Goal: Task Accomplishment & Management: Manage account settings

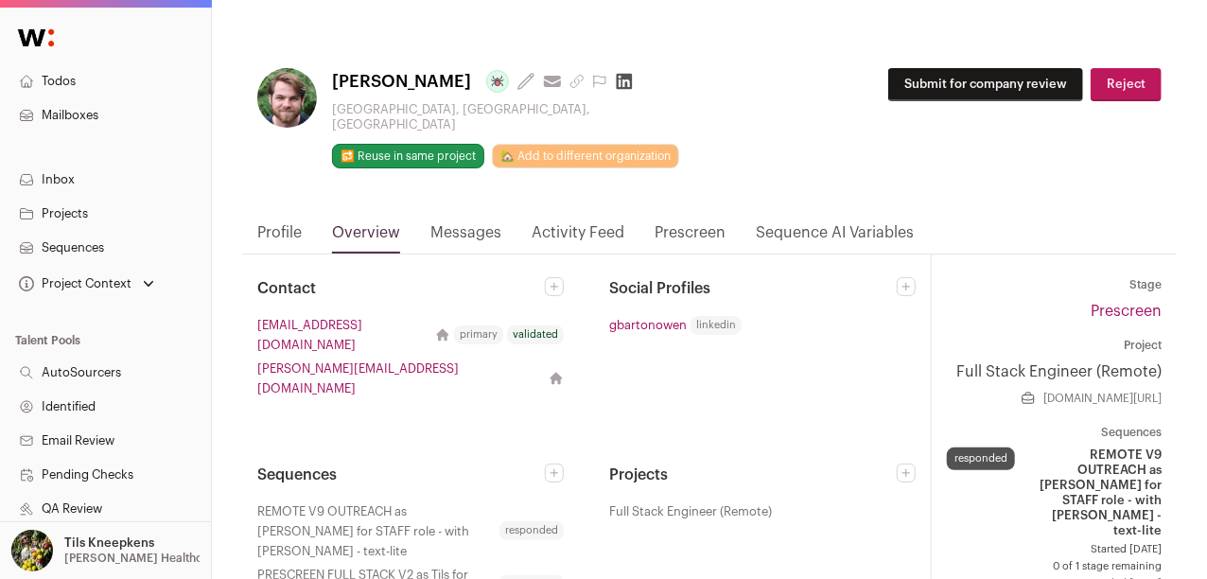
click at [1120, 91] on button "Reject" at bounding box center [1126, 84] width 71 height 33
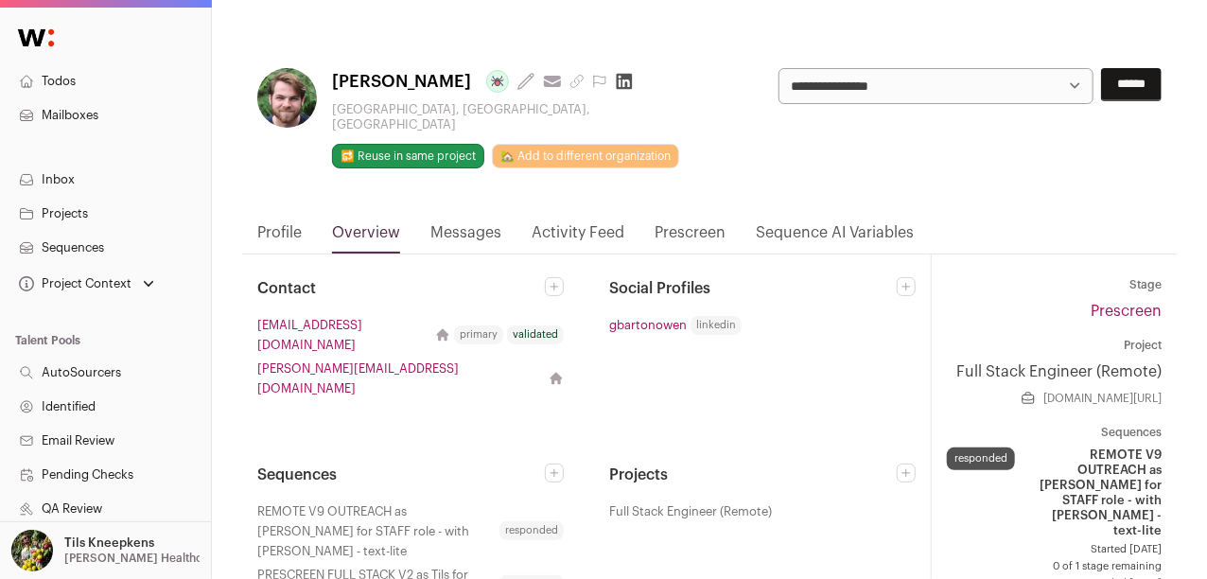
click at [1058, 73] on select "**********" at bounding box center [936, 86] width 315 height 36
select select "**********"
click input "******"
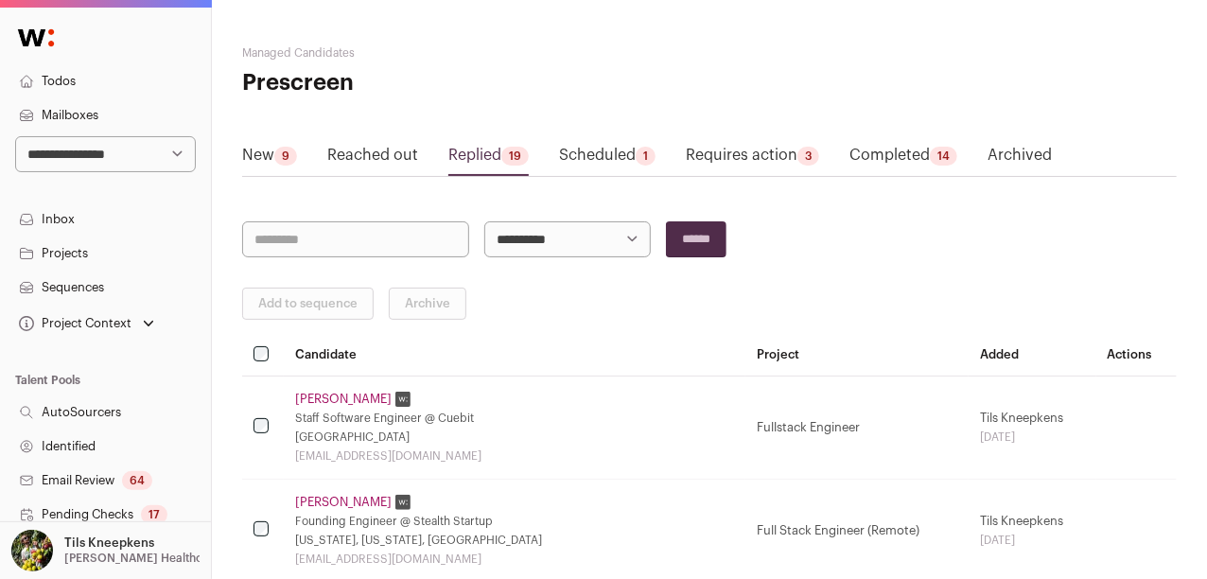
click at [872, 159] on link "Completed 14" at bounding box center [904, 159] width 108 height 30
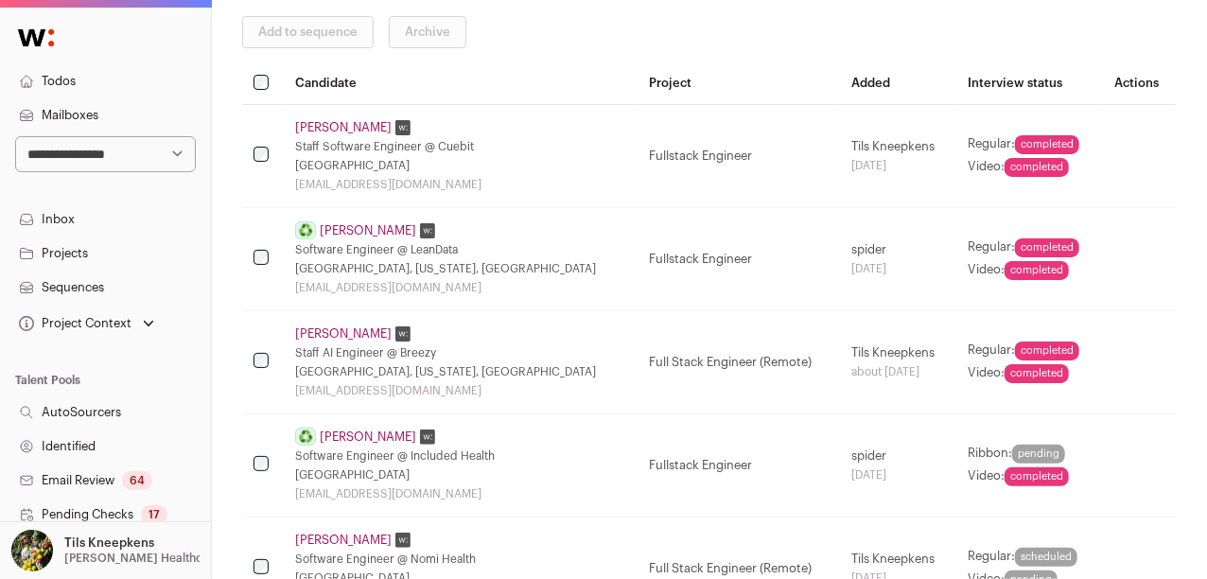
scroll to position [281, 0]
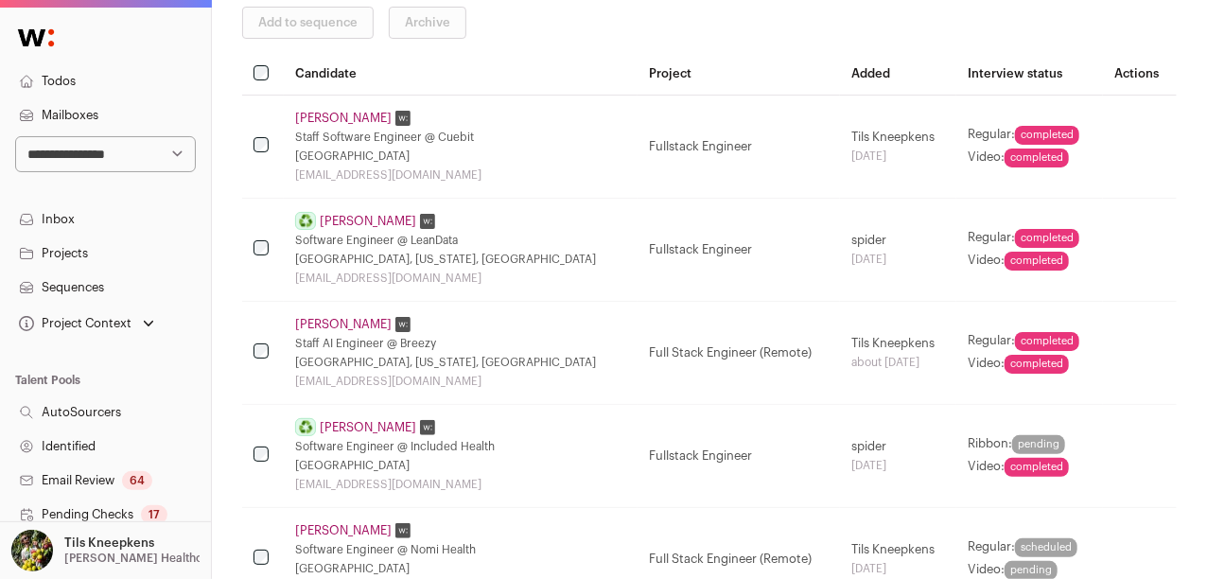
click at [349, 220] on link "[PERSON_NAME]" at bounding box center [368, 221] width 97 height 15
click at [0, 0] on div "Loading..." at bounding box center [0, 0] width 0 height 0
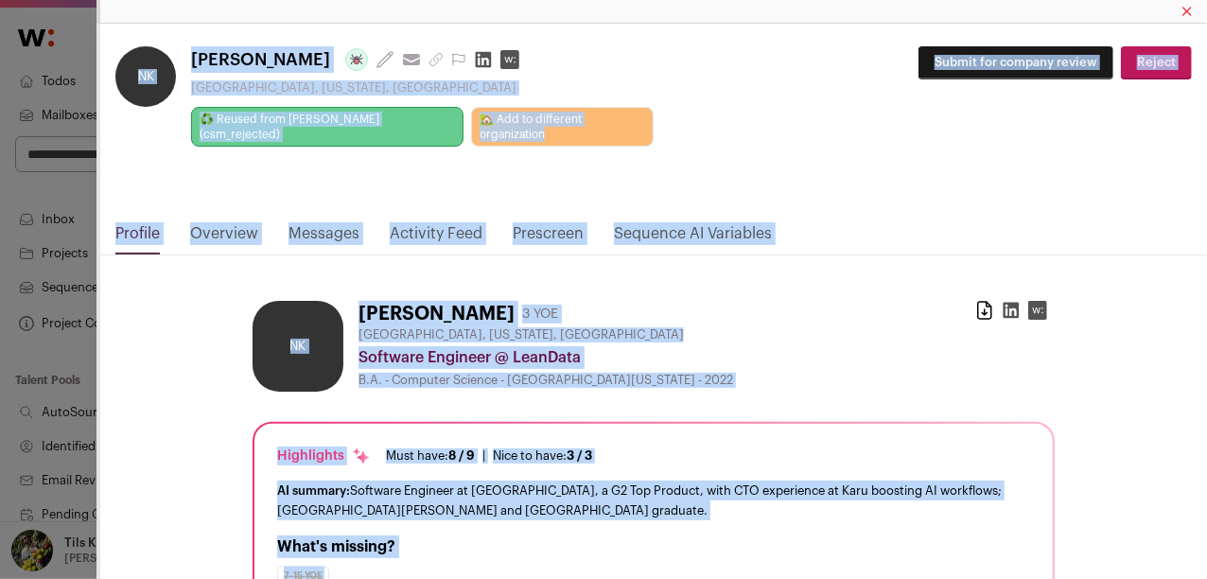
click at [849, 133] on div "**********" at bounding box center [653, 107] width 1077 height 123
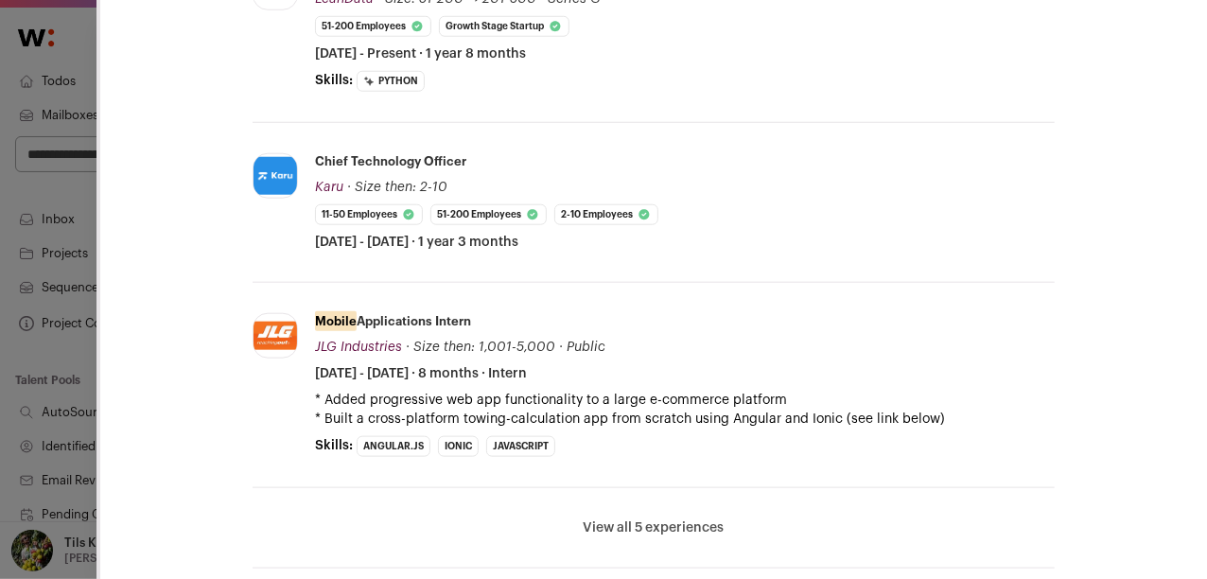
scroll to position [813, 0]
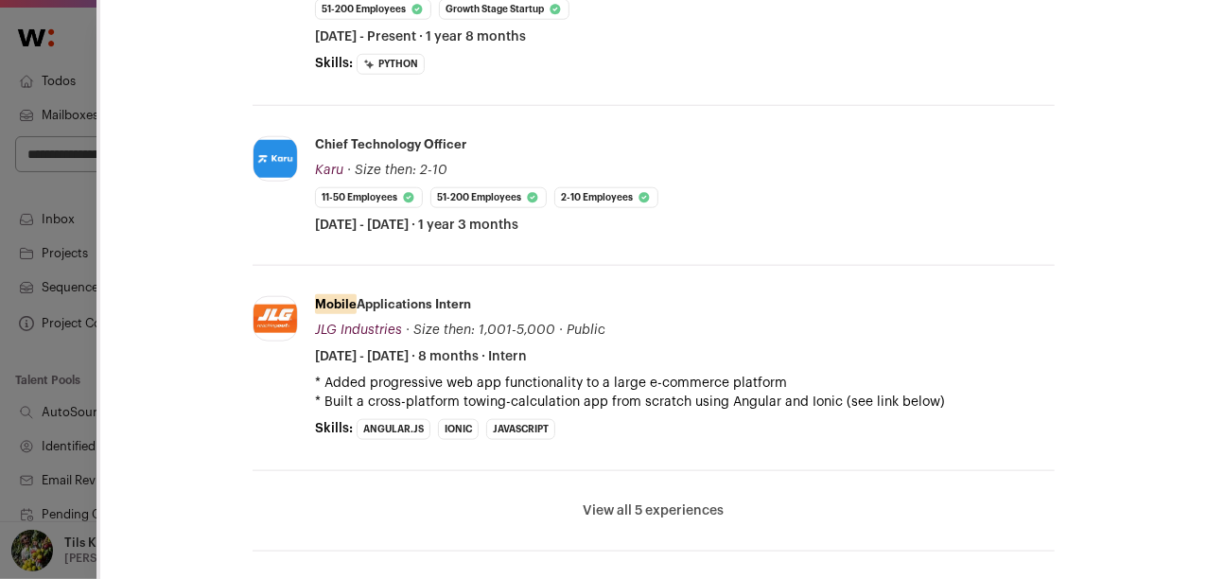
click at [685, 501] on button "View all 5 experiences" at bounding box center [654, 510] width 141 height 19
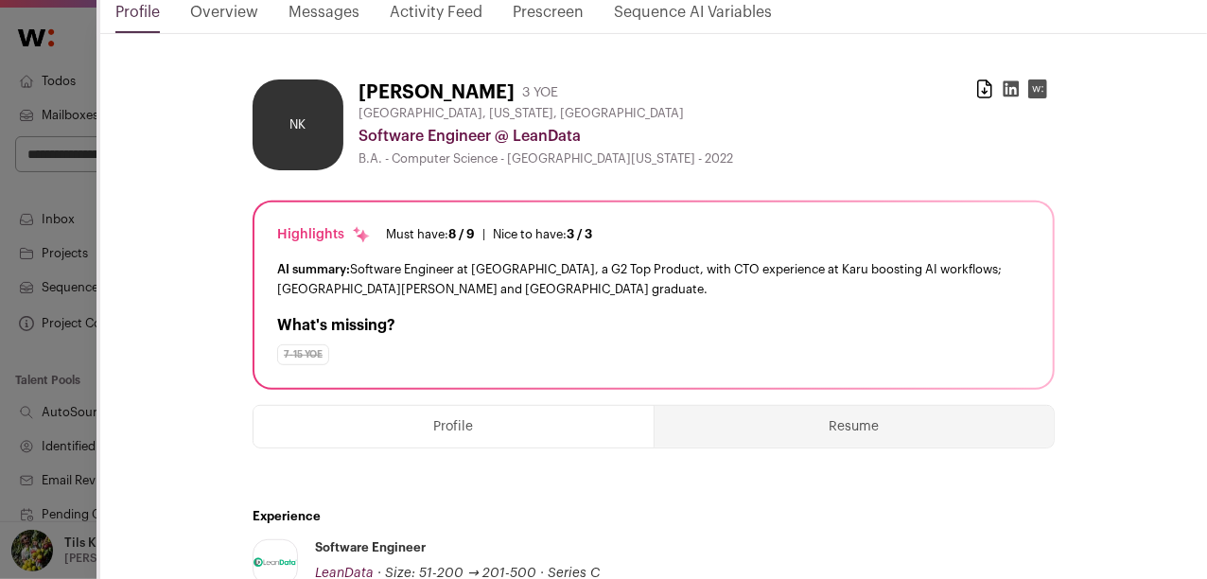
scroll to position [0, 0]
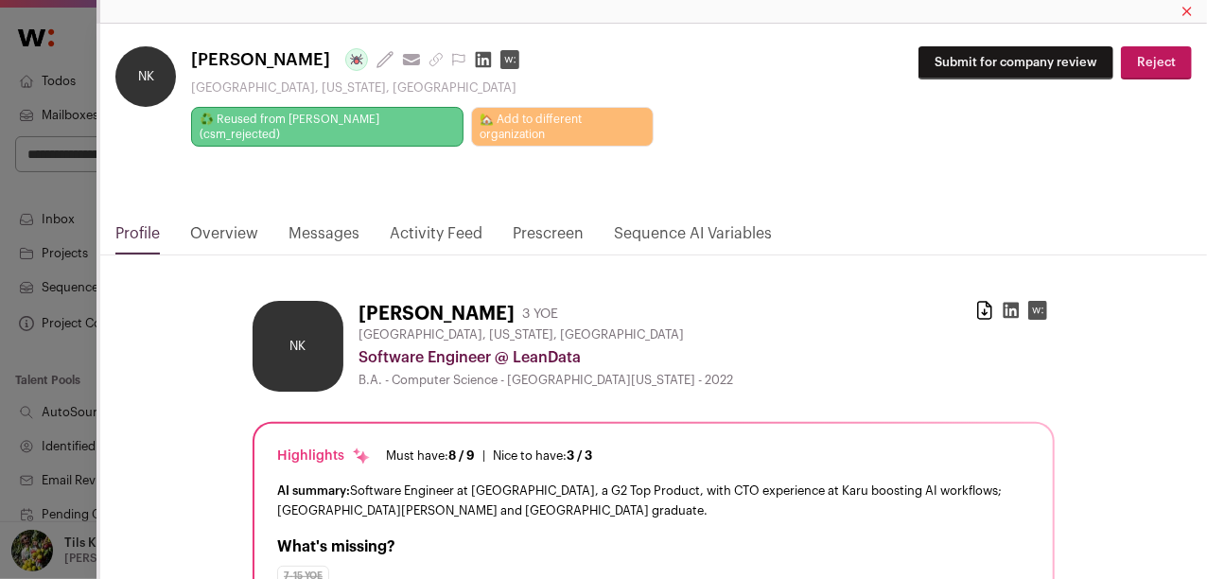
click at [558, 222] on link "Prescreen" at bounding box center [548, 238] width 71 height 32
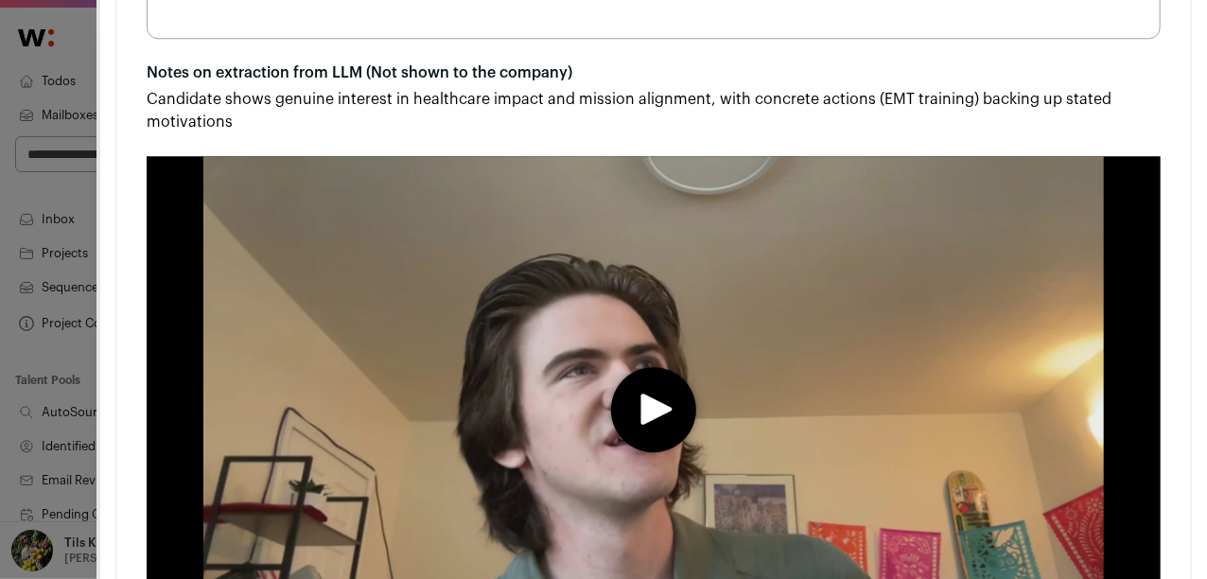
scroll to position [2455, 0]
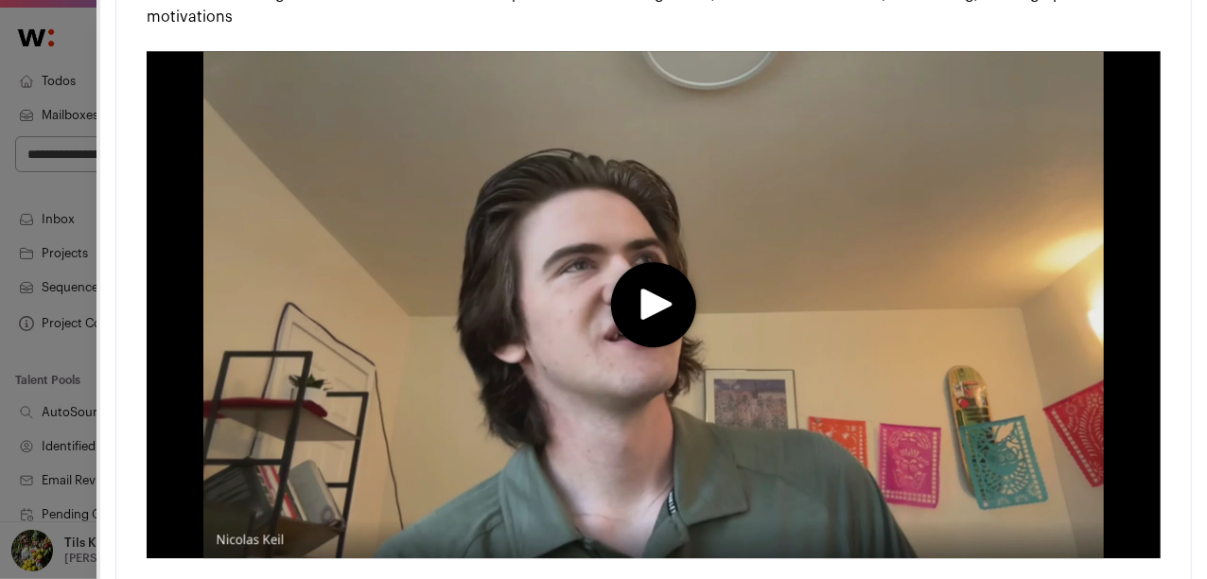
click at [669, 320] on icon "play" at bounding box center [657, 304] width 31 height 31
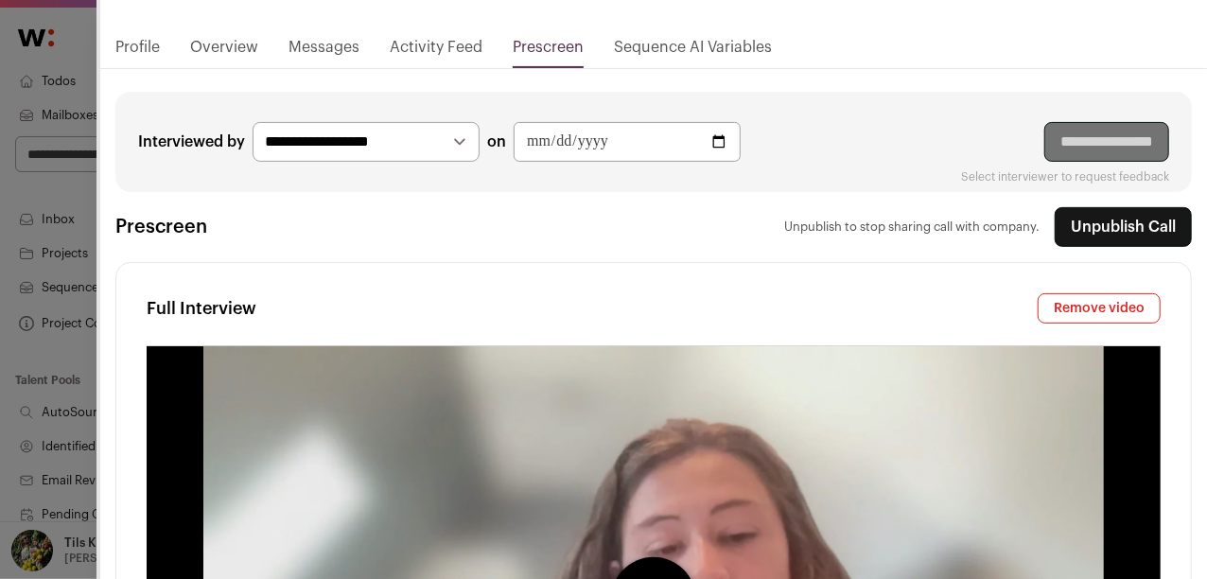
scroll to position [0, 0]
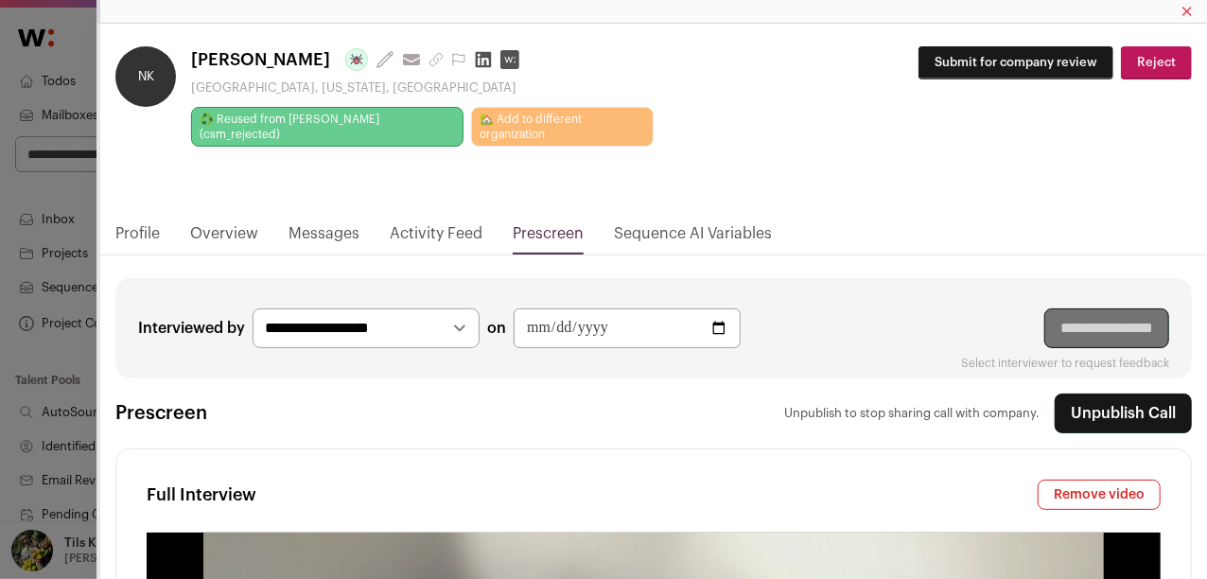
click at [240, 222] on link "Overview" at bounding box center [224, 238] width 68 height 32
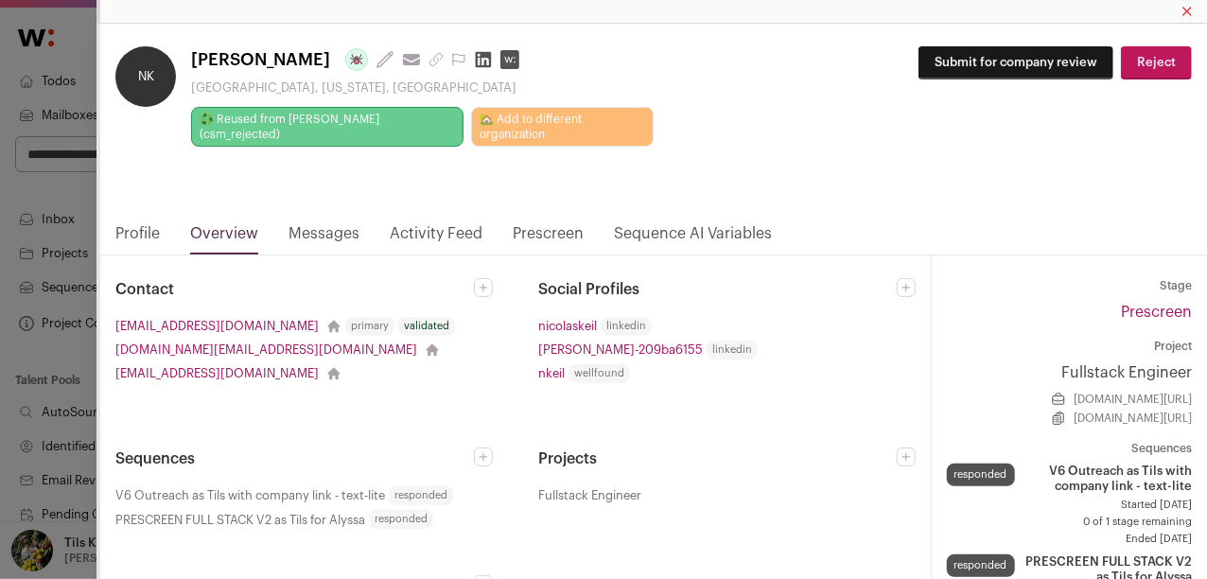
click at [154, 222] on link "Profile" at bounding box center [137, 238] width 44 height 32
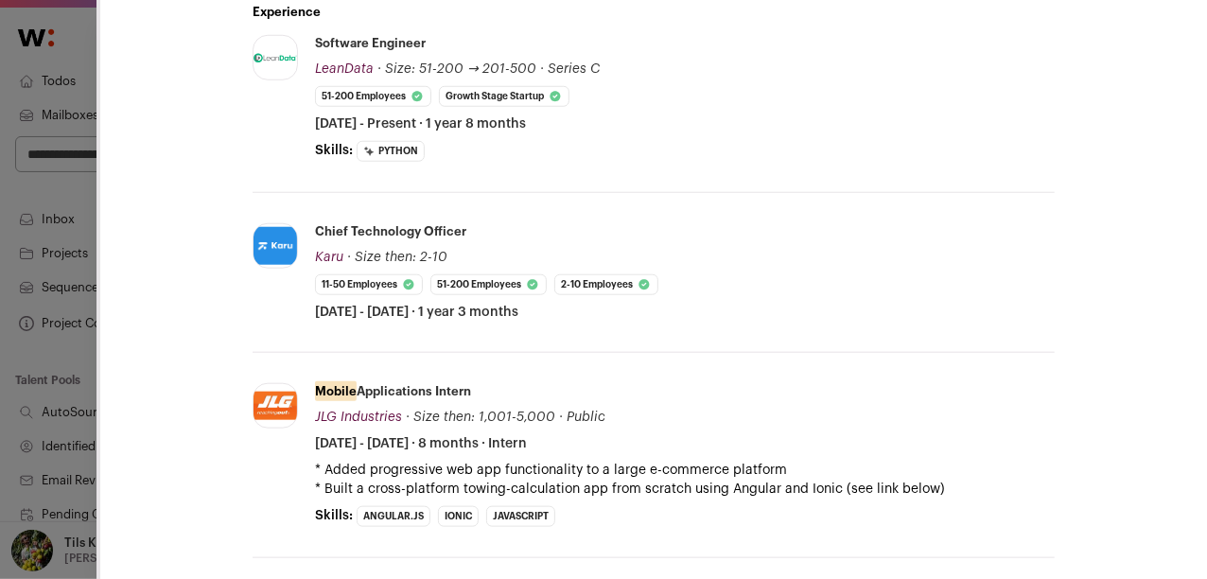
scroll to position [797, 0]
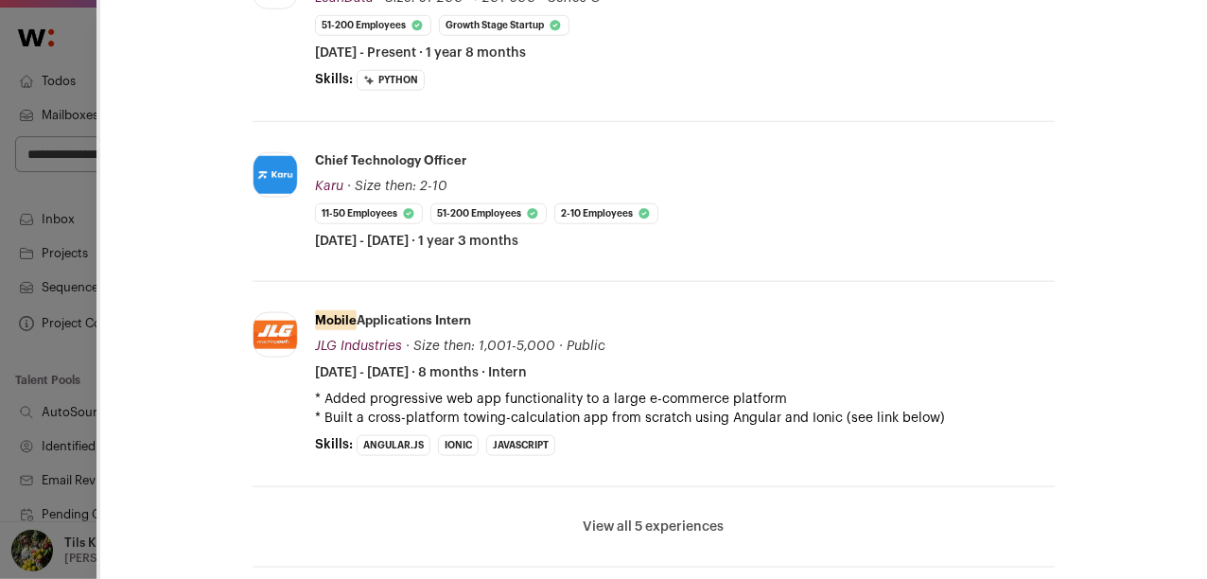
click at [685, 518] on button "View all 5 experiences" at bounding box center [654, 527] width 141 height 19
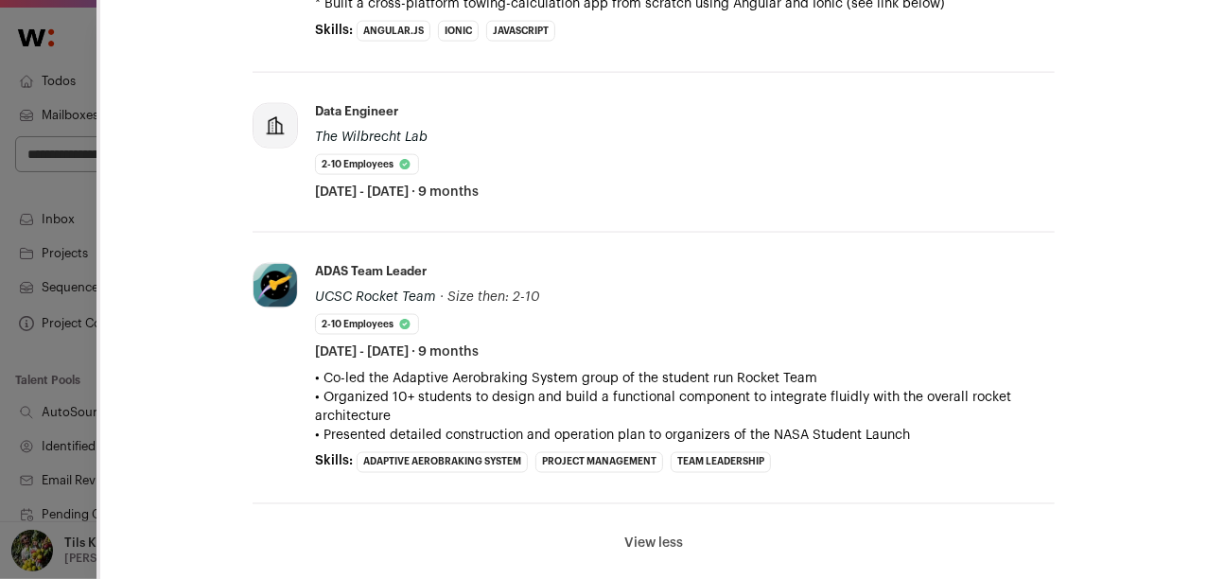
scroll to position [0, 0]
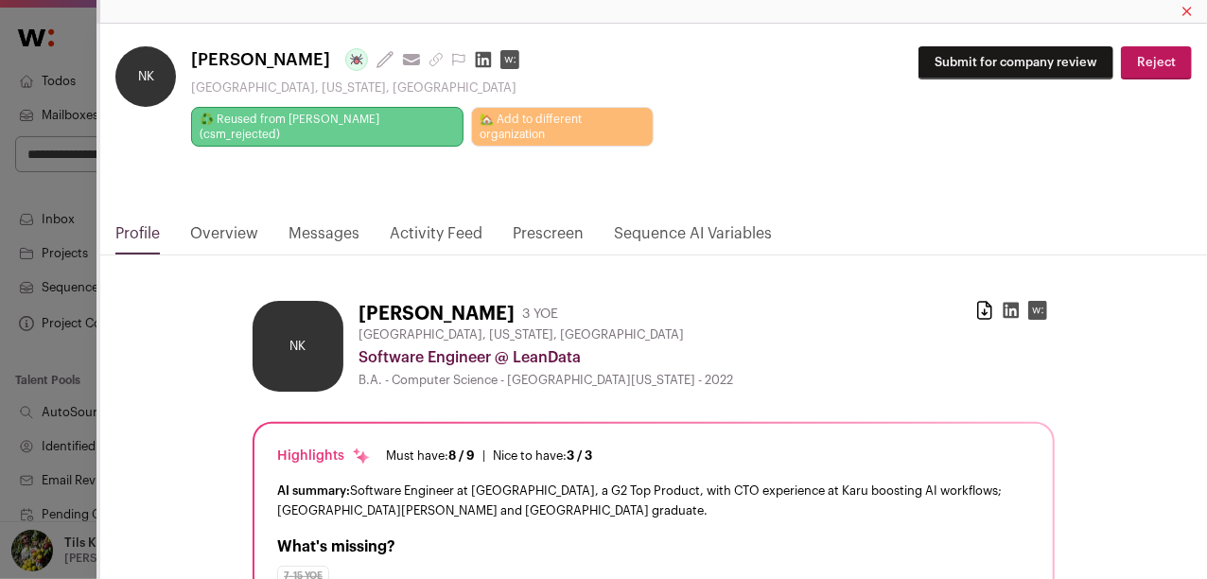
click at [952, 68] on button "Submit for company review" at bounding box center [1016, 62] width 195 height 33
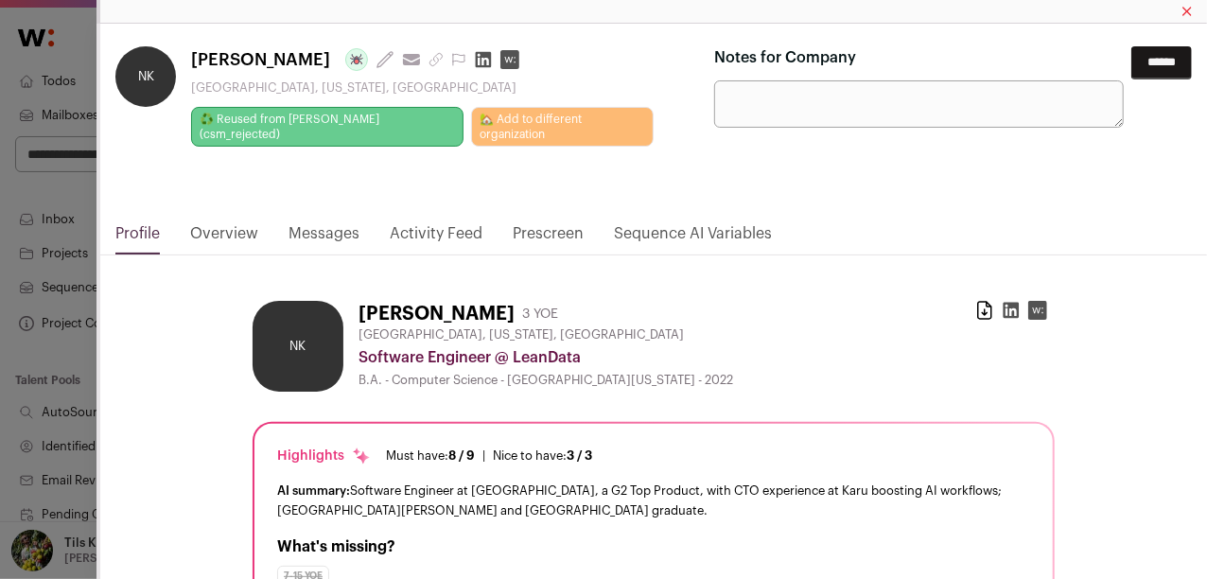
click at [1139, 59] on input "******" at bounding box center [1162, 62] width 61 height 33
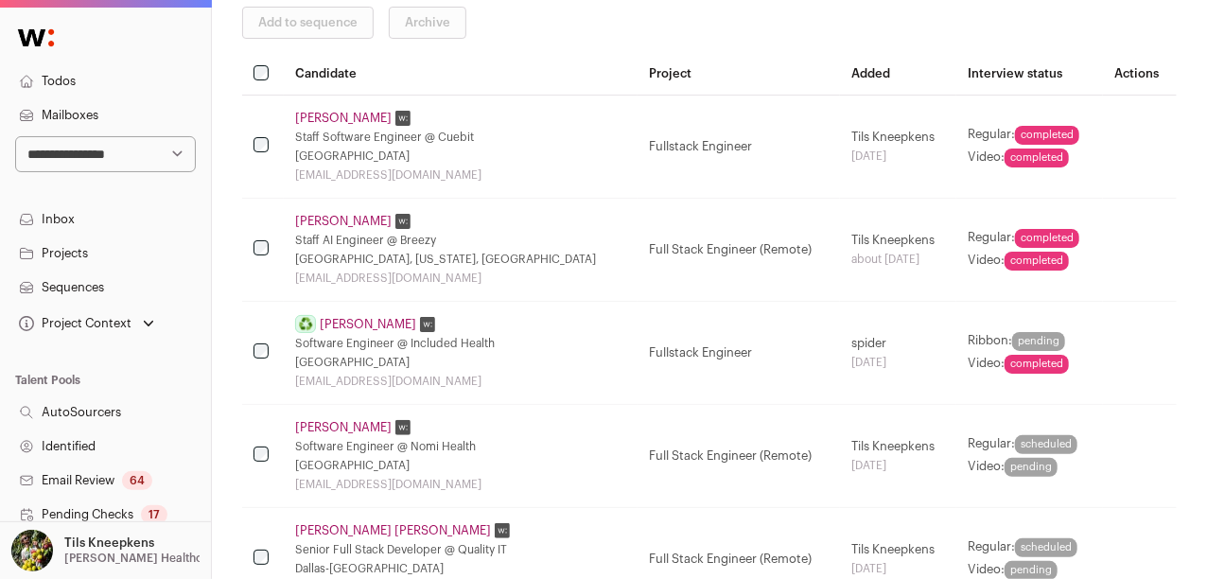
click at [331, 117] on link "Ekta Tandel" at bounding box center [343, 118] width 97 height 15
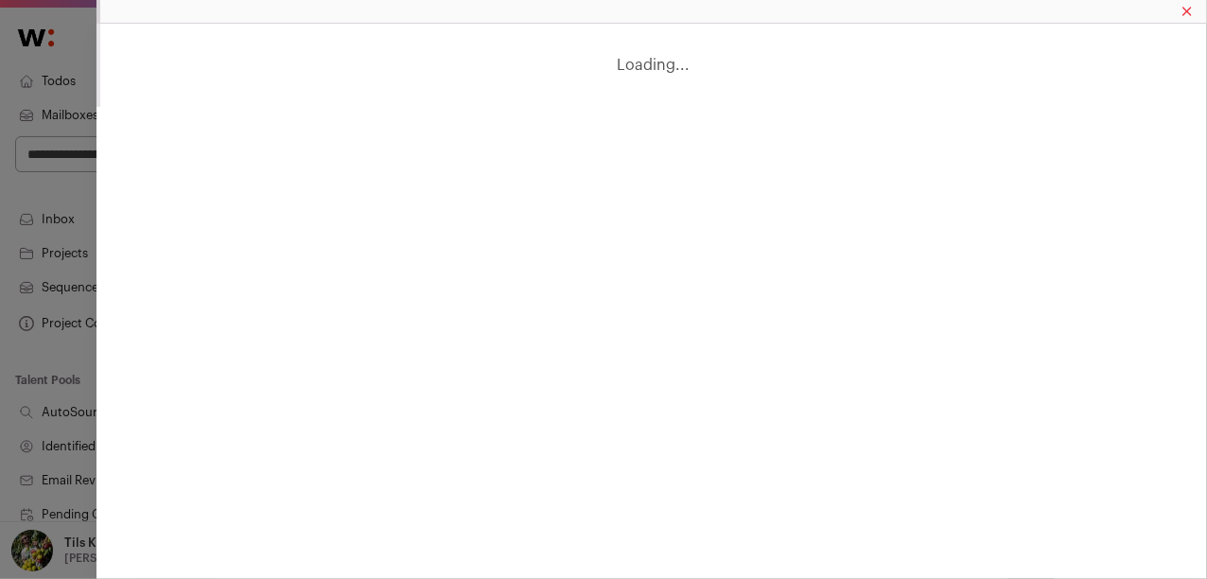
click at [331, 117] on div "Loading..." at bounding box center [652, 289] width 1111 height 579
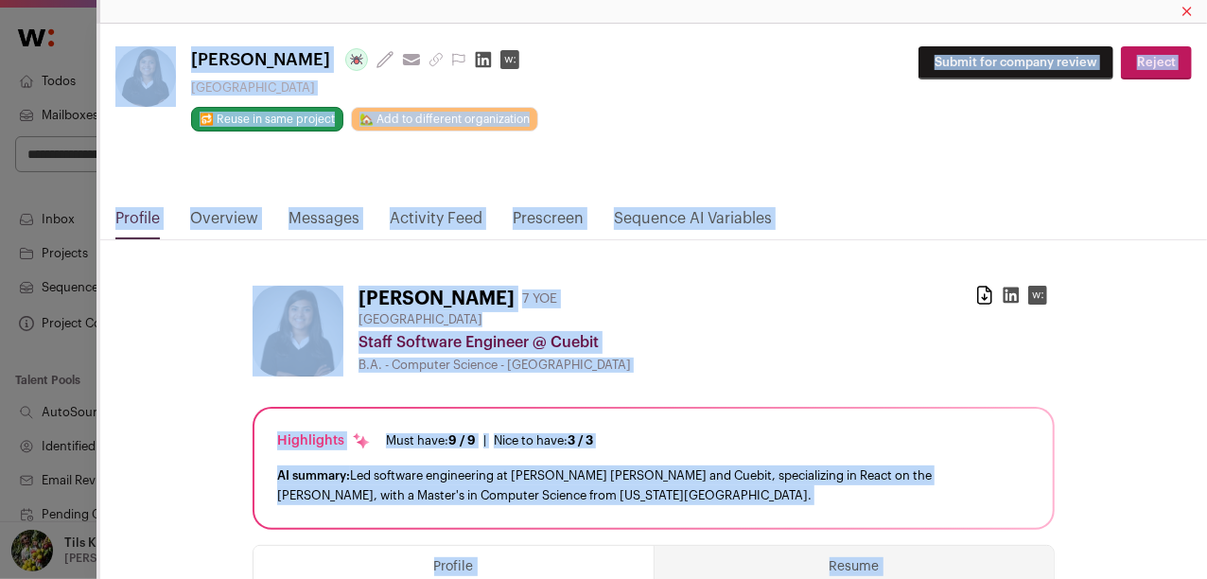
click at [1010, 207] on nav "Profile Overview Messages Activity Feed Prescreen Sequence AI Variables" at bounding box center [653, 223] width 1107 height 33
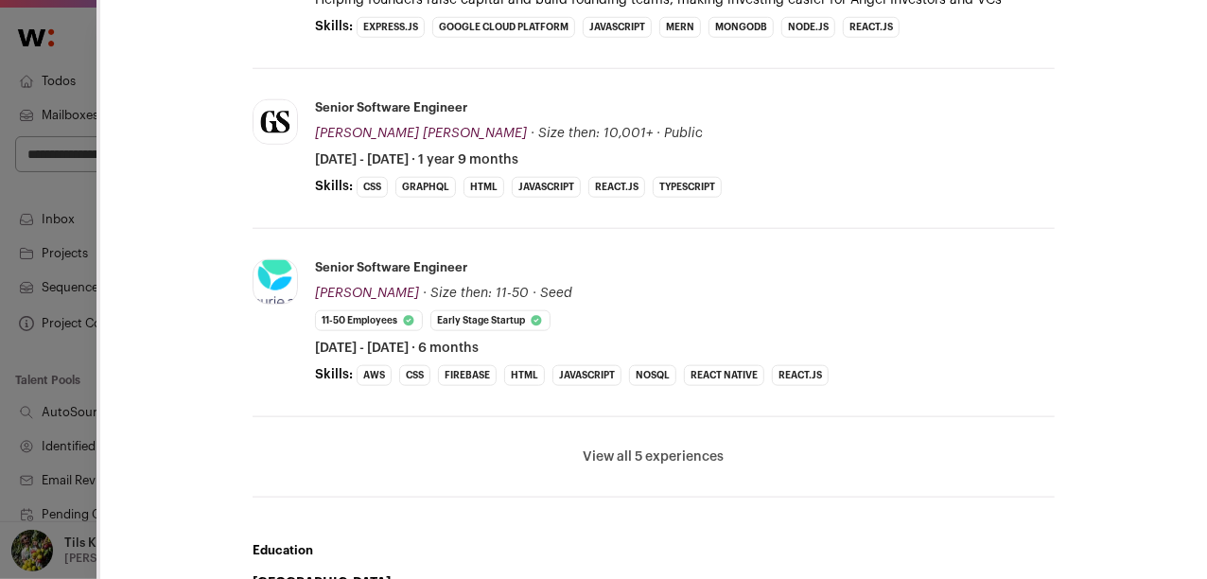
scroll to position [800, 0]
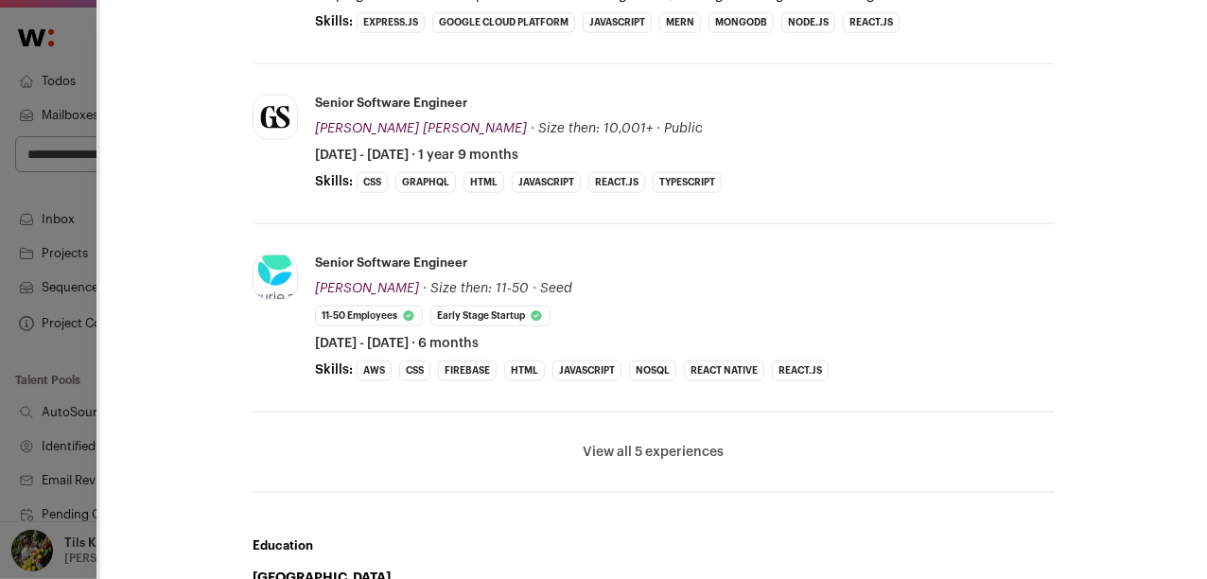
click at [681, 450] on button "View all 5 experiences" at bounding box center [654, 452] width 141 height 19
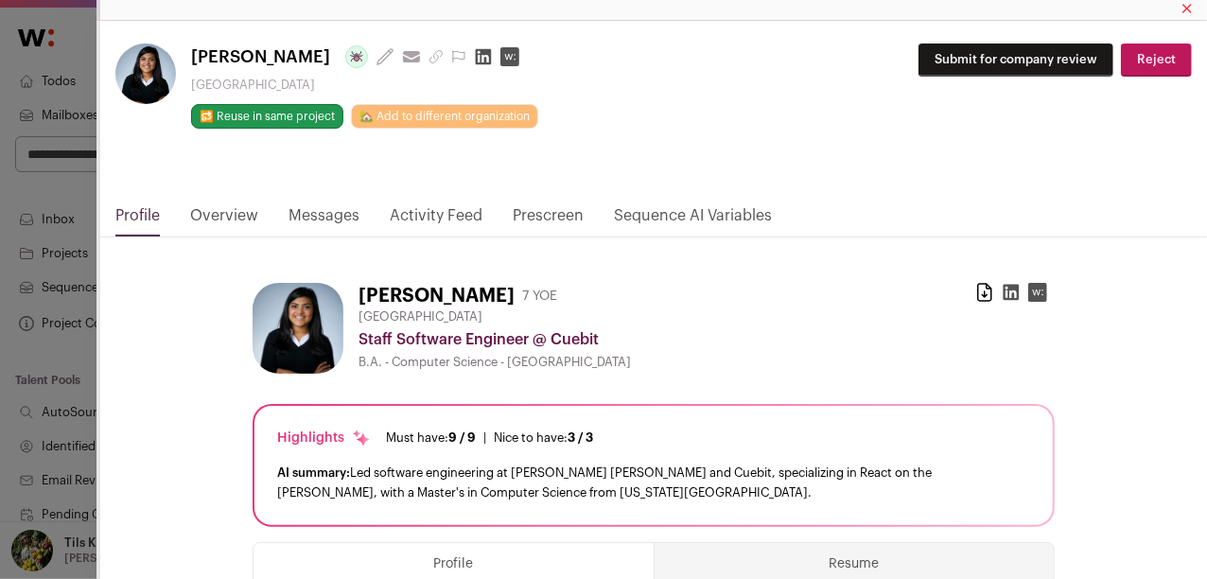
scroll to position [0, 0]
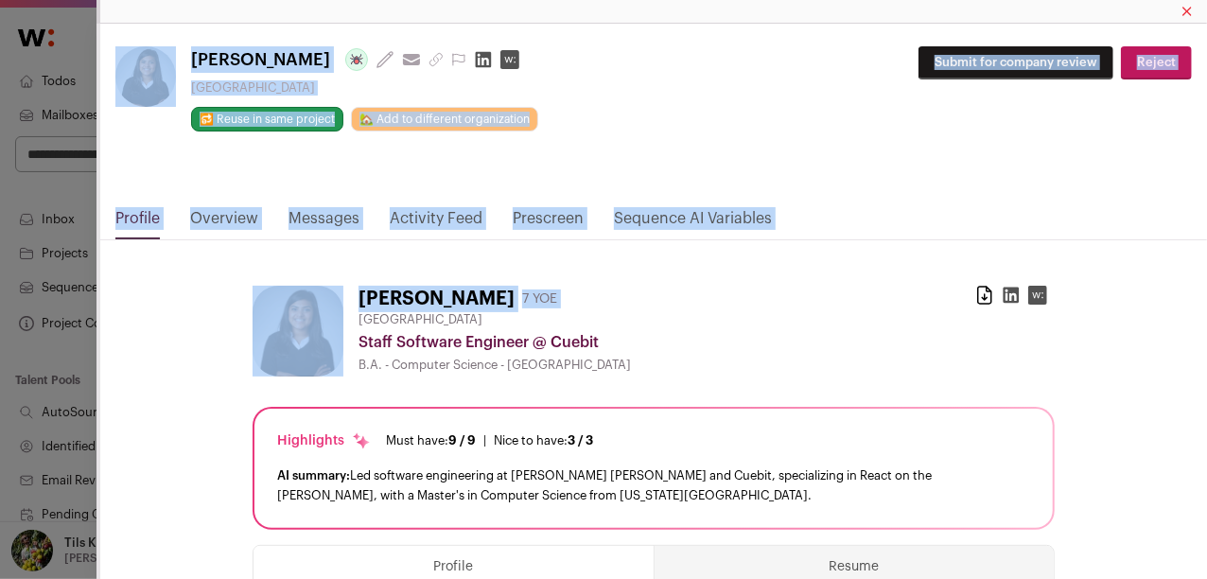
drag, startPoint x: 112, startPoint y: 196, endPoint x: 830, endPoint y: 241, distance: 719.6
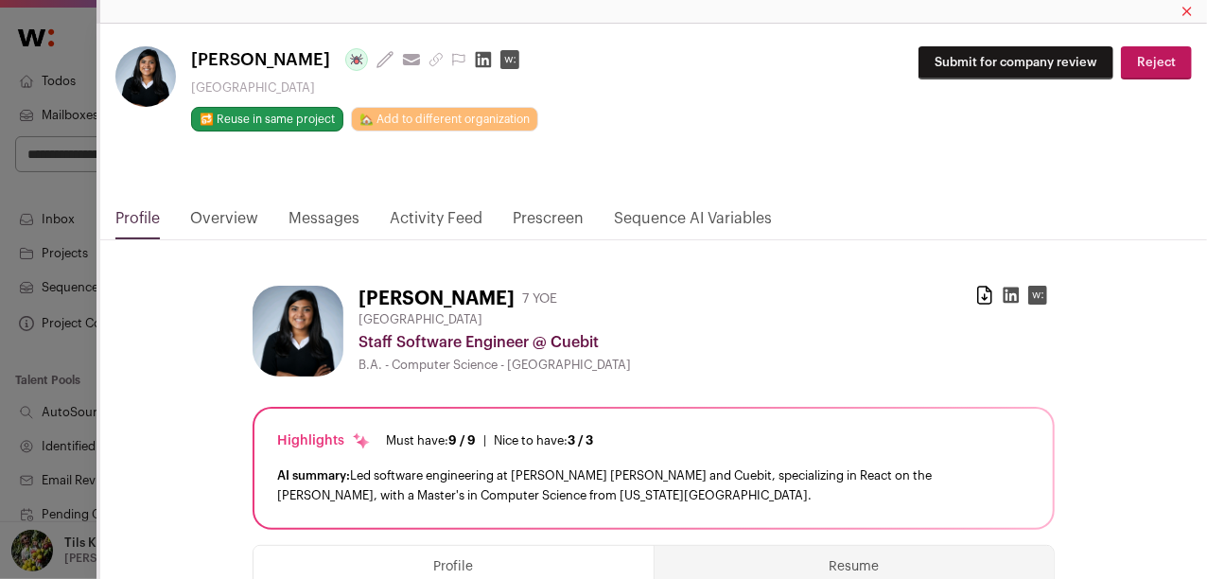
click at [841, 232] on nav "Profile Overview Messages Activity Feed Prescreen Sequence AI Variables" at bounding box center [653, 223] width 1107 height 33
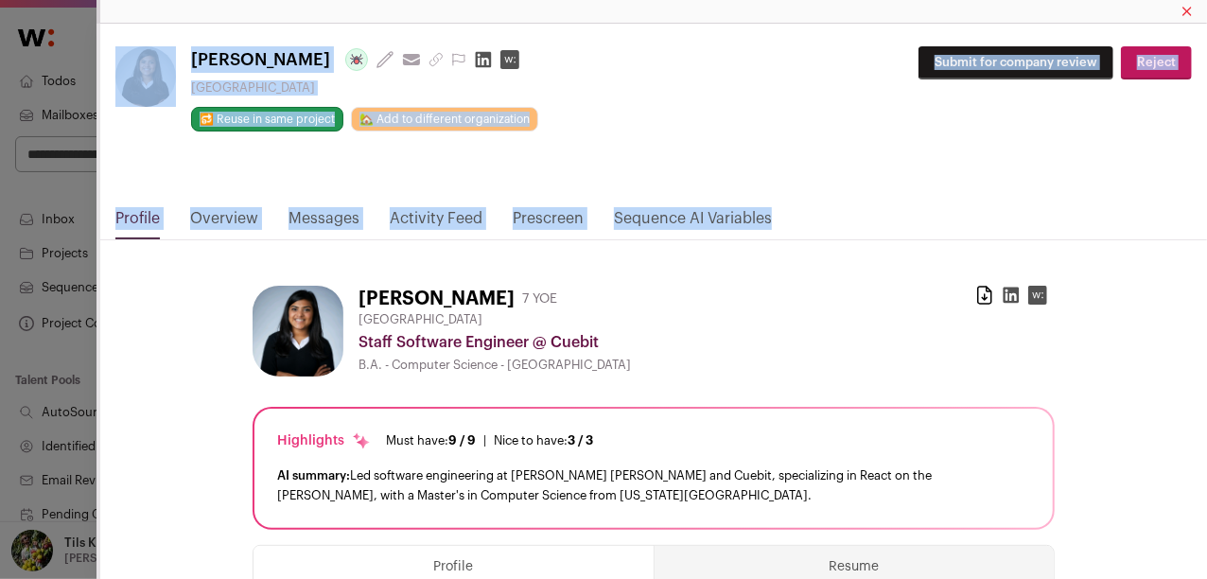
drag, startPoint x: 879, startPoint y: 225, endPoint x: 127, endPoint y: 40, distance: 774.7
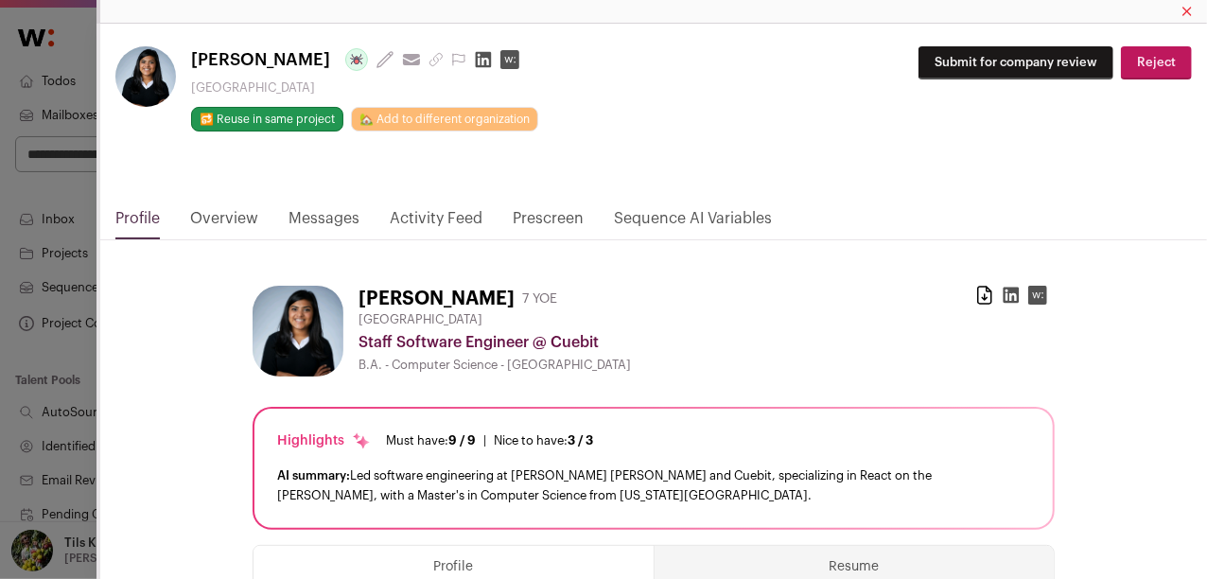
click at [124, 40] on div "**********" at bounding box center [653, 116] width 1107 height 184
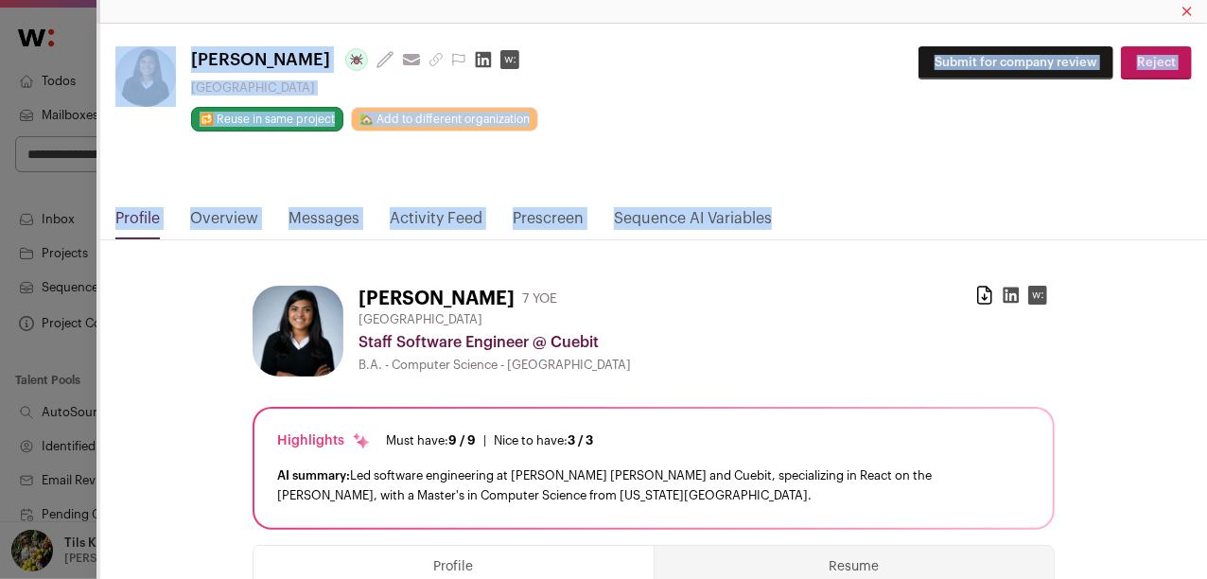
drag, startPoint x: 110, startPoint y: 30, endPoint x: 818, endPoint y: 234, distance: 736.4
click at [818, 234] on nav "Profile Overview Messages Activity Feed Prescreen Sequence AI Variables" at bounding box center [653, 223] width 1107 height 33
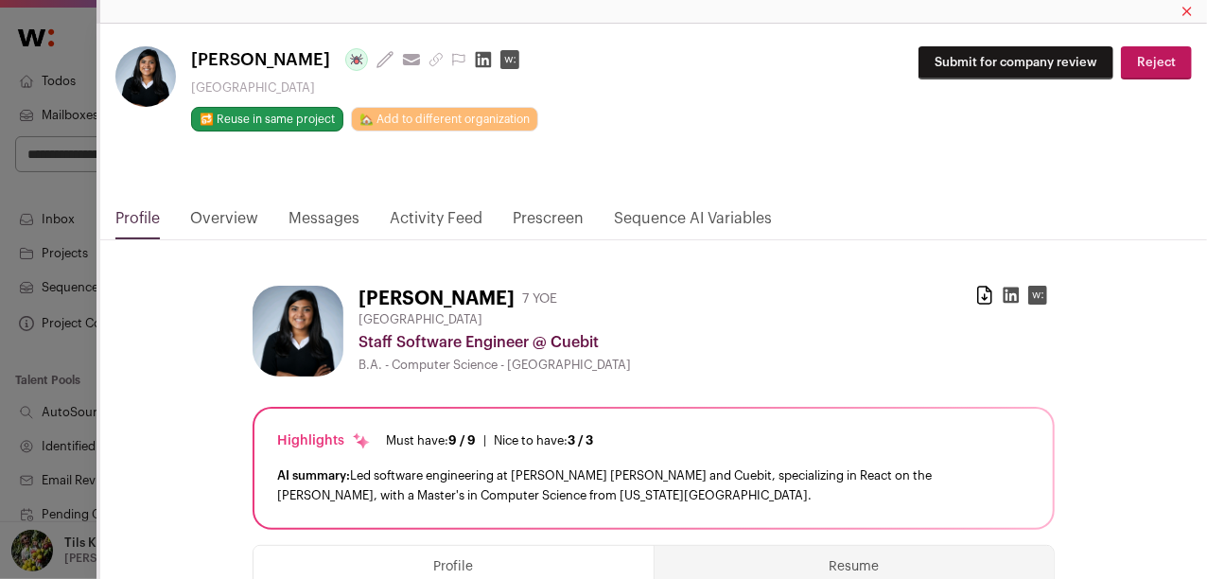
click at [539, 215] on link "Prescreen" at bounding box center [548, 223] width 71 height 32
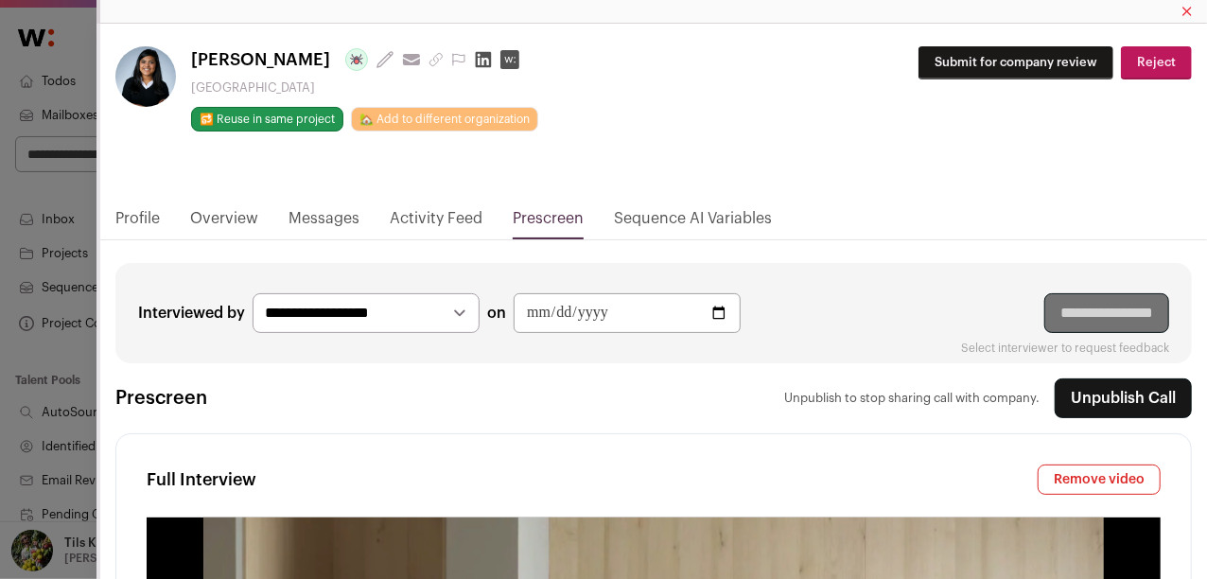
type media-captions-menu "sb:en:English%20CC"
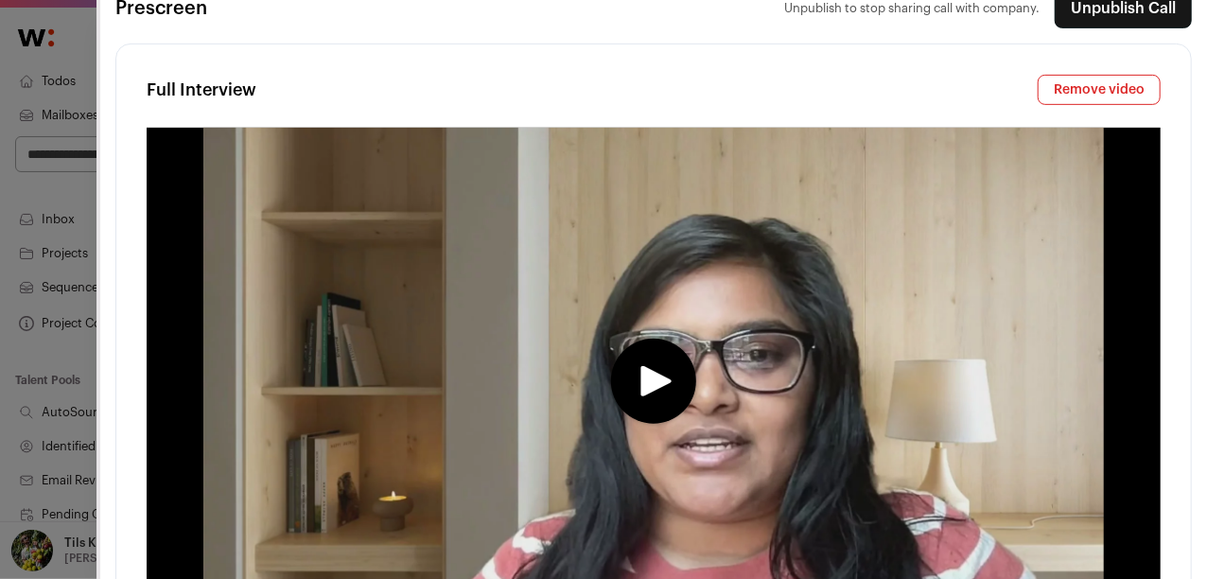
scroll to position [422, 0]
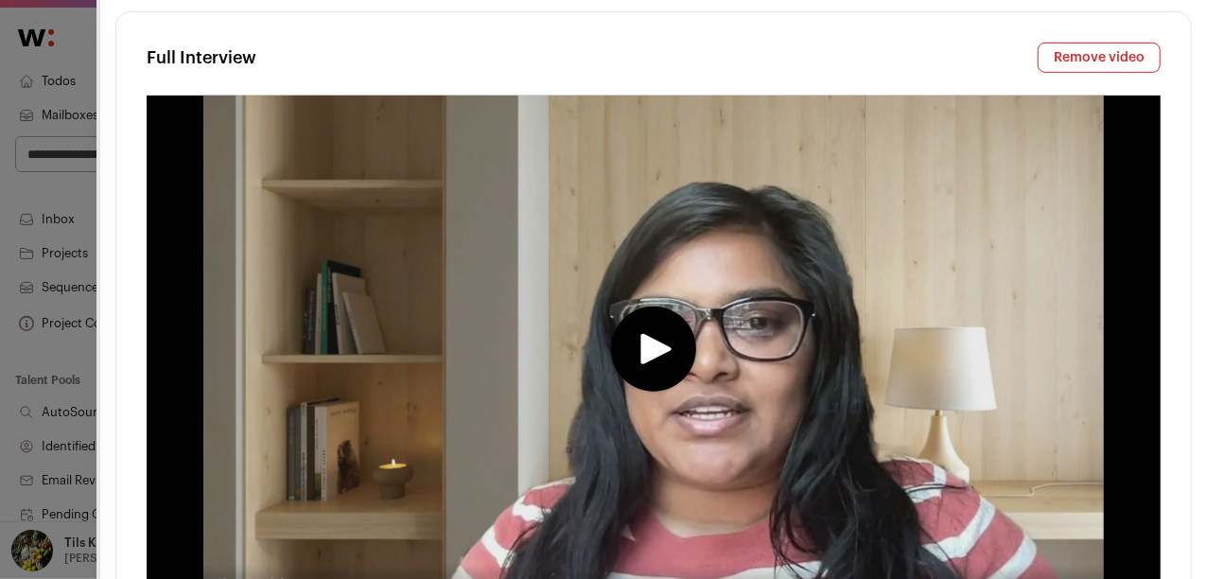
click at [638, 325] on media-play-button "play" at bounding box center [653, 349] width 85 height 85
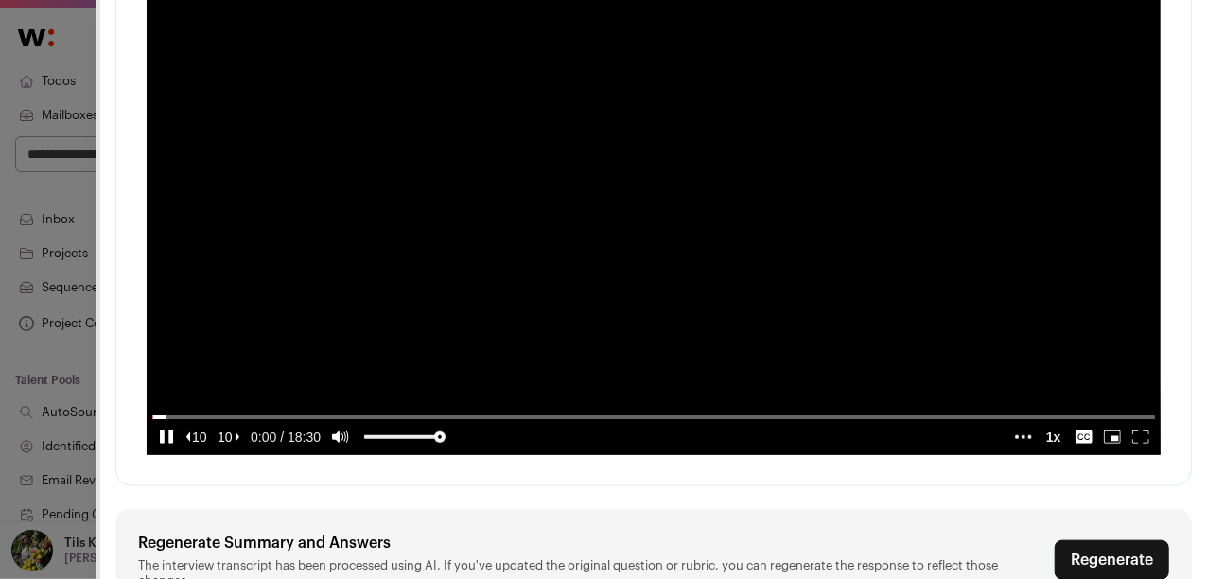
scroll to position [572, 0]
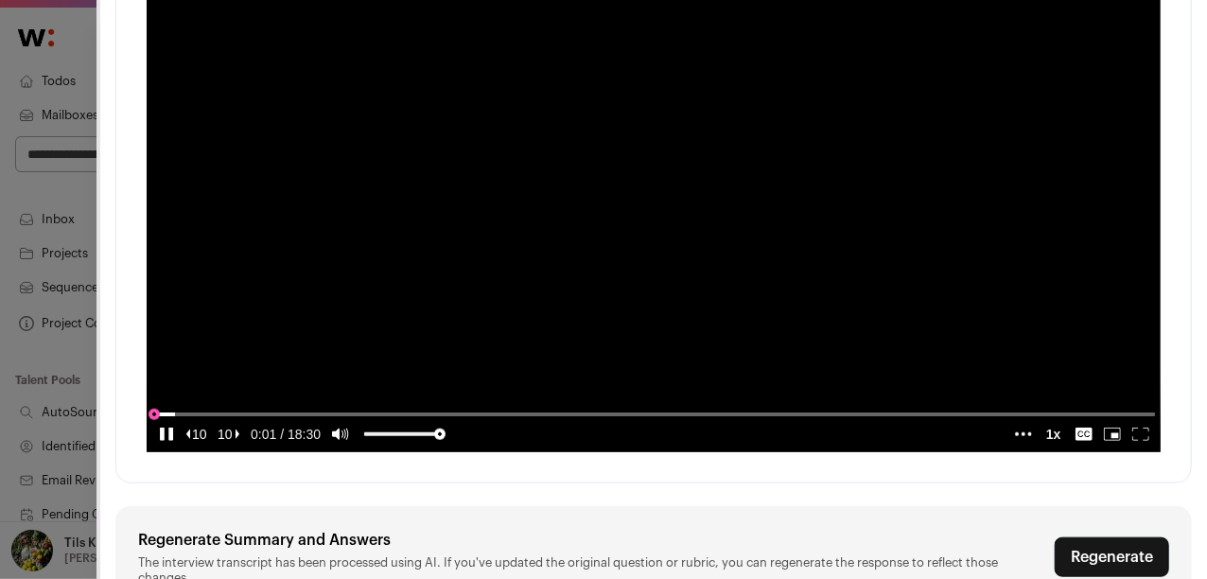
type input "**********"
click at [448, 426] on input "seek" at bounding box center [653, 414] width 1003 height 24
click at [634, 248] on video "Close modal via background" at bounding box center [654, 198] width 1014 height 507
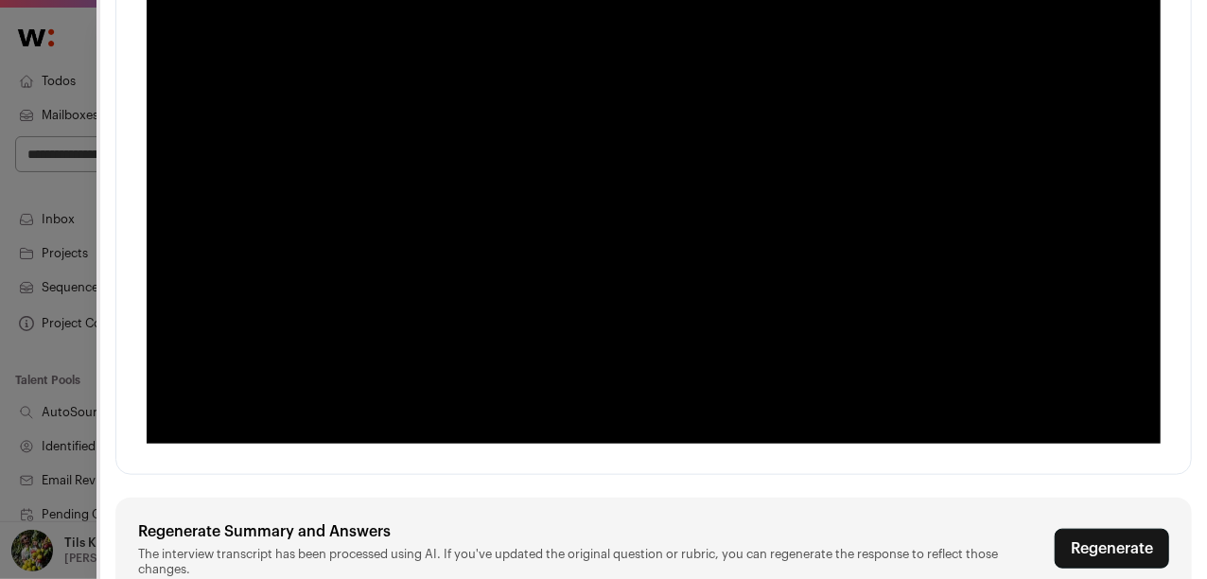
scroll to position [589, 0]
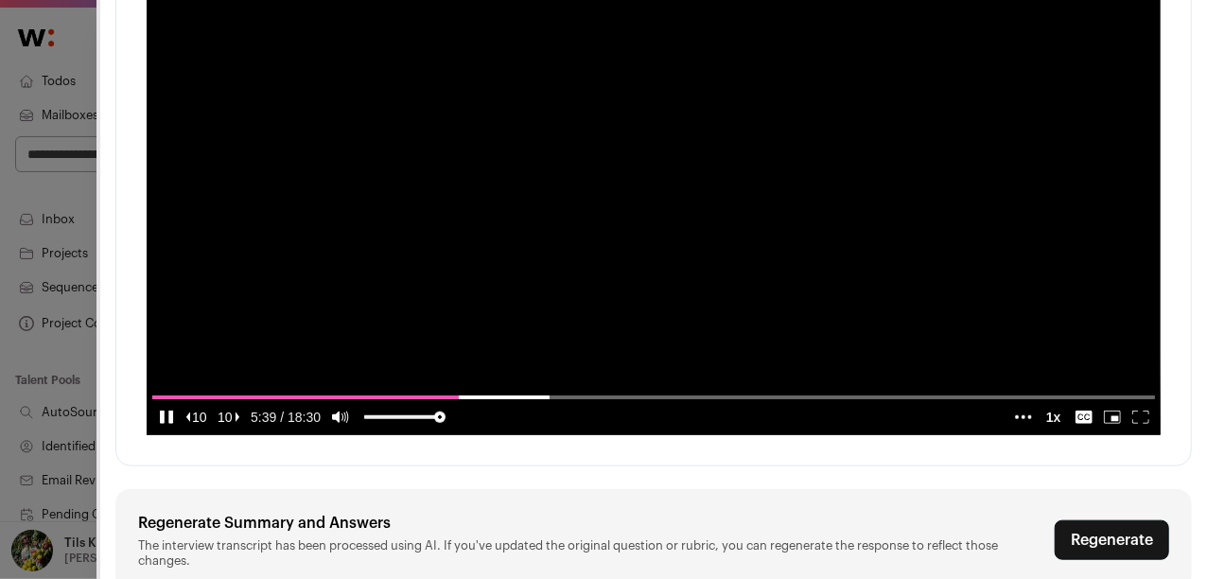
click at [668, 298] on video "Close modal via background" at bounding box center [654, 181] width 1014 height 507
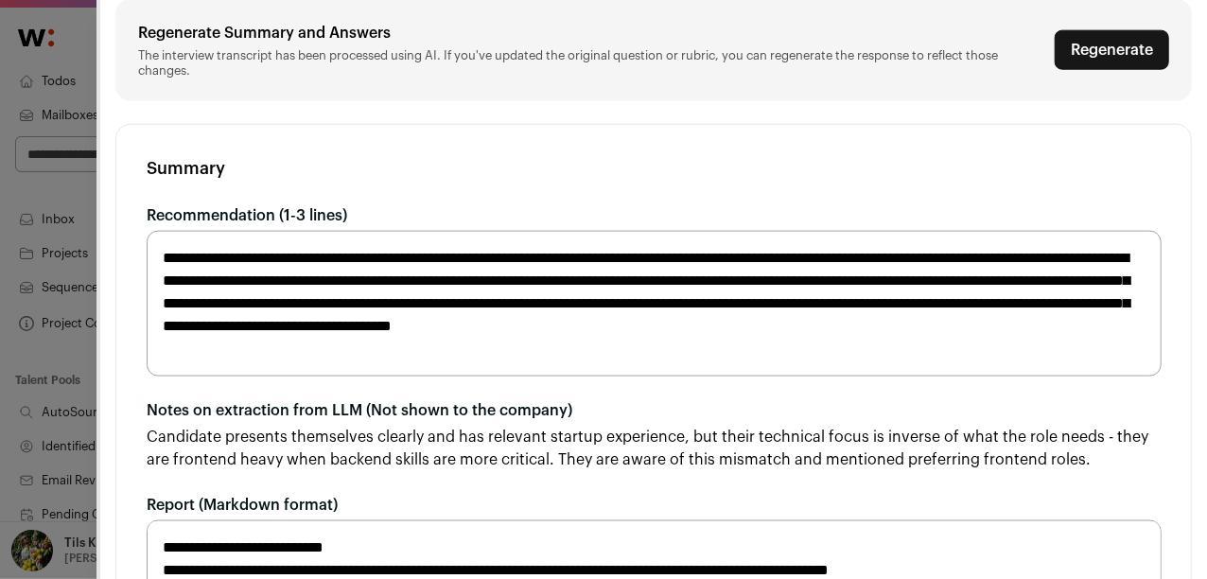
scroll to position [0, 0]
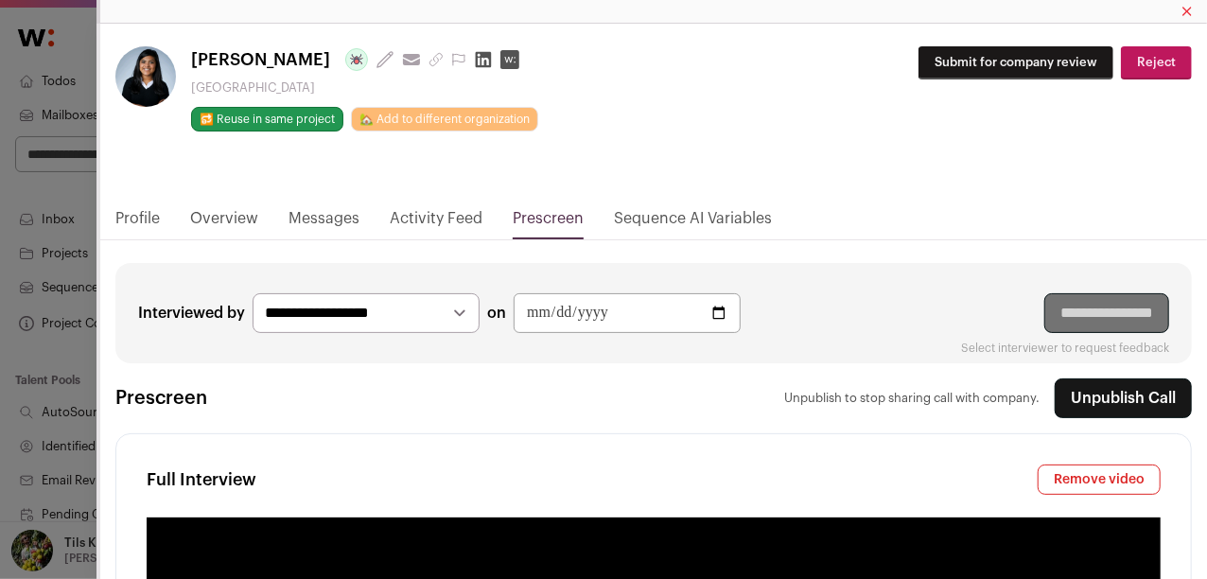
click at [971, 72] on button "Submit for company review" at bounding box center [1016, 62] width 195 height 33
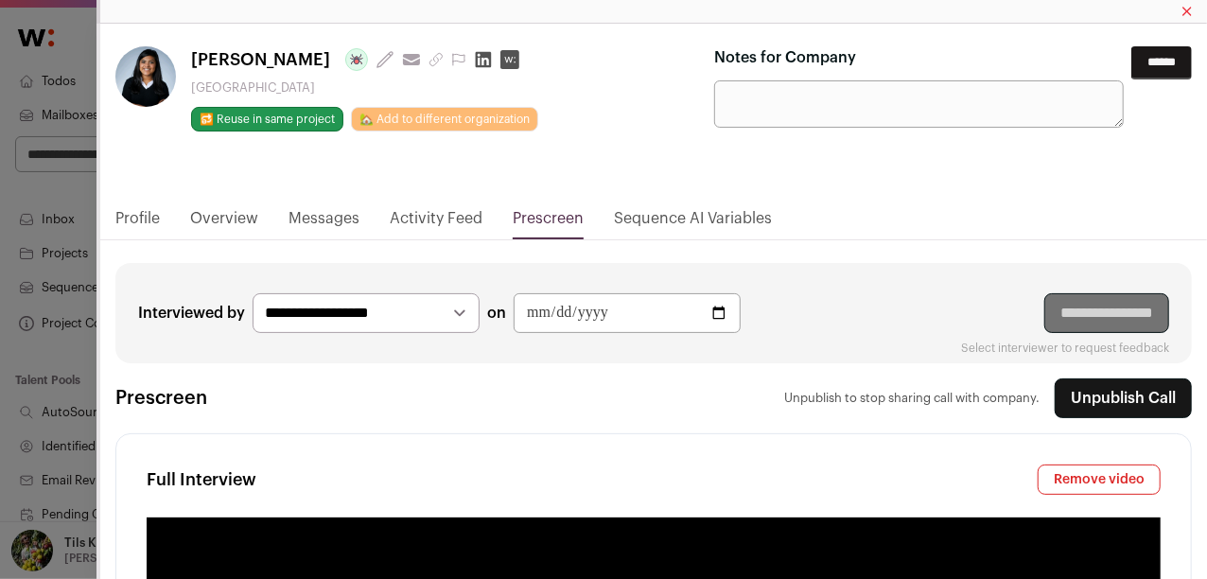
click at [1132, 69] on input "******" at bounding box center [1162, 62] width 61 height 33
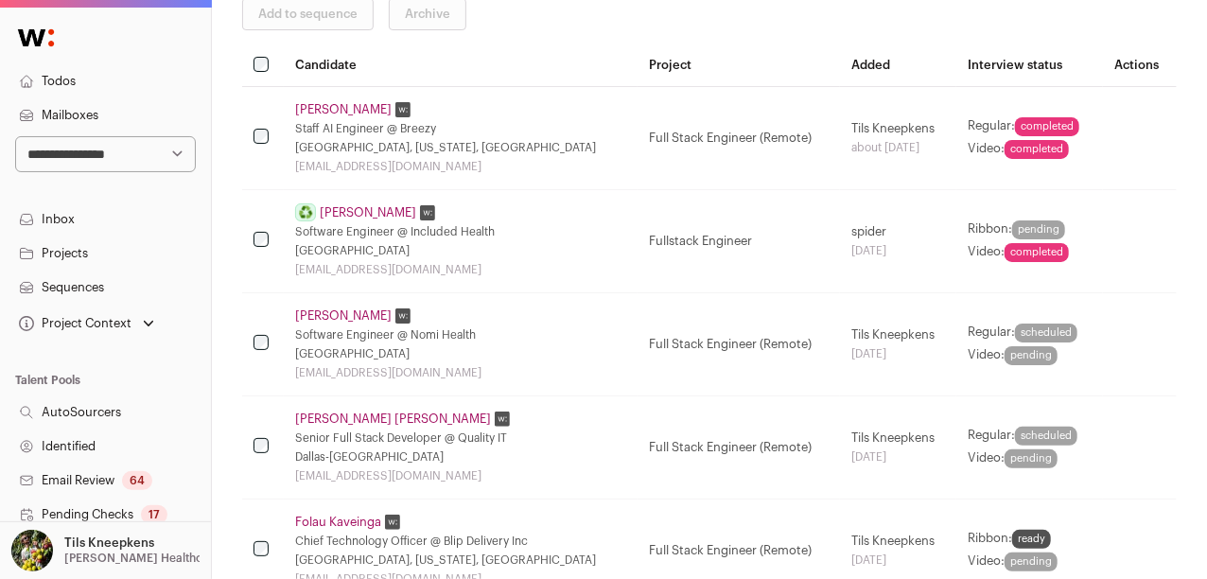
scroll to position [291, 0]
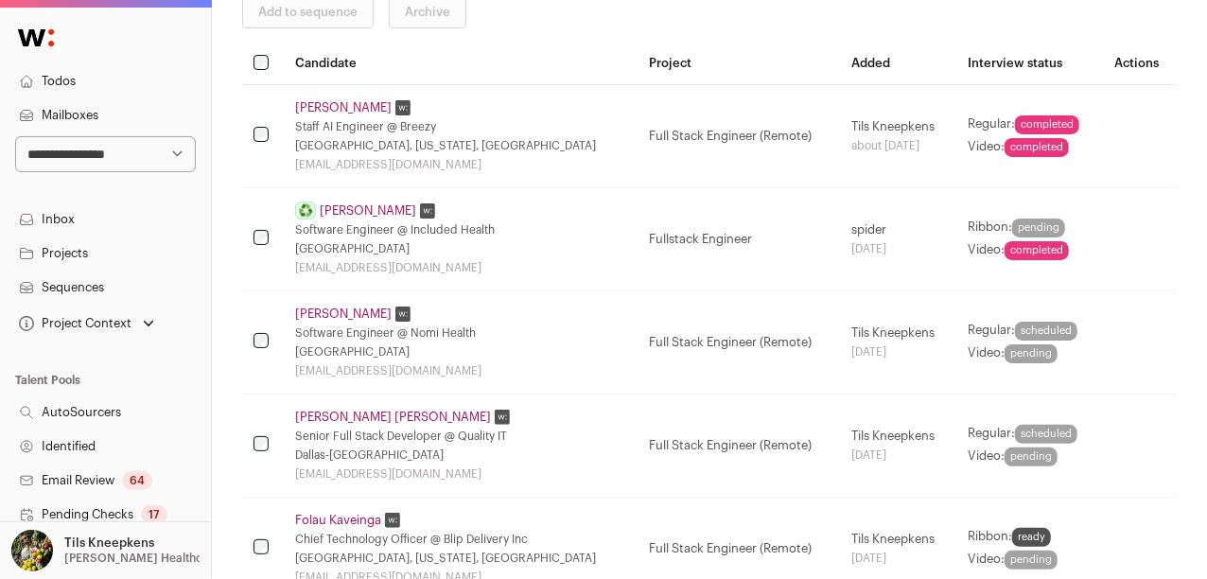
click at [333, 105] on link "Riley Miller" at bounding box center [343, 107] width 97 height 15
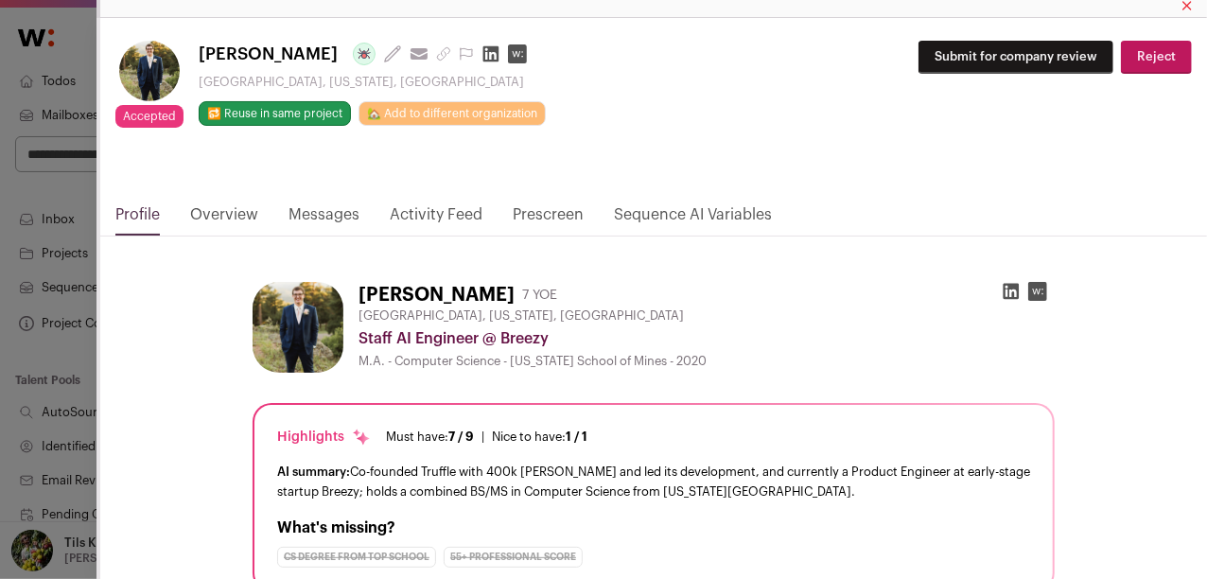
scroll to position [7, 0]
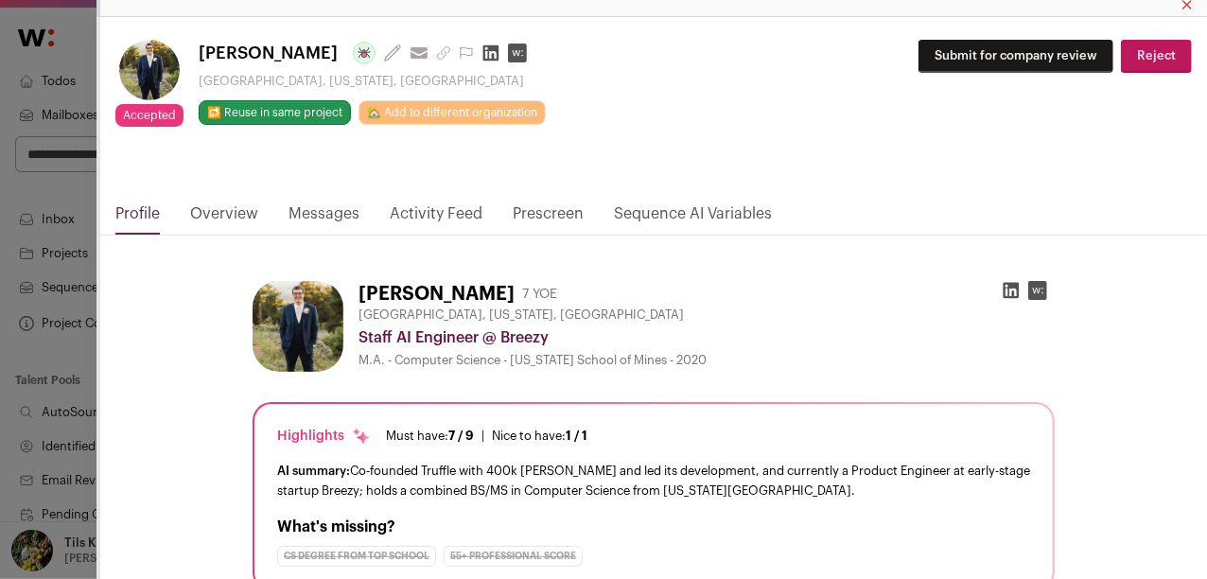
click at [530, 210] on link "Prescreen" at bounding box center [548, 218] width 71 height 32
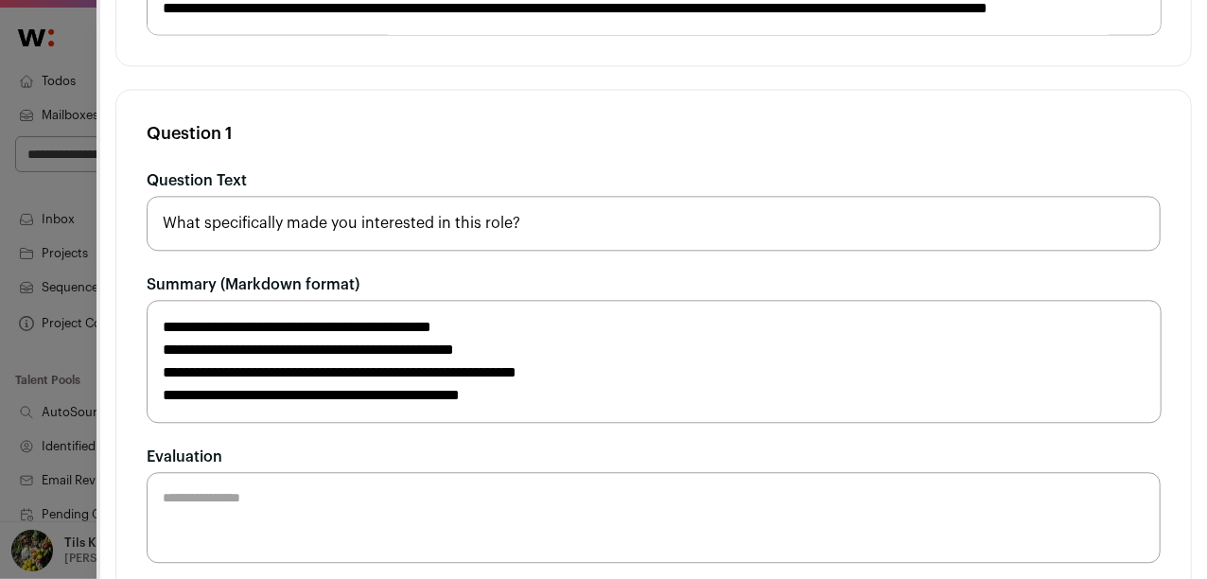
scroll to position [1997, 0]
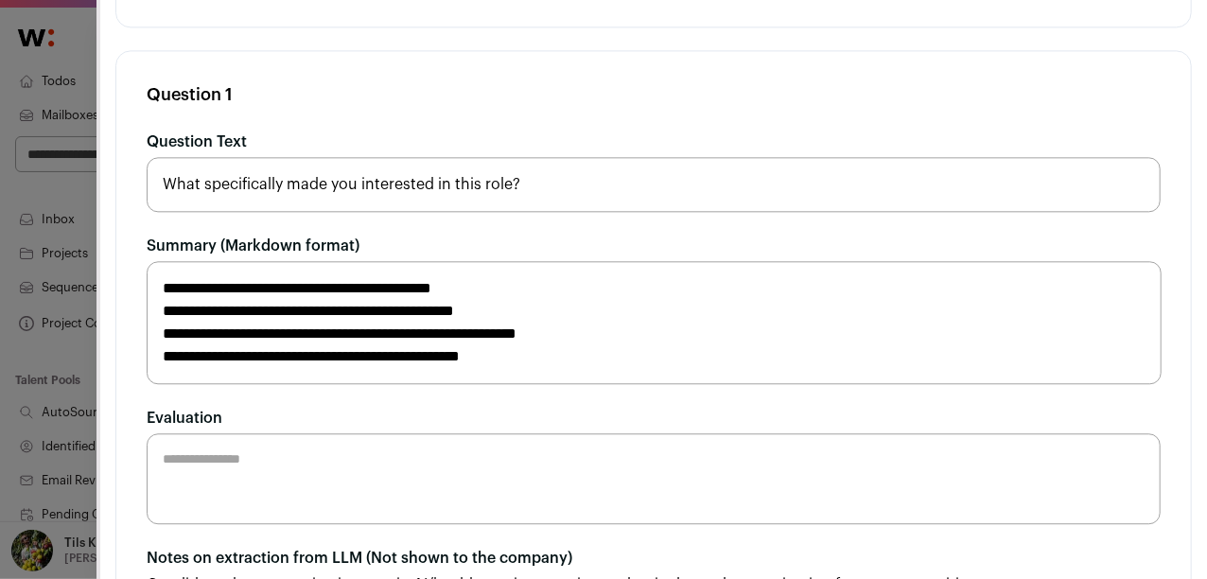
click at [70, 283] on div "Accepted Accepted during Lead Review Riley Miller Last update: 1 day ago View m…" at bounding box center [603, 289] width 1207 height 579
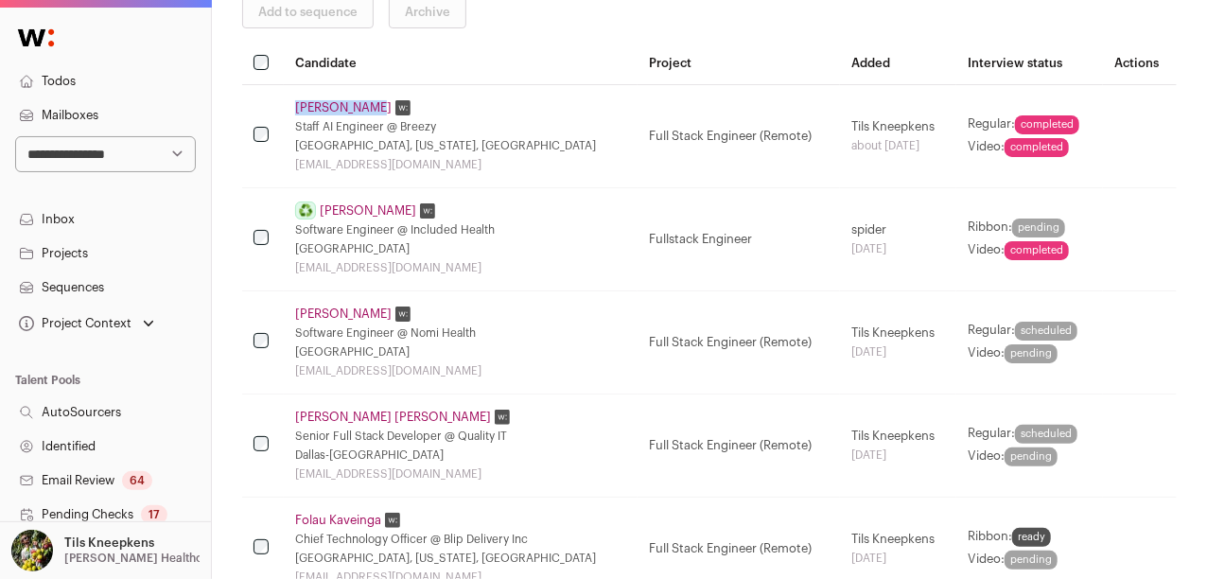
drag, startPoint x: 281, startPoint y: 105, endPoint x: 356, endPoint y: 106, distance: 74.8
click at [356, 106] on tr "Riley Miller Staff AI Engineer @ Breezy Golden, Colorado, United States rmllr00…" at bounding box center [709, 135] width 935 height 103
copy tr "Riley Miller"
click at [482, 171] on td "Riley Miller Staff AI Engineer @ Breezy Golden, Colorado, United States rmllr00…" at bounding box center [461, 135] width 354 height 103
click at [315, 103] on link "Riley Miller" at bounding box center [343, 107] width 97 height 15
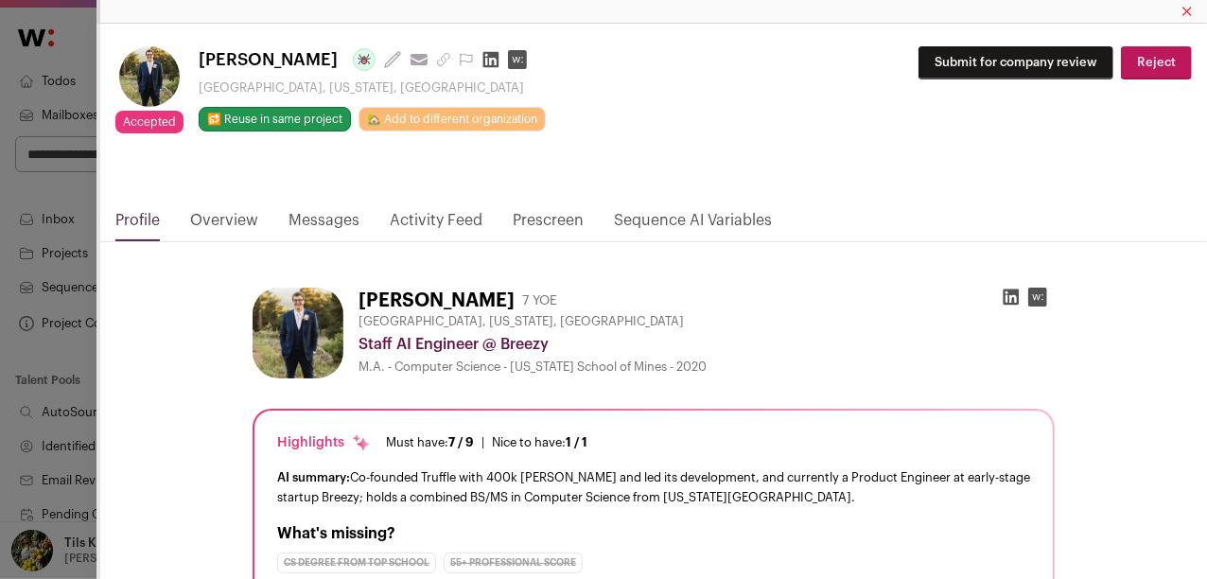
click at [531, 215] on link "Prescreen" at bounding box center [548, 225] width 71 height 32
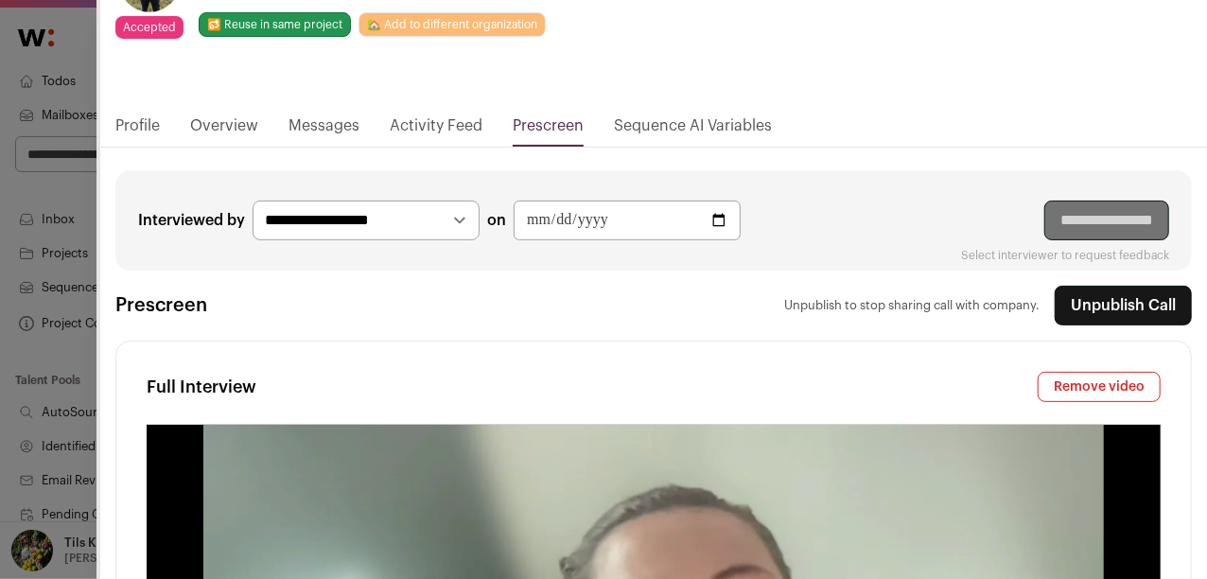
scroll to position [0, 0]
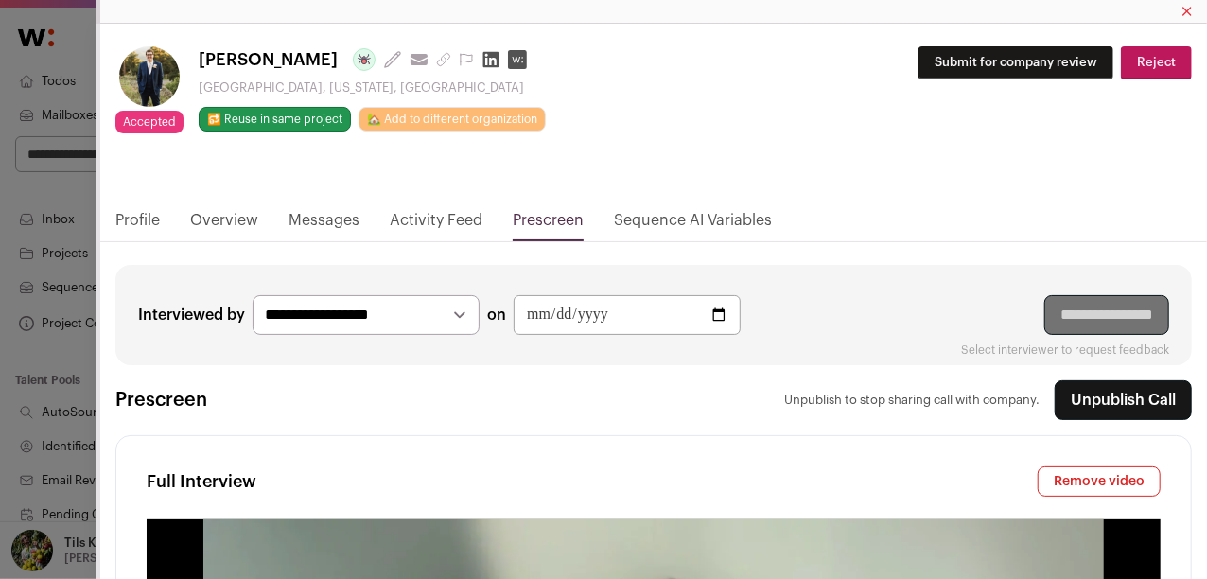
click at [71, 167] on div "Accepted Accepted during Lead Review Riley Miller Last update: 1 day ago View m…" at bounding box center [603, 289] width 1207 height 579
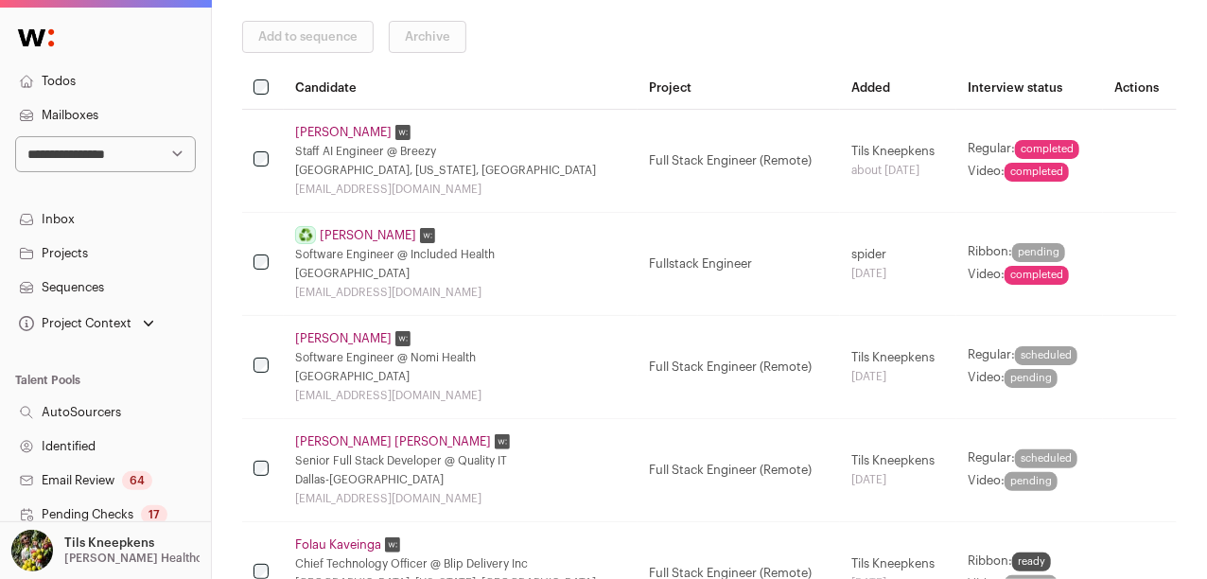
scroll to position [260, 0]
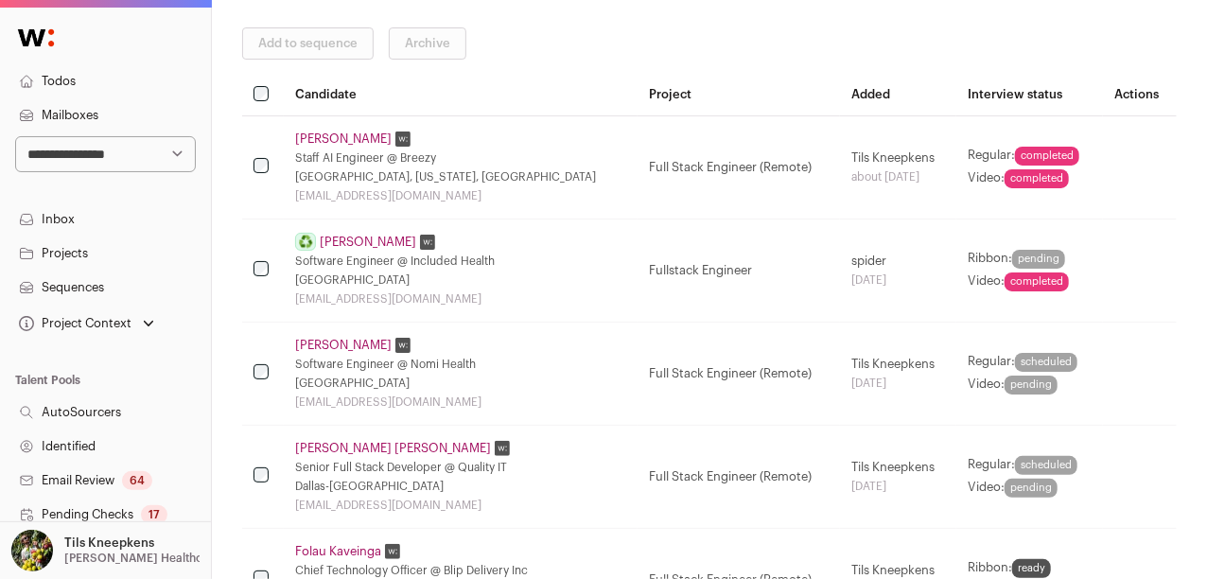
click at [343, 235] on link "Wasiff Afzal" at bounding box center [368, 242] width 97 height 15
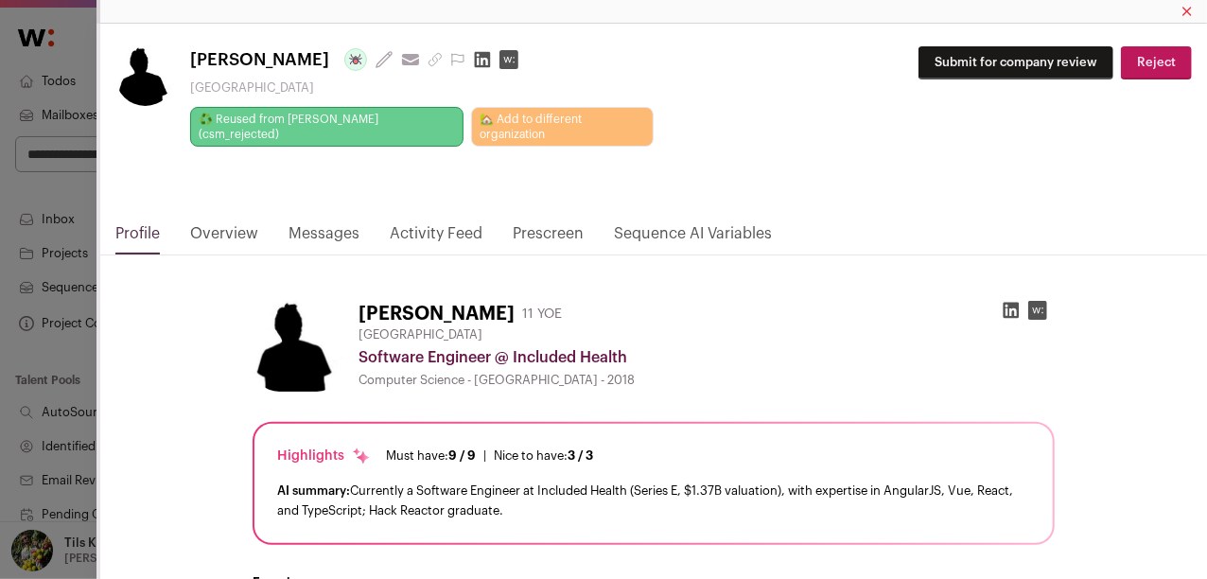
click at [540, 222] on link "Prescreen" at bounding box center [548, 238] width 71 height 32
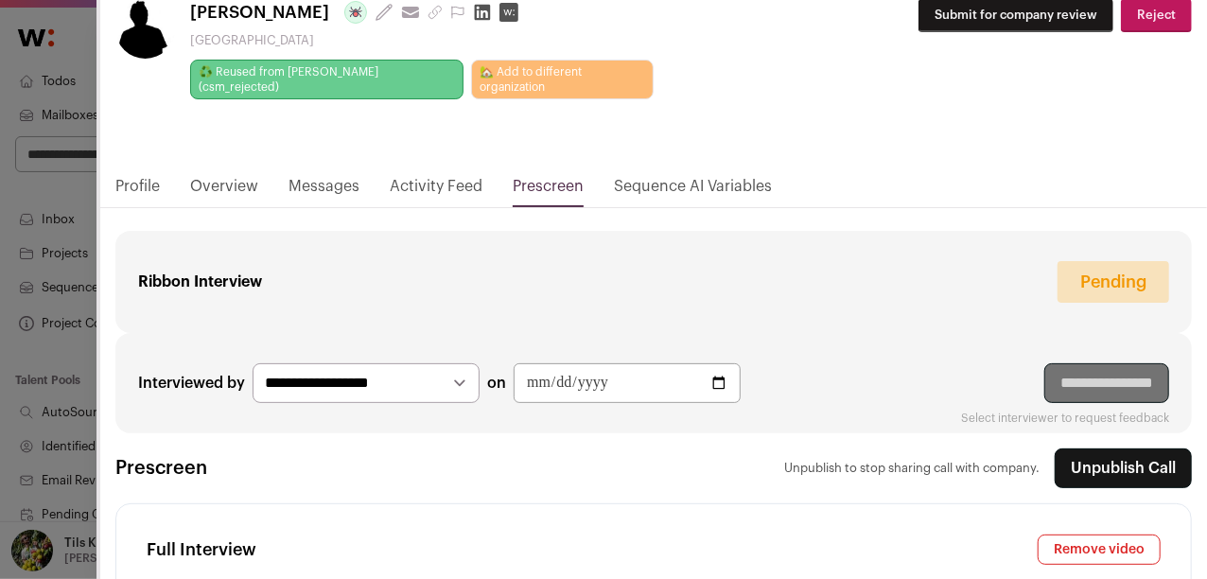
scroll to position [0, 0]
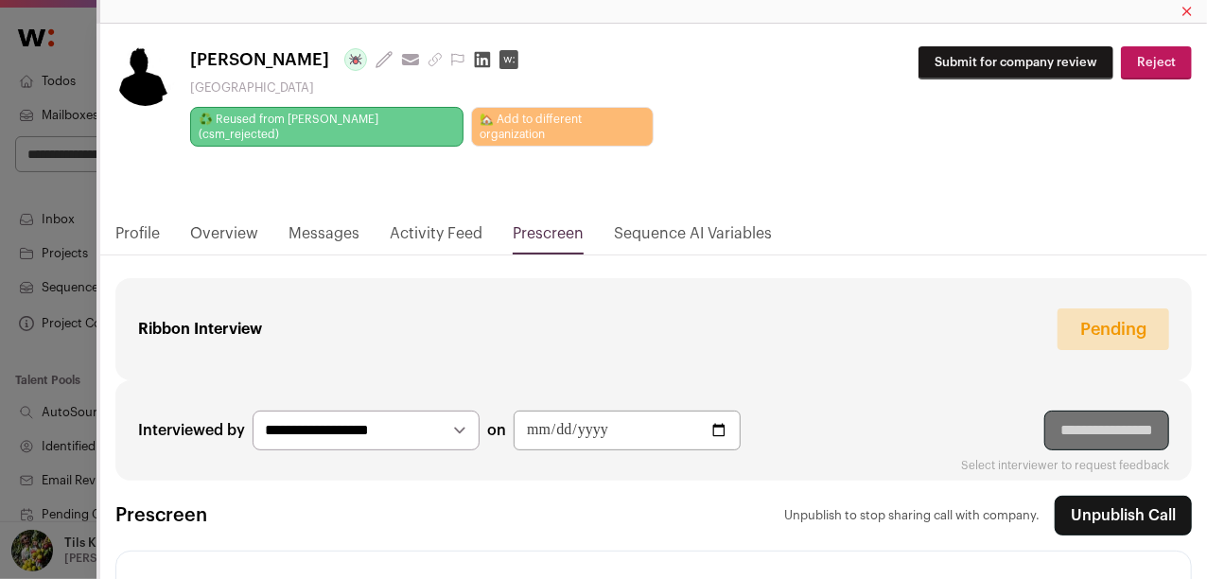
click at [77, 228] on div "Wasiff Afzal Last update: 28 days ago View most recent conversation in Front Sa…" at bounding box center [603, 289] width 1207 height 579
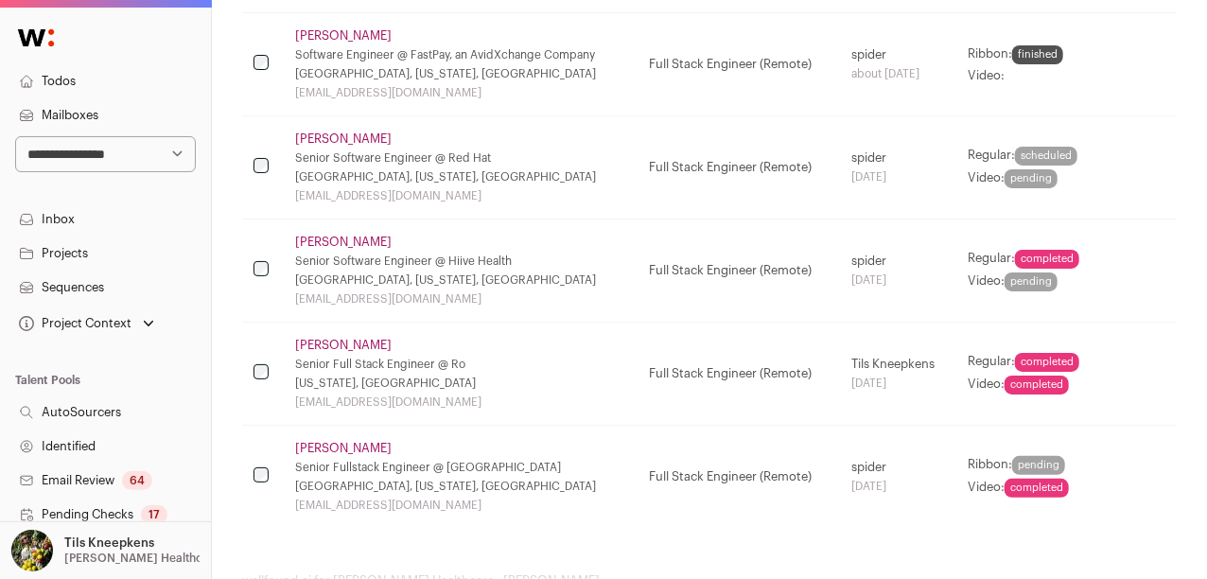
scroll to position [1082, 0]
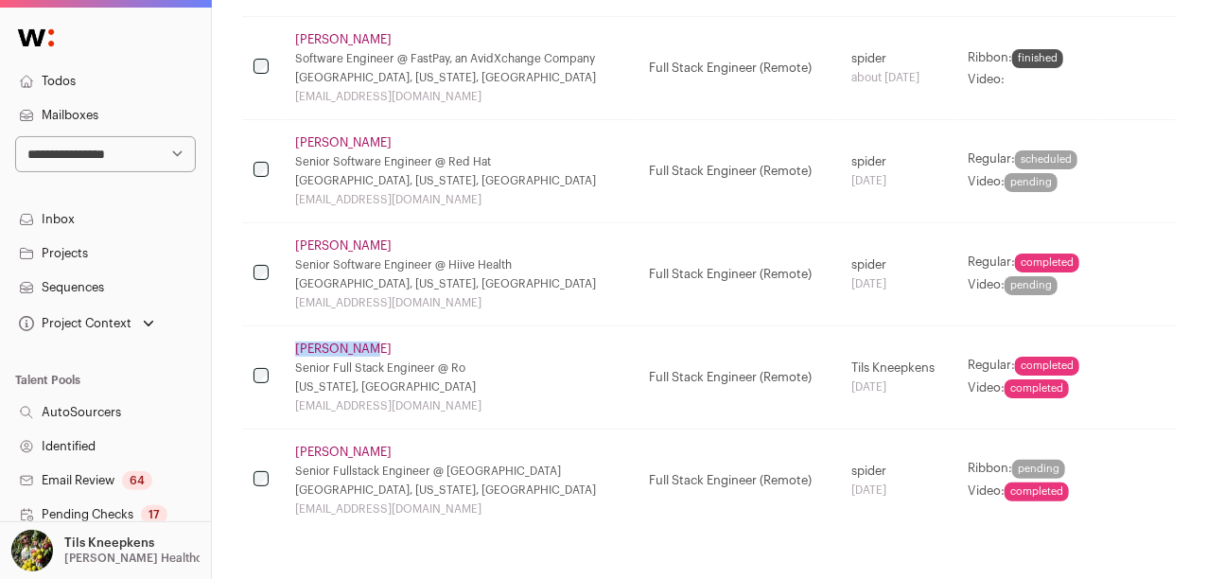
drag, startPoint x: 371, startPoint y: 345, endPoint x: 293, endPoint y: 347, distance: 77.6
click at [293, 347] on td "Erik Arnold Senior Full Stack Engineer @ Ro Texas, USA arnoldalrik@gmail.com" at bounding box center [461, 376] width 354 height 103
copy link "Erik Arnold"
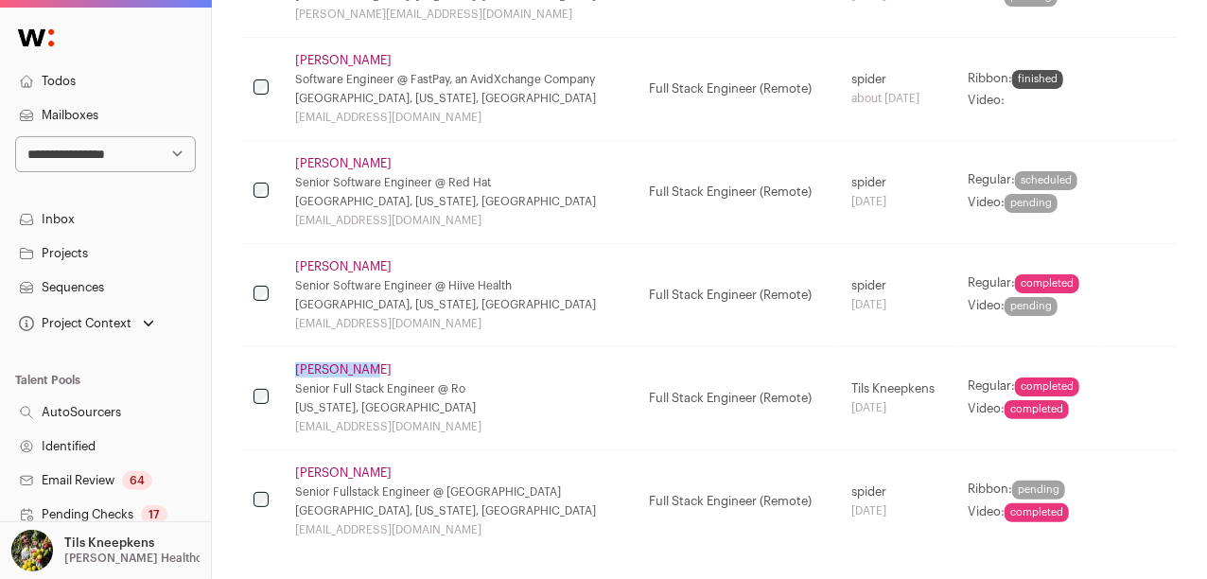
scroll to position [1138, 0]
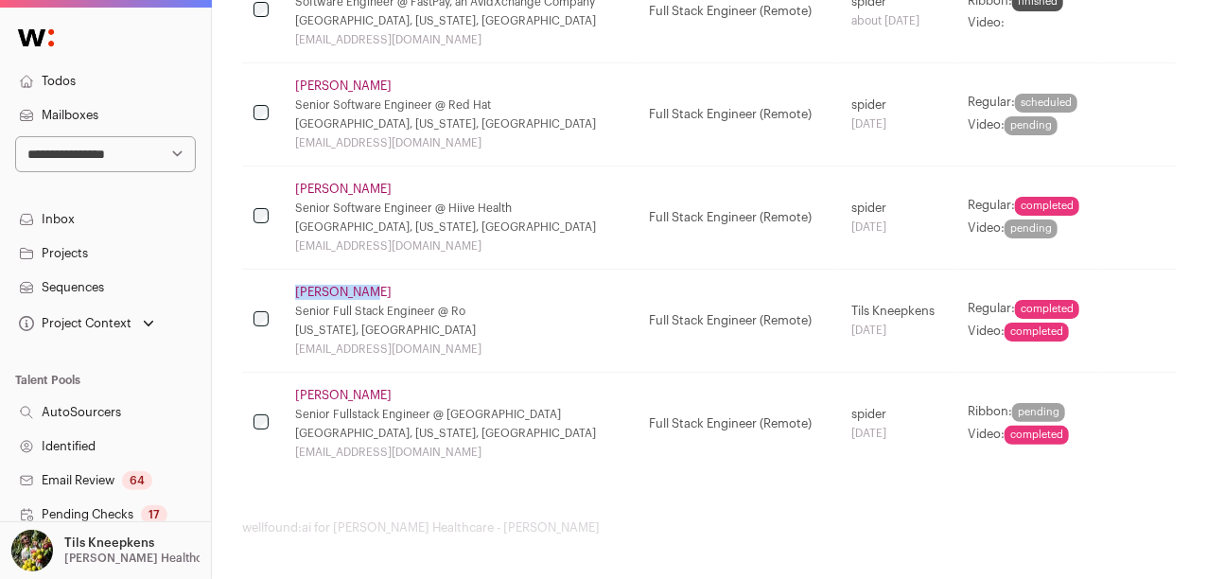
click at [491, 276] on td "Erik Arnold Senior Full Stack Engineer @ Ro Texas, USA arnoldalrik@gmail.com" at bounding box center [461, 320] width 354 height 103
click at [346, 292] on link "Erik Arnold" at bounding box center [343, 292] width 97 height 15
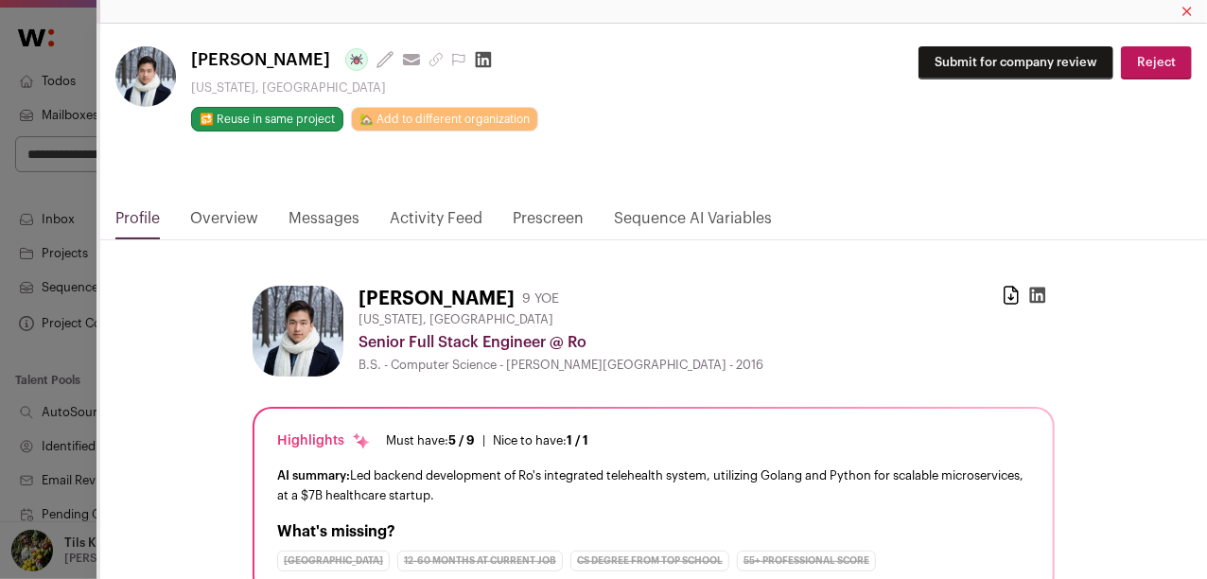
click at [513, 225] on link "Prescreen" at bounding box center [548, 223] width 71 height 32
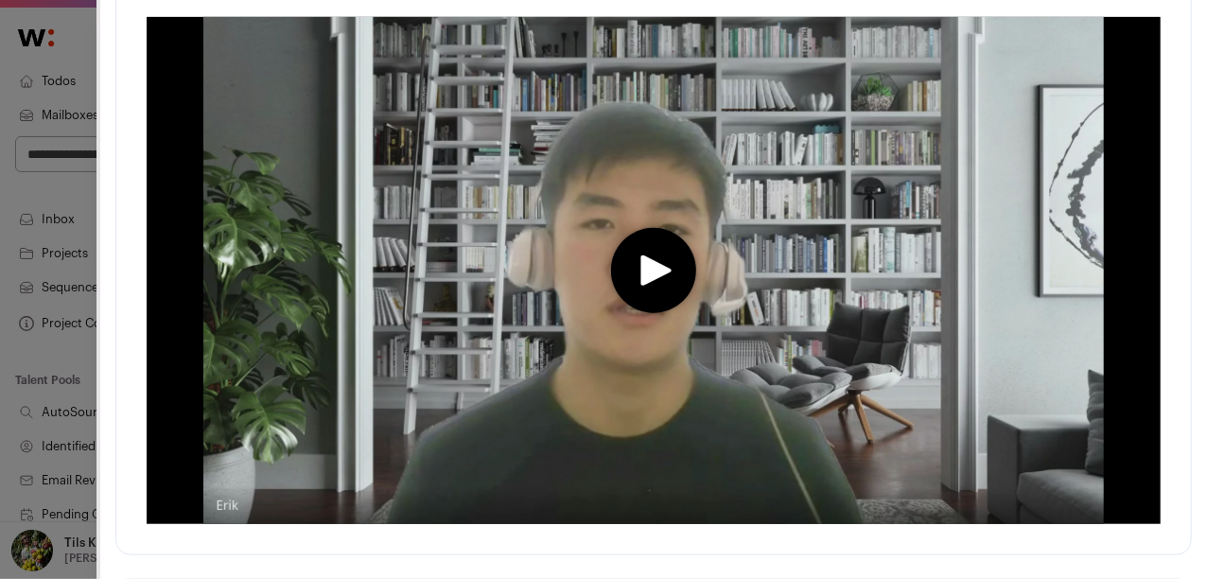
scroll to position [546, 0]
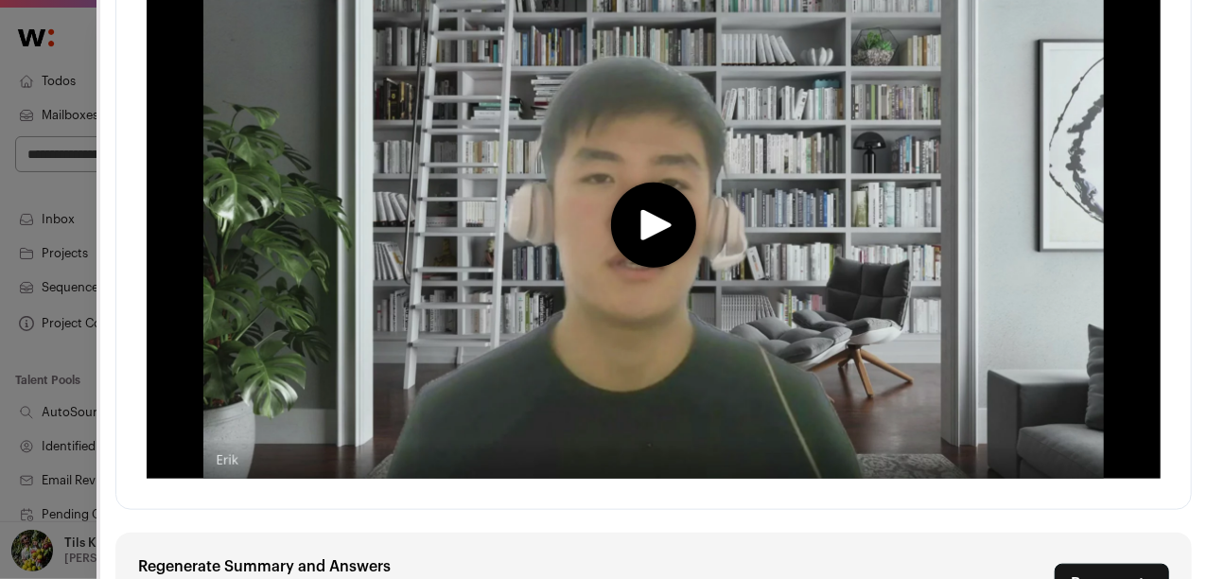
click at [84, 245] on div "**********" at bounding box center [603, 289] width 1207 height 579
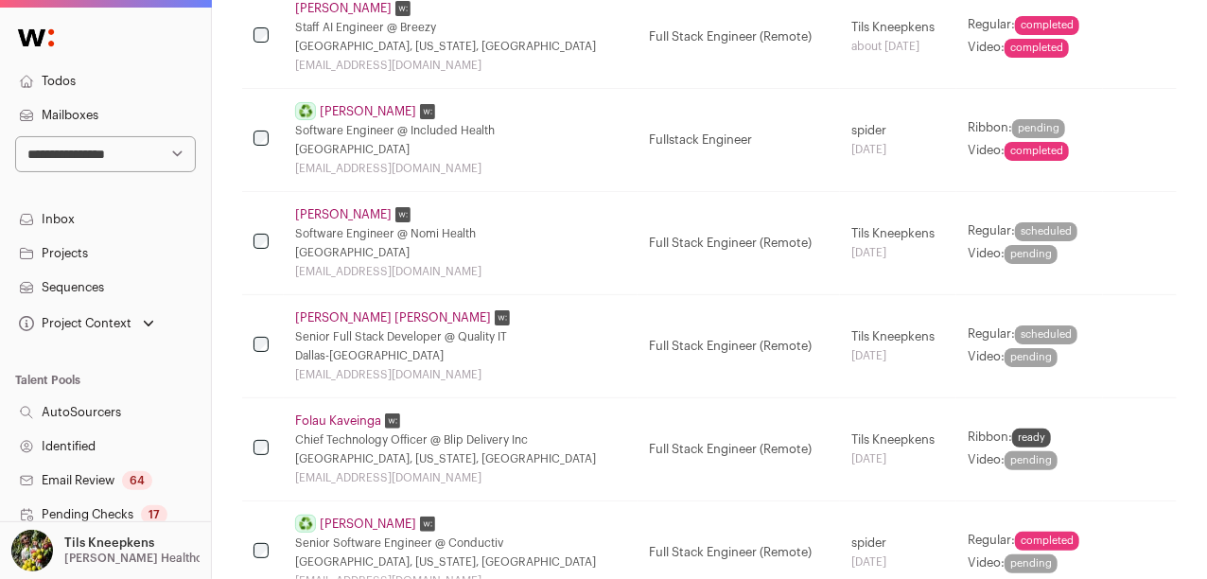
scroll to position [301, 0]
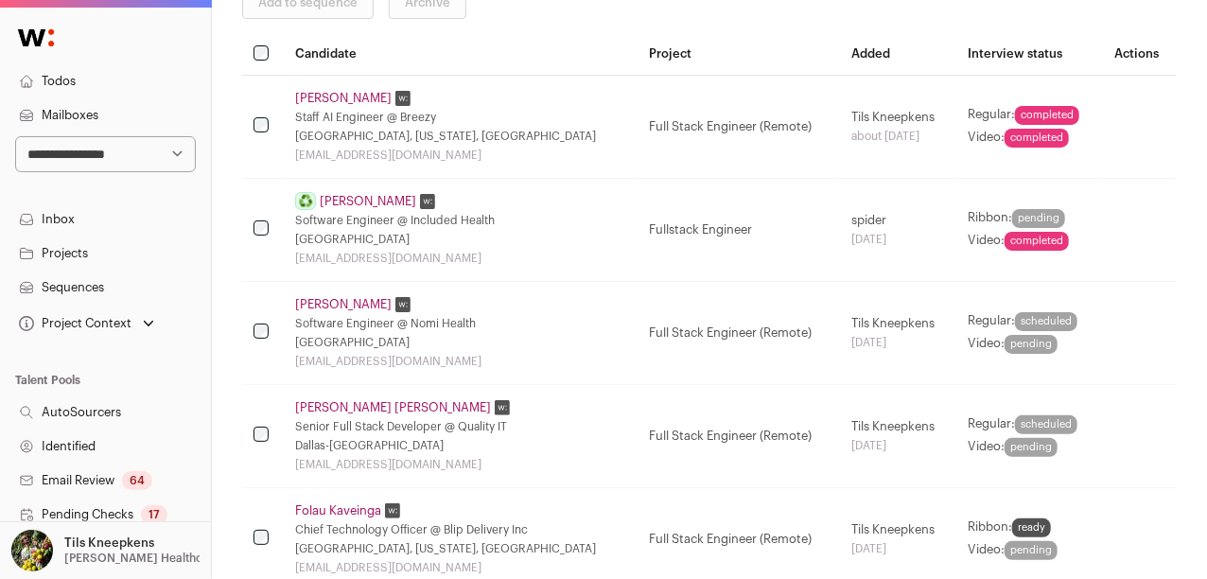
click at [323, 95] on link "Riley Miller" at bounding box center [343, 98] width 97 height 15
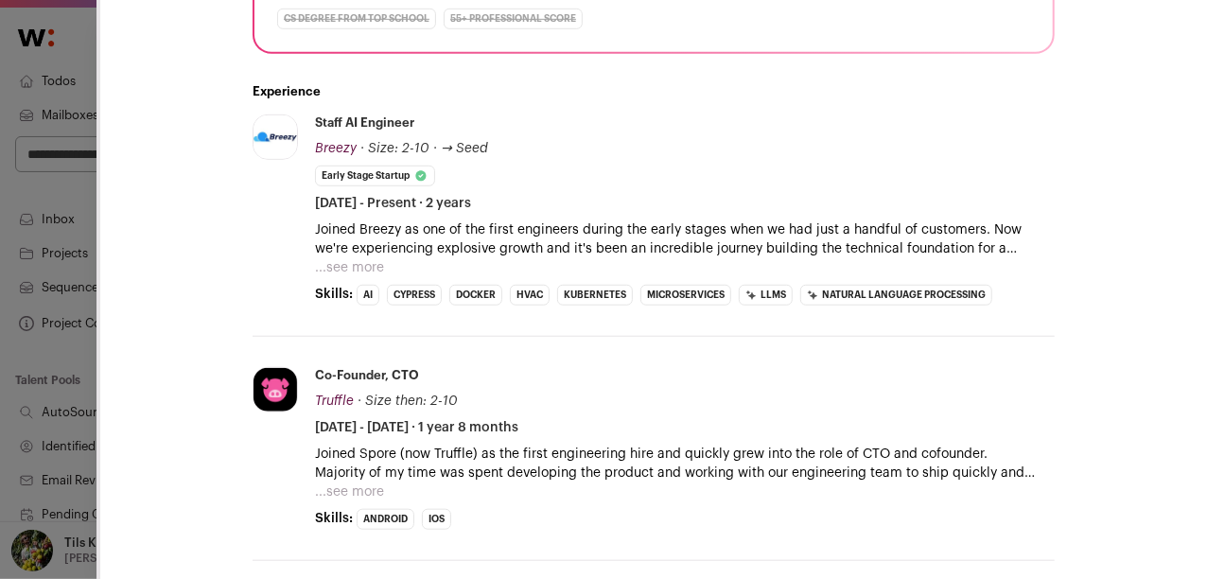
scroll to position [545, 0]
click at [347, 262] on button "...see more" at bounding box center [349, 266] width 69 height 19
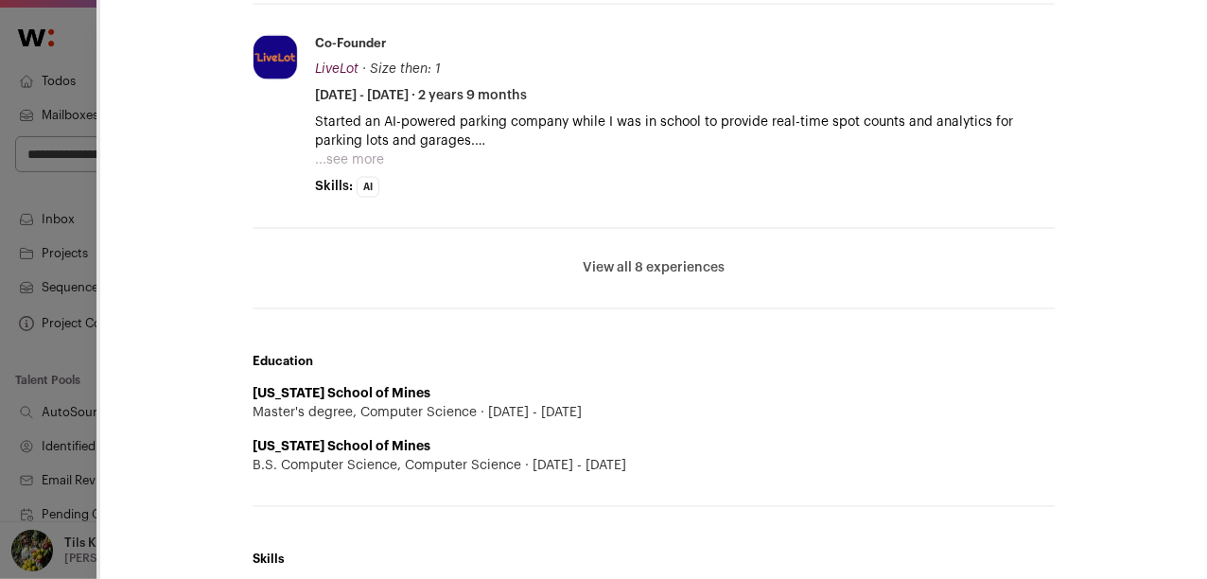
scroll to position [1449, 0]
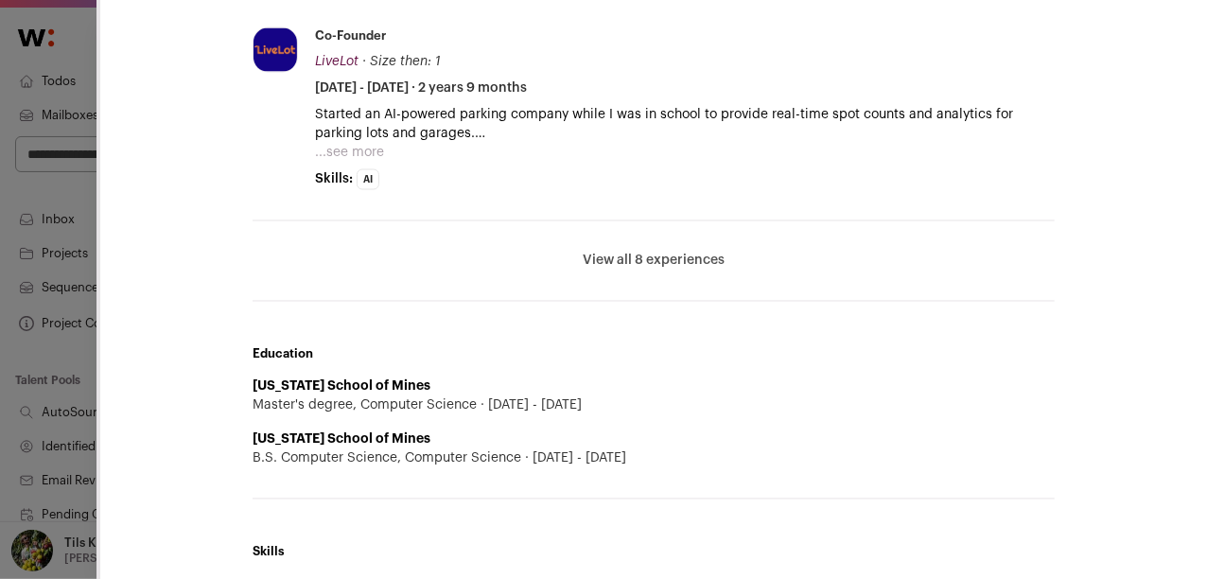
click at [636, 263] on button "View all 8 experiences" at bounding box center [654, 261] width 142 height 19
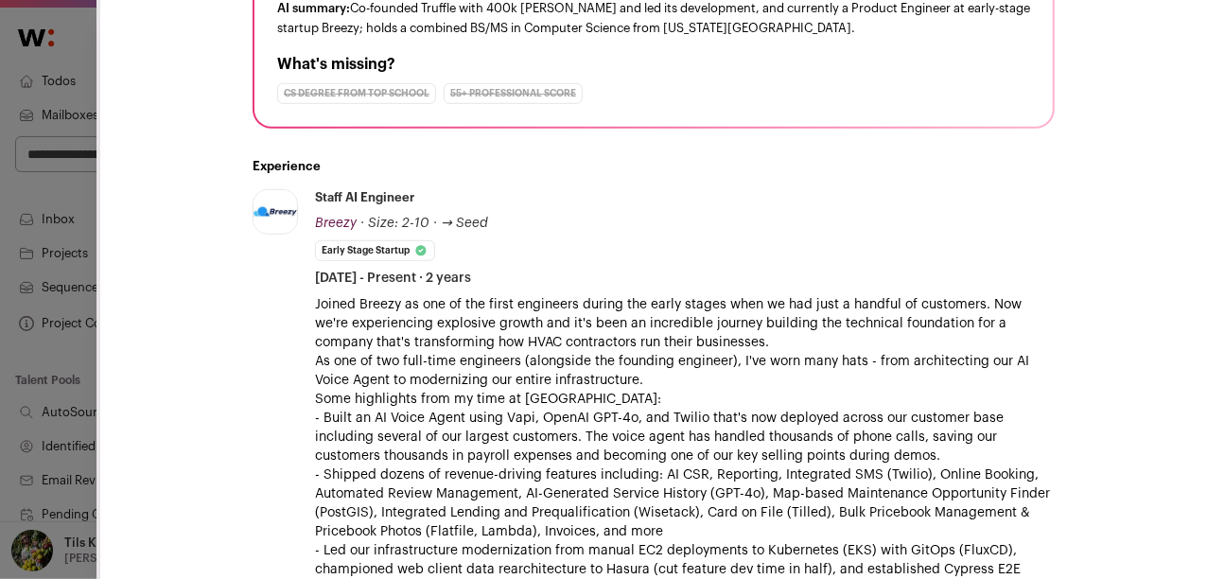
scroll to position [0, 0]
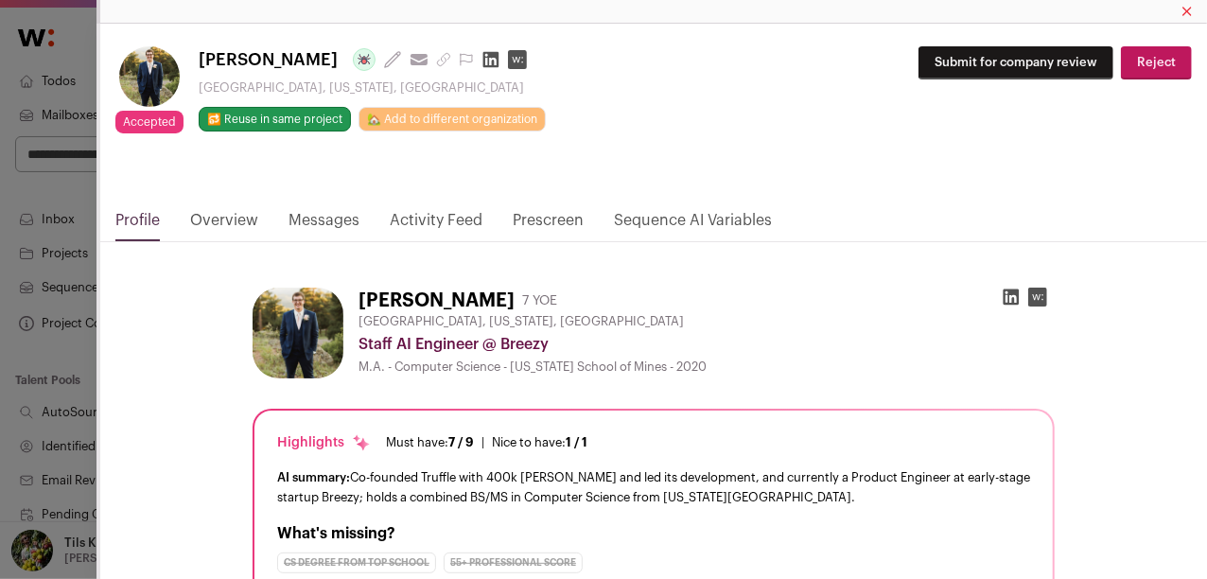
click at [81, 296] on div "Accepted Accepted during Lead Review Riley Miller Last update: 1 day ago View m…" at bounding box center [603, 289] width 1207 height 579
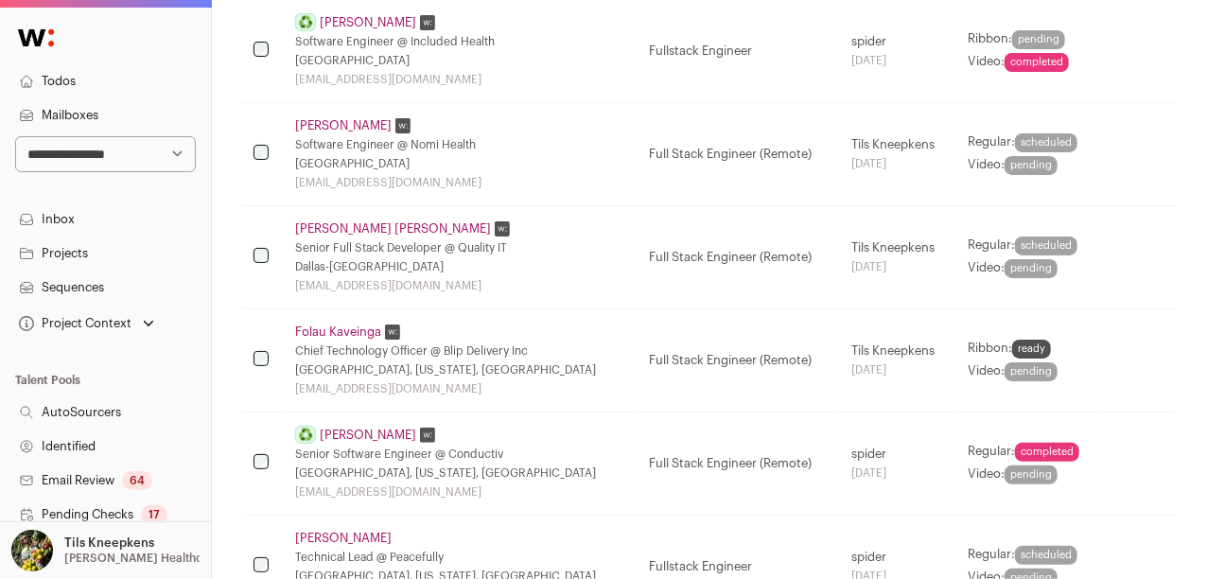
scroll to position [525, 0]
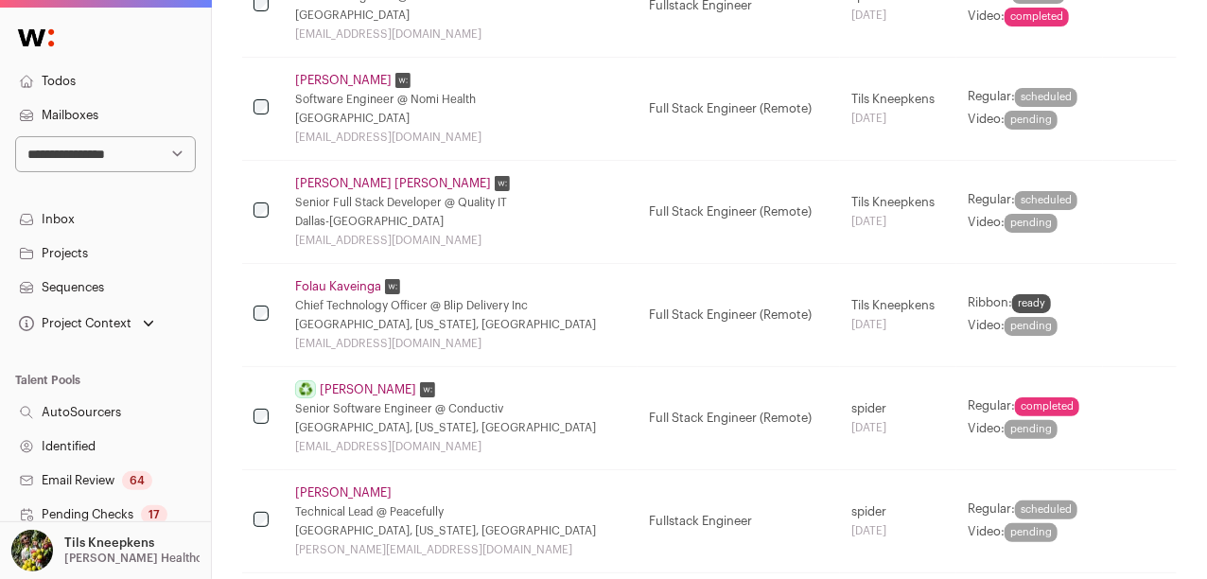
click at [346, 76] on link "David Ripplinger" at bounding box center [343, 80] width 97 height 15
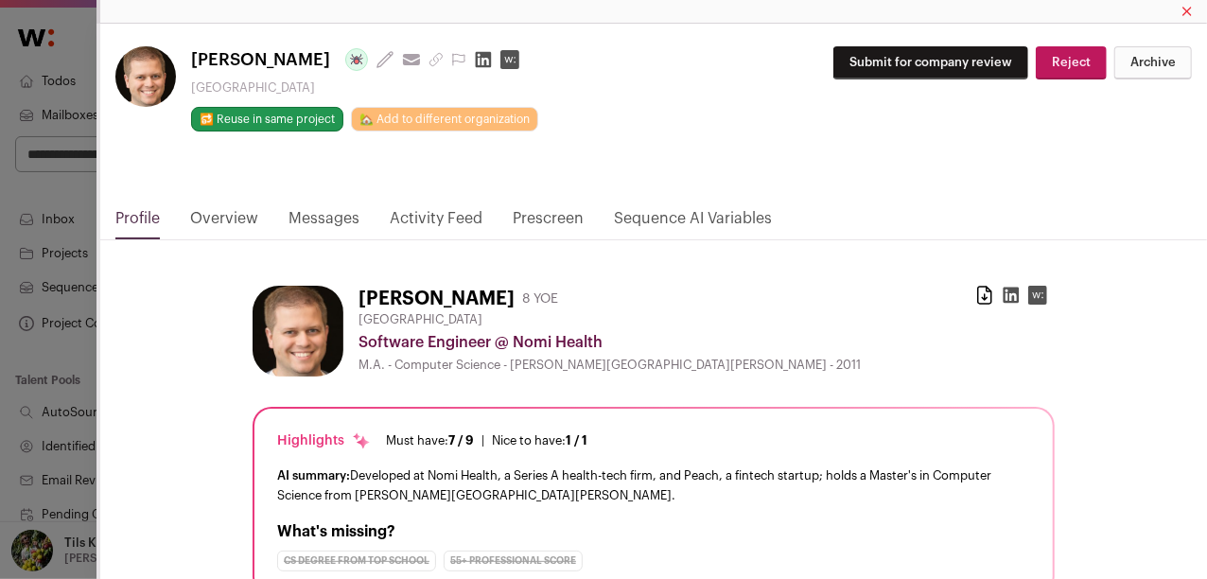
click at [550, 220] on link "Prescreen" at bounding box center [548, 223] width 71 height 32
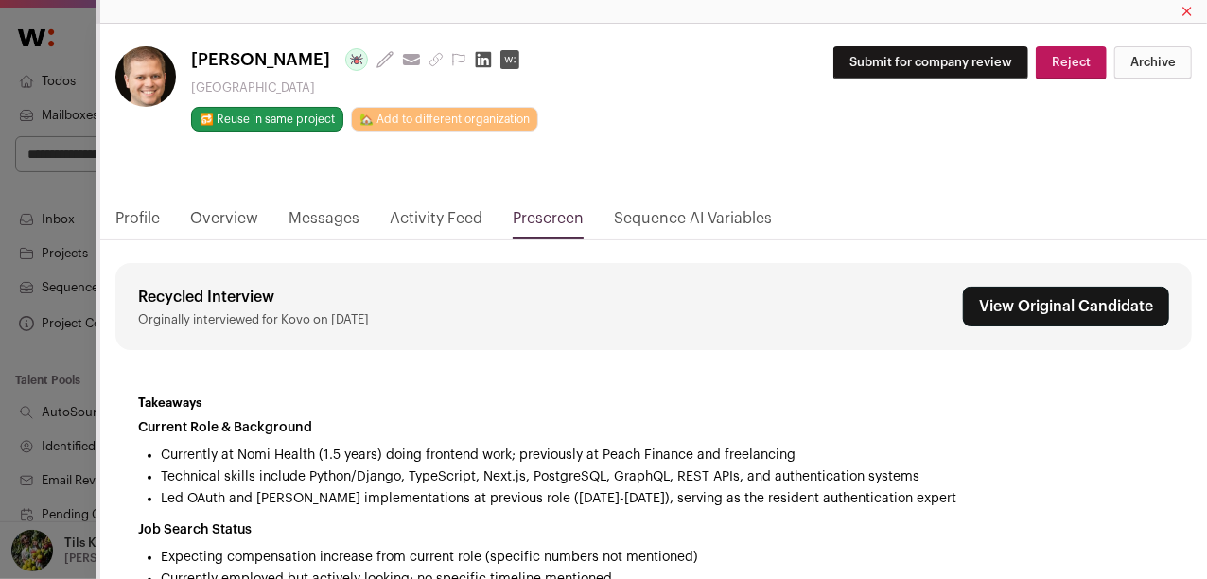
scroll to position [3, 0]
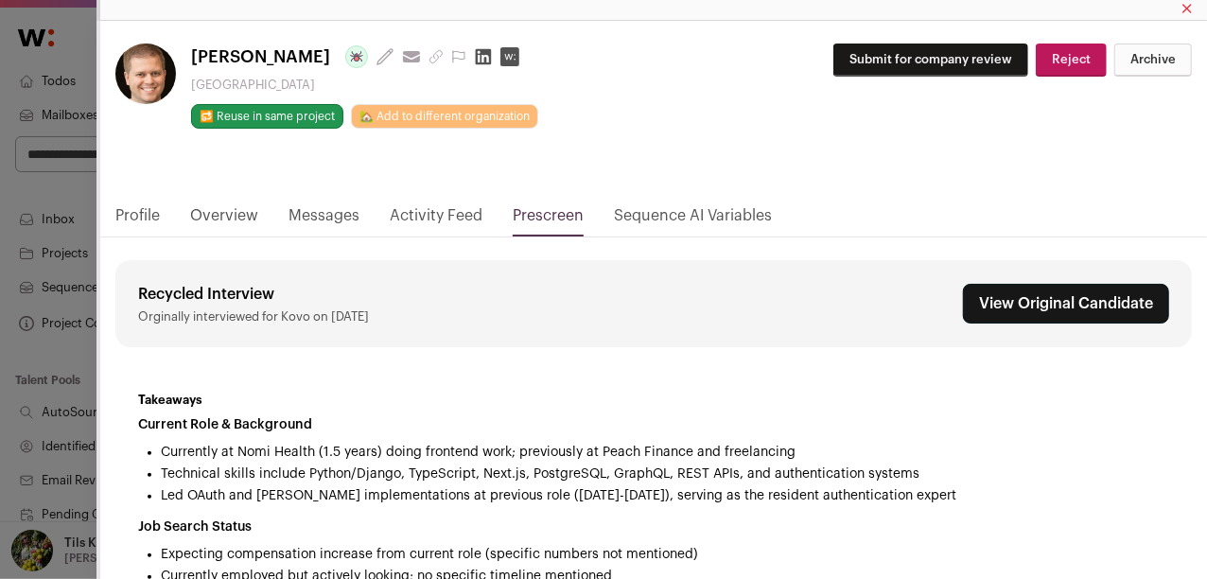
click at [51, 256] on div "David Ripplinger Last update: 2 months ago View most recent conversation in Fro…" at bounding box center [603, 289] width 1207 height 579
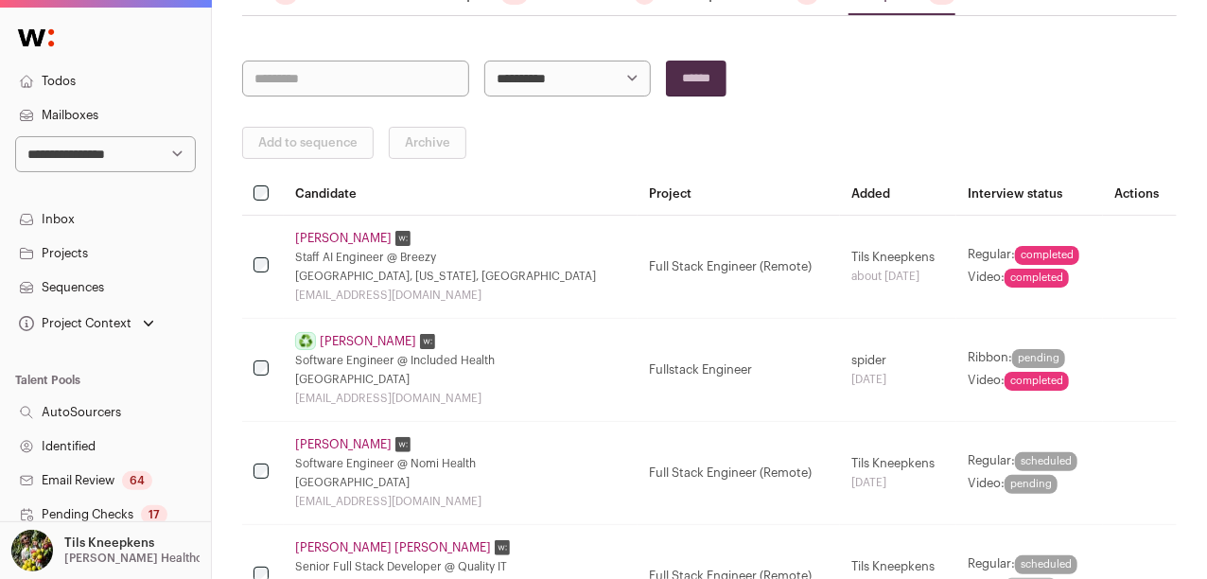
scroll to position [190, 0]
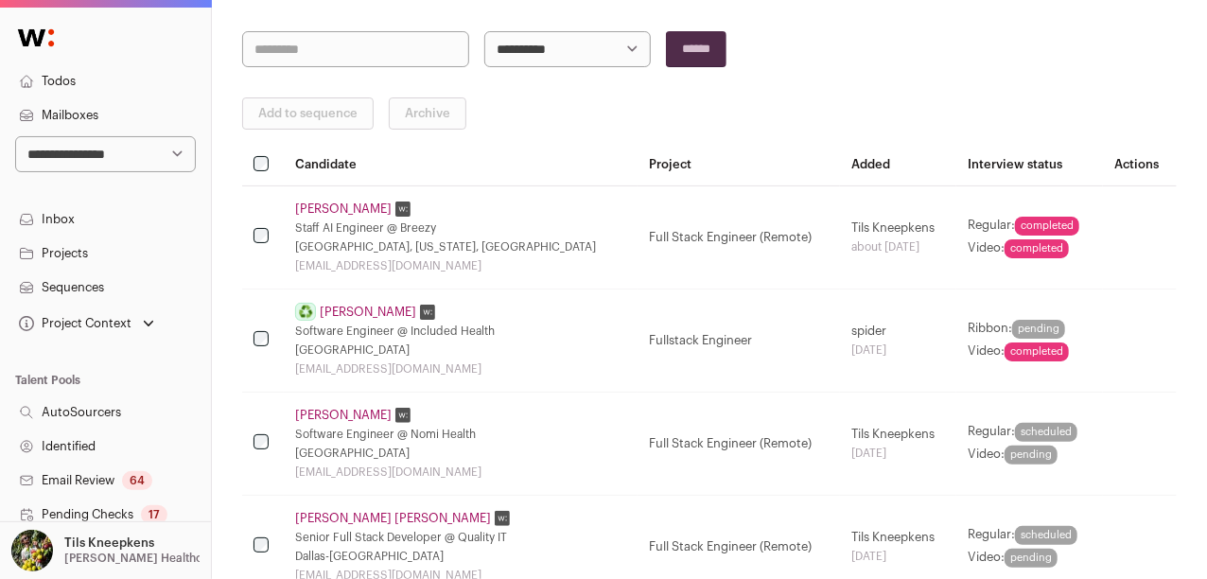
click at [316, 203] on link "Riley Miller" at bounding box center [343, 209] width 97 height 15
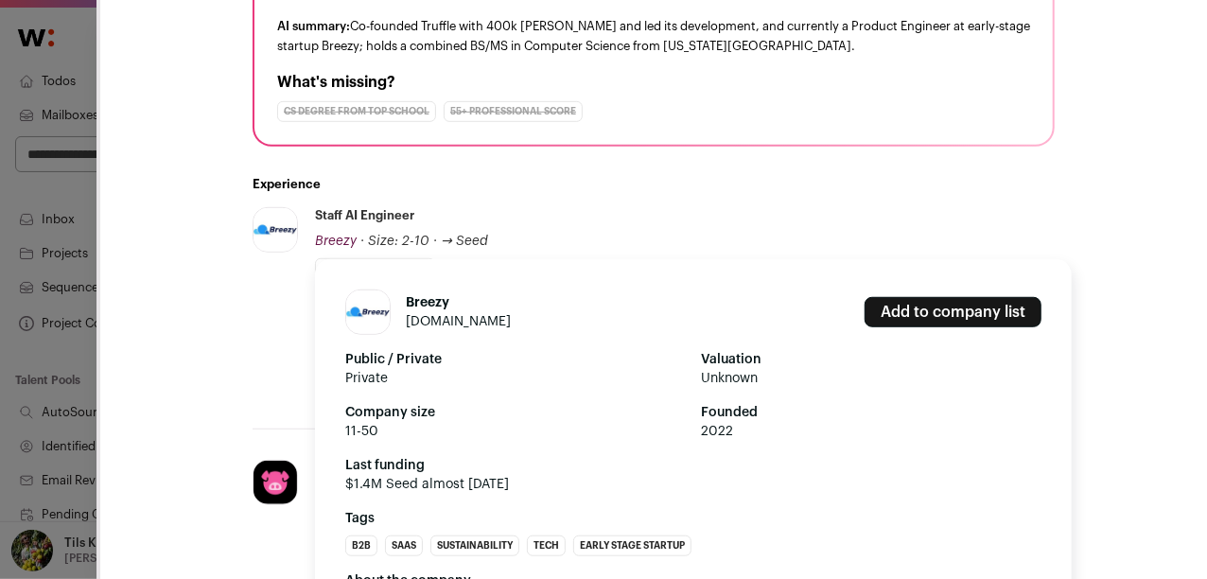
scroll to position [511, 0]
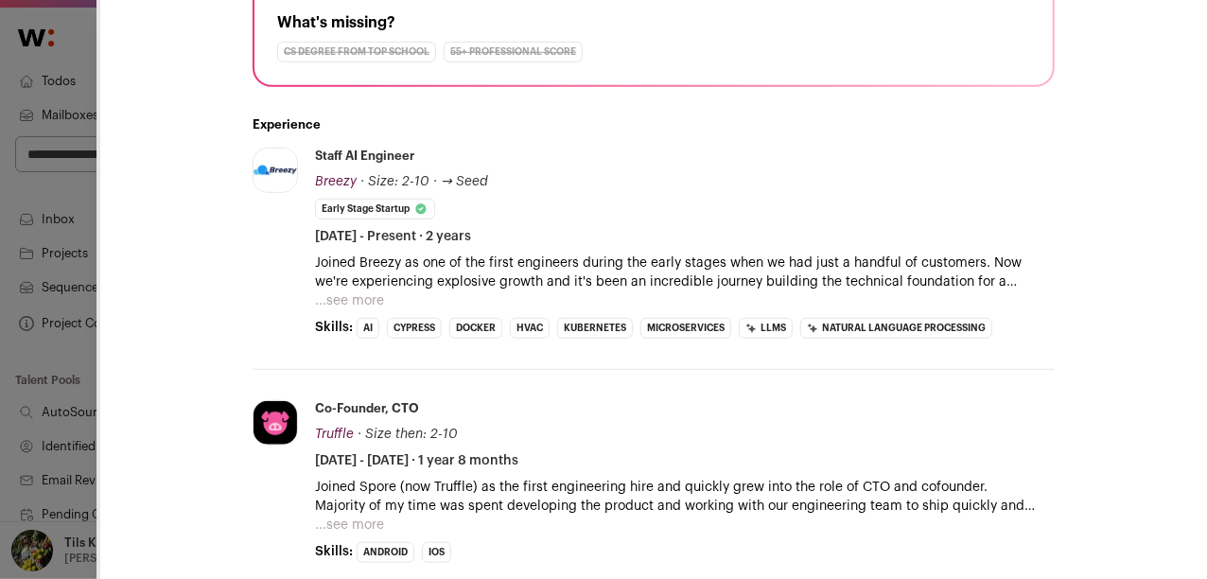
click at [335, 303] on button "...see more" at bounding box center [349, 300] width 69 height 19
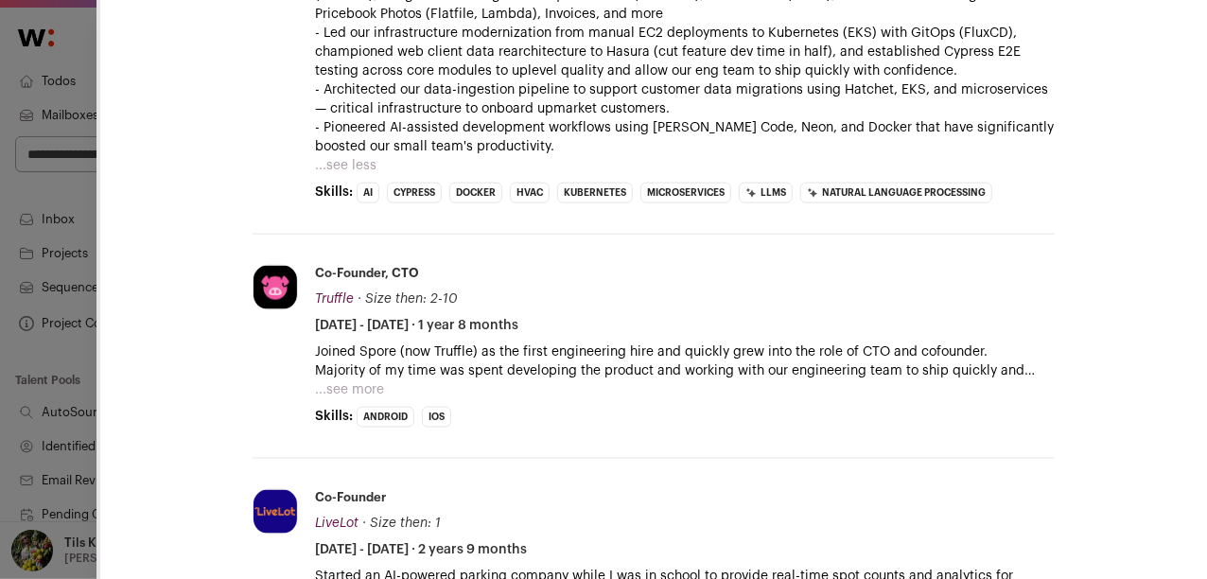
scroll to position [994, 0]
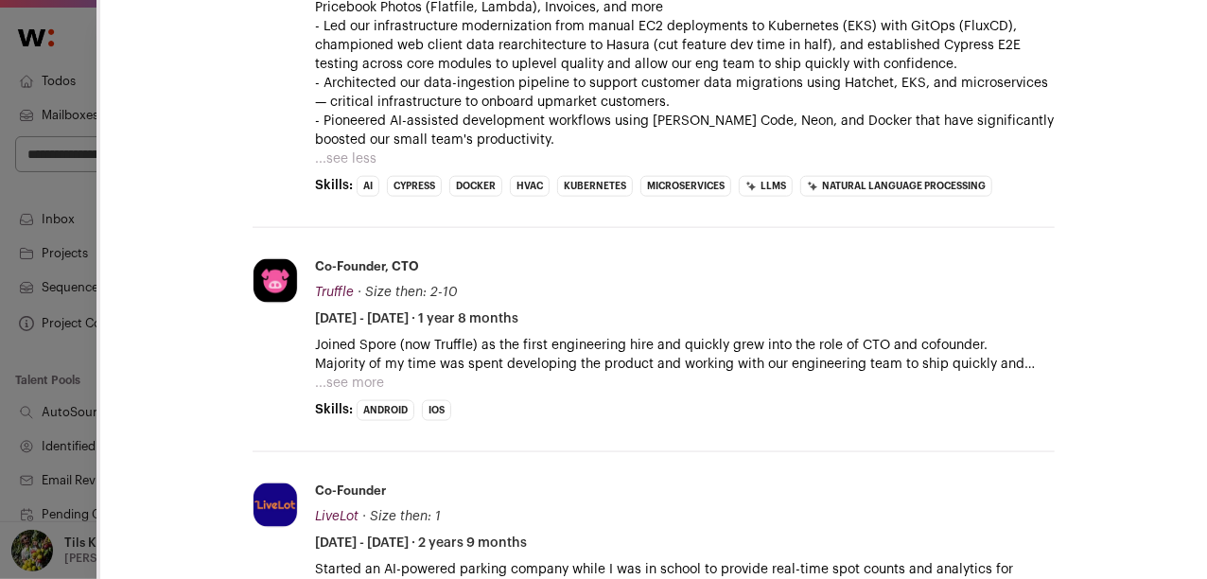
click at [330, 375] on button "...see more" at bounding box center [349, 383] width 69 height 19
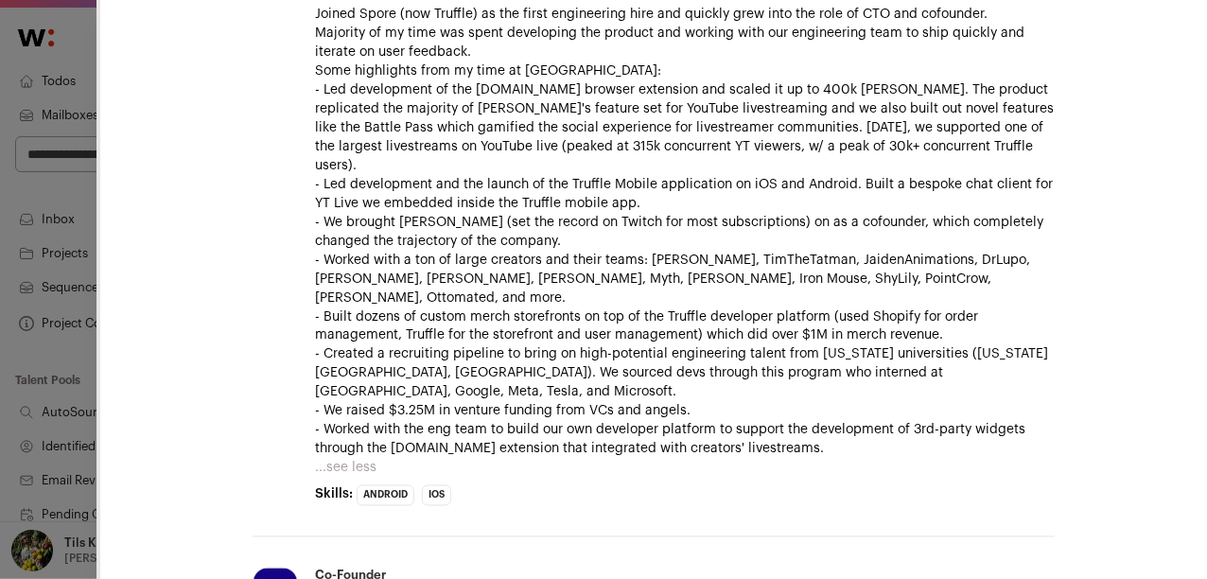
scroll to position [0, 0]
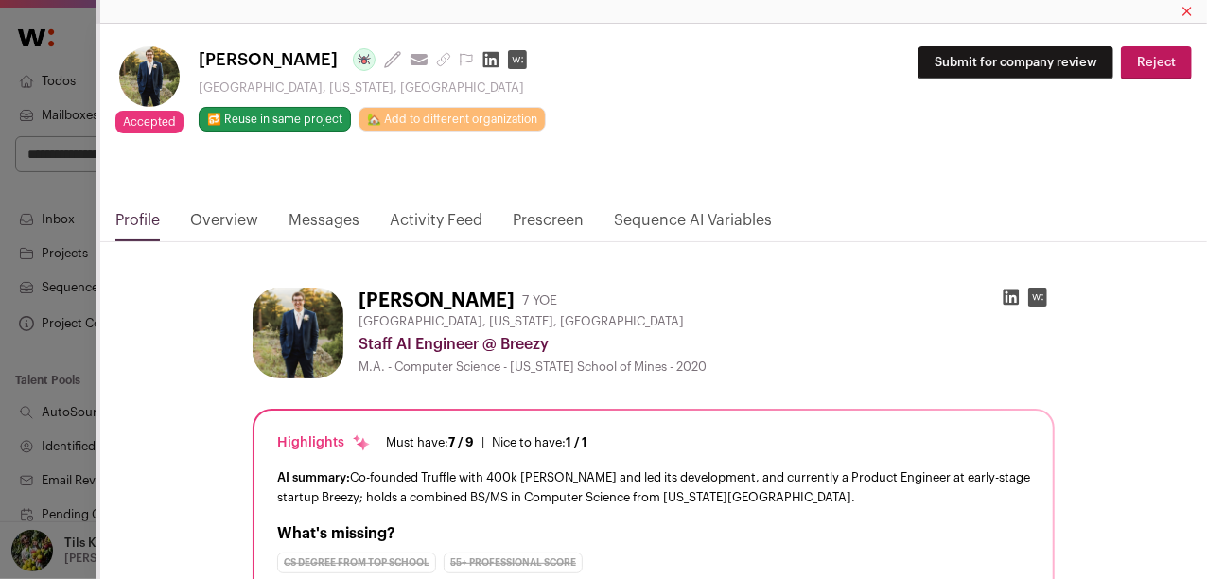
click at [552, 220] on link "Prescreen" at bounding box center [548, 225] width 71 height 32
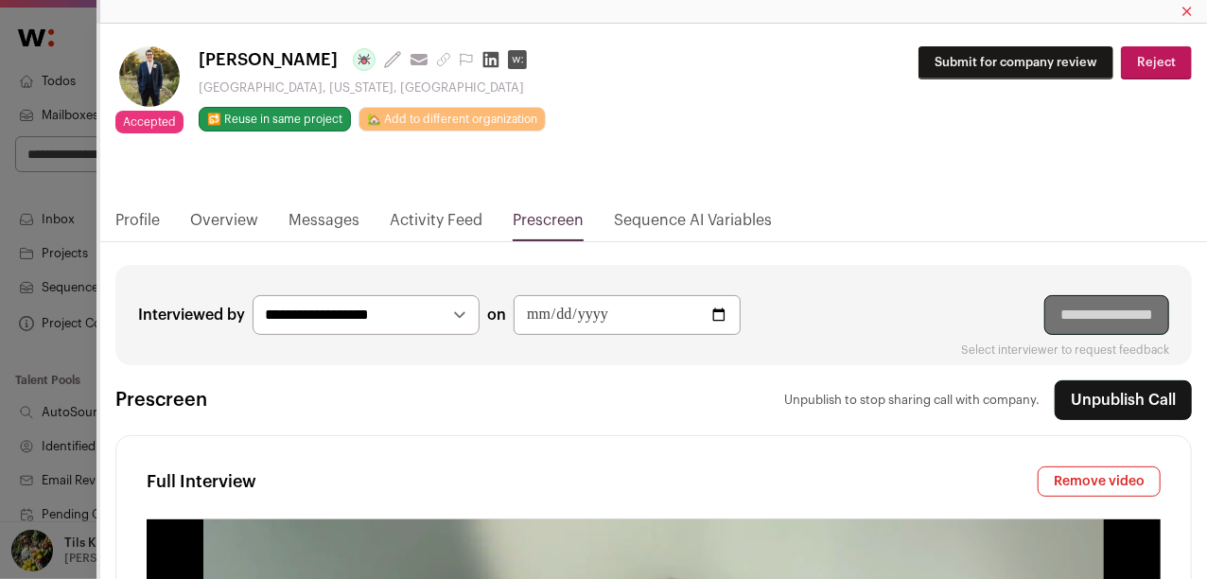
click at [66, 191] on div "Accepted Accepted during Lead Review [PERSON_NAME] Last update: [DATE] View mos…" at bounding box center [603, 289] width 1207 height 579
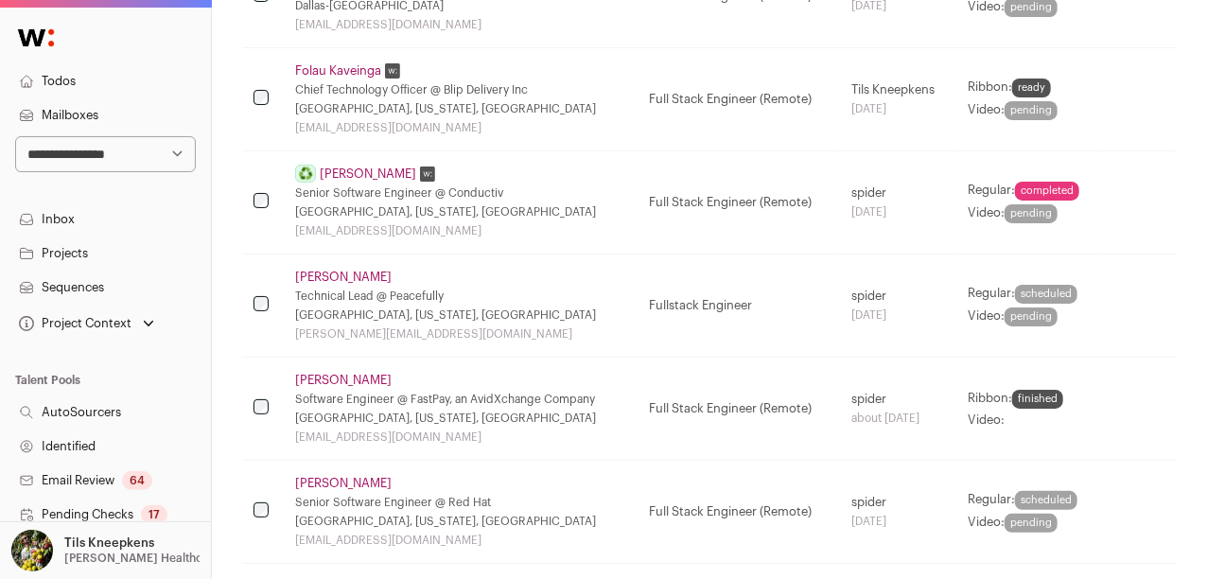
scroll to position [743, 0]
click at [354, 64] on link "Folau Kaveinga" at bounding box center [338, 69] width 86 height 15
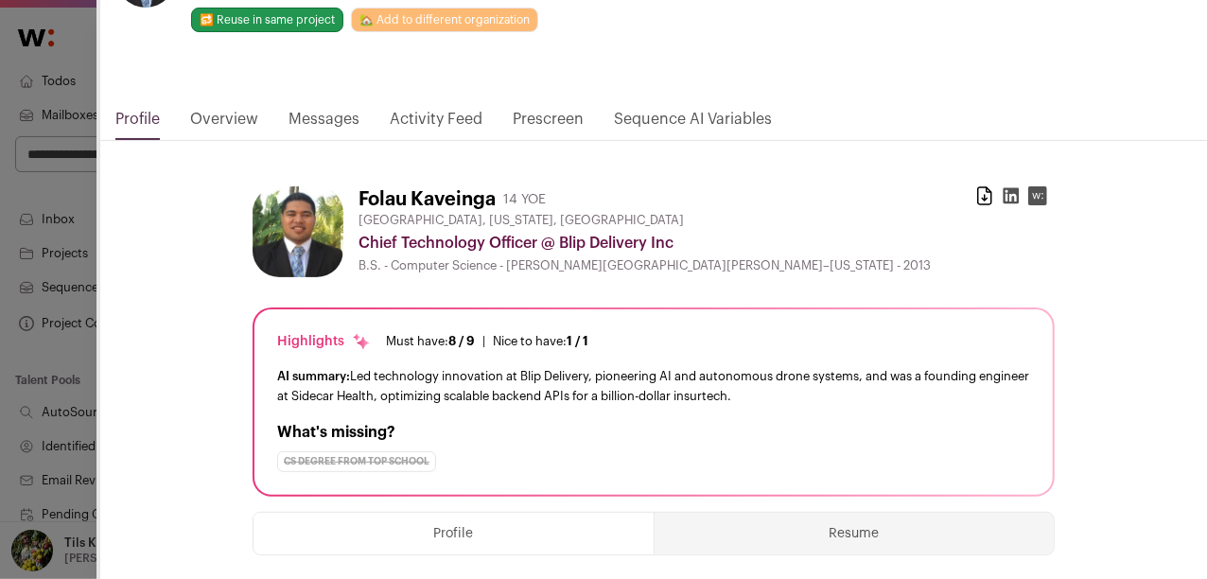
scroll to position [114, 0]
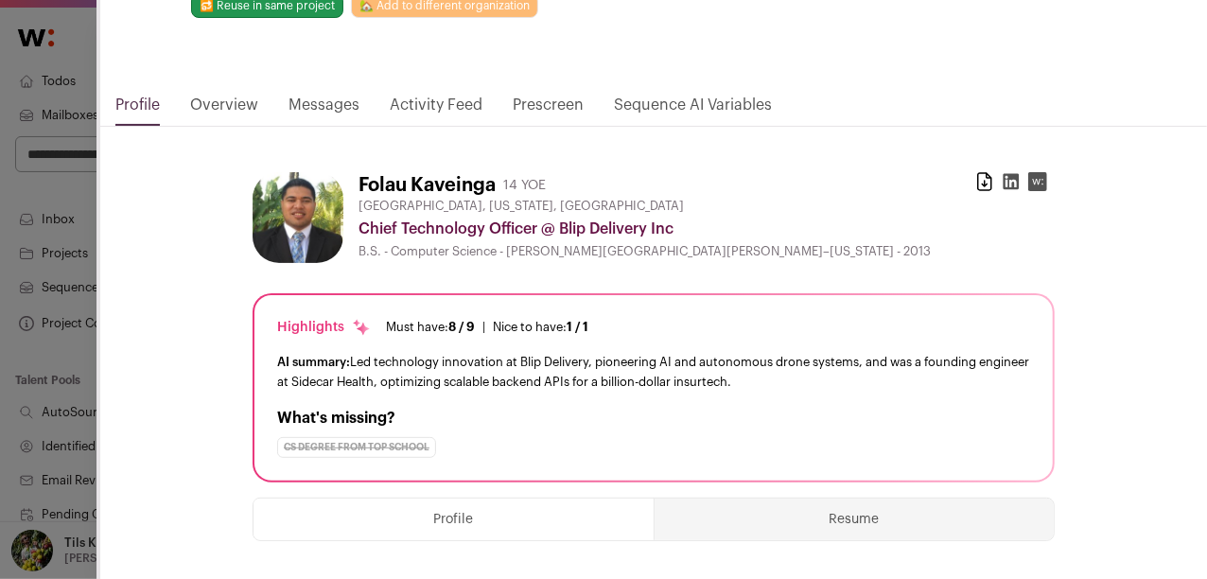
drag, startPoint x: 496, startPoint y: 187, endPoint x: 360, endPoint y: 185, distance: 136.3
click at [360, 185] on div "Folau Kaveinga 14 YOE" at bounding box center [452, 185] width 187 height 26
copy h1 "Folau Kaveinga"
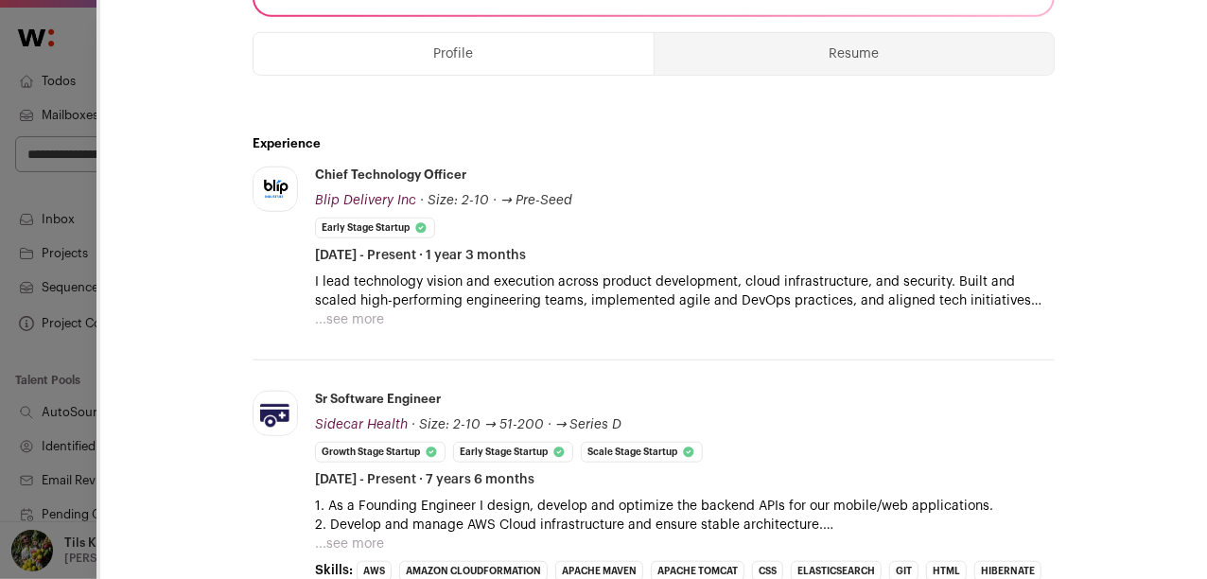
scroll to position [0, 0]
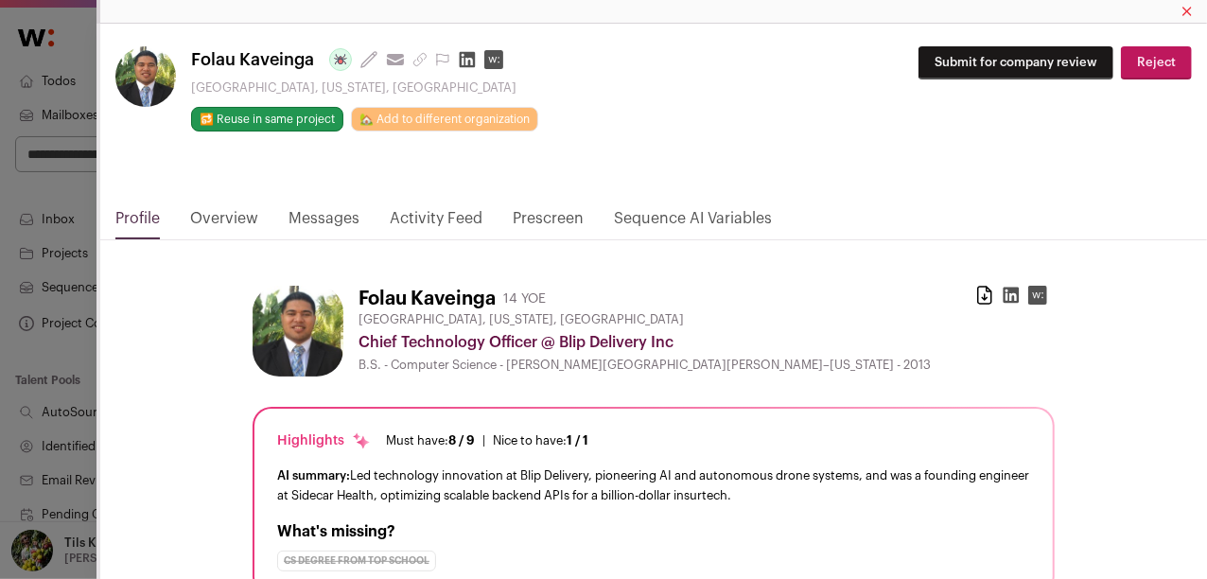
click at [448, 303] on h1 "Folau Kaveinga" at bounding box center [427, 299] width 137 height 26
click at [396, 301] on h1 "Folau Kaveinga" at bounding box center [427, 299] width 137 height 26
copy h1 "Folau"
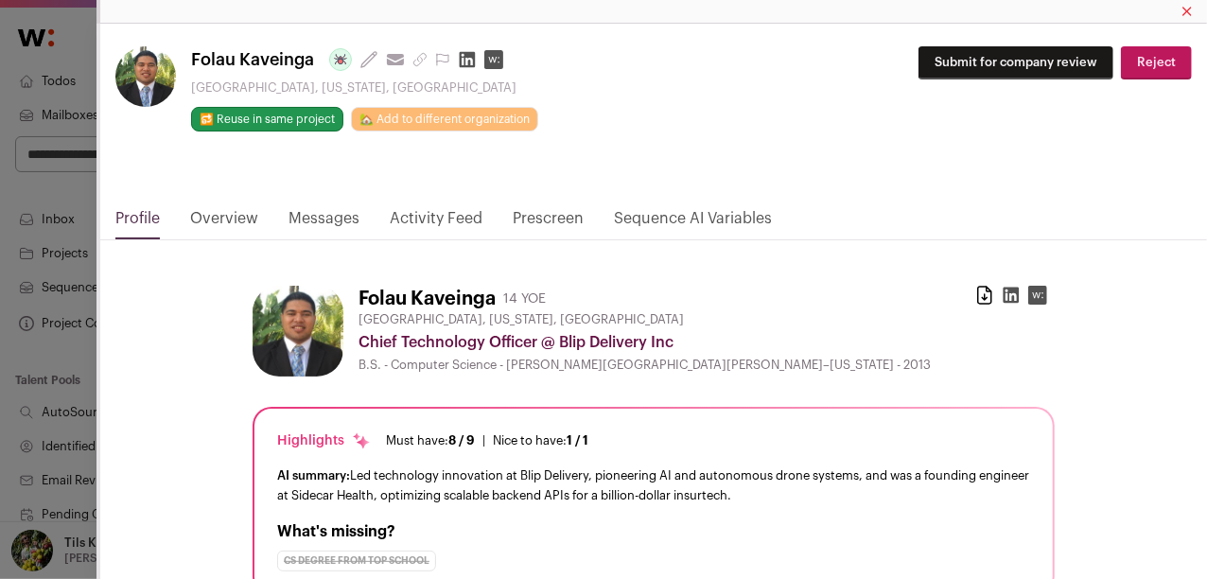
click at [537, 220] on link "Prescreen" at bounding box center [548, 223] width 71 height 32
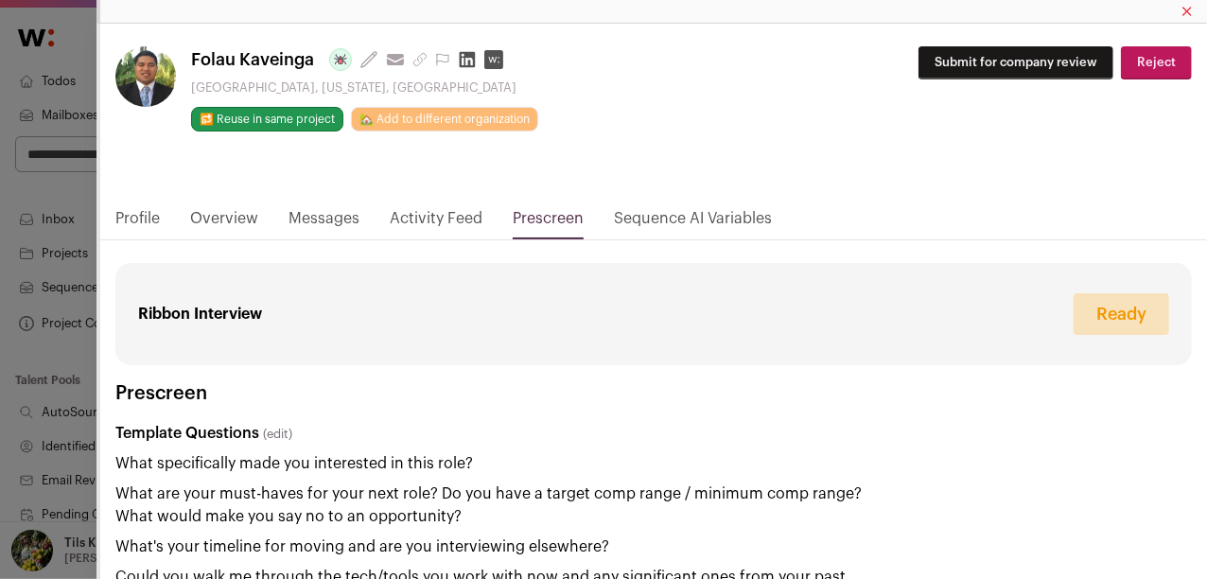
click at [535, 228] on link "Prescreen" at bounding box center [548, 223] width 71 height 32
click at [1187, 12] on icon "Close modal" at bounding box center [1187, 11] width 9 height 23
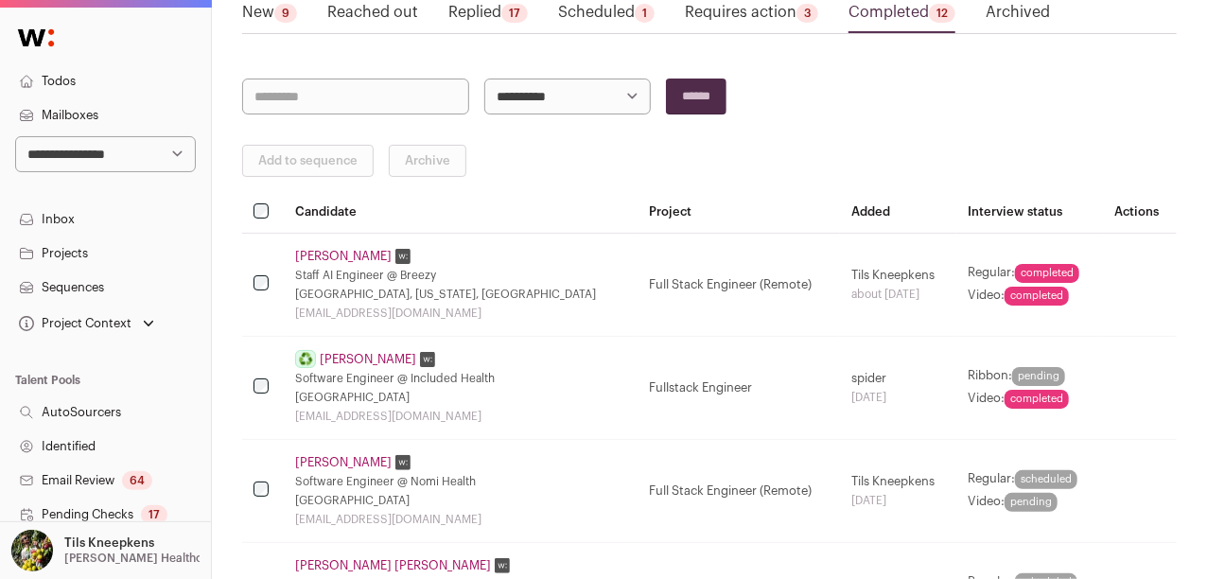
scroll to position [167, 0]
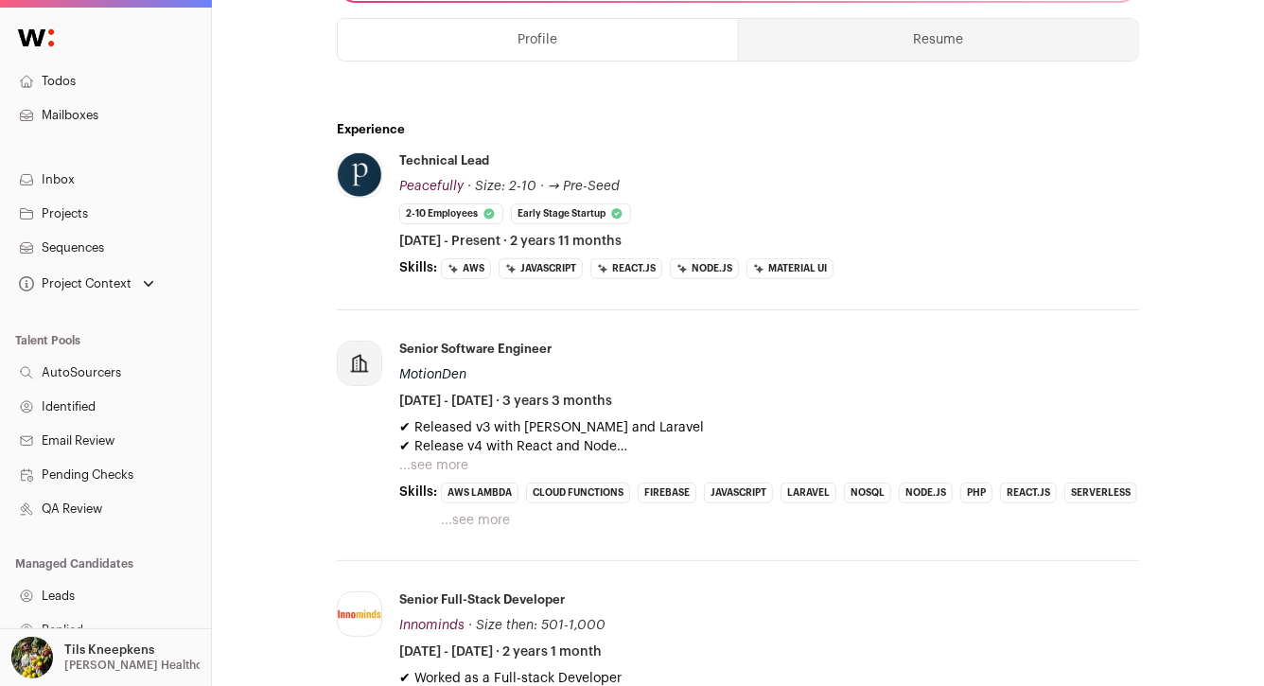
scroll to position [659, 0]
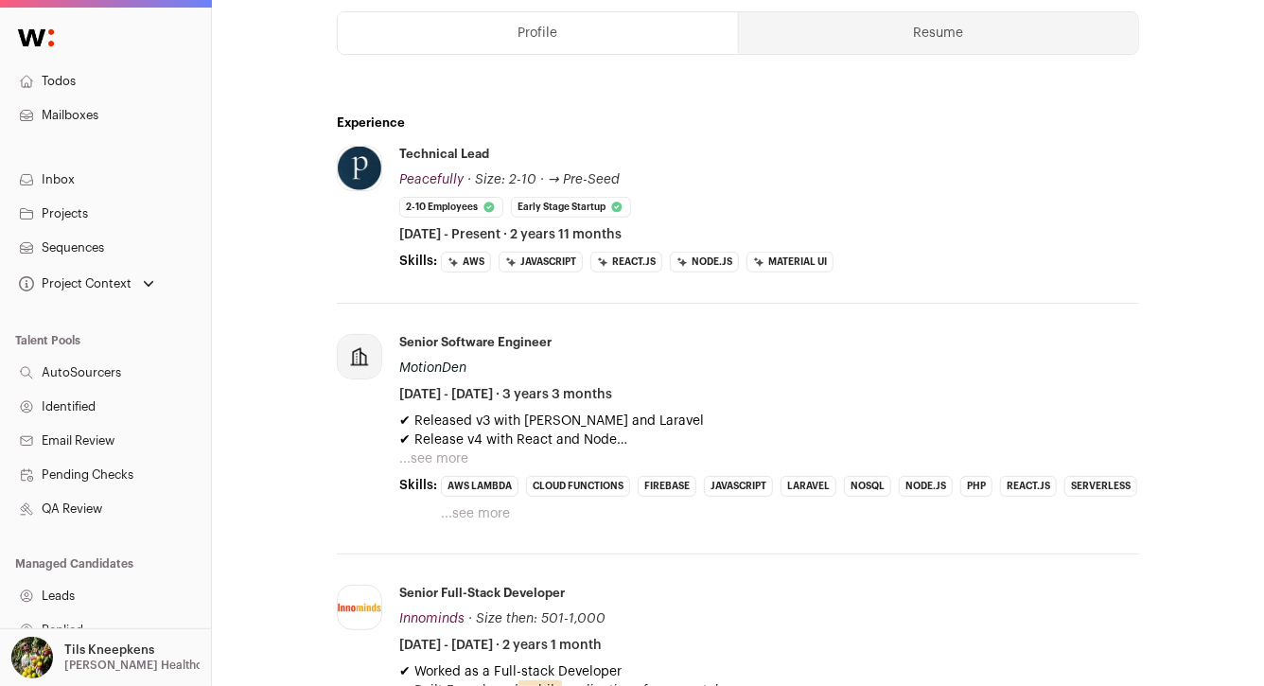
click at [437, 452] on button "...see more" at bounding box center [433, 458] width 69 height 19
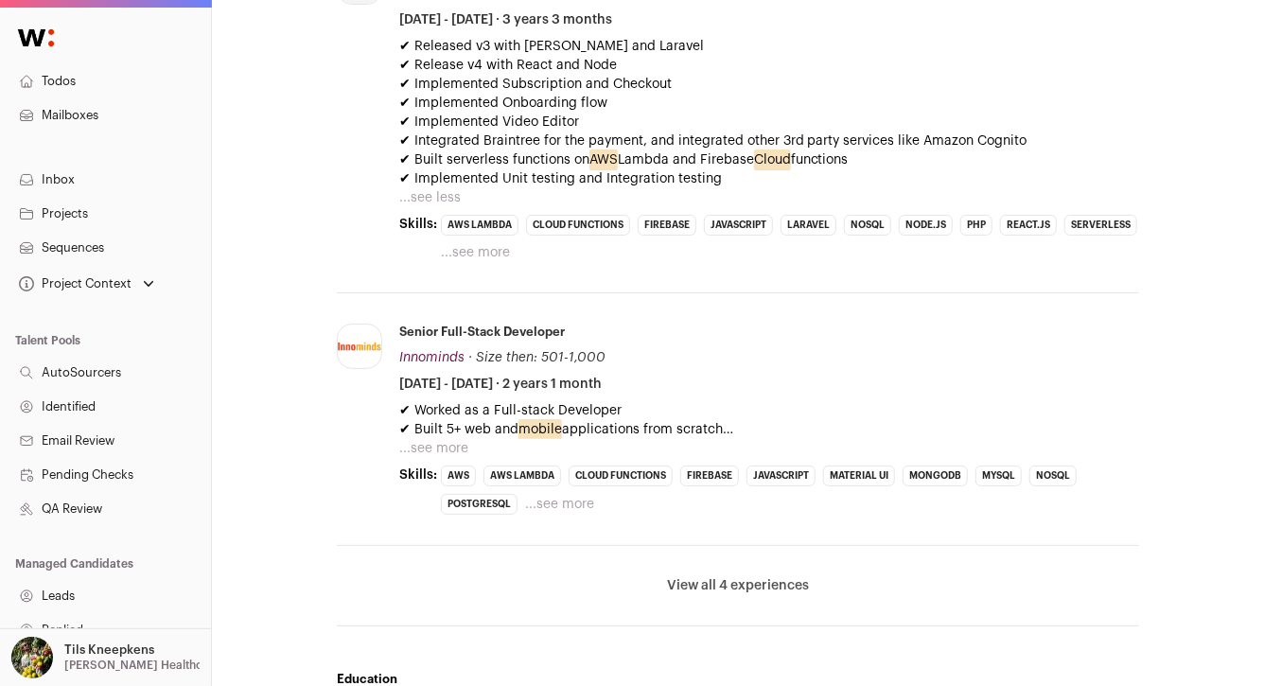
click at [437, 448] on button "...see more" at bounding box center [433, 448] width 69 height 19
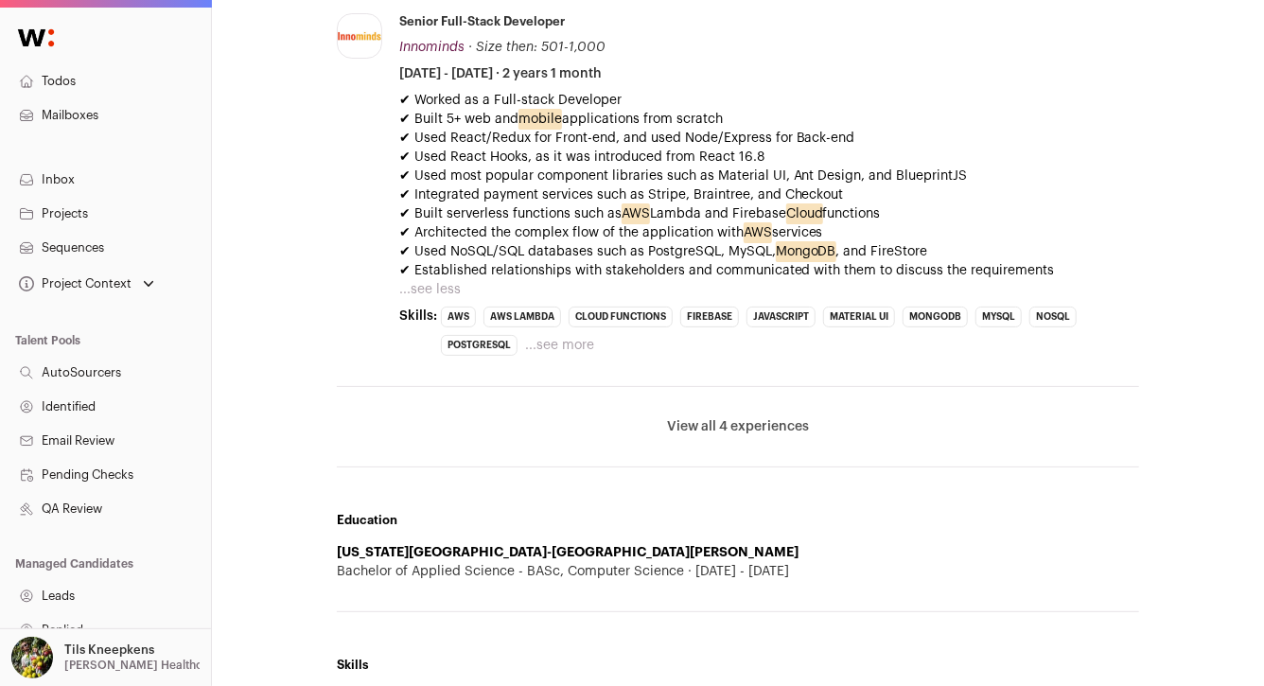
scroll to position [1346, 0]
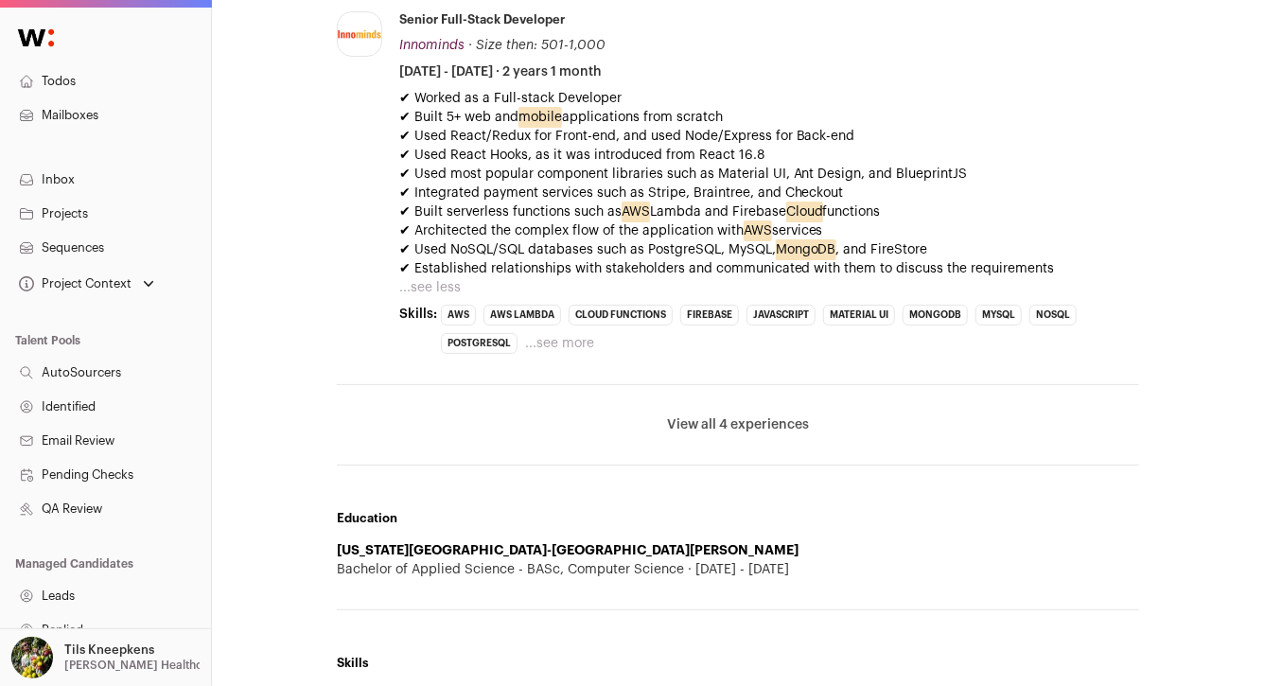
click at [723, 415] on button "View all 4 experiences" at bounding box center [738, 424] width 142 height 19
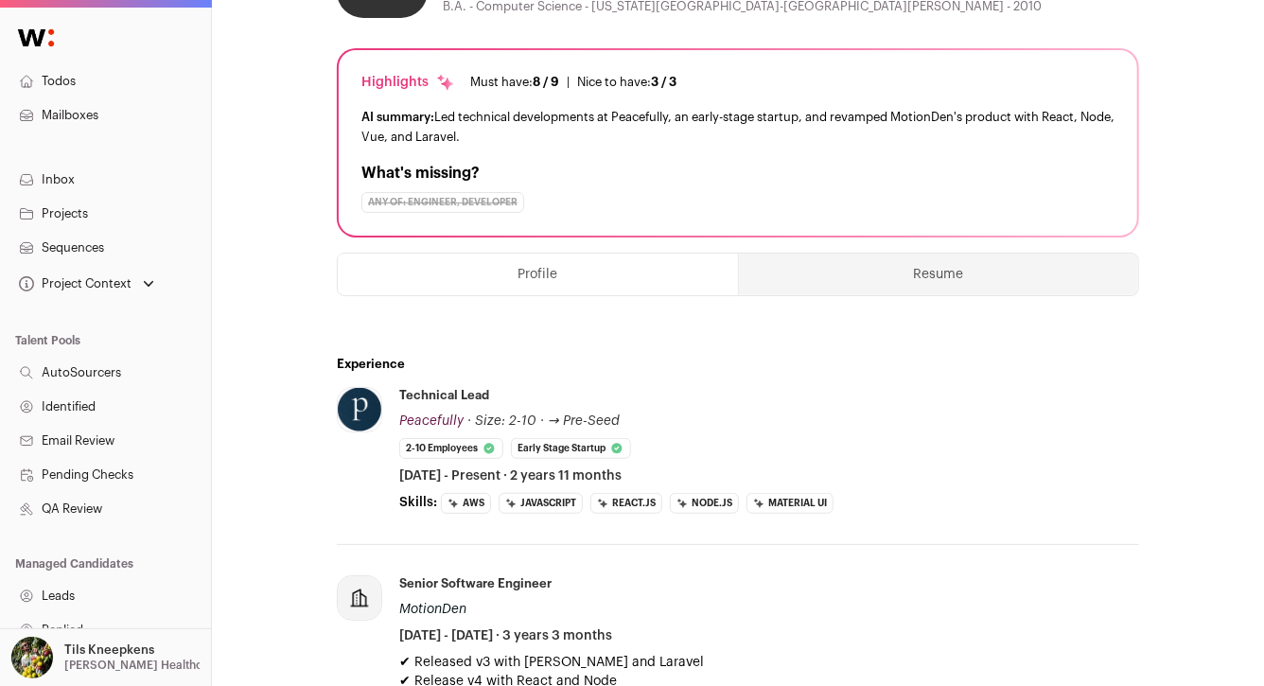
scroll to position [503, 0]
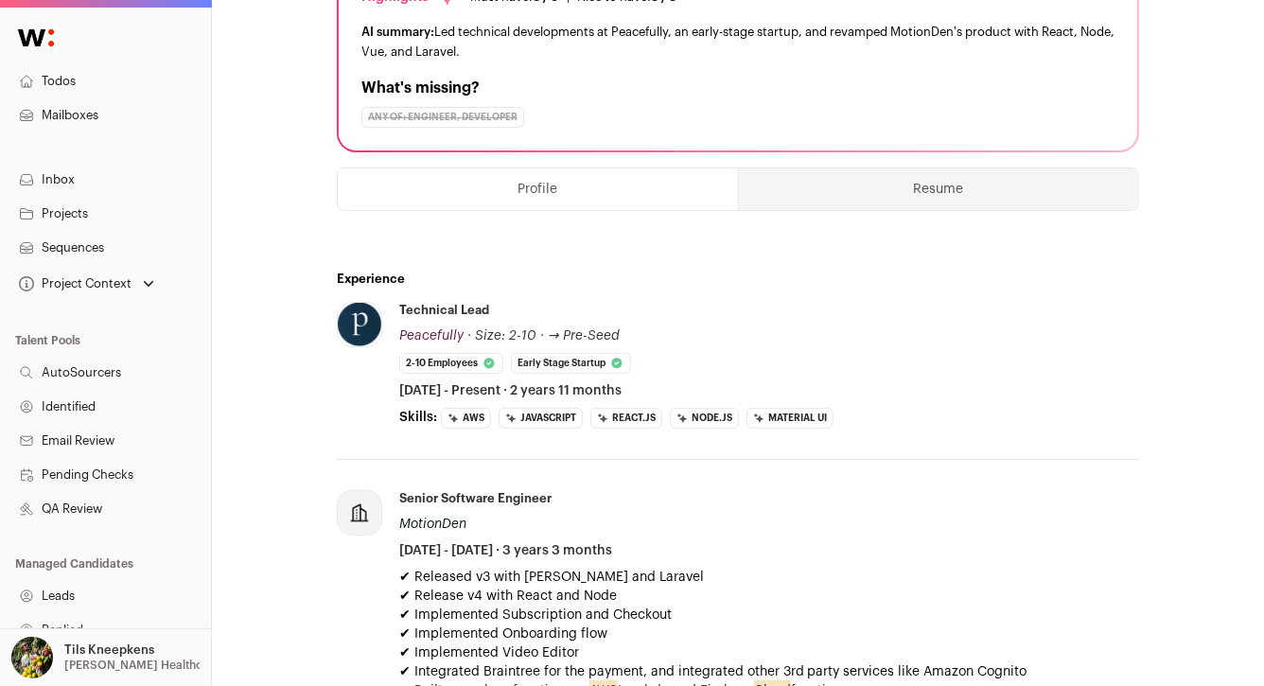
click at [918, 195] on button "Resume" at bounding box center [938, 189] width 399 height 42
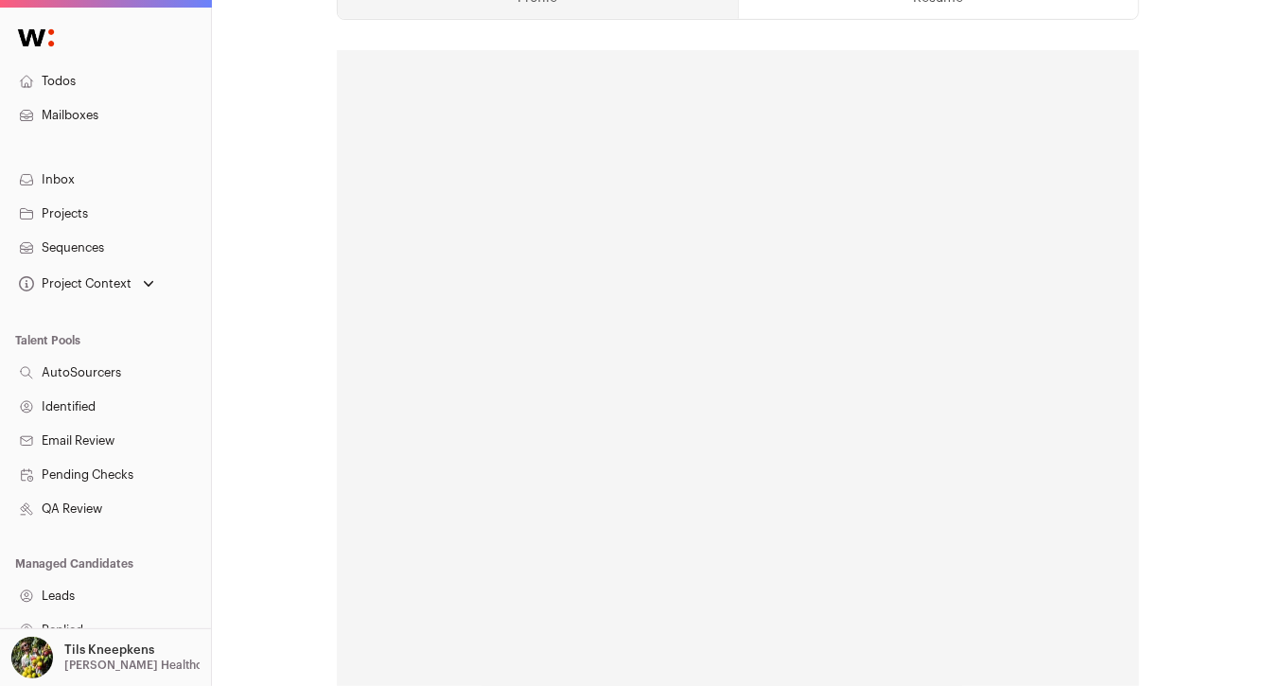
scroll to position [700, 0]
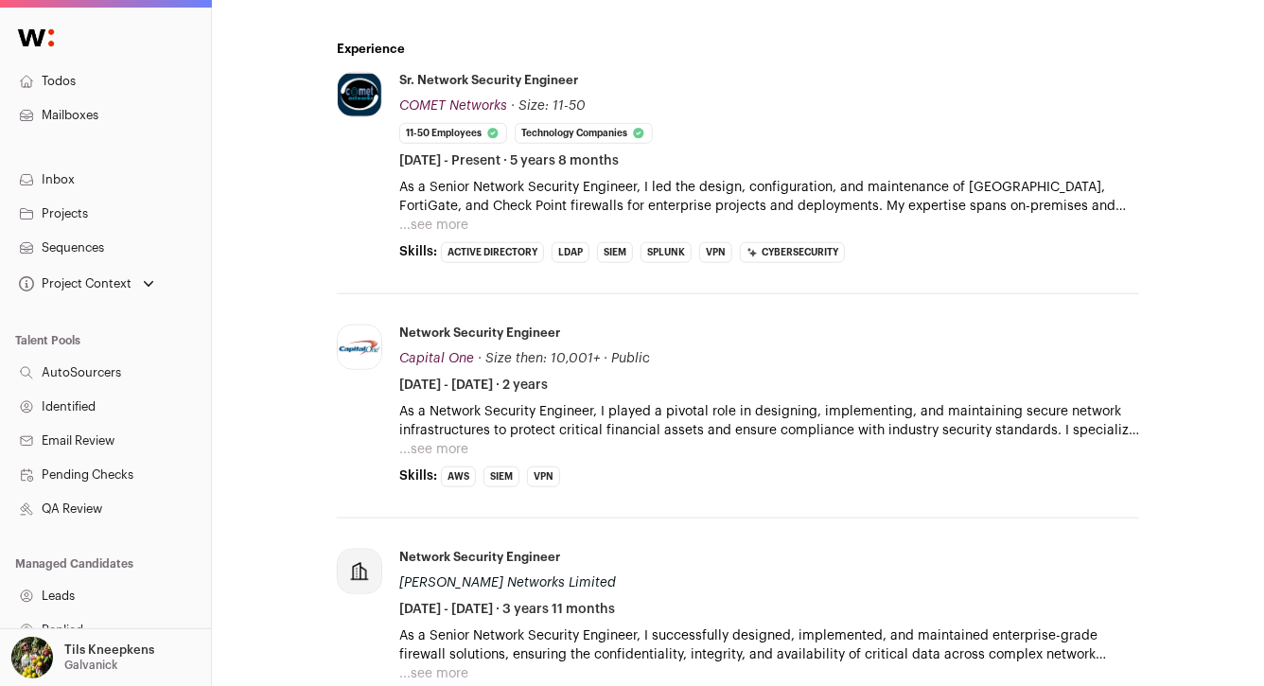
scroll to position [834, 0]
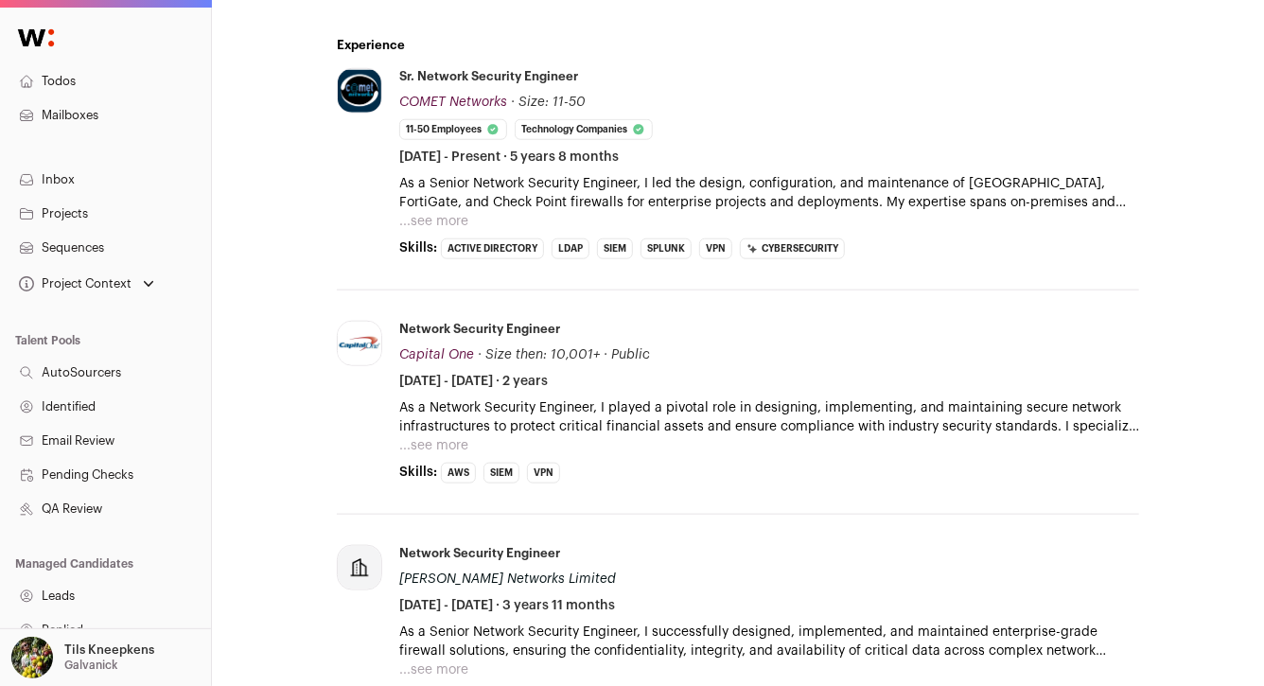
click at [437, 218] on button "...see more" at bounding box center [433, 221] width 69 height 19
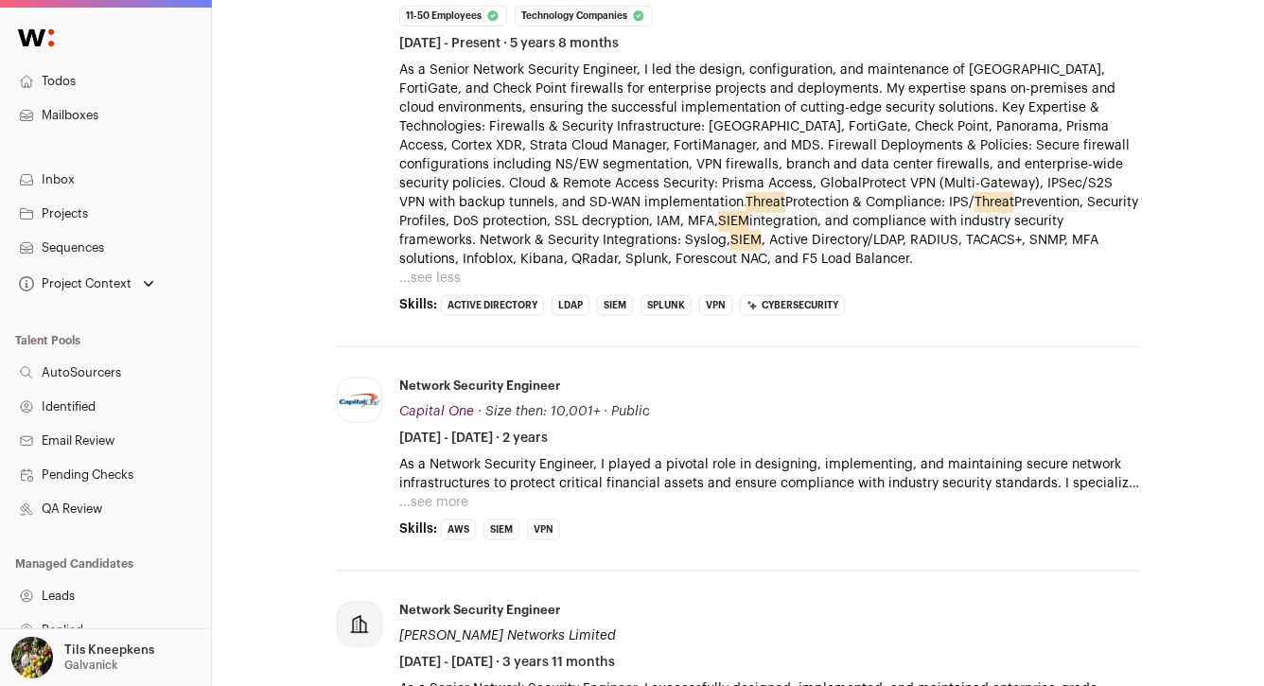
scroll to position [1011, 0]
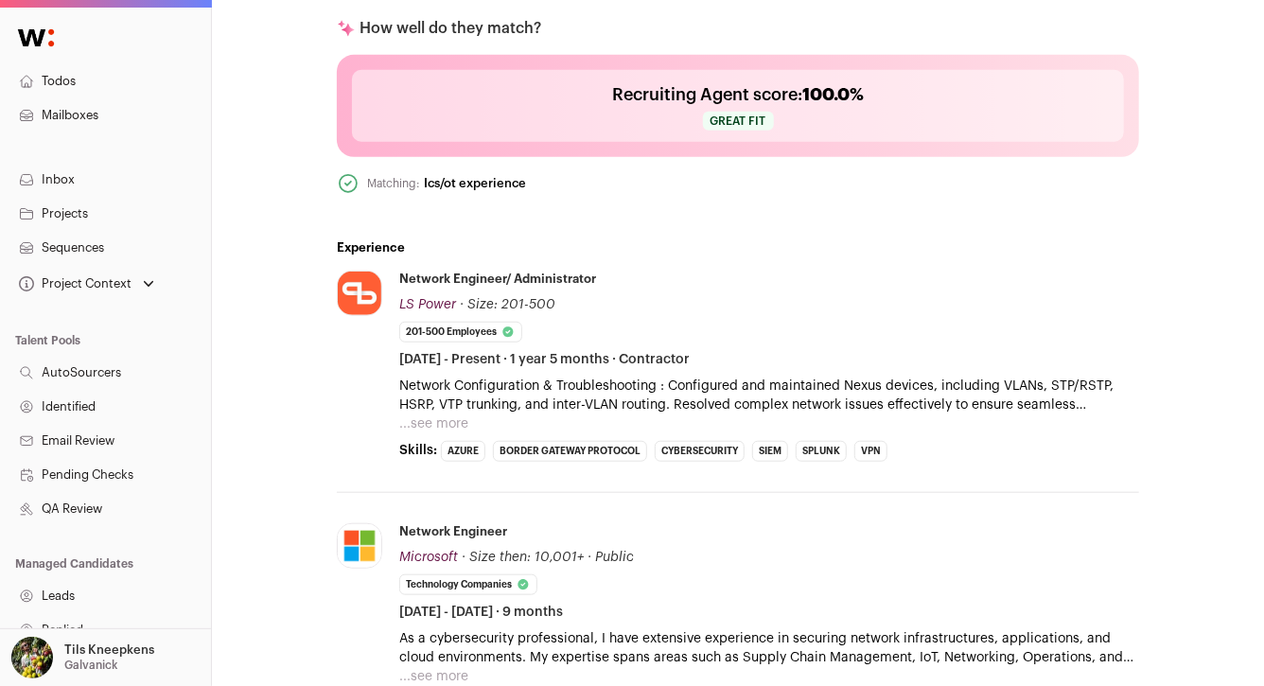
scroll to position [738, 0]
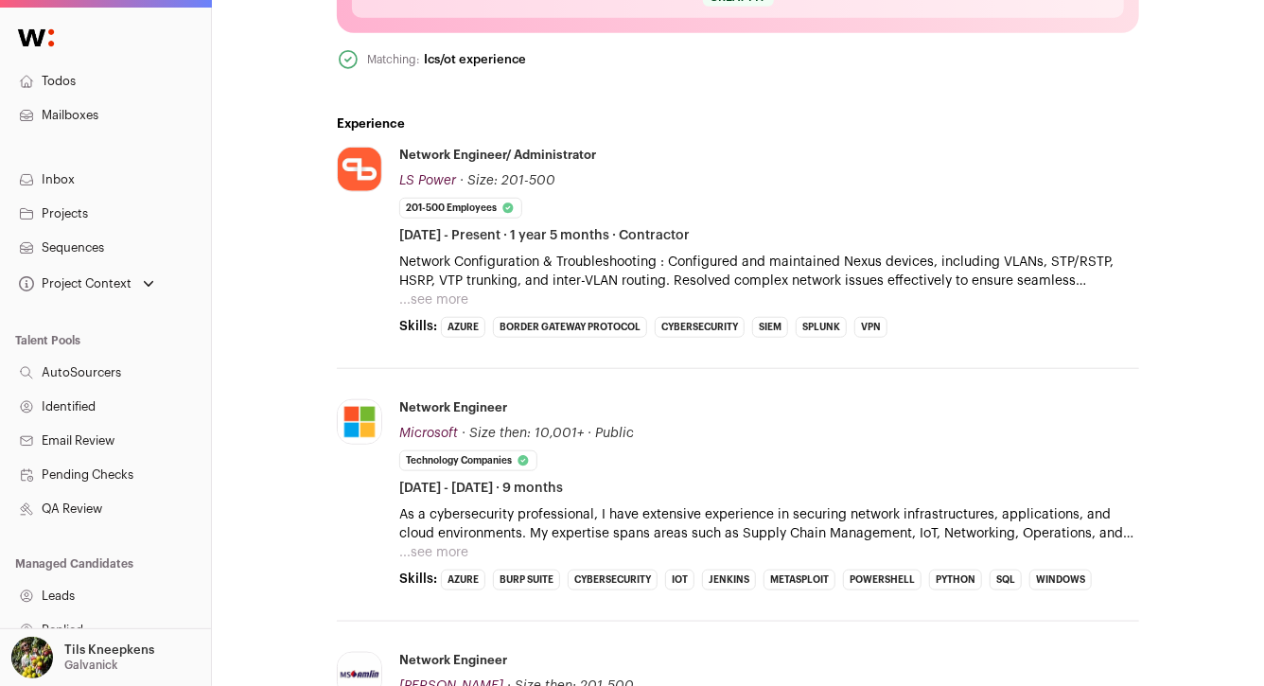
click at [448, 306] on button "...see more" at bounding box center [433, 299] width 69 height 19
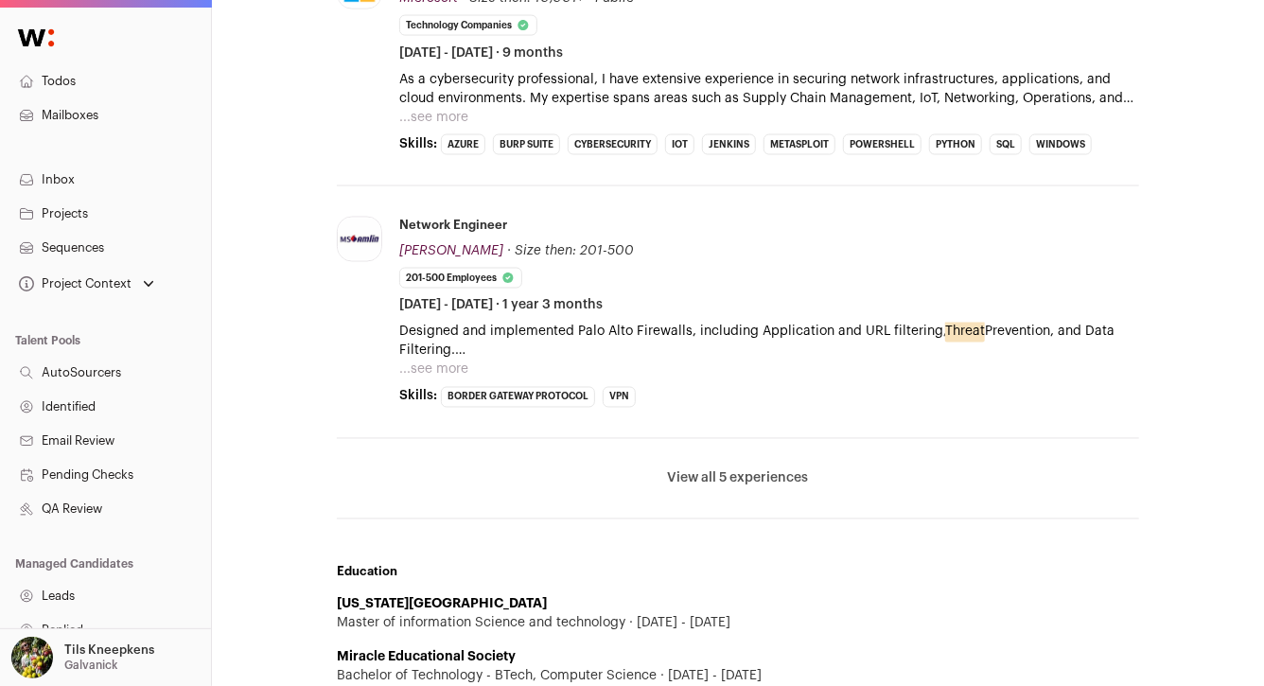
scroll to position [1504, 0]
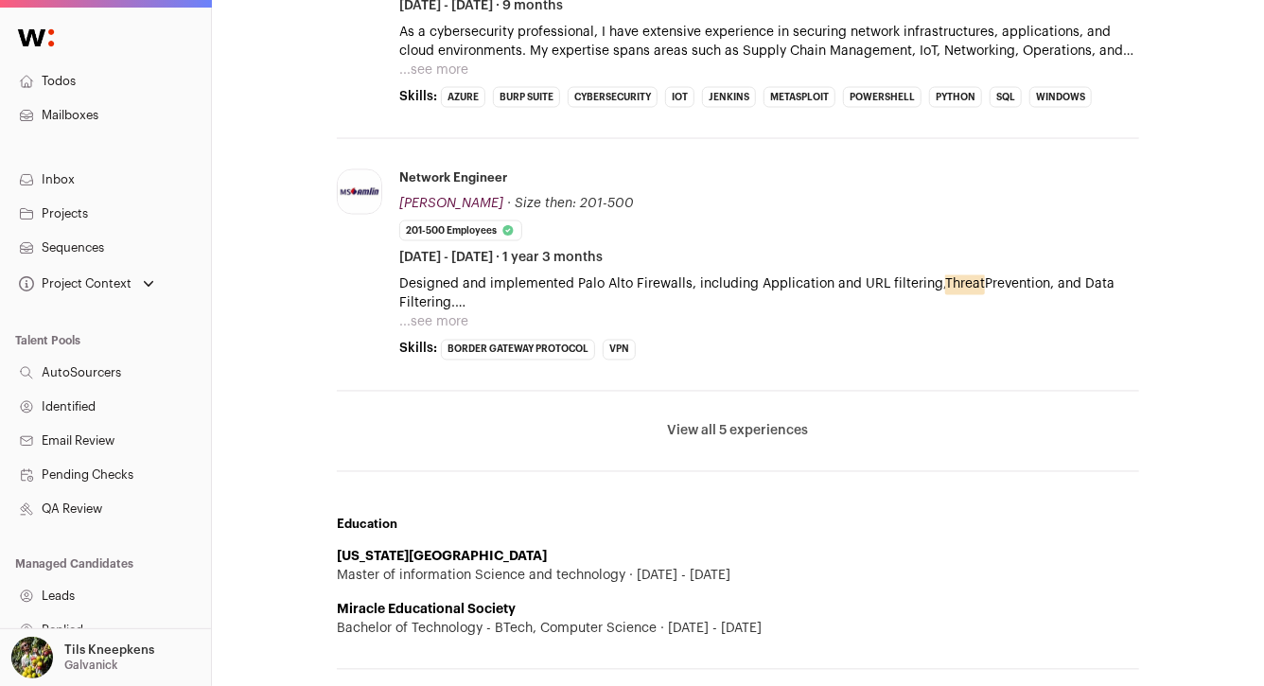
click at [772, 422] on button "View all 5 experiences" at bounding box center [738, 431] width 141 height 19
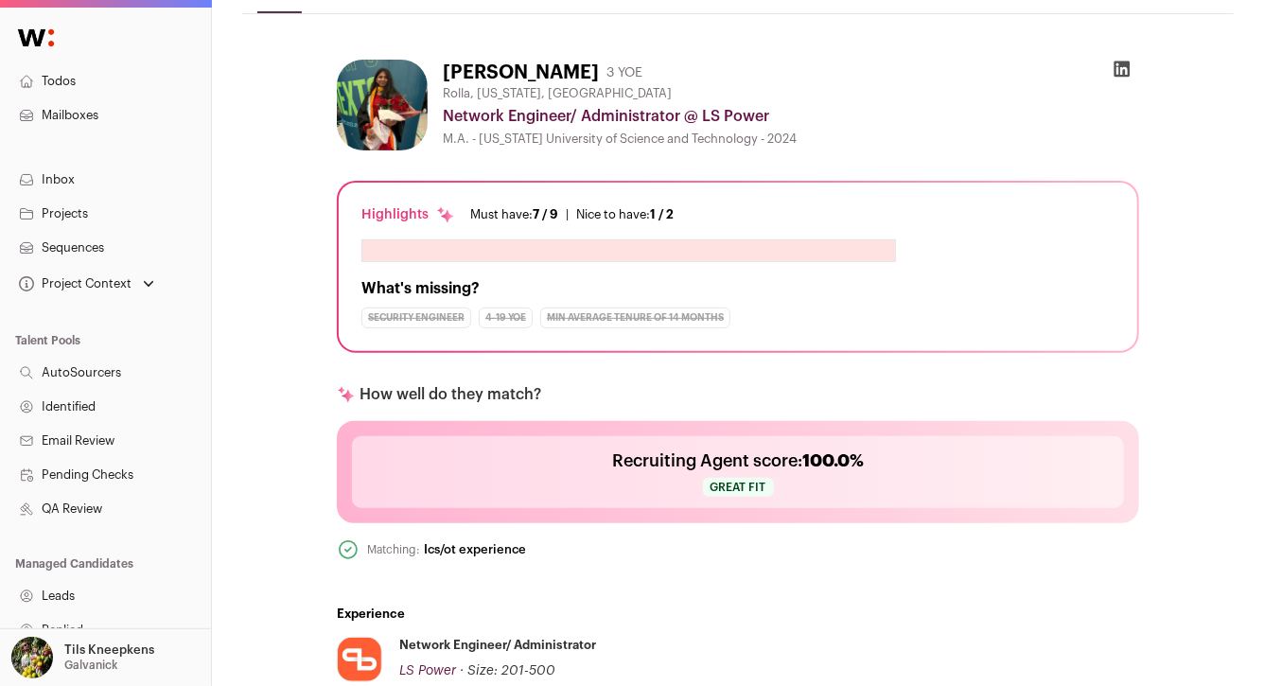
scroll to position [0, 0]
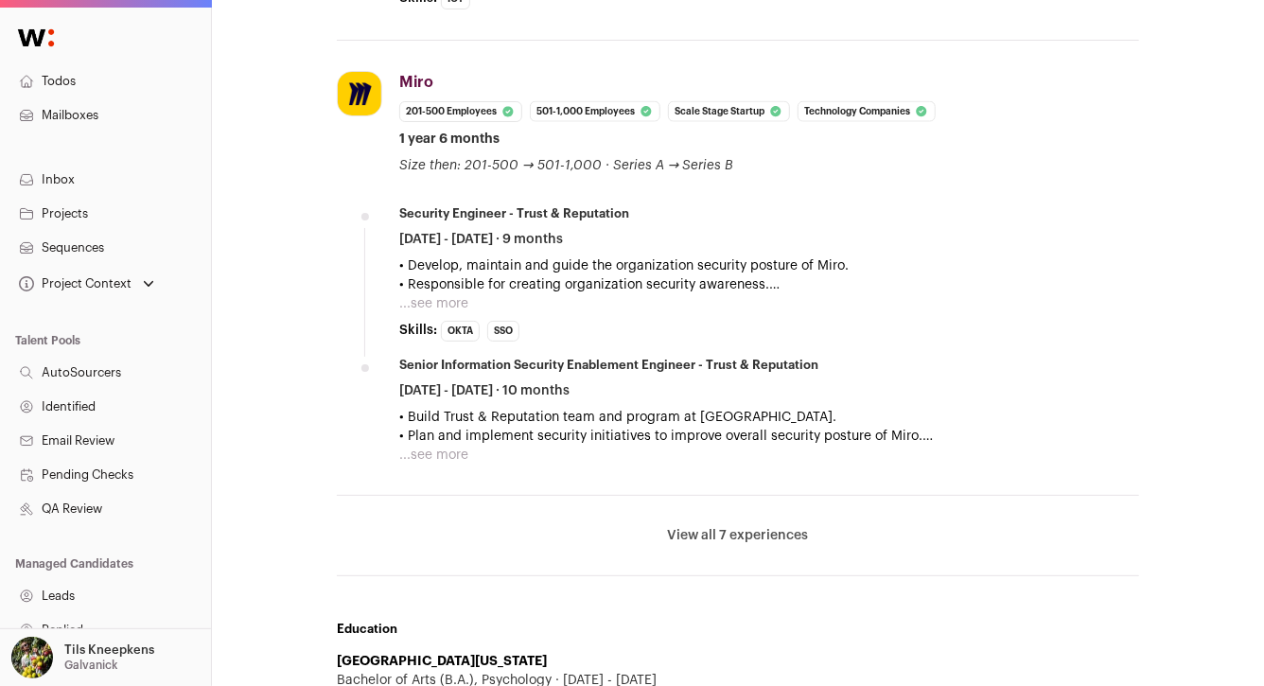
scroll to position [1217, 0]
click at [737, 530] on button "View all 7 experiences" at bounding box center [738, 533] width 141 height 19
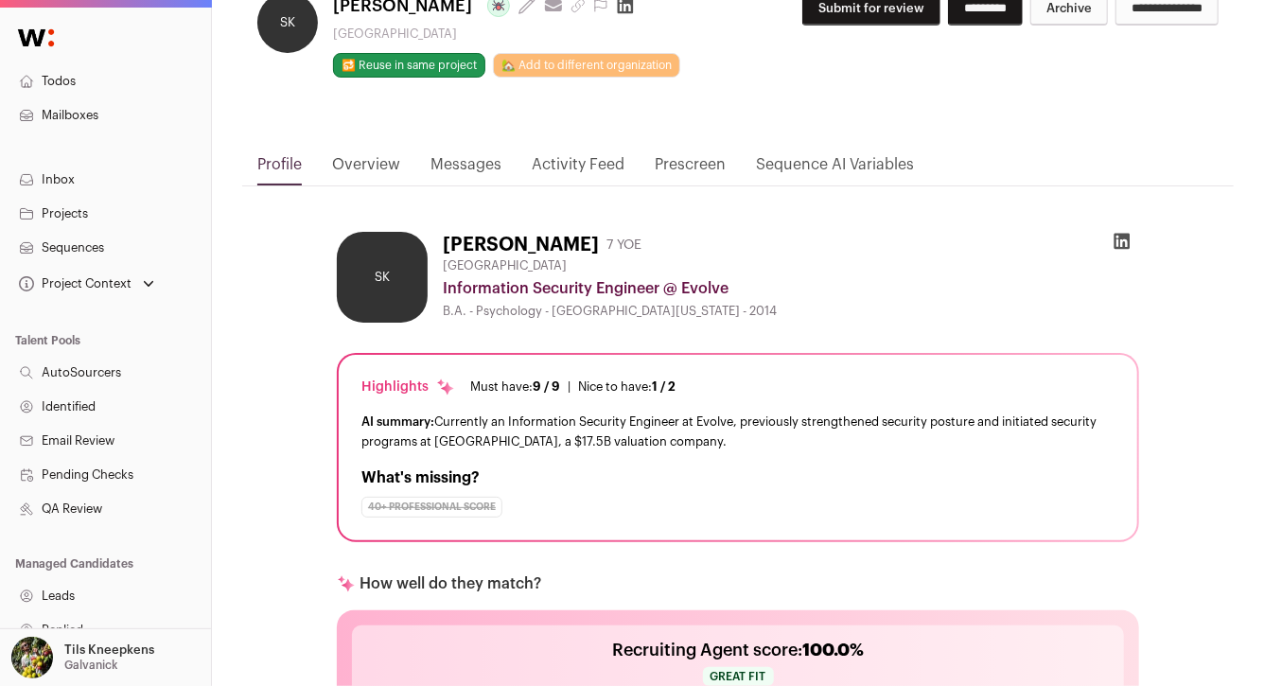
scroll to position [0, 0]
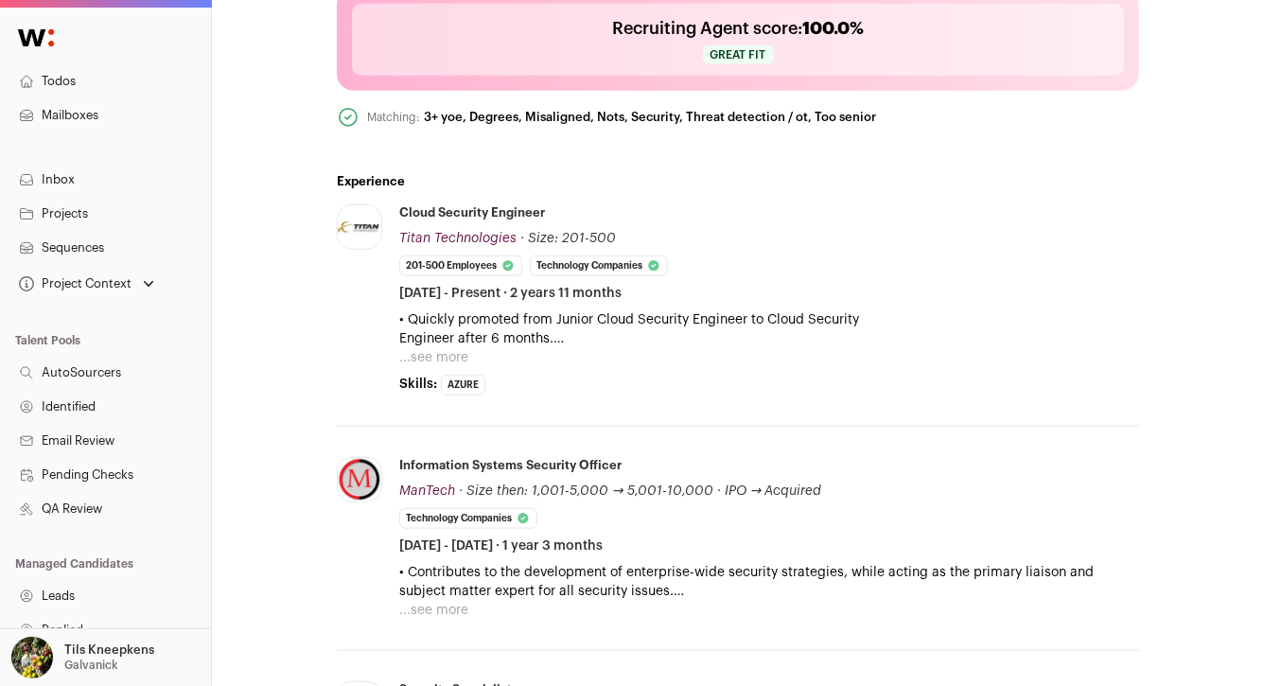
scroll to position [701, 0]
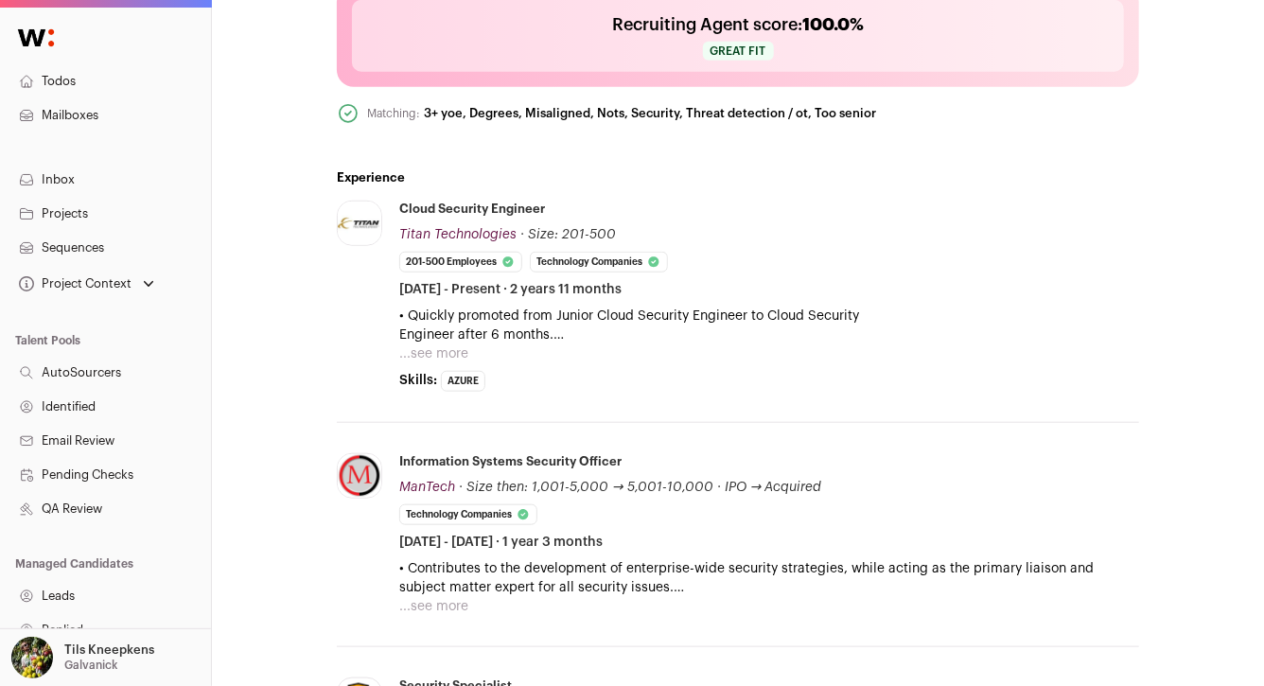
click at [432, 348] on button "...see more" at bounding box center [433, 353] width 69 height 19
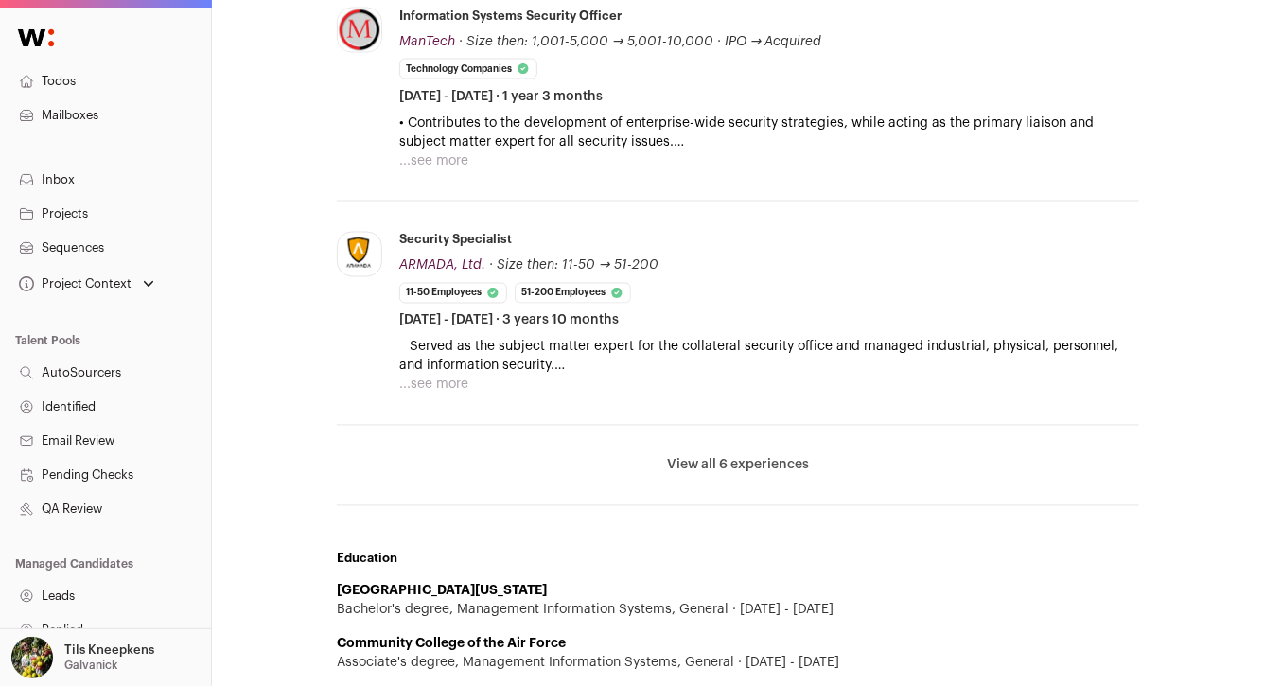
scroll to position [1509, 0]
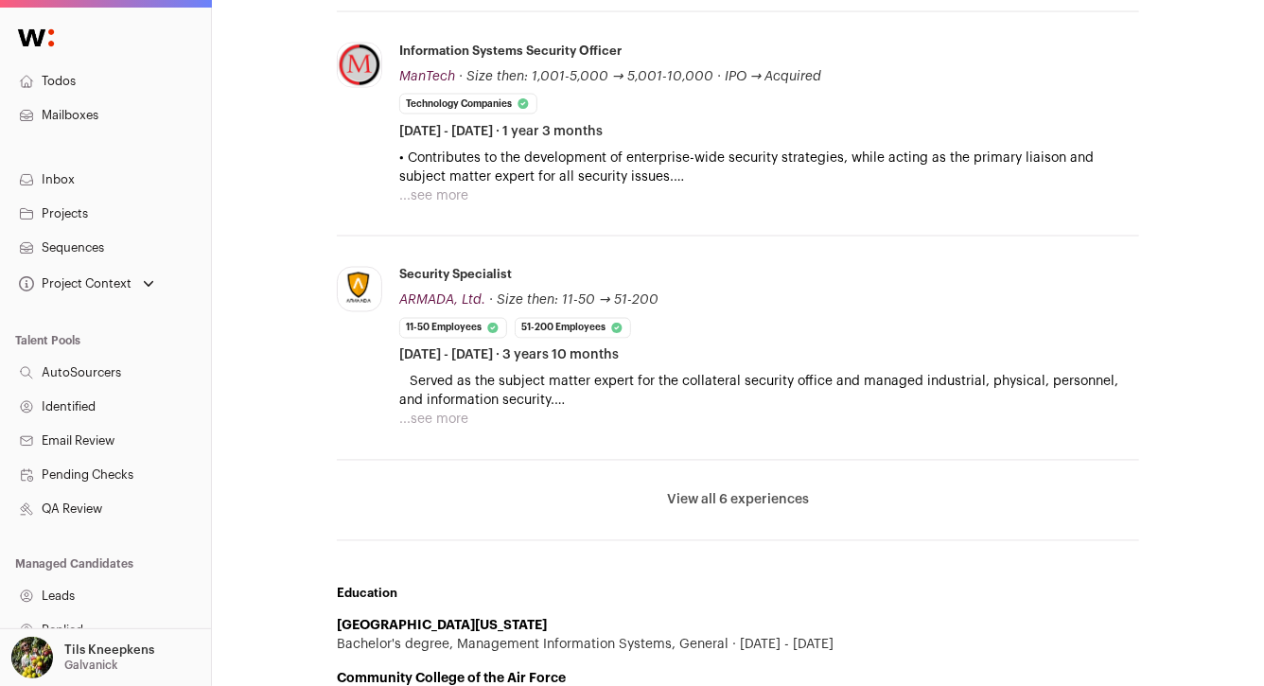
click at [748, 500] on button "View all 6 experiences" at bounding box center [738, 500] width 142 height 19
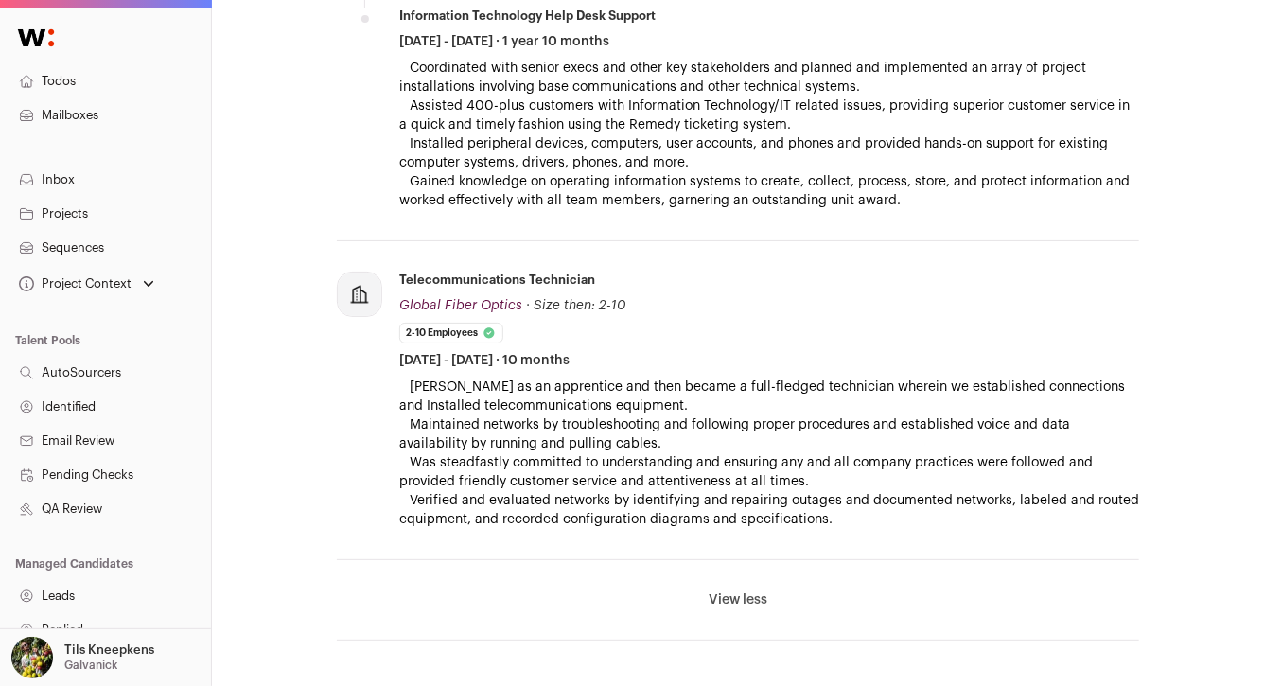
scroll to position [3674, 0]
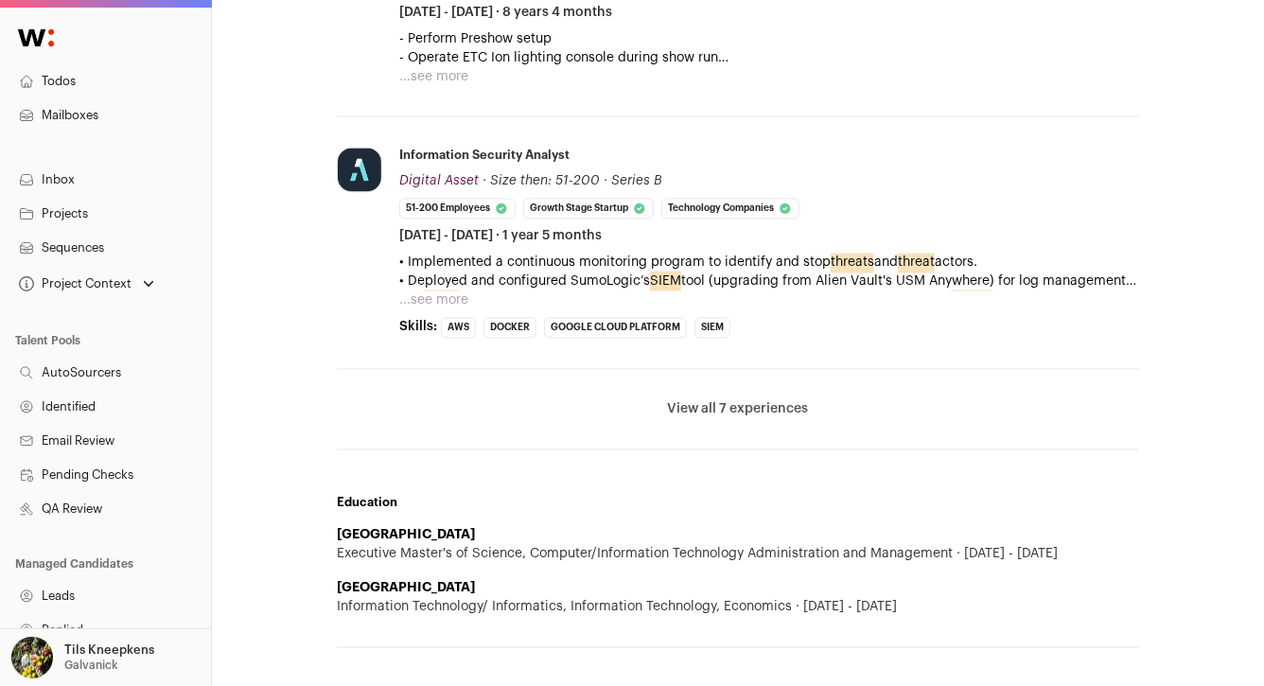
scroll to position [1578, 0]
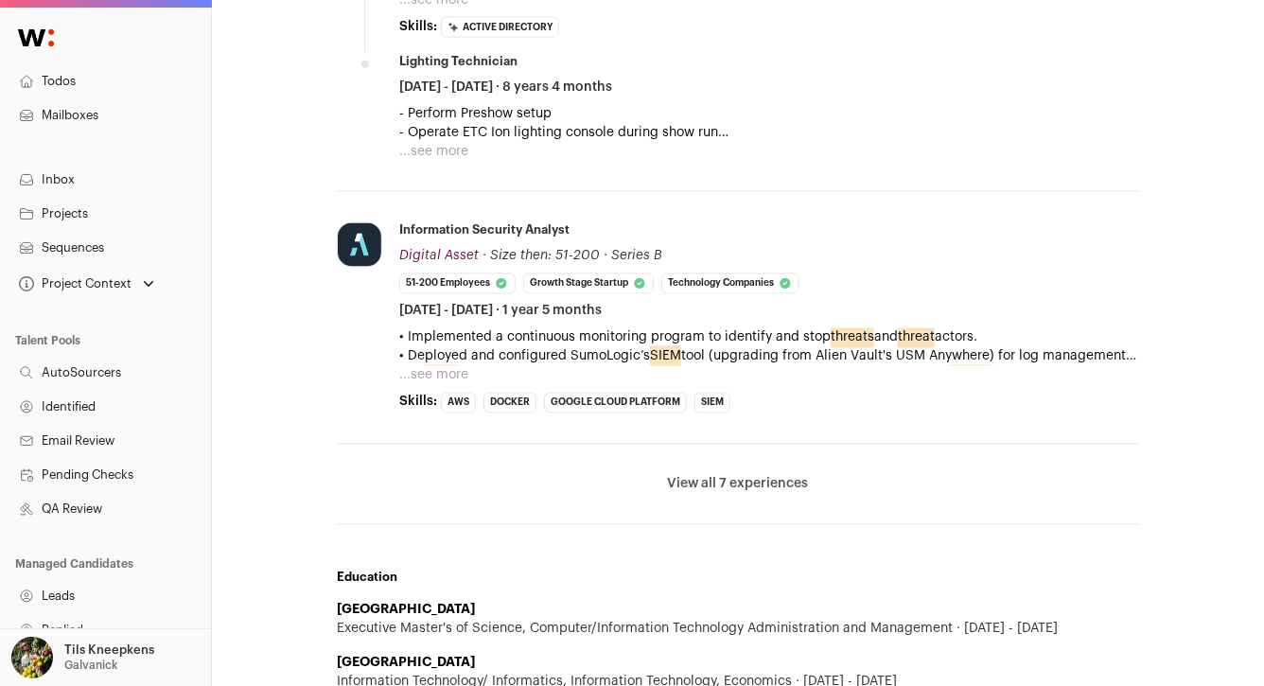
click at [722, 484] on button "View all 7 experiences" at bounding box center [738, 484] width 141 height 19
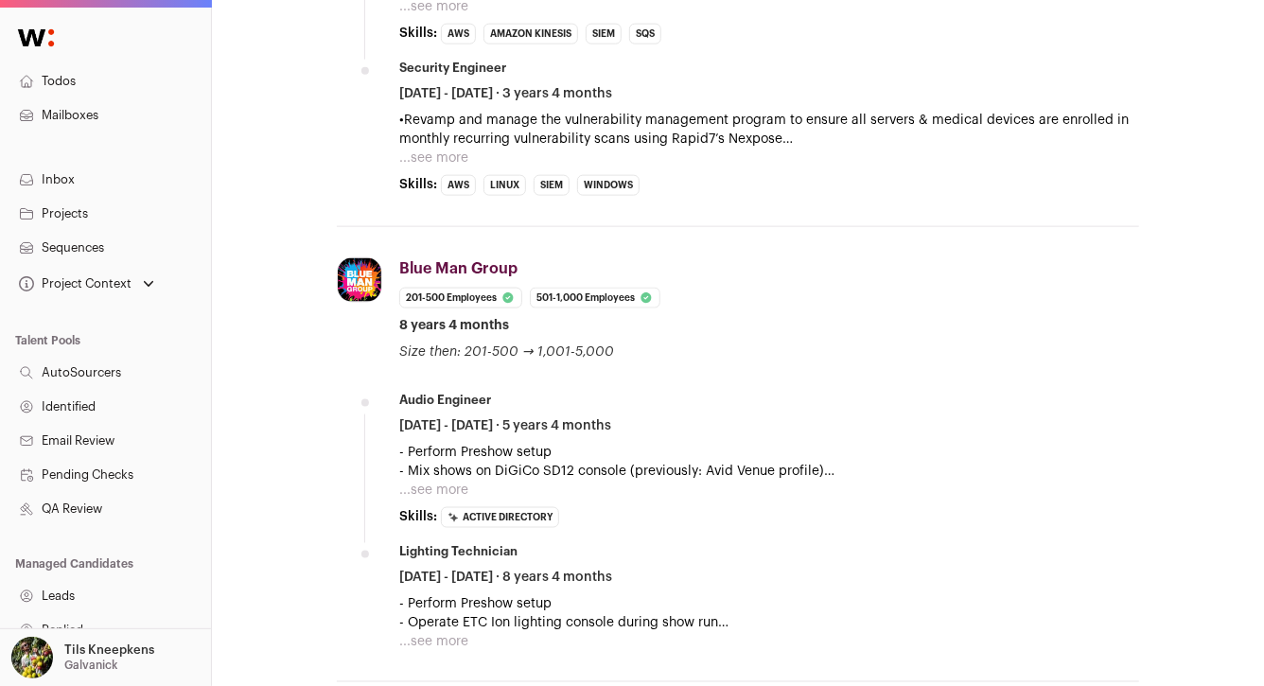
scroll to position [1112, 0]
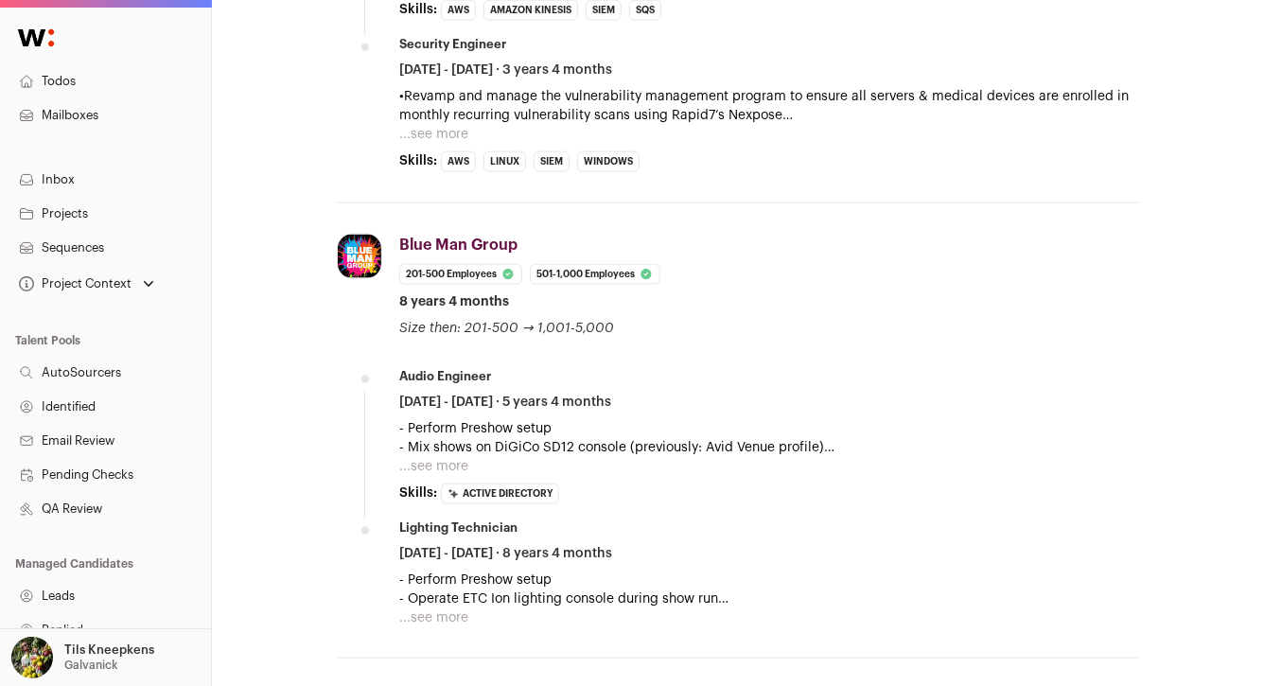
click at [433, 460] on button "...see more" at bounding box center [433, 466] width 69 height 19
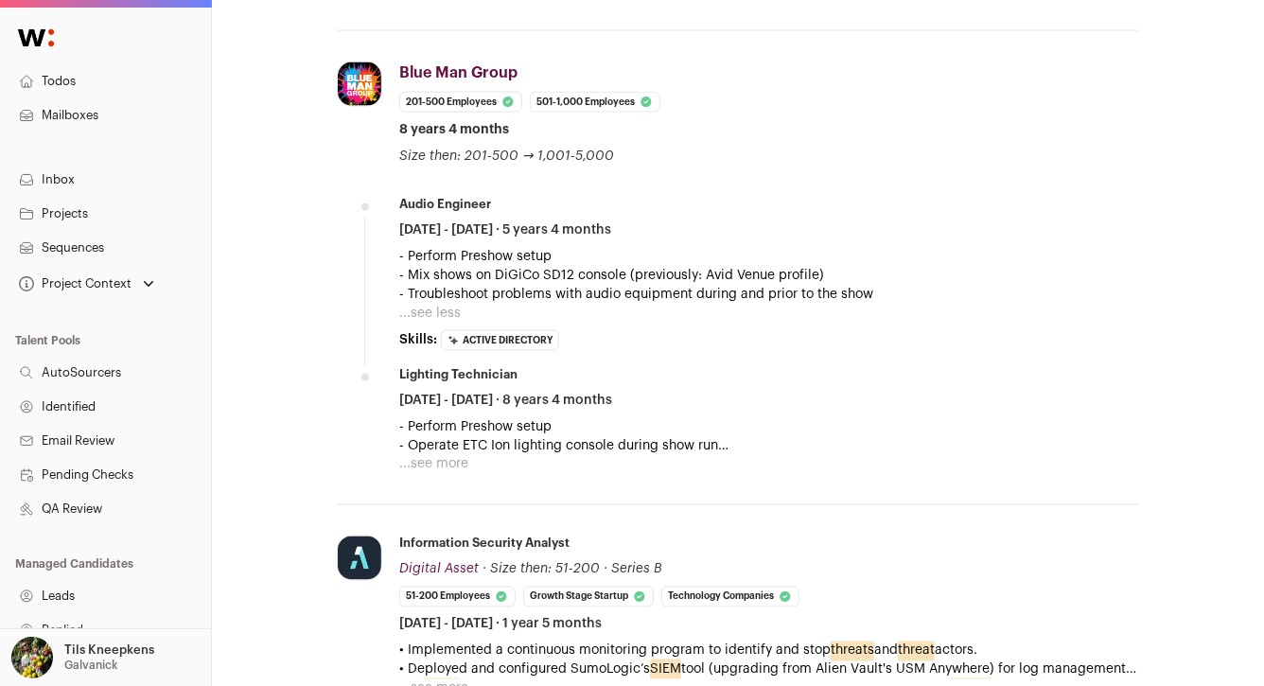
scroll to position [1289, 0]
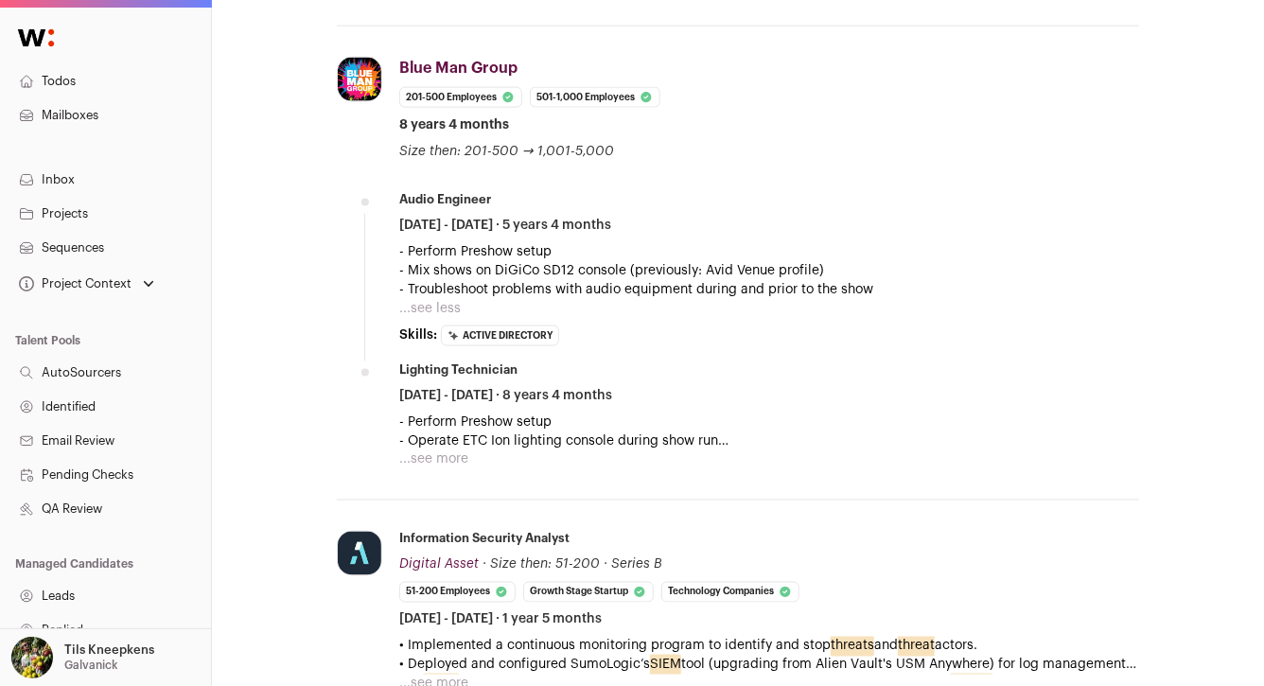
click at [435, 457] on button "...see more" at bounding box center [433, 459] width 69 height 19
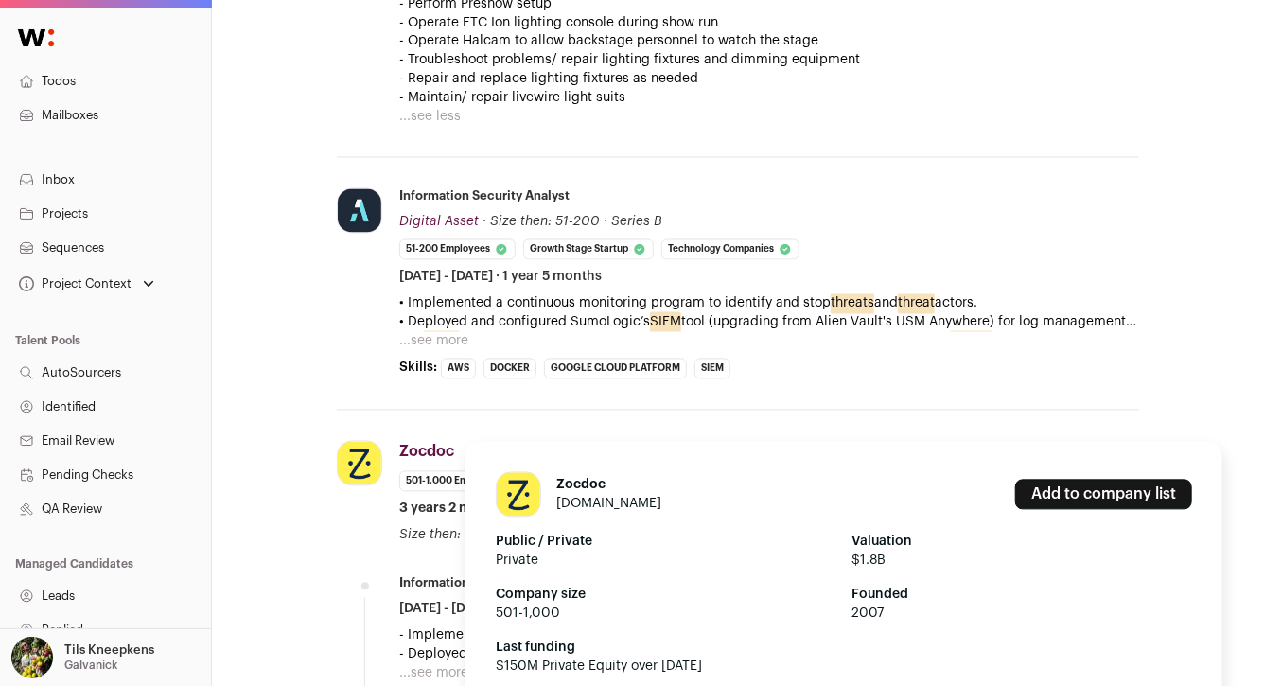
scroll to position [1711, 0]
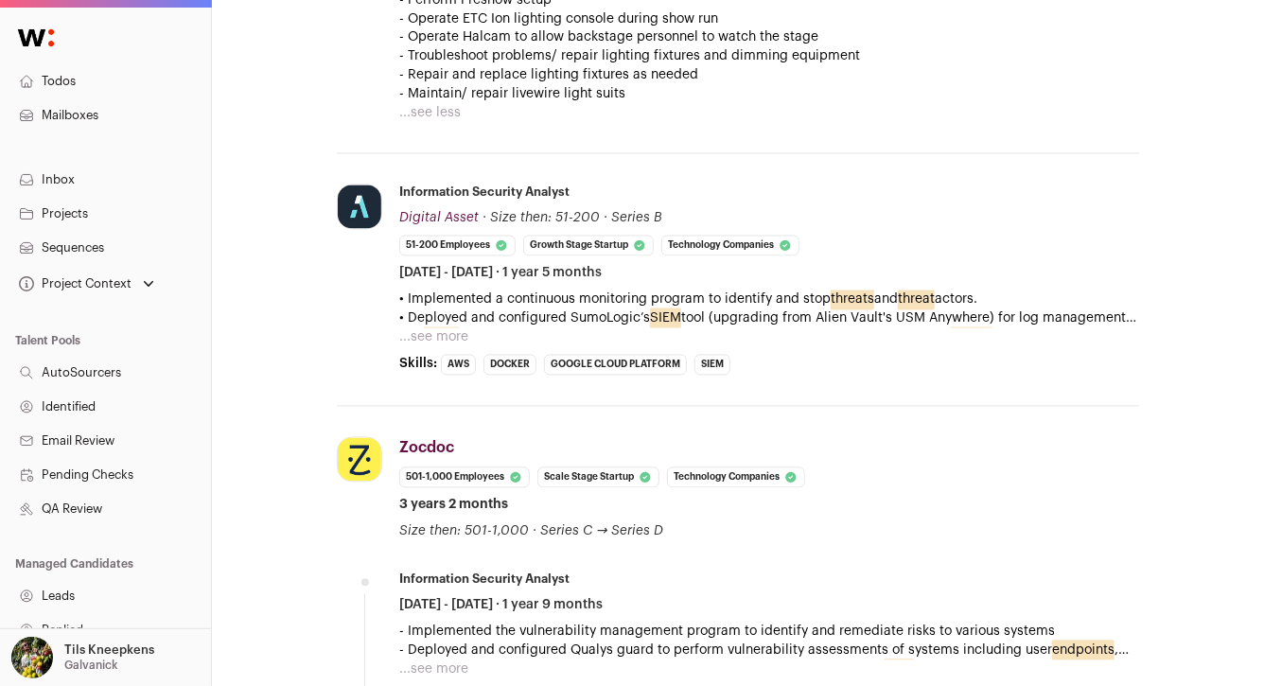
click at [443, 343] on button "...see more" at bounding box center [433, 337] width 69 height 19
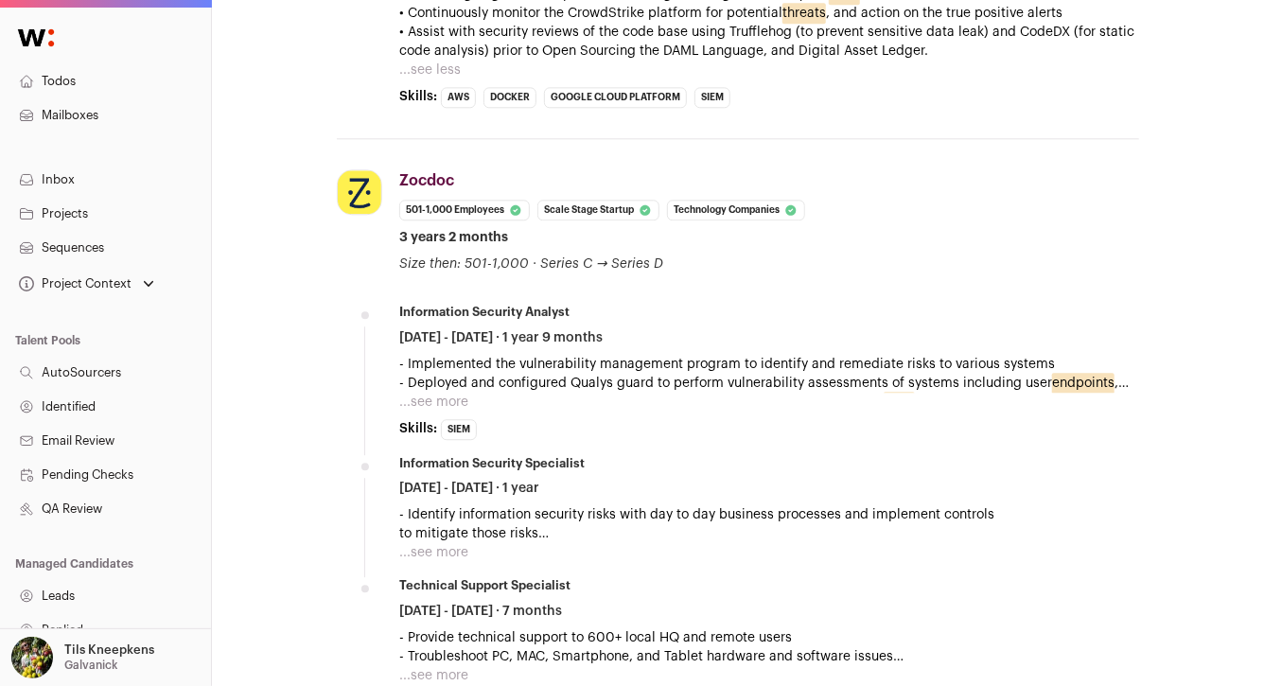
scroll to position [2248, 0]
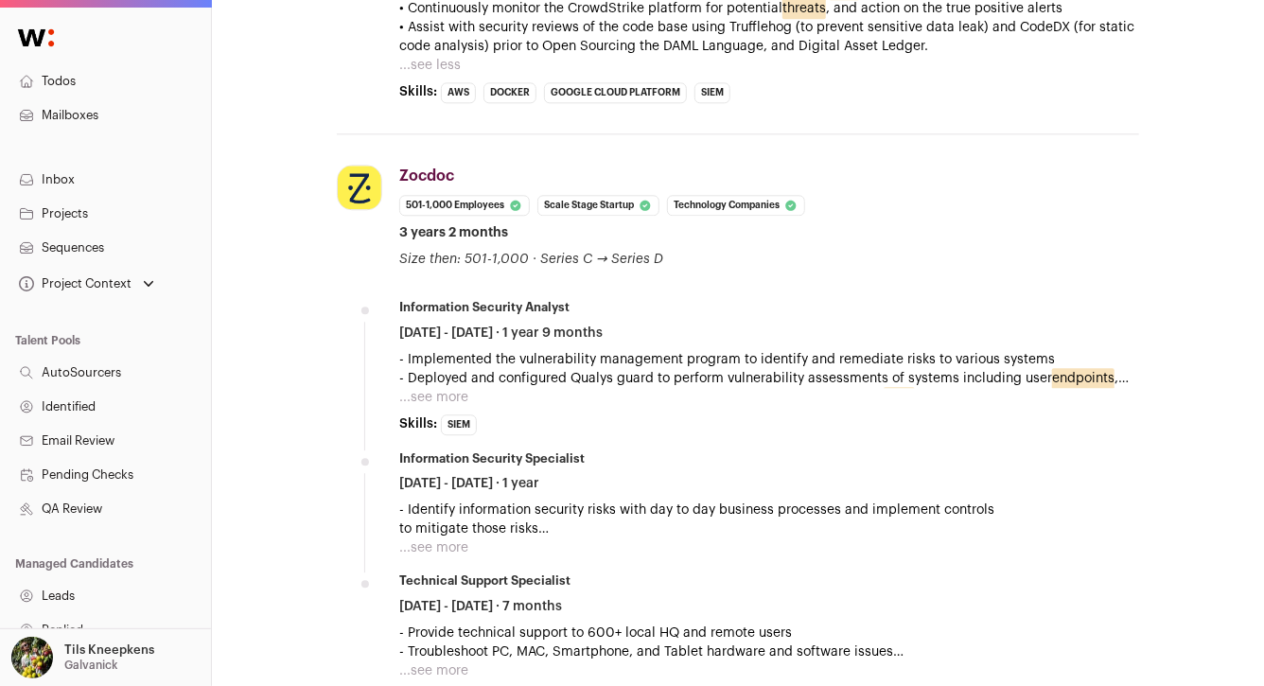
click at [449, 398] on button "...see more" at bounding box center [433, 397] width 69 height 19
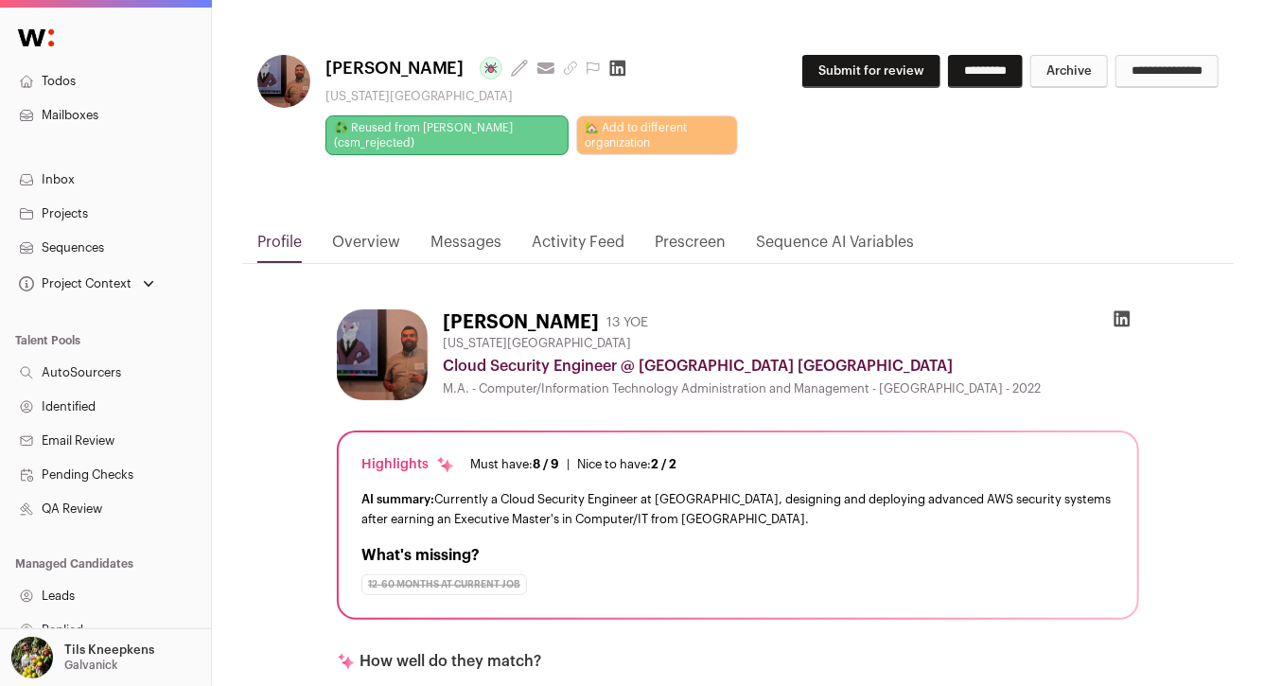
scroll to position [0, 0]
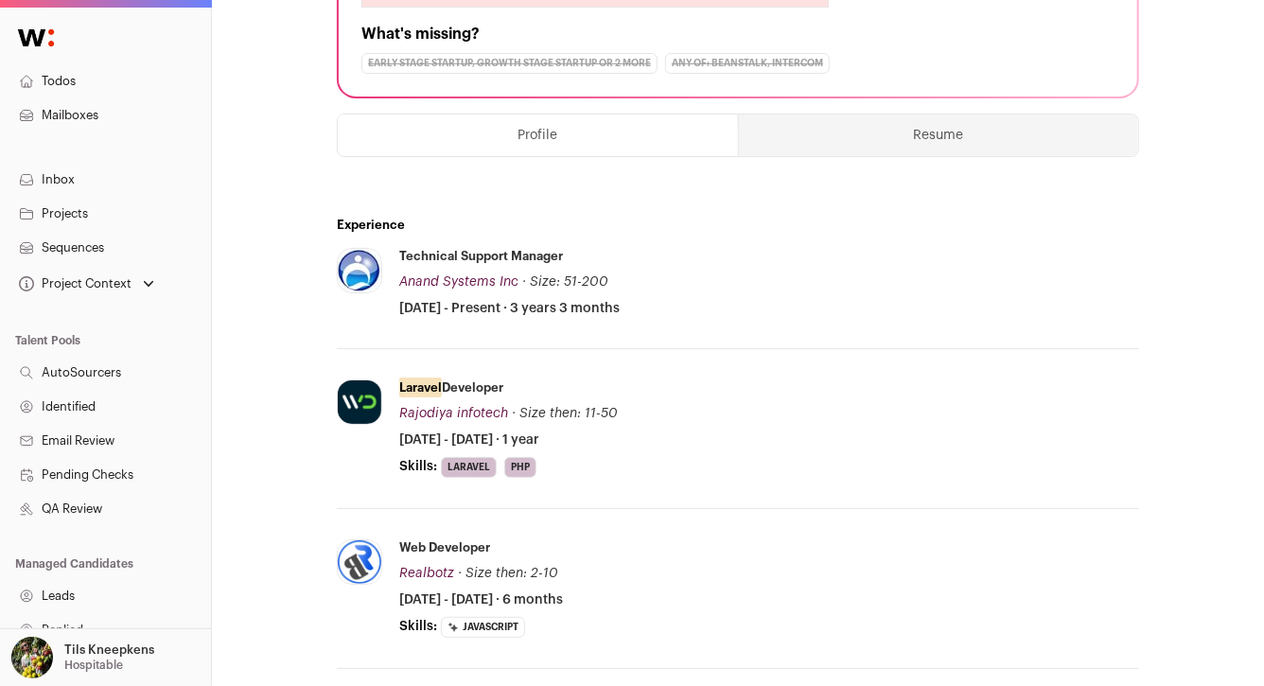
scroll to position [550, 0]
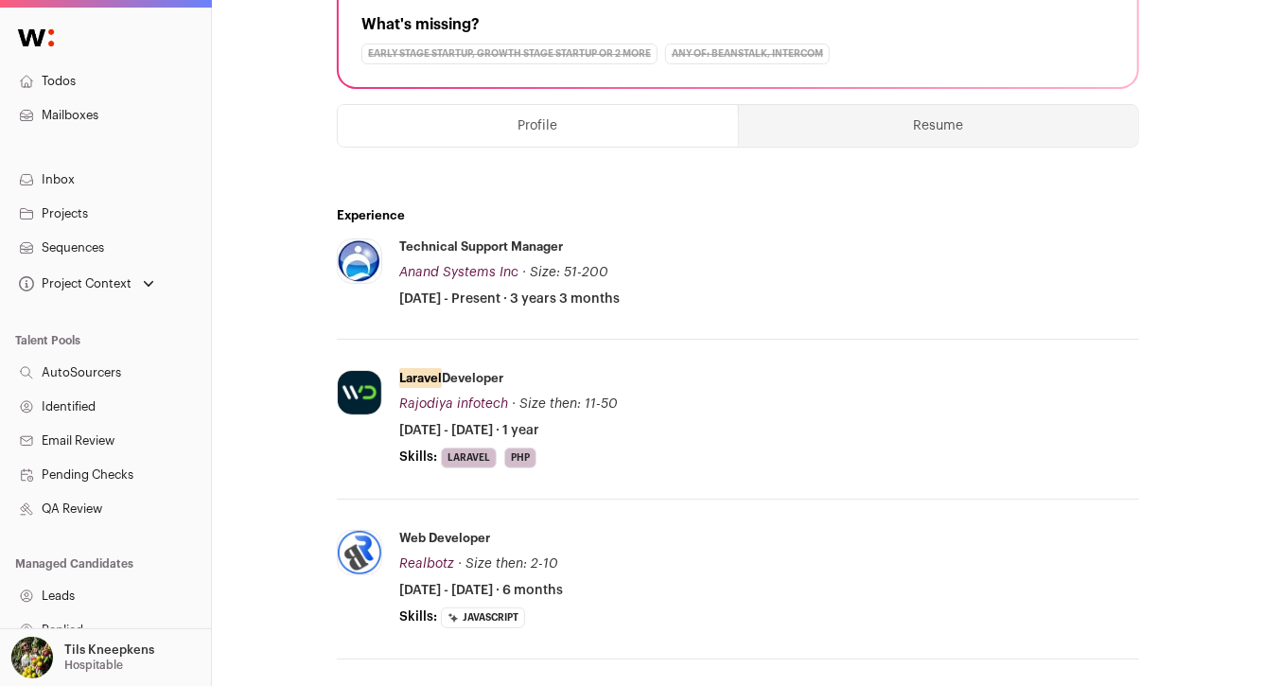
click at [884, 123] on button "Resume" at bounding box center [938, 126] width 399 height 42
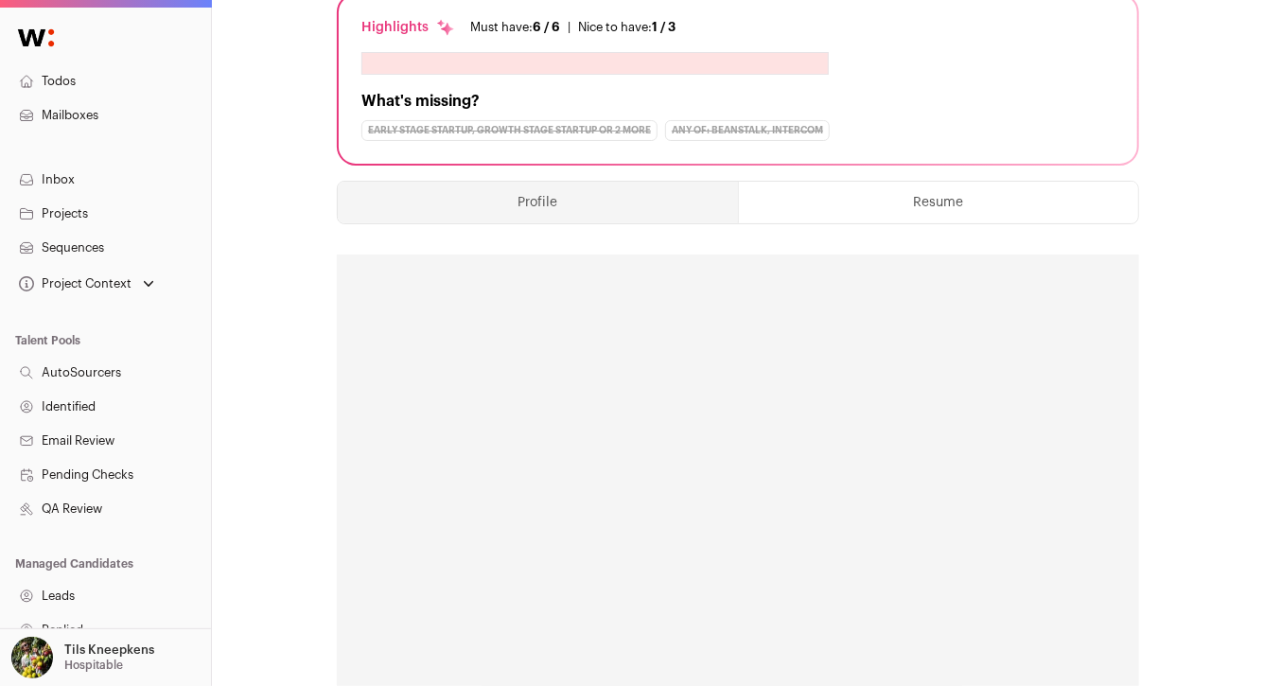
scroll to position [0, 0]
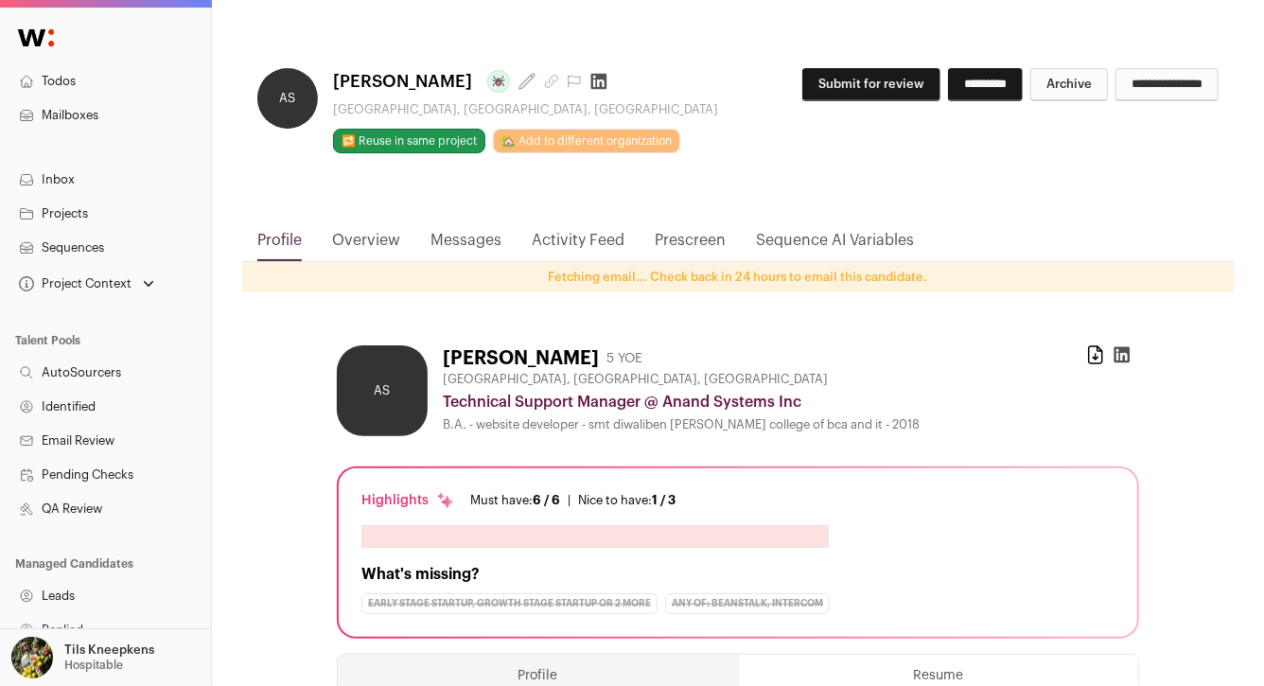
click at [869, 87] on button "Submit for review" at bounding box center [871, 84] width 138 height 33
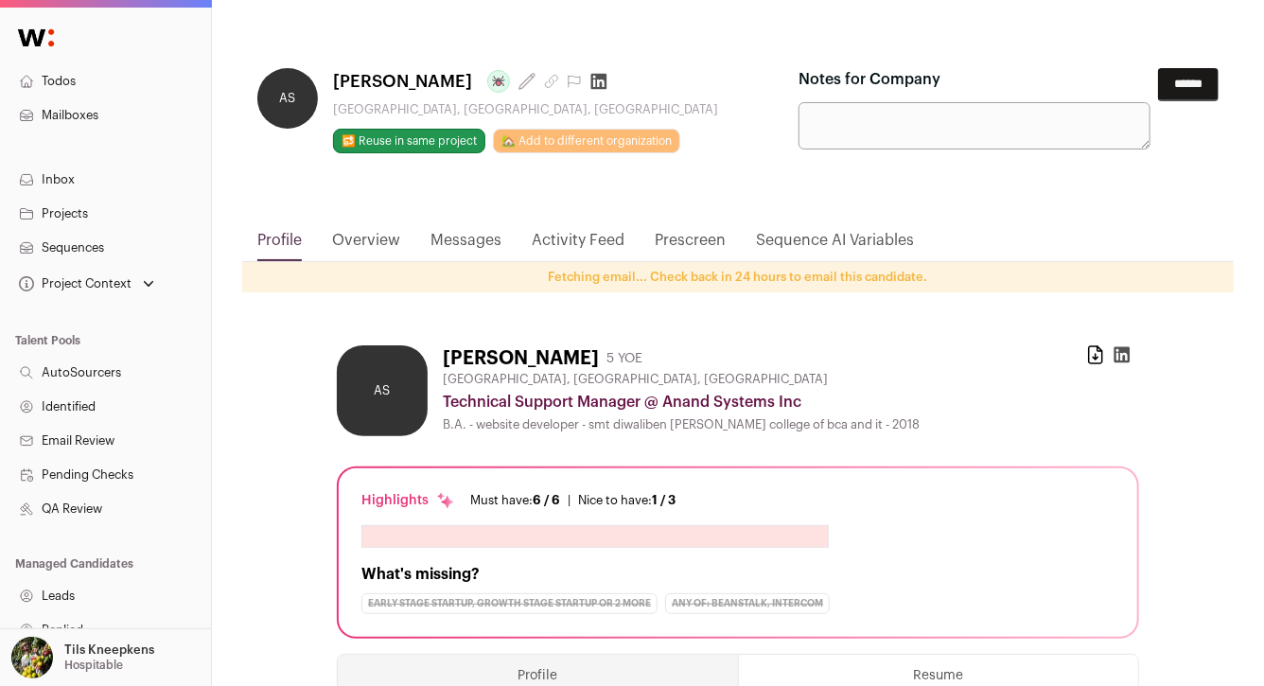
click at [1176, 79] on input "******" at bounding box center [1188, 84] width 61 height 33
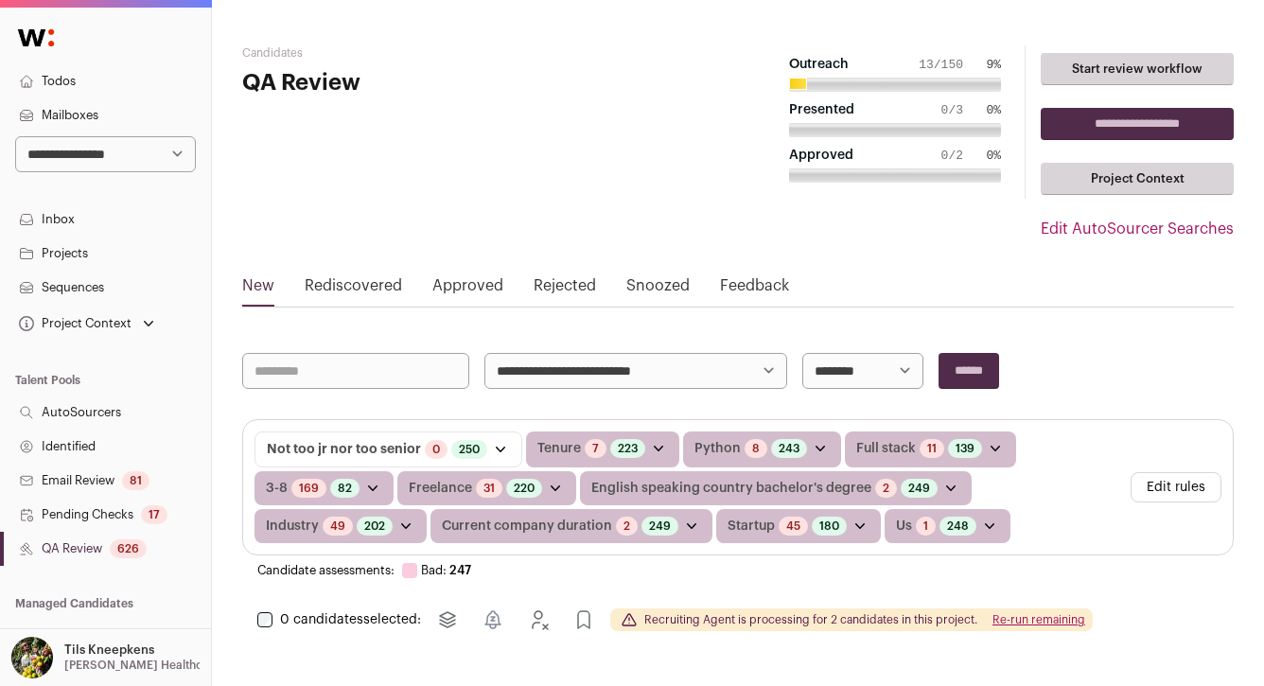
scroll to position [72, 0]
click at [97, 83] on link "Todos" at bounding box center [105, 81] width 211 height 34
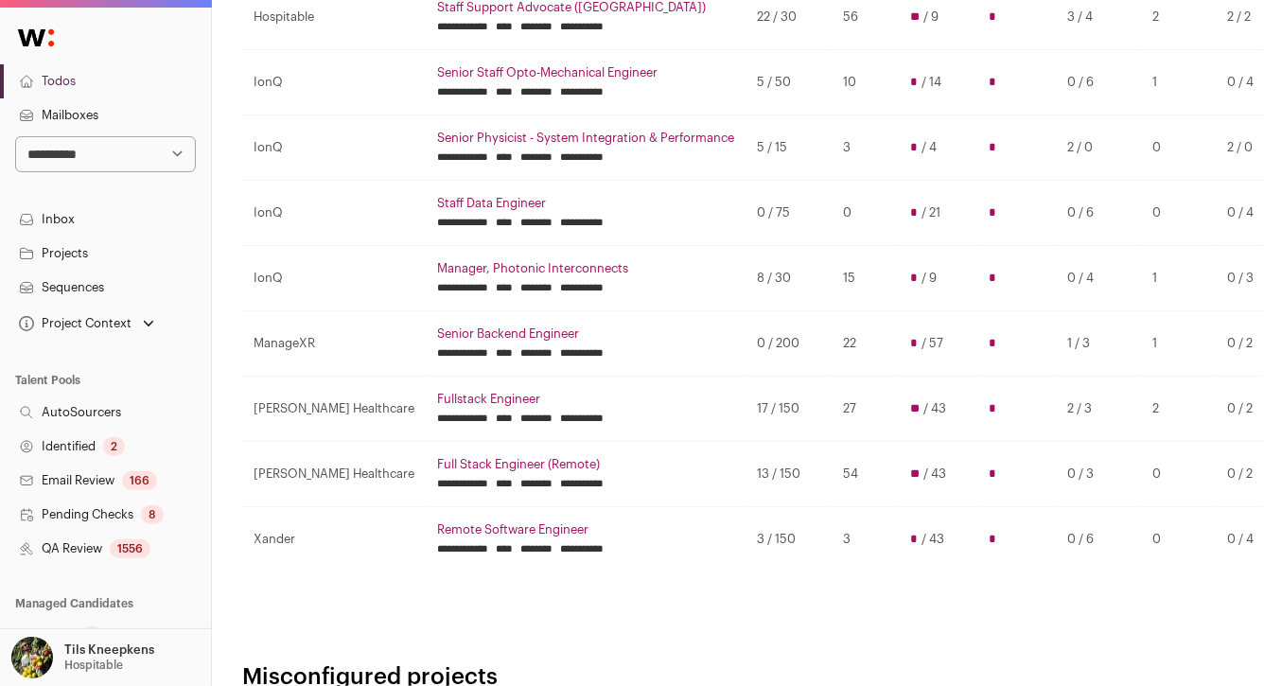
scroll to position [384, 0]
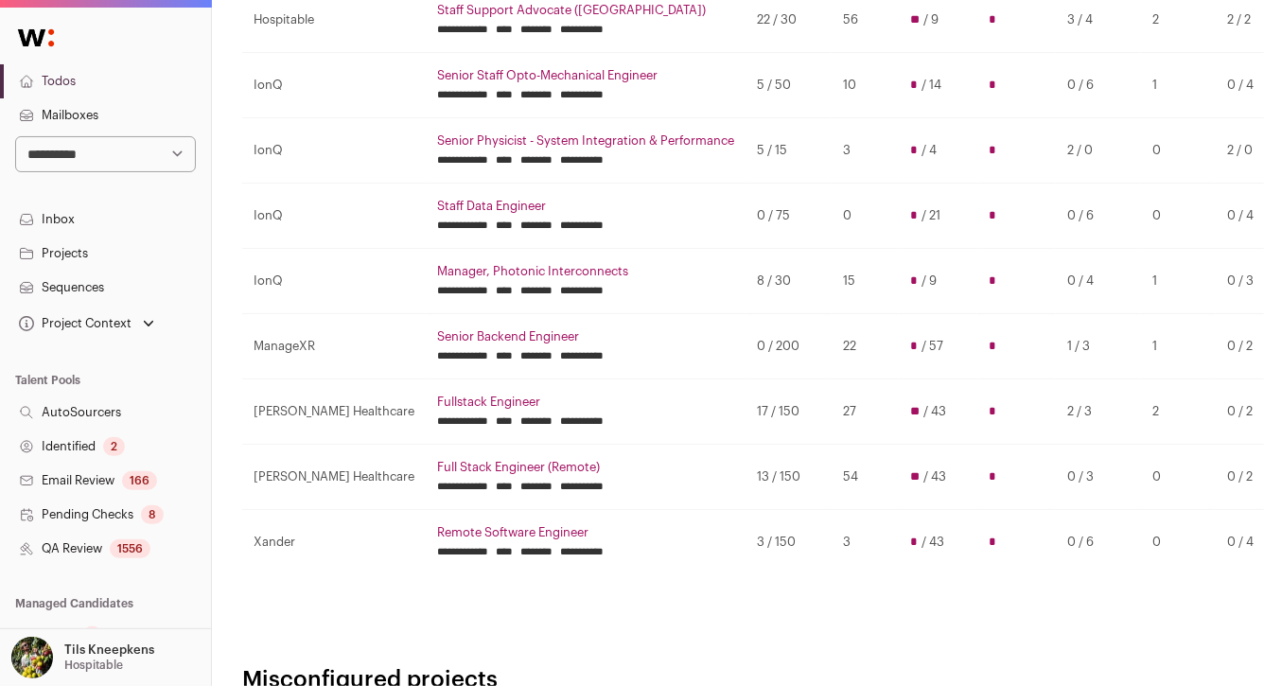
click at [437, 402] on link "Fullstack Engineer" at bounding box center [585, 402] width 297 height 15
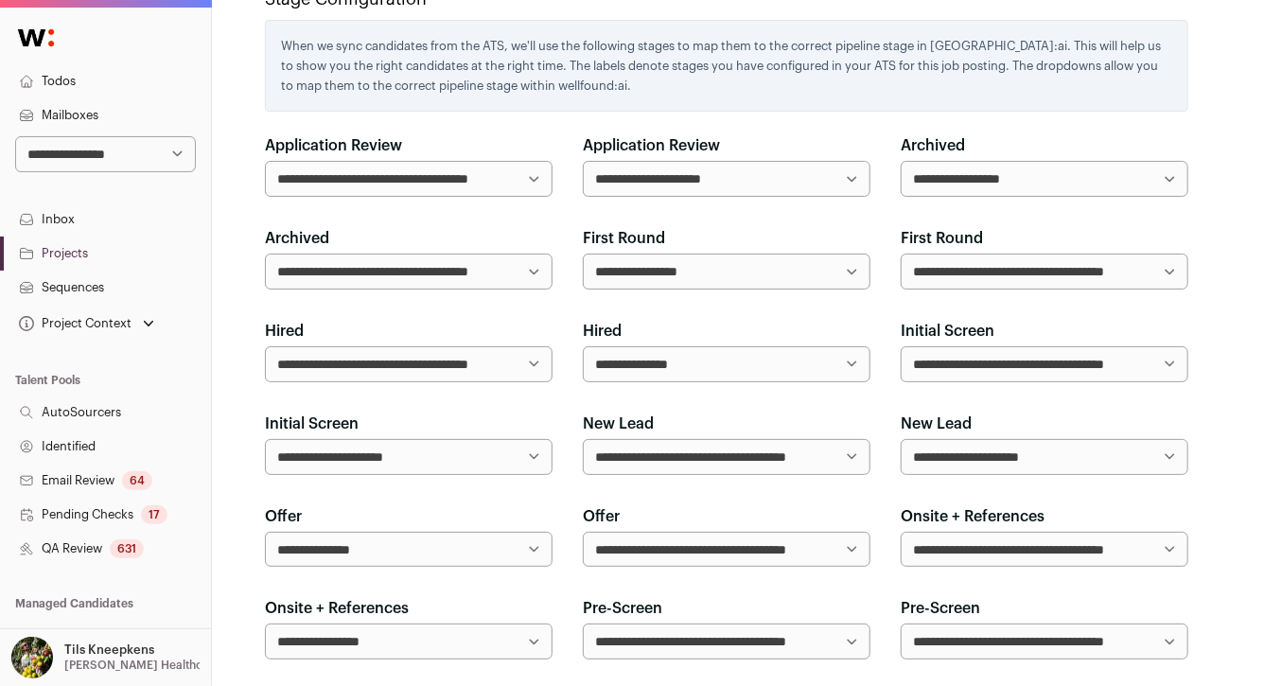
scroll to position [1451, 0]
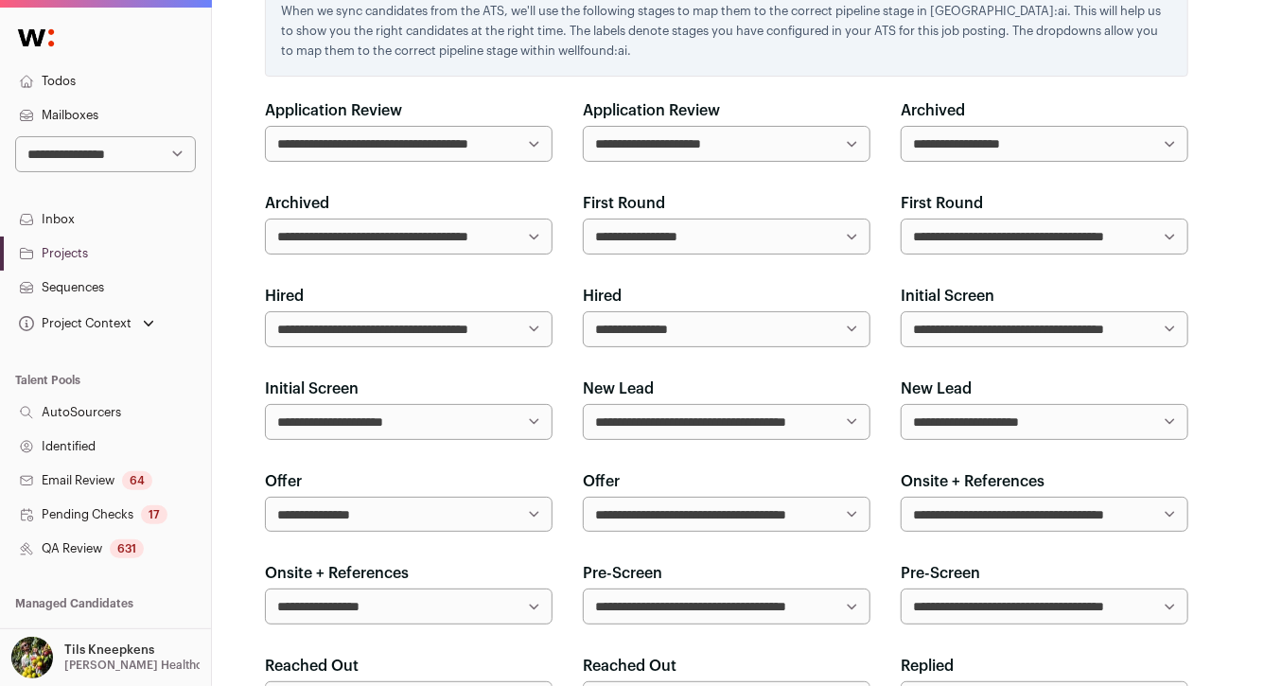
click at [140, 544] on div "631" at bounding box center [127, 548] width 34 height 19
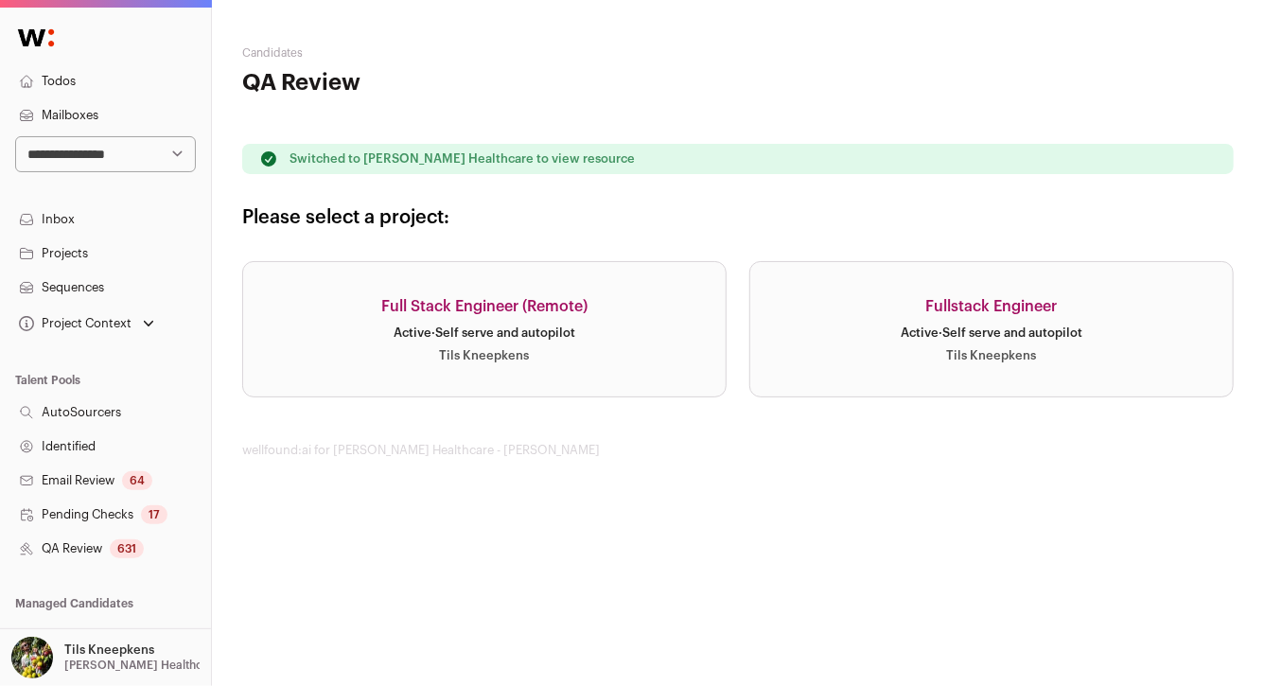
click at [572, 283] on link "Full Stack Engineer (Remote) Active · Self serve and autopilot Tils Kneepkens" at bounding box center [484, 329] width 484 height 136
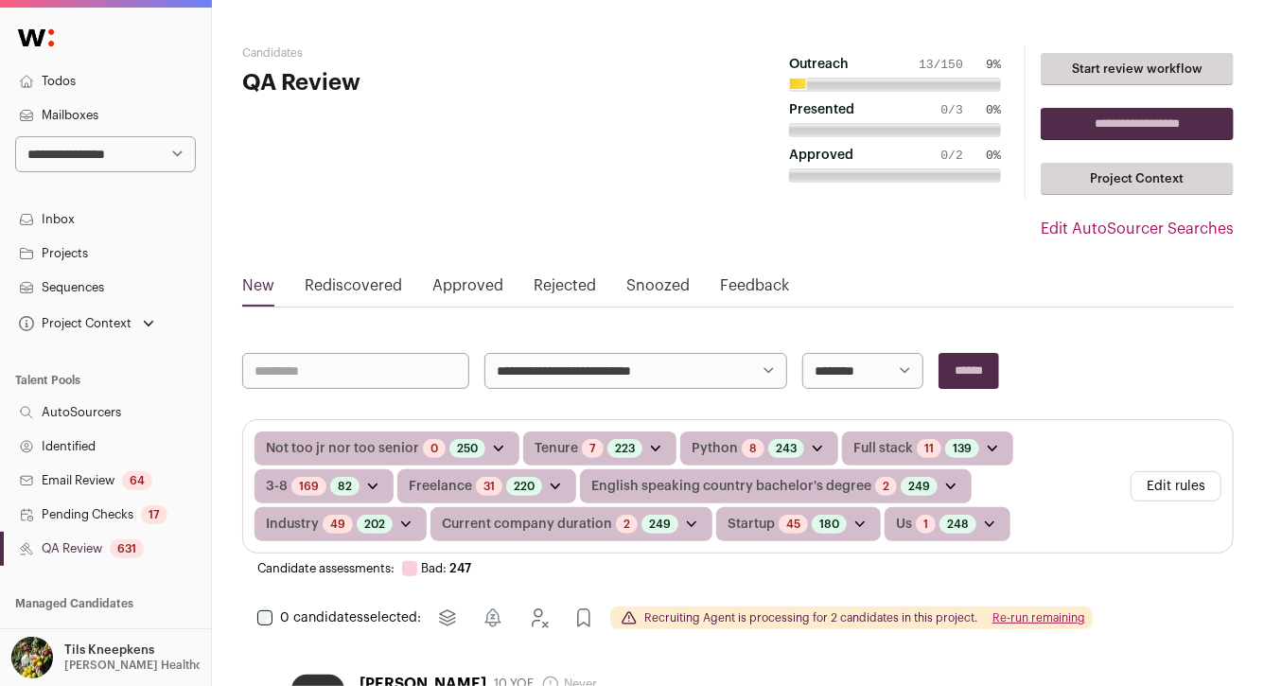
click at [1132, 125] on input "**********" at bounding box center [1137, 124] width 193 height 32
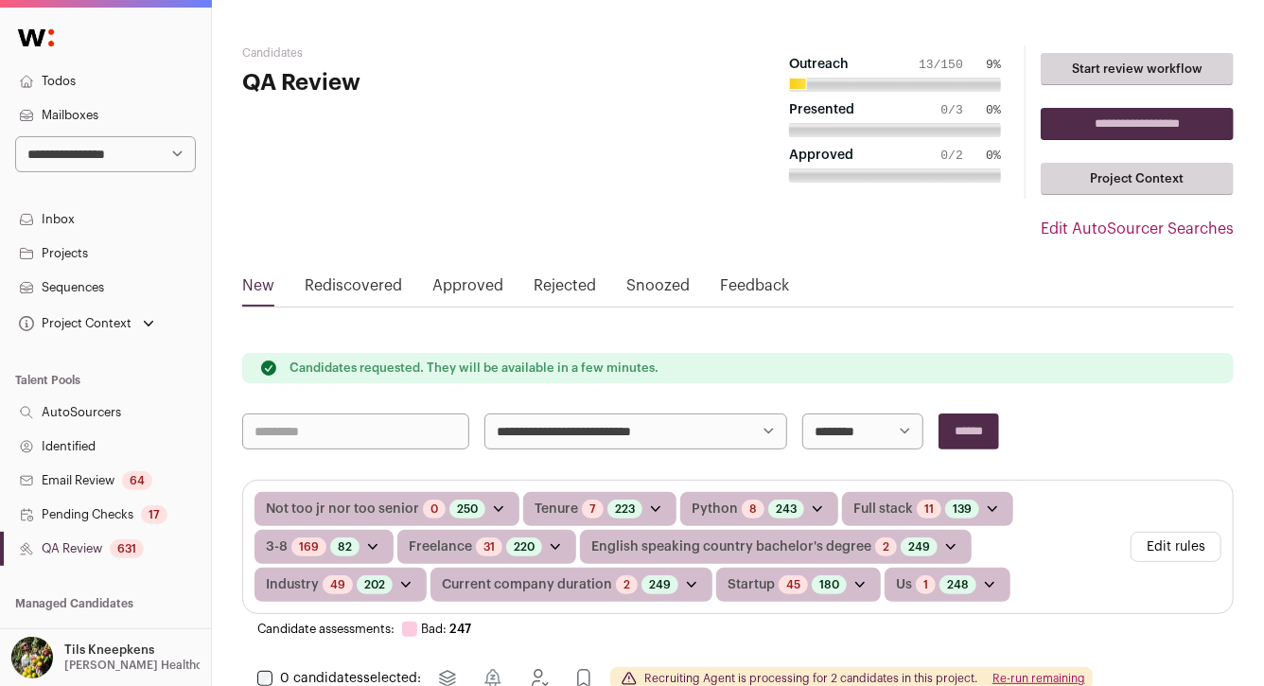
click at [99, 248] on link "Projects" at bounding box center [105, 254] width 211 height 34
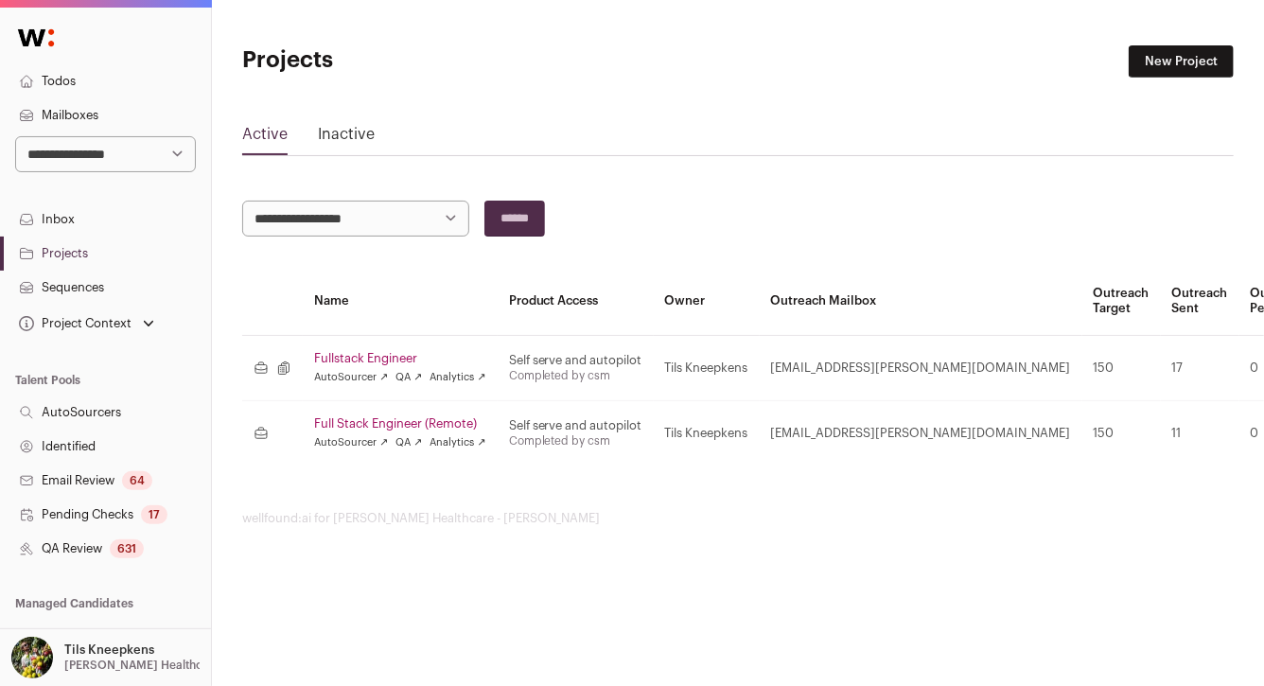
click at [349, 420] on link "Full Stack Engineer (Remote)" at bounding box center [400, 423] width 172 height 15
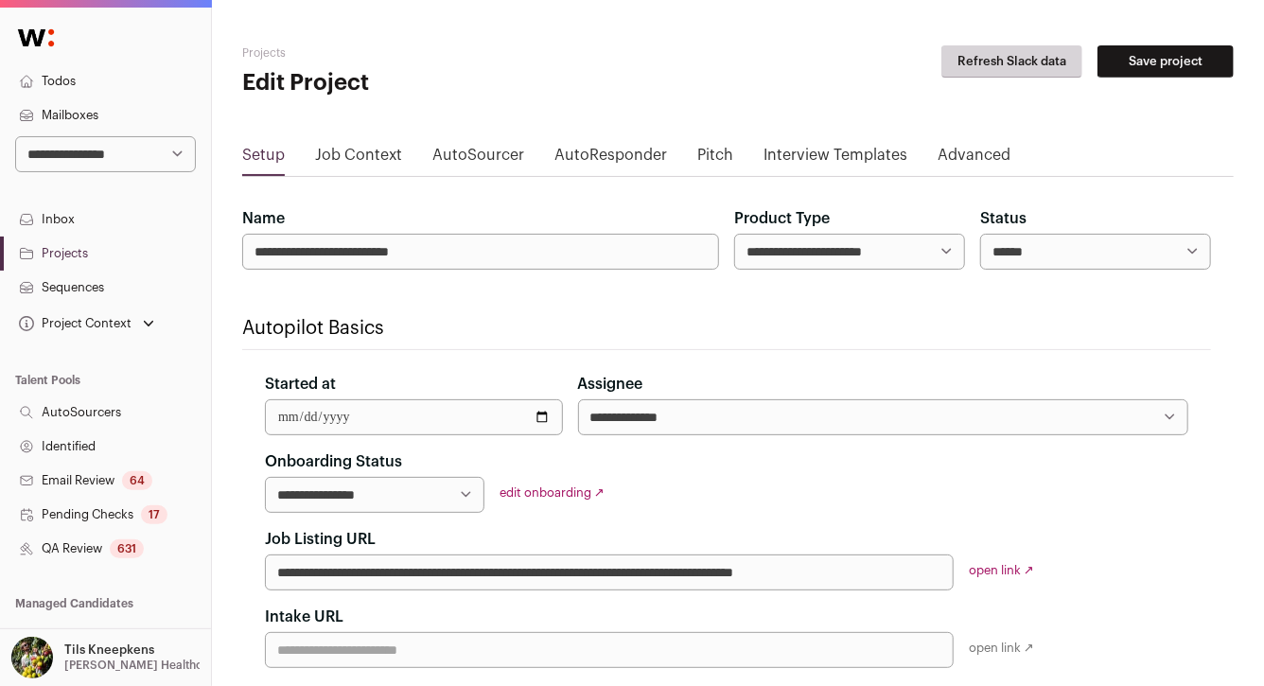
click at [452, 153] on link "AutoSourcer" at bounding box center [478, 159] width 92 height 30
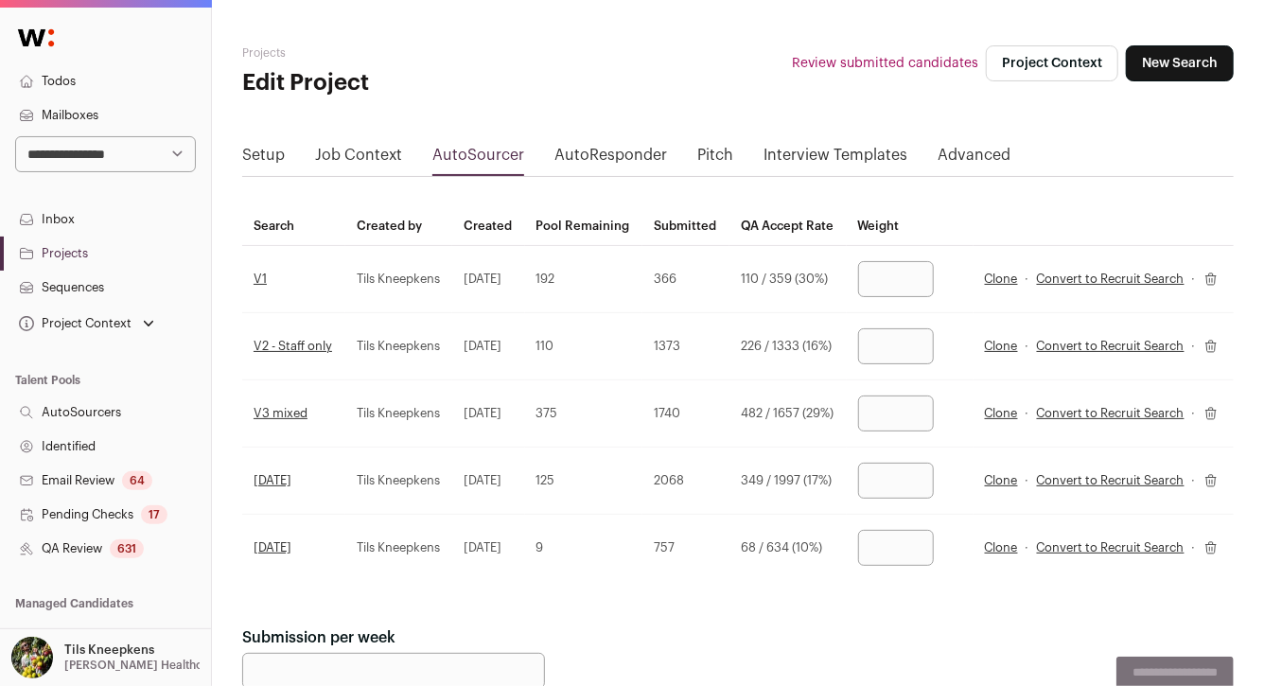
click at [1001, 555] on link "Clone" at bounding box center [1001, 547] width 33 height 15
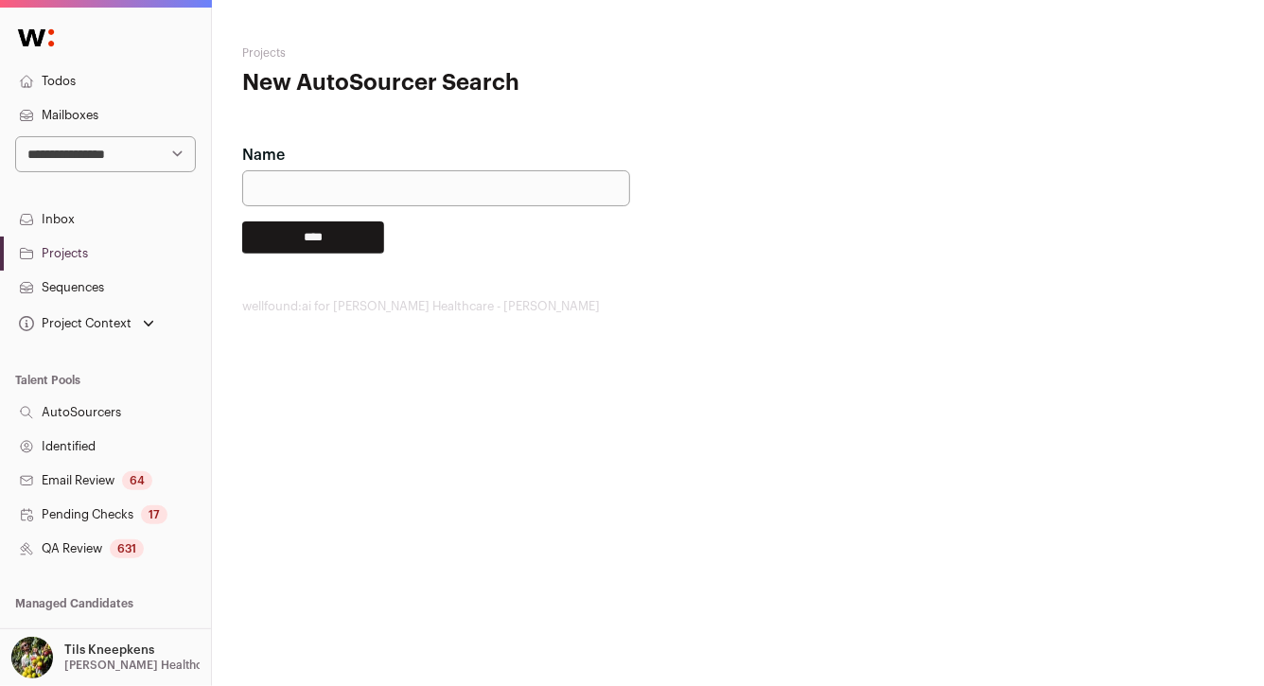
click at [524, 185] on input "Name" at bounding box center [436, 188] width 388 height 36
type input "******"
click at [365, 228] on input "****" at bounding box center [313, 237] width 142 height 32
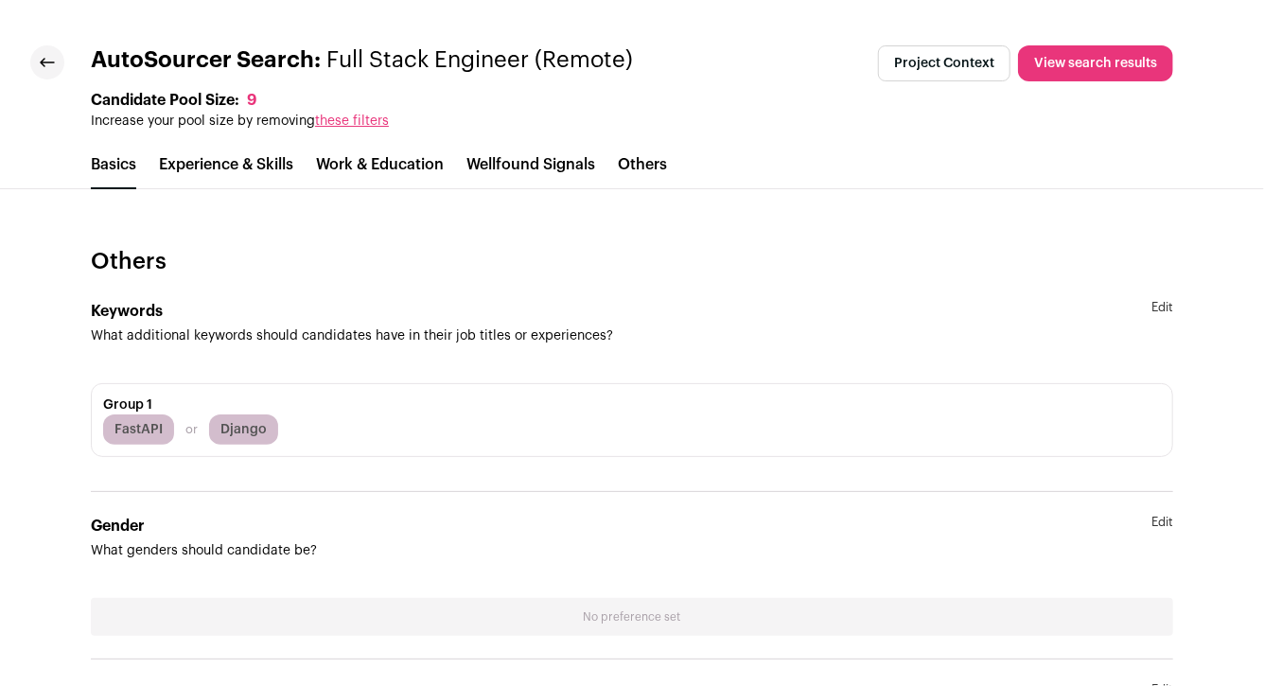
scroll to position [4466, 0]
click at [1149, 298] on section "Keywords What additional keywords should candidates have in their job titles or…" at bounding box center [632, 386] width 1082 height 215
click at [1154, 302] on link "Edit" at bounding box center [1163, 324] width 22 height 45
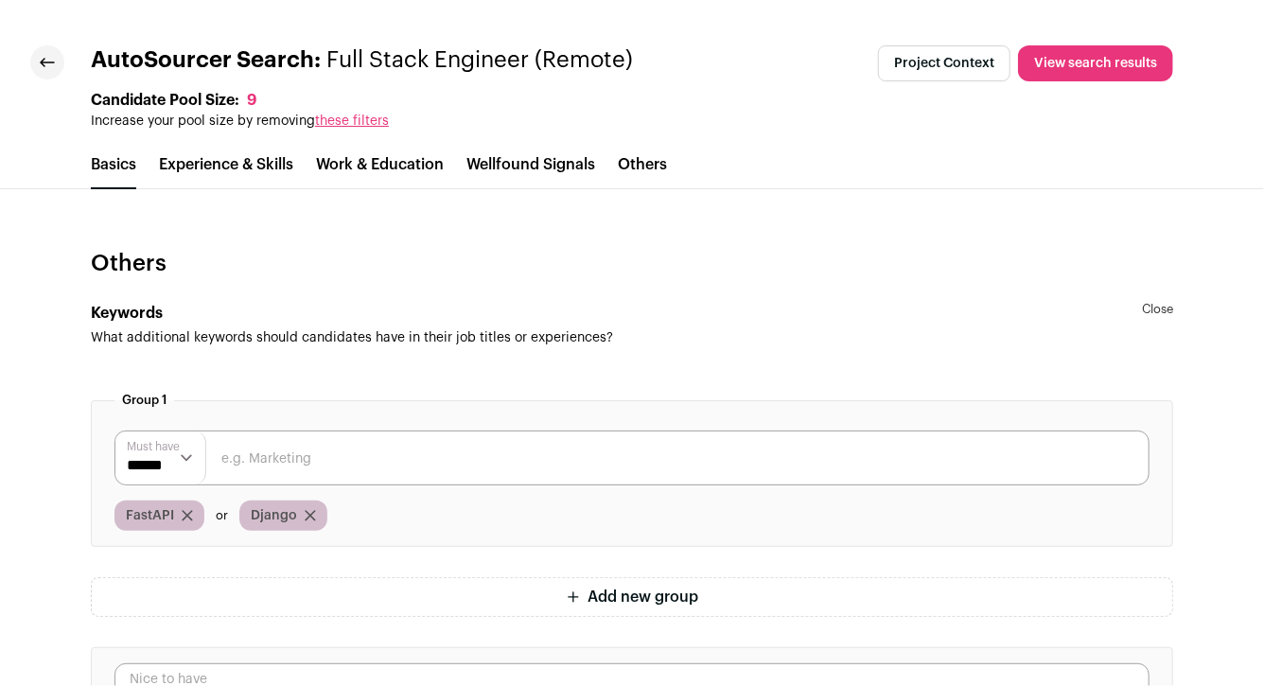
click at [311, 511] on icon "submit" at bounding box center [310, 515] width 11 height 11
click at [187, 514] on icon "submit" at bounding box center [187, 515] width 9 height 9
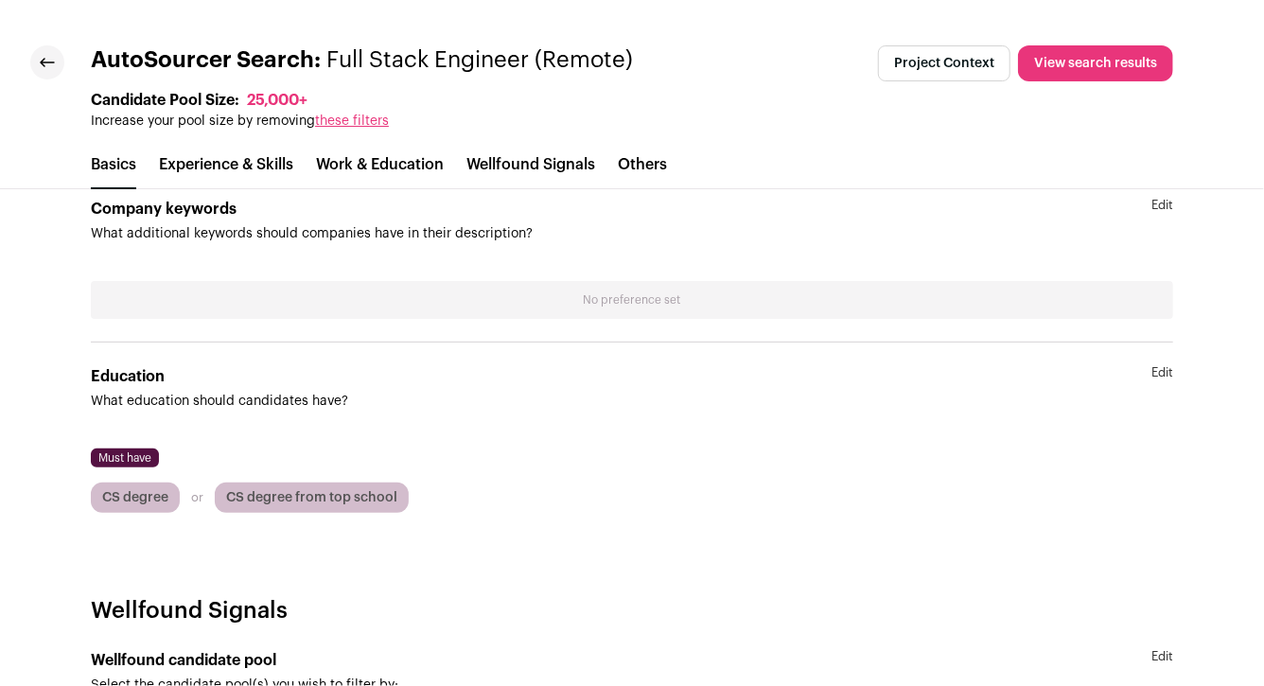
scroll to position [3411, 0]
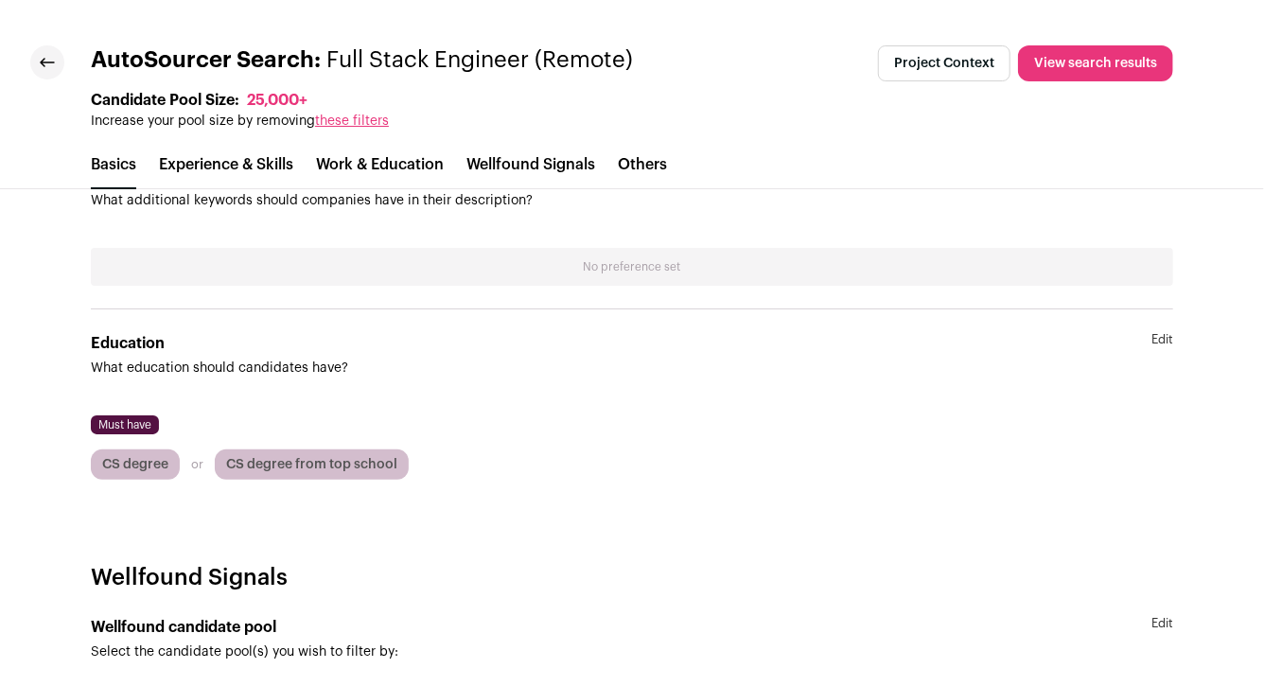
click at [1156, 325] on section "Education What education should candidates have? Edit Must have CS degree CS de…" at bounding box center [632, 405] width 1082 height 193
click at [1156, 333] on link "Edit" at bounding box center [1163, 354] width 22 height 45
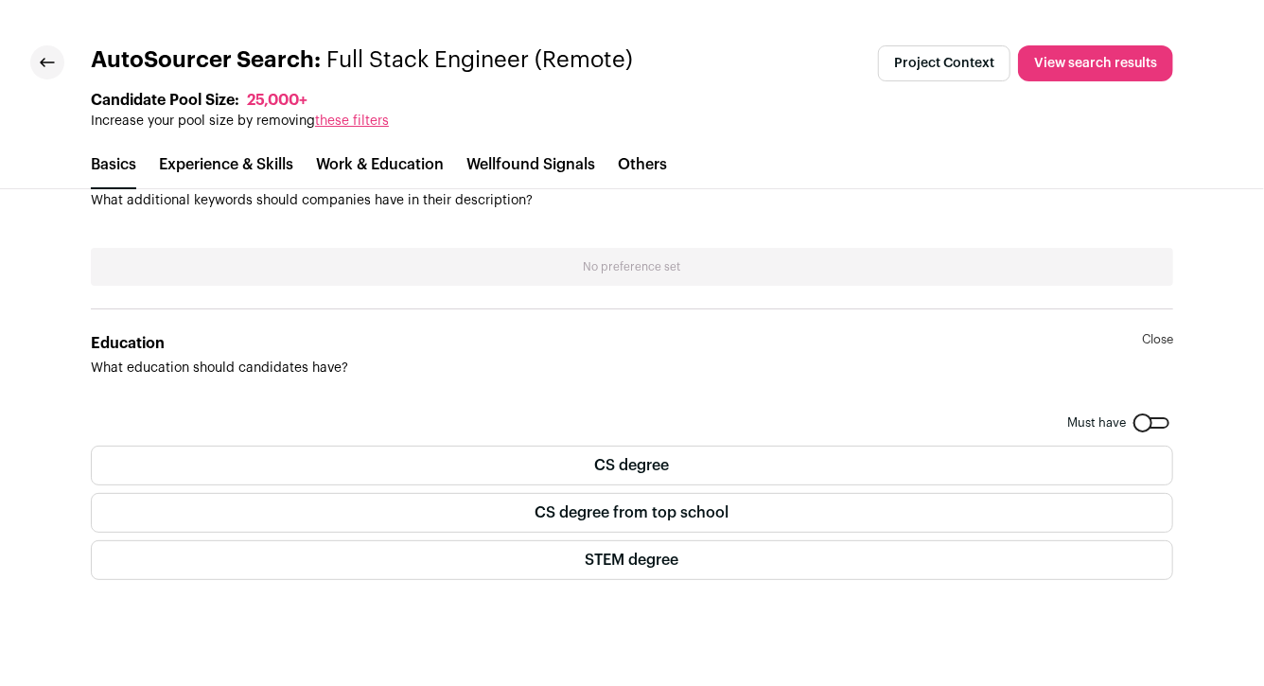
click at [340, 454] on label "CS degree" at bounding box center [632, 466] width 1082 height 40
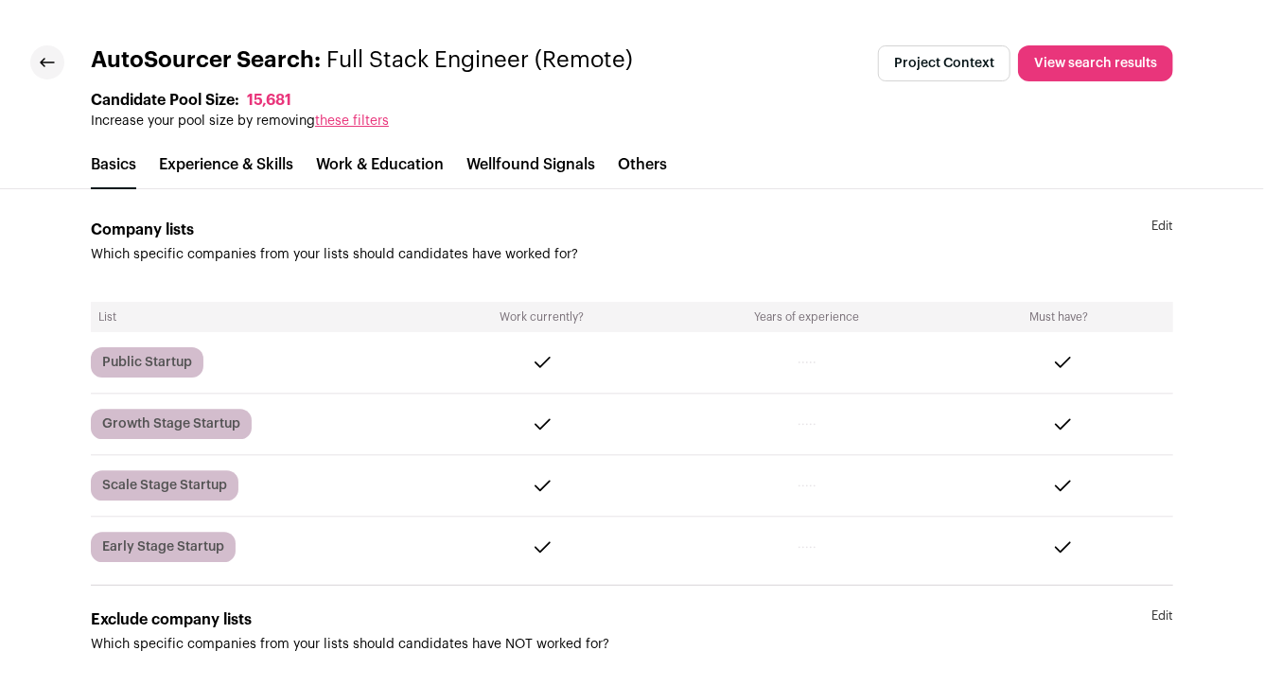
scroll to position [2077, 0]
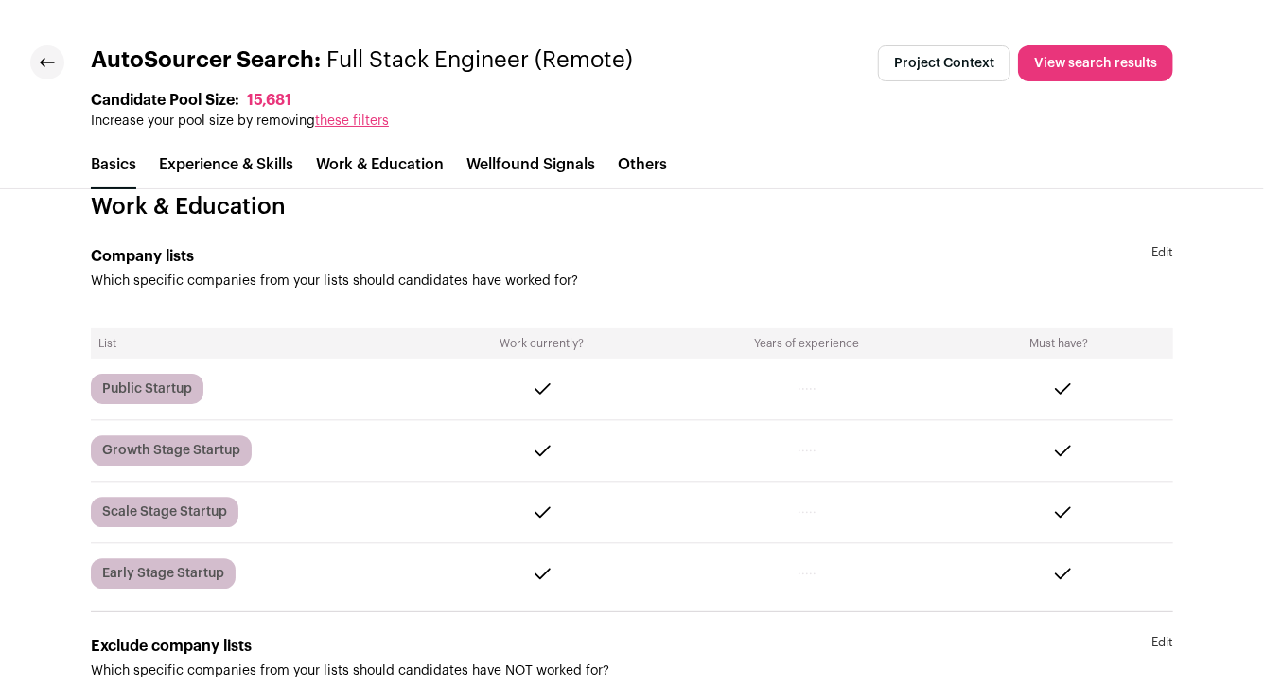
click at [1166, 251] on link "Edit" at bounding box center [1163, 267] width 22 height 45
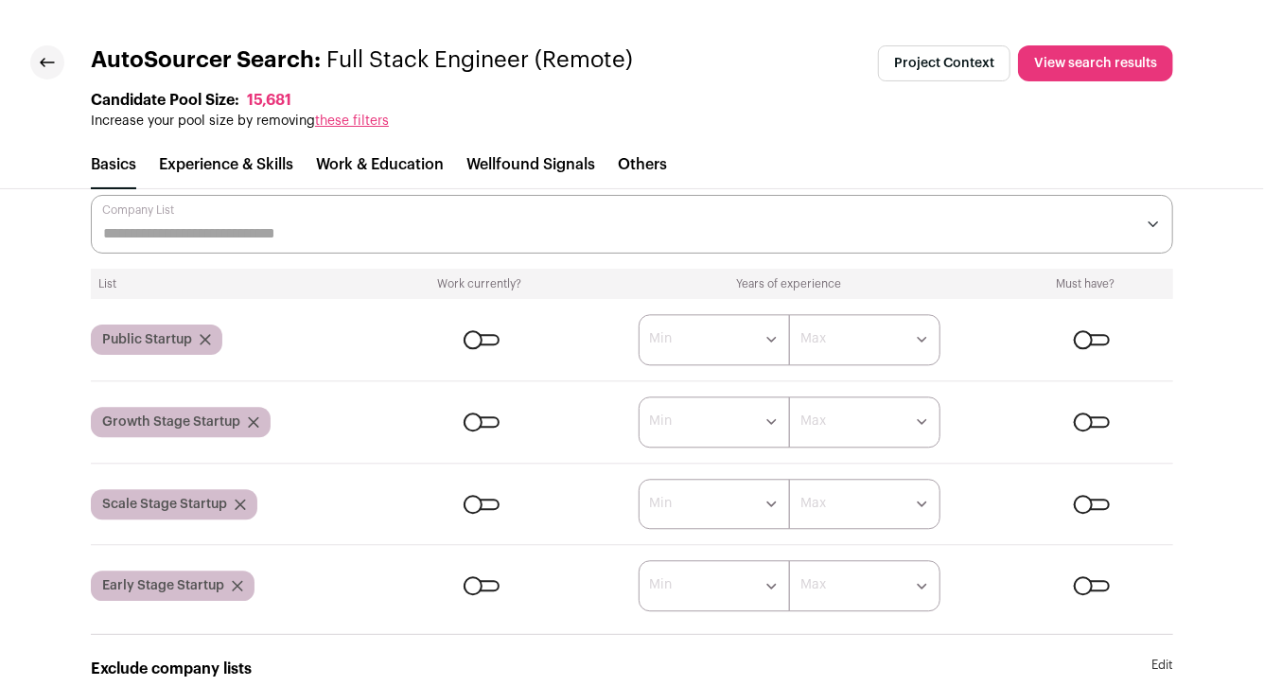
scroll to position [2230, 0]
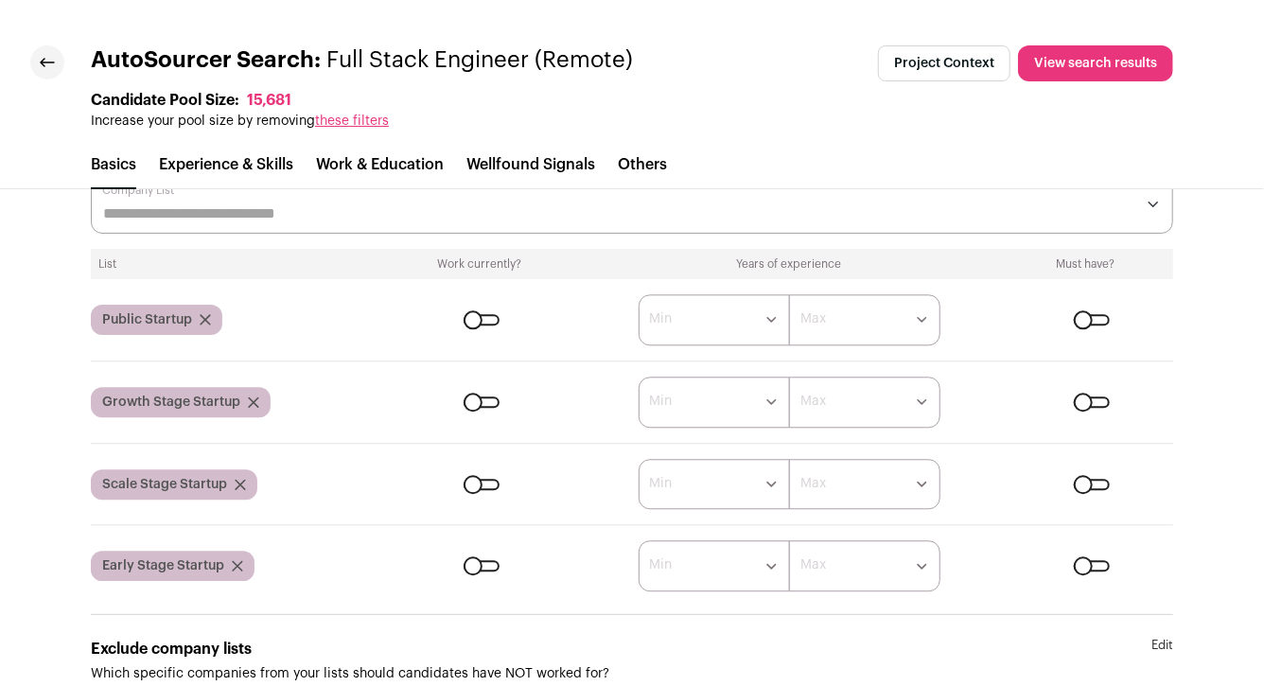
click at [208, 314] on icon "submit" at bounding box center [205, 319] width 11 height 11
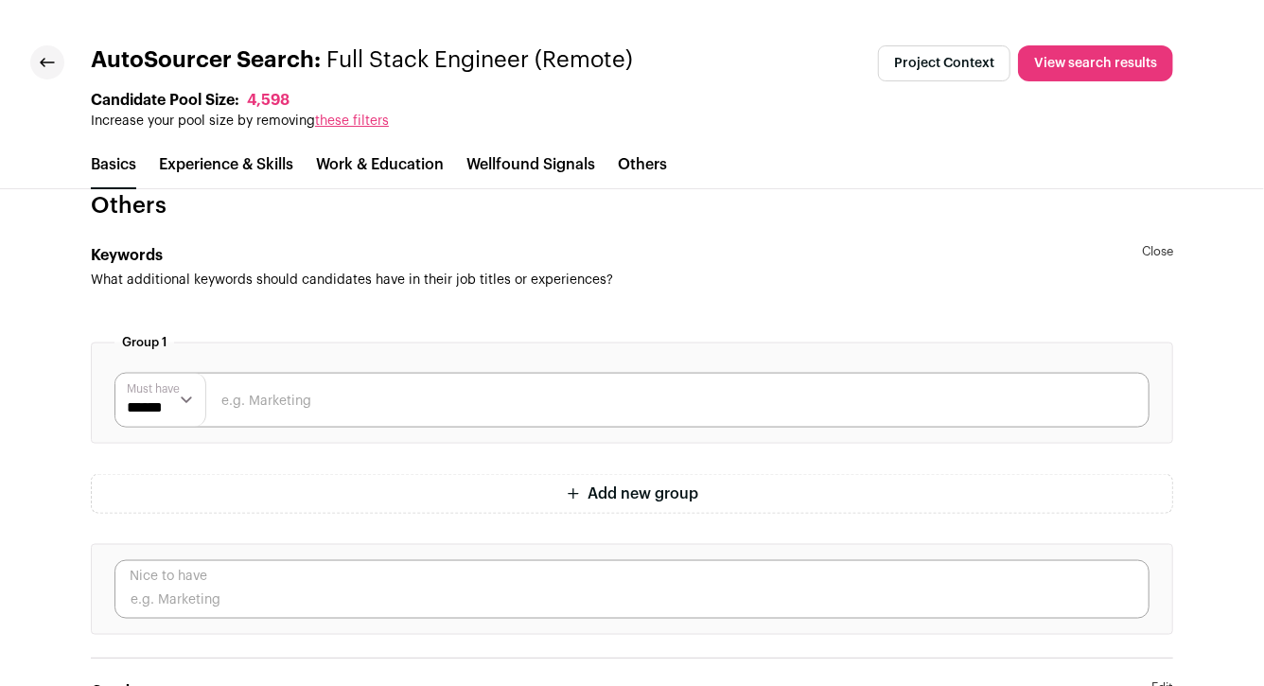
scroll to position [4716, 0]
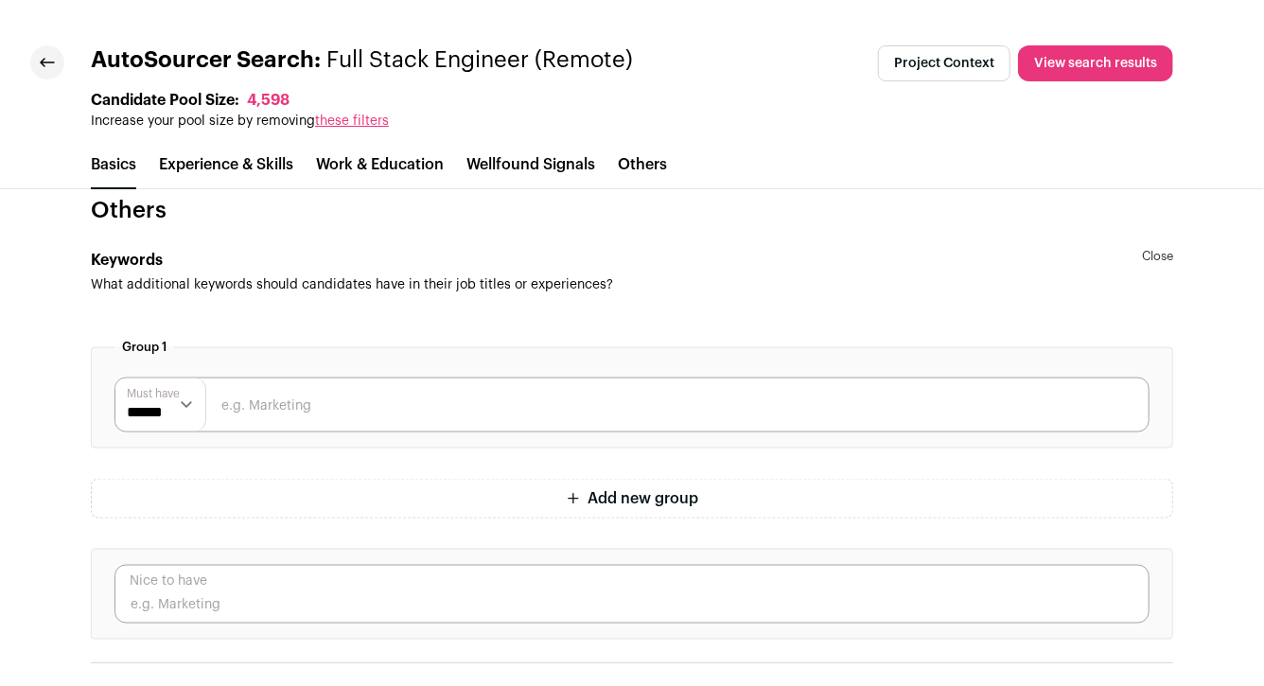
click at [247, 396] on input "text" at bounding box center [631, 405] width 1035 height 55
type input "python"
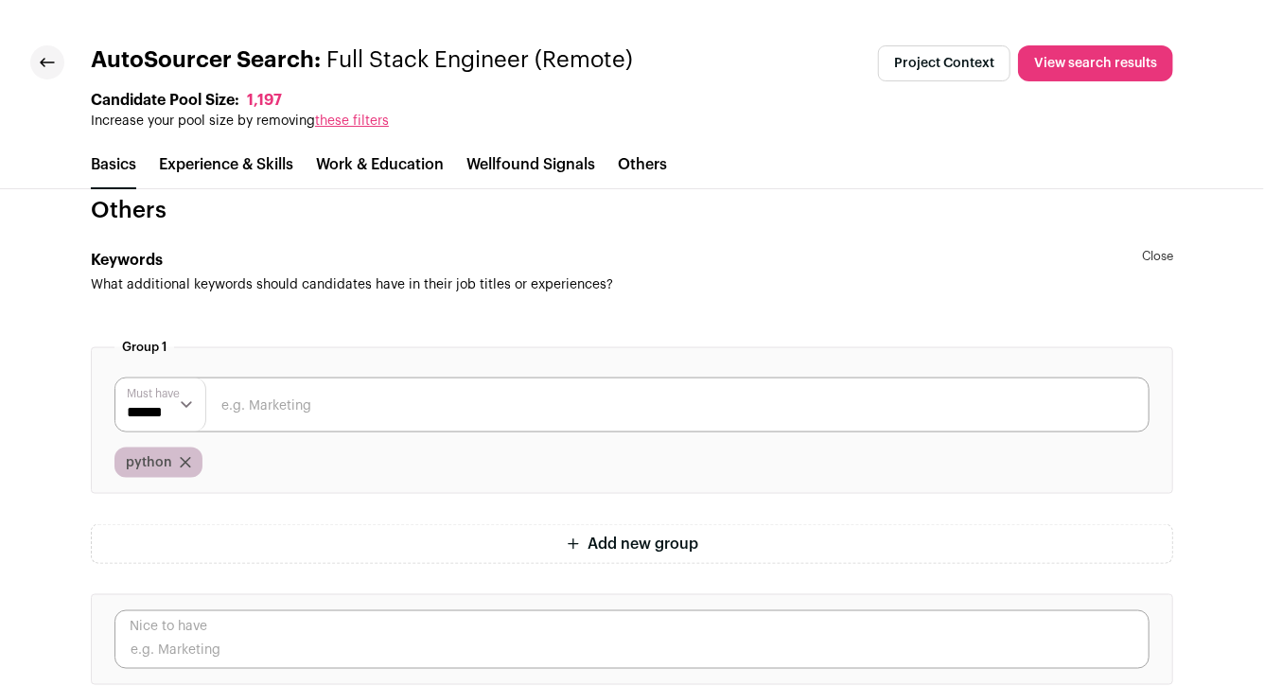
click at [55, 64] on link at bounding box center [47, 62] width 34 height 34
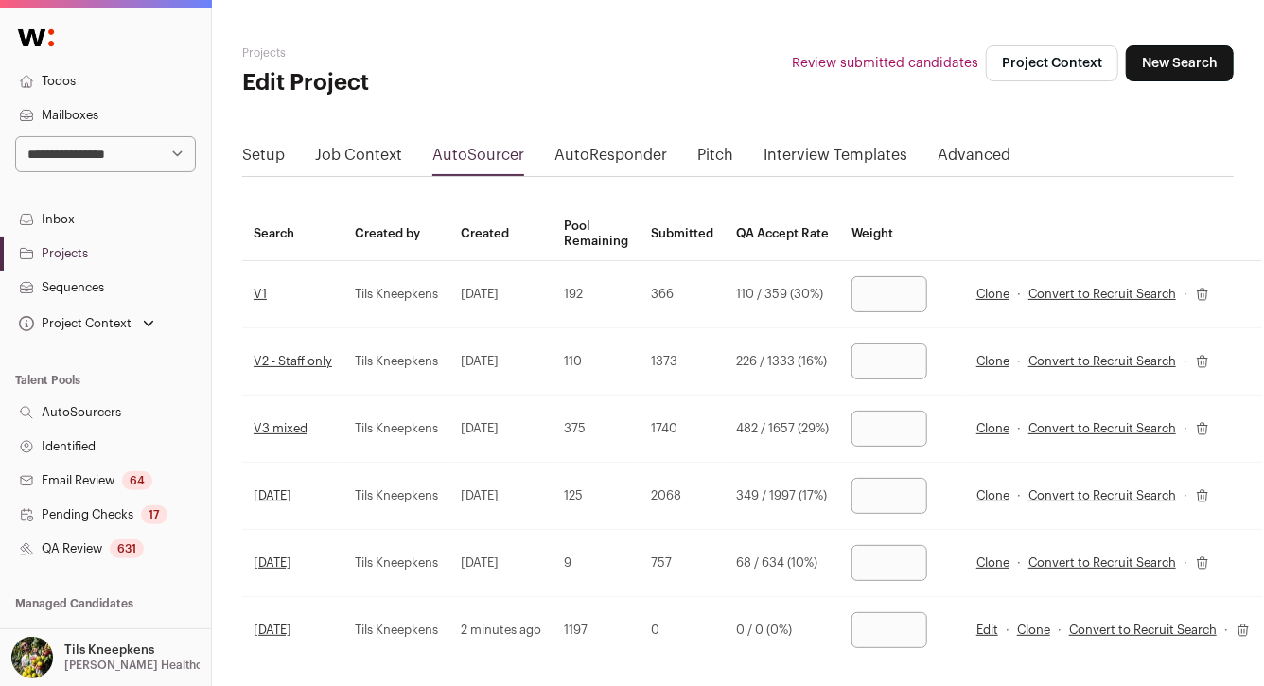
click at [871, 634] on input "number" at bounding box center [890, 630] width 76 height 36
type input "***"
click at [850, 607] on td "***" at bounding box center [902, 630] width 125 height 67
click at [878, 562] on input "***" at bounding box center [890, 563] width 76 height 36
type input "*"
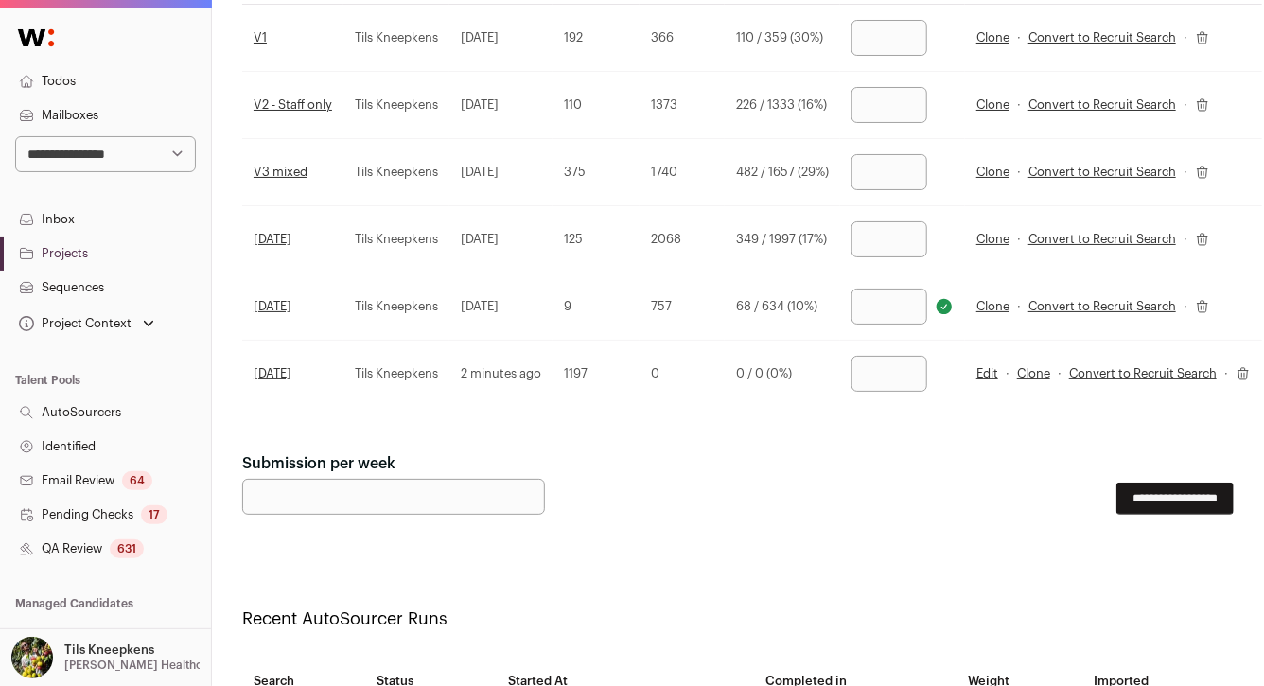
scroll to position [268, 0]
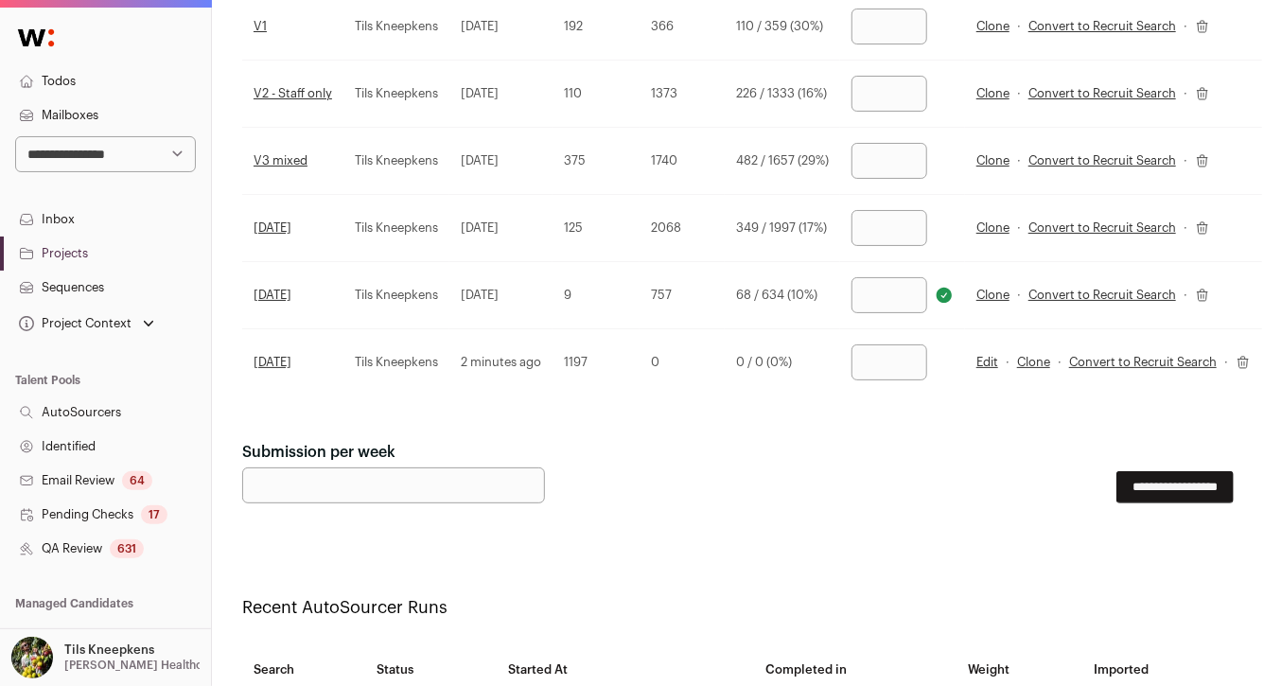
click at [1194, 488] on input "**********" at bounding box center [1175, 487] width 117 height 32
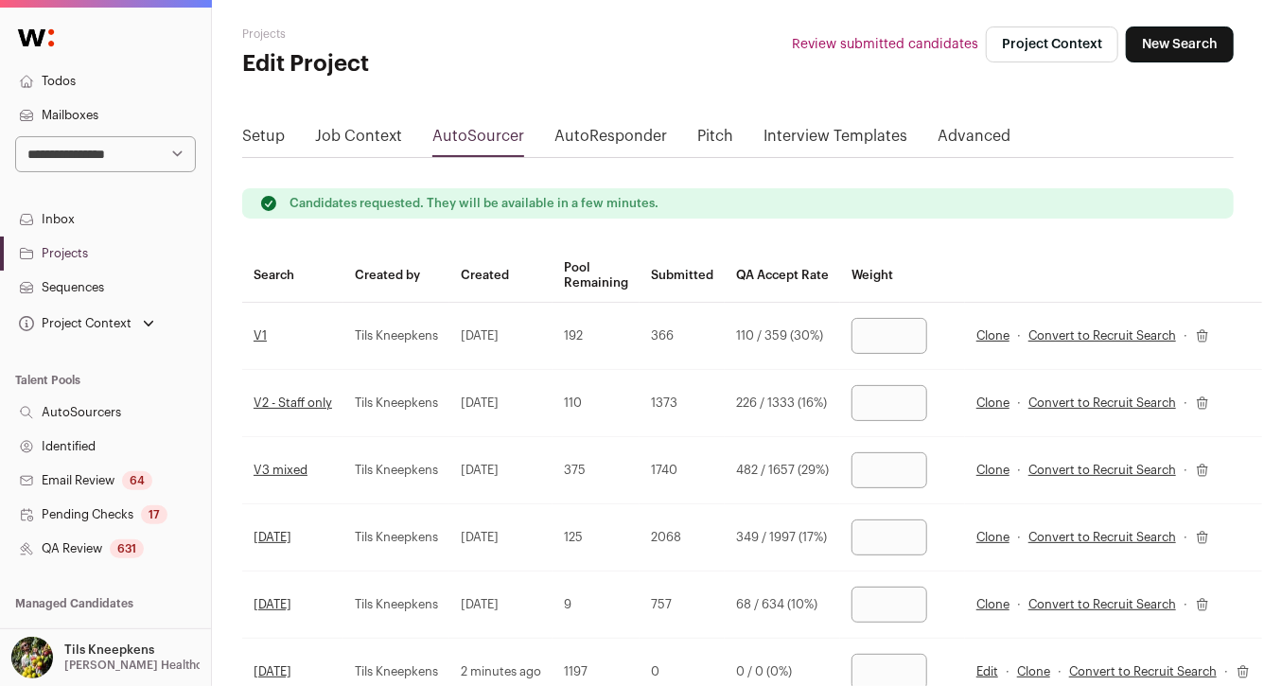
scroll to position [0, 0]
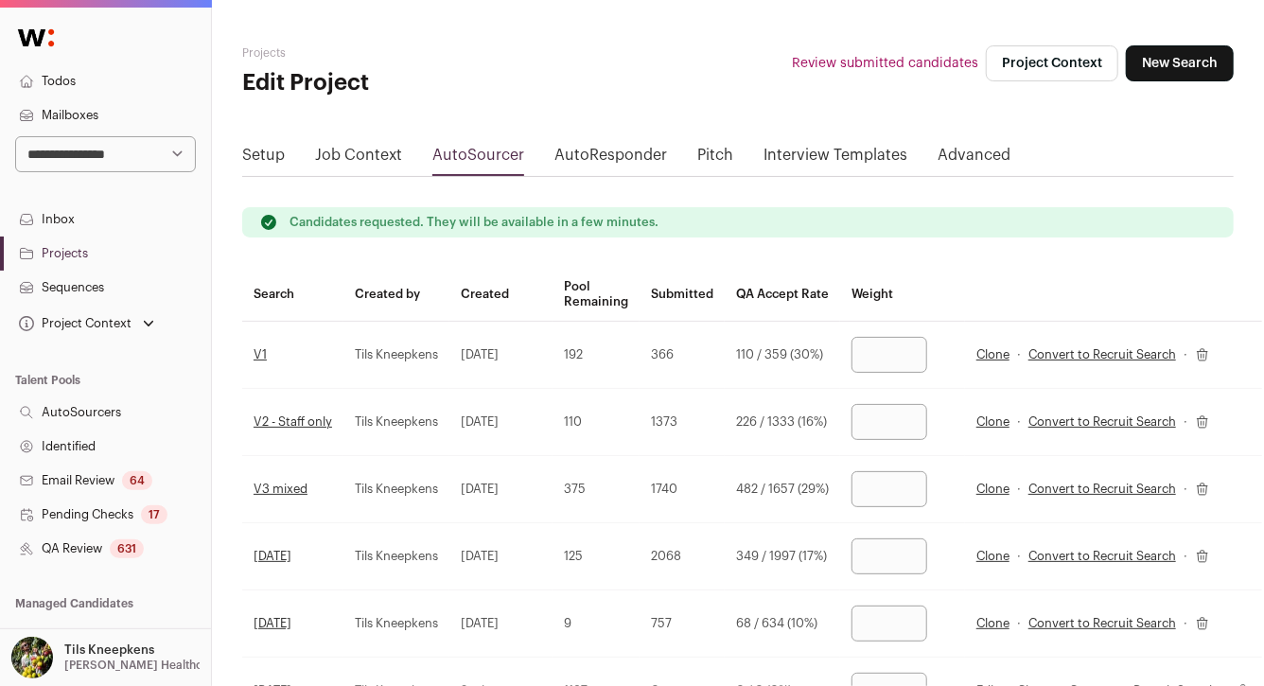
click at [124, 553] on div "631" at bounding box center [127, 548] width 34 height 19
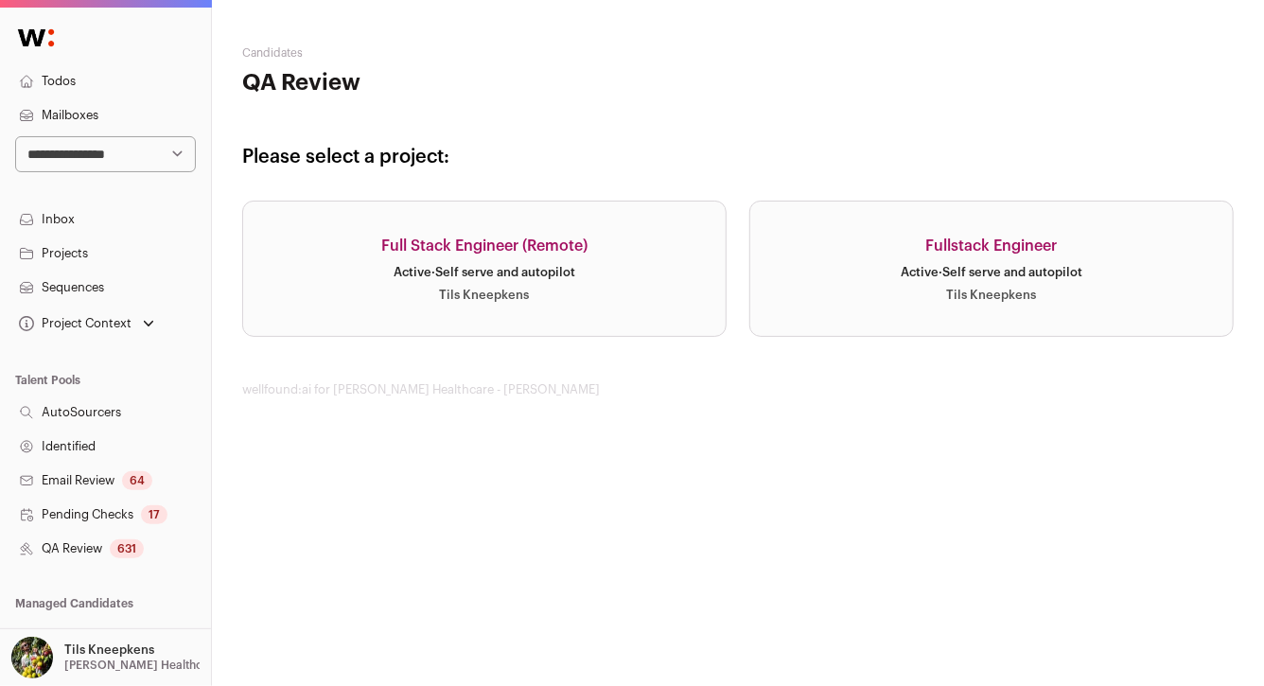
click at [776, 244] on link "Fullstack Engineer Active · Self serve and autopilot Tils Kneepkens" at bounding box center [991, 269] width 484 height 136
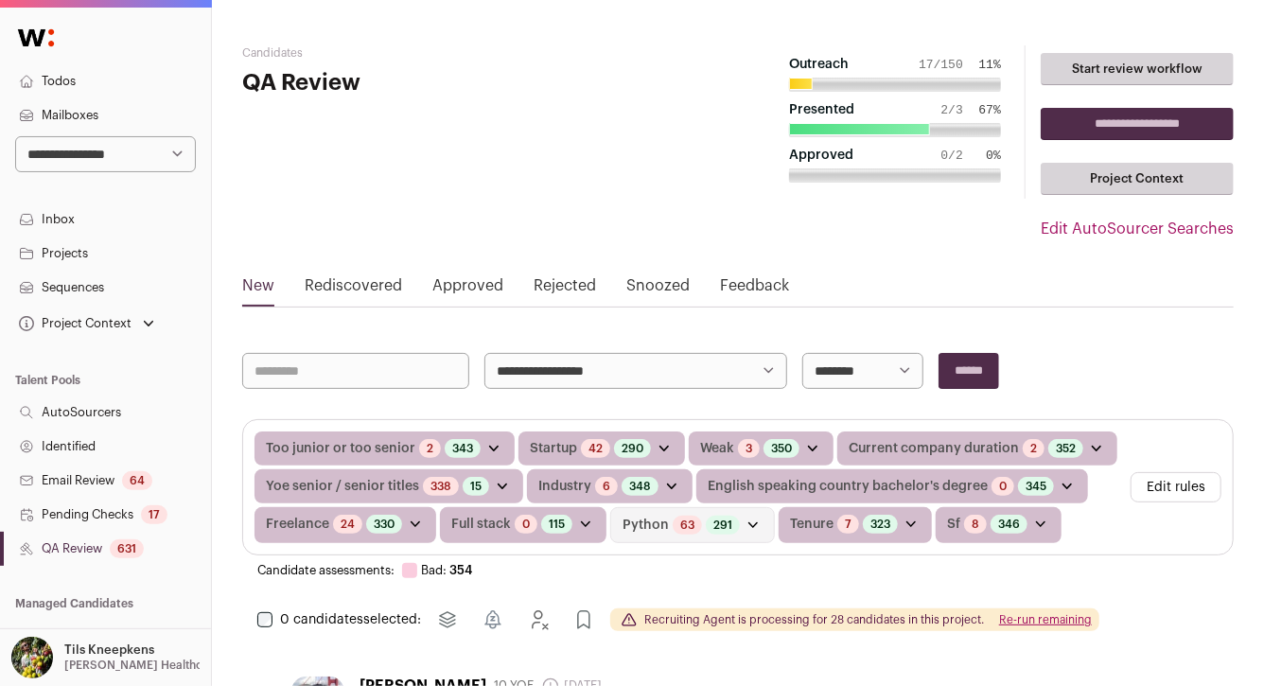
click at [111, 250] on link "Projects" at bounding box center [105, 254] width 211 height 34
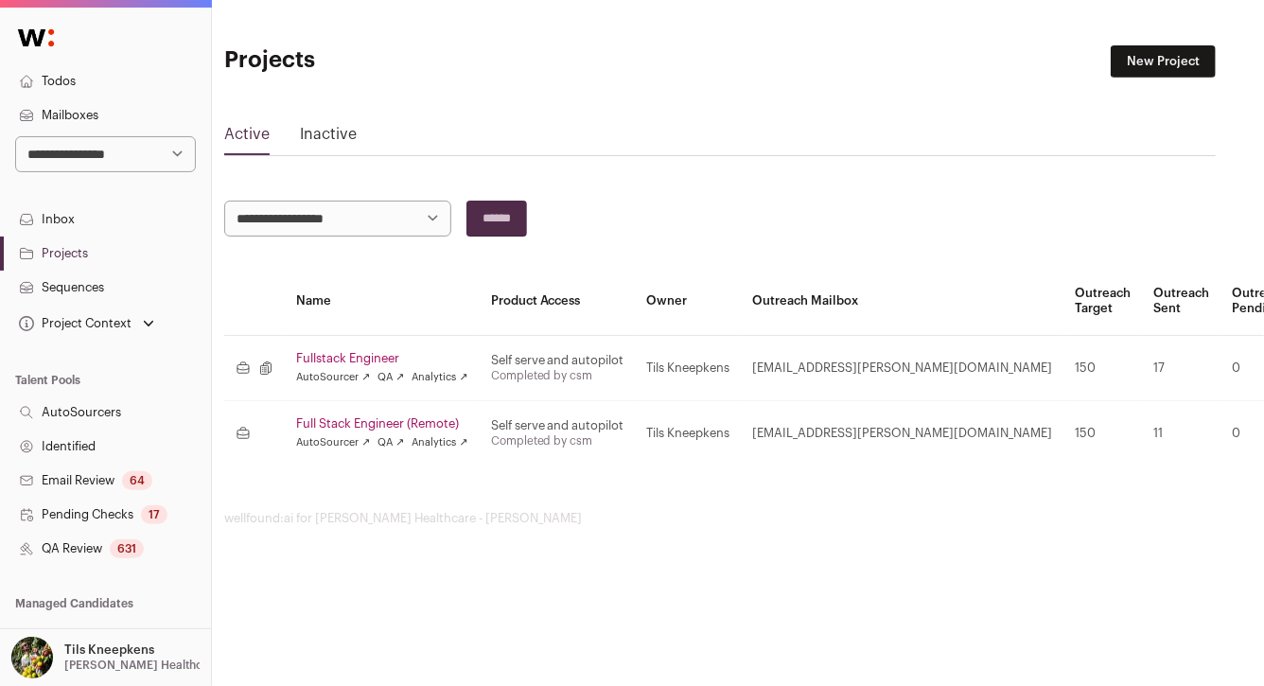
scroll to position [0, 33]
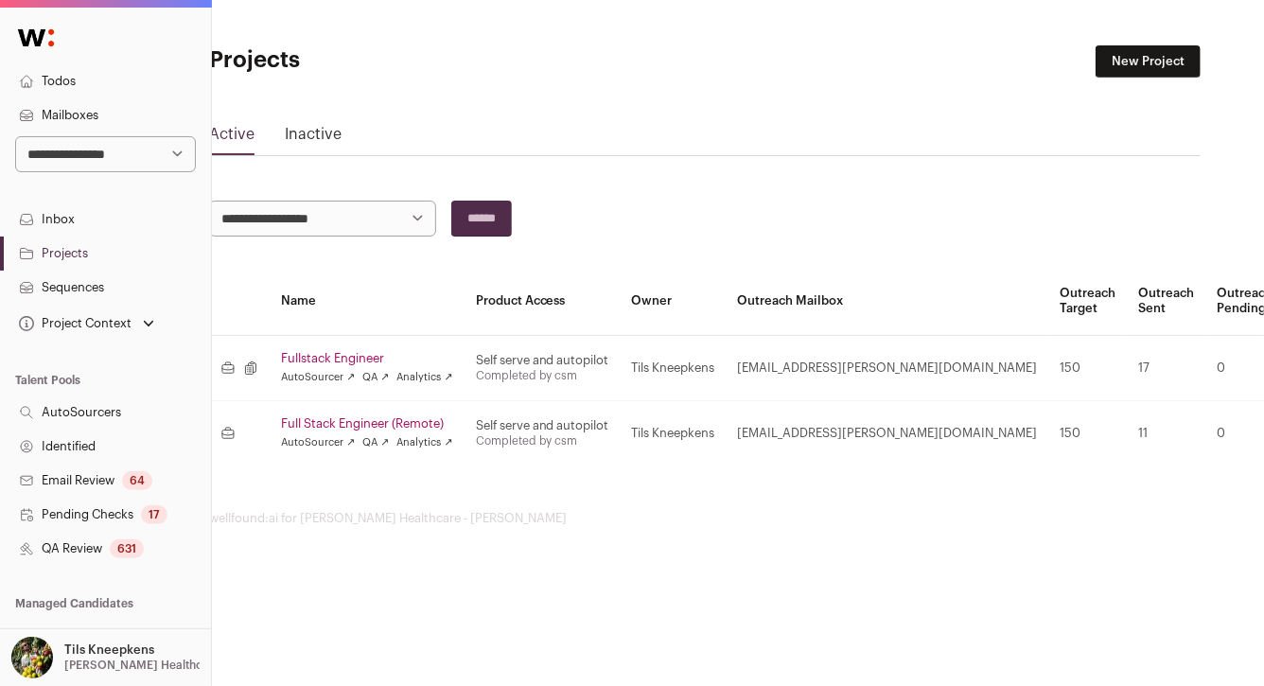
click at [346, 358] on link "Fullstack Engineer" at bounding box center [367, 358] width 172 height 15
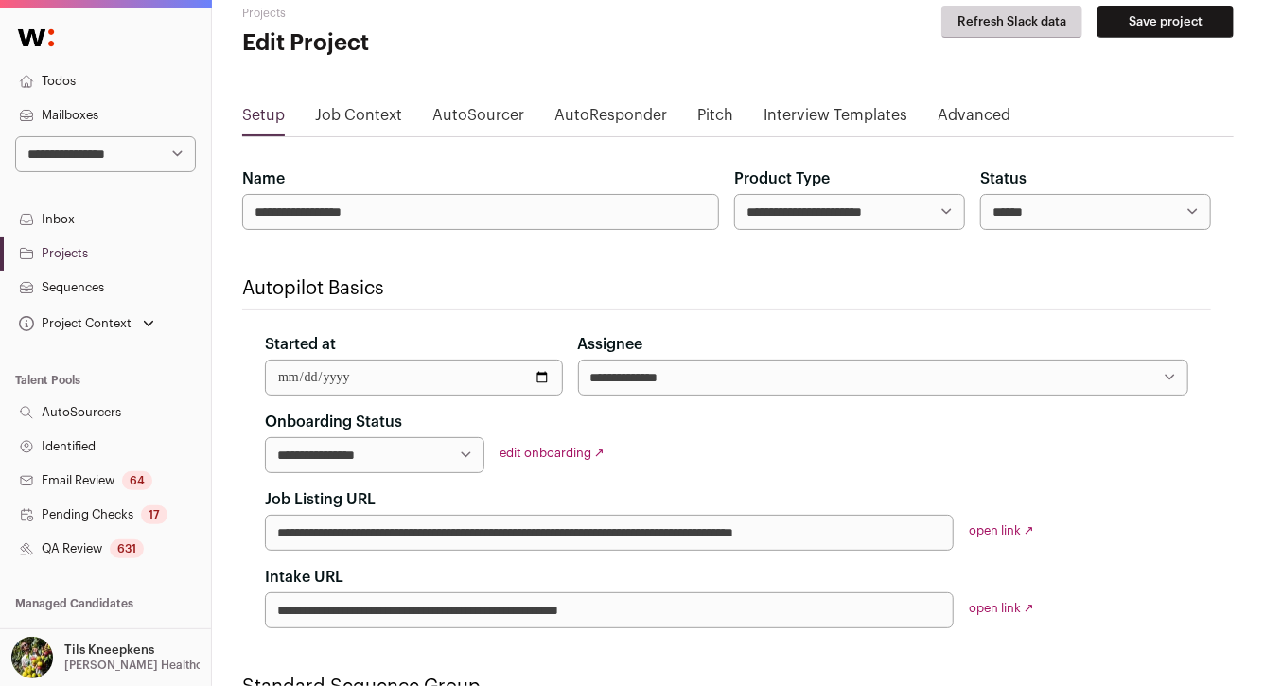
scroll to position [42, 0]
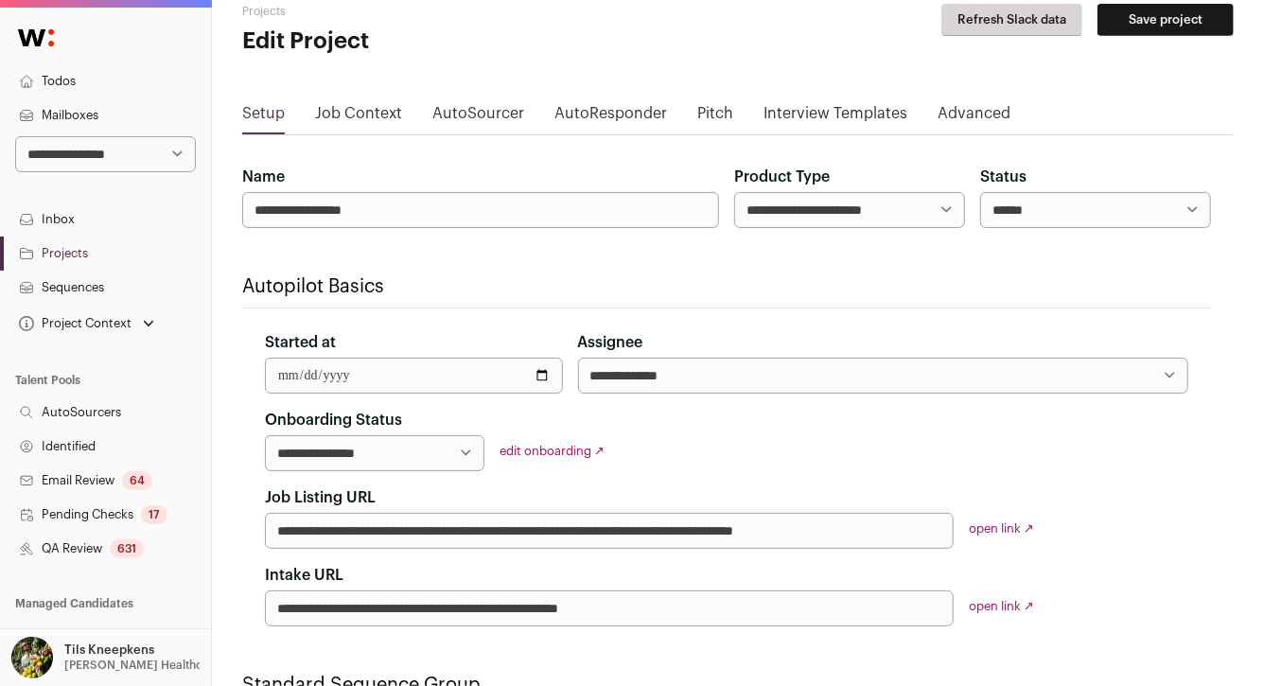
click at [118, 251] on link "Projects" at bounding box center [105, 254] width 211 height 34
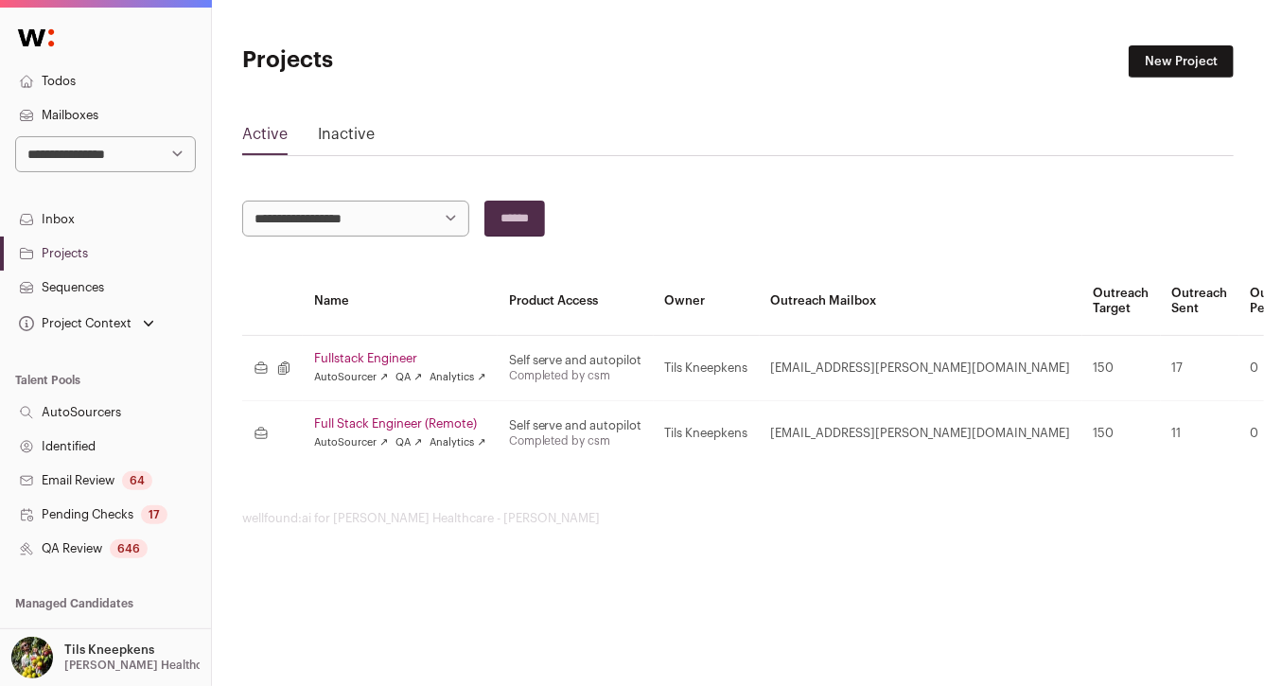
click at [389, 361] on link "Fullstack Engineer" at bounding box center [400, 358] width 172 height 15
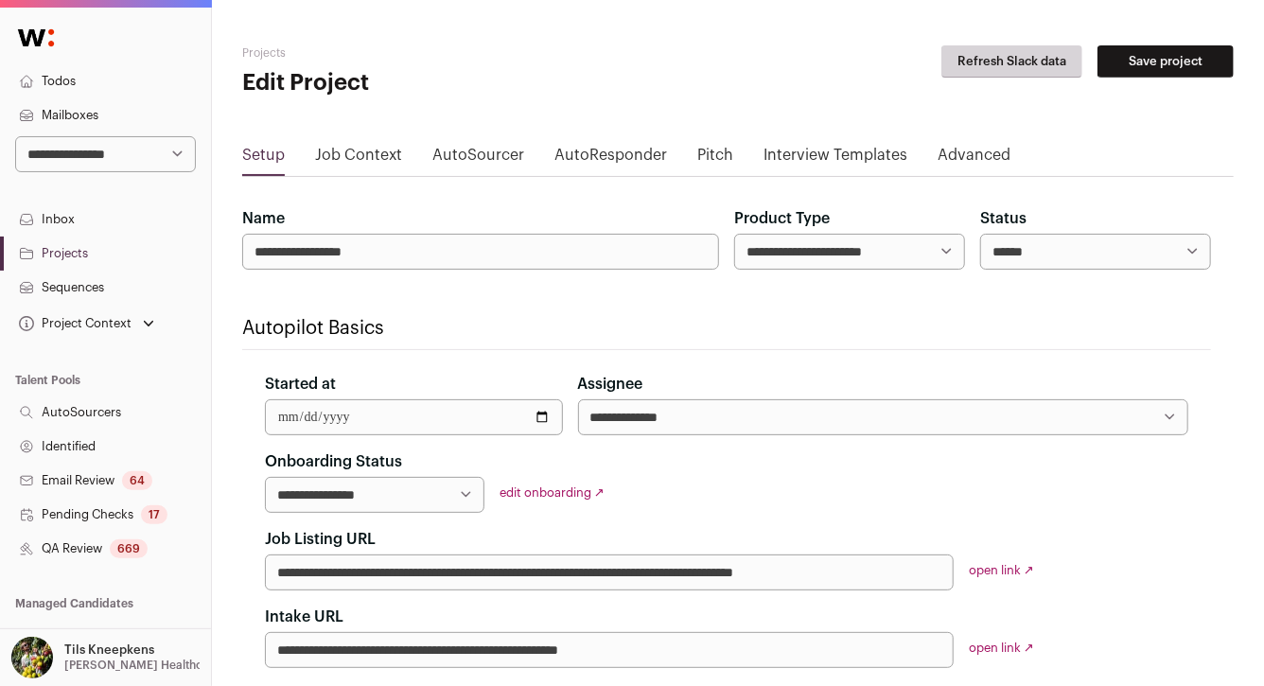
click at [448, 162] on link "AutoSourcer" at bounding box center [478, 159] width 92 height 30
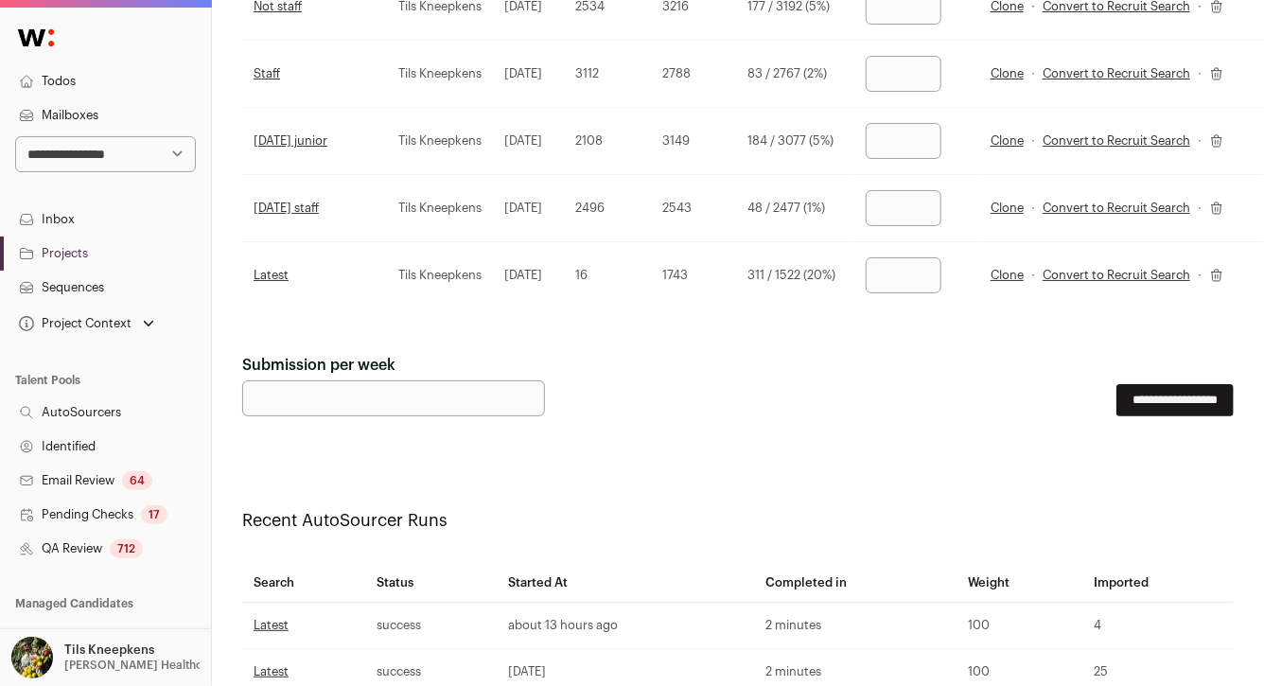
scroll to position [2632, 0]
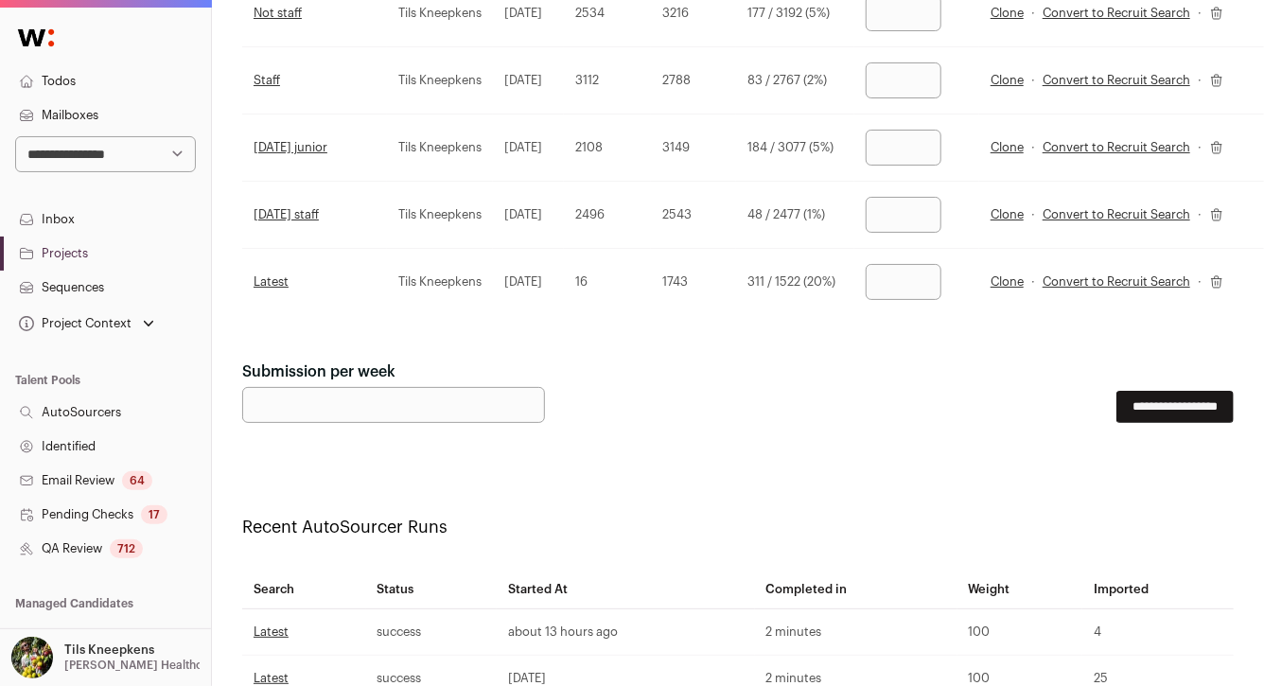
click at [1024, 274] on link "Clone" at bounding box center [1007, 281] width 33 height 15
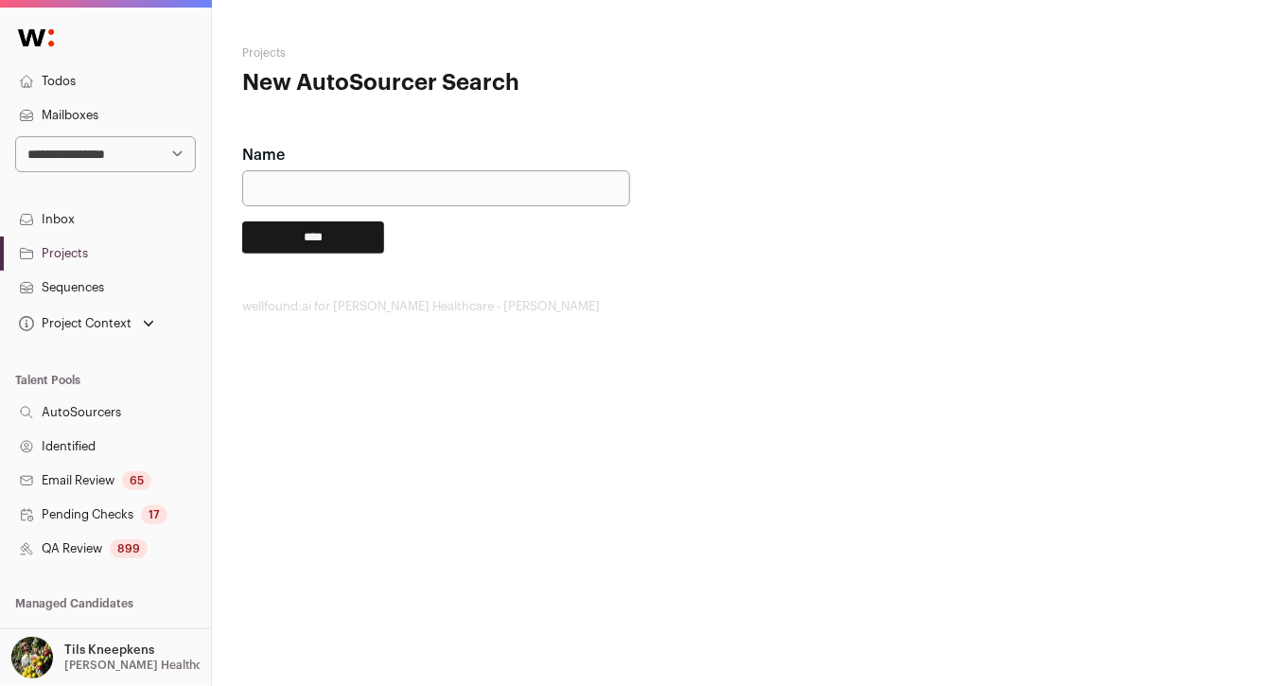
click at [580, 201] on input "Name" at bounding box center [436, 188] width 388 height 36
click at [599, 190] on input "Name" at bounding box center [436, 188] width 388 height 36
click at [412, 187] on input "Name" at bounding box center [436, 188] width 388 height 36
type input "******"
click at [330, 246] on input "****" at bounding box center [313, 237] width 142 height 32
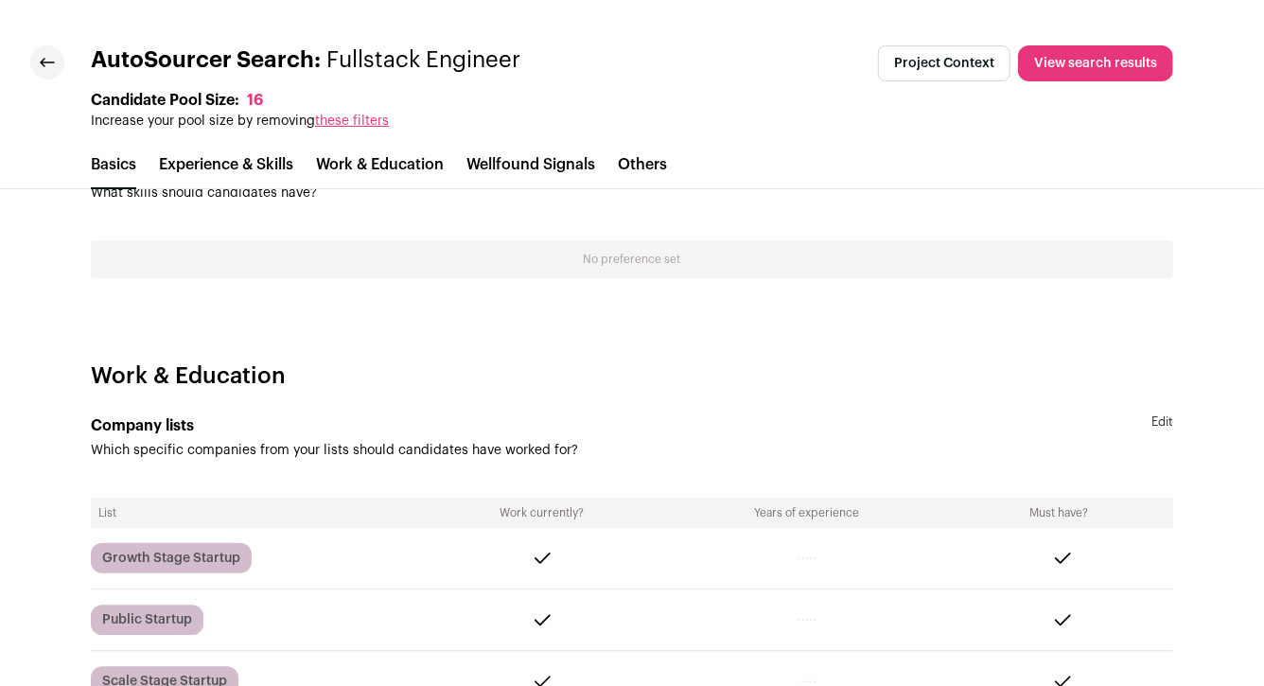
scroll to position [2109, 0]
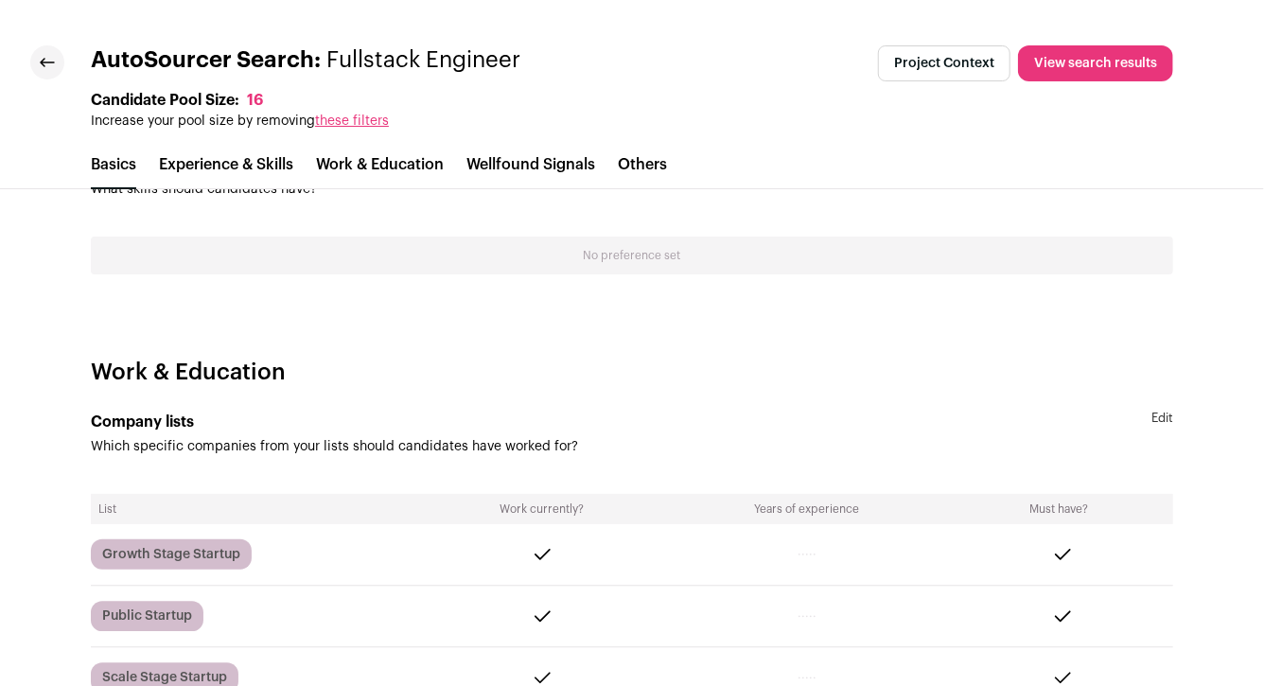
click at [384, 117] on link "these filters" at bounding box center [352, 120] width 74 height 13
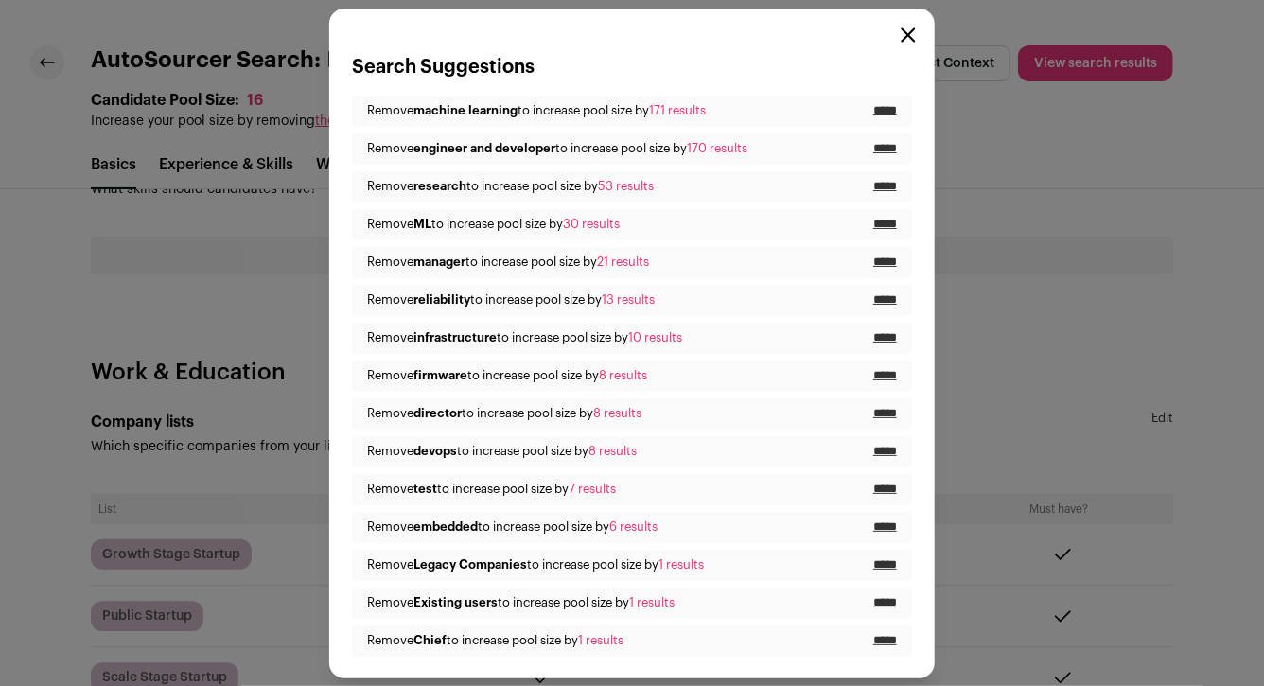
click at [906, 40] on icon "Close modal" at bounding box center [908, 34] width 15 height 15
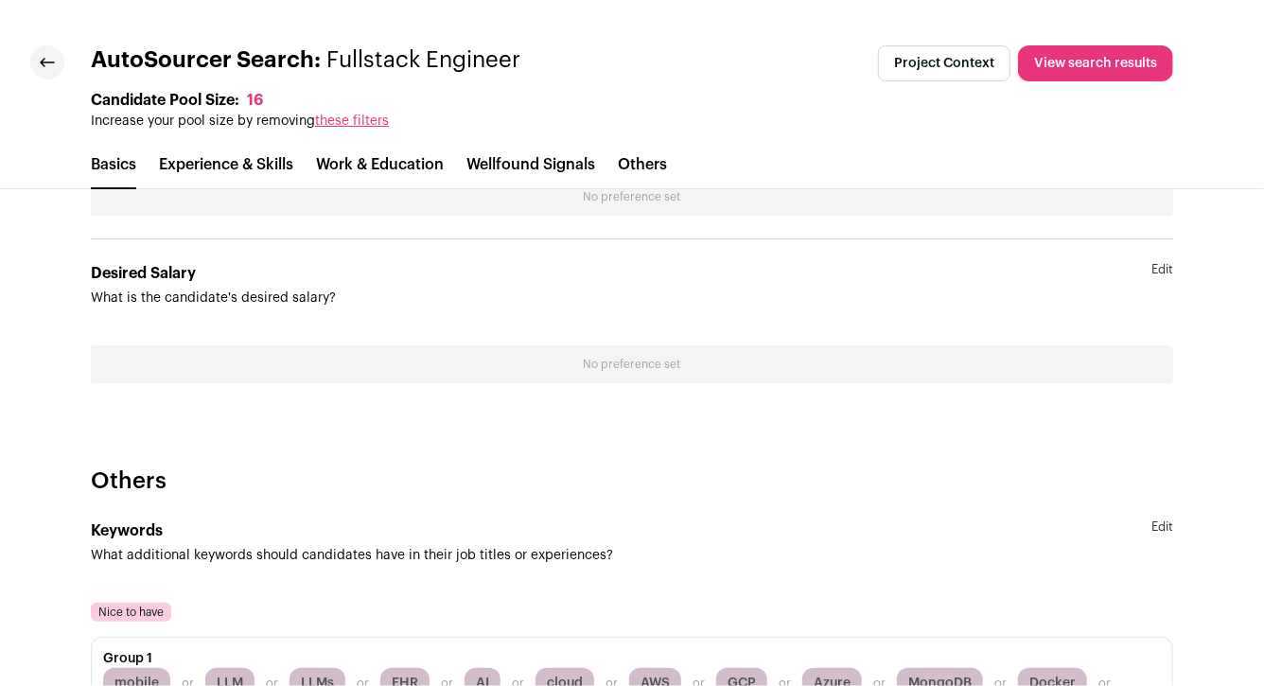
scroll to position [5040, 0]
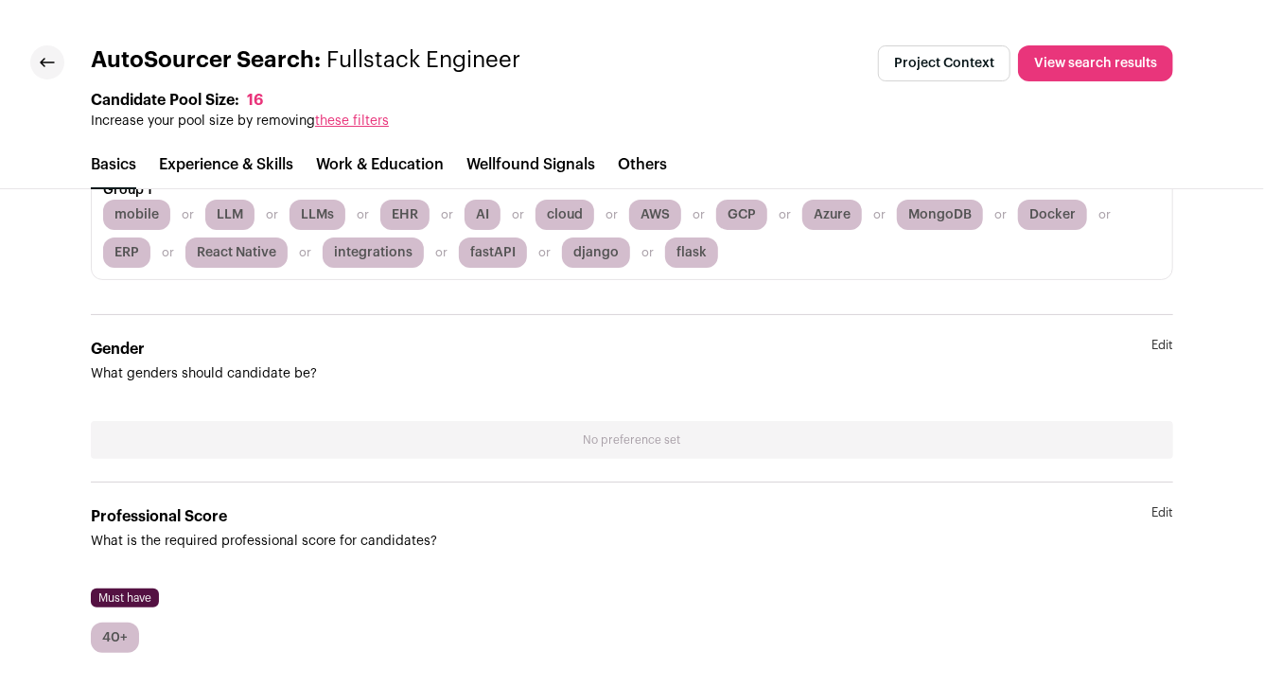
click at [1158, 505] on link "Edit" at bounding box center [1163, 527] width 22 height 45
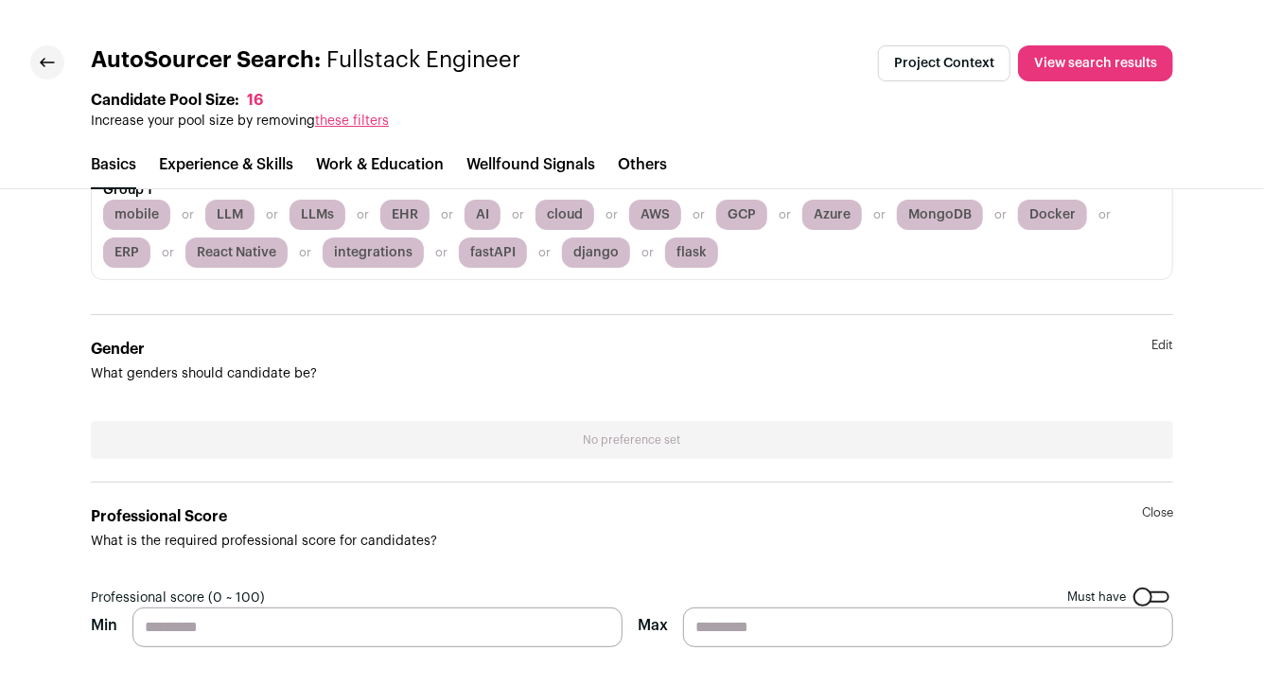
scroll to position [5057, 0]
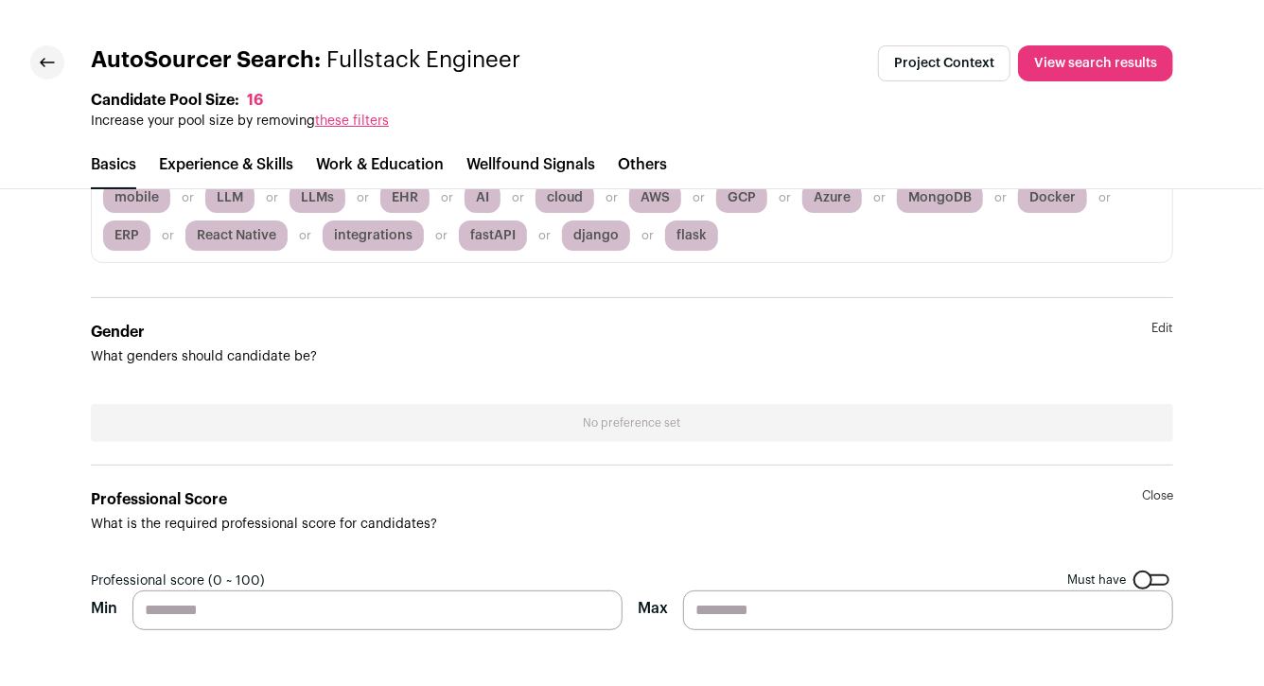
click at [1145, 574] on div at bounding box center [1152, 579] width 36 height 11
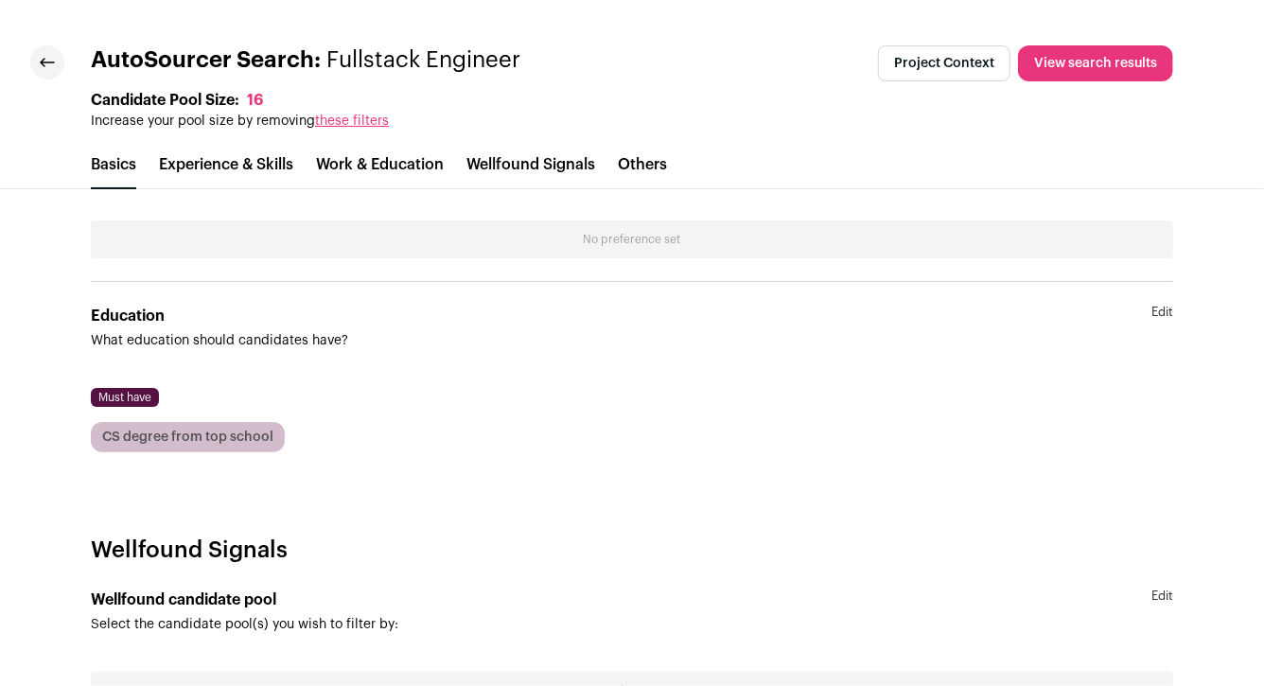
scroll to position [3760, 0]
click at [1162, 308] on link "Edit" at bounding box center [1163, 329] width 22 height 45
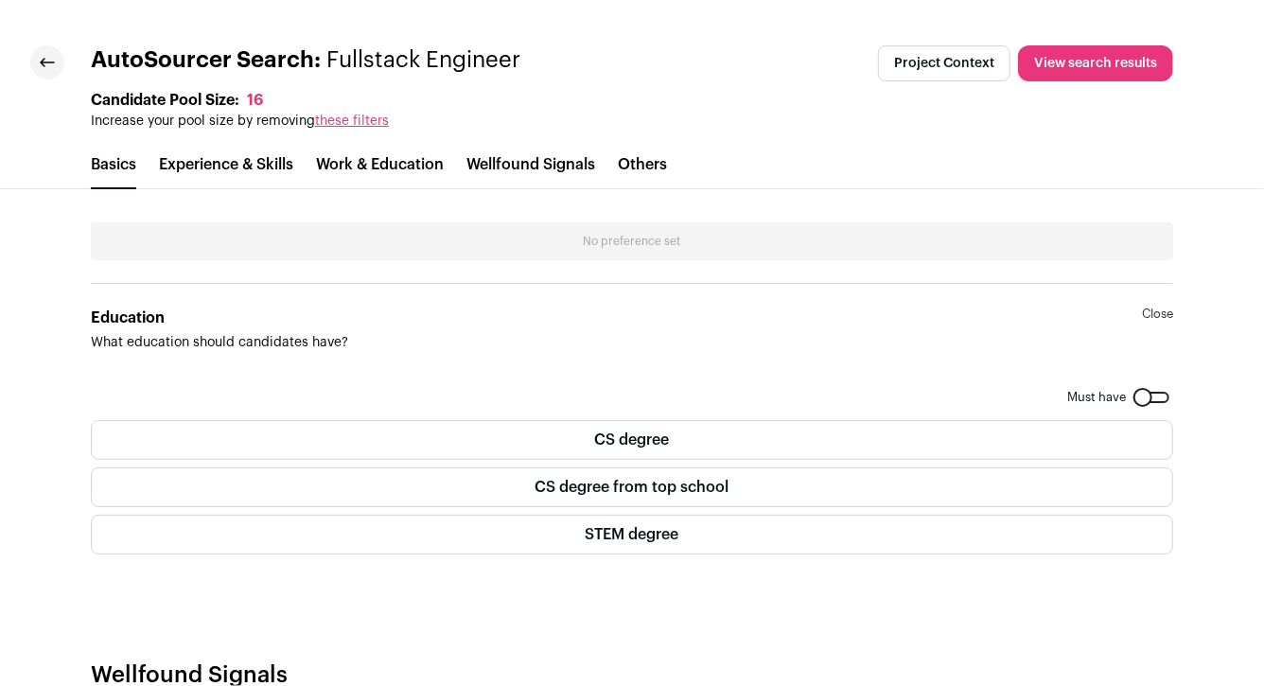
click at [705, 448] on label "CS degree" at bounding box center [632, 440] width 1082 height 40
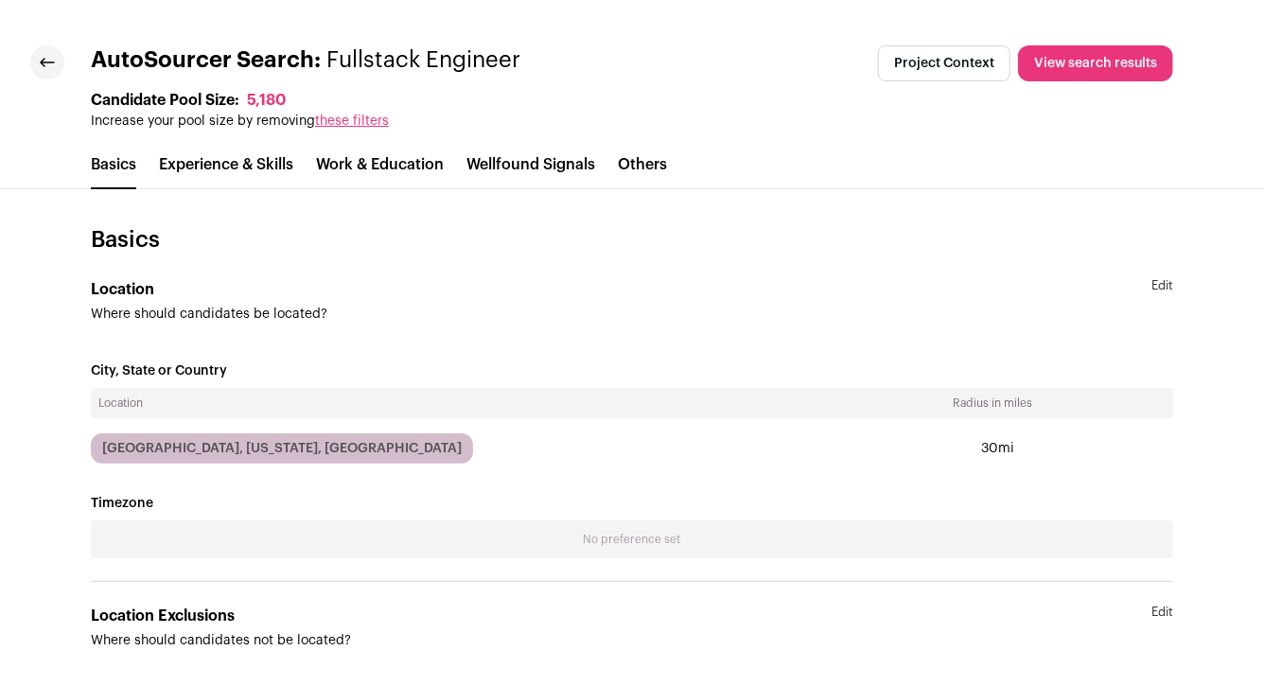
scroll to position [0, 0]
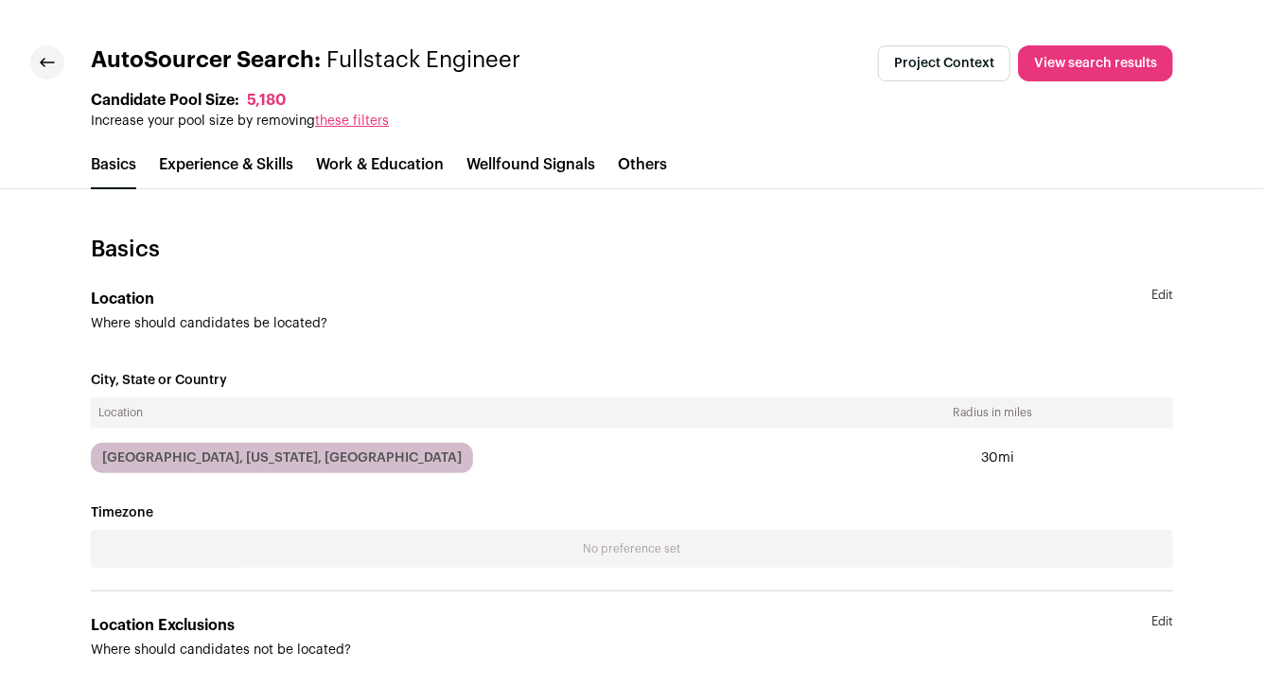
click at [51, 62] on icon at bounding box center [47, 63] width 13 height 8
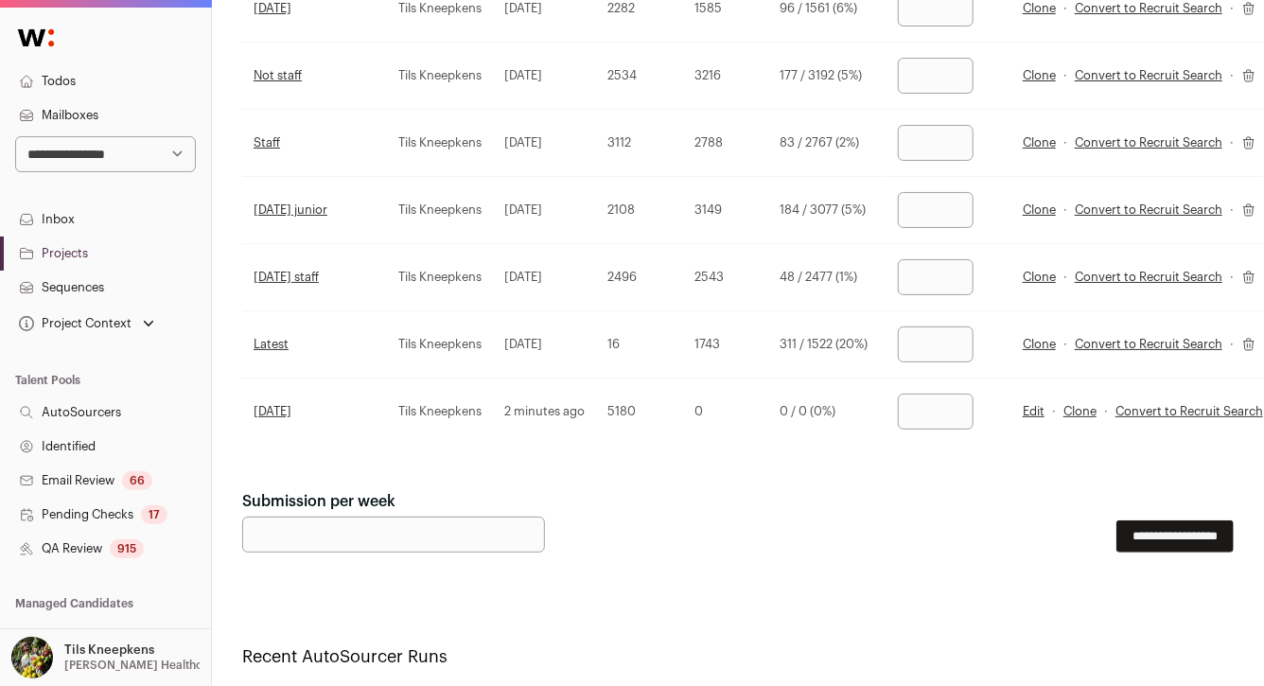
scroll to position [2398, 0]
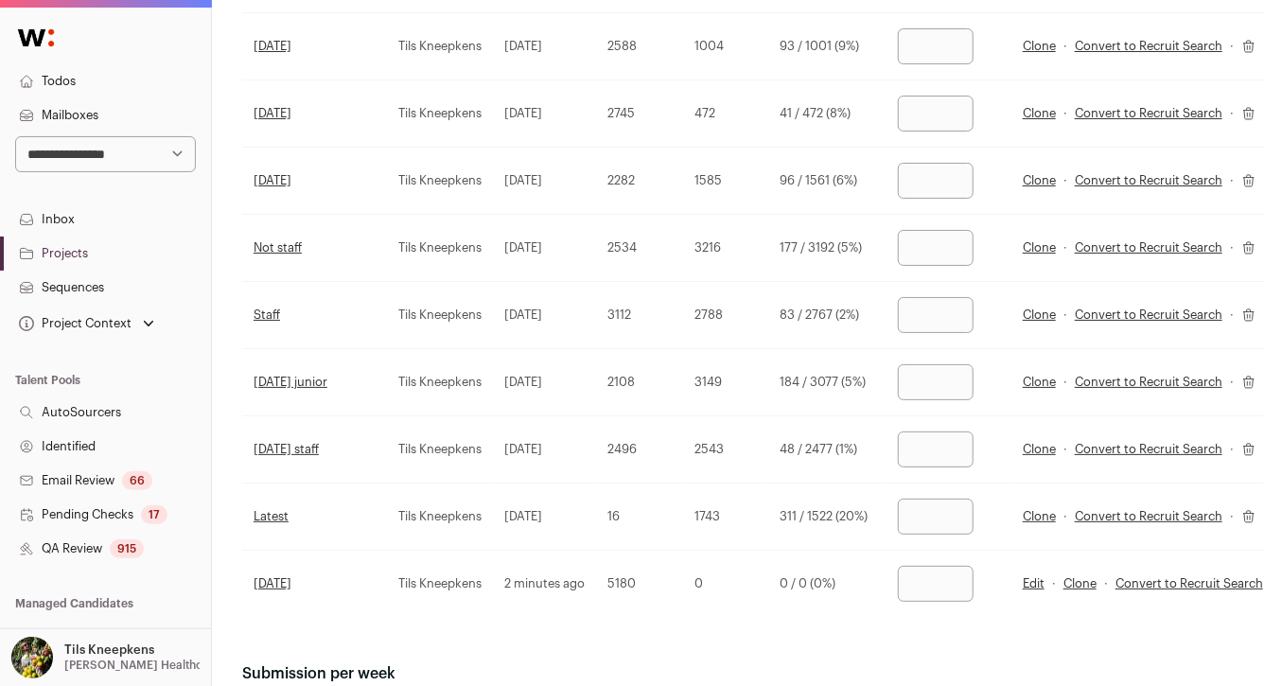
click at [941, 577] on input "number" at bounding box center [936, 584] width 76 height 36
type input "***"
click at [897, 551] on td "***" at bounding box center [949, 584] width 125 height 67
click at [926, 504] on input "***" at bounding box center [936, 517] width 76 height 36
type input "*"
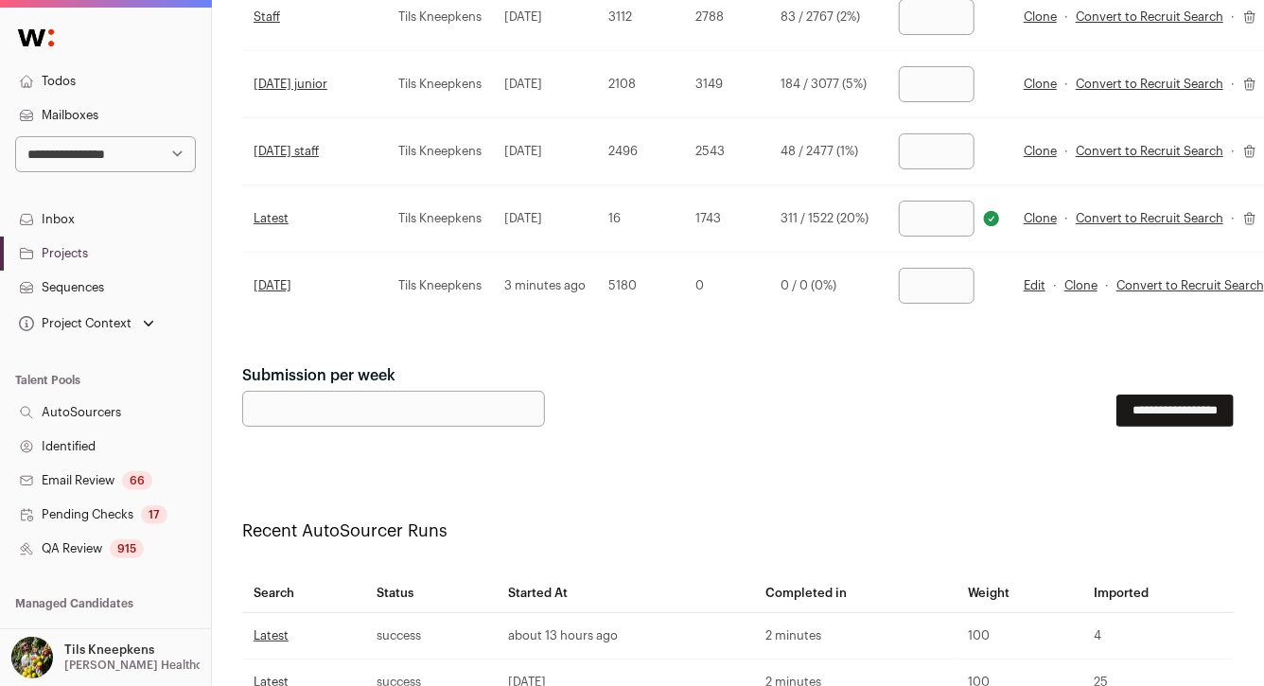
scroll to position [2700, 0]
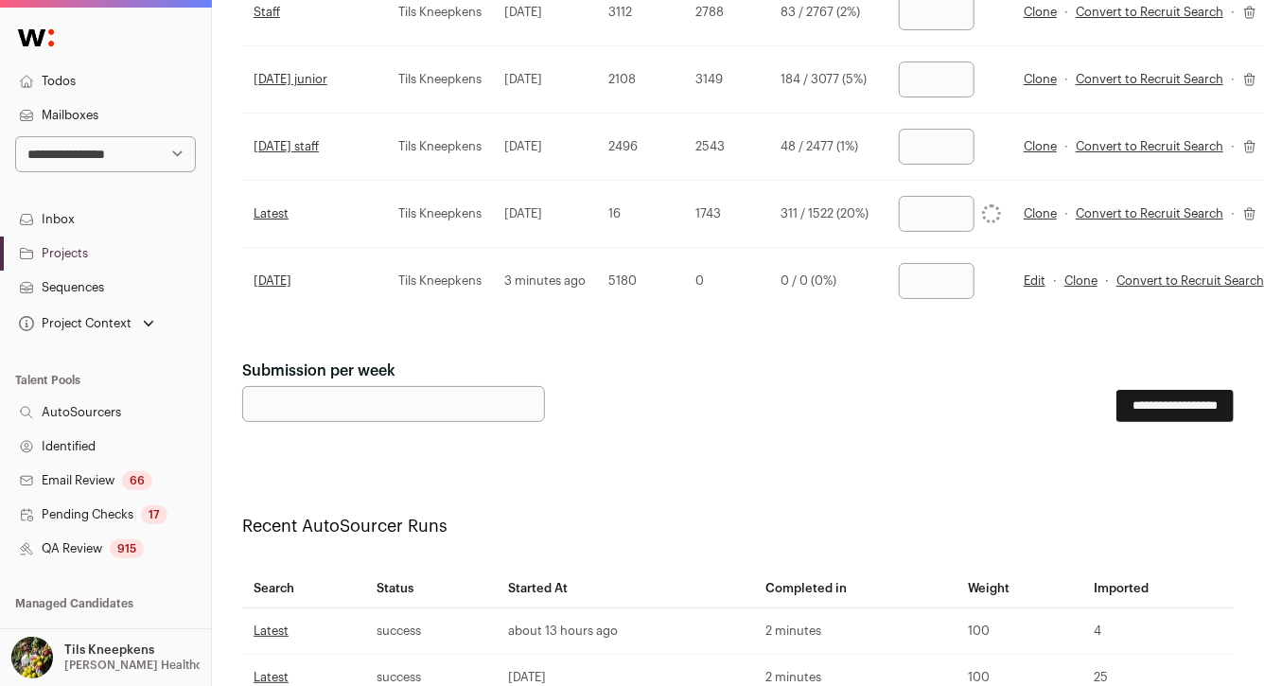
click at [1117, 390] on input "**********" at bounding box center [1175, 406] width 117 height 32
click at [130, 545] on div "915" at bounding box center [127, 548] width 34 height 19
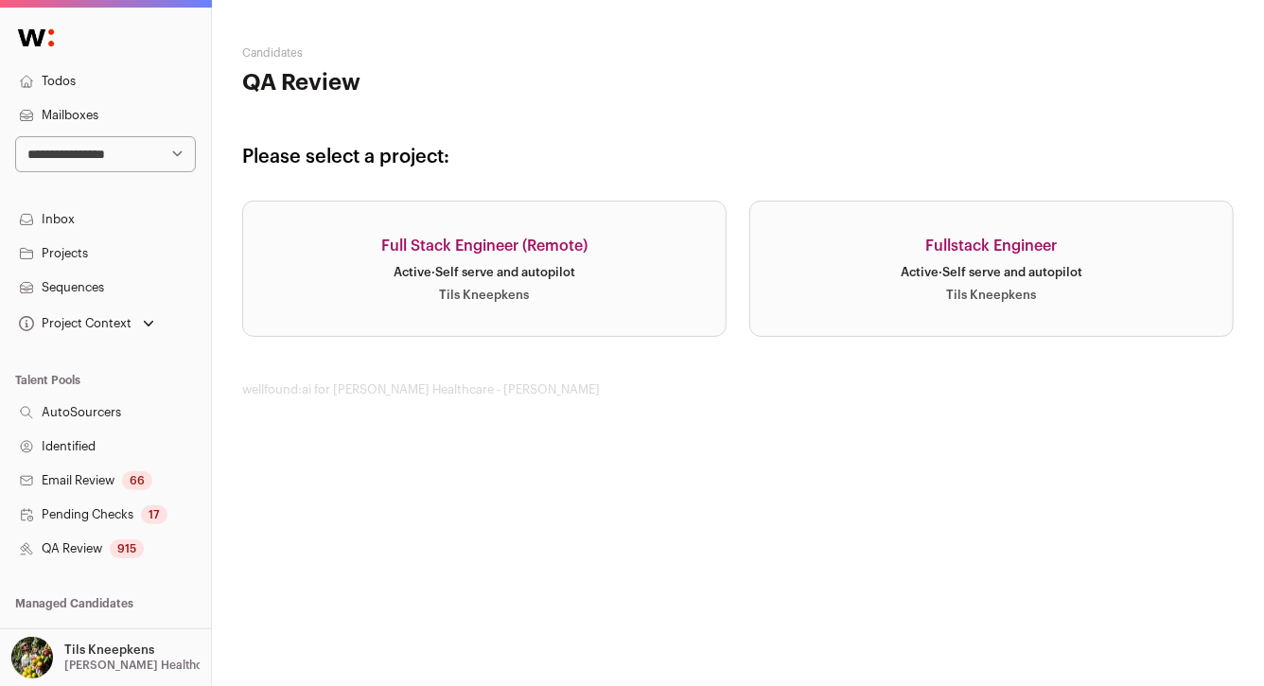
click at [632, 246] on link "Full Stack Engineer (Remote) Active · Self serve and autopilot Tils Kneepkens" at bounding box center [484, 269] width 484 height 136
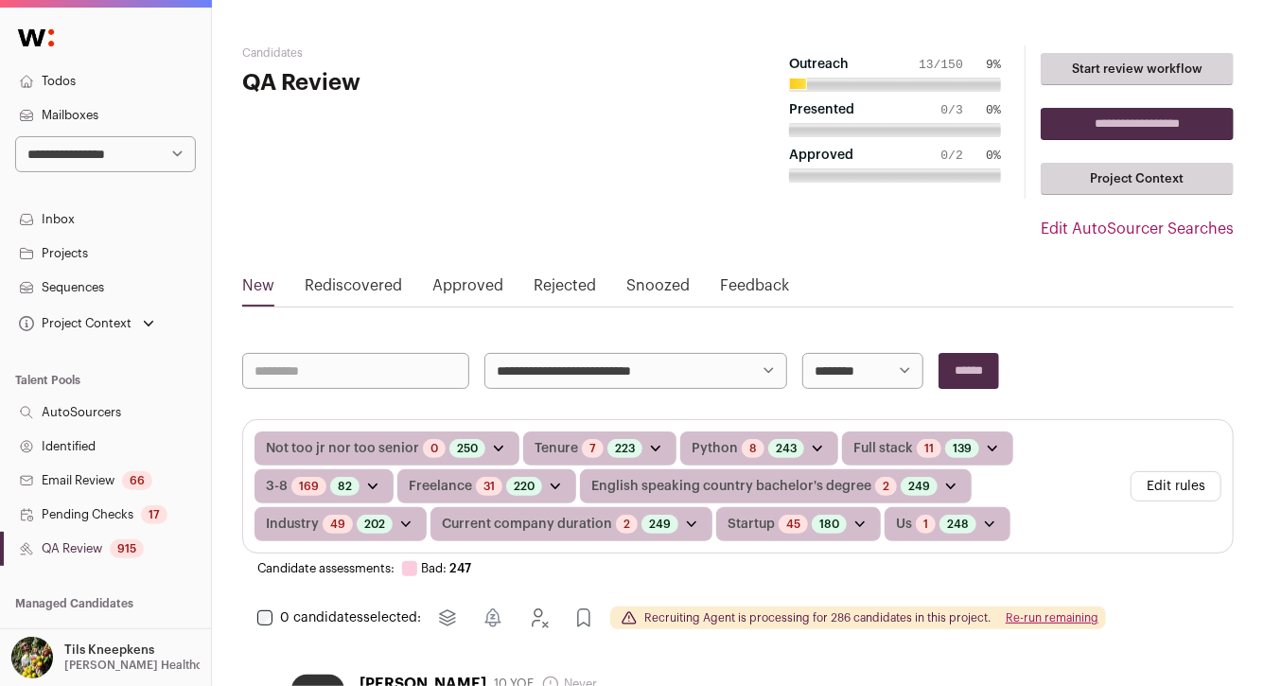
click at [1159, 479] on button "Edit rules" at bounding box center [1176, 486] width 91 height 30
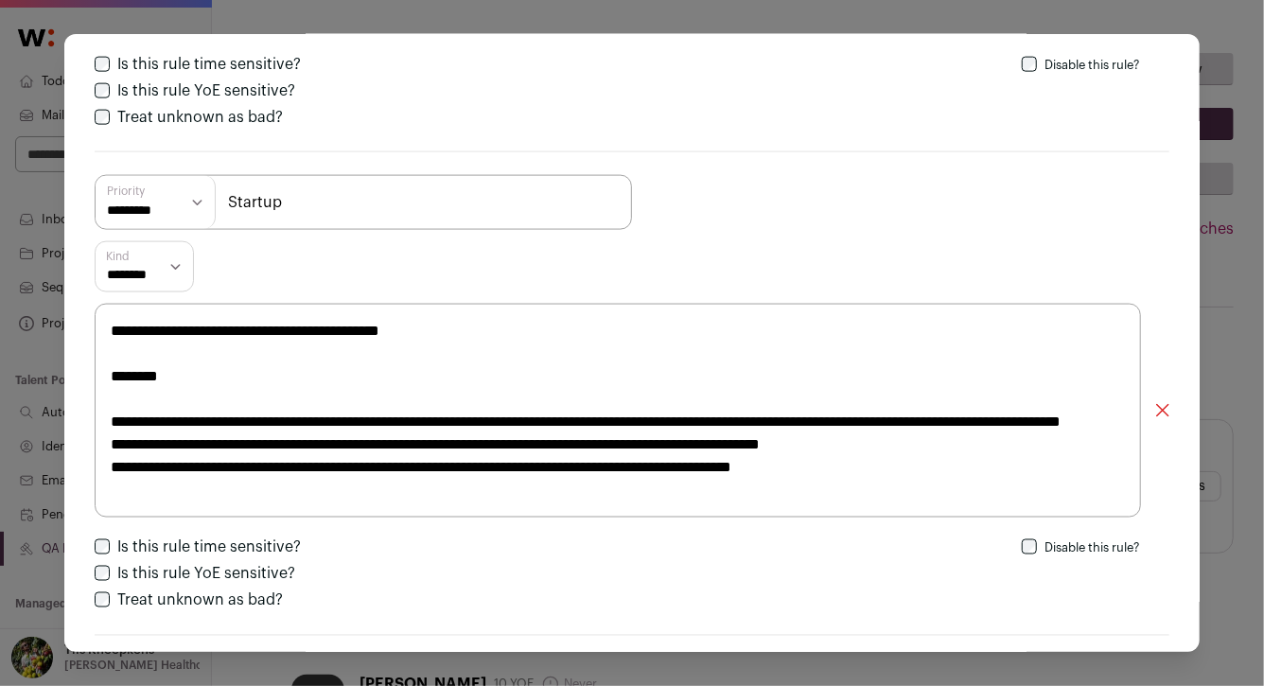
scroll to position [5146, 0]
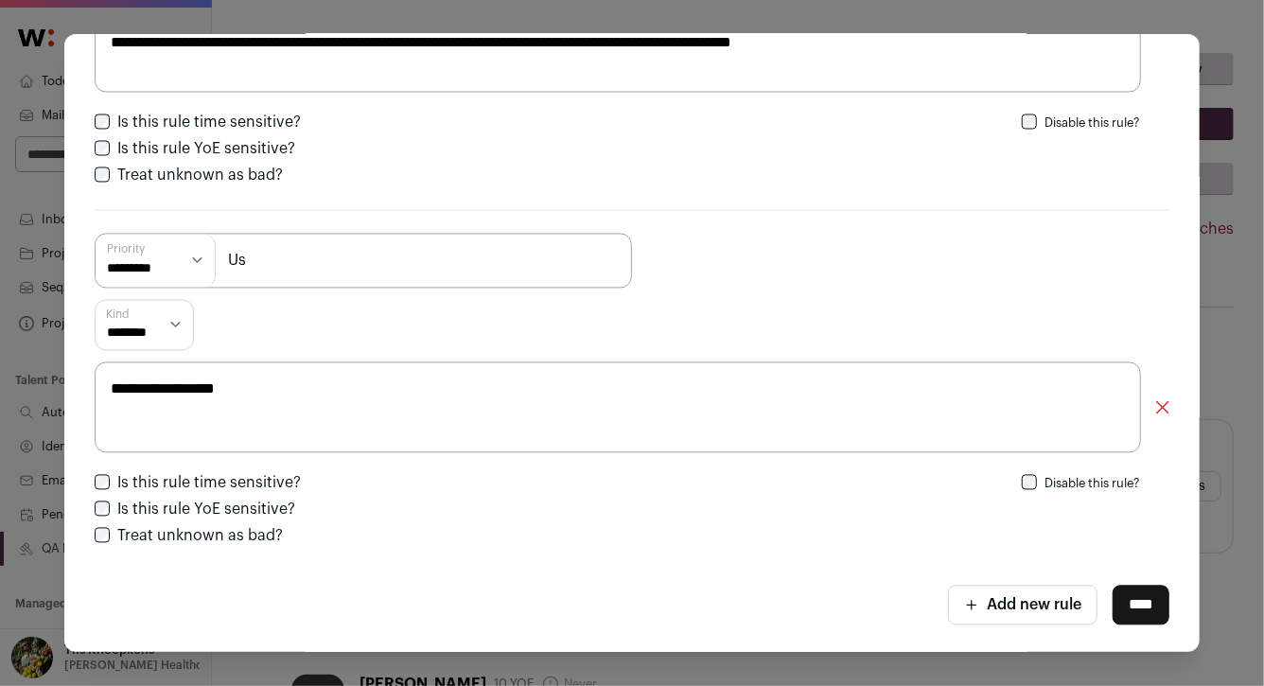
click at [1148, 606] on input "****" at bounding box center [1141, 606] width 57 height 40
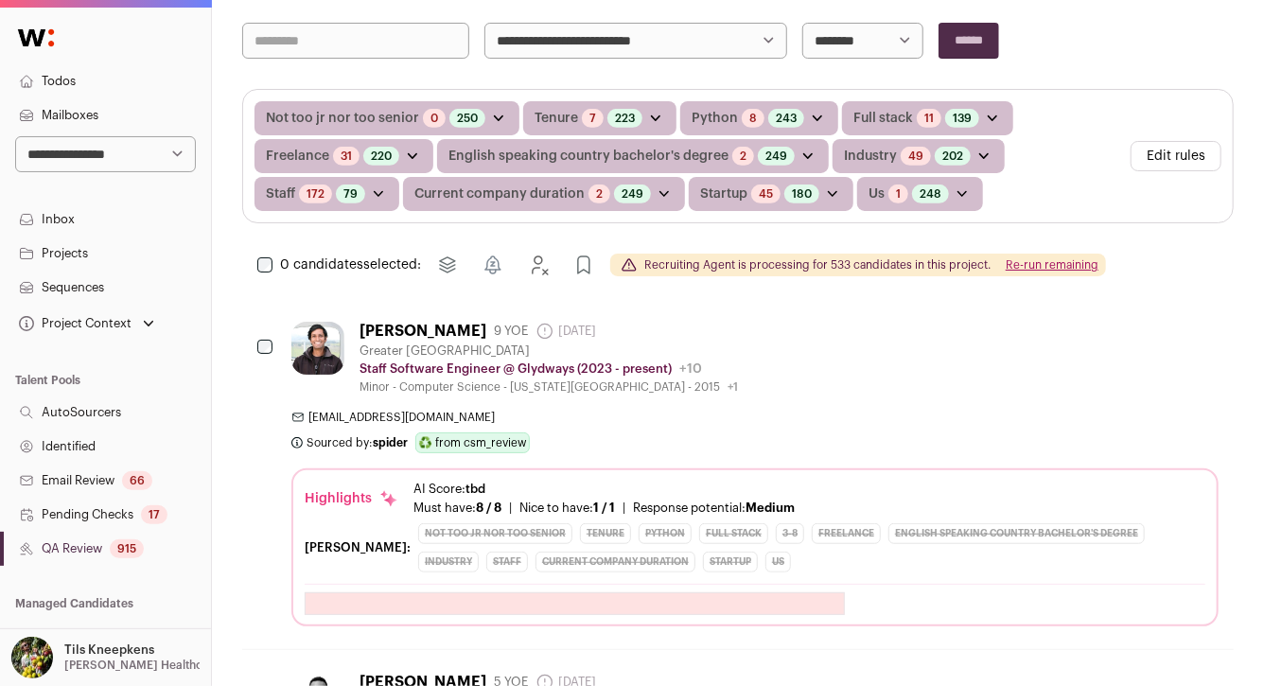
scroll to position [0, 0]
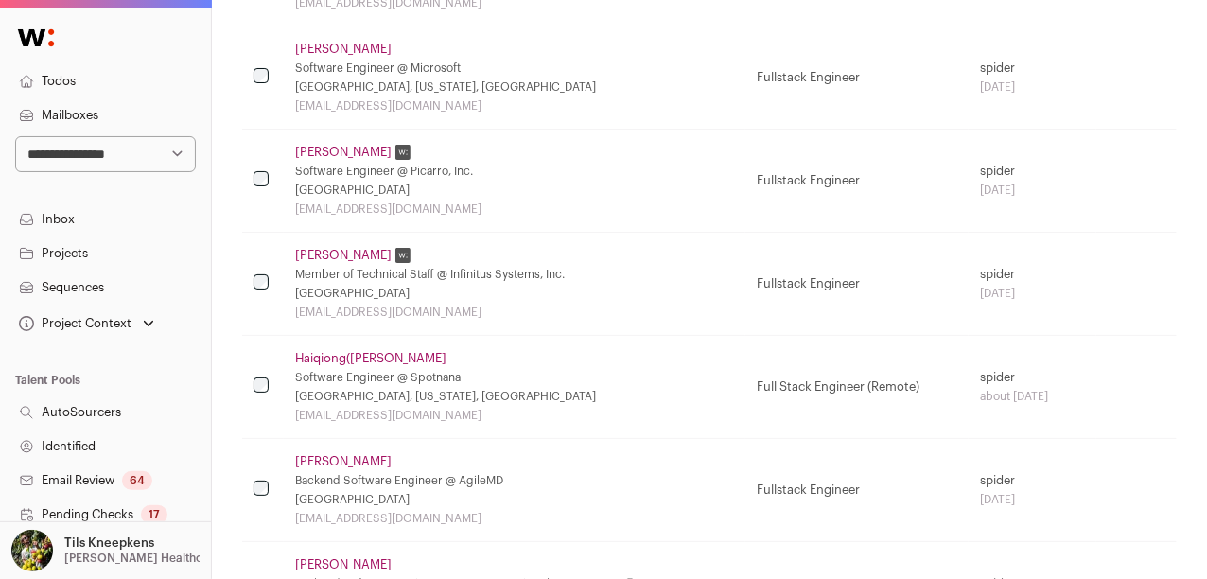
scroll to position [1841, 0]
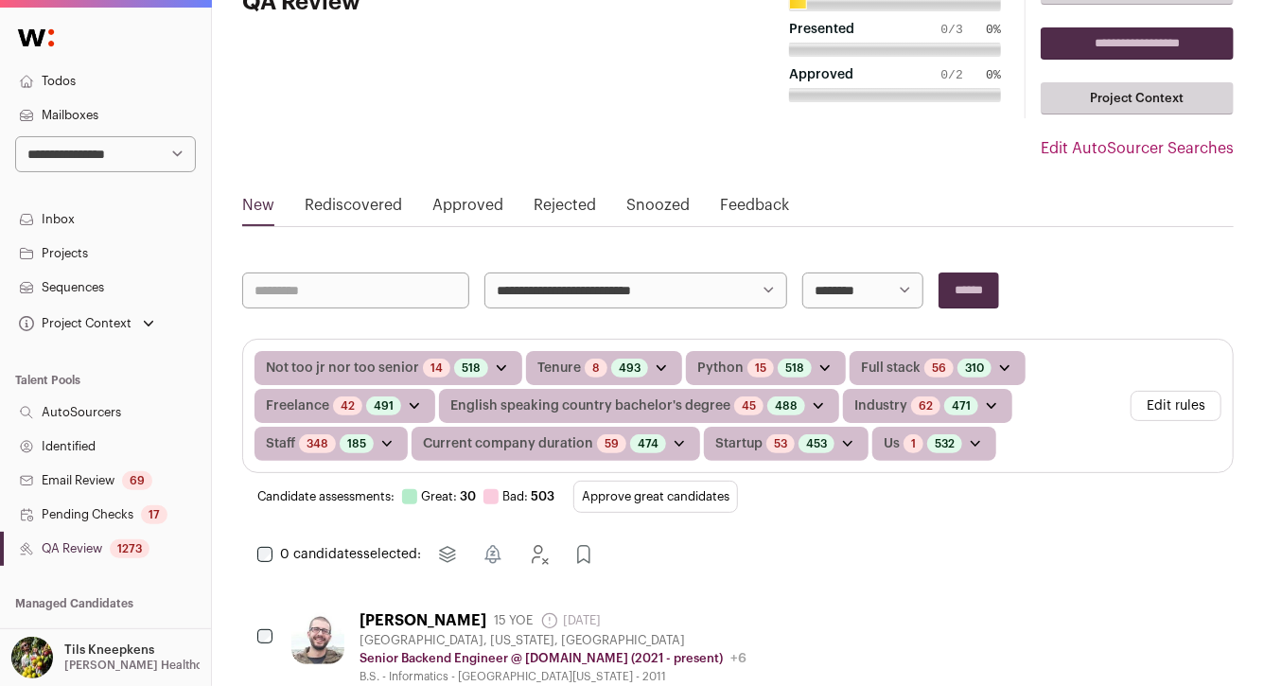
scroll to position [261, 0]
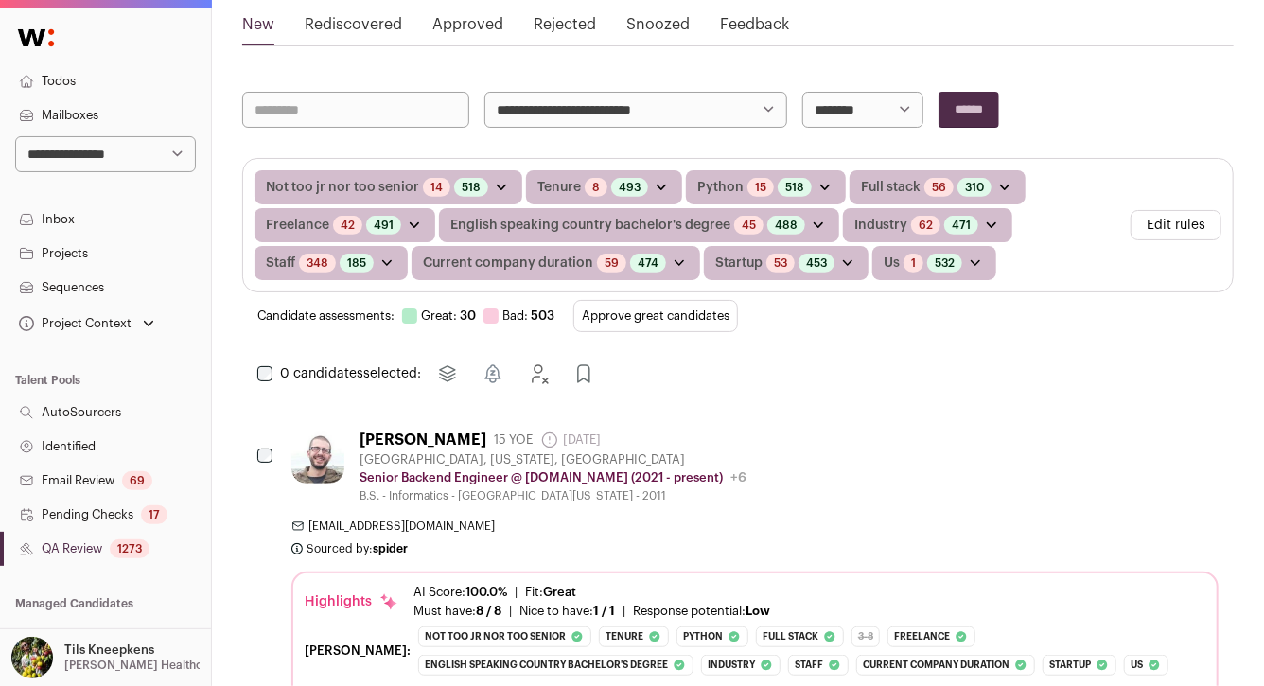
click at [674, 319] on button "Approve great candidates" at bounding box center [655, 316] width 165 height 32
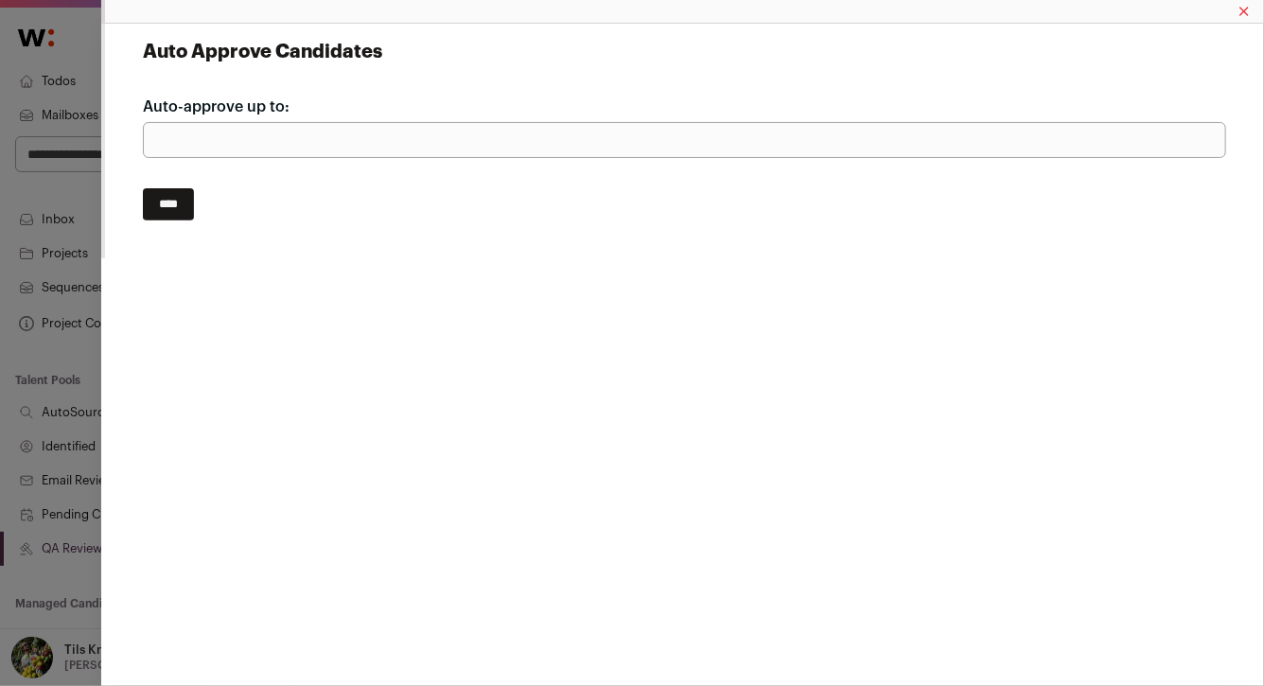
click at [194, 206] on input "****" at bounding box center [168, 204] width 51 height 32
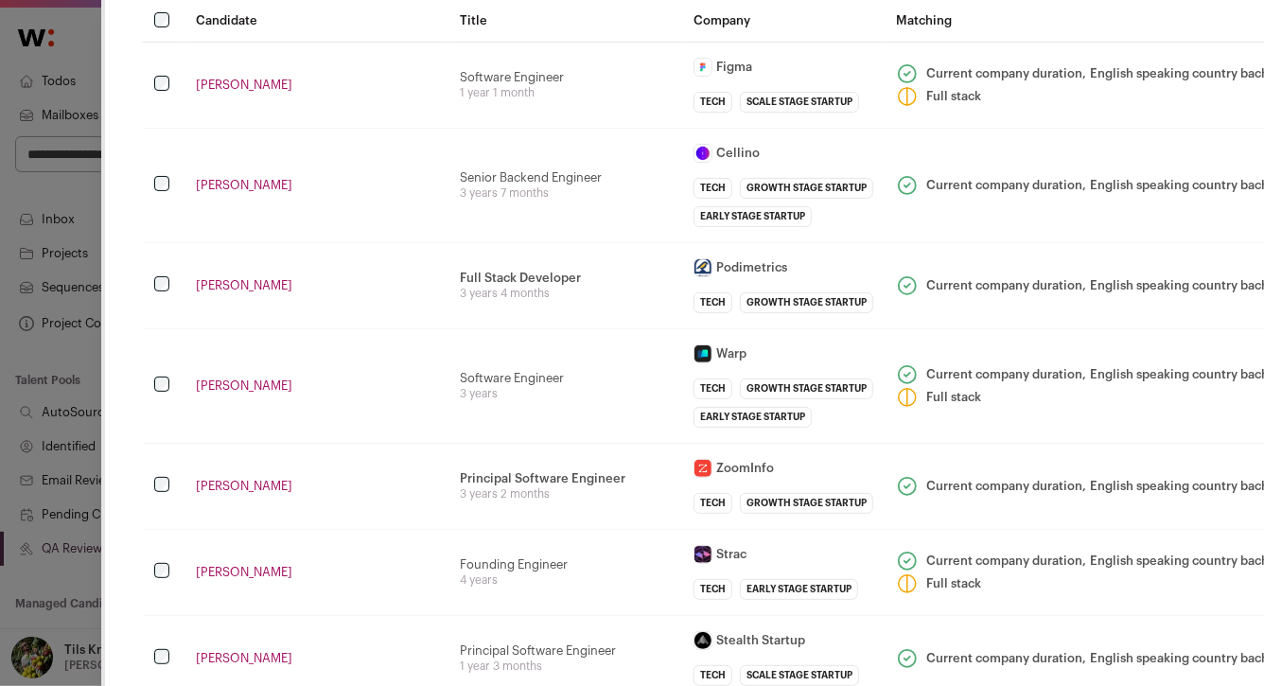
scroll to position [101, 0]
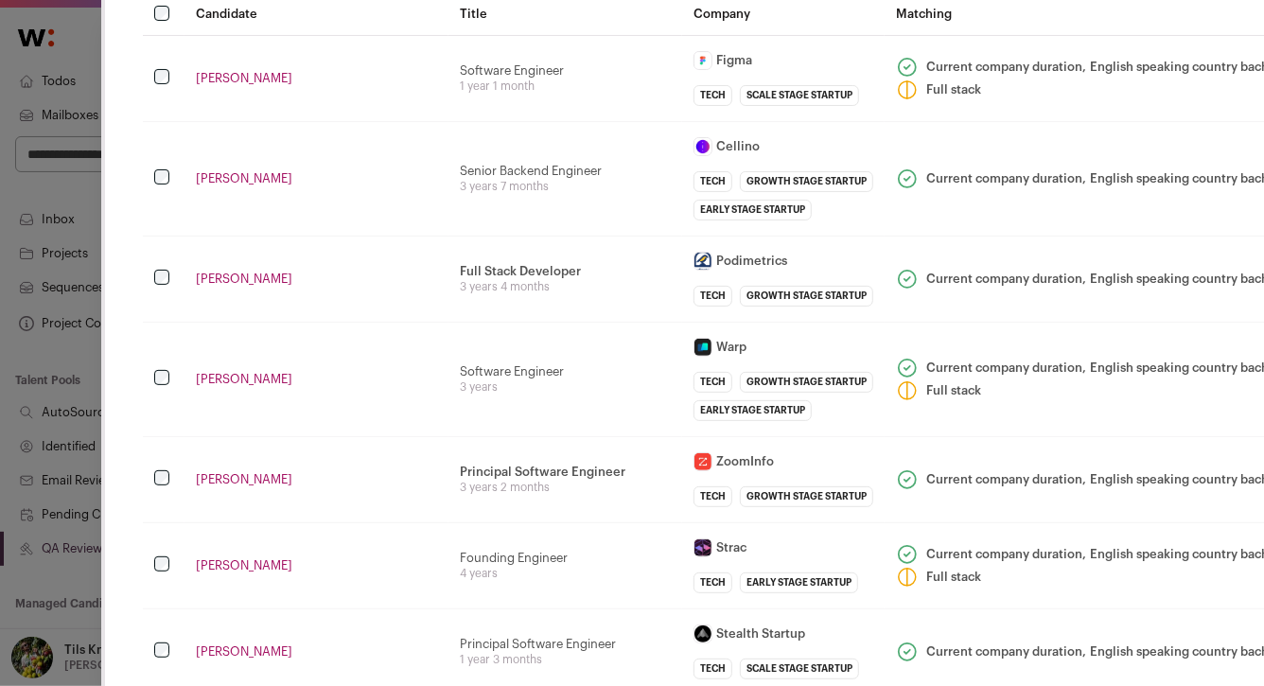
click at [642, 194] on div "3 years 7 months" at bounding box center [565, 186] width 211 height 15
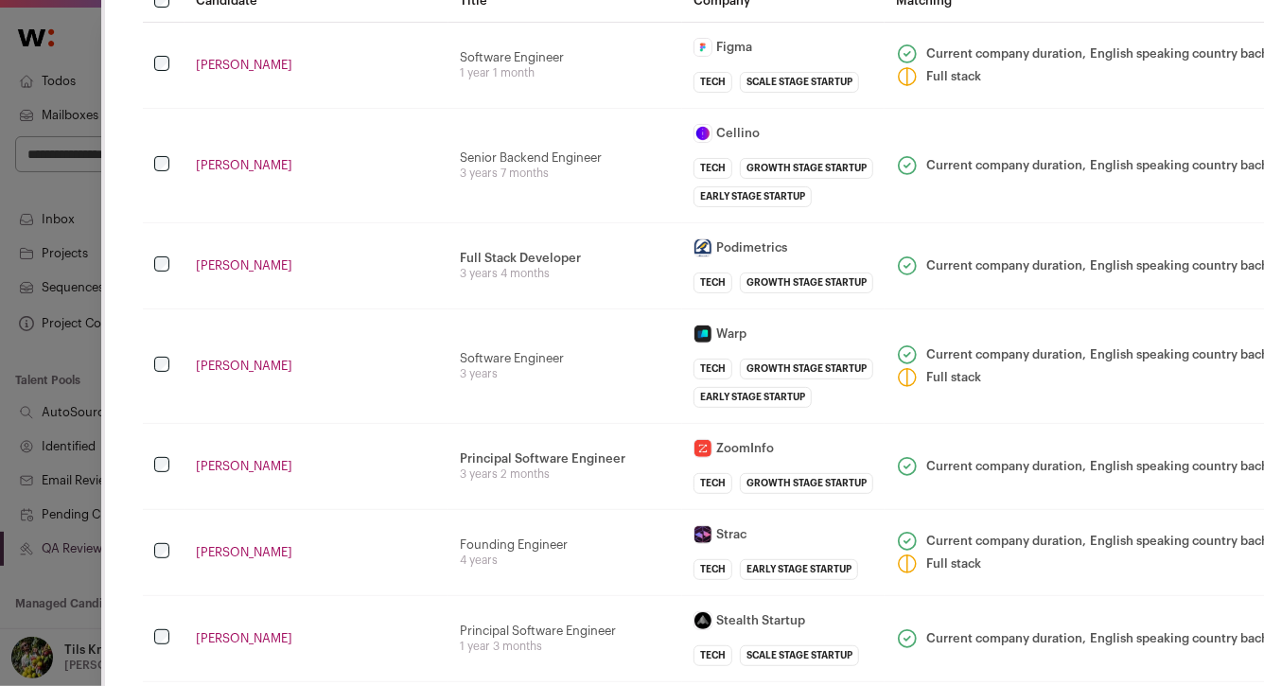
click at [644, 222] on td "Senior Backend Engineer 3 years 7 months" at bounding box center [565, 165] width 234 height 114
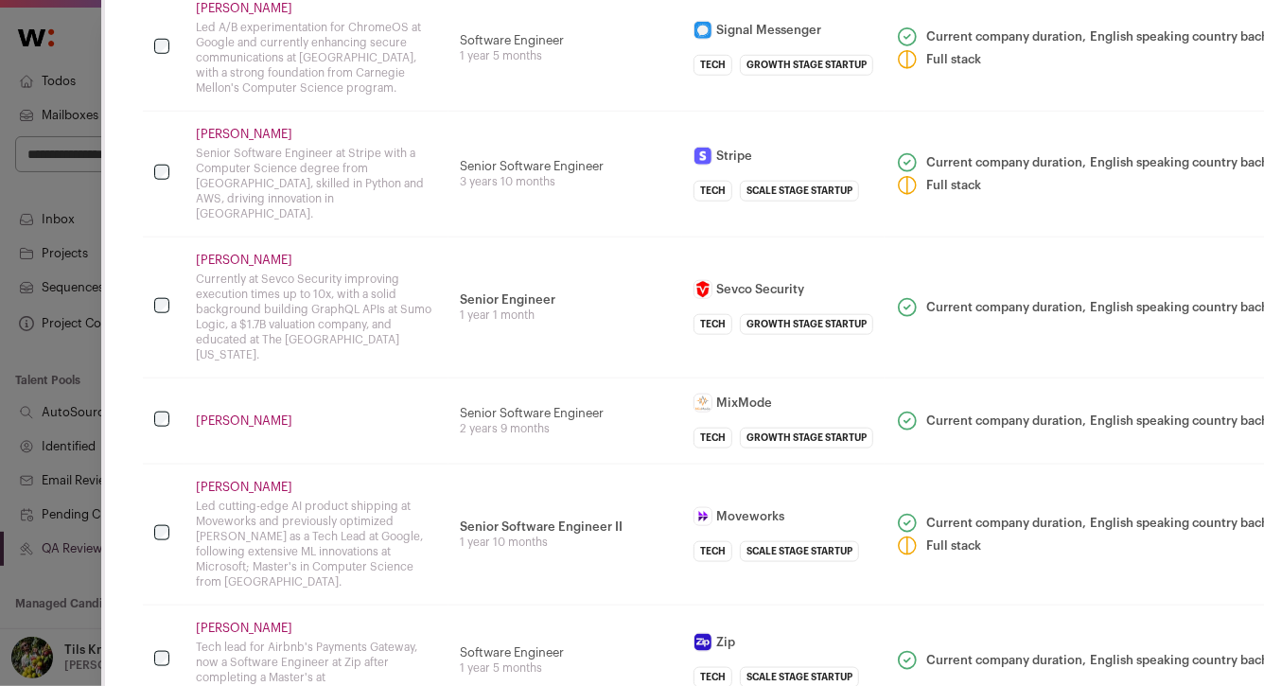
scroll to position [817, 0]
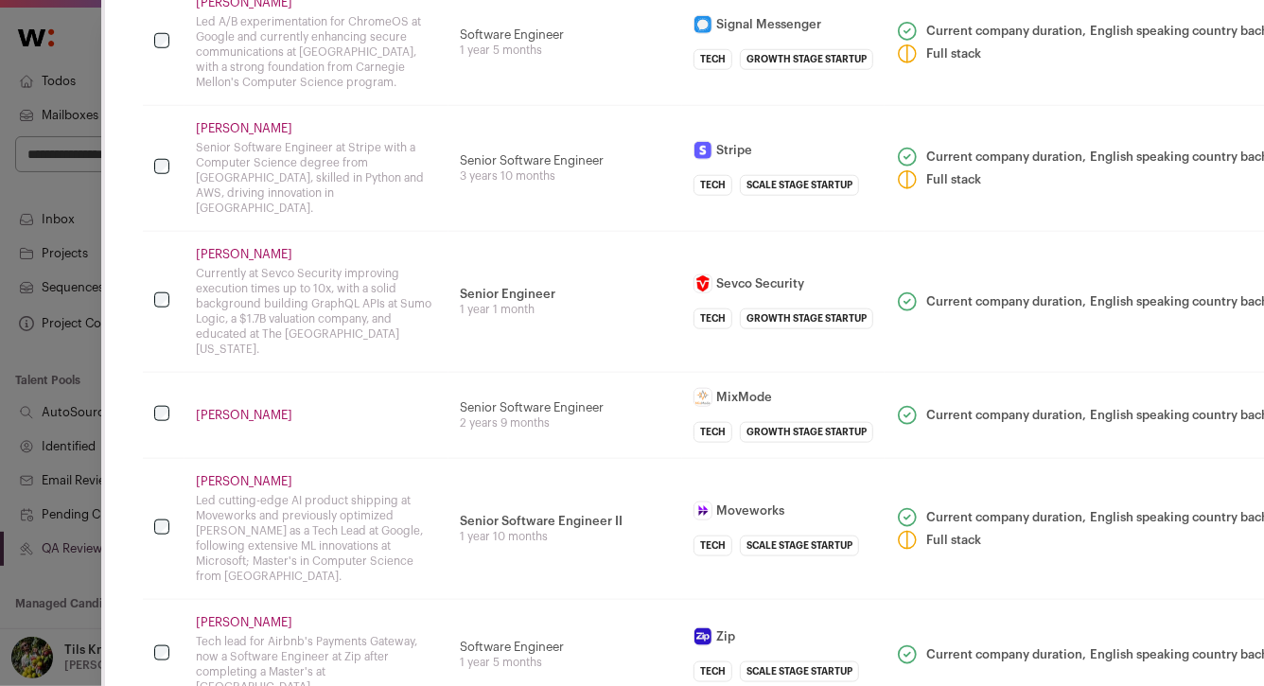
click at [658, 58] on div "1 year 5 months" at bounding box center [565, 50] width 211 height 15
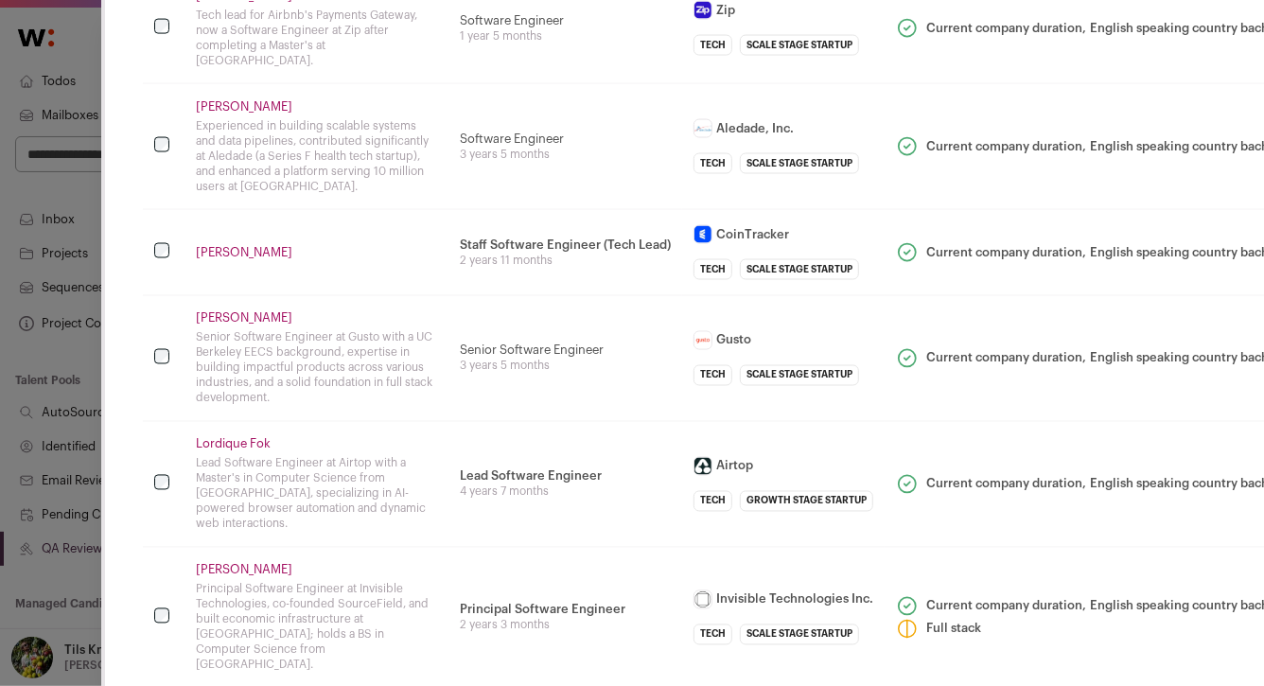
scroll to position [1486, 0]
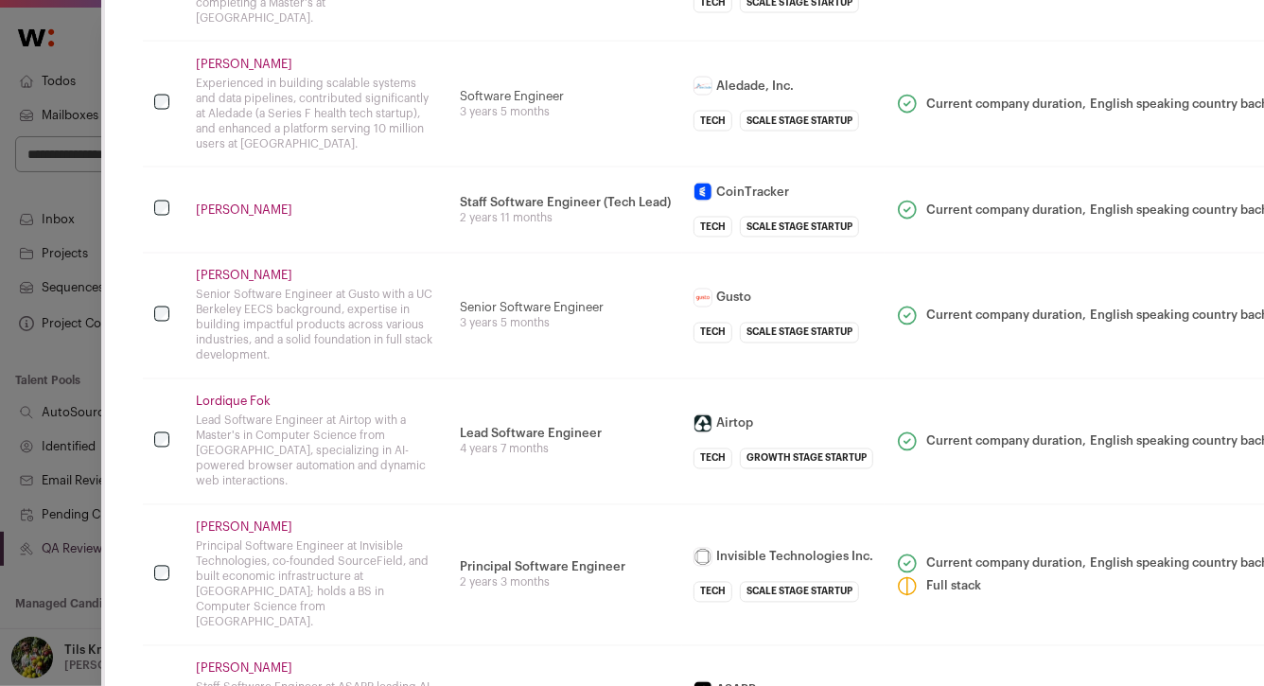
click at [655, 154] on td "Software Engineer 3 years 5 months" at bounding box center [565, 104] width 234 height 126
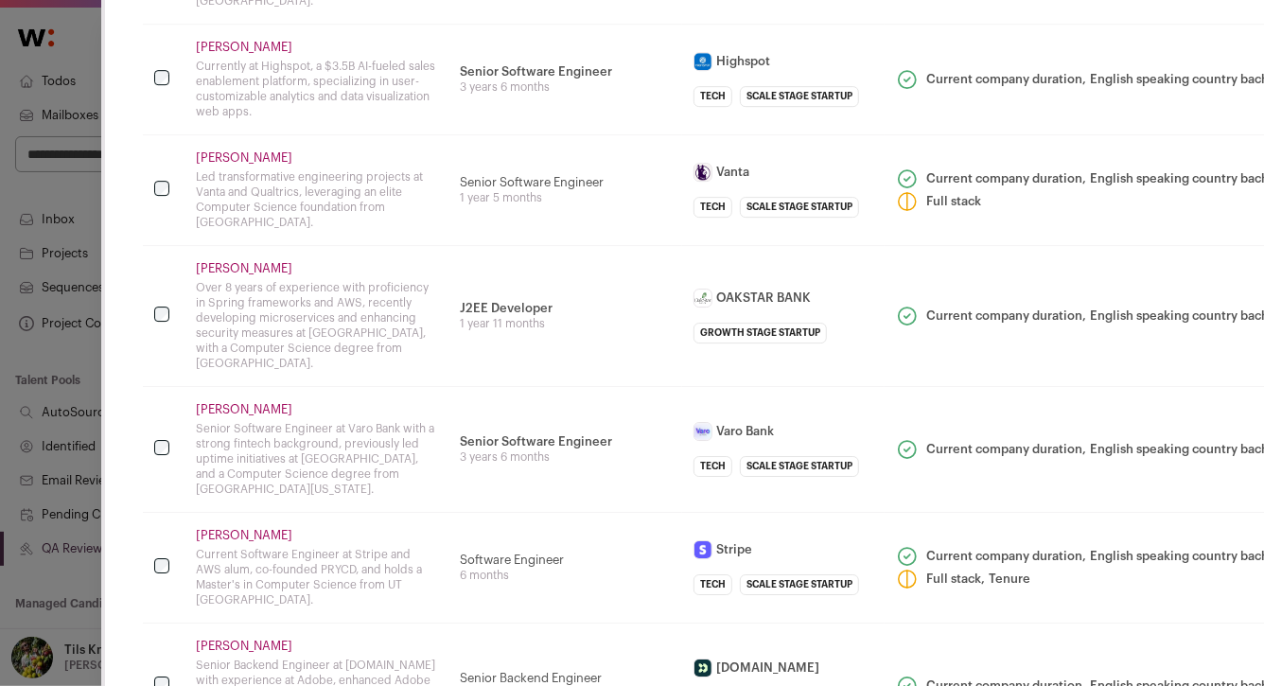
scroll to position [2855, 0]
click at [655, 154] on td "Senior Software Engineer 1 year 5 months" at bounding box center [565, 187] width 234 height 111
click at [577, 348] on td "J2EE Developer 1 year 11 months" at bounding box center [565, 313] width 234 height 141
click at [530, 589] on td "Software Engineer 6 months" at bounding box center [565, 565] width 234 height 111
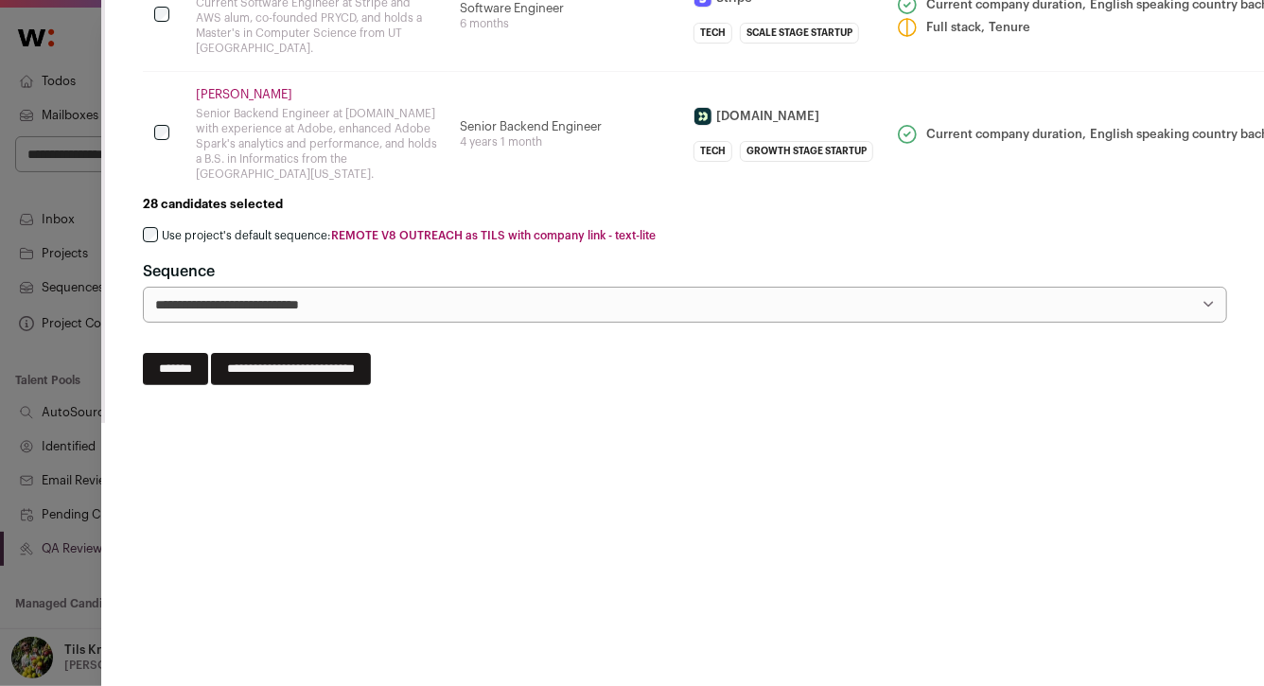
scroll to position [3317, 0]
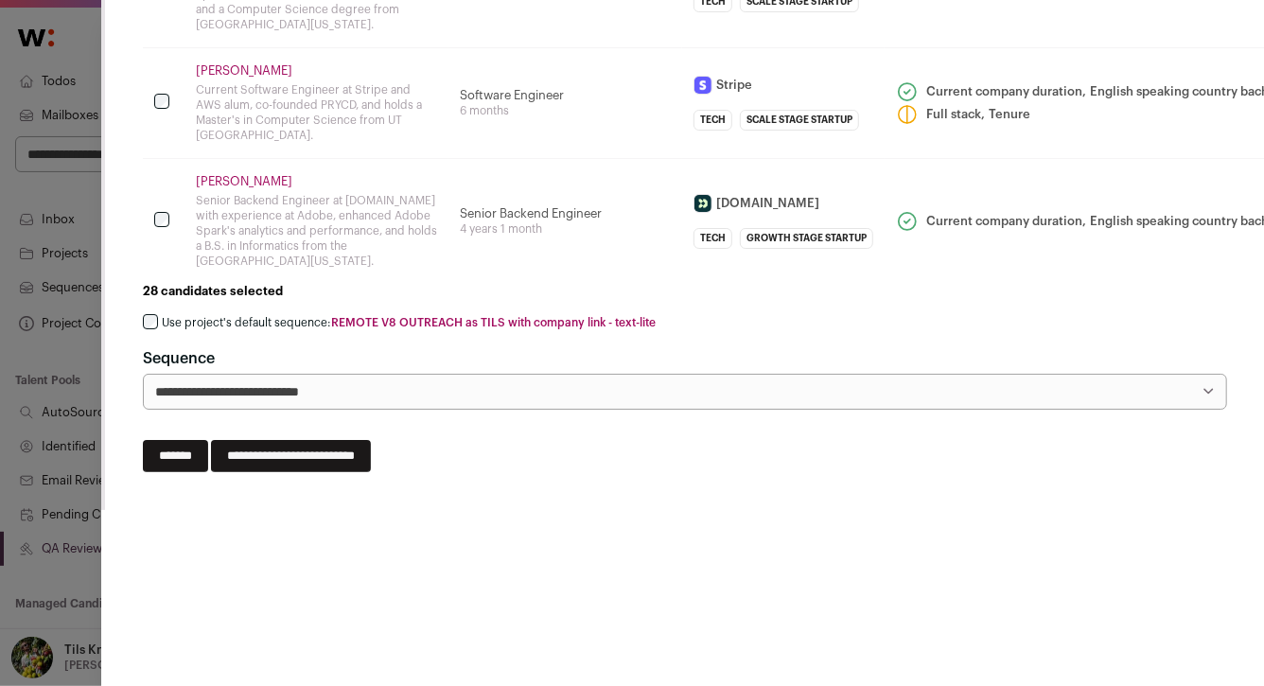
click at [441, 374] on select "**********" at bounding box center [685, 392] width 1084 height 36
select select "*****"
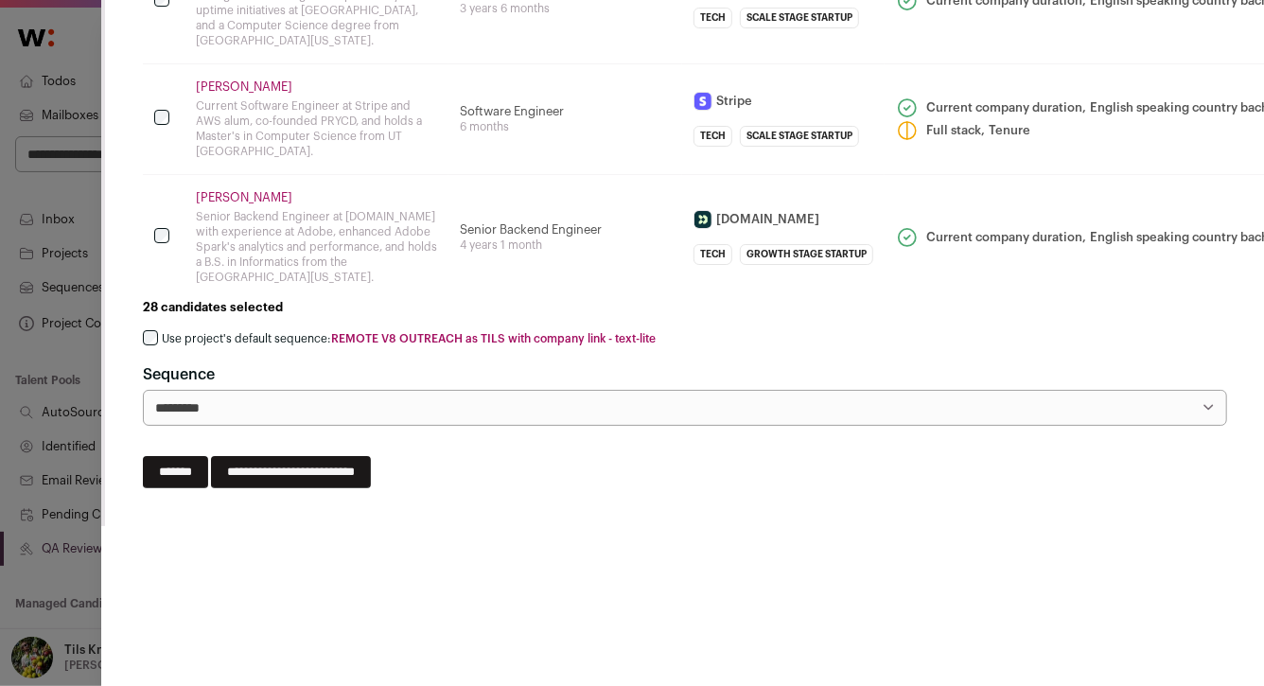
scroll to position [3302, 0]
click at [499, 362] on div "**********" at bounding box center [684, 393] width 1083 height 62
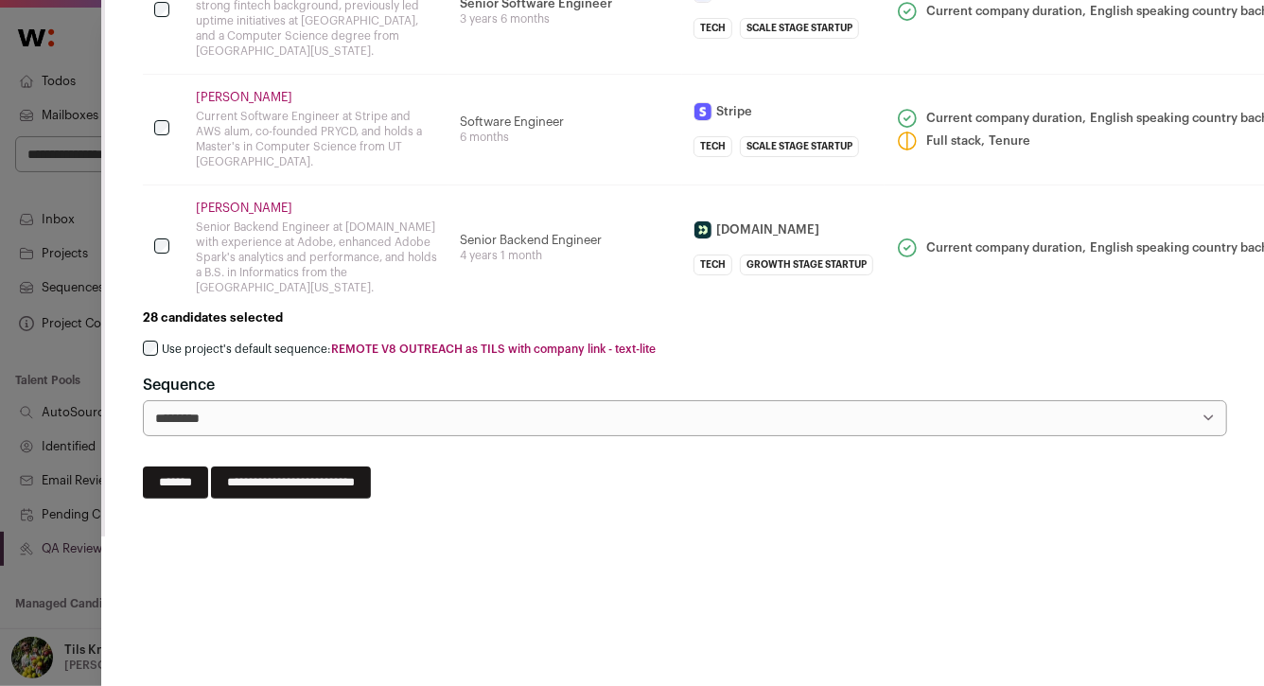
scroll to position [3288, 0]
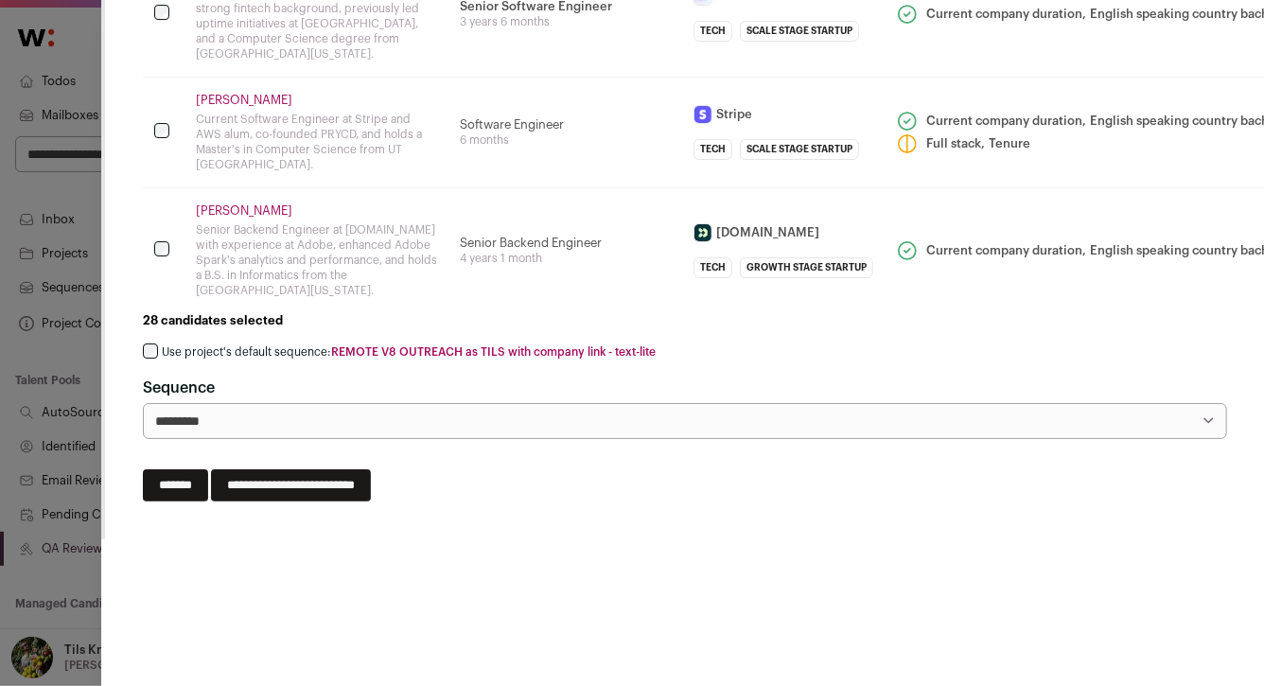
click at [371, 469] on input "**********" at bounding box center [291, 485] width 160 height 32
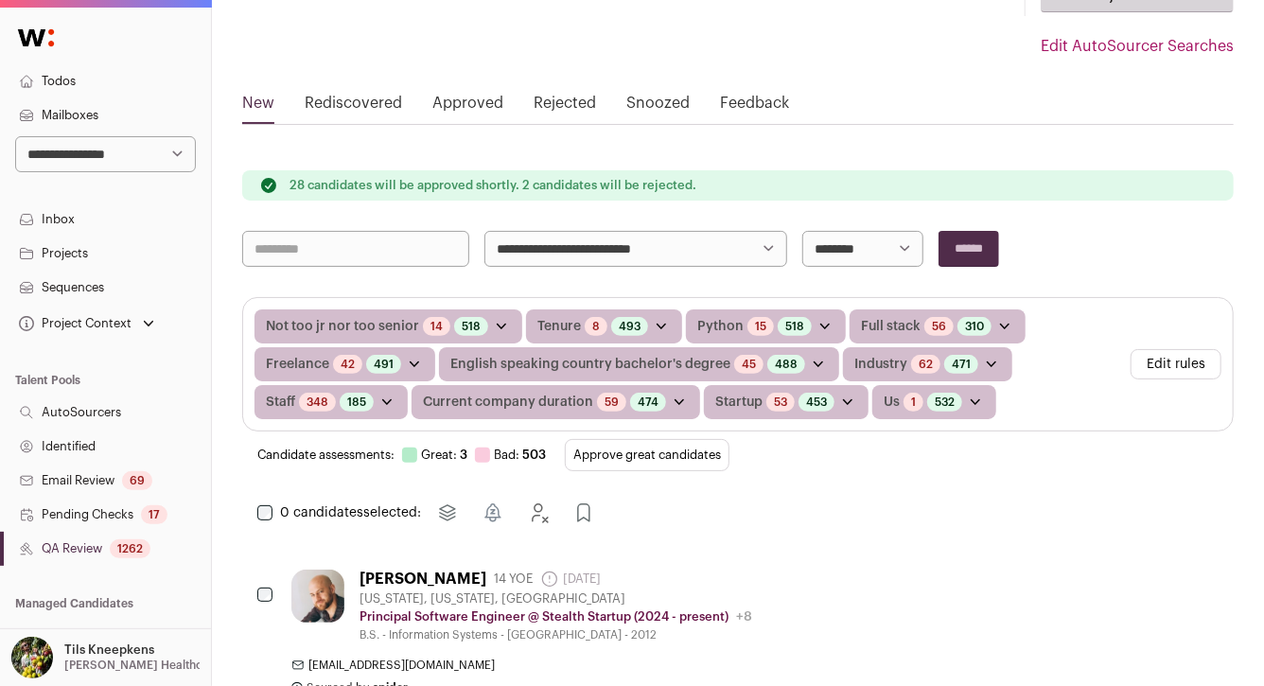
scroll to position [199, 0]
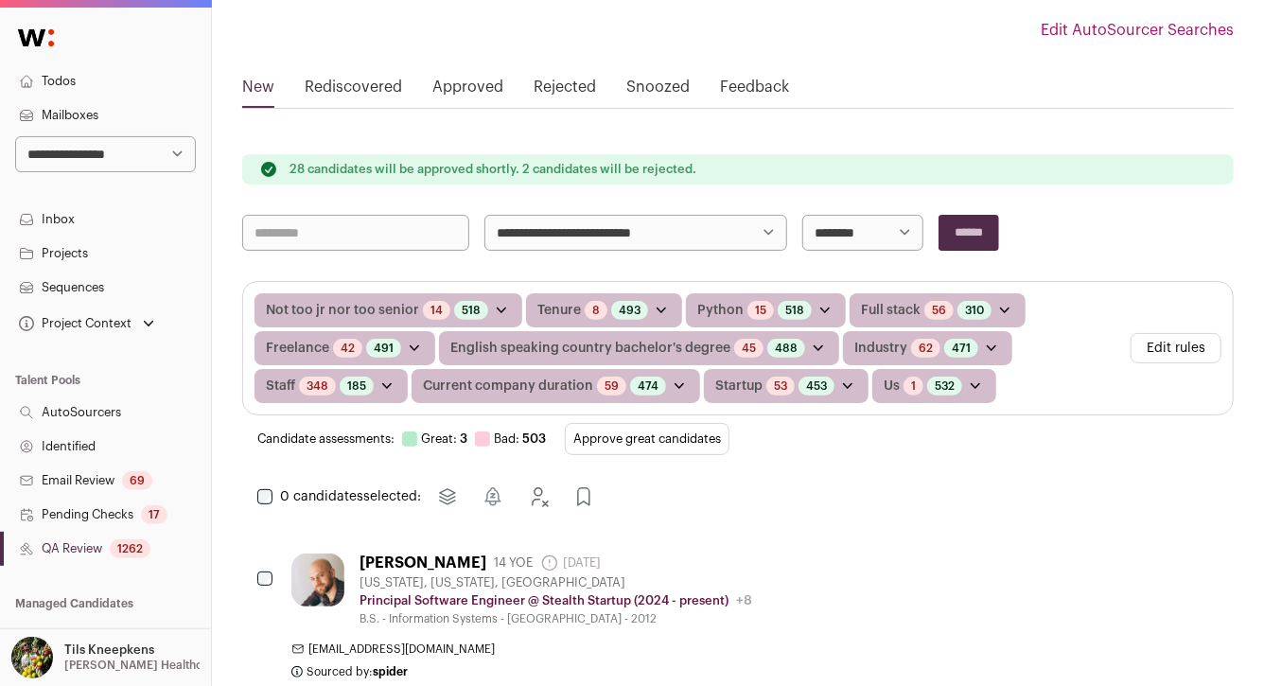
click at [515, 230] on select "**********" at bounding box center [635, 233] width 303 height 36
select select "*****"
click at [969, 244] on input "******" at bounding box center [969, 233] width 61 height 36
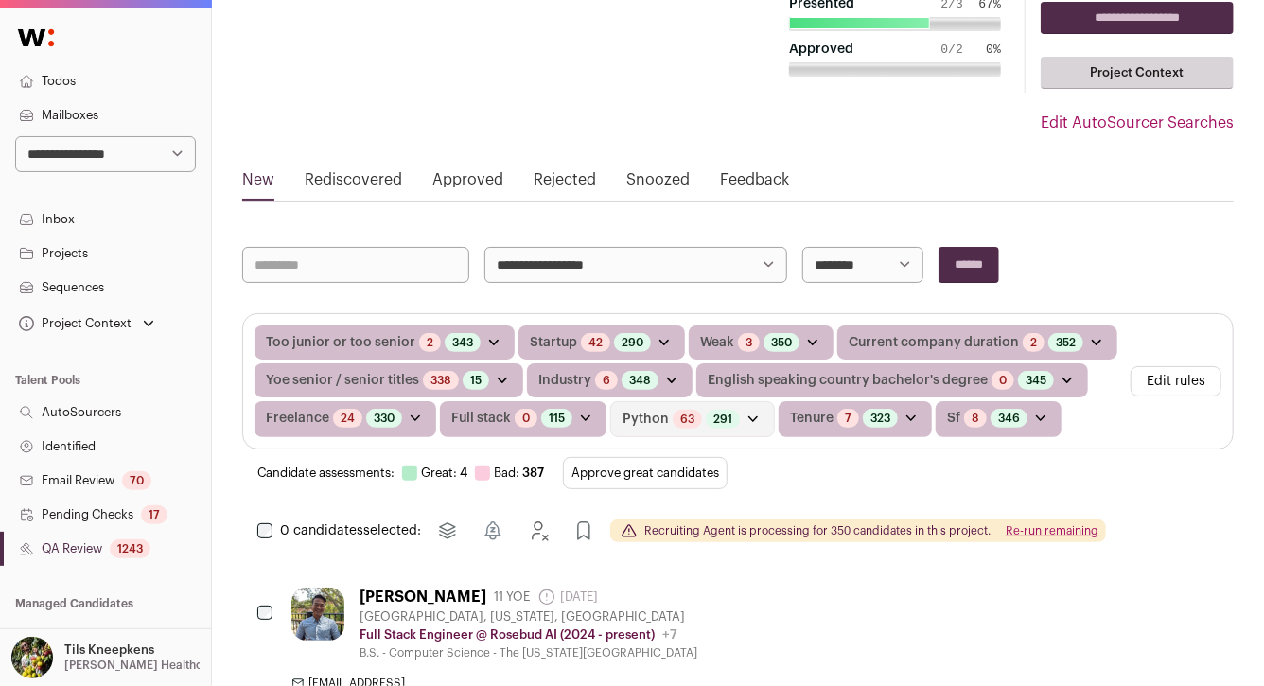
scroll to position [107, 0]
click at [1054, 529] on button "Re-run remaining" at bounding box center [1052, 529] width 93 height 15
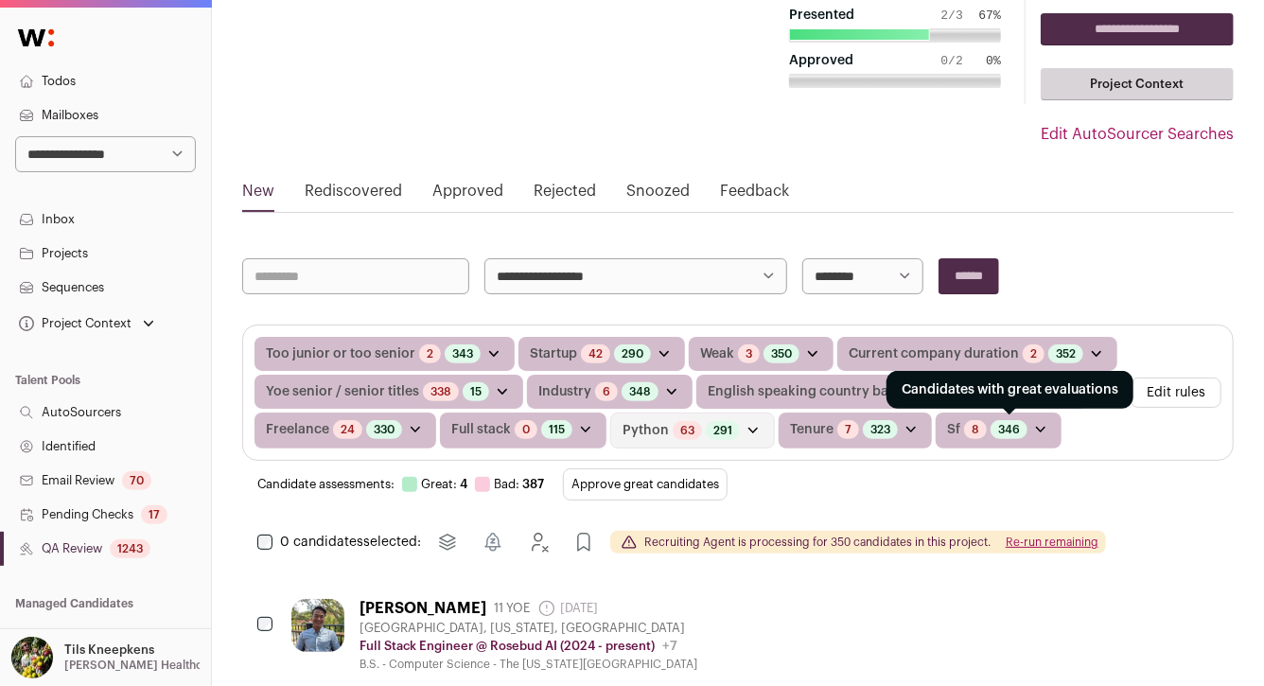
scroll to position [89, 0]
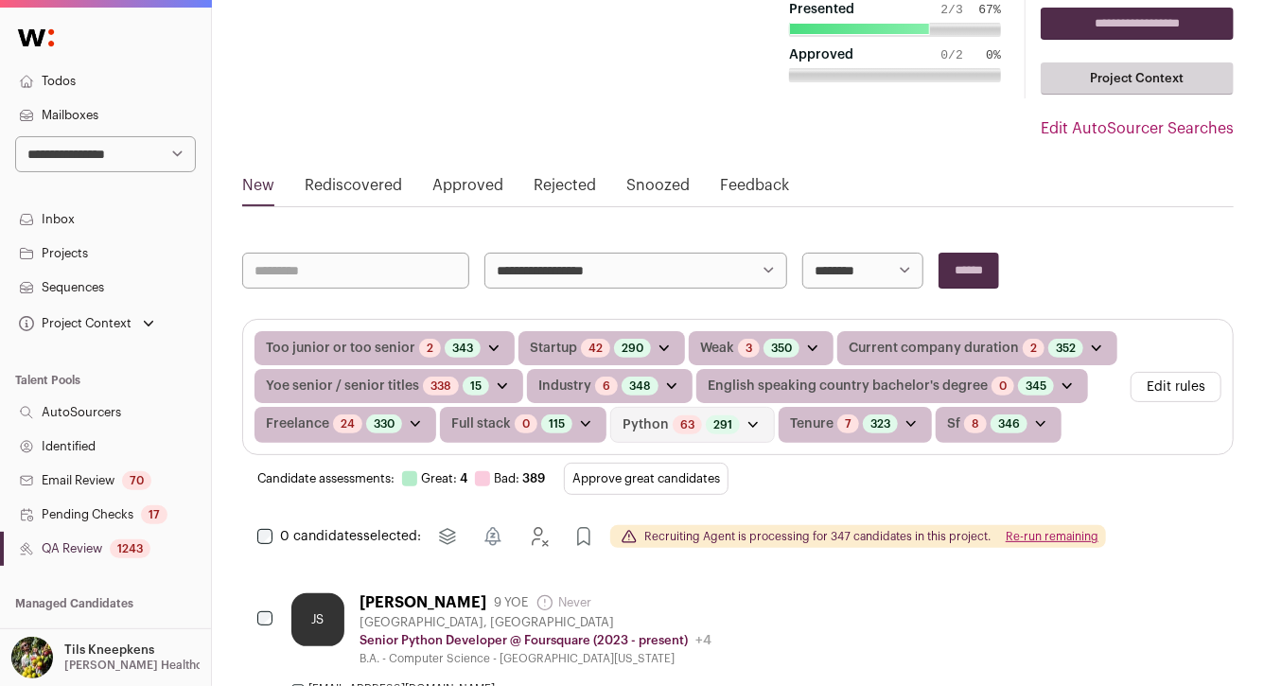
scroll to position [133, 0]
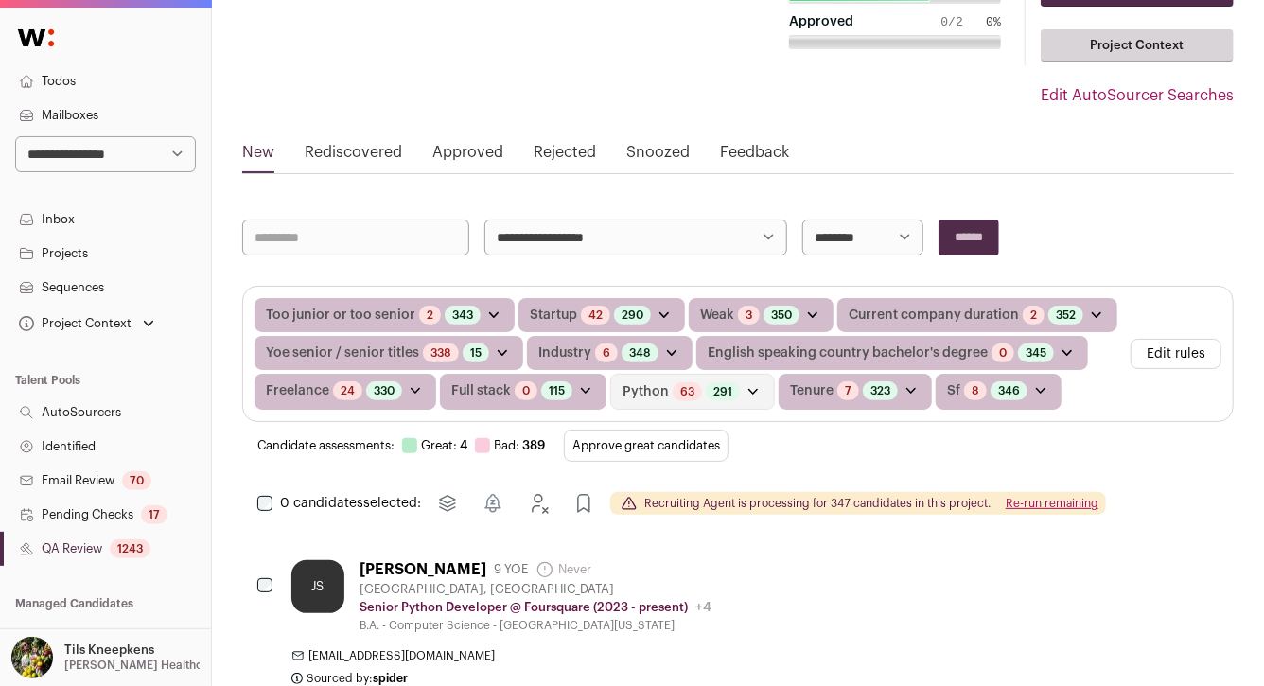
click at [1167, 344] on button "Edit rules" at bounding box center [1176, 354] width 91 height 30
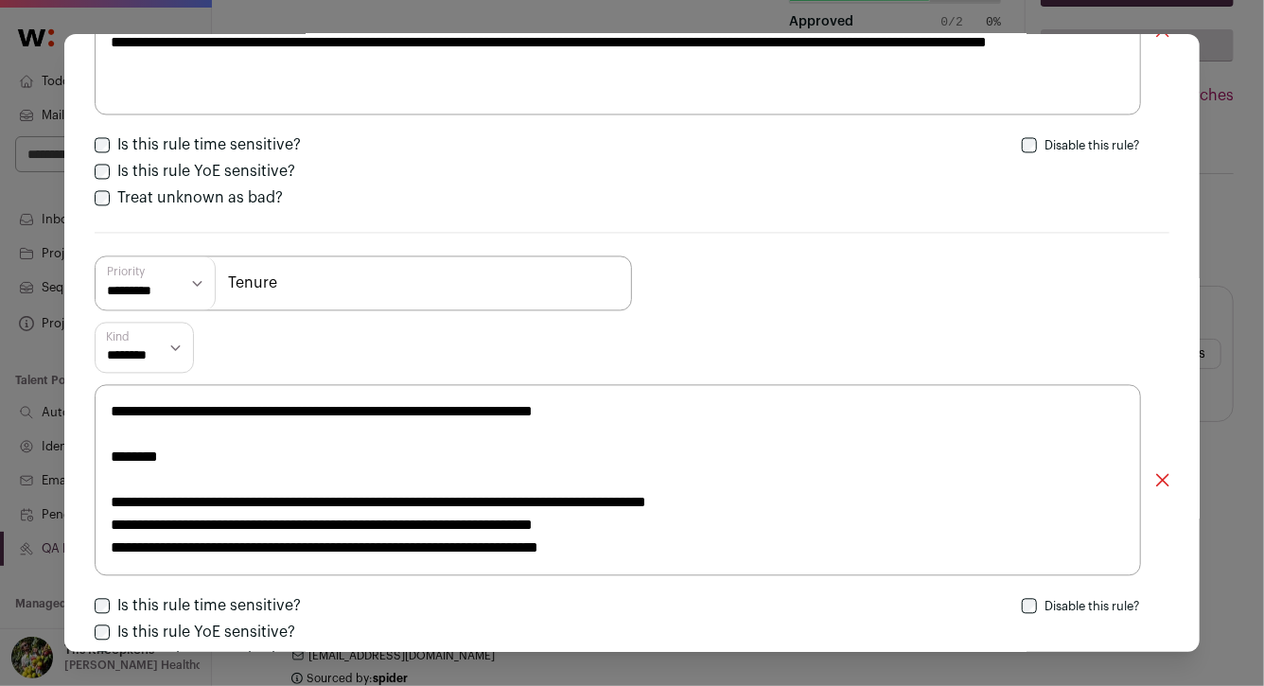
scroll to position [5868, 0]
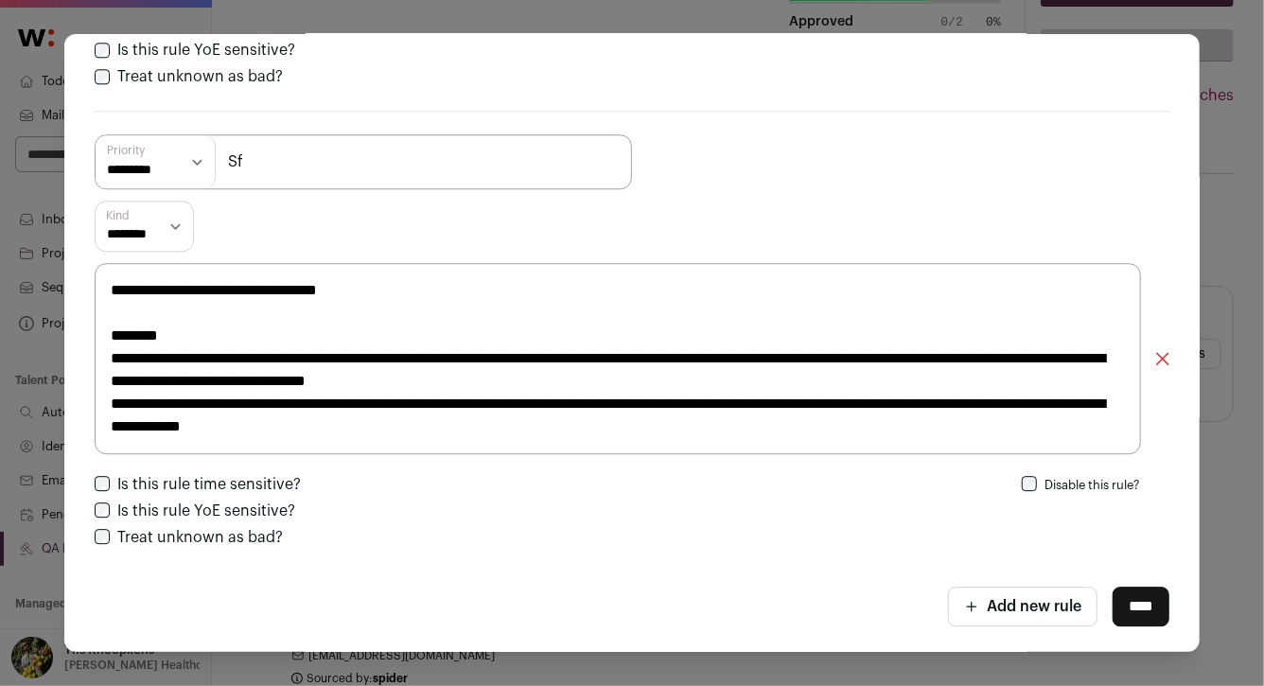
click at [1125, 594] on input "****" at bounding box center [1141, 607] width 57 height 40
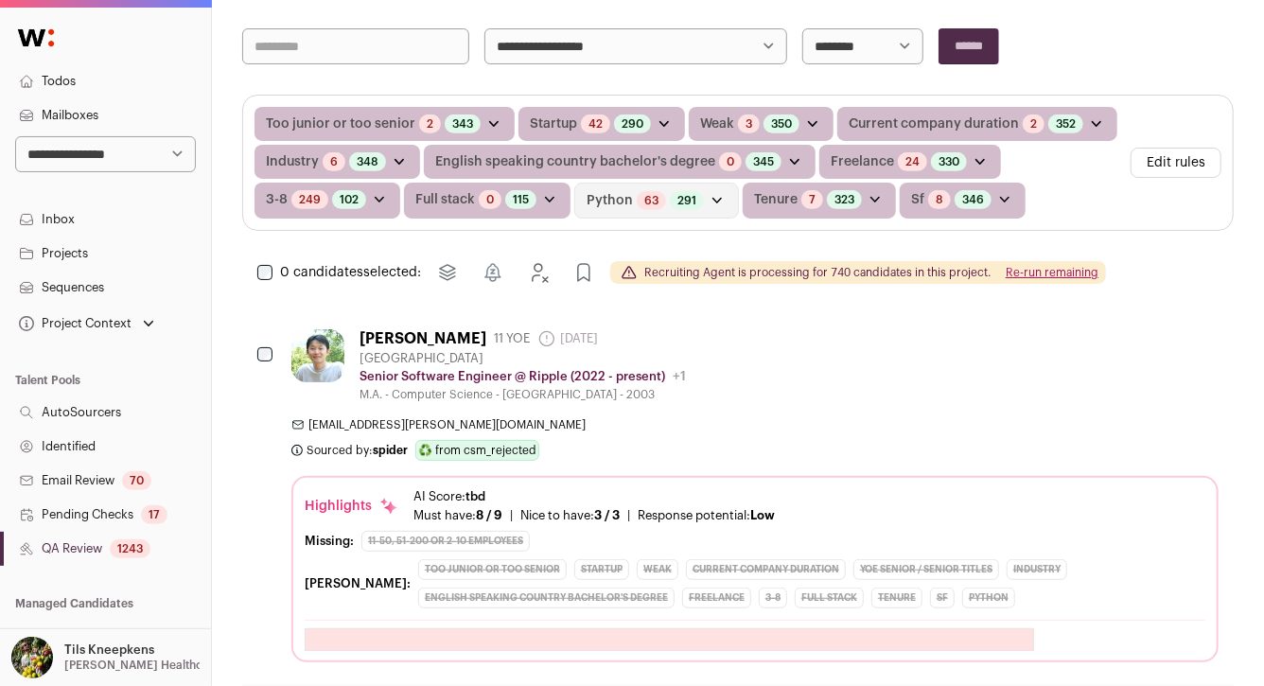
scroll to position [341, 0]
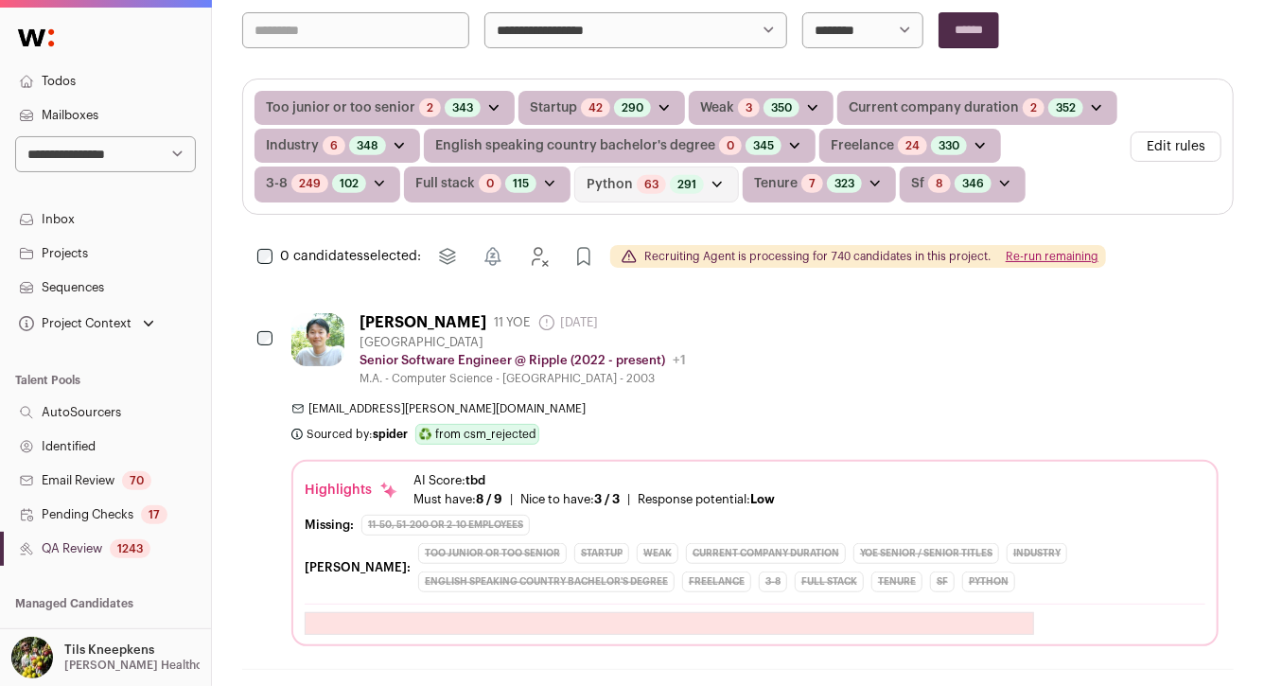
click at [1064, 255] on button "Re-run remaining" at bounding box center [1052, 256] width 93 height 15
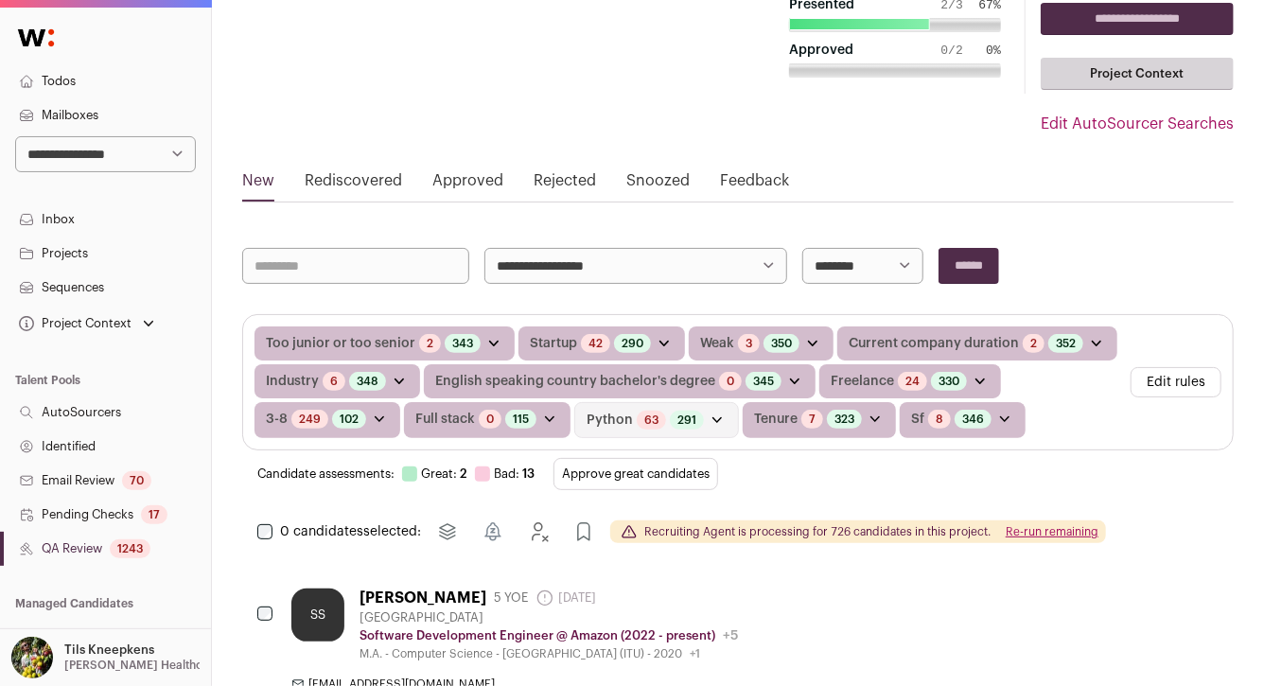
scroll to position [92, 0]
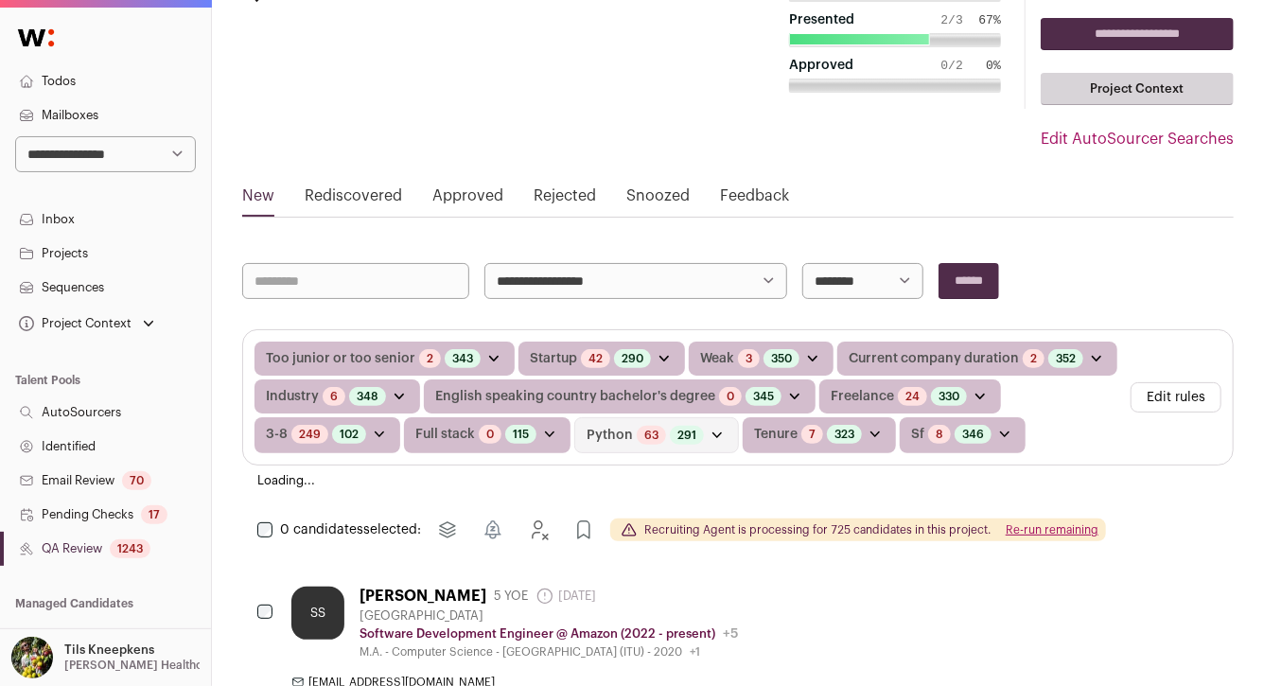
scroll to position [90, 0]
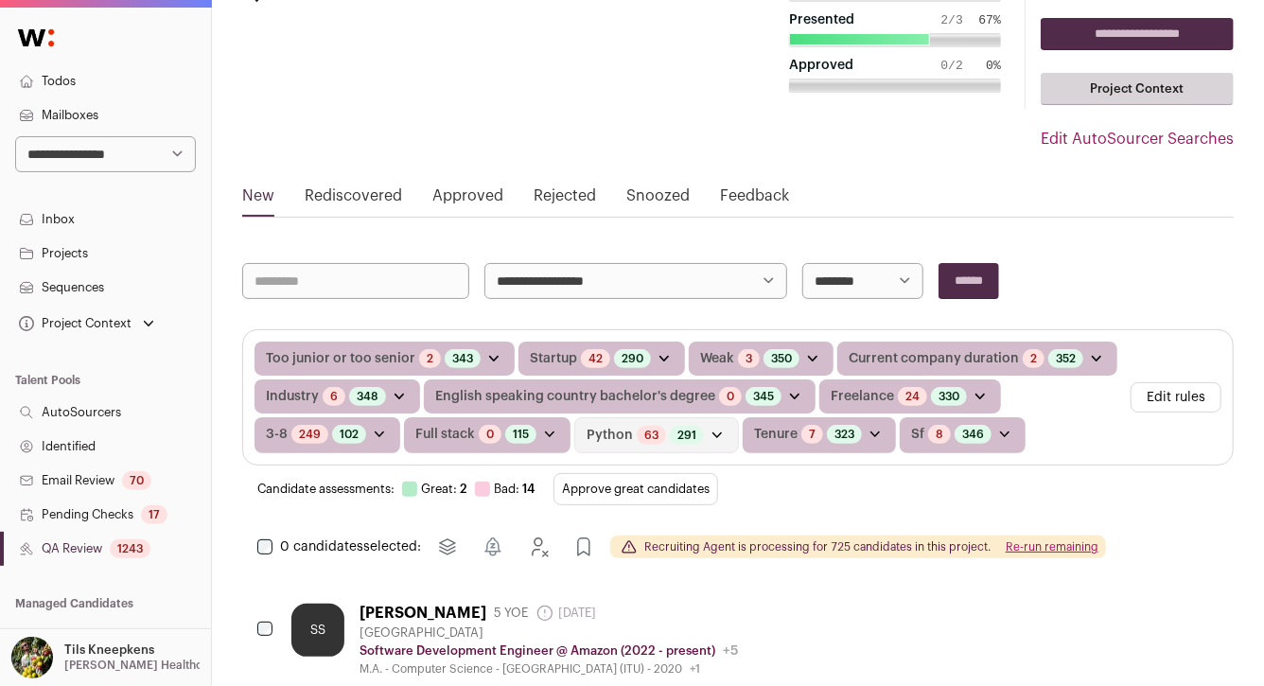
click at [1026, 539] on button "Re-run remaining" at bounding box center [1052, 546] width 93 height 15
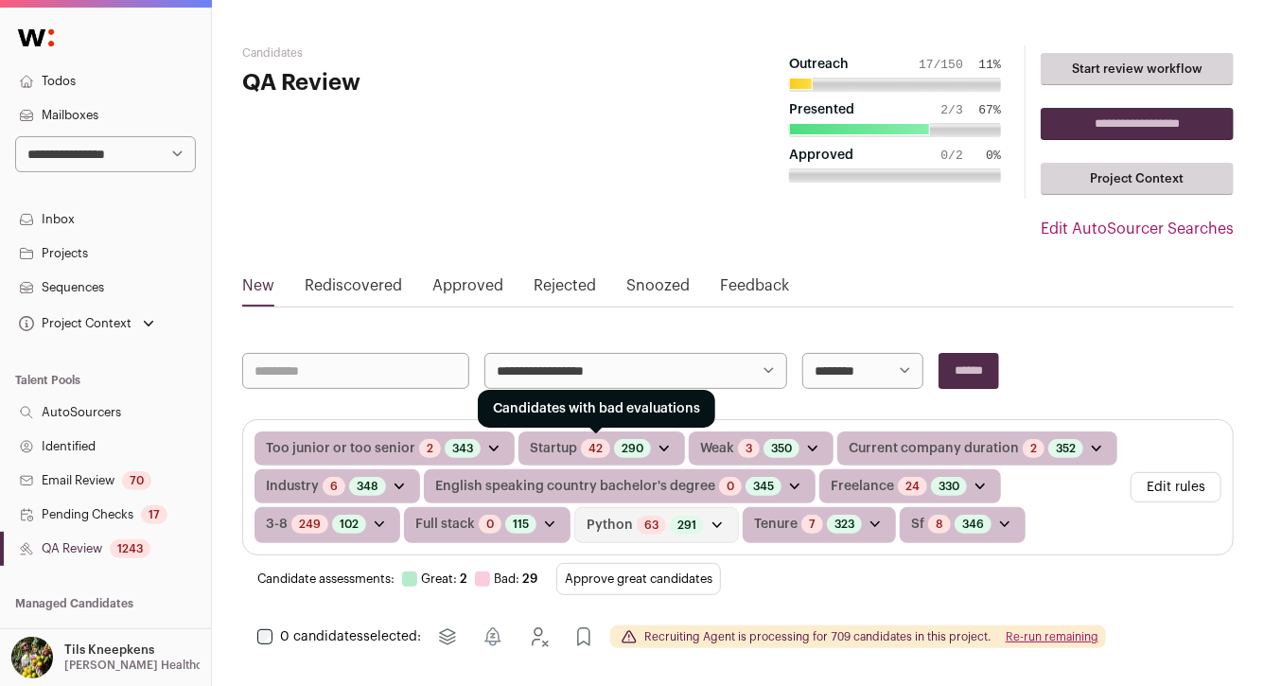
click at [591, 448] on link "42" at bounding box center [596, 448] width 14 height 15
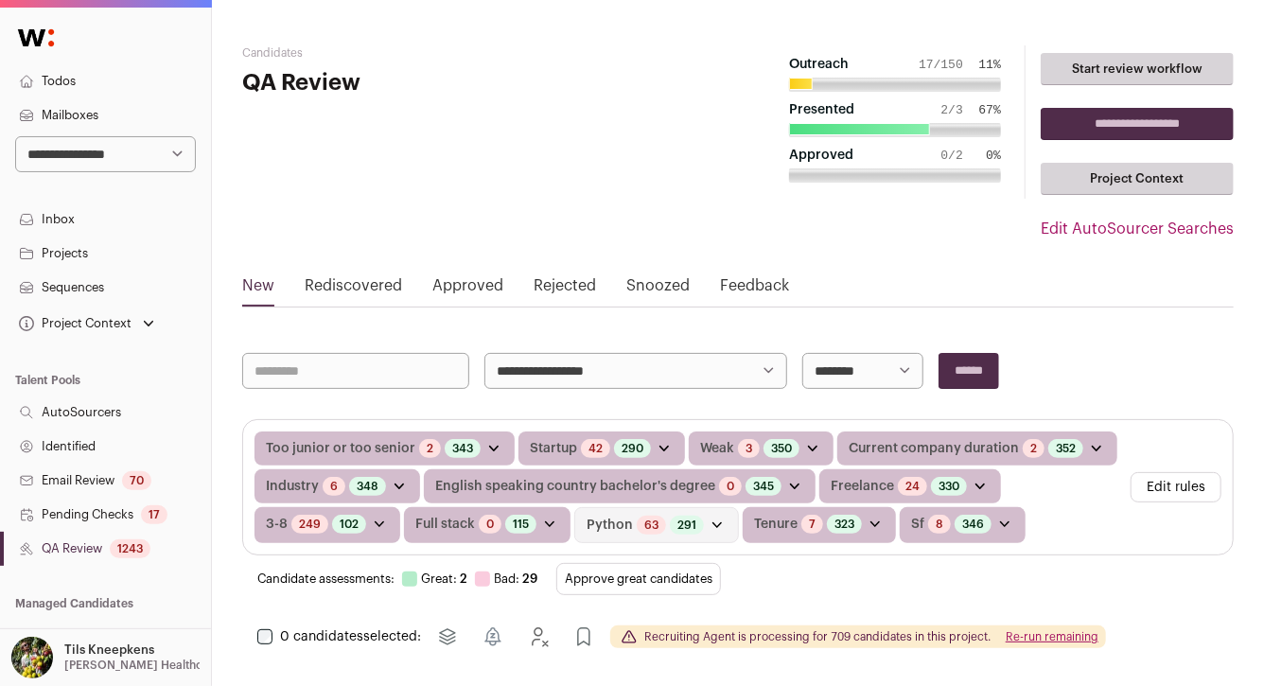
scroll to position [64, 0]
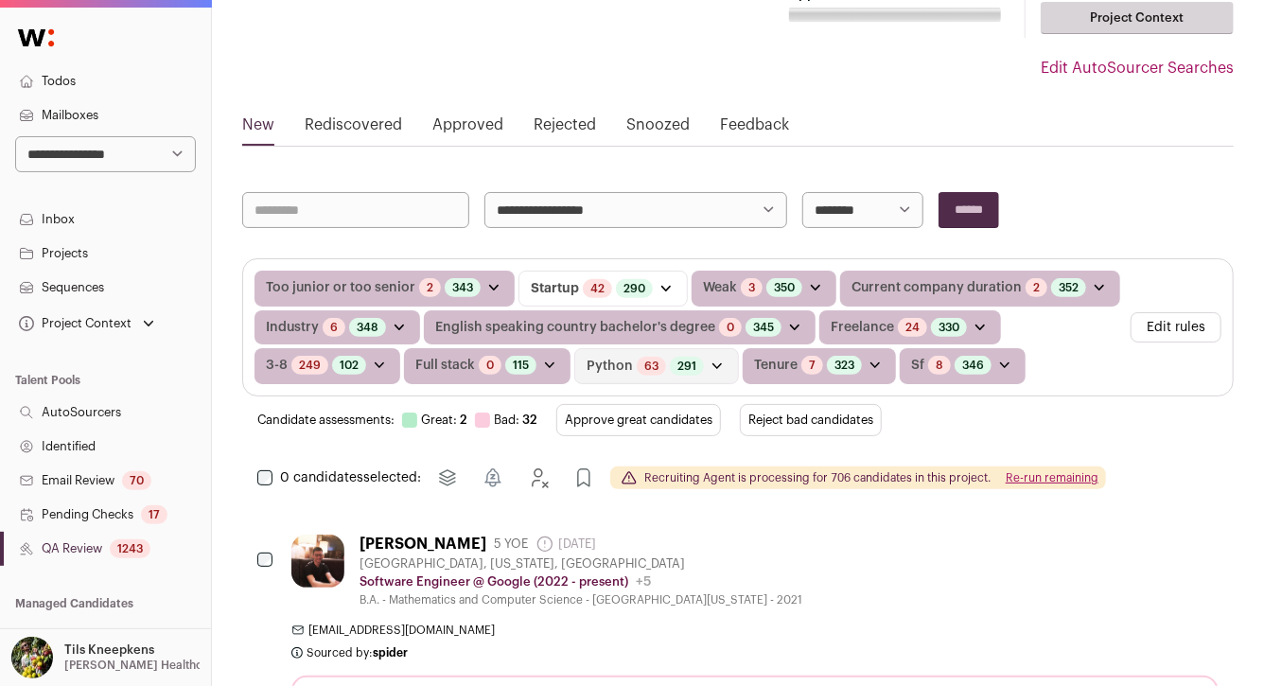
scroll to position [171, 0]
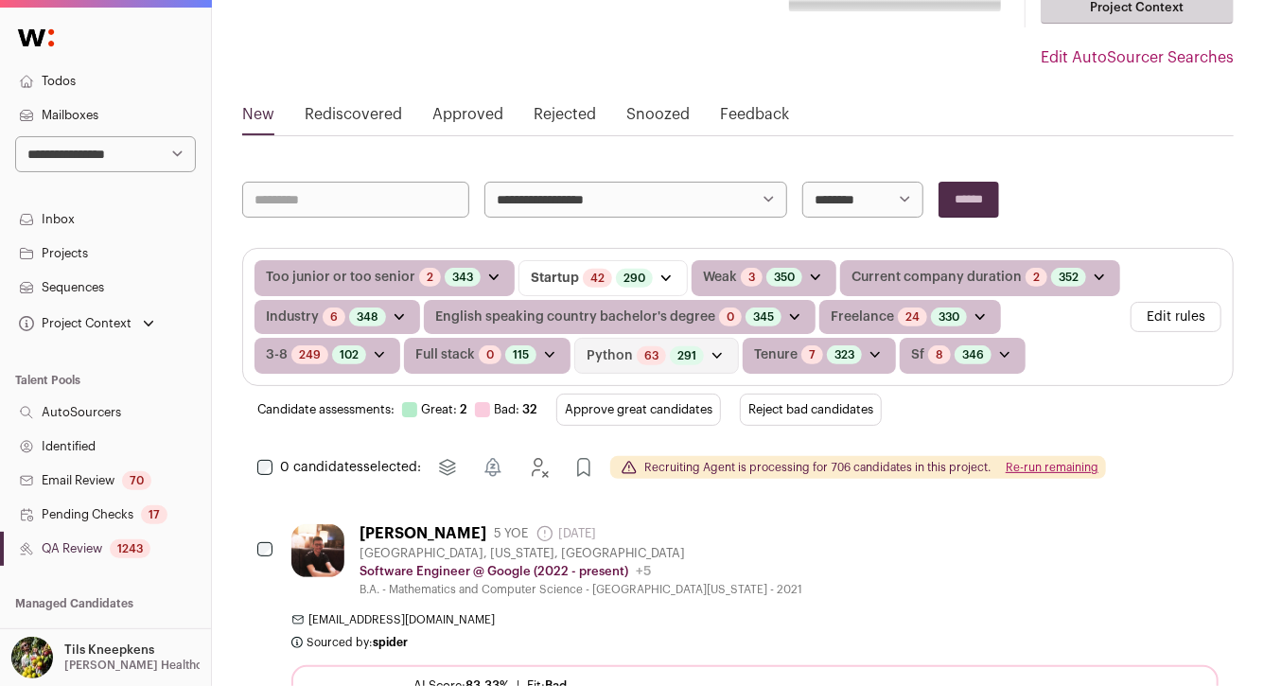
click at [800, 413] on button "Reject bad candidates" at bounding box center [811, 410] width 142 height 32
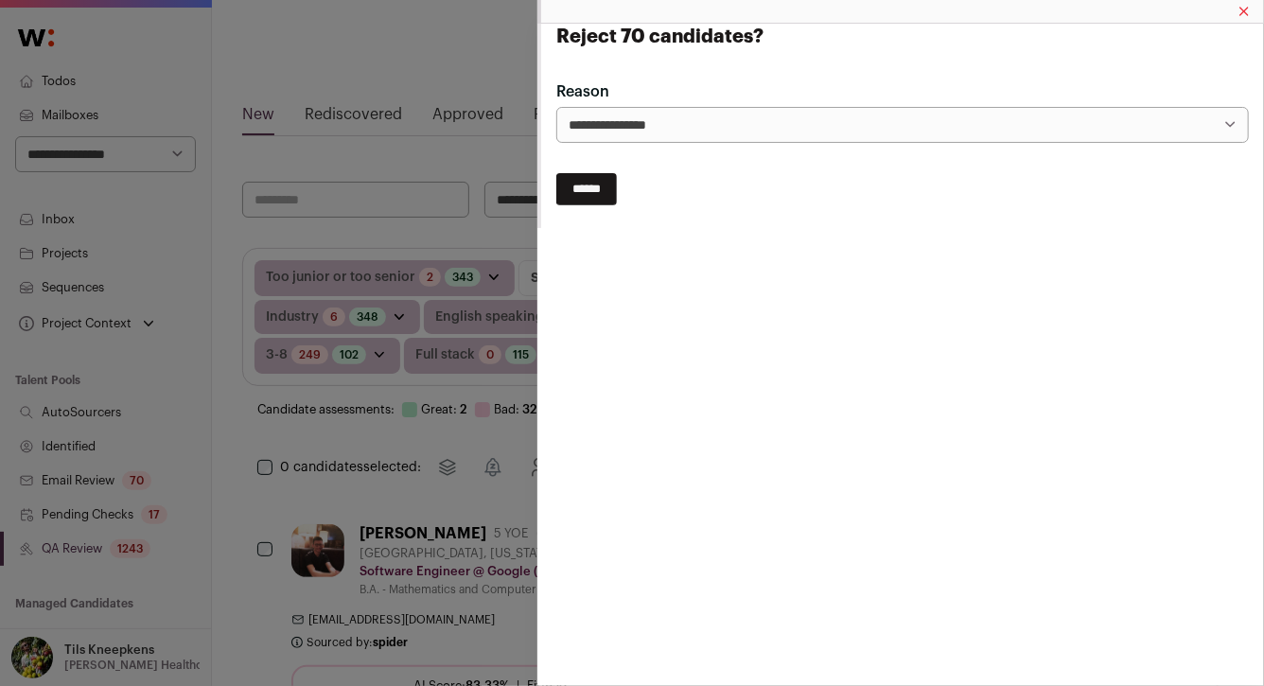
click at [587, 202] on input "******" at bounding box center [586, 189] width 61 height 32
click at [373, 150] on div "**********" at bounding box center [632, 343] width 1264 height 686
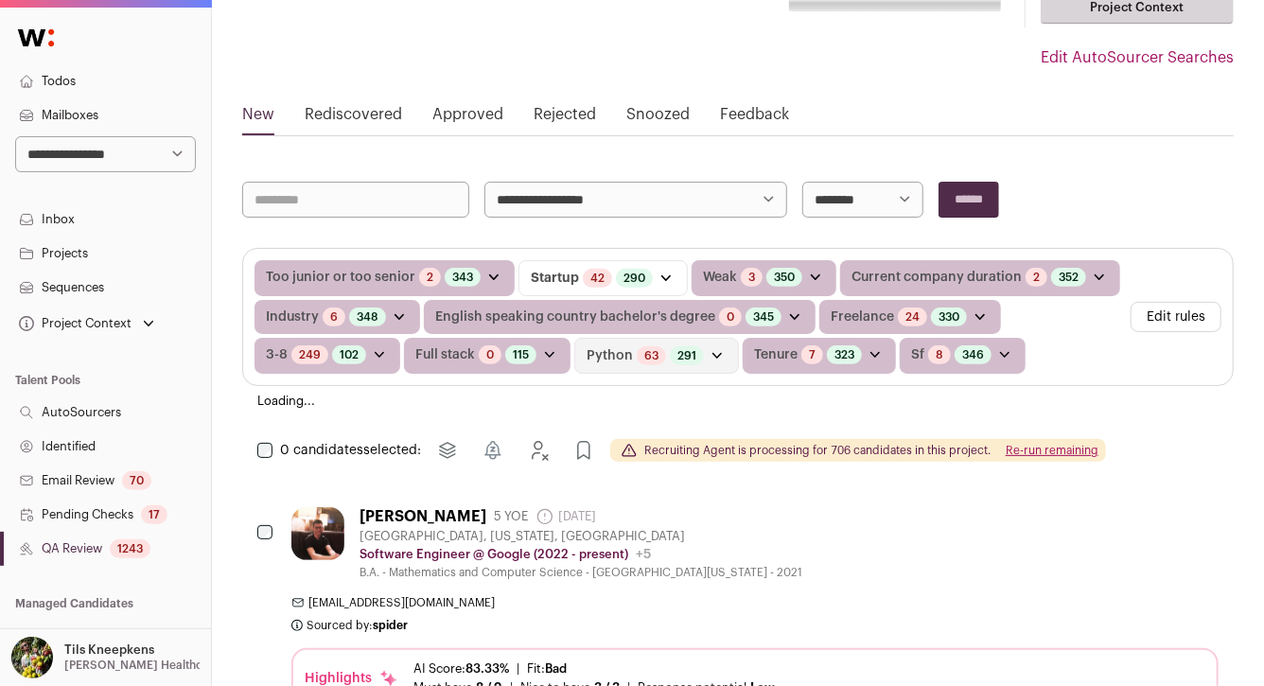
click at [560, 211] on select "**********" at bounding box center [635, 200] width 303 height 36
select select "*****"
click at [975, 195] on input "******" at bounding box center [969, 200] width 61 height 36
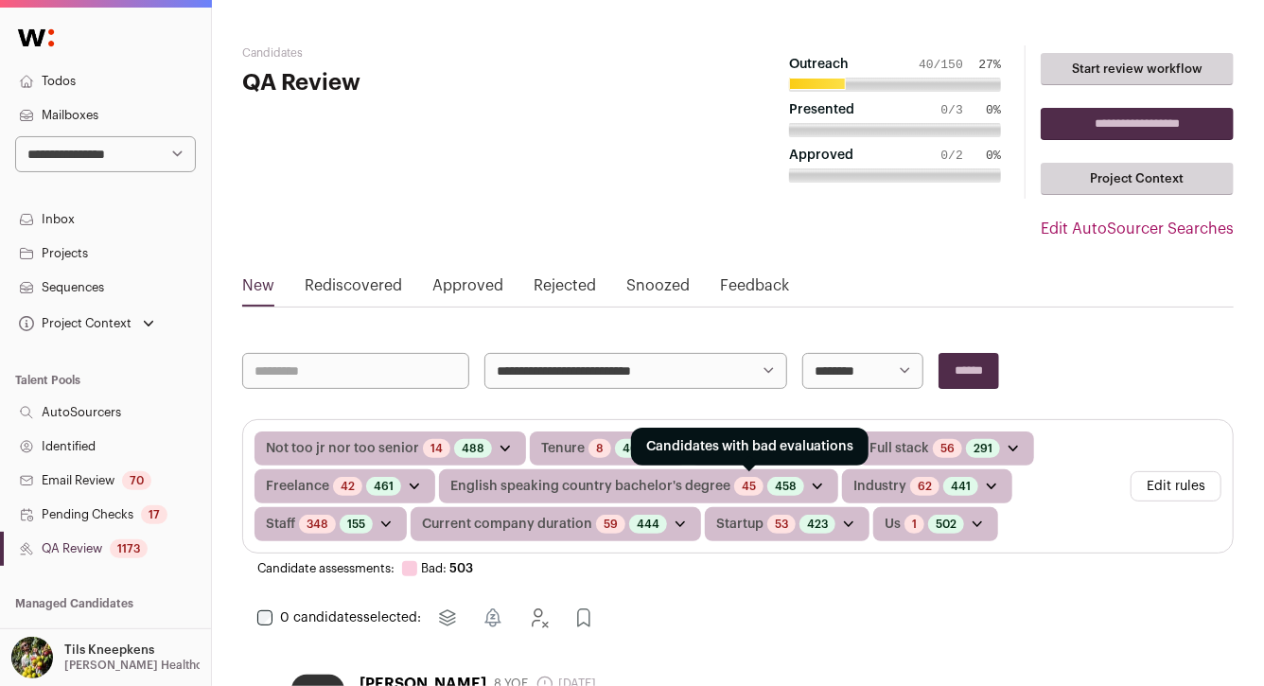
click at [748, 487] on link "45" at bounding box center [749, 486] width 14 height 15
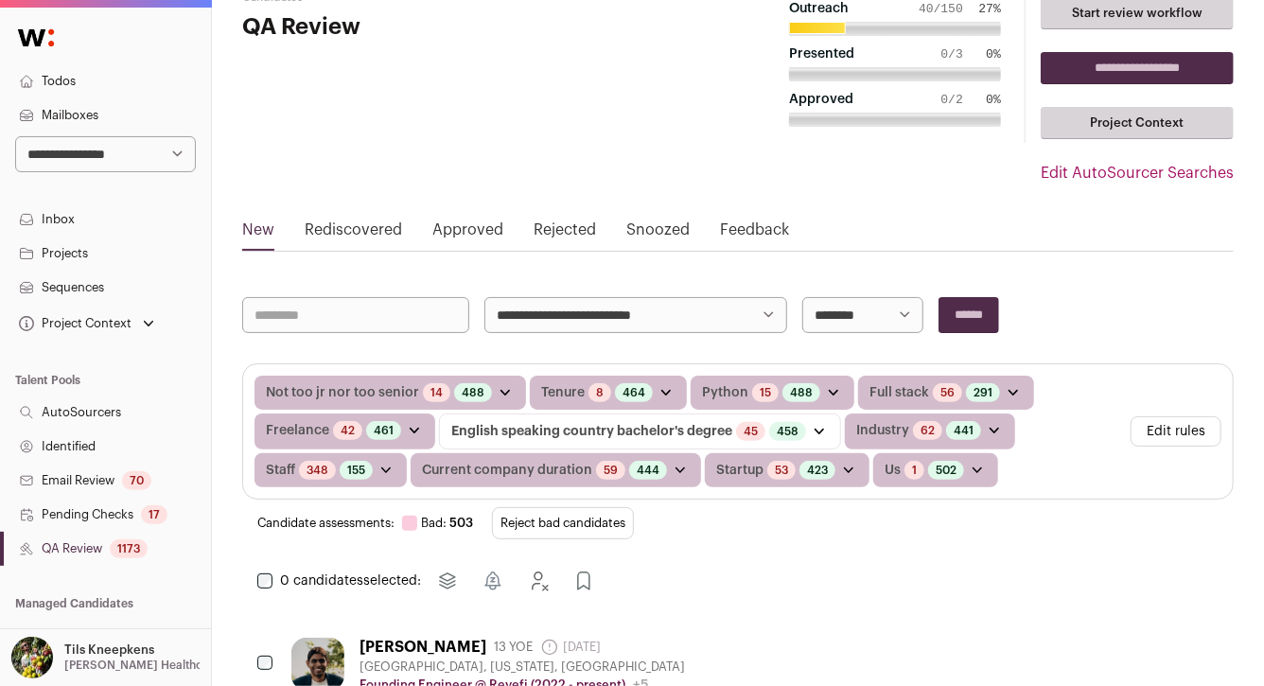
scroll to position [60, 0]
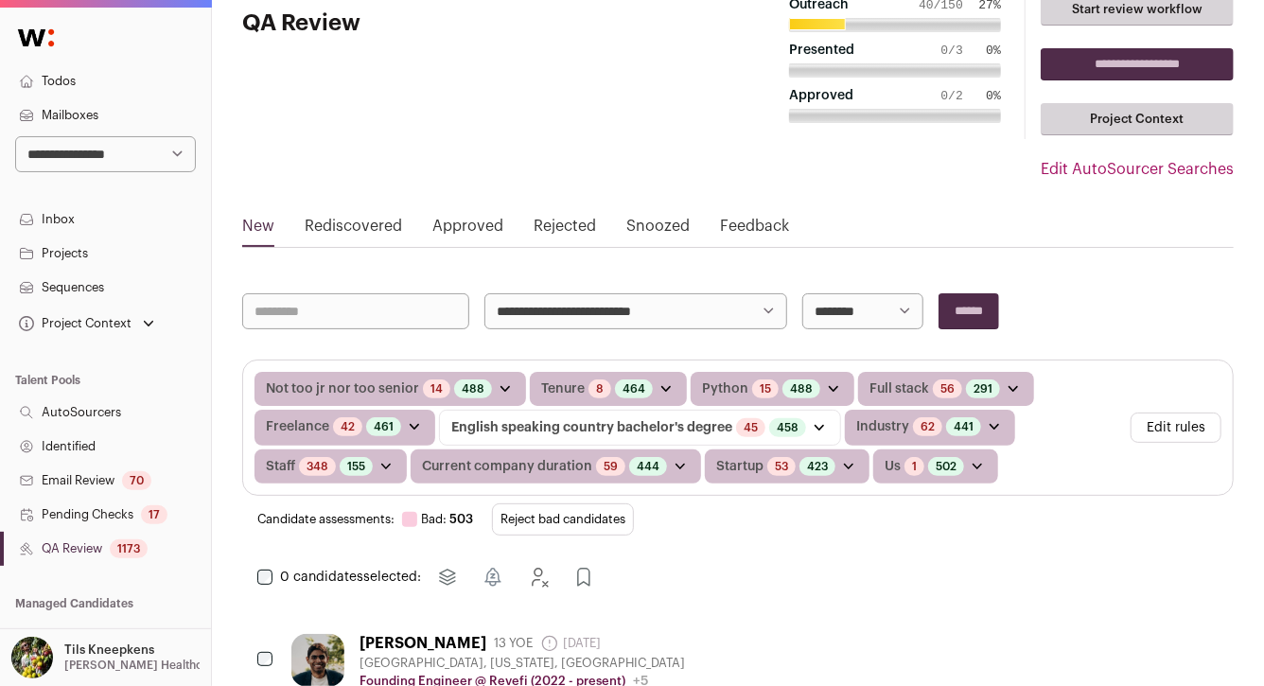
click at [604, 512] on button "Reject bad candidates" at bounding box center [563, 519] width 142 height 32
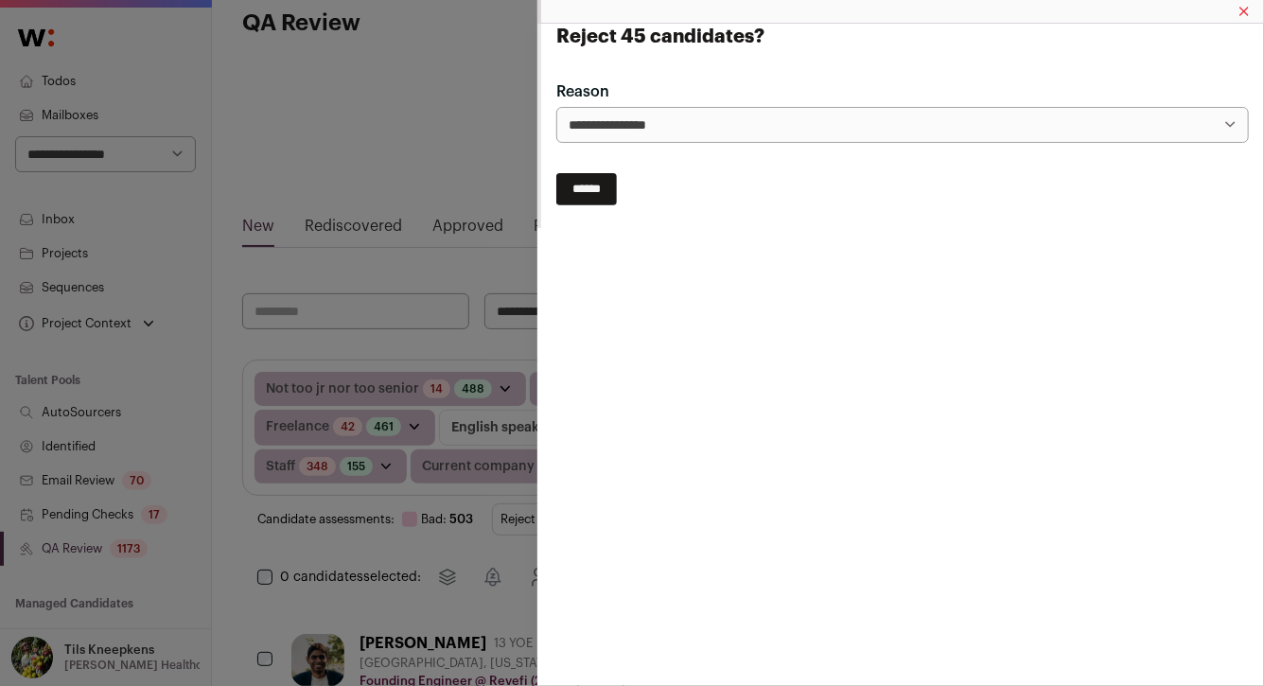
click at [600, 192] on input "******" at bounding box center [586, 189] width 61 height 32
click at [470, 309] on div "**********" at bounding box center [632, 343] width 1264 height 686
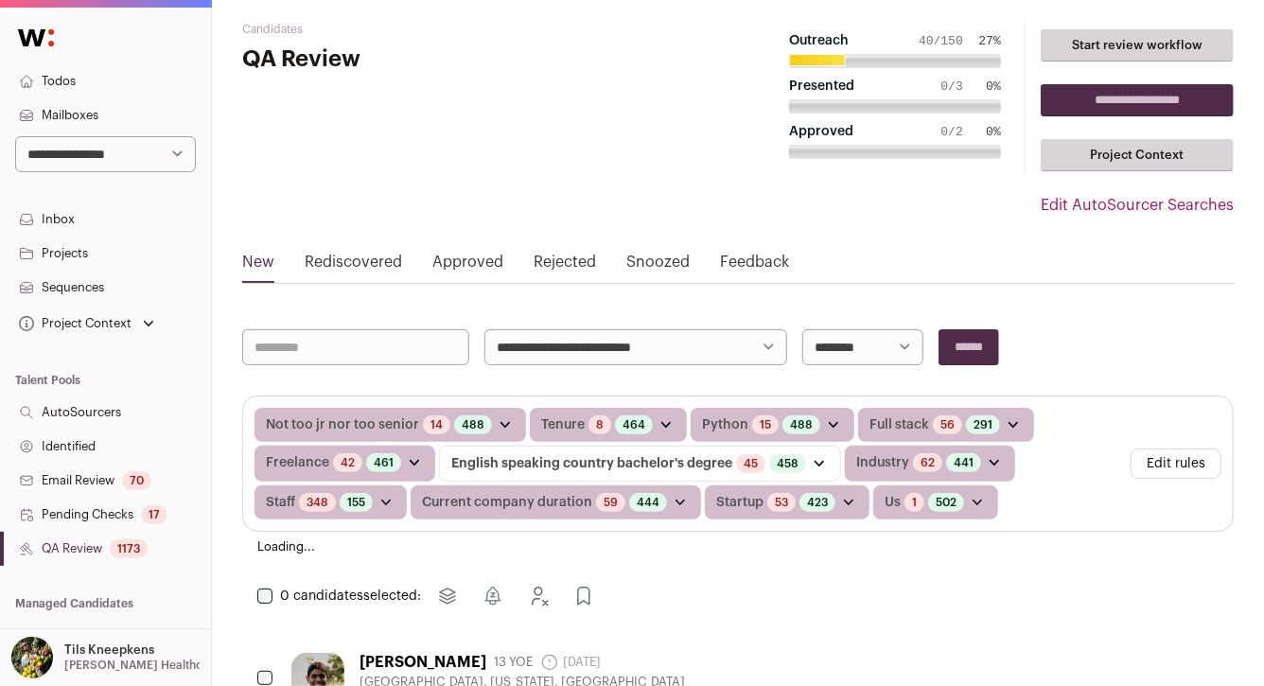
scroll to position [0, 0]
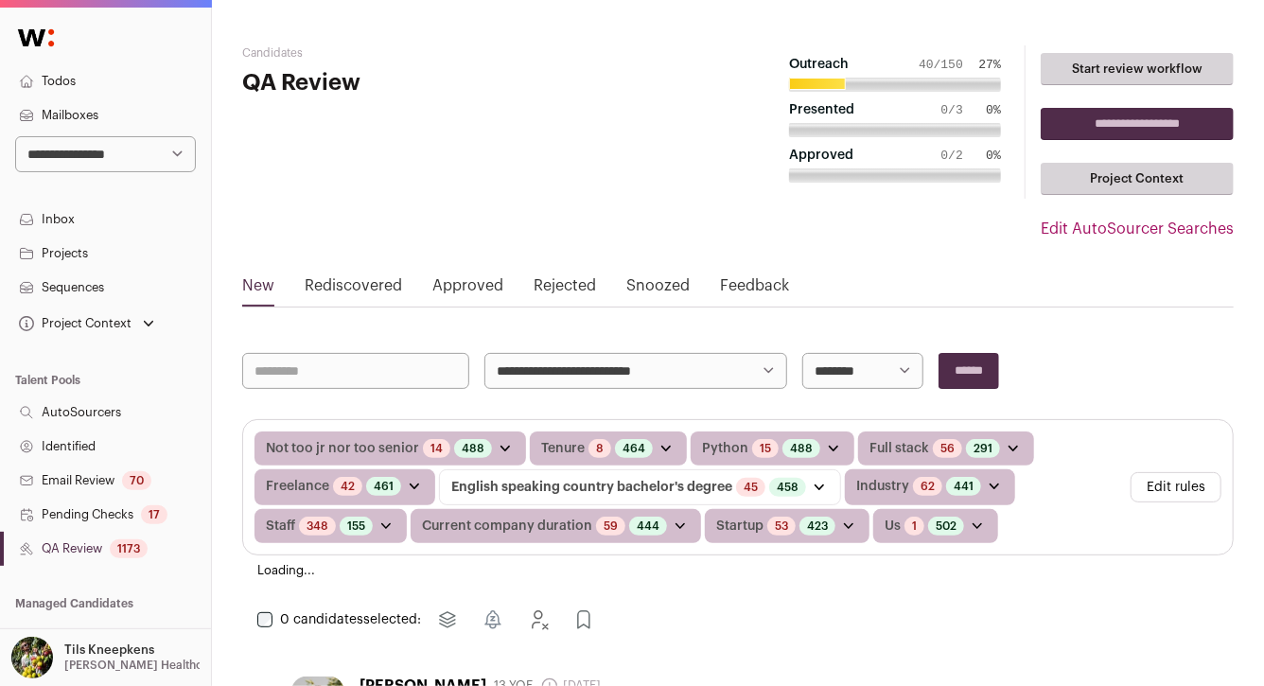
click at [1147, 122] on input "**********" at bounding box center [1137, 124] width 193 height 32
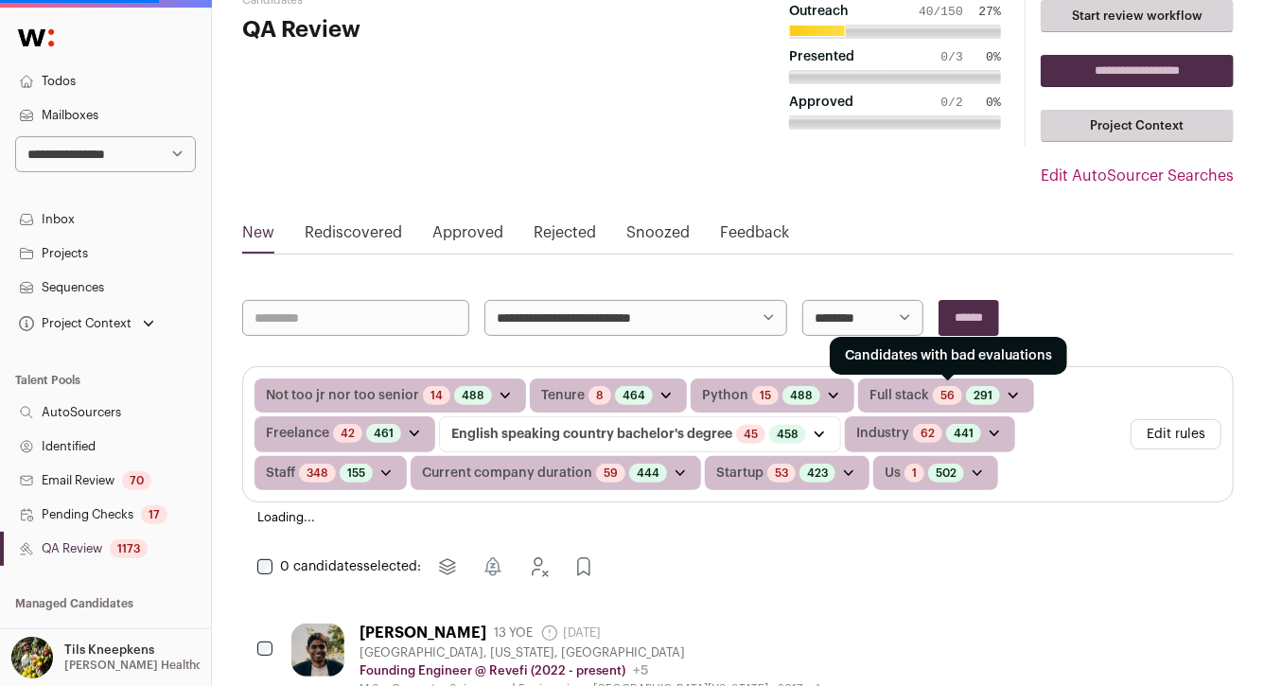
click at [941, 393] on link "56" at bounding box center [948, 395] width 14 height 15
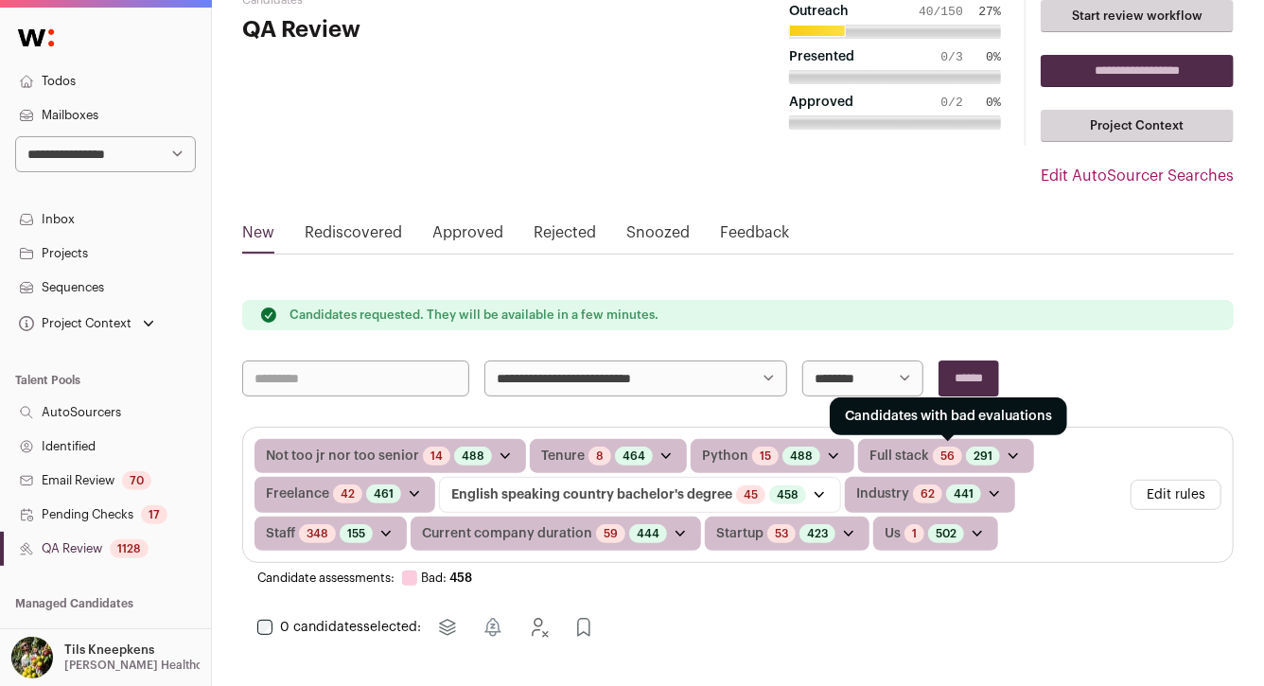
click at [941, 450] on link "56" at bounding box center [948, 455] width 14 height 15
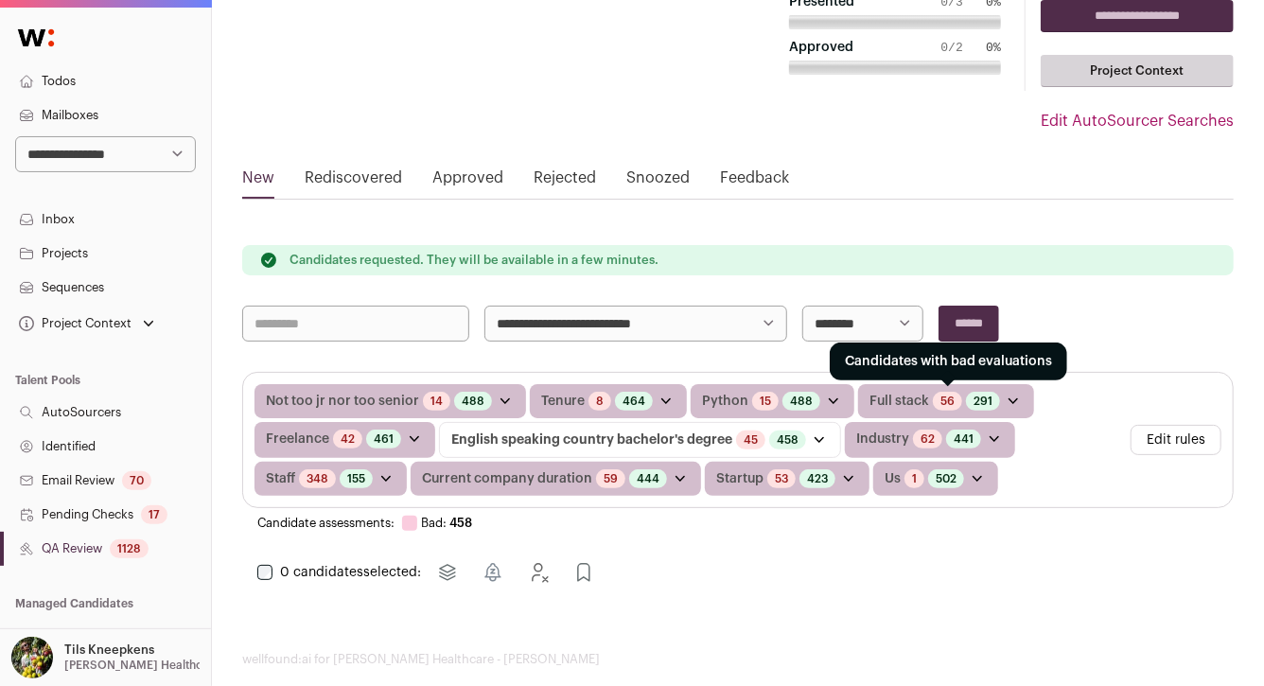
scroll to position [132, 0]
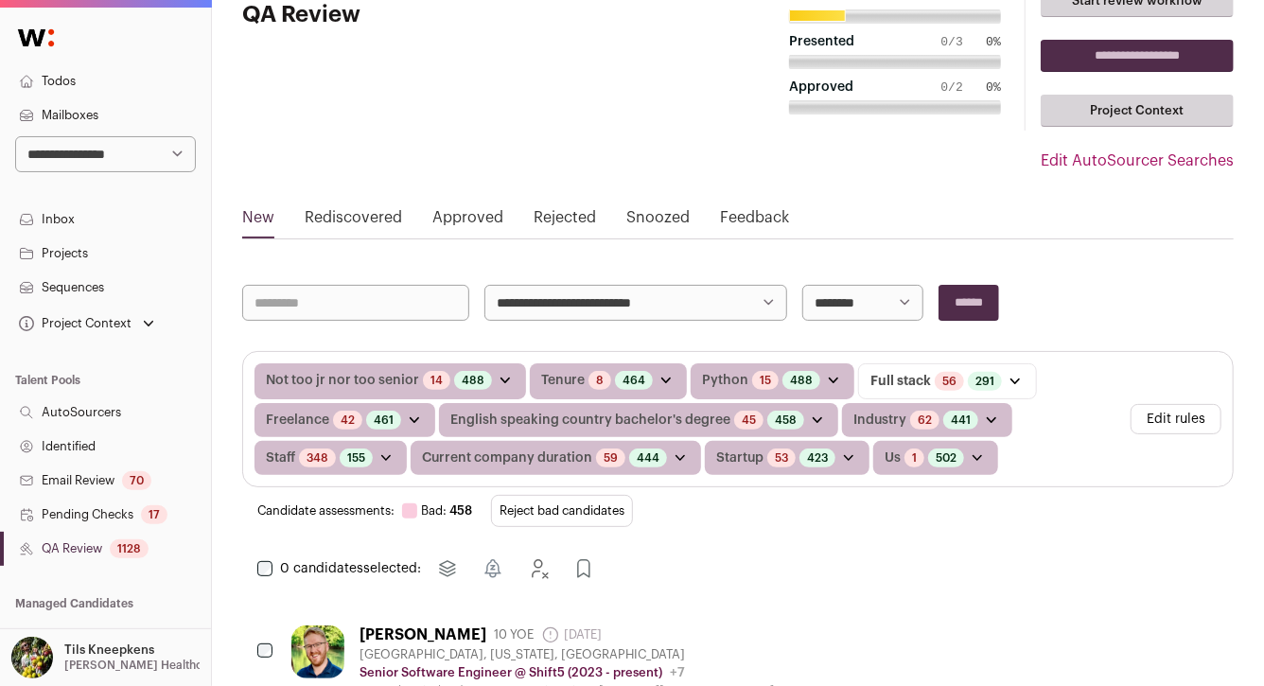
scroll to position [155, 0]
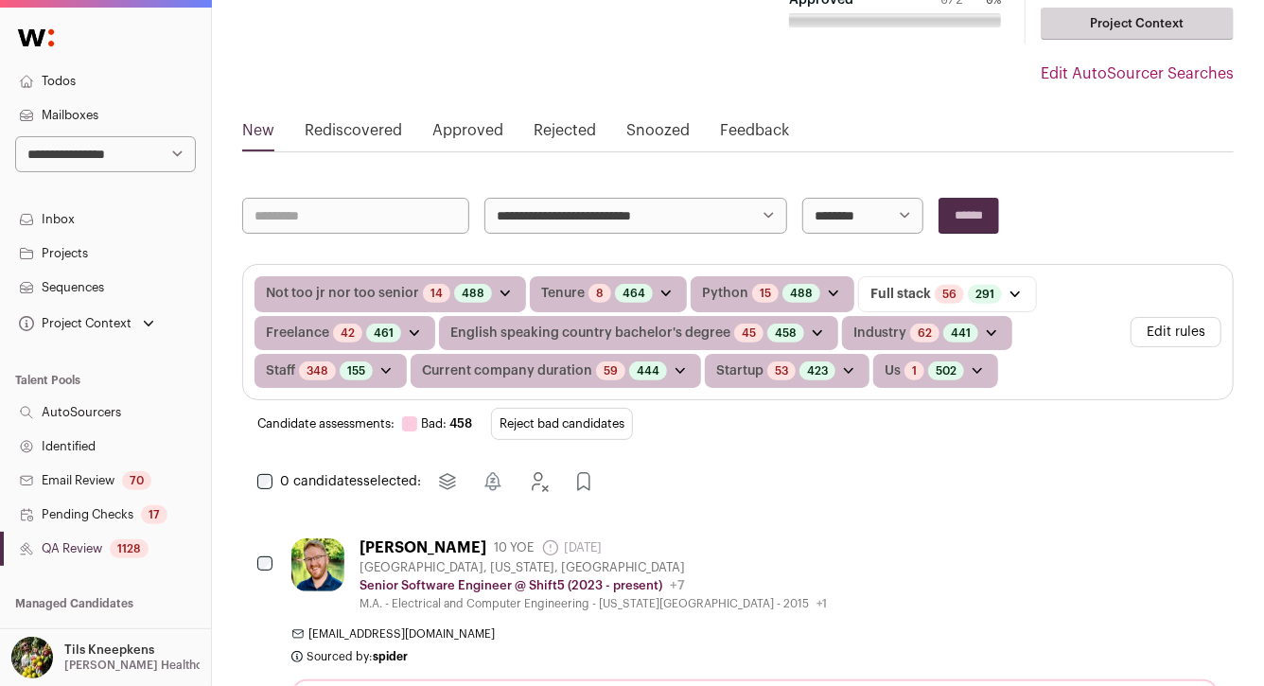
click at [583, 431] on button "Reject bad candidates" at bounding box center [562, 424] width 142 height 32
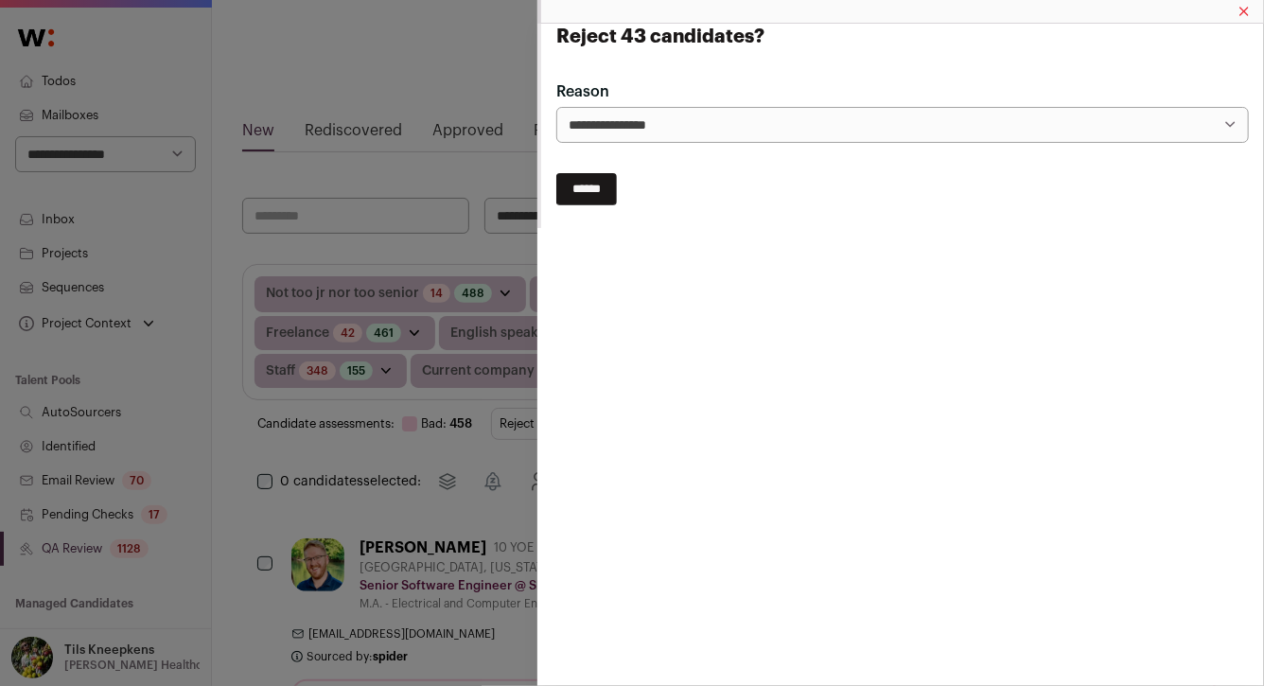
click at [597, 179] on input "******" at bounding box center [586, 189] width 61 height 32
click at [488, 224] on div "**********" at bounding box center [632, 343] width 1264 height 686
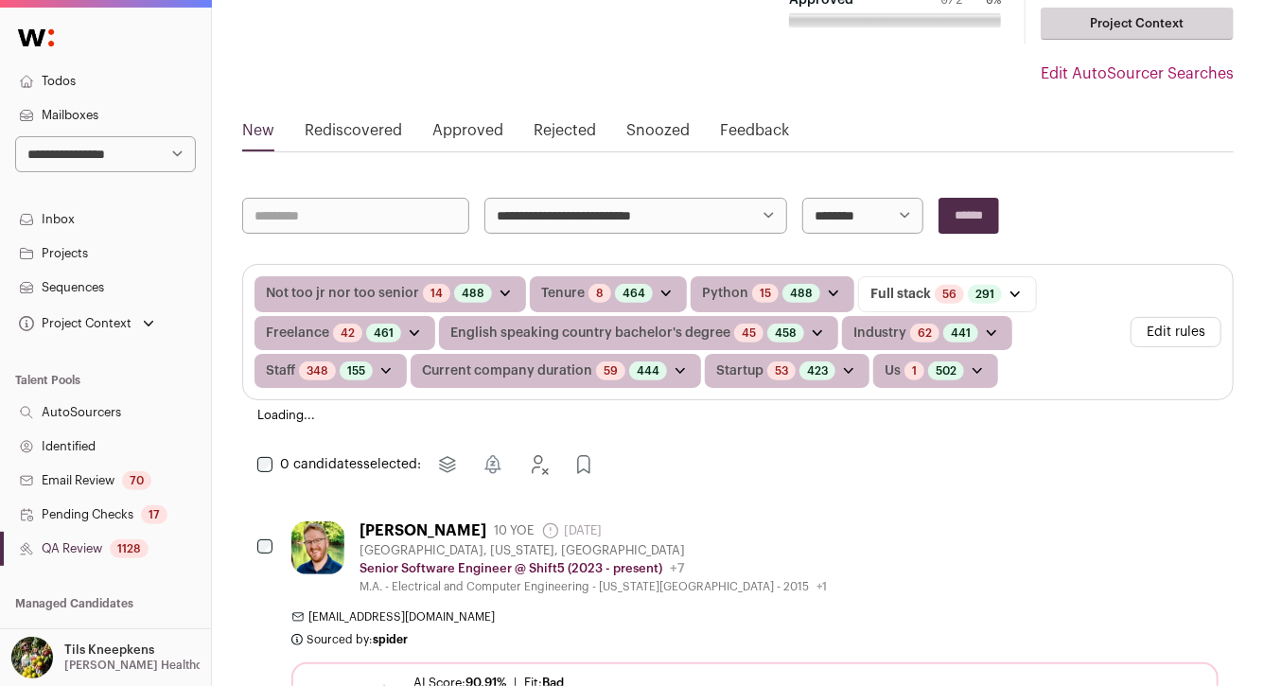
click at [562, 221] on select "**********" at bounding box center [635, 216] width 303 height 36
select select "*****"
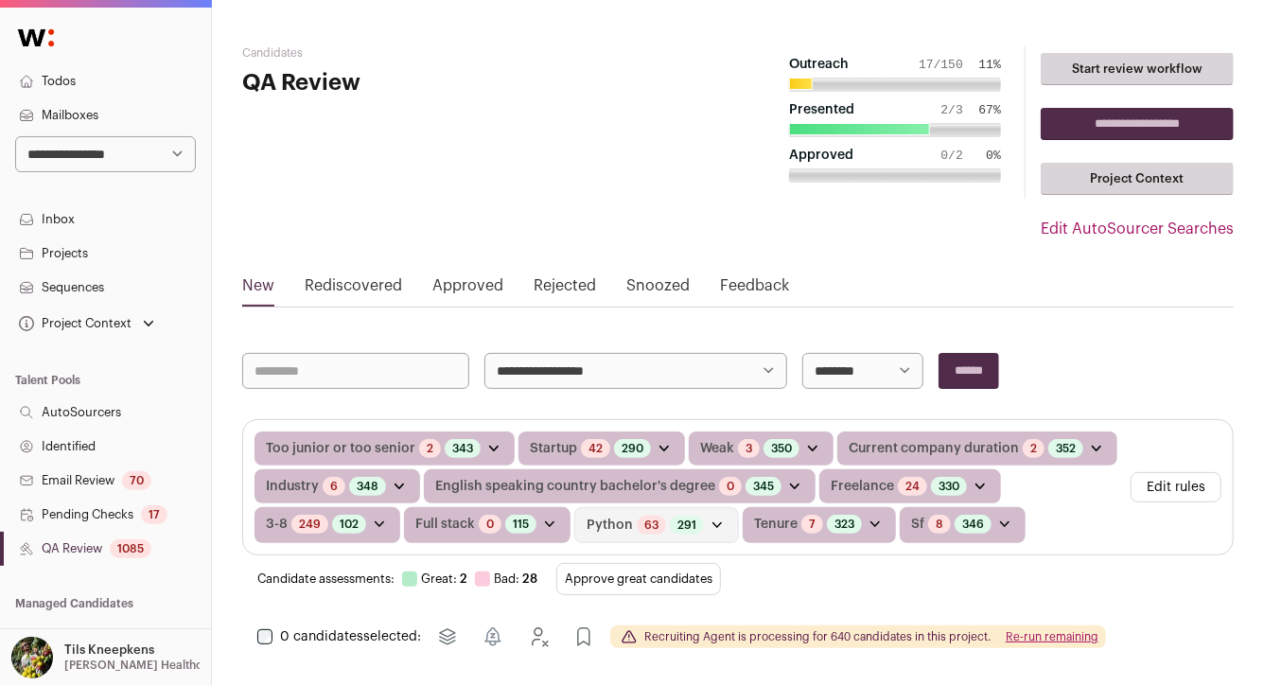
scroll to position [196, 0]
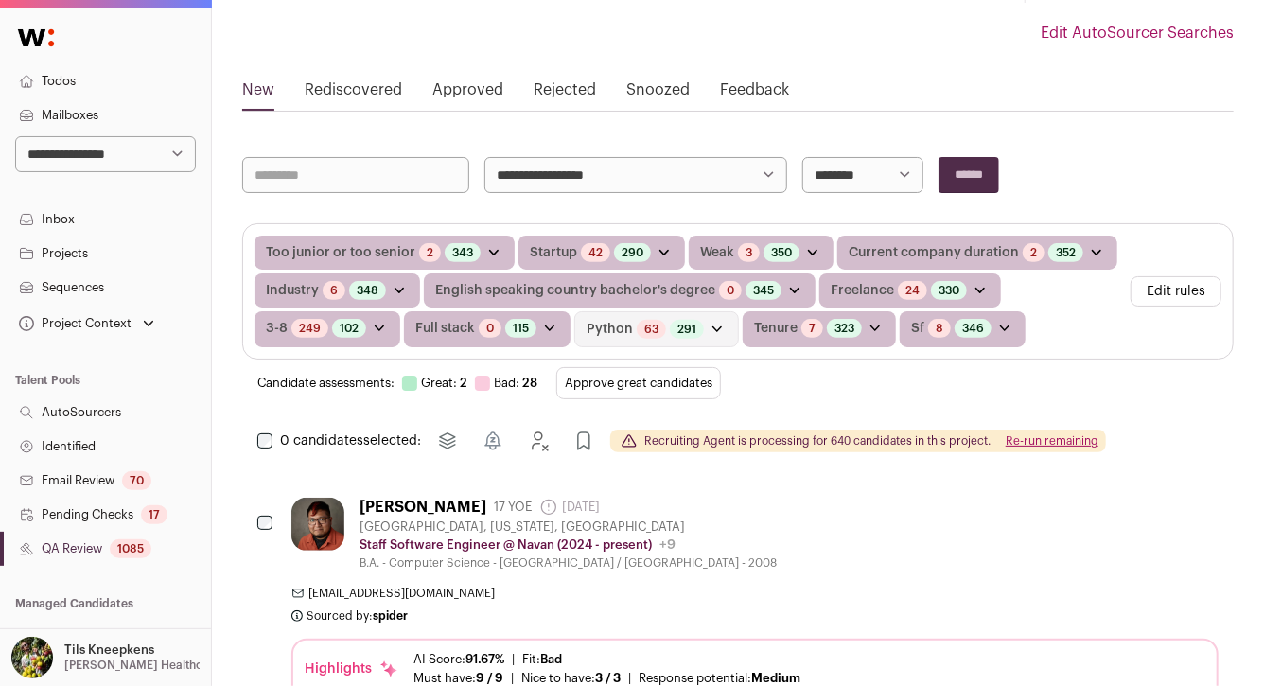
click at [1199, 284] on button "Edit rules" at bounding box center [1176, 291] width 91 height 30
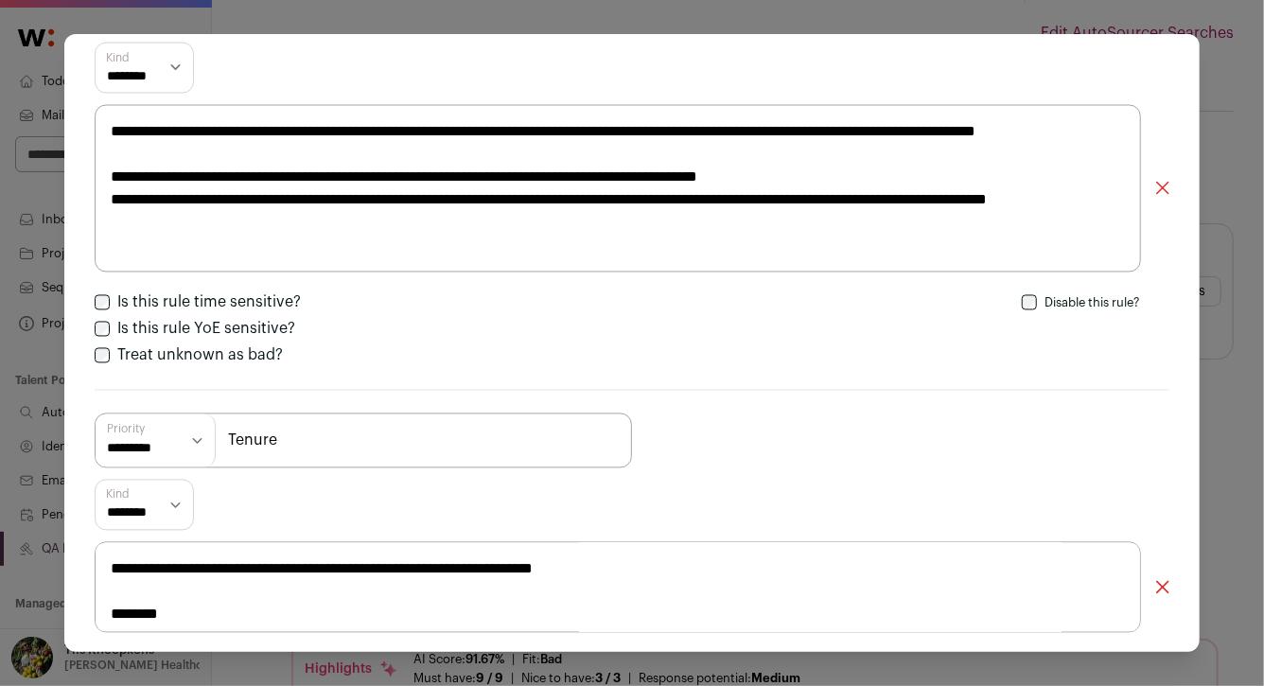
scroll to position [5868, 0]
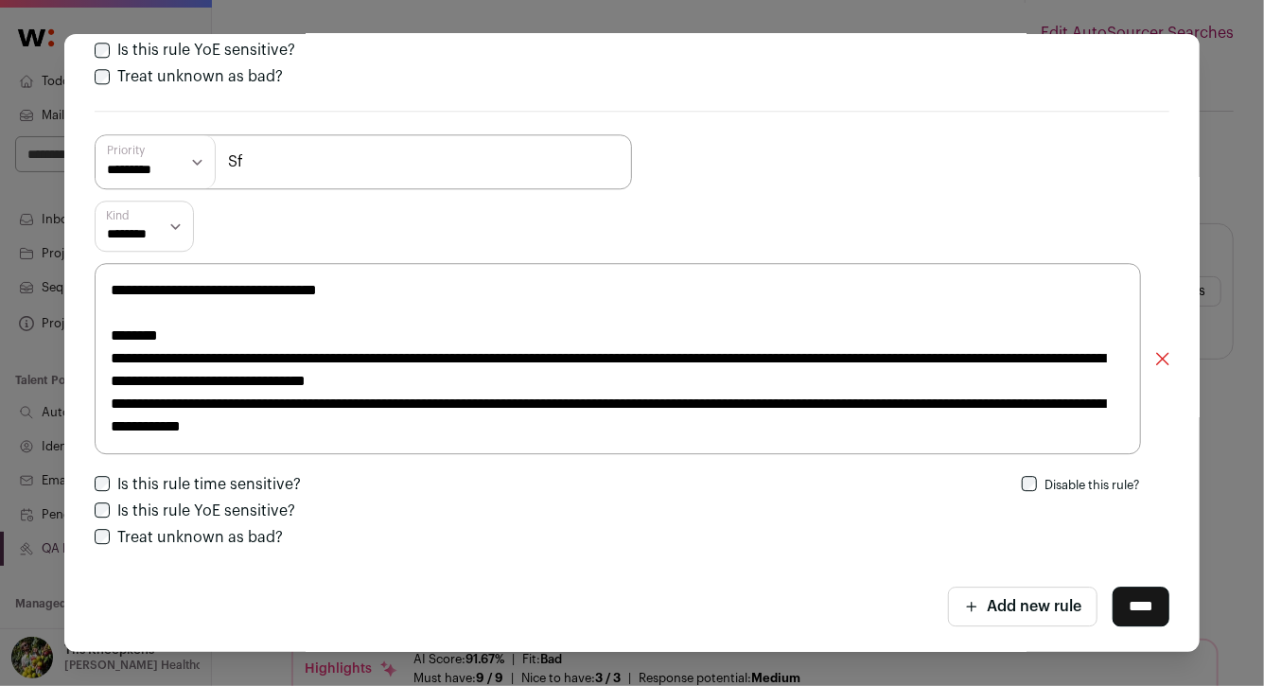
click at [1131, 601] on input "****" at bounding box center [1141, 607] width 57 height 40
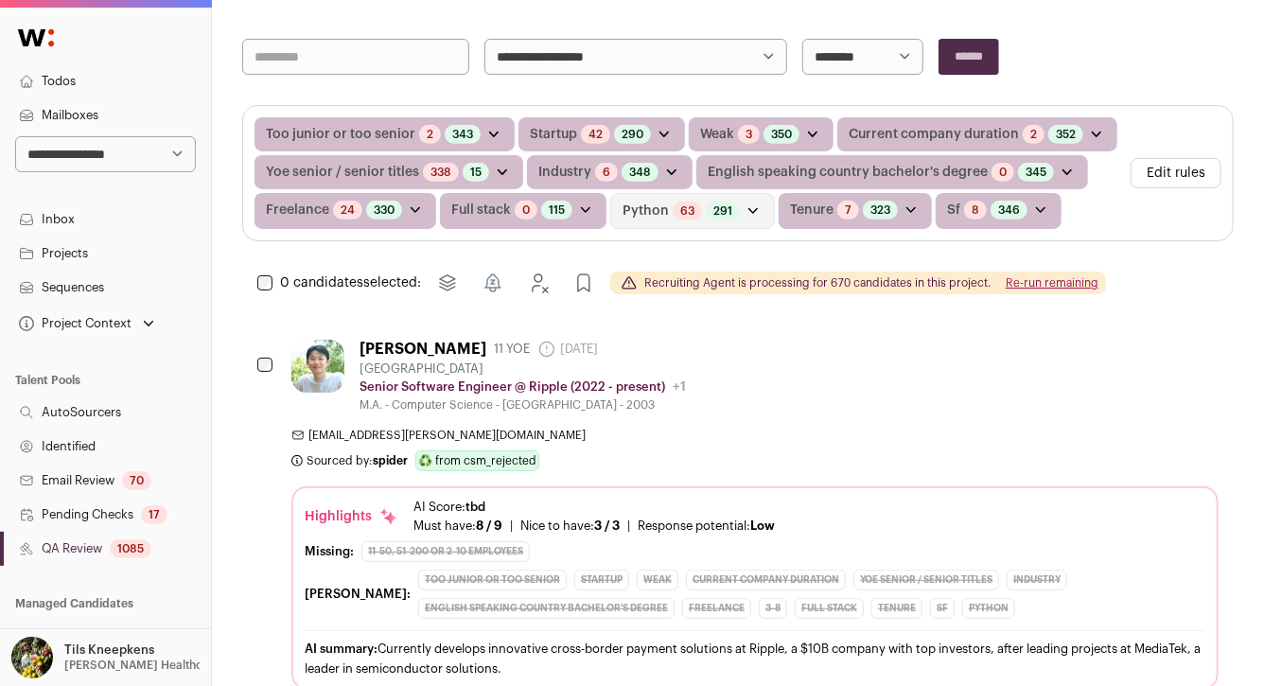
scroll to position [212, 0]
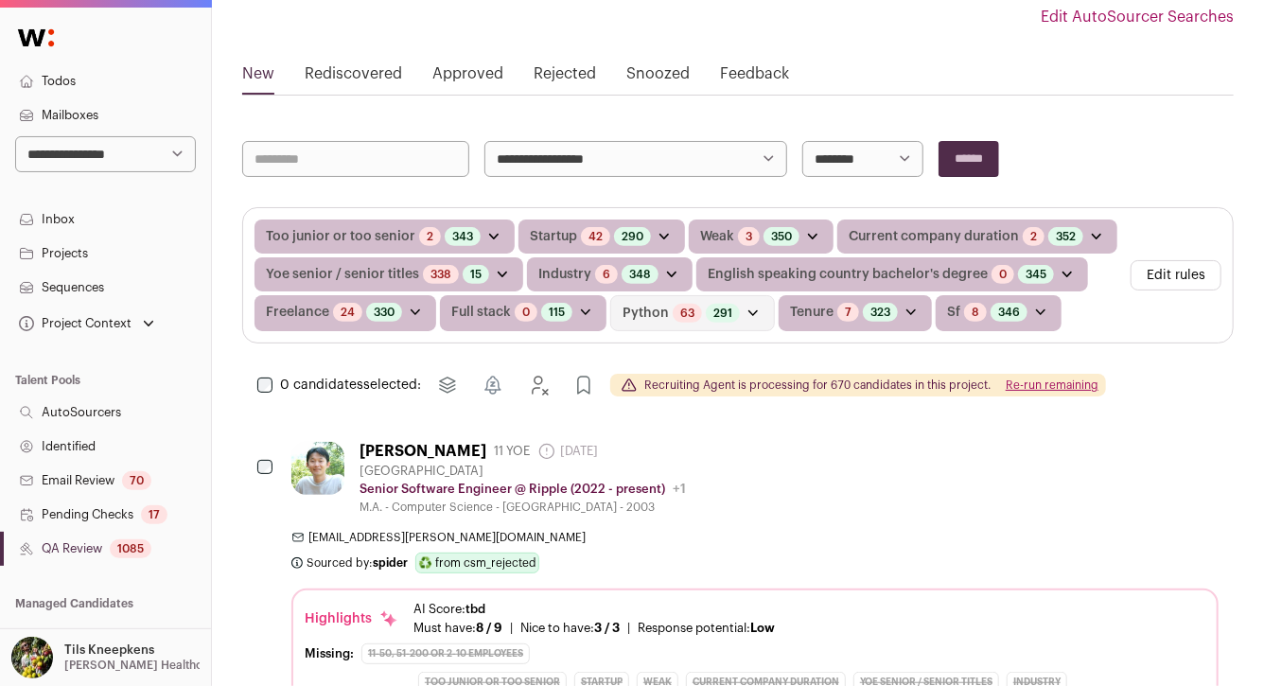
click at [1043, 381] on button "Re-run remaining" at bounding box center [1052, 385] width 93 height 15
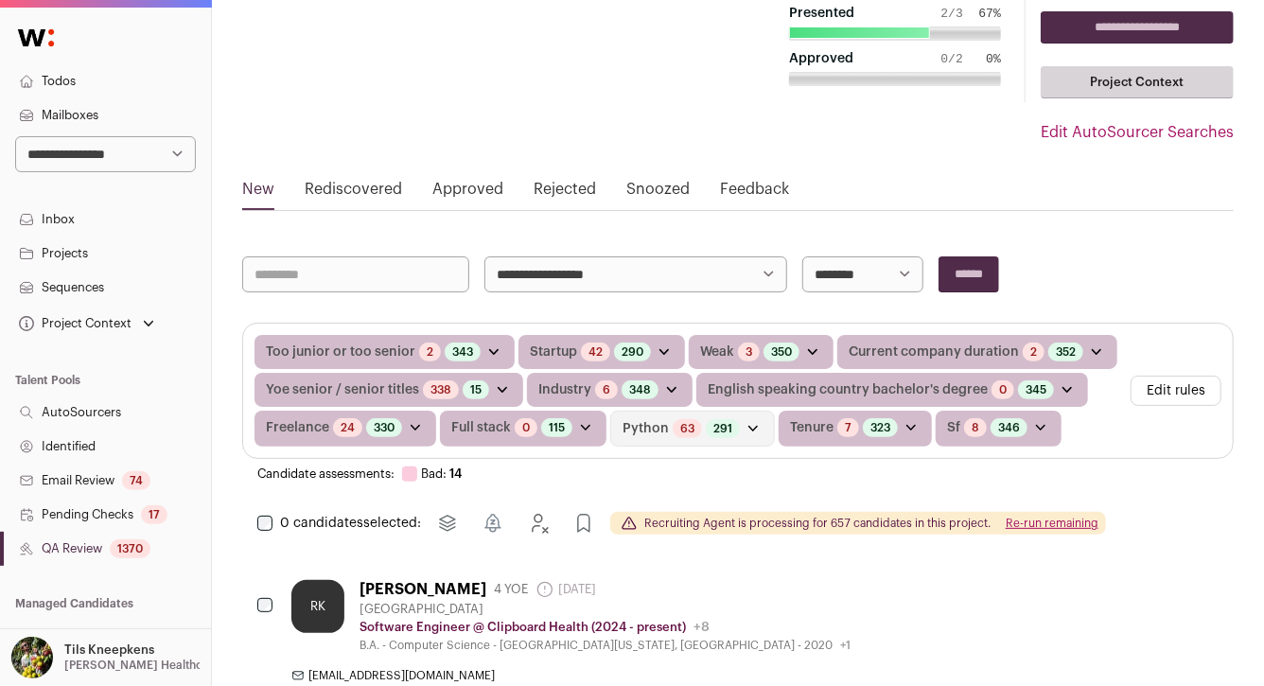
scroll to position [145, 0]
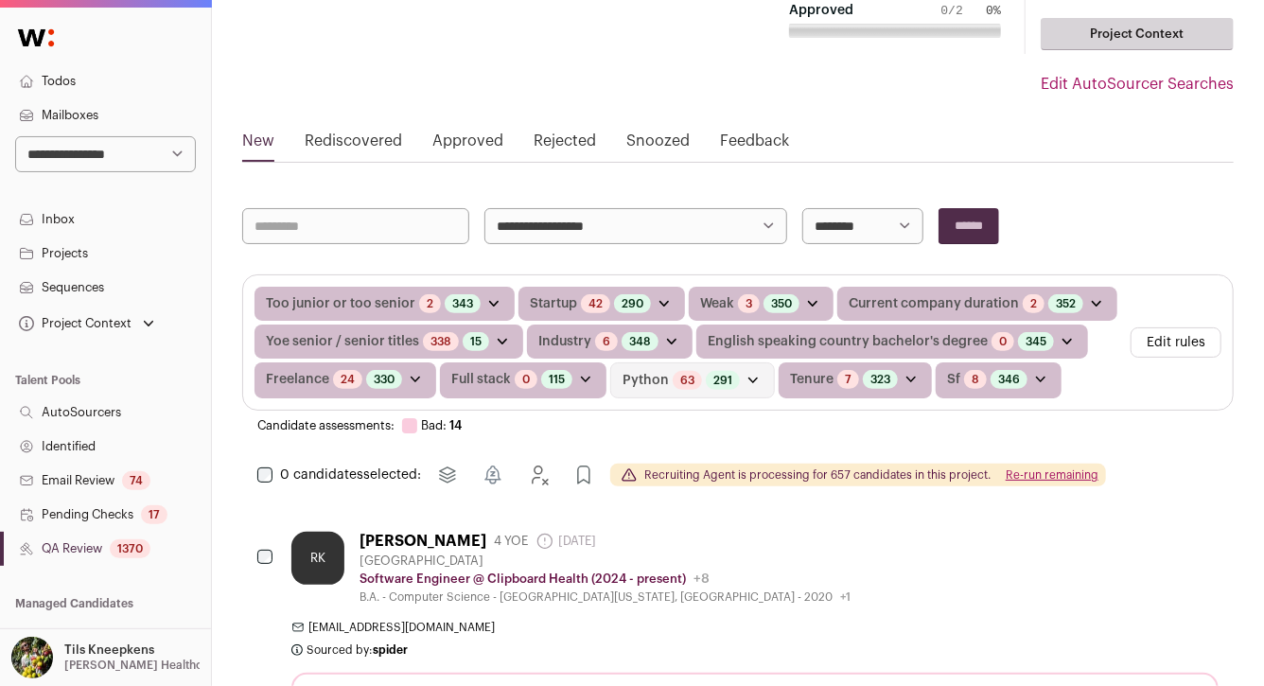
click at [529, 337] on div "Industry 6 Candidates with bad evaluations 348 Candidates with great evaluation…" at bounding box center [610, 342] width 166 height 34
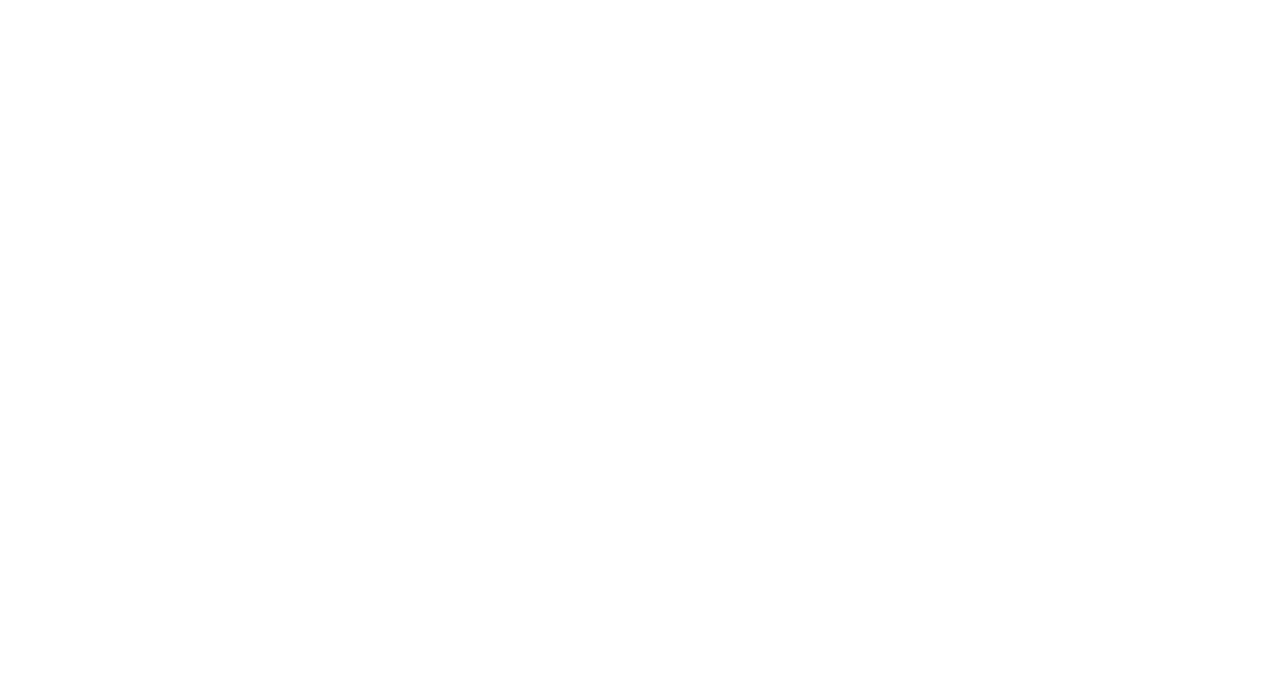
scroll to position [241, 0]
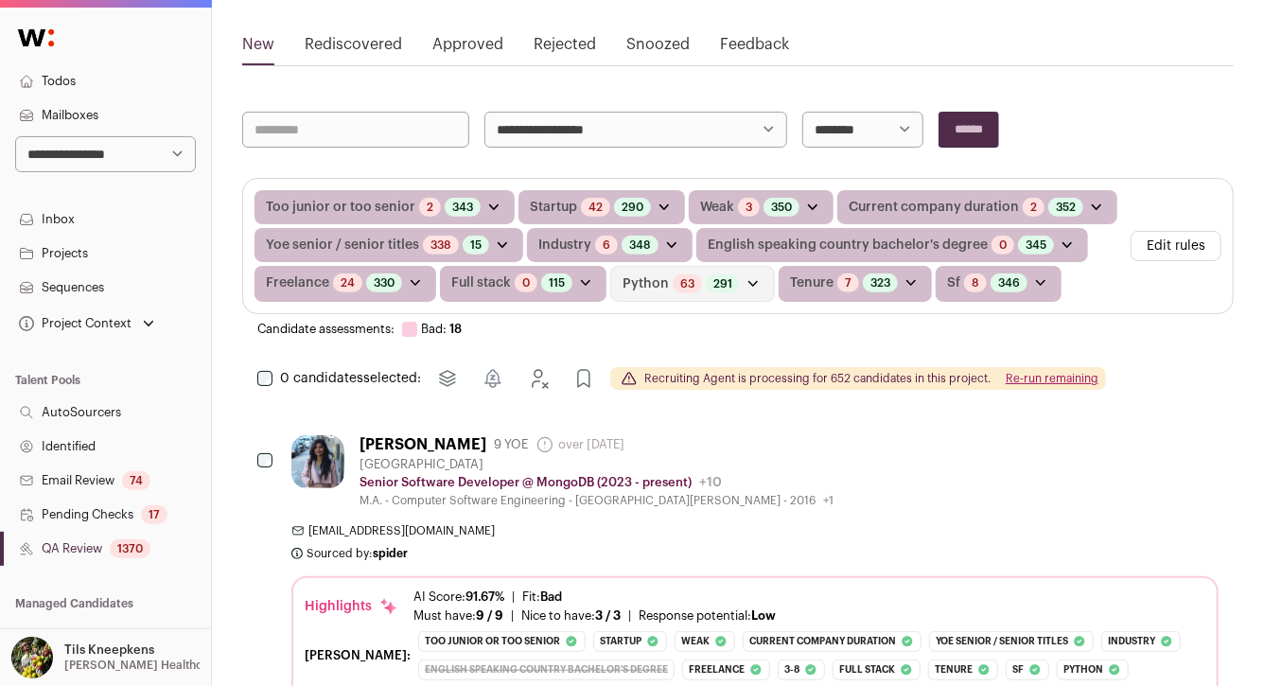
click at [593, 120] on select "**********" at bounding box center [635, 130] width 303 height 36
select select "*****"
click at [977, 125] on input "******" at bounding box center [969, 130] width 61 height 36
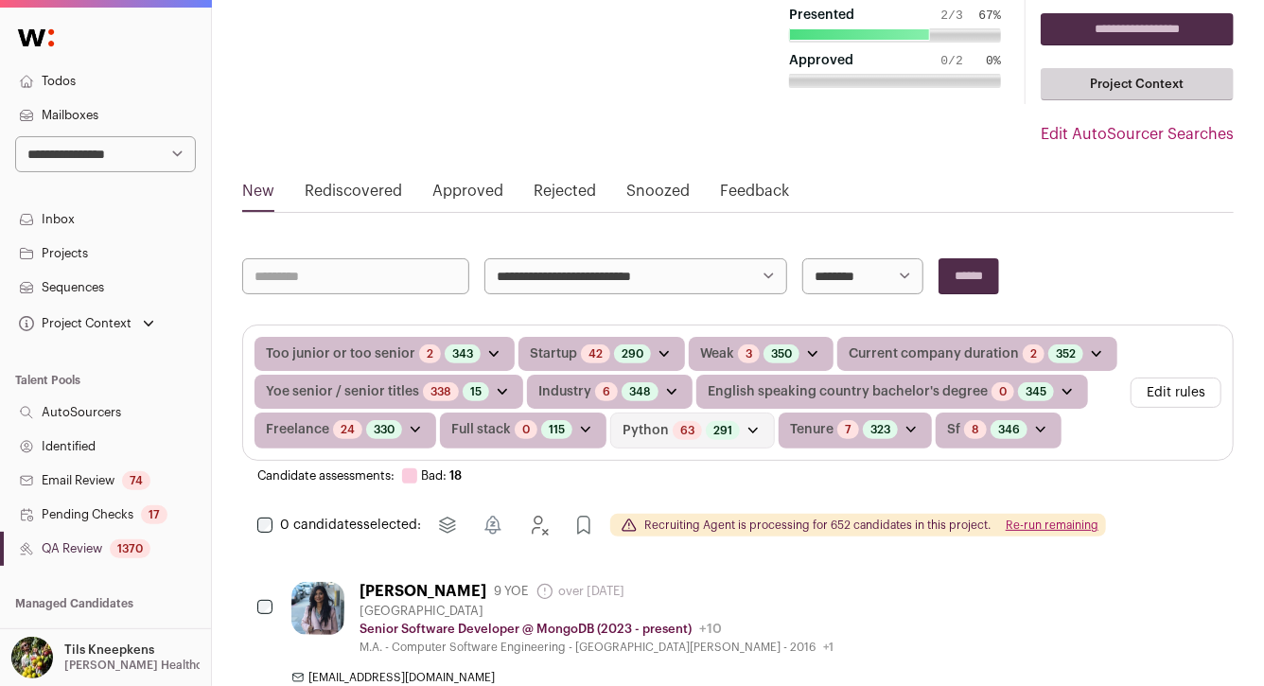
scroll to position [0, 0]
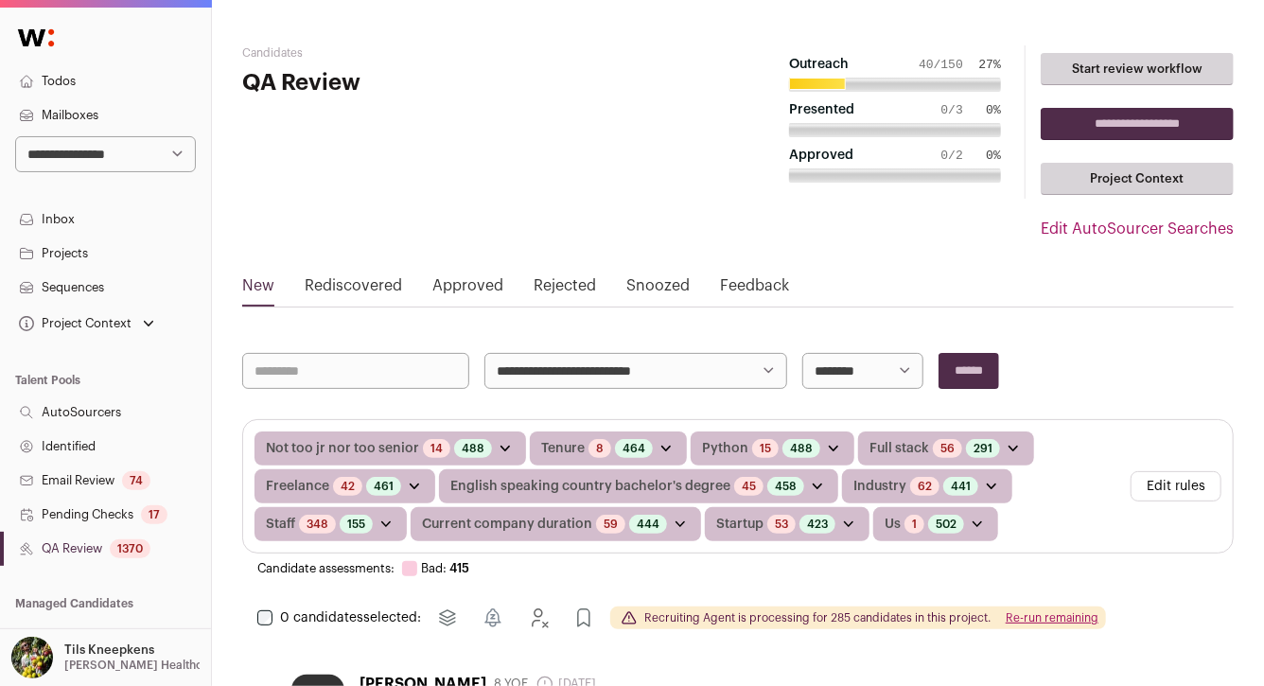
click at [70, 68] on link "Todos" at bounding box center [105, 81] width 211 height 34
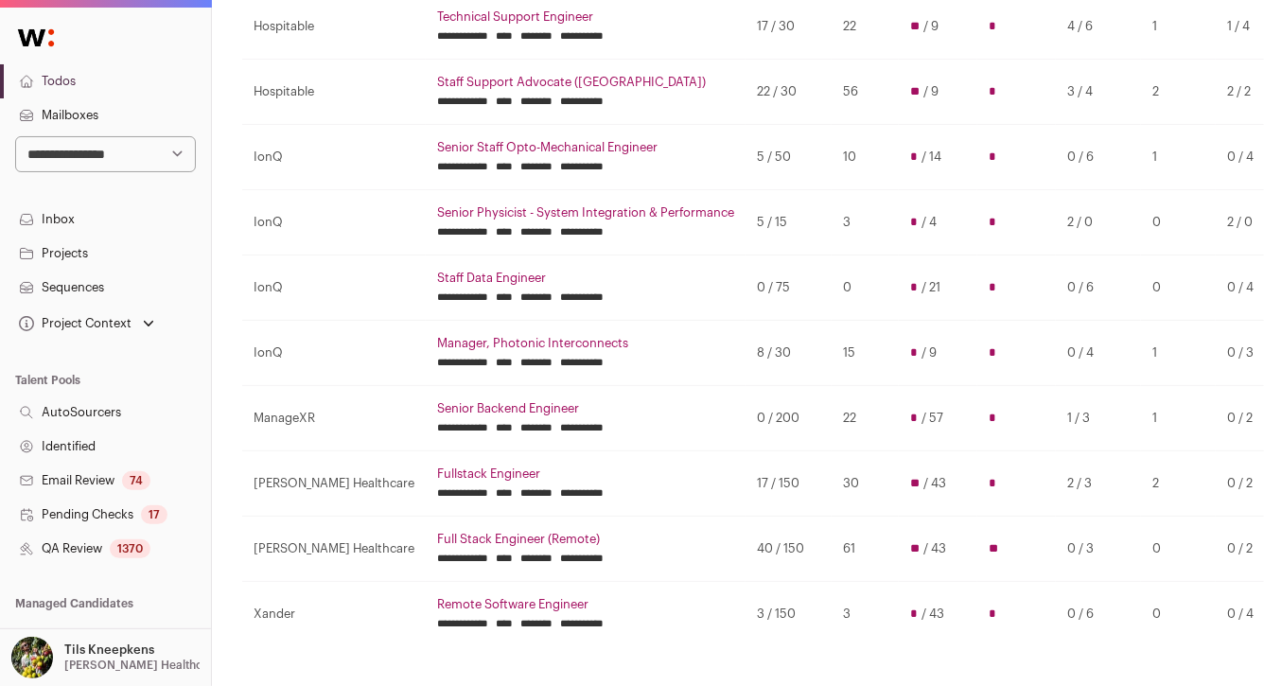
scroll to position [307, 0]
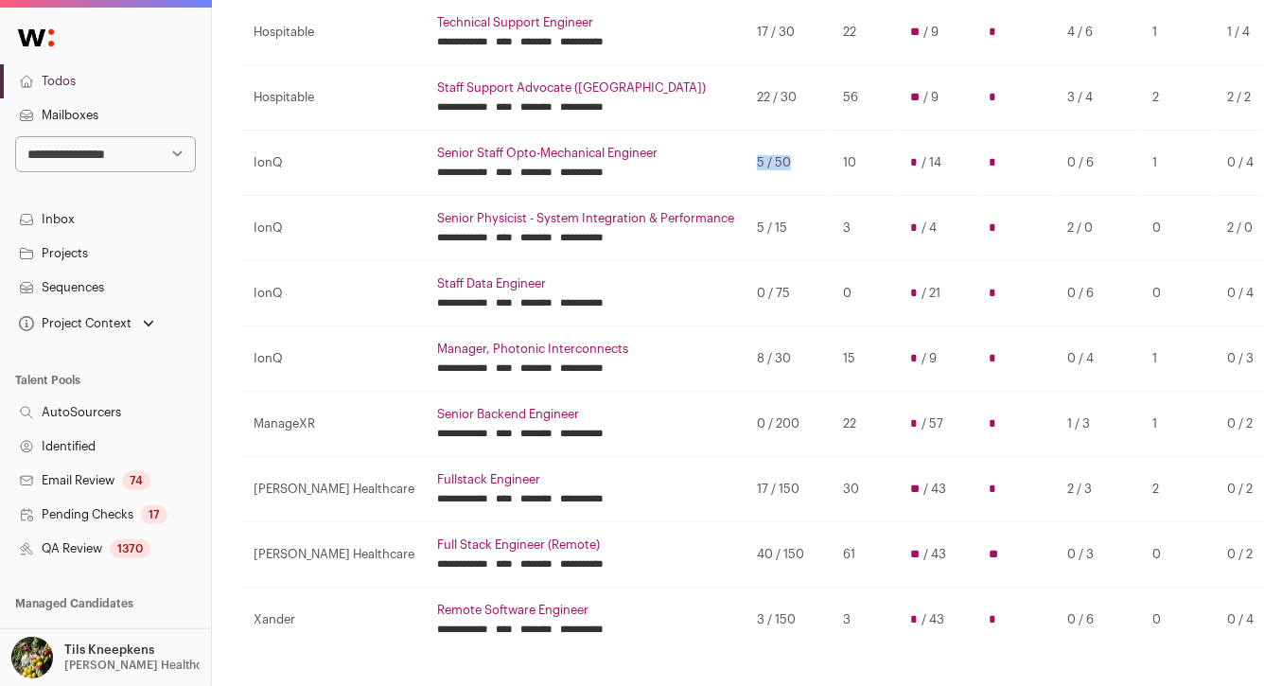
drag, startPoint x: 733, startPoint y: 162, endPoint x: 677, endPoint y: 155, distance: 56.2
click at [677, 155] on tr "**********" at bounding box center [780, 162] width 1077 height 65
click at [677, 155] on td "**********" at bounding box center [586, 163] width 320 height 64
drag, startPoint x: 677, startPoint y: 155, endPoint x: 733, endPoint y: 153, distance: 55.9
click at [733, 155] on tr "**********" at bounding box center [780, 162] width 1077 height 65
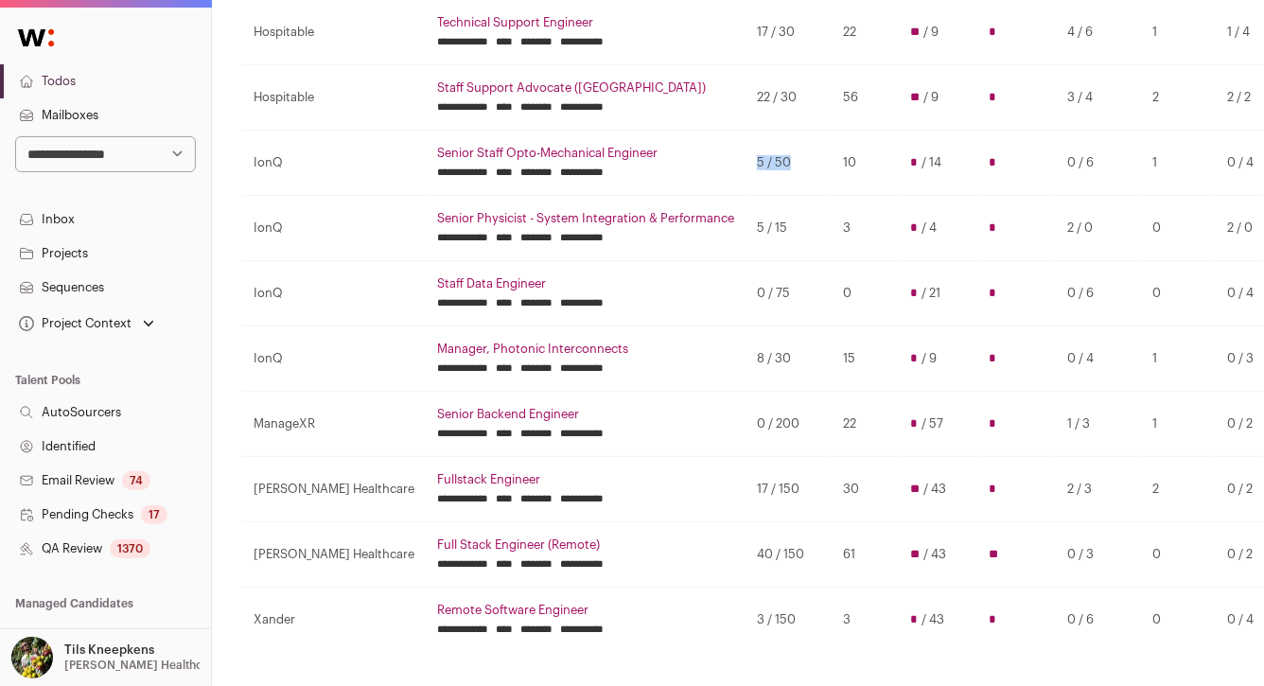
click at [746, 153] on td "5 / 50" at bounding box center [789, 162] width 86 height 65
drag, startPoint x: 747, startPoint y: 226, endPoint x: 694, endPoint y: 228, distance: 53.0
click at [746, 228] on td "5 / 15" at bounding box center [789, 227] width 86 height 65
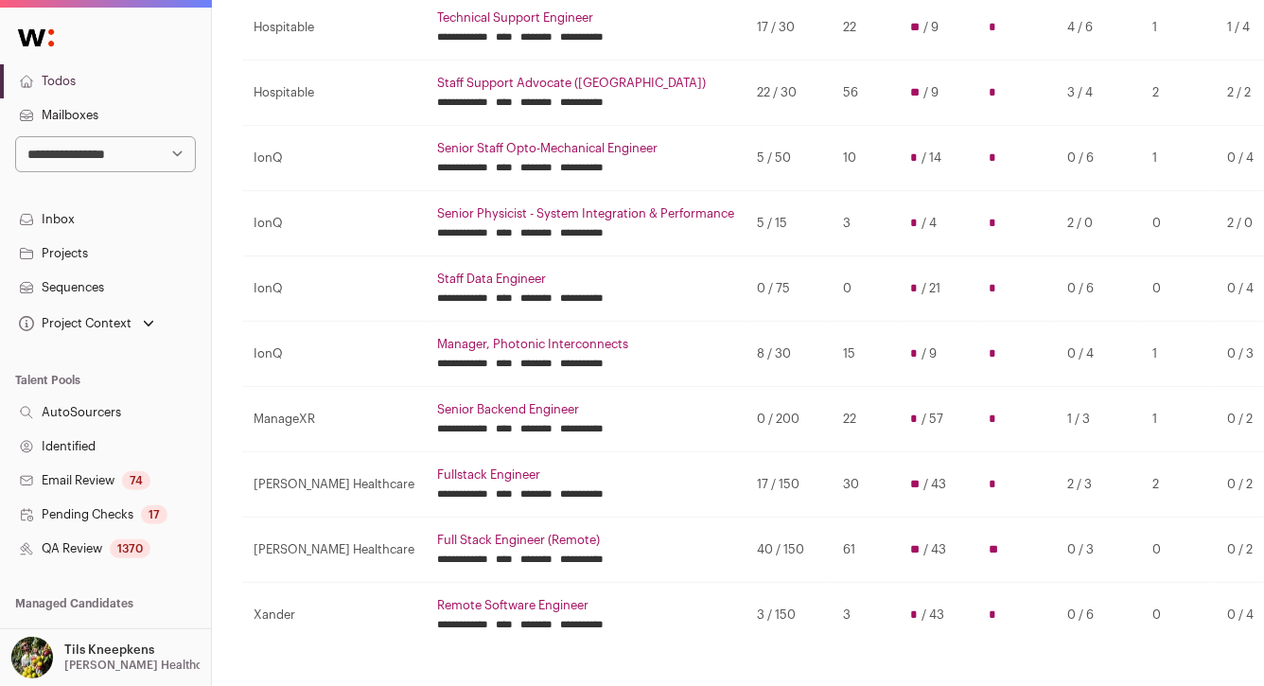
scroll to position [310, 0]
click at [642, 209] on link "Senior Physicist - System Integration & Performance" at bounding box center [585, 214] width 297 height 15
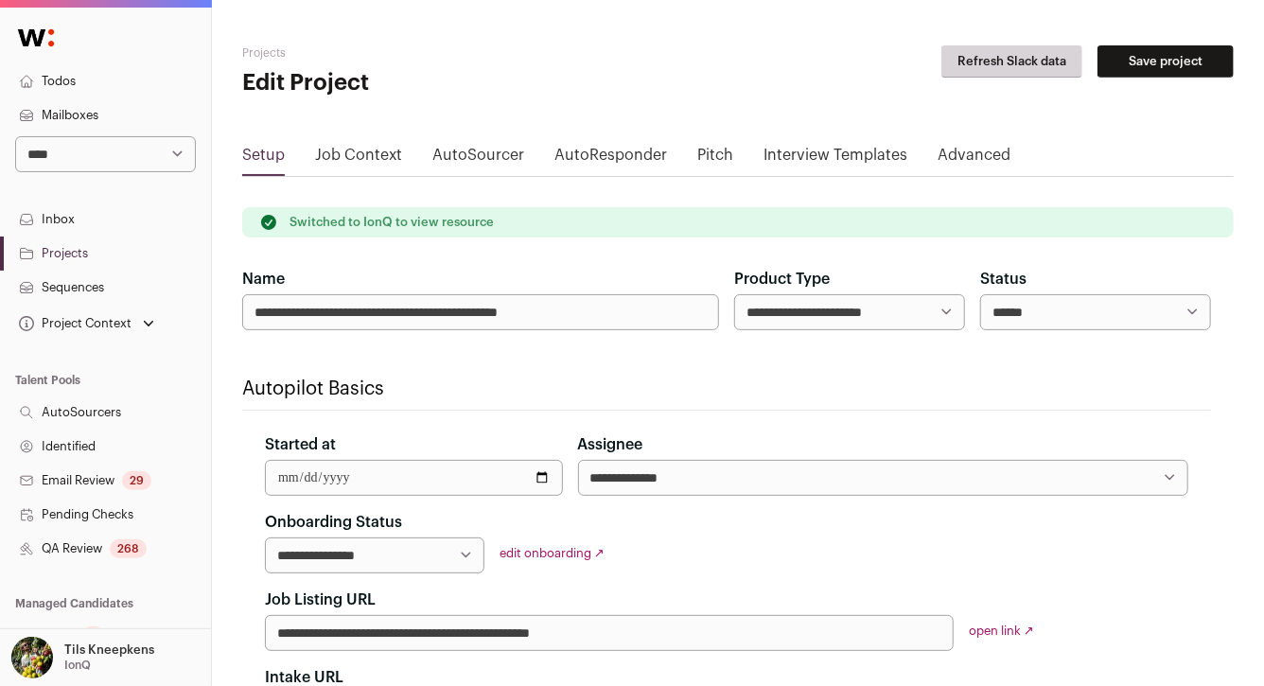
click at [128, 552] on div "268" at bounding box center [128, 548] width 37 height 19
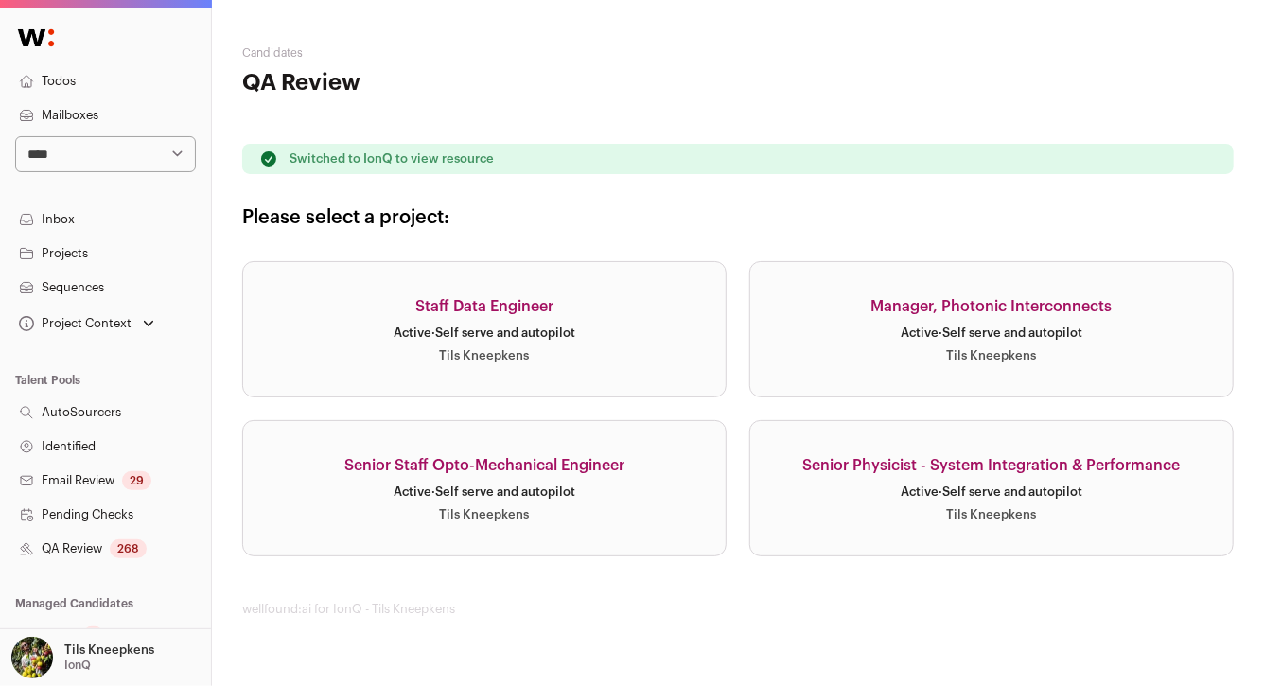
click at [880, 479] on link "Senior Physicist - System Integration & Performance Active · Self serve and aut…" at bounding box center [991, 488] width 484 height 136
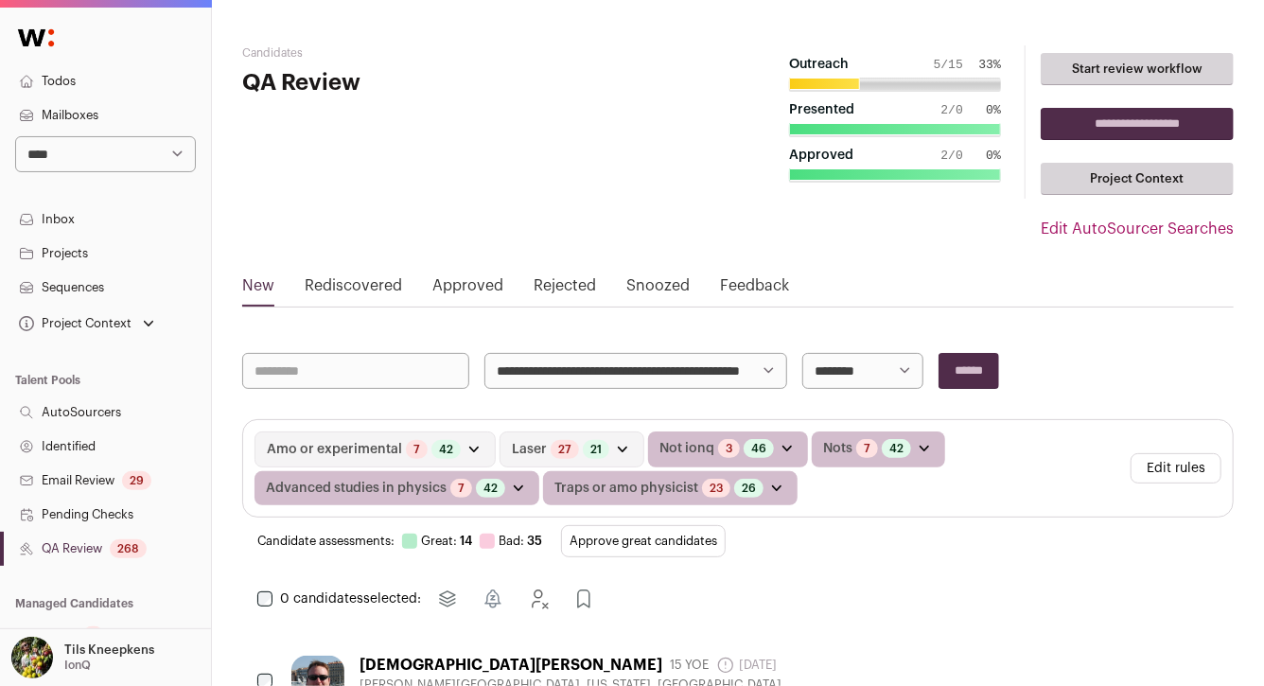
click at [600, 536] on button "Approve great candidates" at bounding box center [643, 541] width 165 height 32
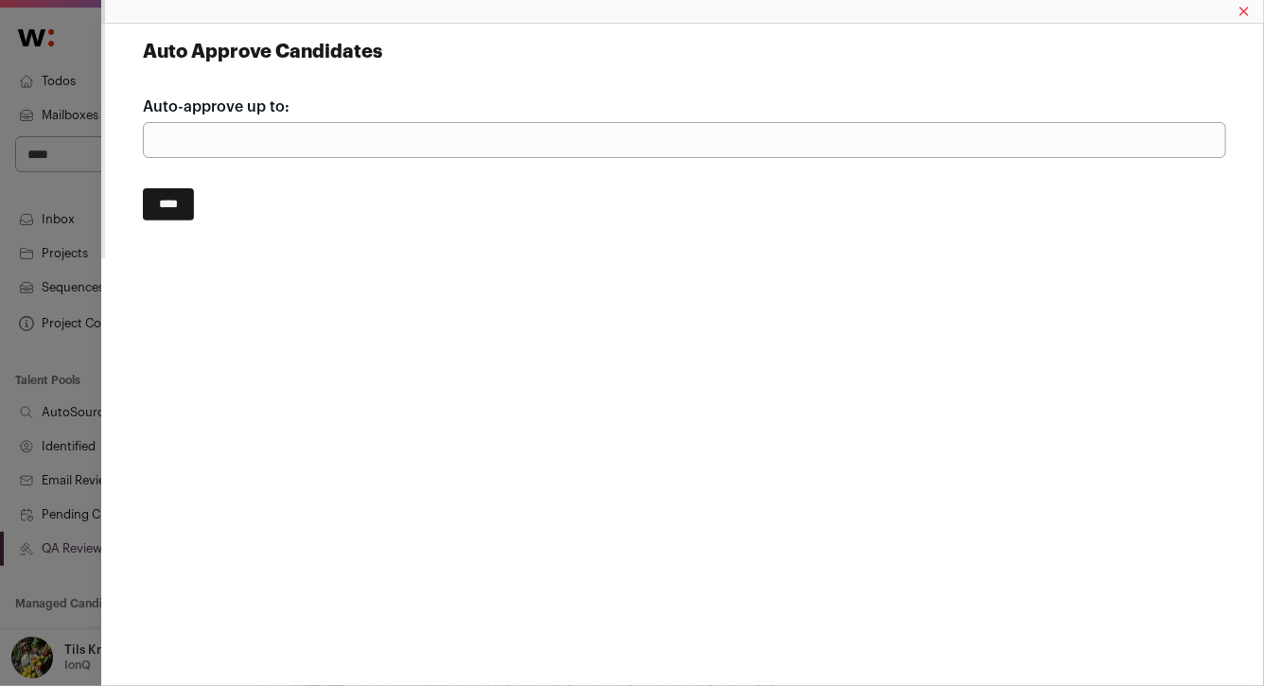
click at [185, 189] on input "****" at bounding box center [168, 204] width 51 height 32
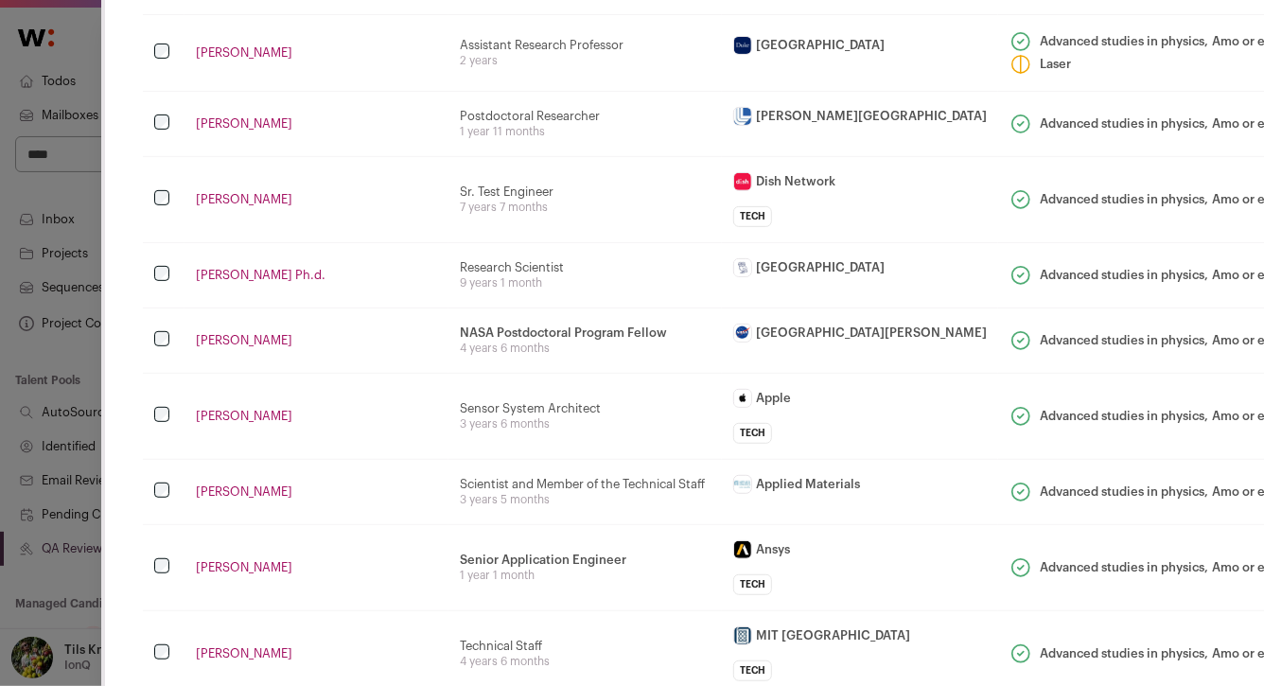
scroll to position [279, 0]
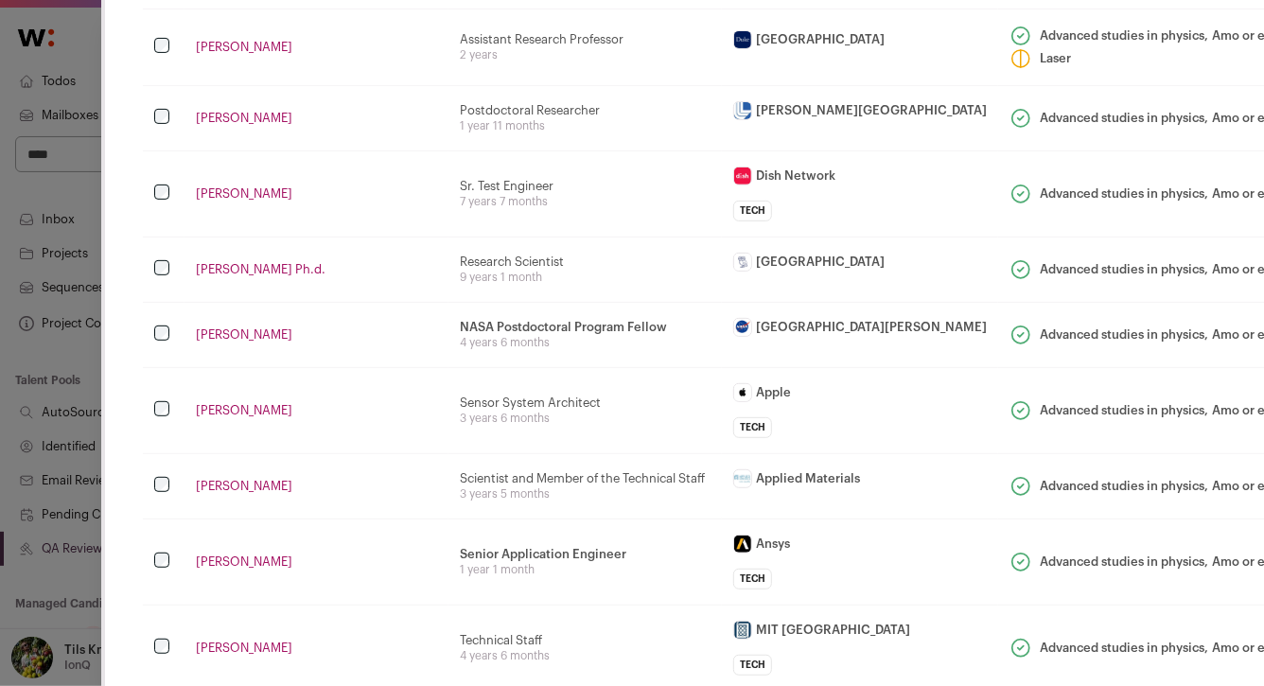
click at [261, 45] on link "[PERSON_NAME]" at bounding box center [316, 47] width 241 height 15
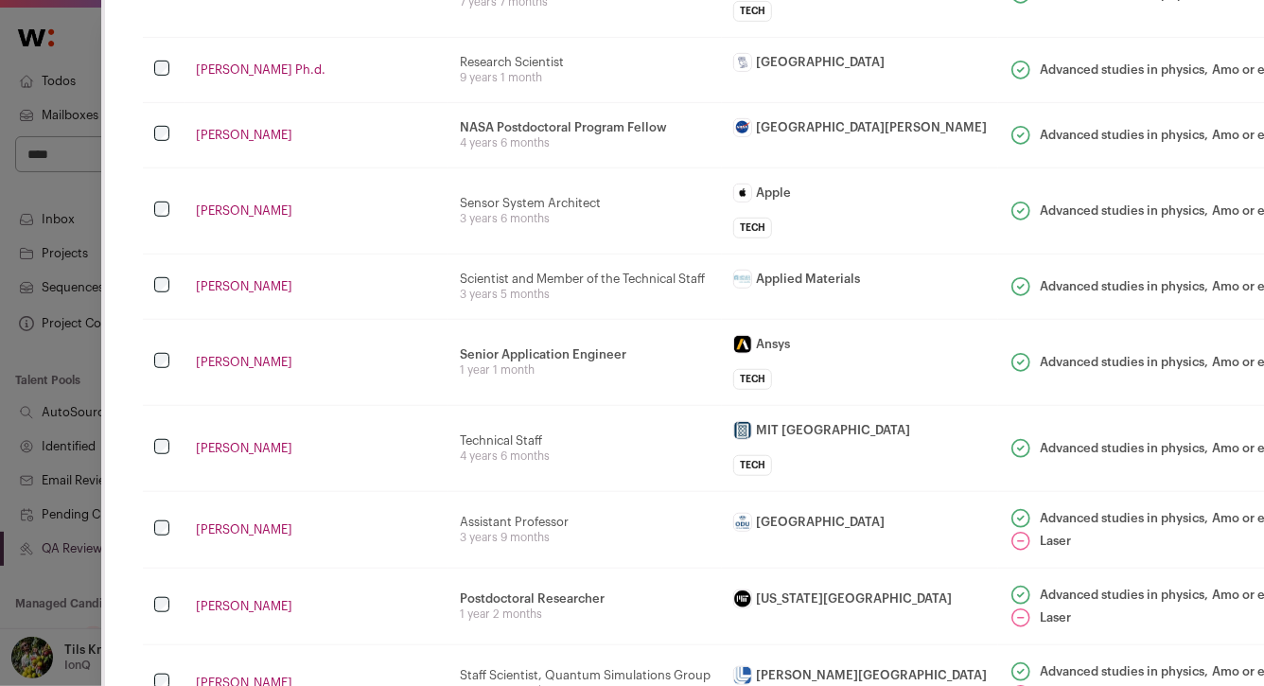
scroll to position [484, 0]
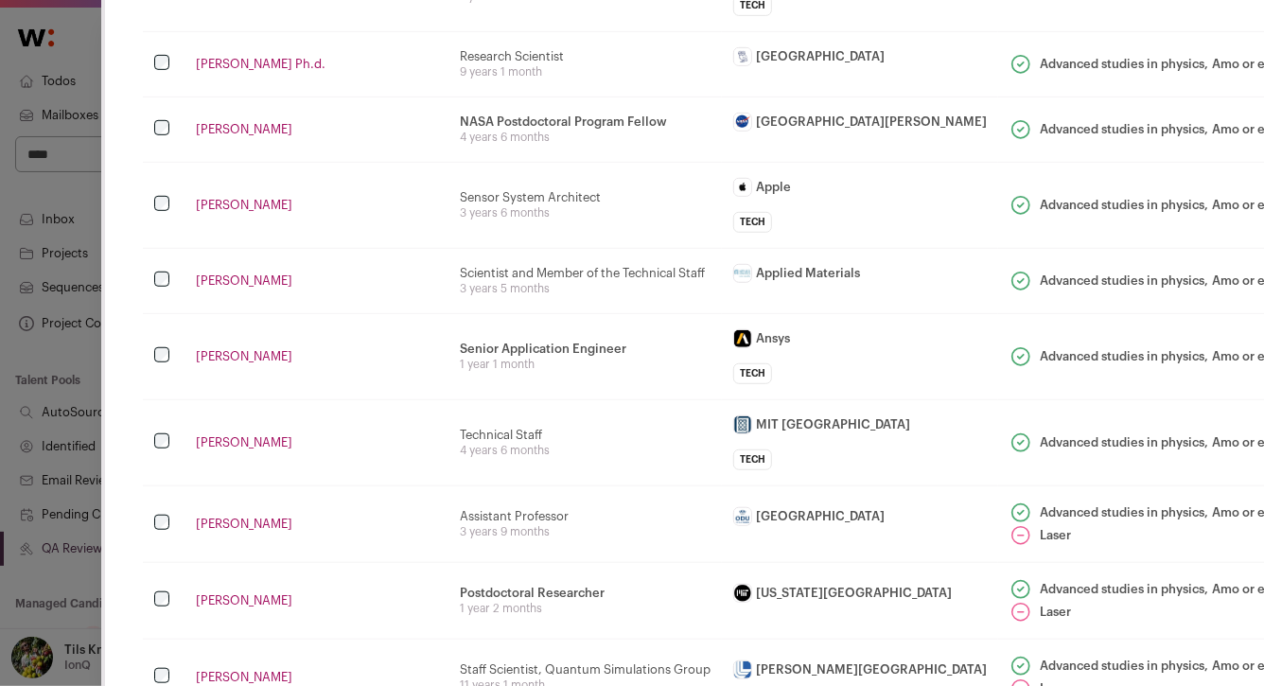
click at [215, 123] on link "[PERSON_NAME]" at bounding box center [316, 129] width 241 height 15
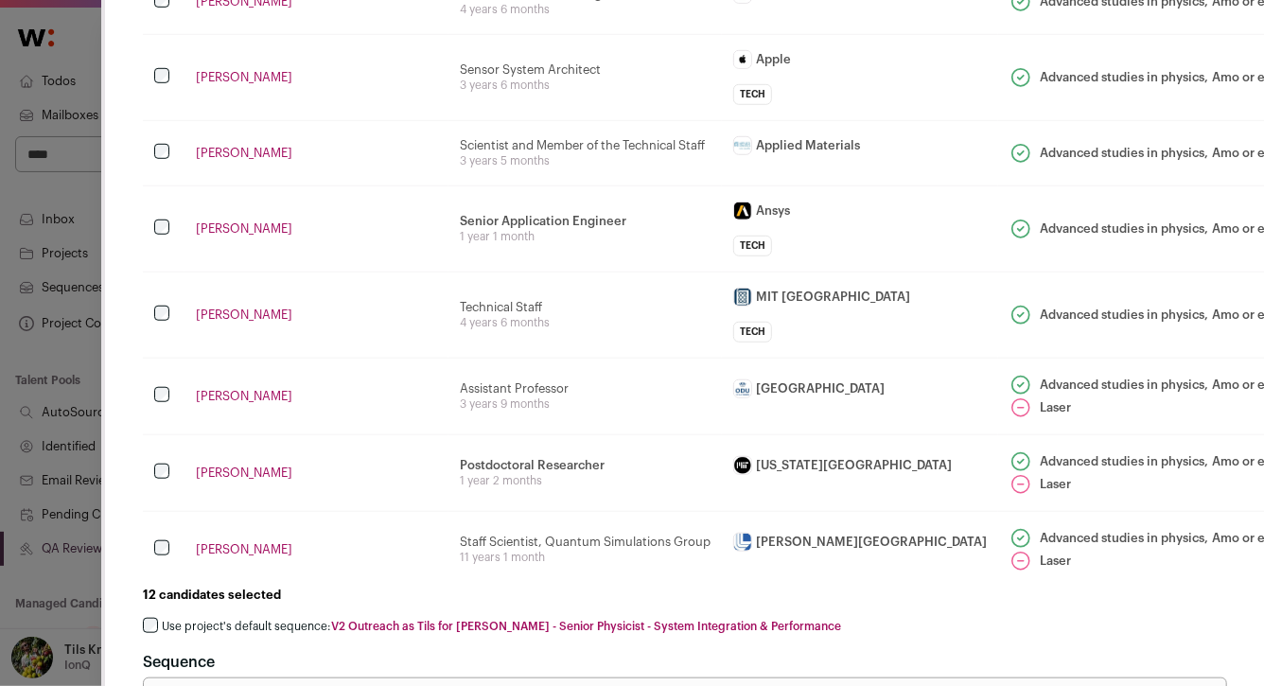
scroll to position [648, 0]
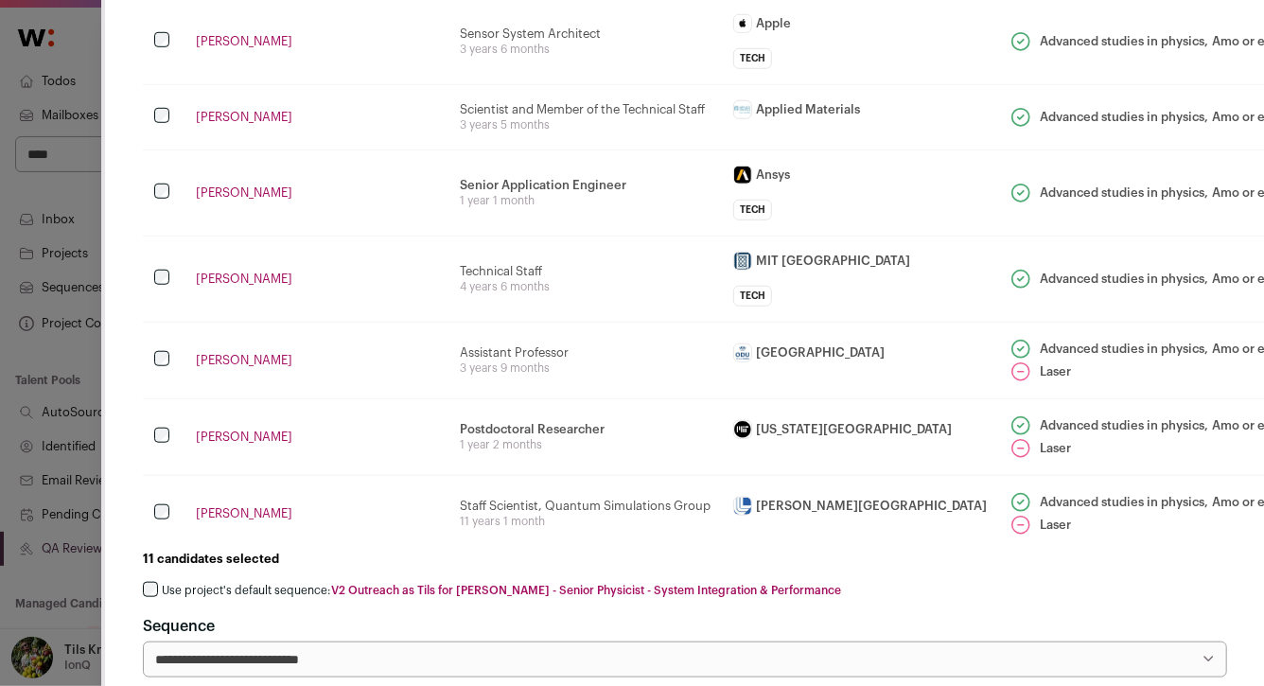
click at [213, 114] on link "[PERSON_NAME]" at bounding box center [316, 117] width 241 height 15
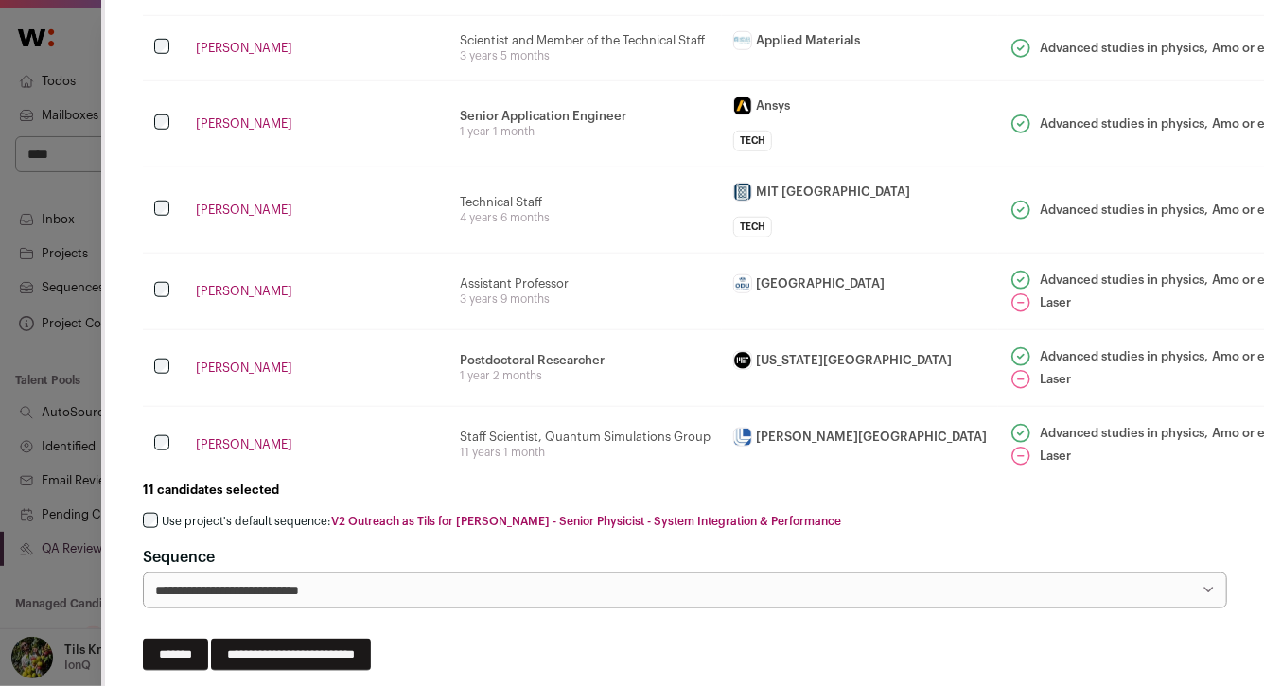
scroll to position [729, 0]
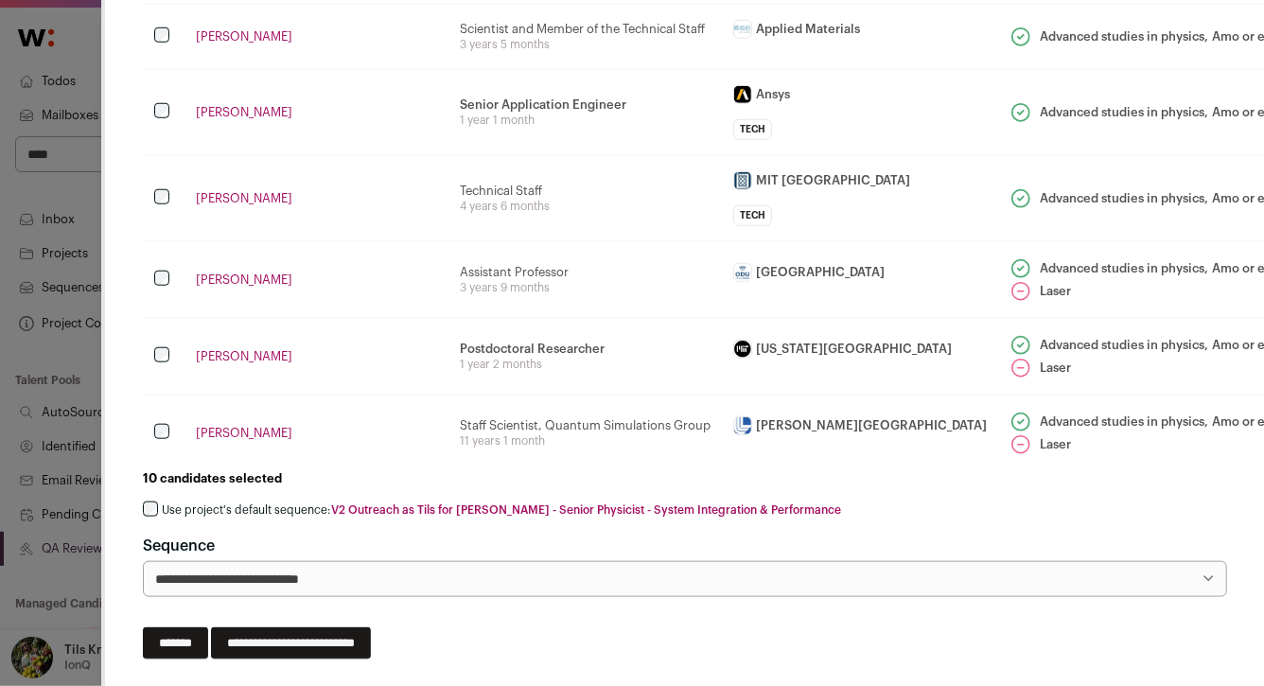
click at [217, 199] on link "[PERSON_NAME]" at bounding box center [316, 198] width 241 height 15
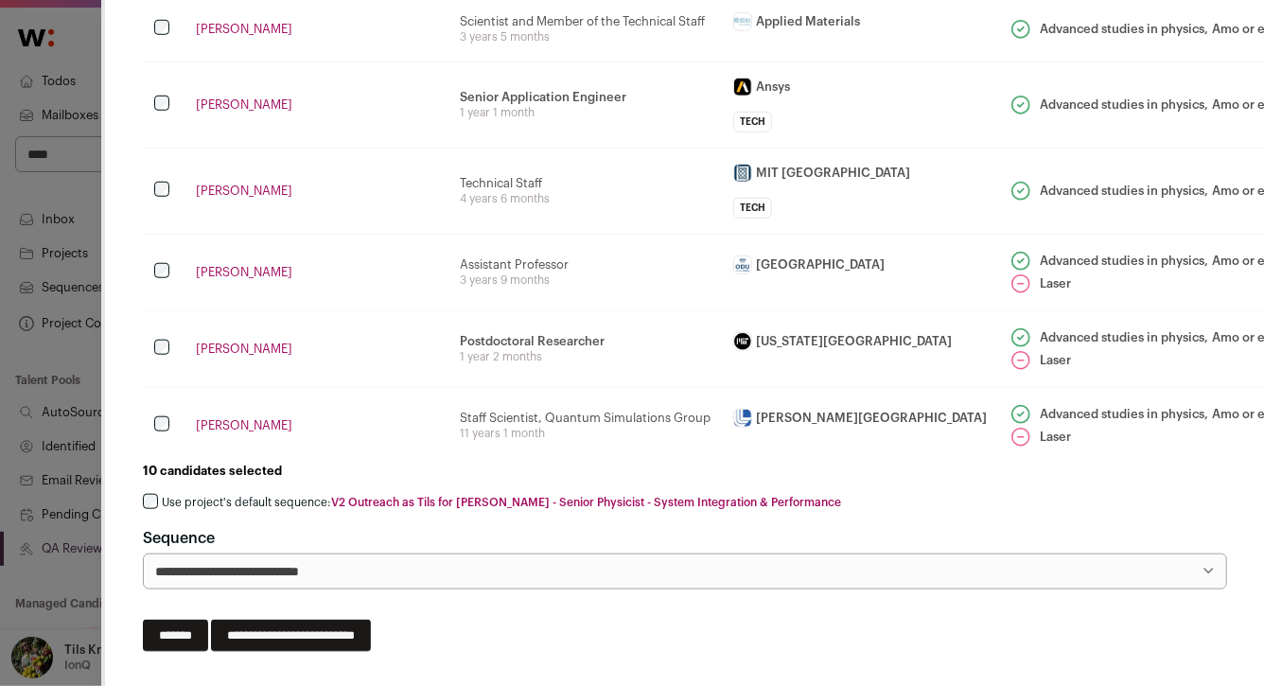
click at [213, 271] on link "[PERSON_NAME]" at bounding box center [316, 272] width 241 height 15
click at [255, 496] on label "Use project's default sequence: V2 Outreach as Tils for [PERSON_NAME] - Senior …" at bounding box center [501, 502] width 679 height 15
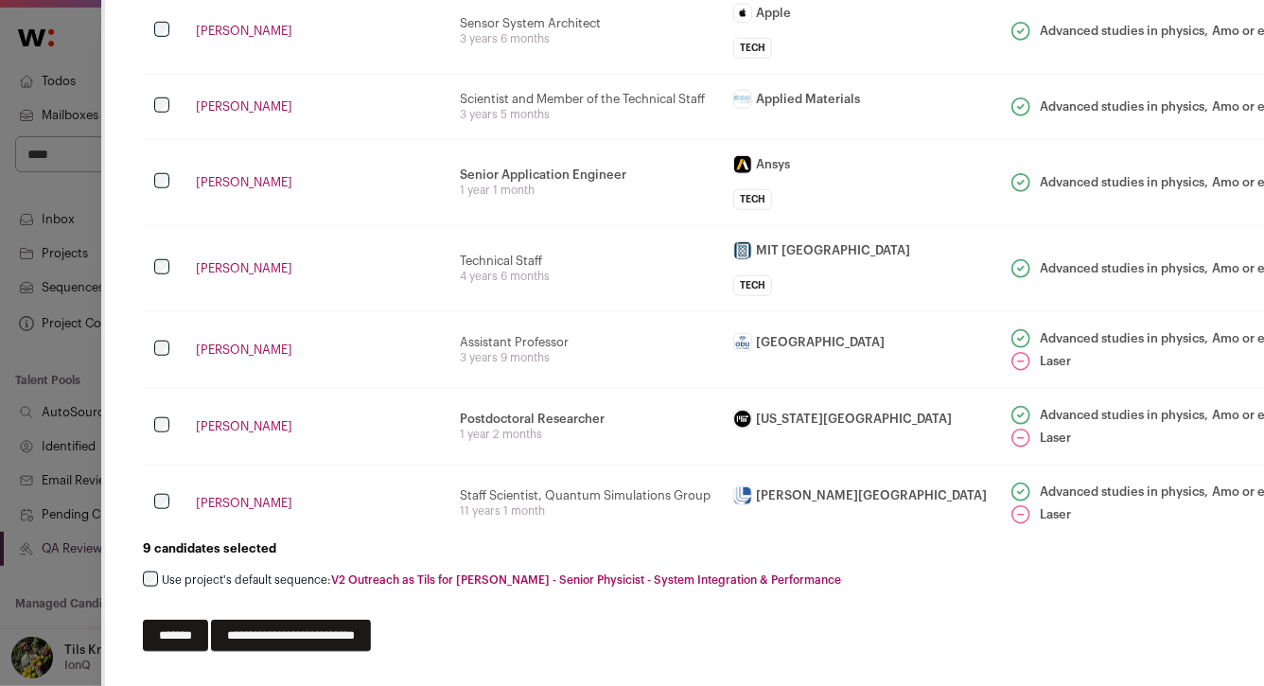
click at [371, 633] on input "**********" at bounding box center [291, 636] width 160 height 32
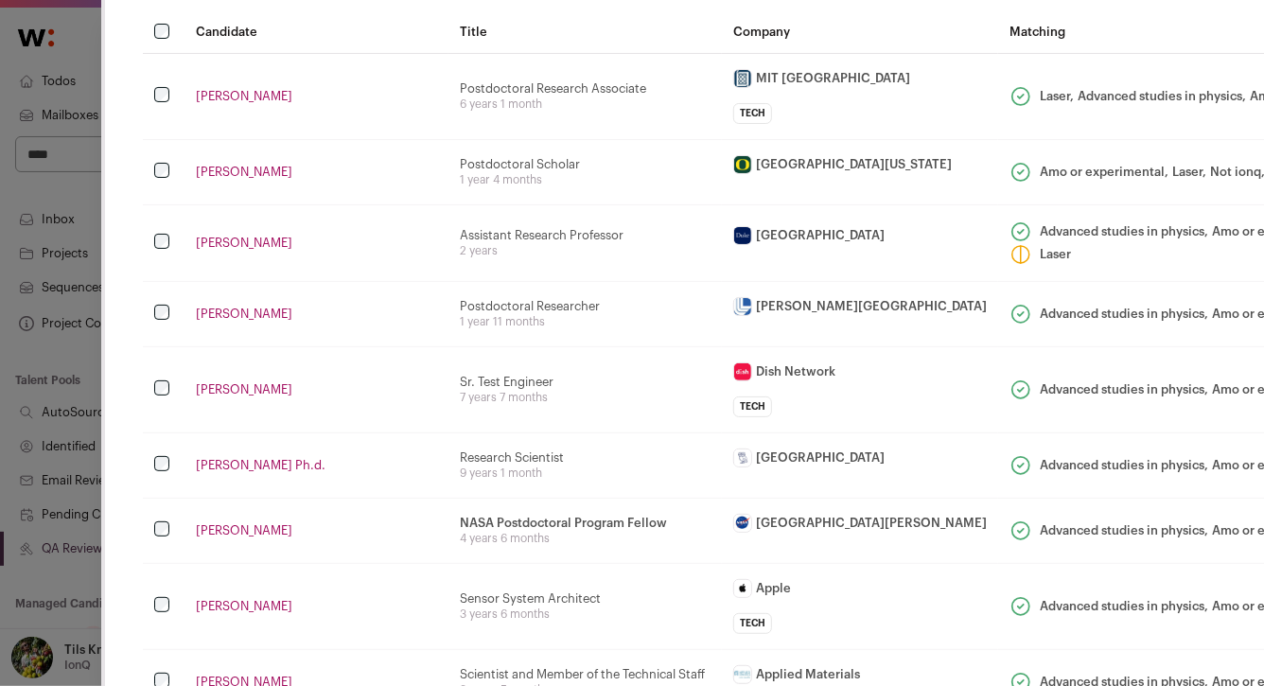
scroll to position [0, 0]
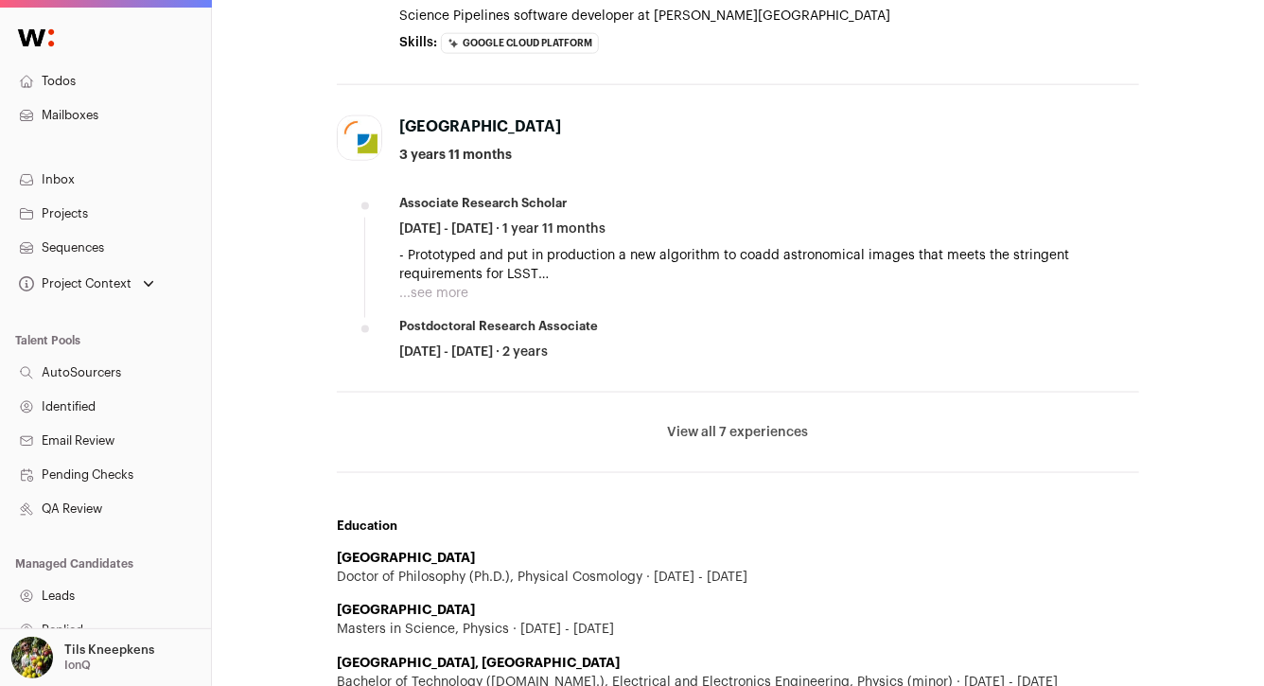
scroll to position [786, 0]
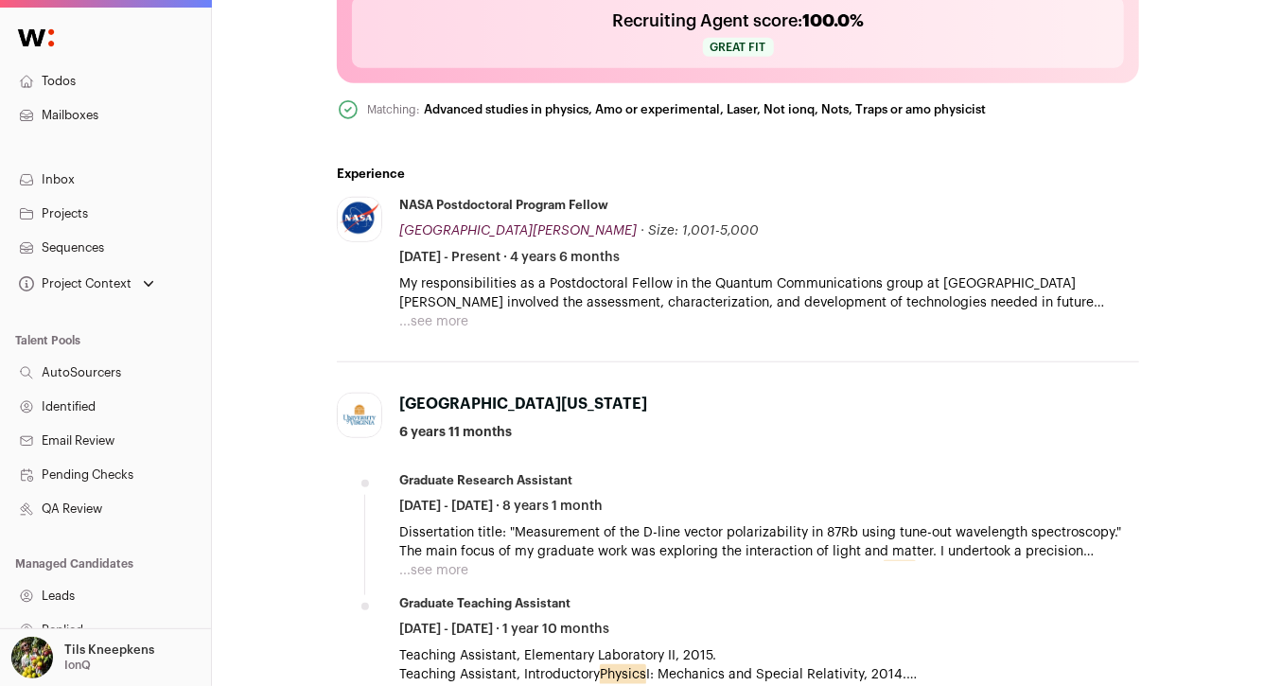
scroll to position [661, 0]
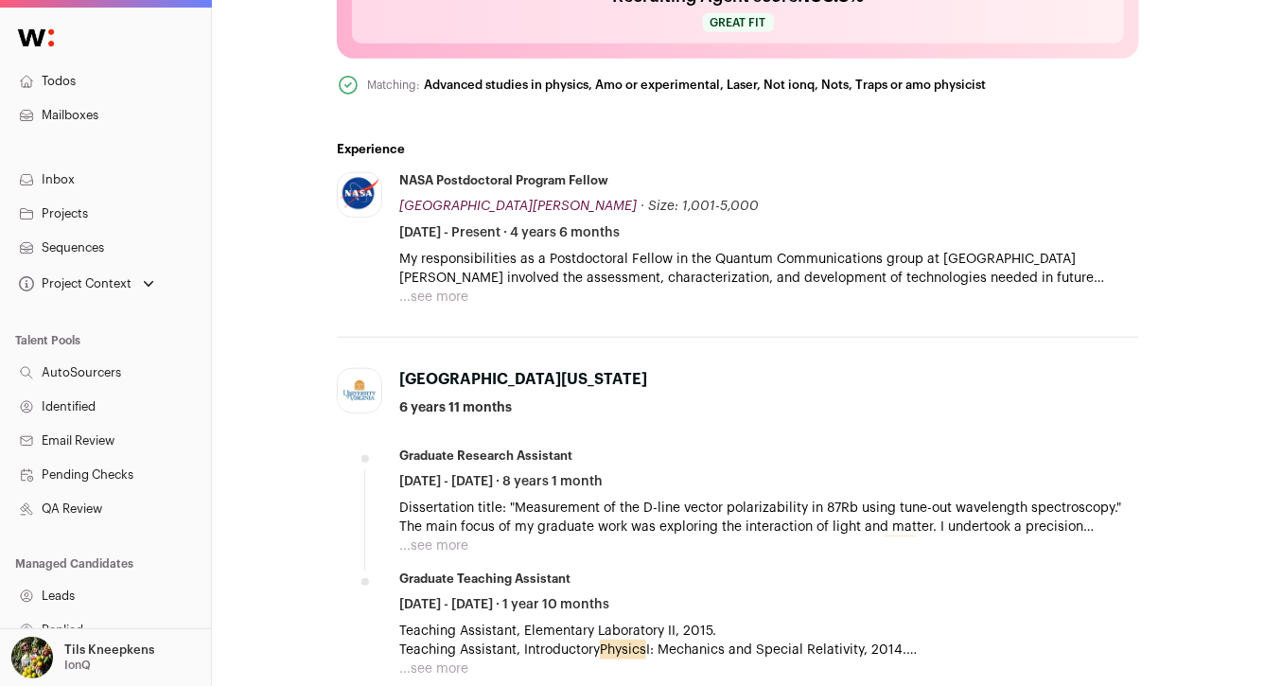
click at [429, 297] on button "...see more" at bounding box center [433, 297] width 69 height 19
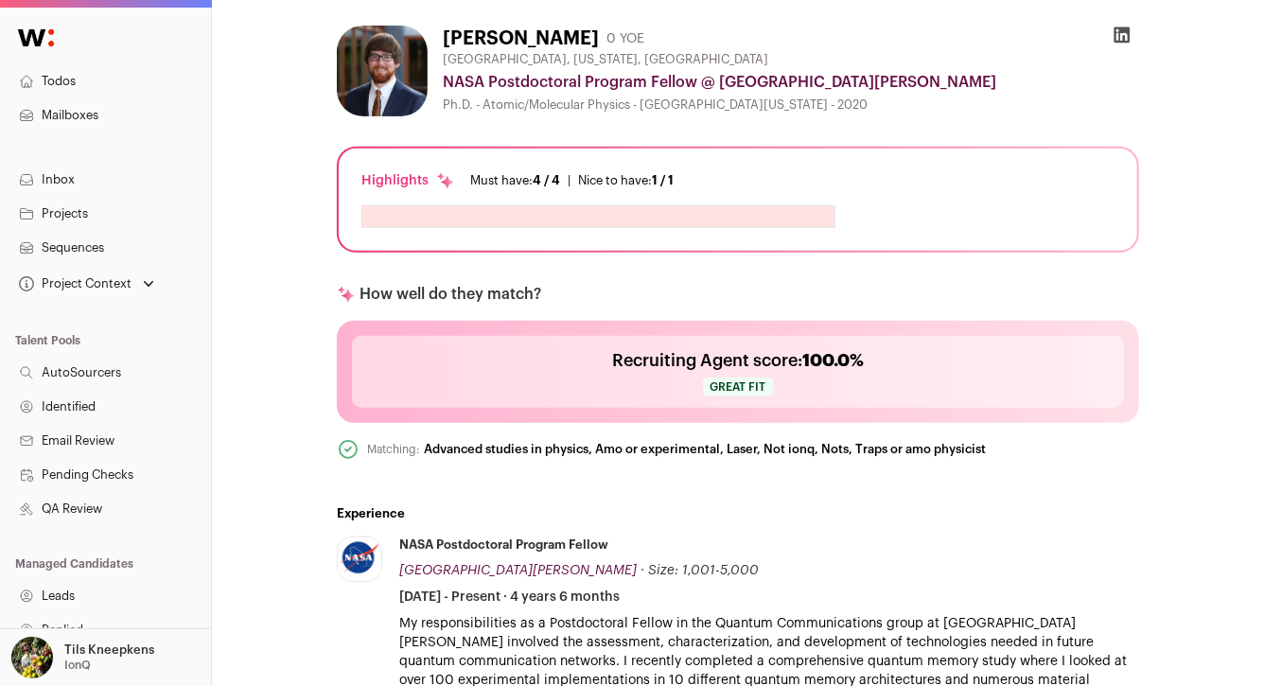
scroll to position [231, 0]
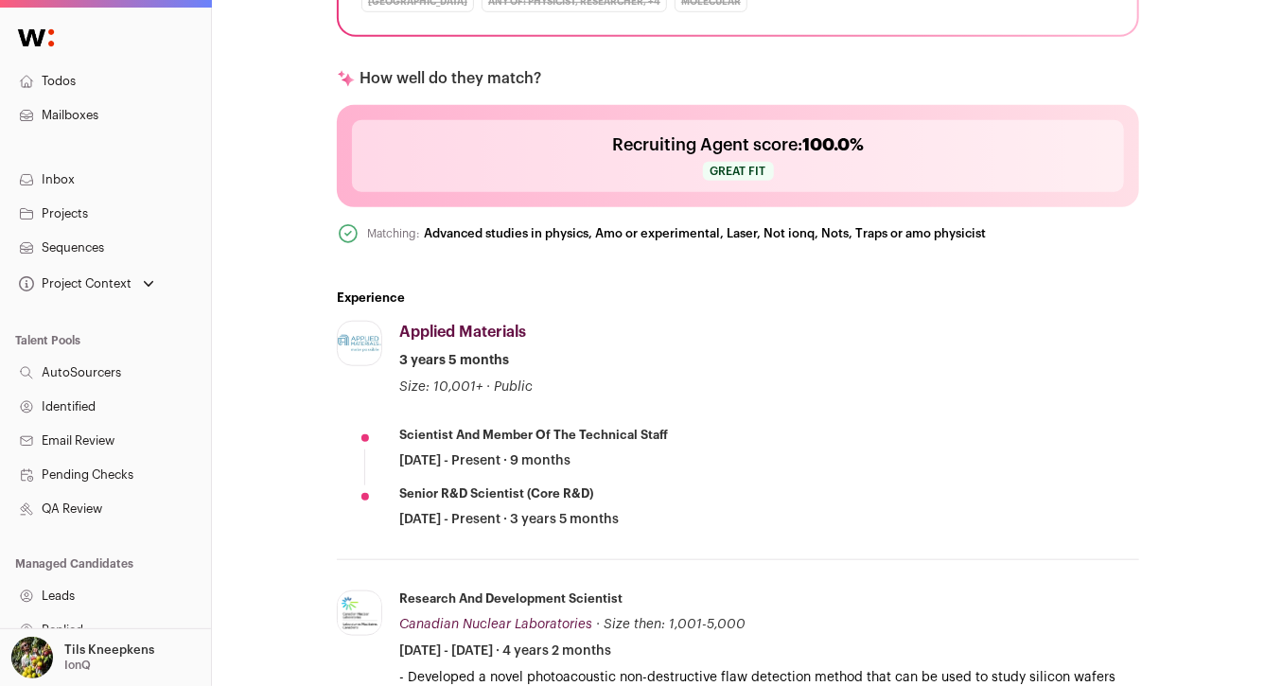
scroll to position [591, 0]
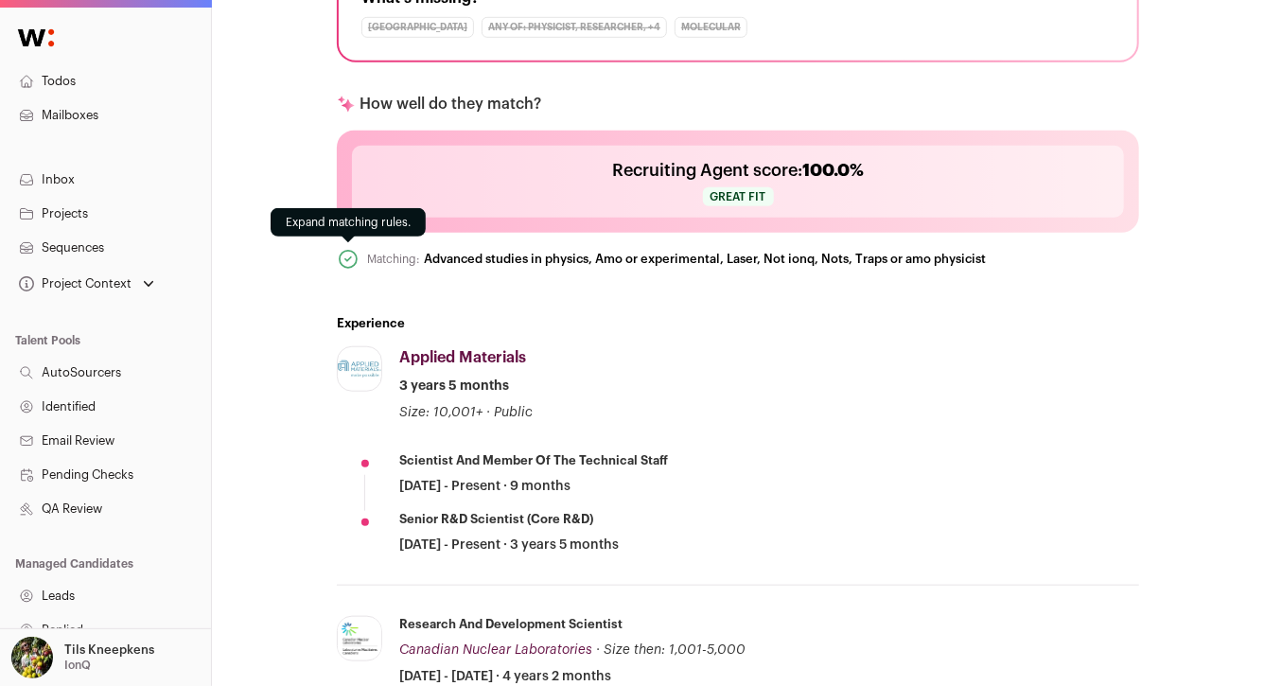
click at [347, 262] on icon at bounding box center [348, 259] width 23 height 23
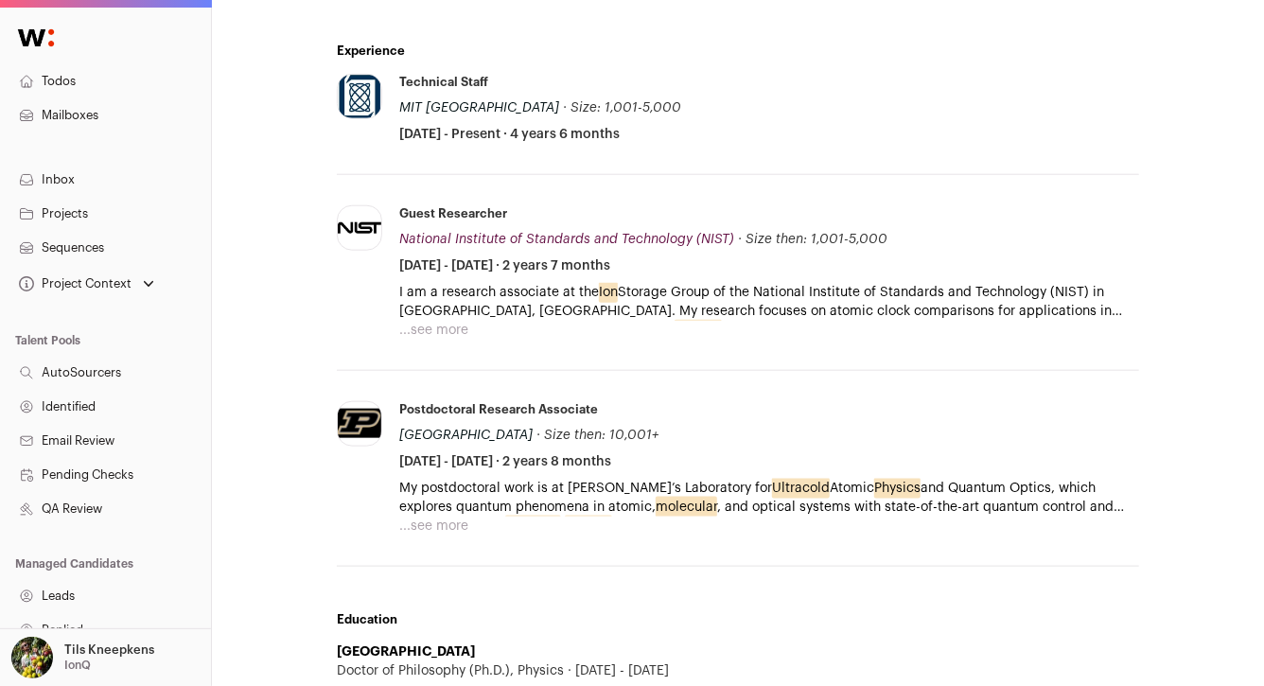
scroll to position [751, 0]
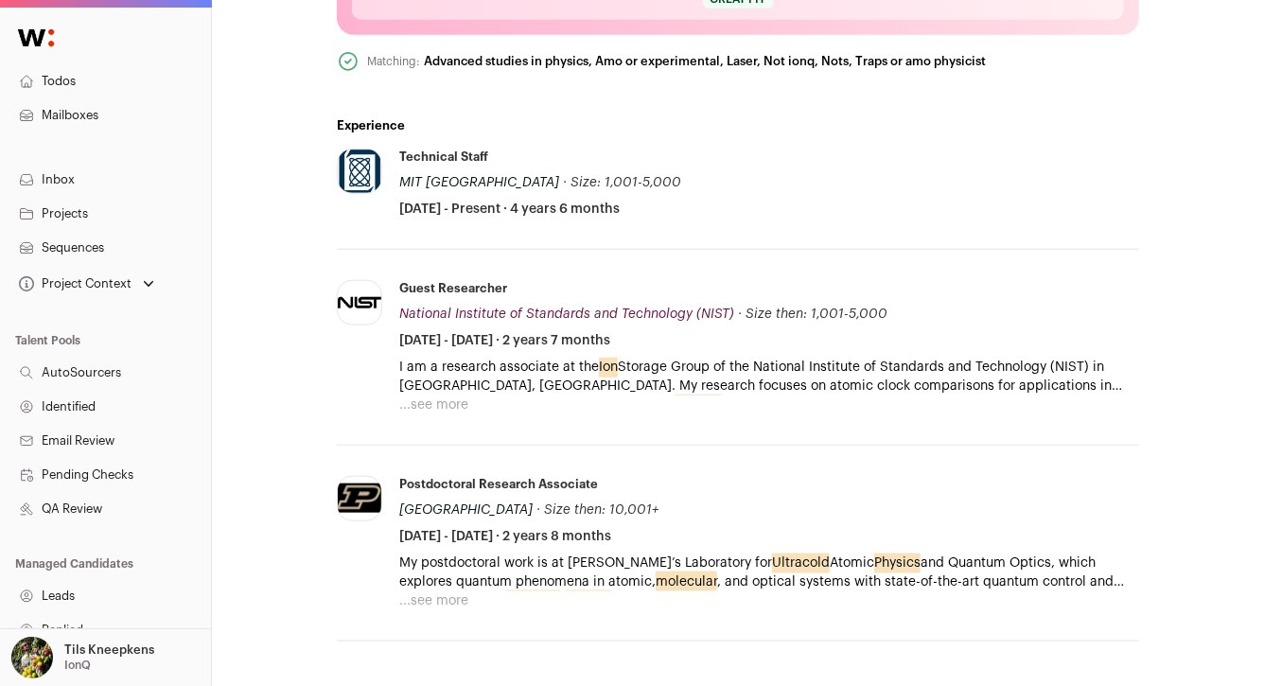
click at [439, 396] on button "...see more" at bounding box center [433, 405] width 69 height 19
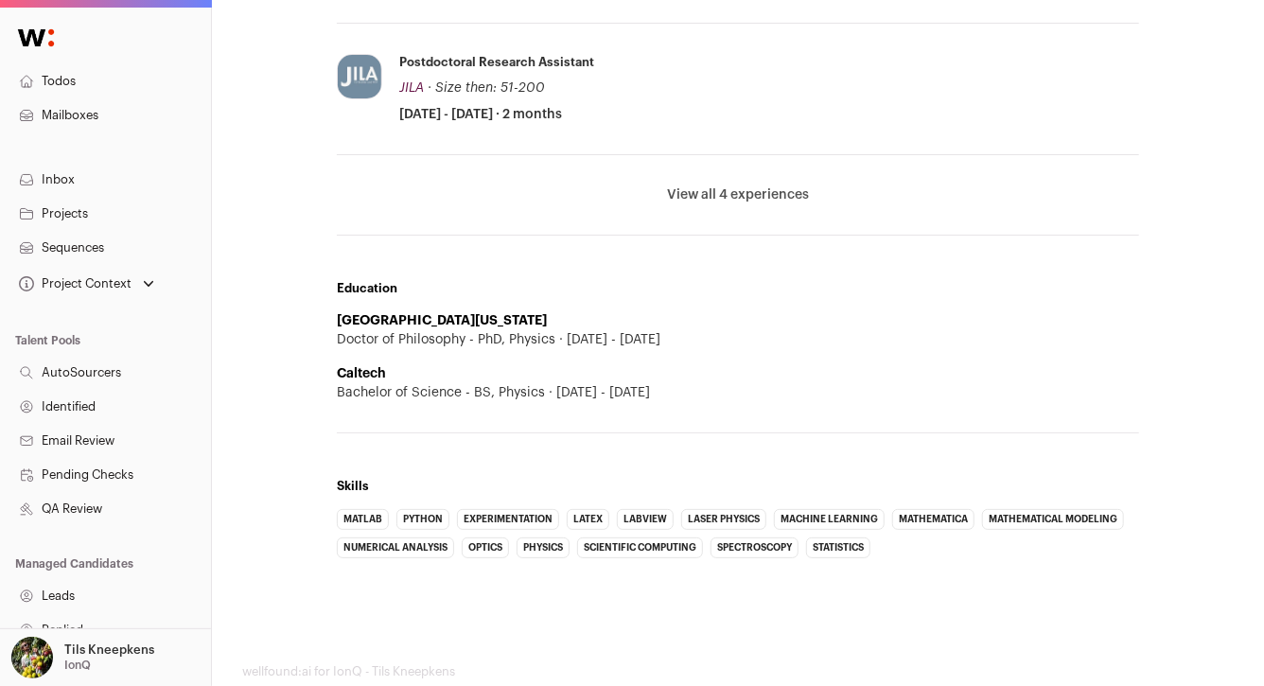
scroll to position [1293, 0]
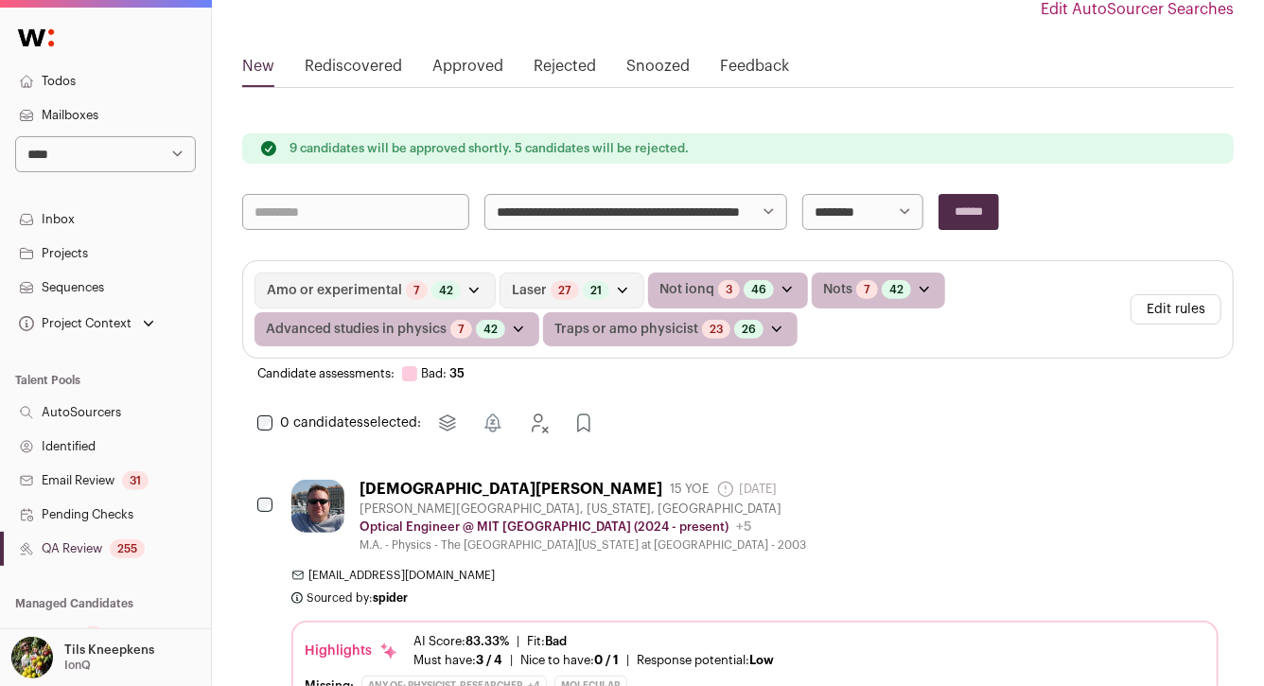
scroll to position [276, 0]
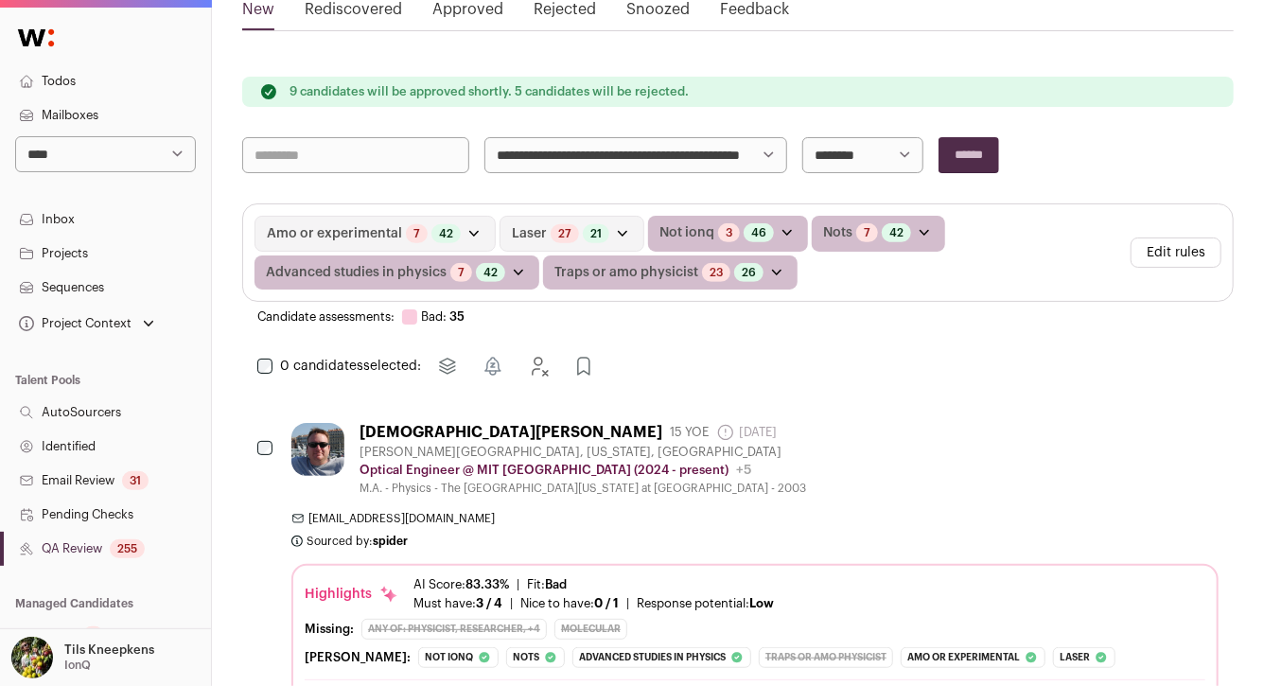
click at [580, 151] on select "**********" at bounding box center [635, 155] width 303 height 36
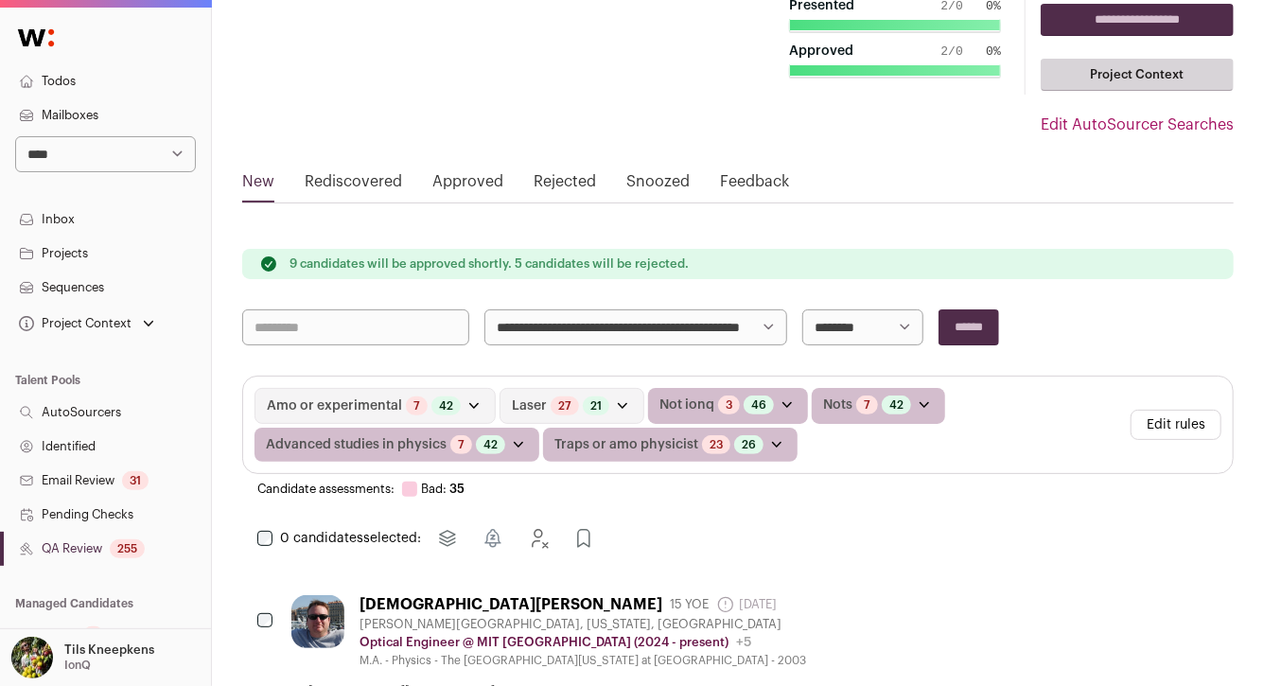
scroll to position [88, 0]
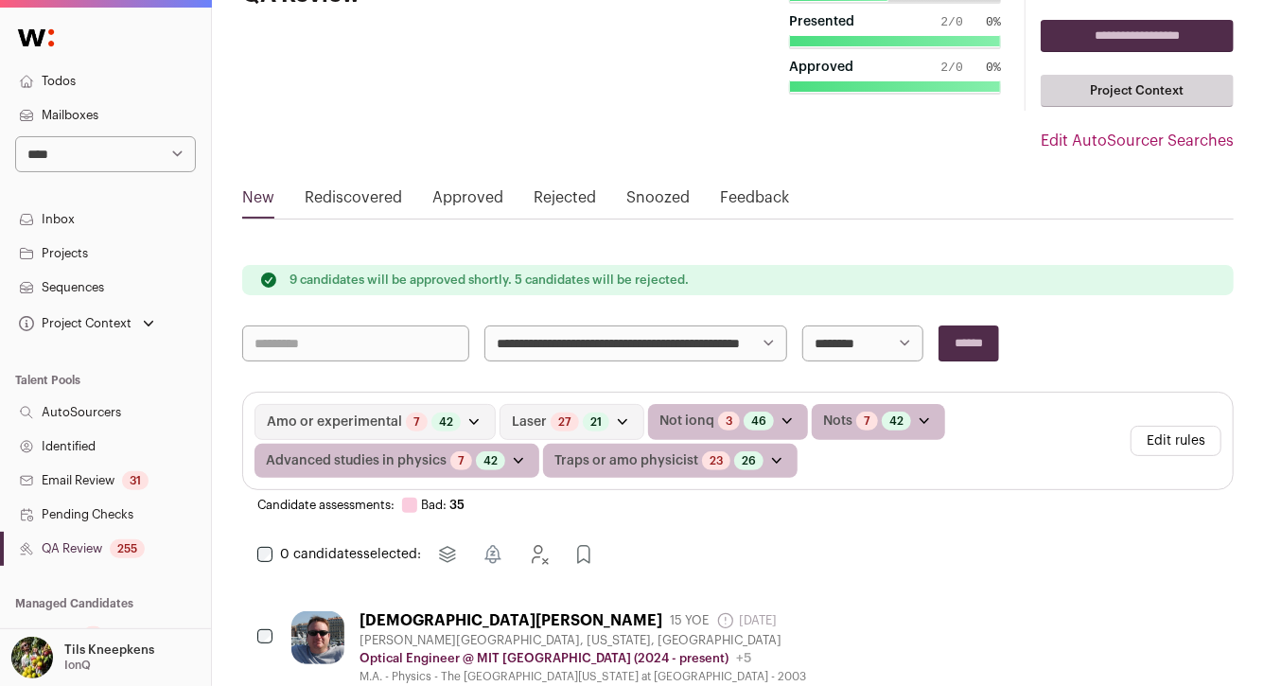
click at [133, 74] on link "Todos" at bounding box center [105, 81] width 211 height 34
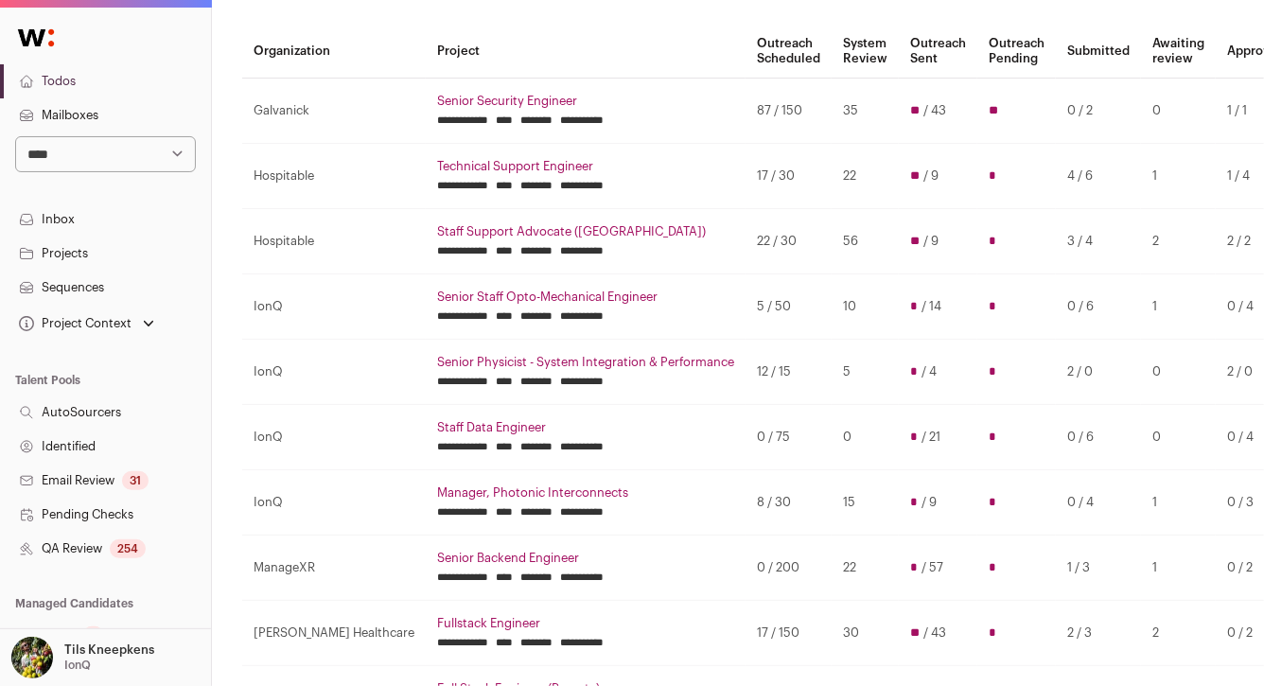
scroll to position [160, 0]
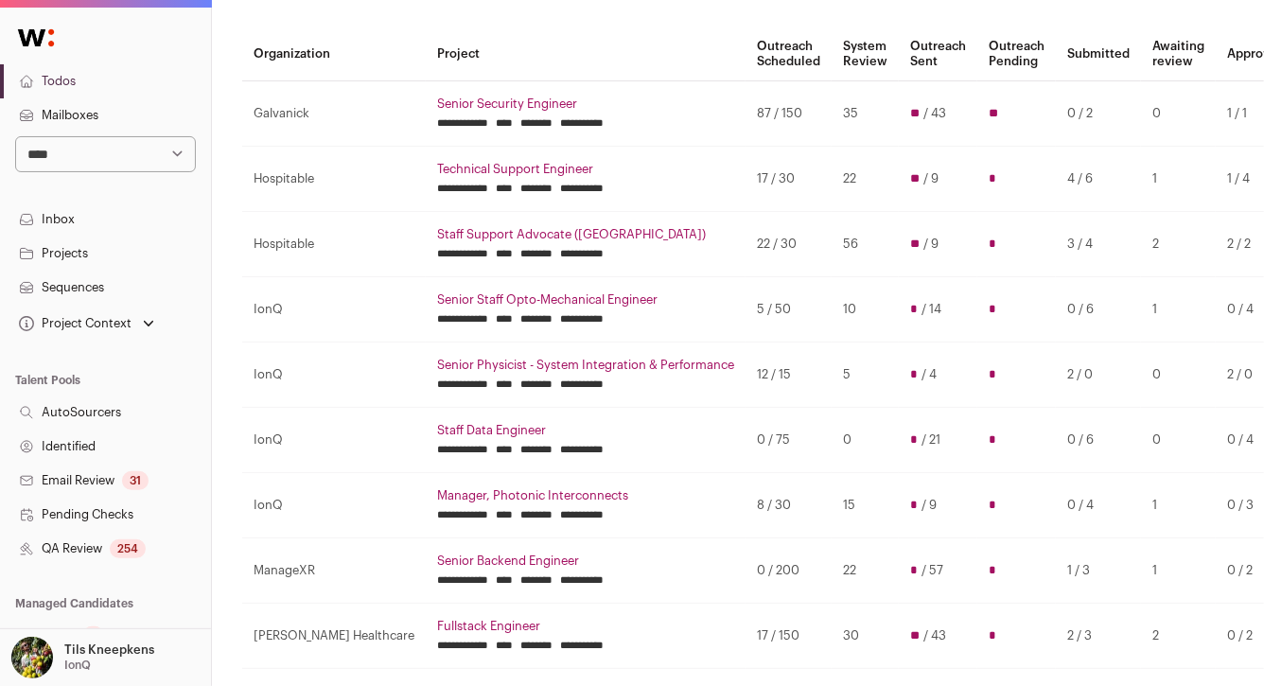
click at [437, 172] on link "Technical Support Engineer" at bounding box center [585, 169] width 297 height 15
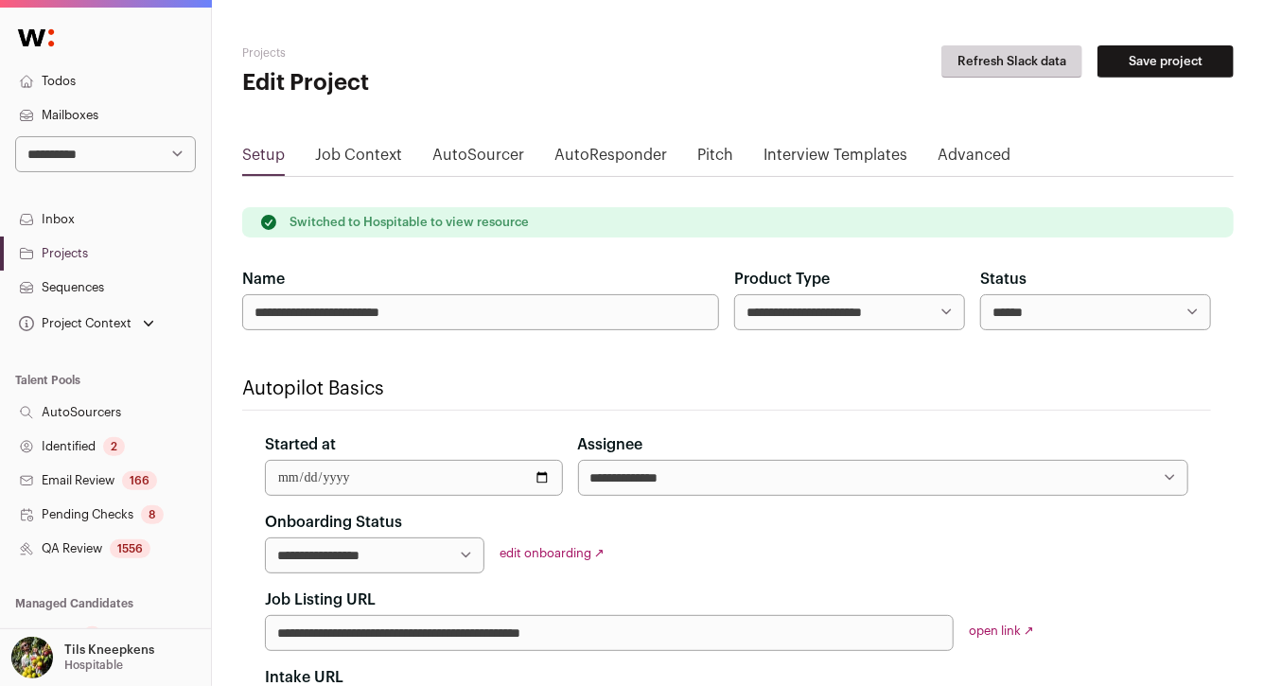
click at [161, 541] on link "QA Review 1556" at bounding box center [105, 549] width 211 height 34
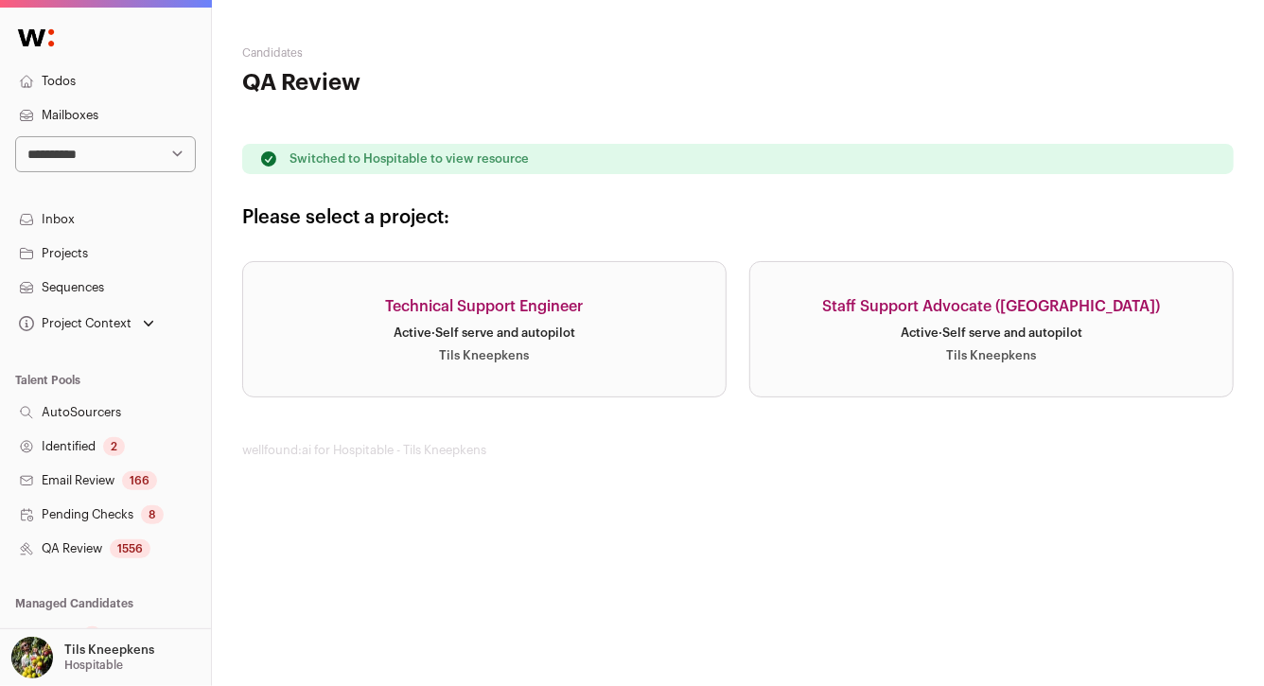
click at [462, 338] on div "Active · Self serve and autopilot" at bounding box center [485, 332] width 182 height 15
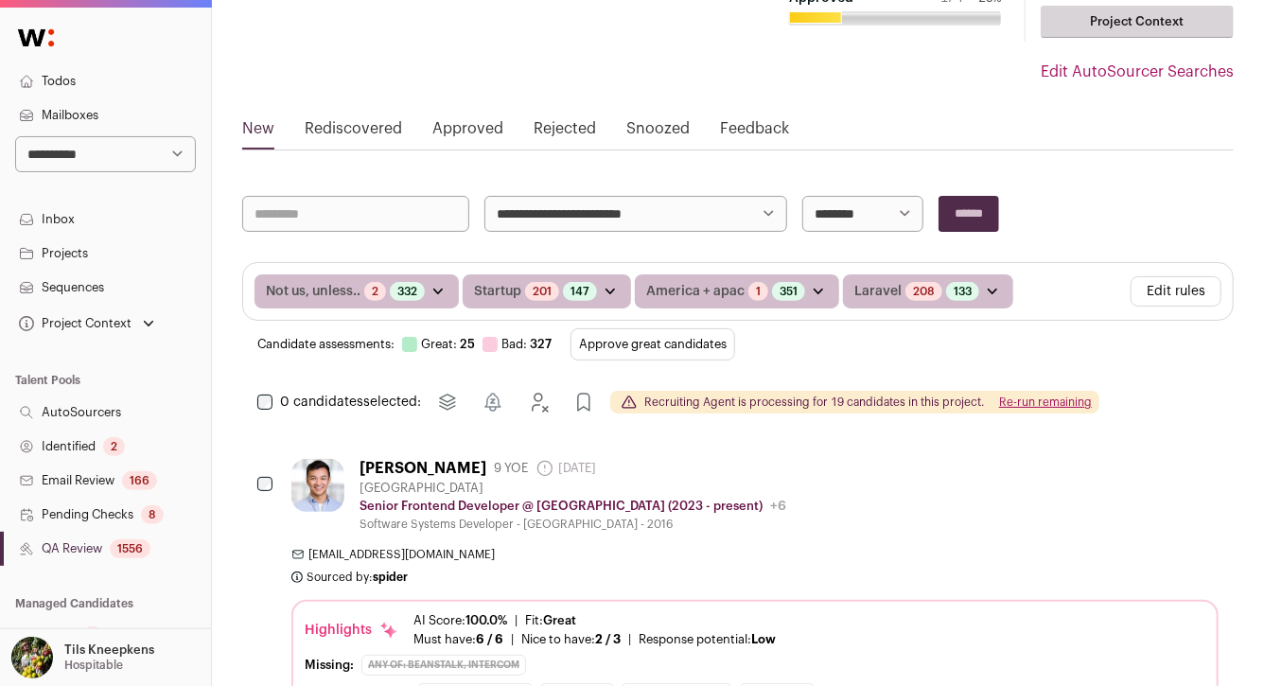
scroll to position [117, 0]
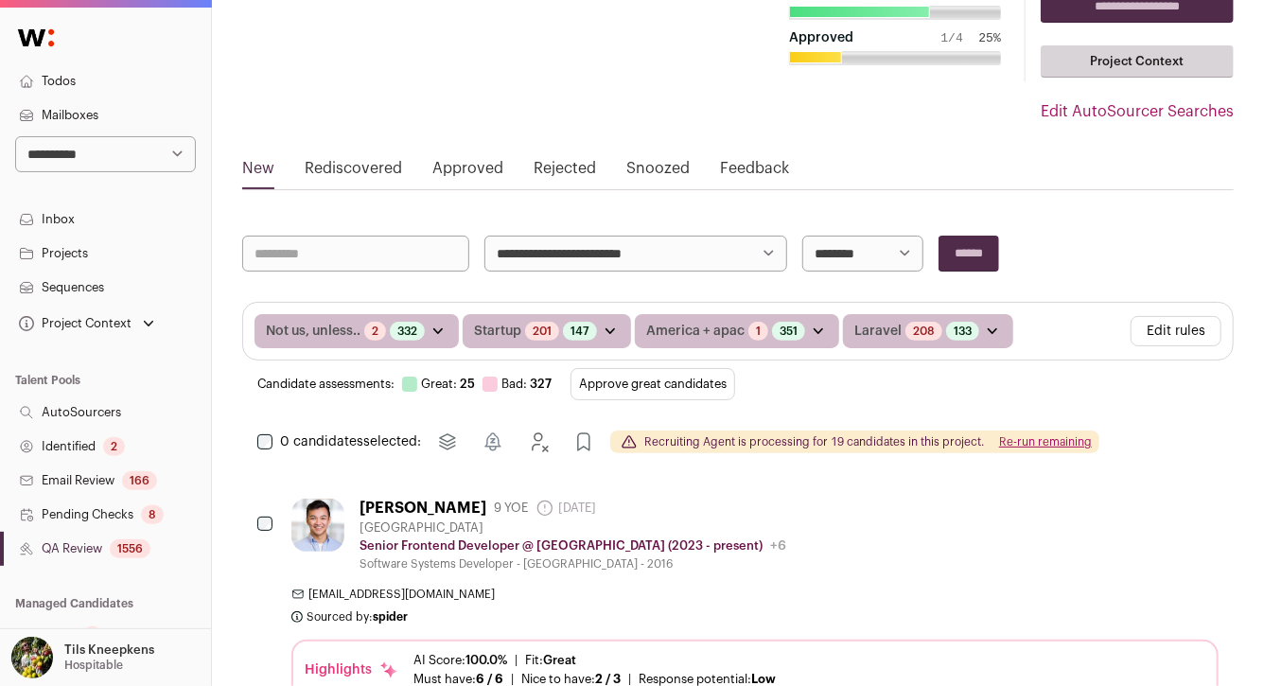
click at [1199, 327] on button "Edit rules" at bounding box center [1176, 331] width 91 height 30
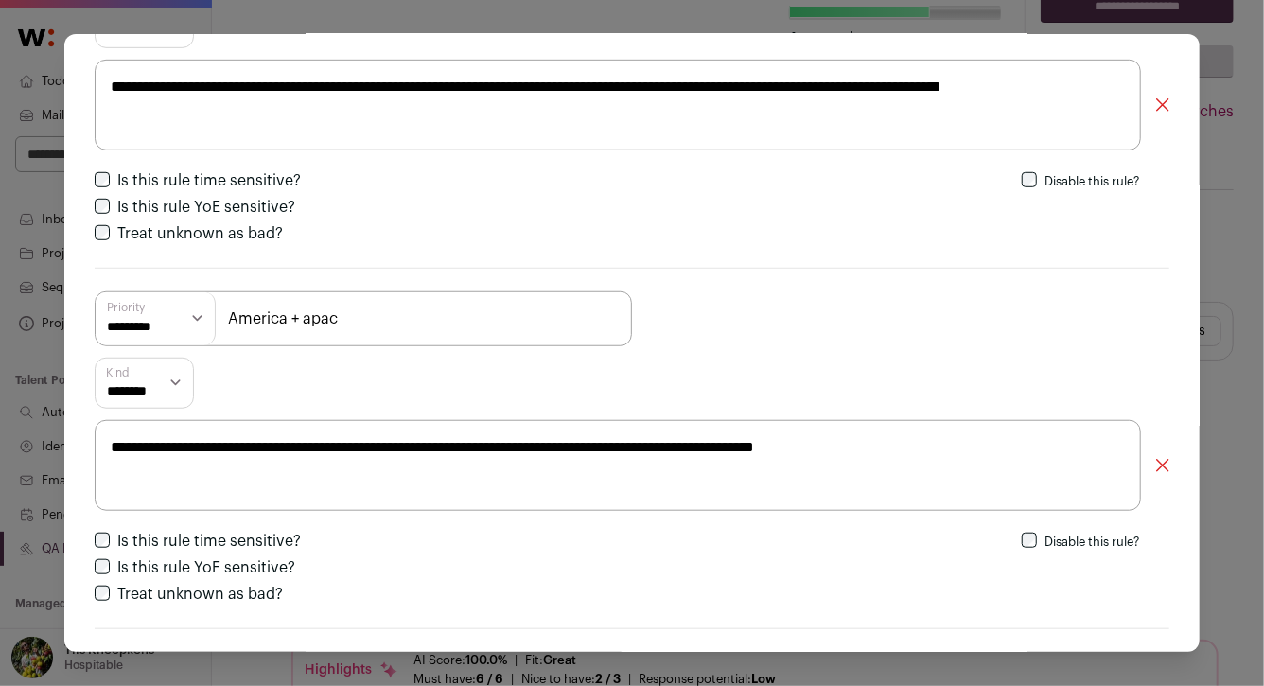
scroll to position [990, 0]
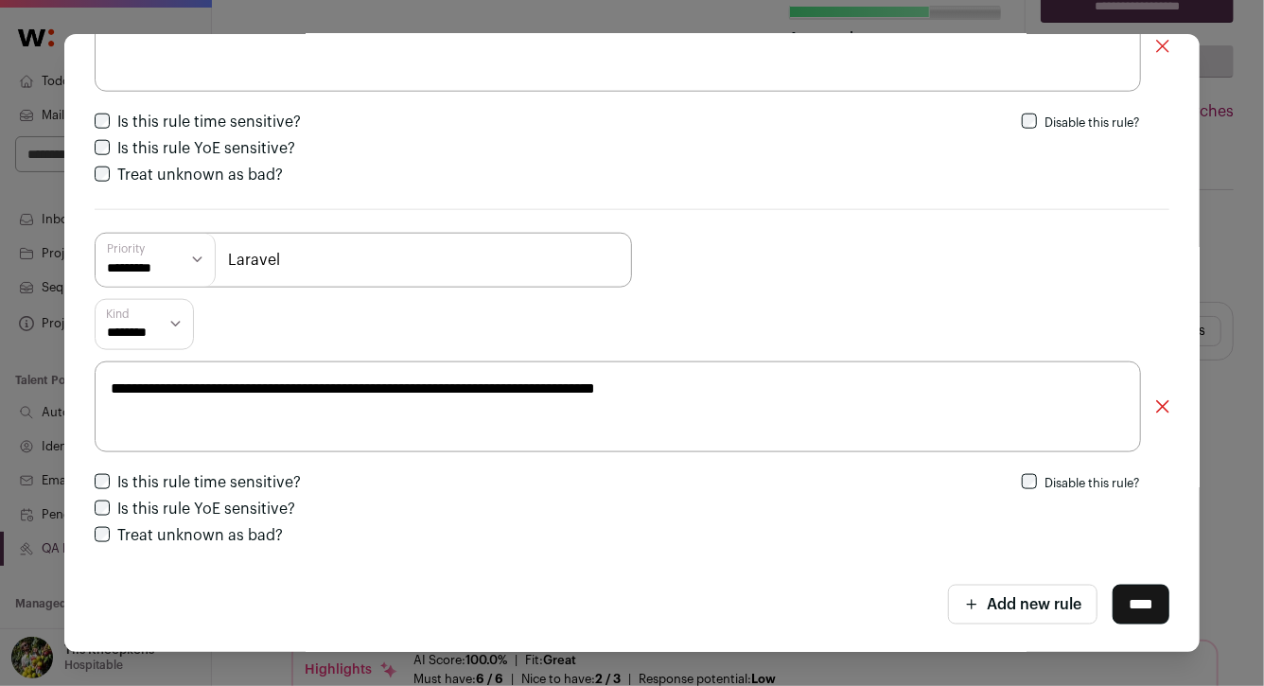
click at [964, 600] on icon "Close modal via background" at bounding box center [971, 604] width 15 height 15
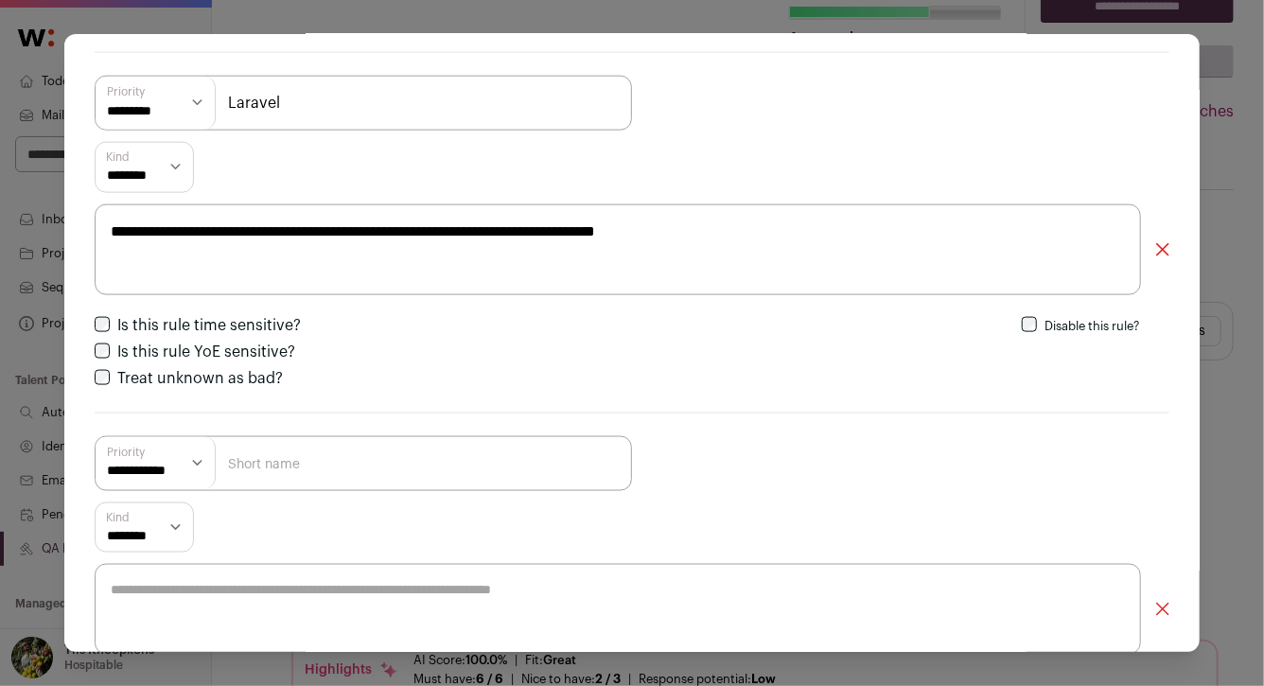
click at [493, 469] on input "Close modal via background" at bounding box center [363, 463] width 537 height 55
type input "Not frontend"
click at [171, 468] on select "**********" at bounding box center [156, 463] width 120 height 53
select select "*********"
click at [225, 571] on textarea "Close modal via background" at bounding box center [618, 609] width 1046 height 91
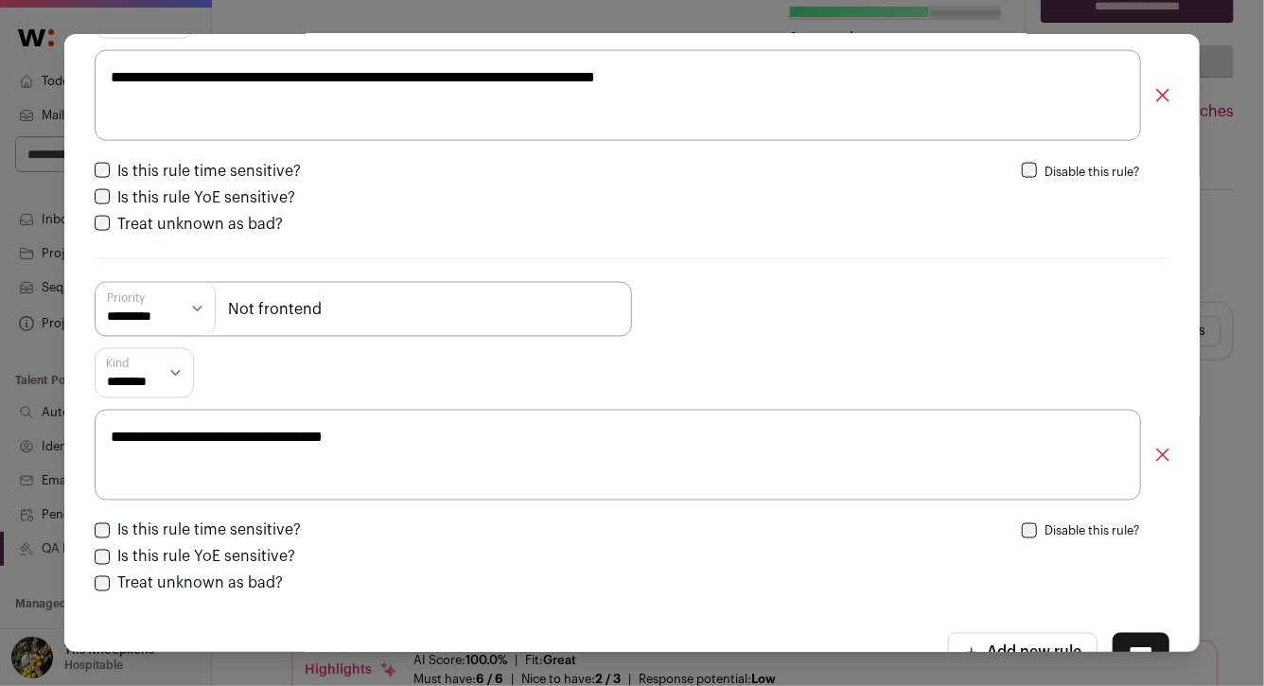
scroll to position [1332, 0]
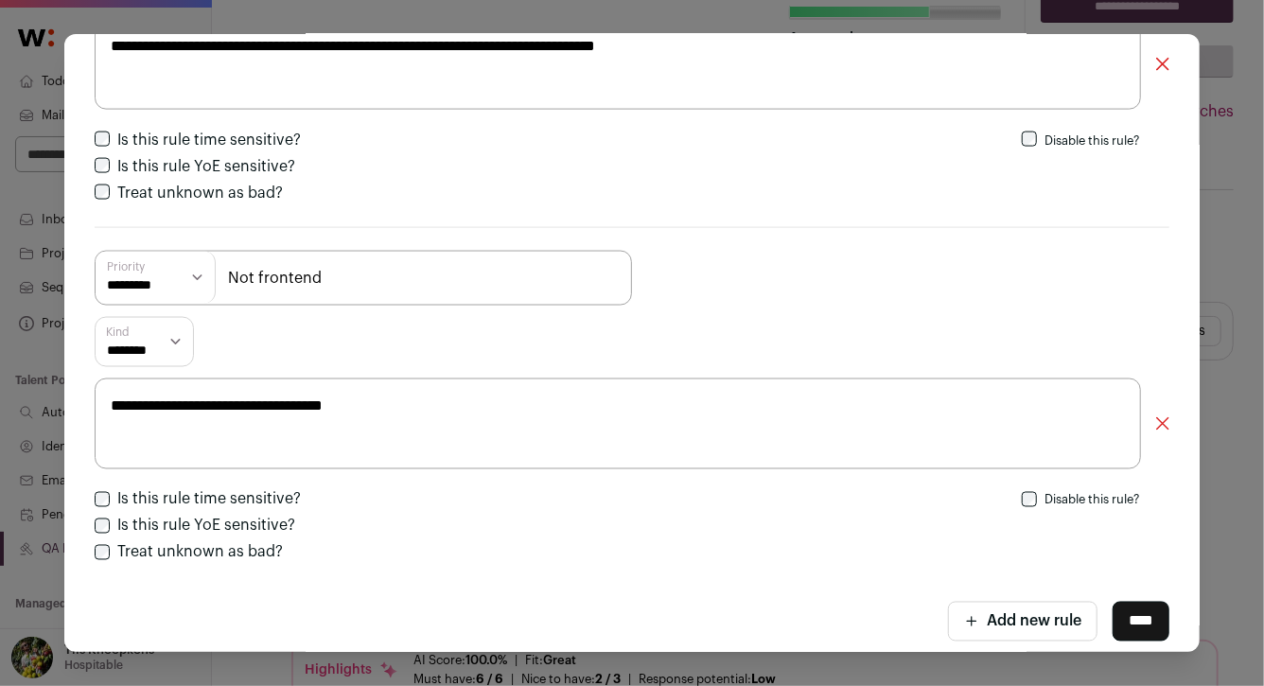
type textarea "**********"
click at [1156, 622] on input "****" at bounding box center [1141, 622] width 57 height 40
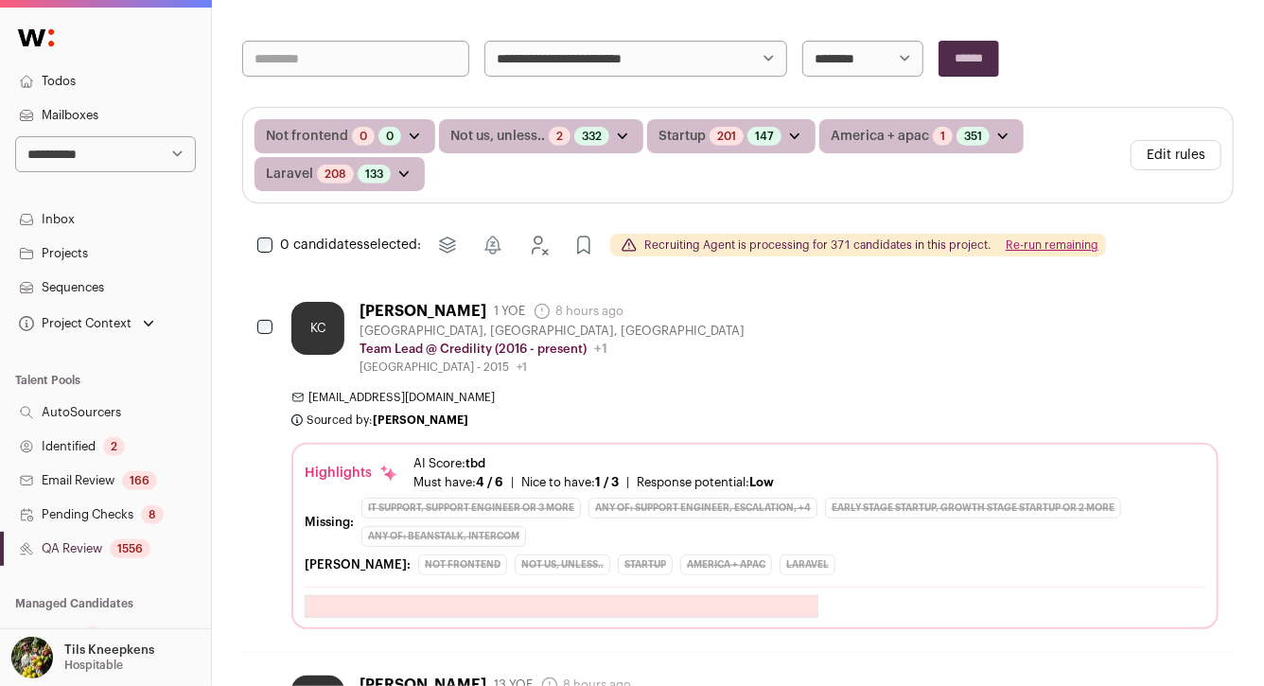
scroll to position [299, 0]
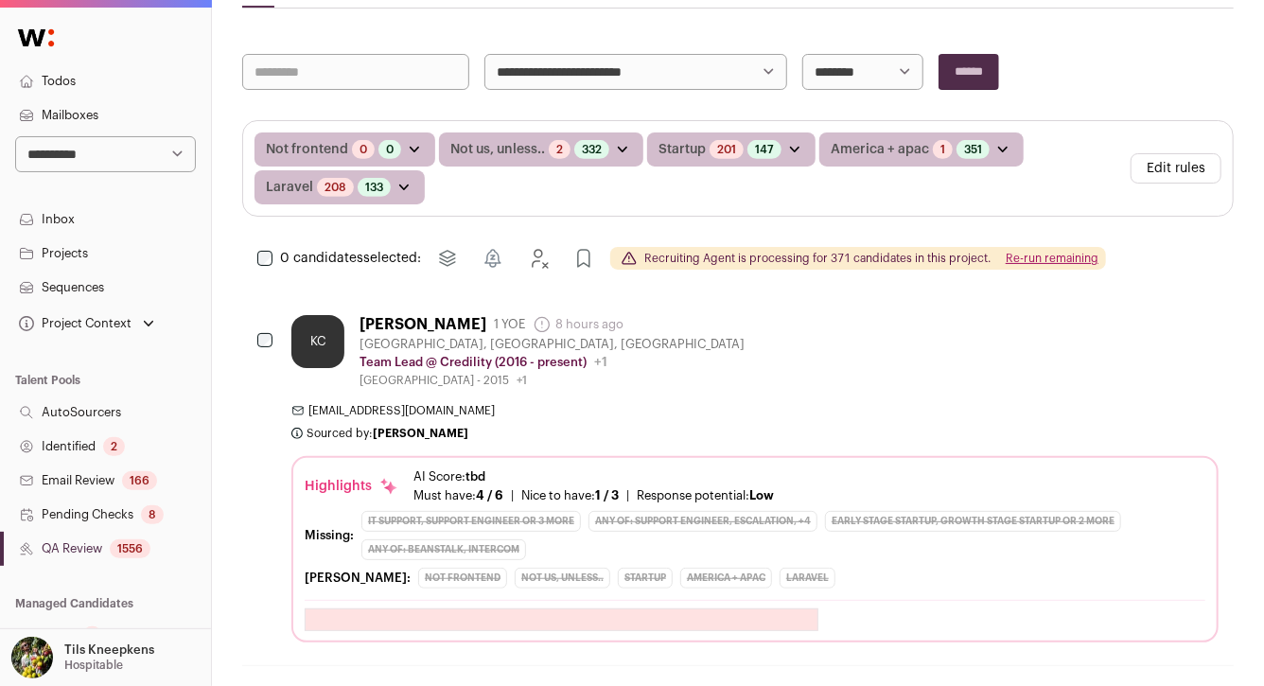
click at [1028, 254] on button "Re-run remaining" at bounding box center [1052, 258] width 93 height 15
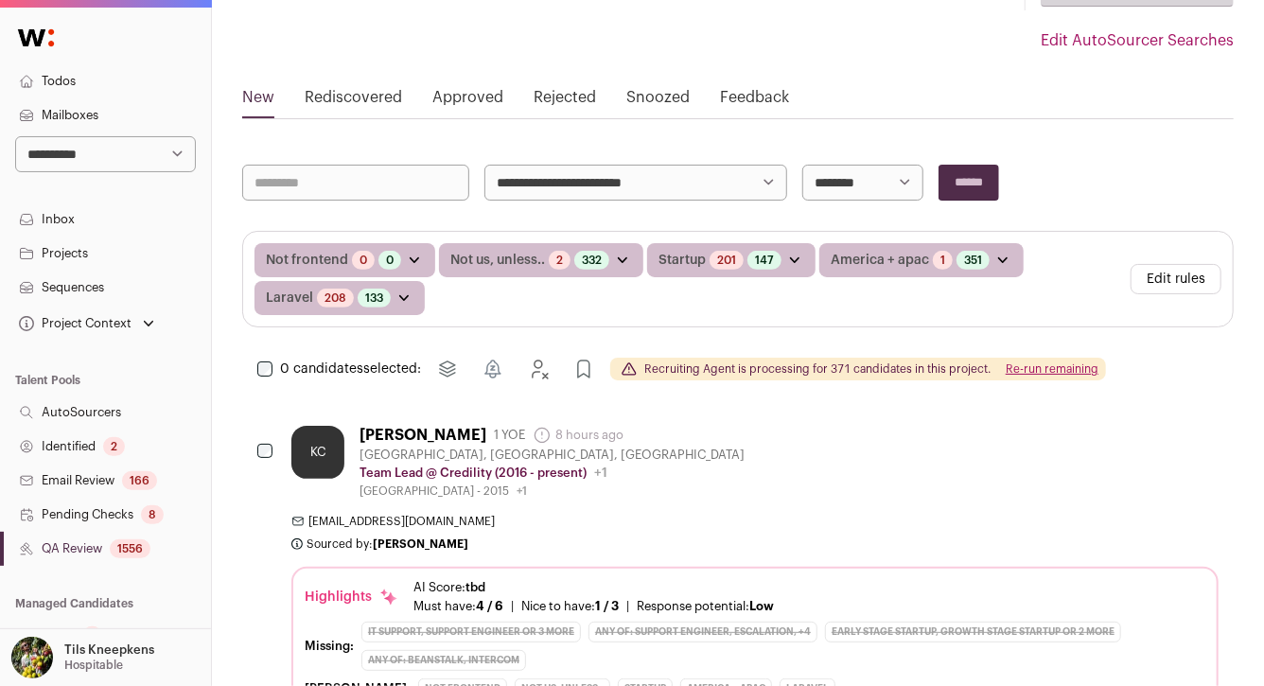
scroll to position [180, 0]
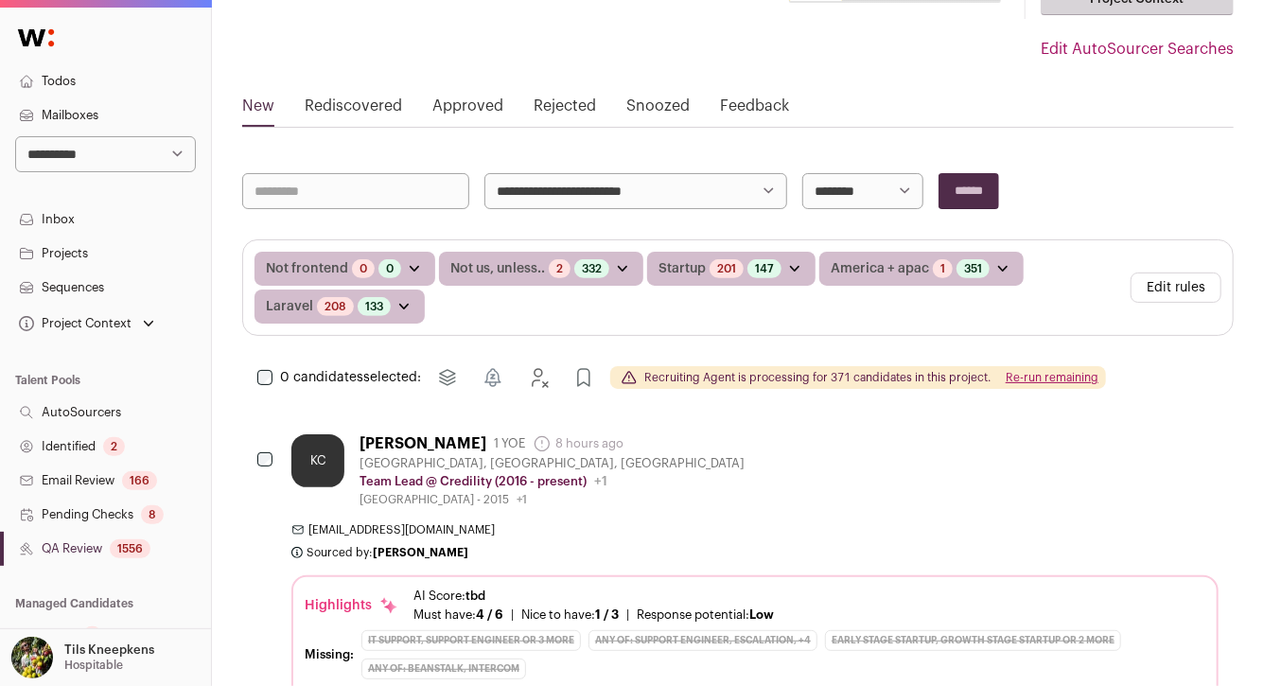
drag, startPoint x: 267, startPoint y: 265, endPoint x: 422, endPoint y: 309, distance: 161.4
click at [422, 309] on div "Not frontend 0 Candidates with bad evaluations 0 Candidates with great evaluati…" at bounding box center [689, 288] width 869 height 72
click at [451, 302] on div "Not frontend 0 Candidates with bad evaluations 0 Candidates with great evaluati…" at bounding box center [689, 288] width 869 height 72
drag, startPoint x: 495, startPoint y: 302, endPoint x: 256, endPoint y: 259, distance: 242.2
click at [256, 259] on div "Not frontend 0 Candidates with bad evaluations 0 Candidates with great evaluati…" at bounding box center [689, 288] width 869 height 72
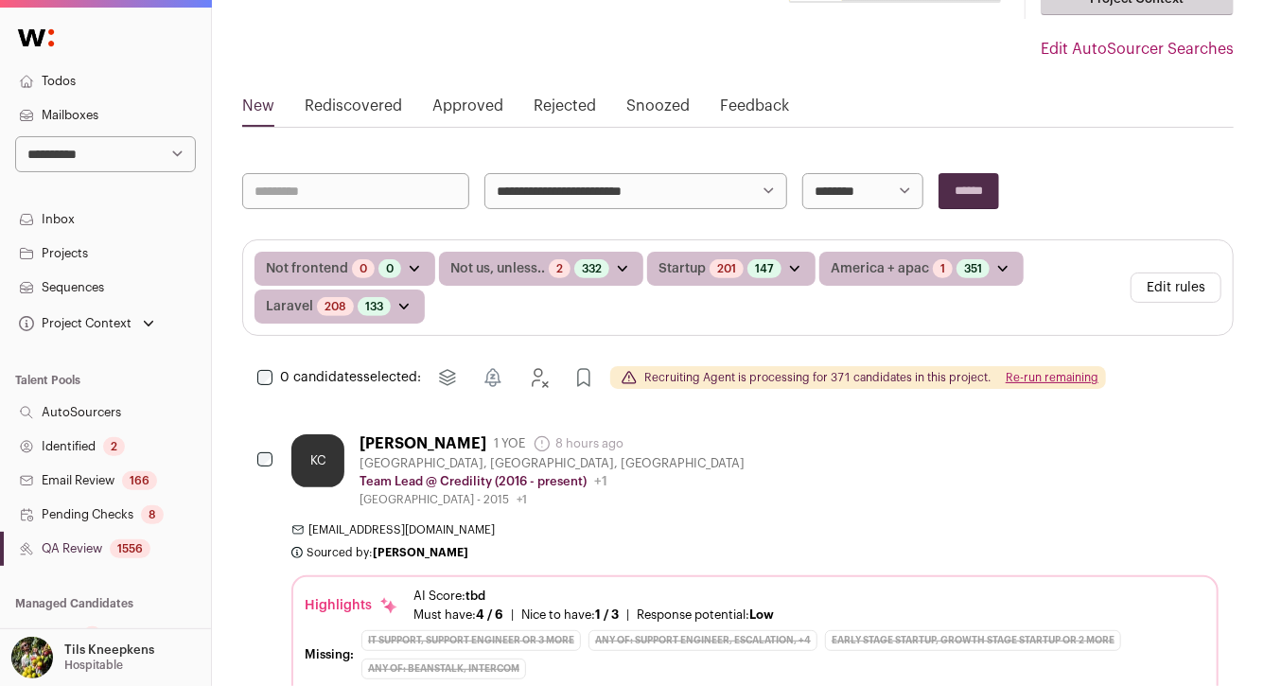
click at [251, 259] on div "Not frontend 0 Candidates with bad evaluations 0 Candidates with great evaluati…" at bounding box center [738, 287] width 990 height 95
drag, startPoint x: 268, startPoint y: 268, endPoint x: 432, endPoint y: 310, distance: 170.1
click at [432, 310] on div "Not frontend 0 Candidates with bad evaluations 0 Candidates with great evaluati…" at bounding box center [689, 288] width 869 height 72
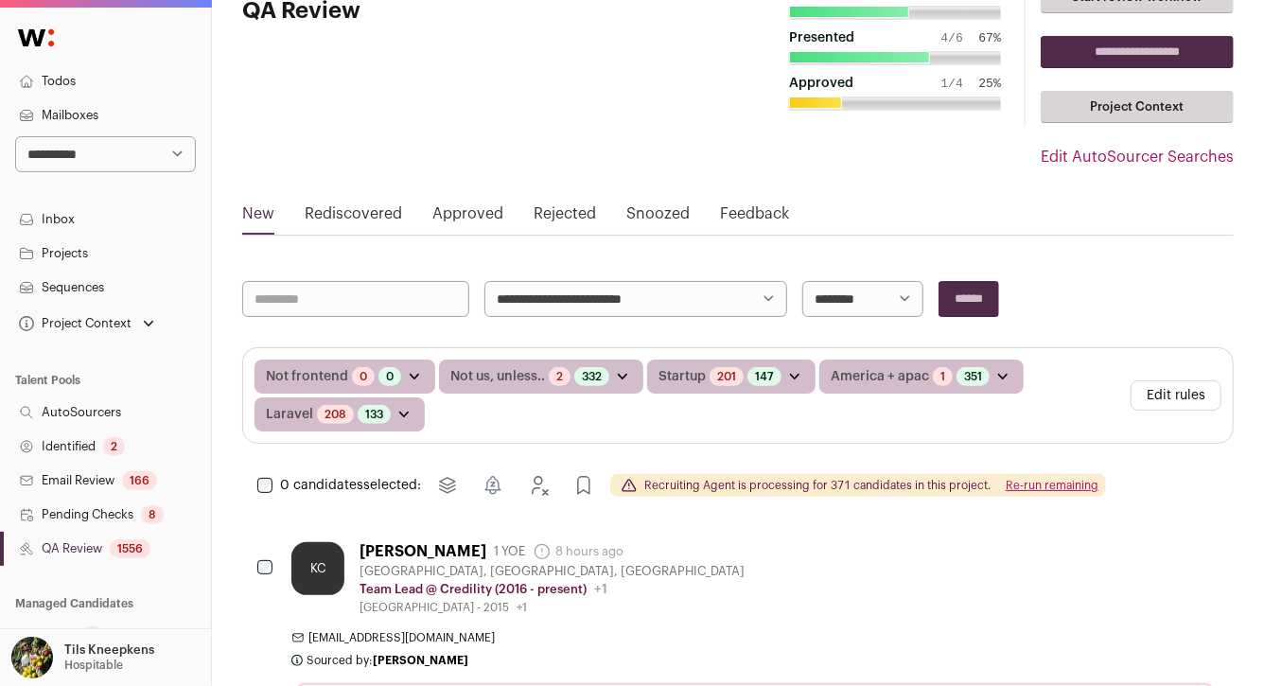
scroll to position [0, 0]
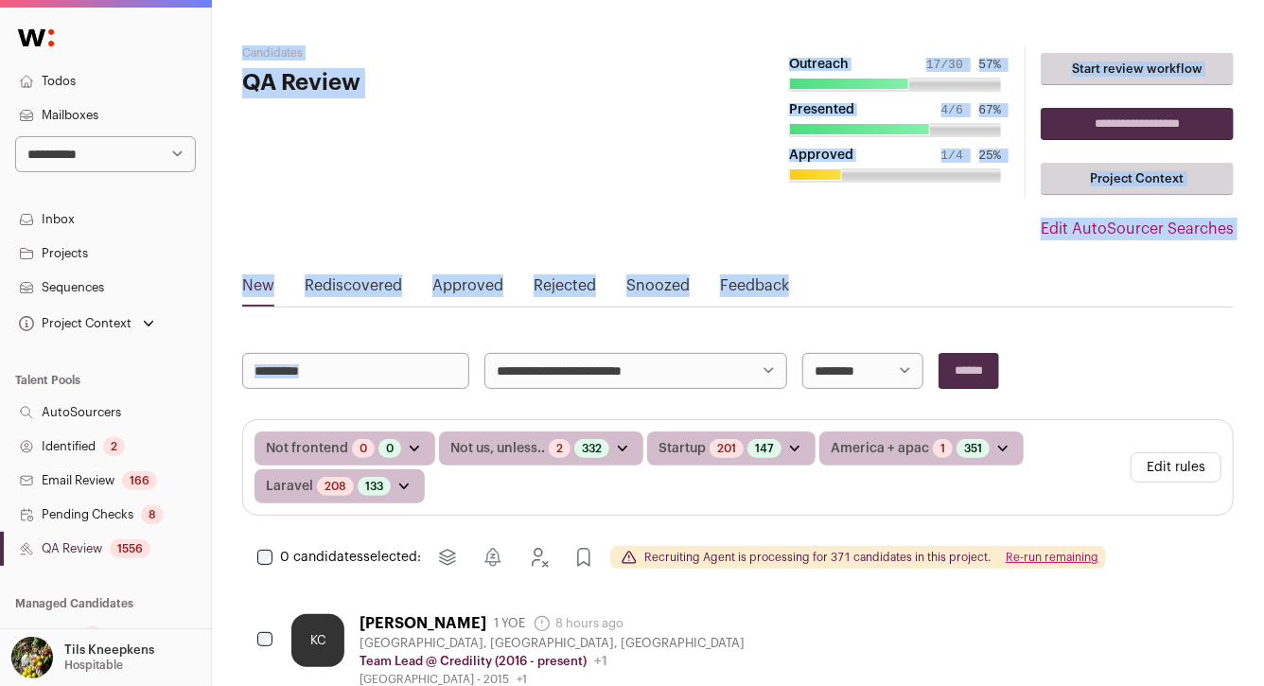
drag, startPoint x: 250, startPoint y: 20, endPoint x: 586, endPoint y: 370, distance: 485.2
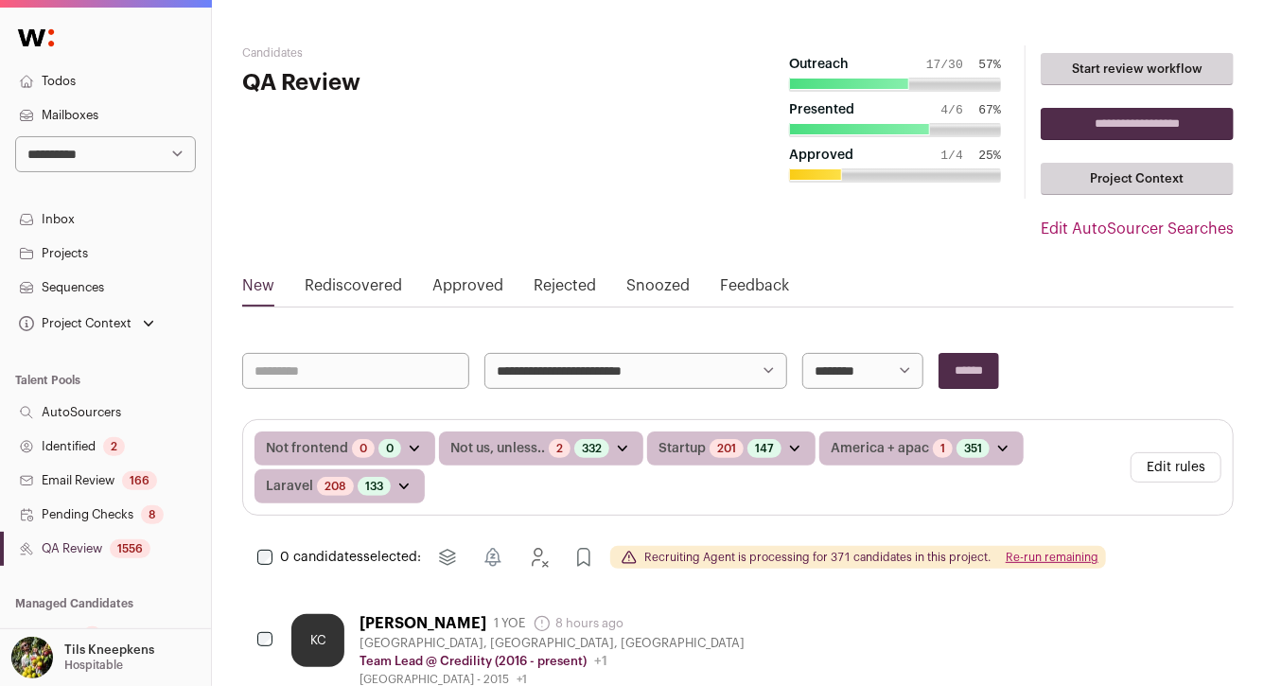
click at [589, 379] on select "**********" at bounding box center [635, 371] width 303 height 36
drag, startPoint x: 226, startPoint y: 278, endPoint x: 337, endPoint y: 318, distance: 117.6
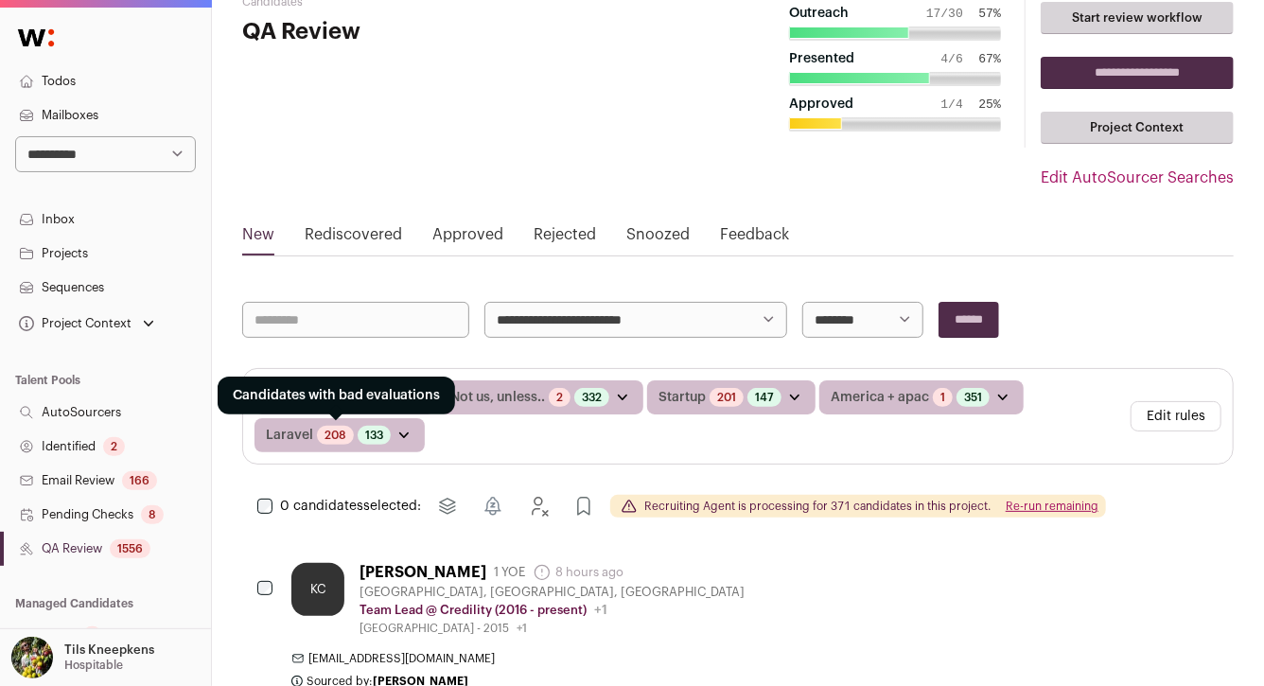
scroll to position [20, 0]
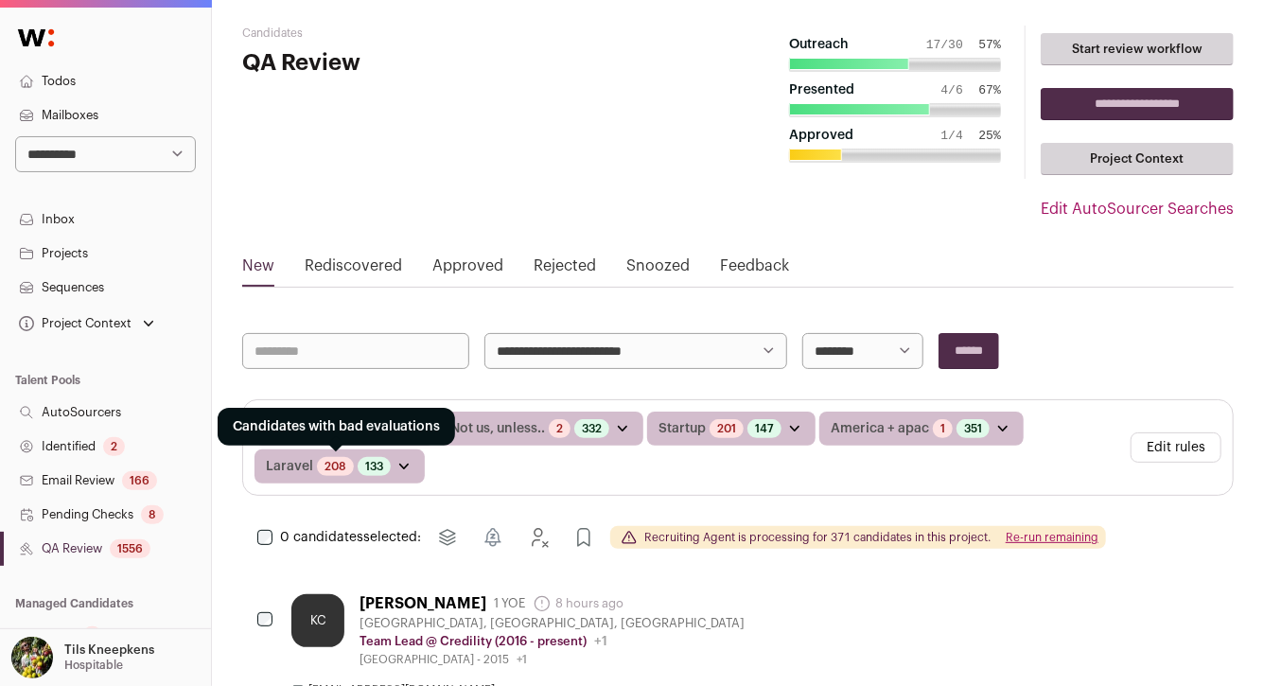
click at [330, 460] on link "208" at bounding box center [336, 466] width 22 height 15
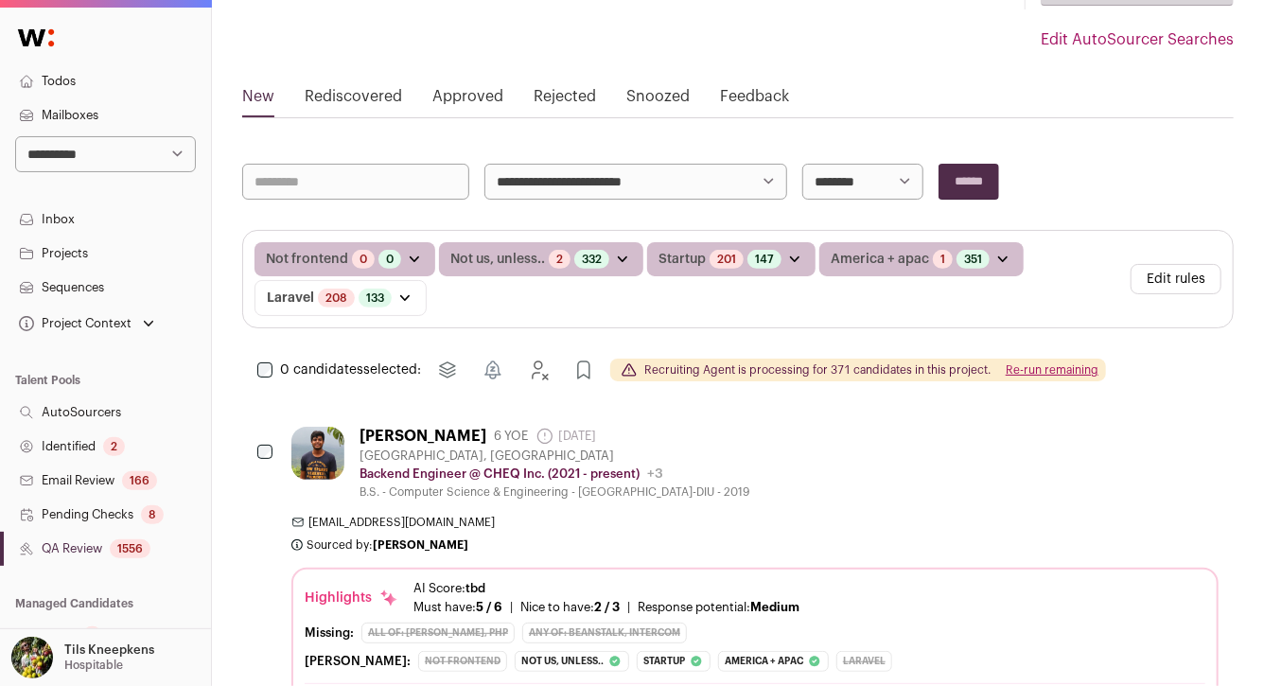
scroll to position [202, 0]
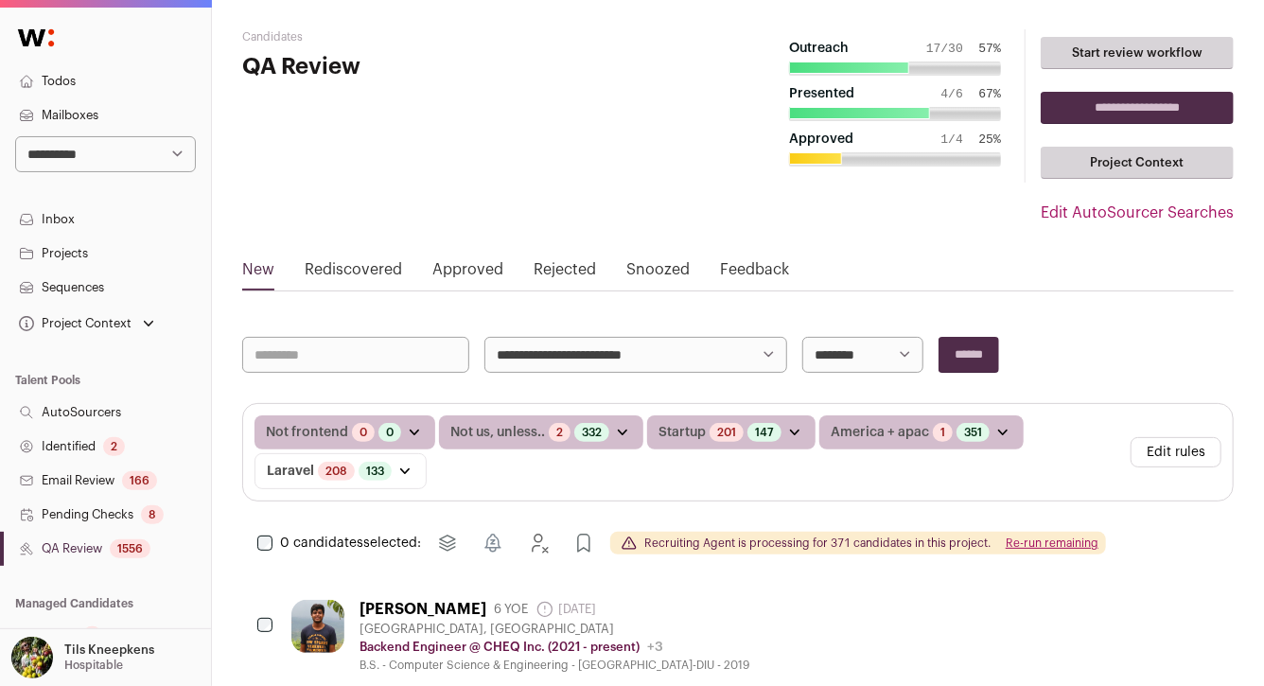
scroll to position [18, 0]
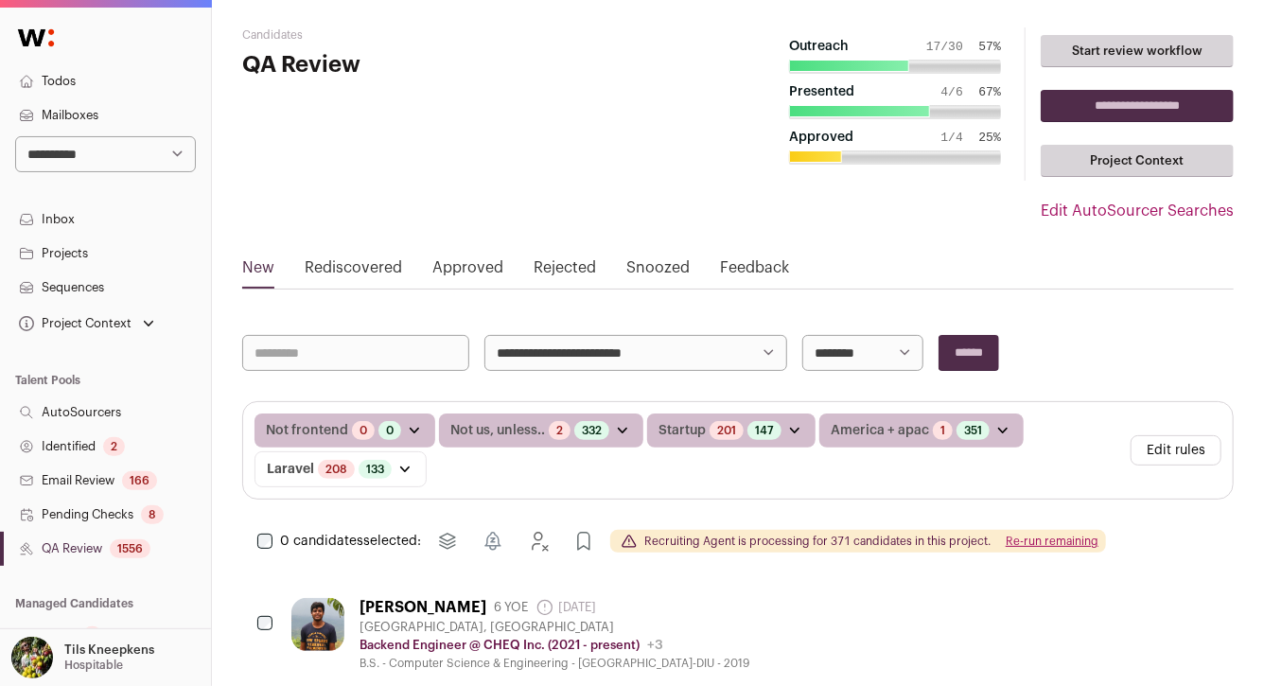
click at [139, 161] on select "**********" at bounding box center [105, 154] width 181 height 36
select select "****"
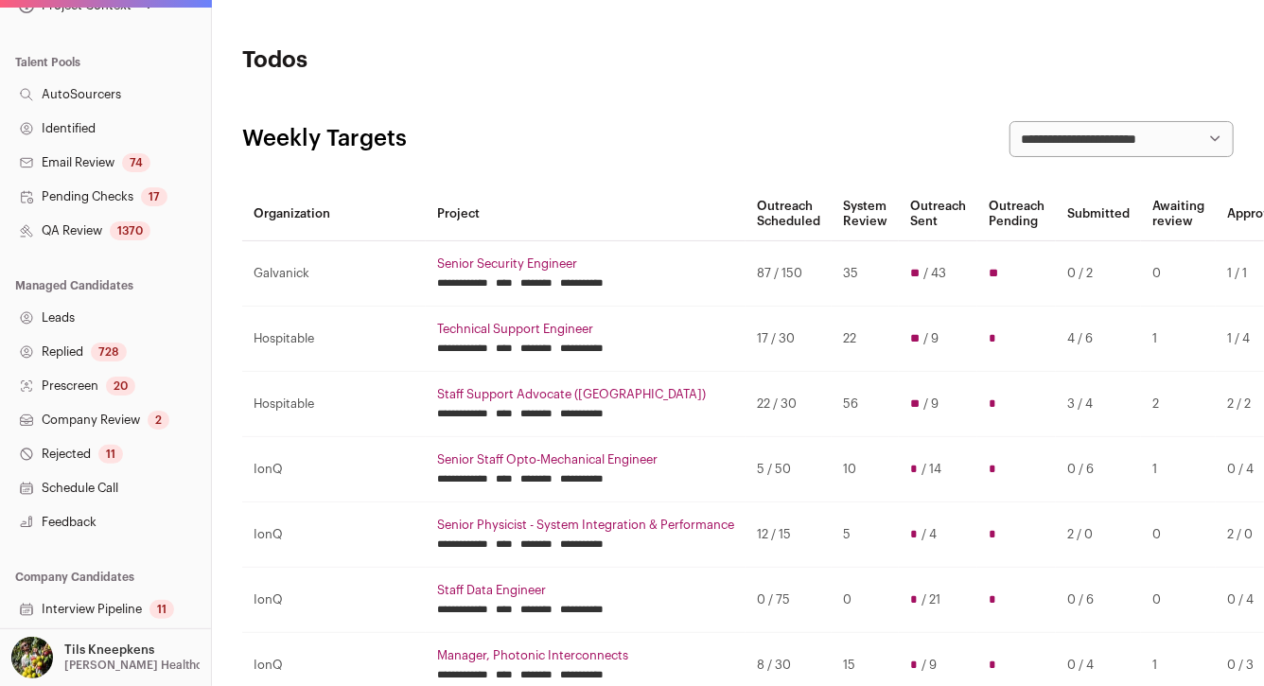
scroll to position [402, 0]
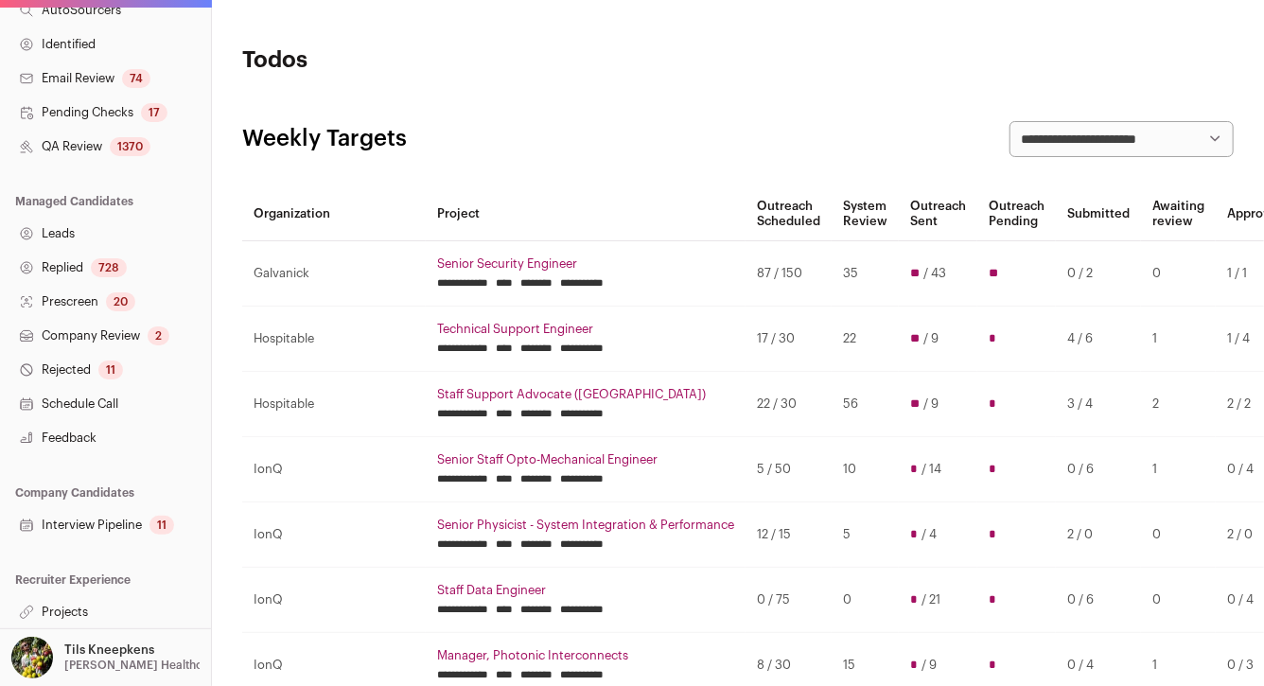
click at [82, 617] on link "Projects" at bounding box center [105, 612] width 211 height 34
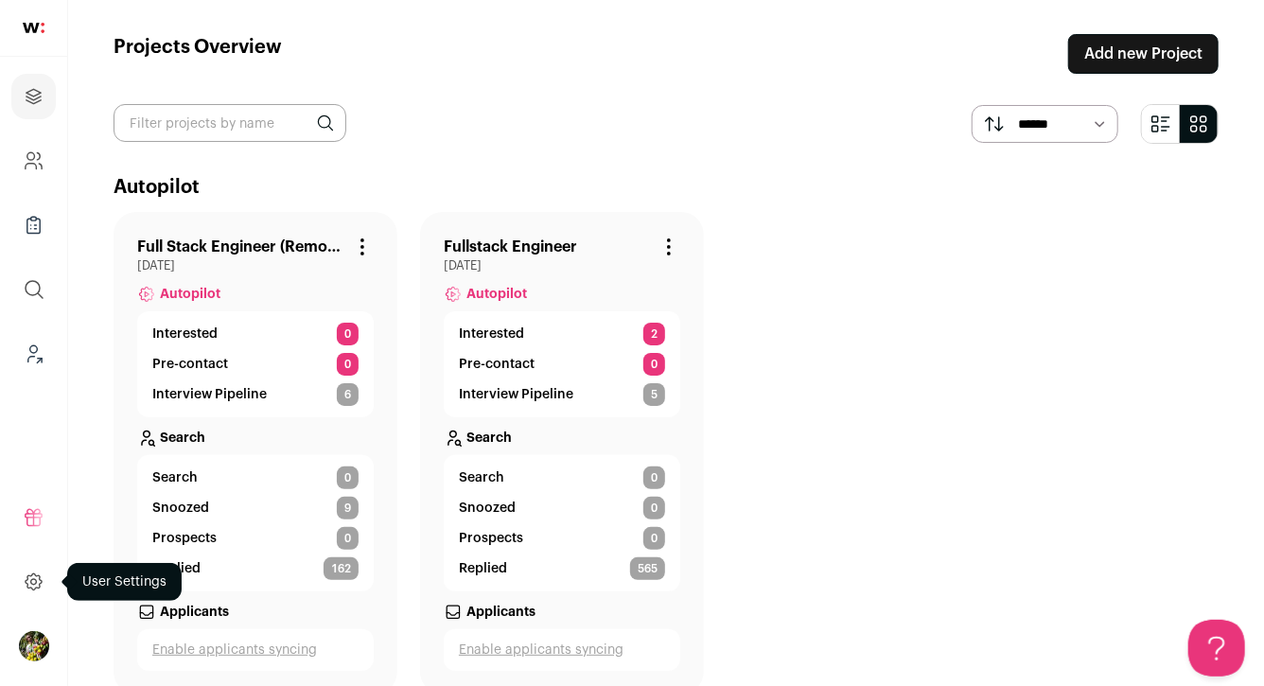
click at [41, 582] on icon at bounding box center [34, 581] width 16 height 16
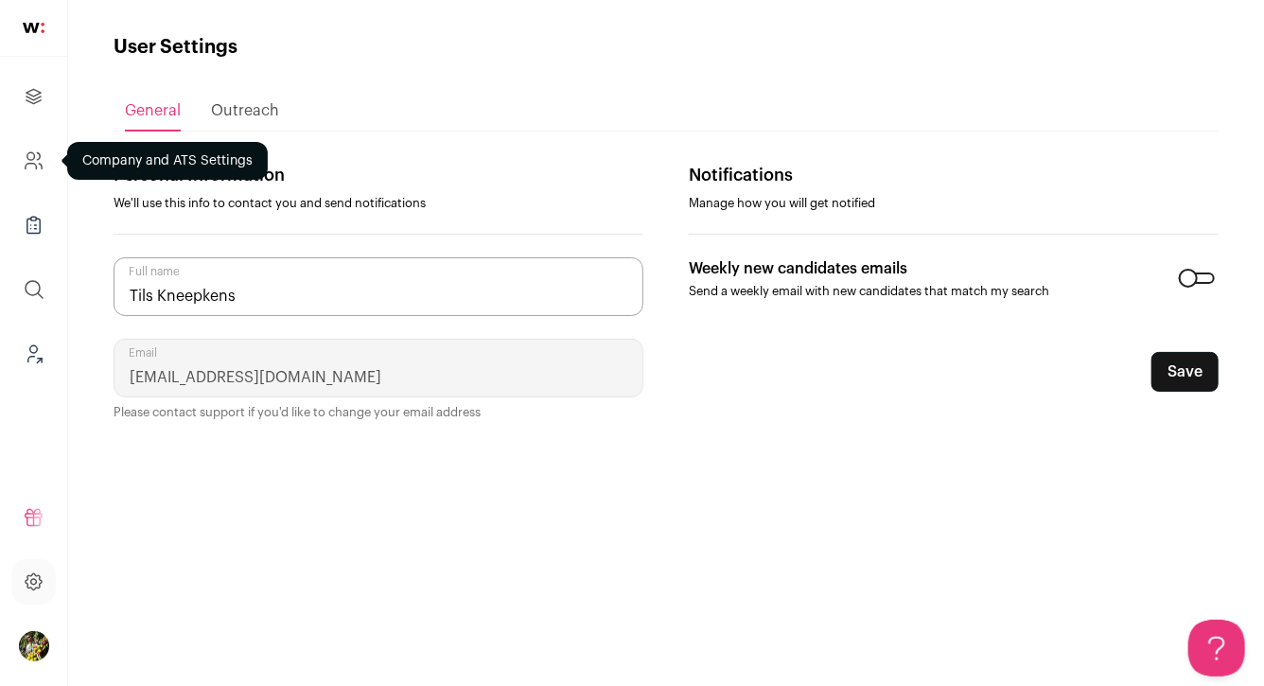
click at [32, 172] on link "Company and ATS Settings" at bounding box center [33, 160] width 44 height 45
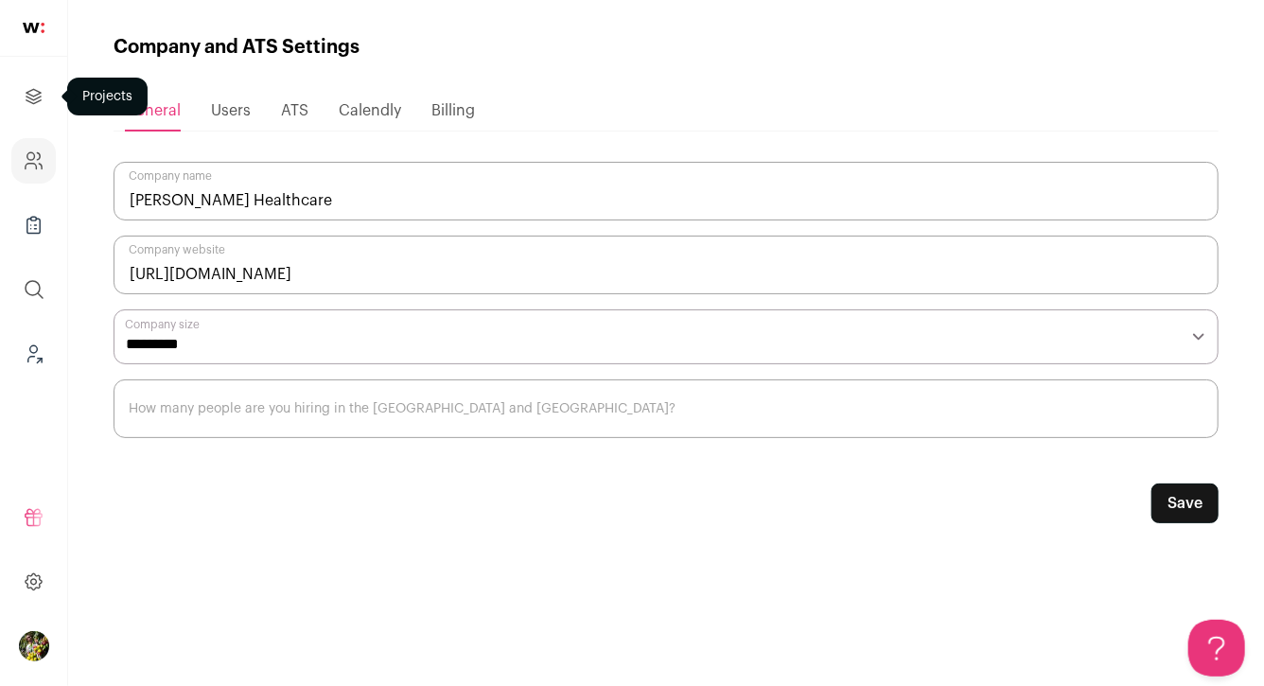
click at [47, 92] on link "Projects" at bounding box center [33, 96] width 44 height 45
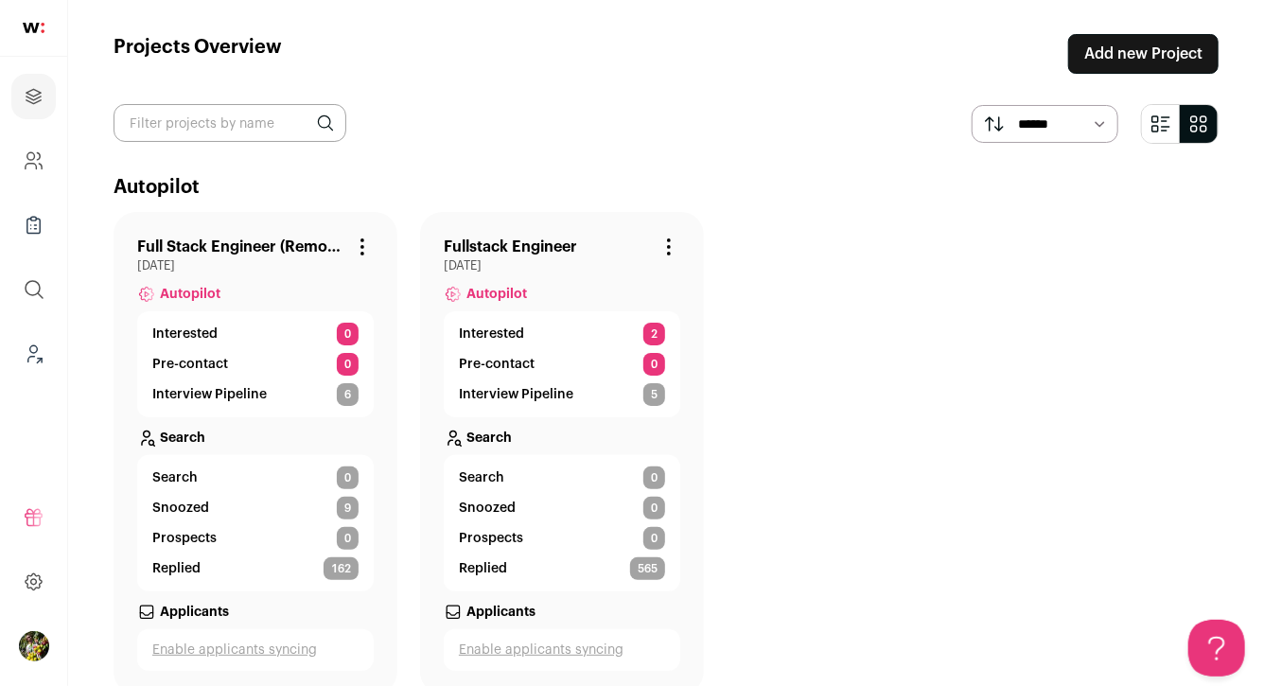
click at [474, 251] on link "Fullstack Engineer" at bounding box center [510, 247] width 133 height 23
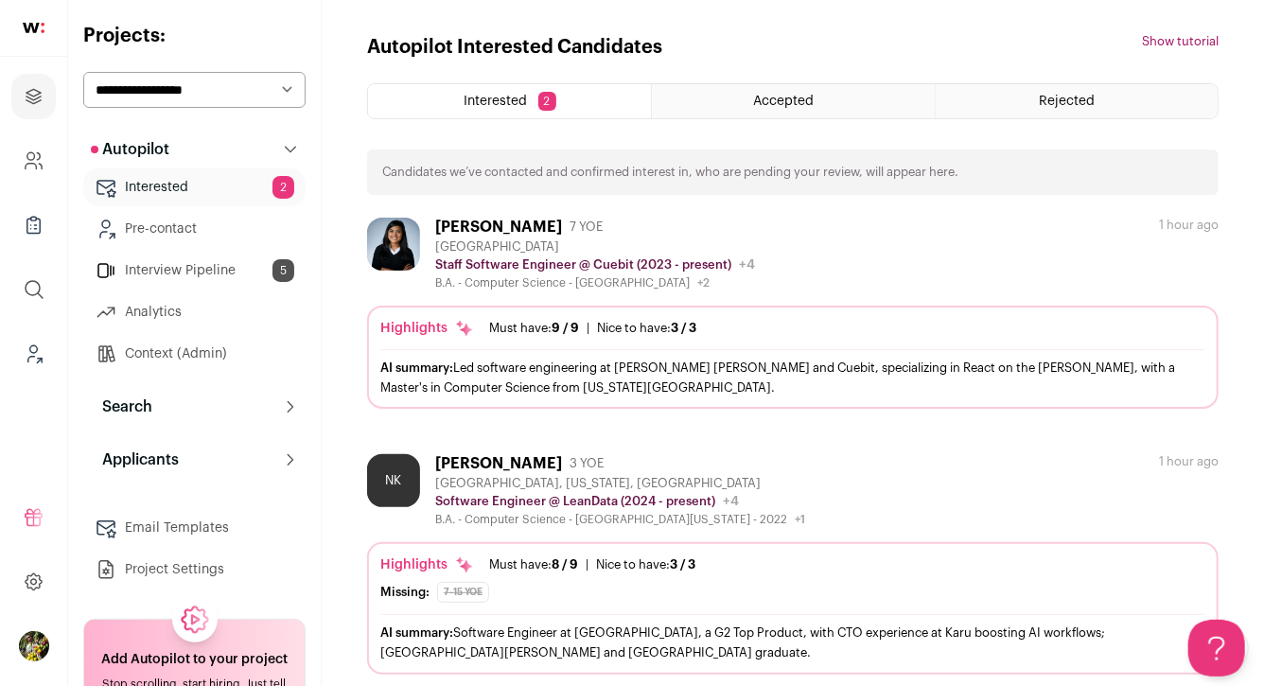
scroll to position [20, 0]
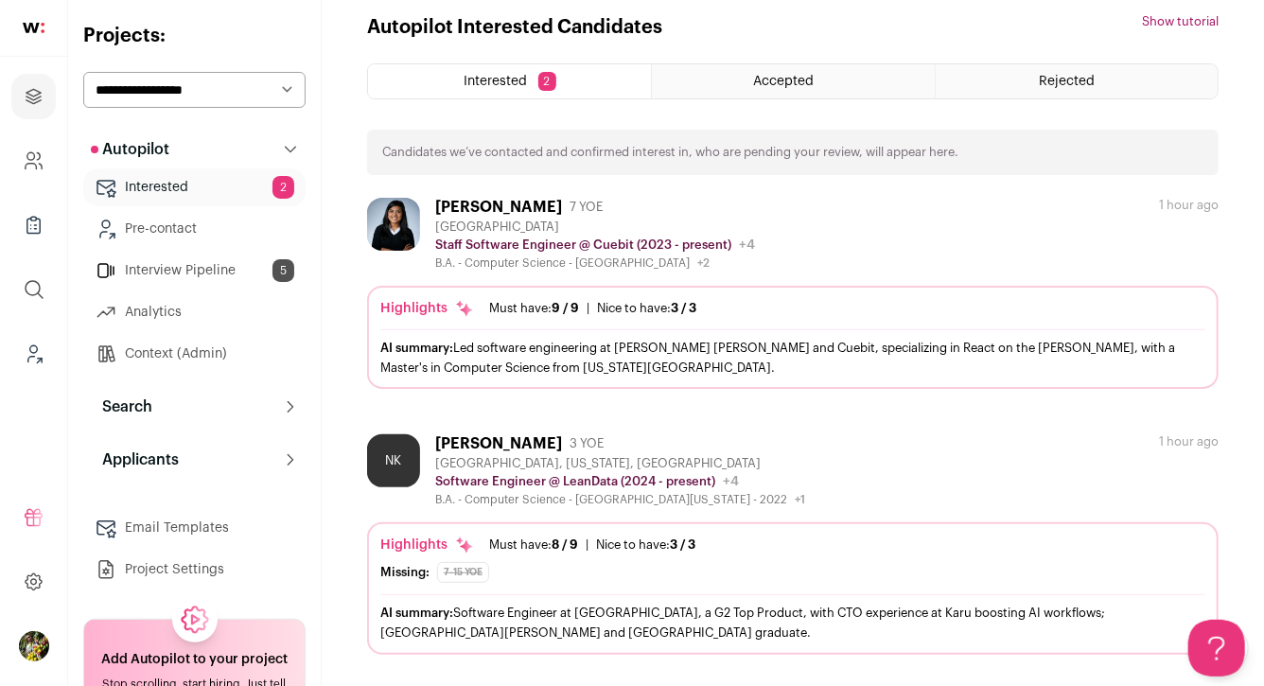
click at [240, 460] on button "Applicants" at bounding box center [194, 460] width 222 height 38
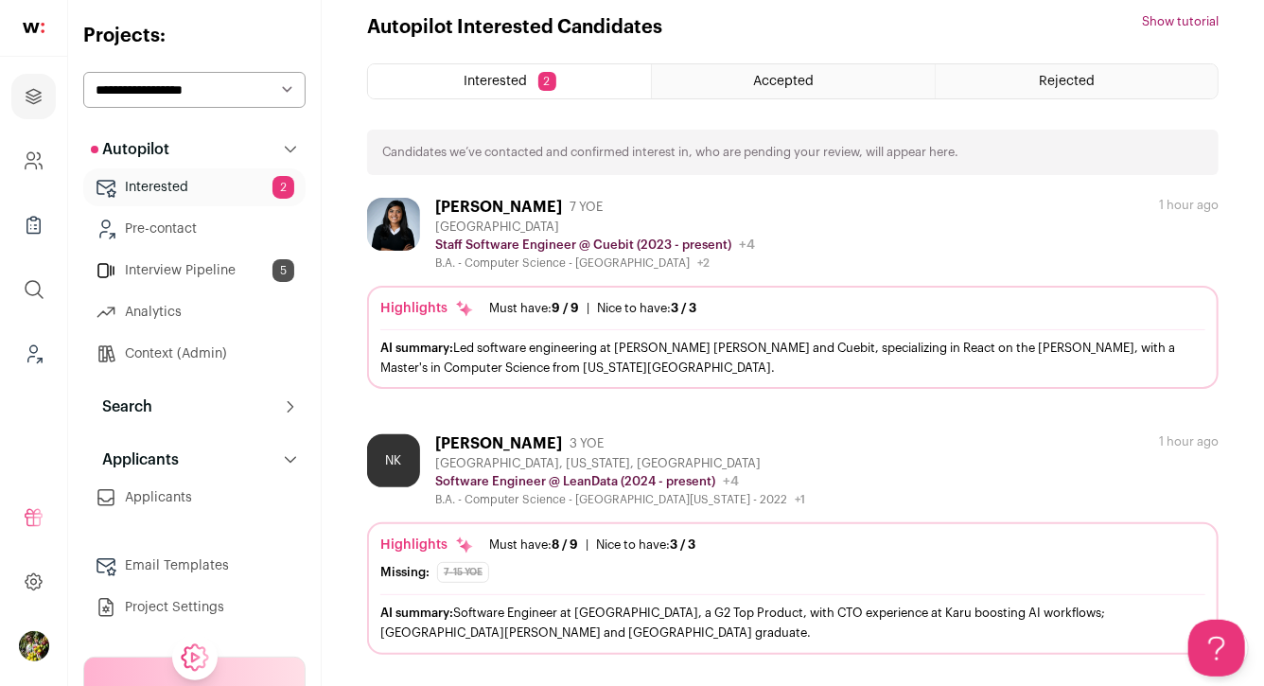
click at [181, 406] on button "Search" at bounding box center [194, 407] width 222 height 38
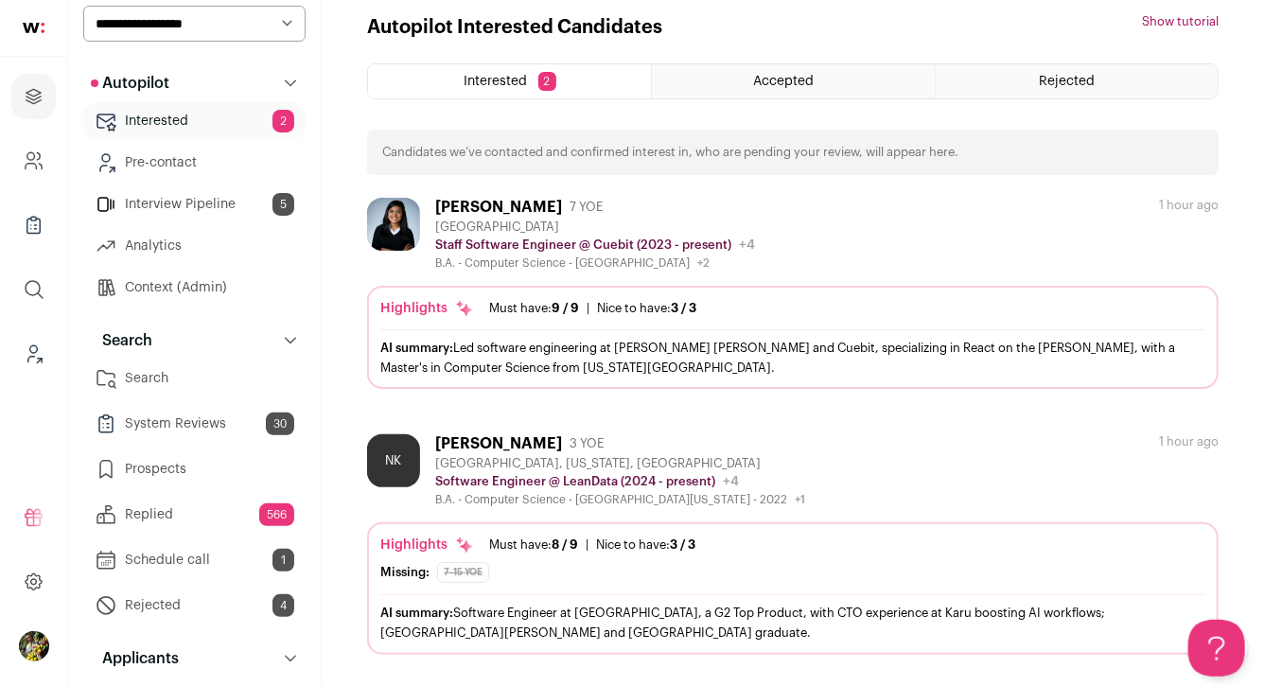
scroll to position [402, 0]
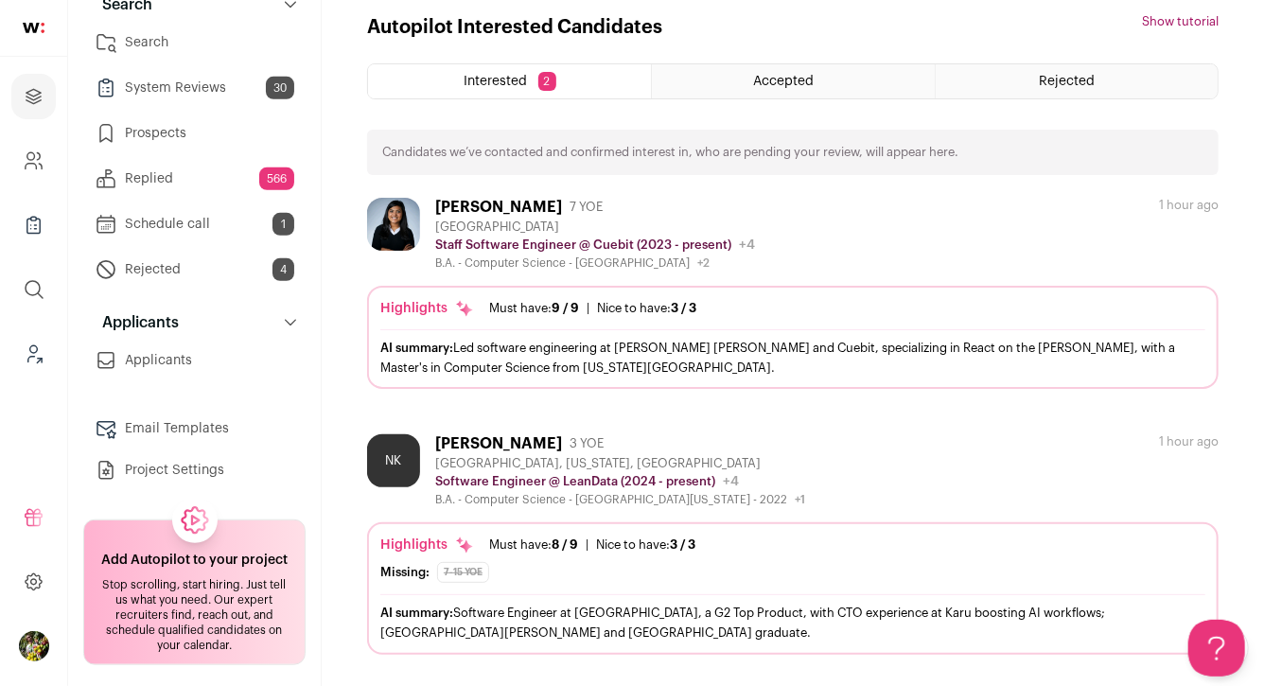
click at [185, 361] on link "Applicants" at bounding box center [194, 361] width 222 height 38
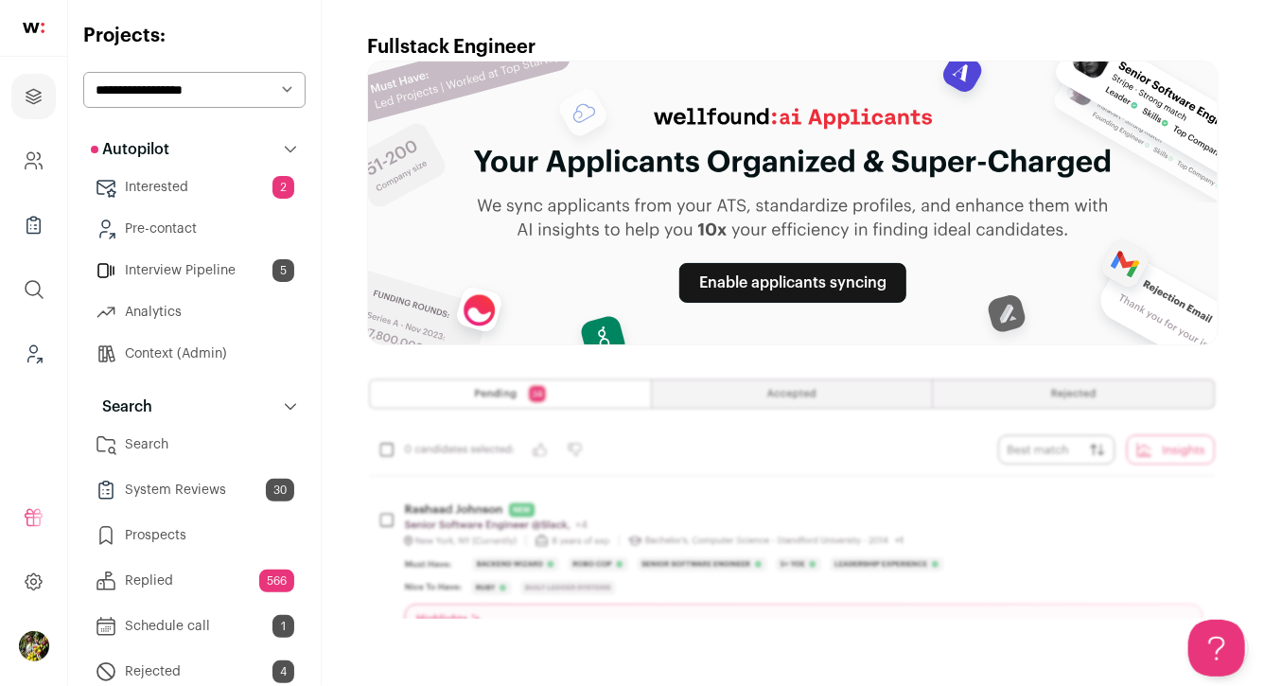
click at [237, 275] on link "Interview Pipeline 5" at bounding box center [194, 271] width 222 height 38
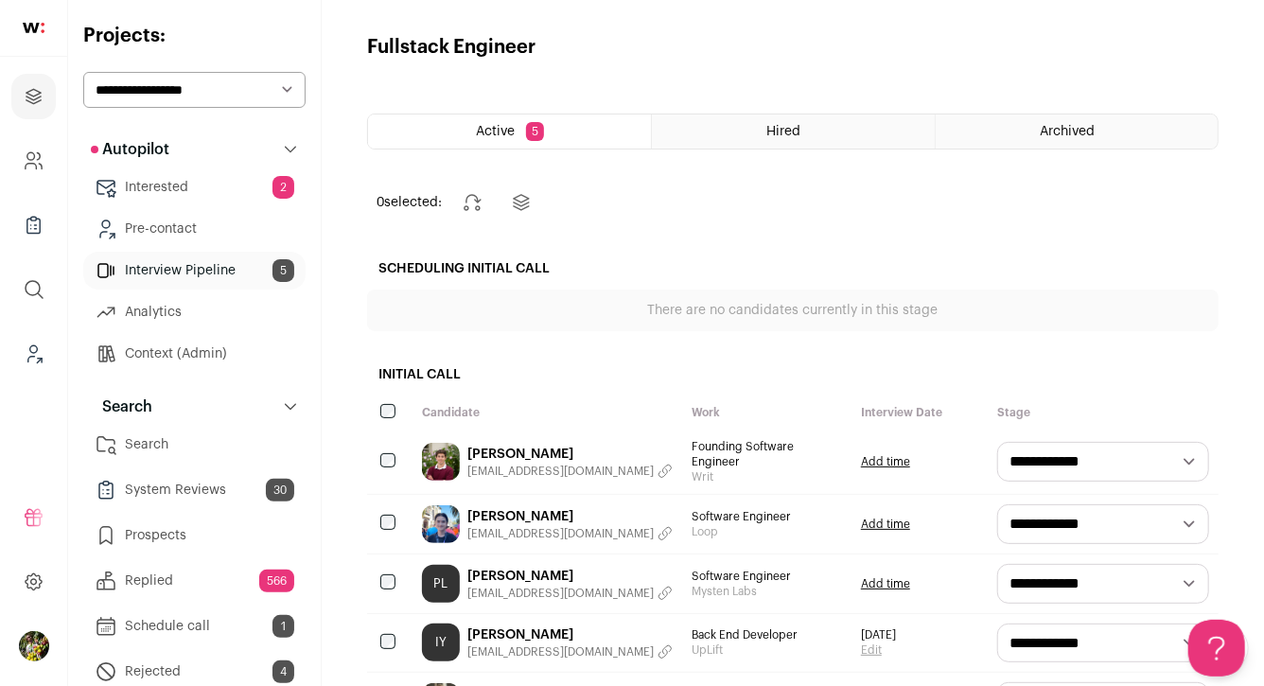
click at [829, 129] on div "Hired" at bounding box center [793, 131] width 282 height 34
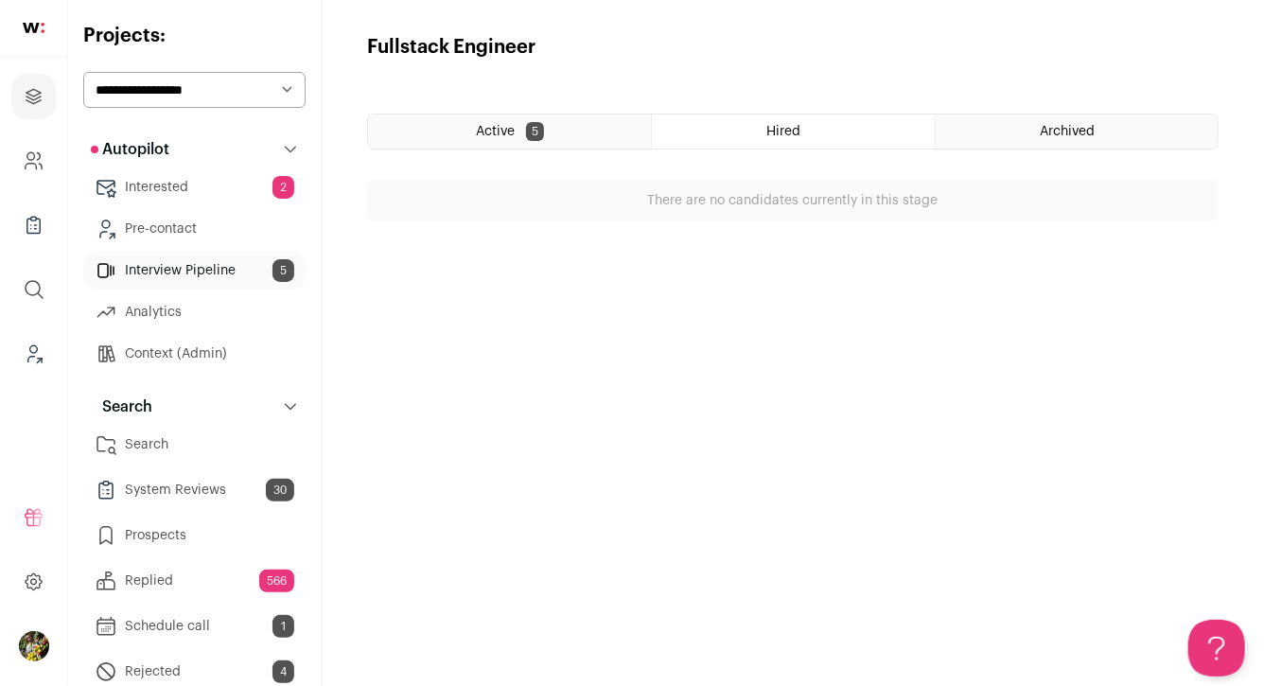
click at [594, 138] on div "Active 5" at bounding box center [509, 131] width 283 height 34
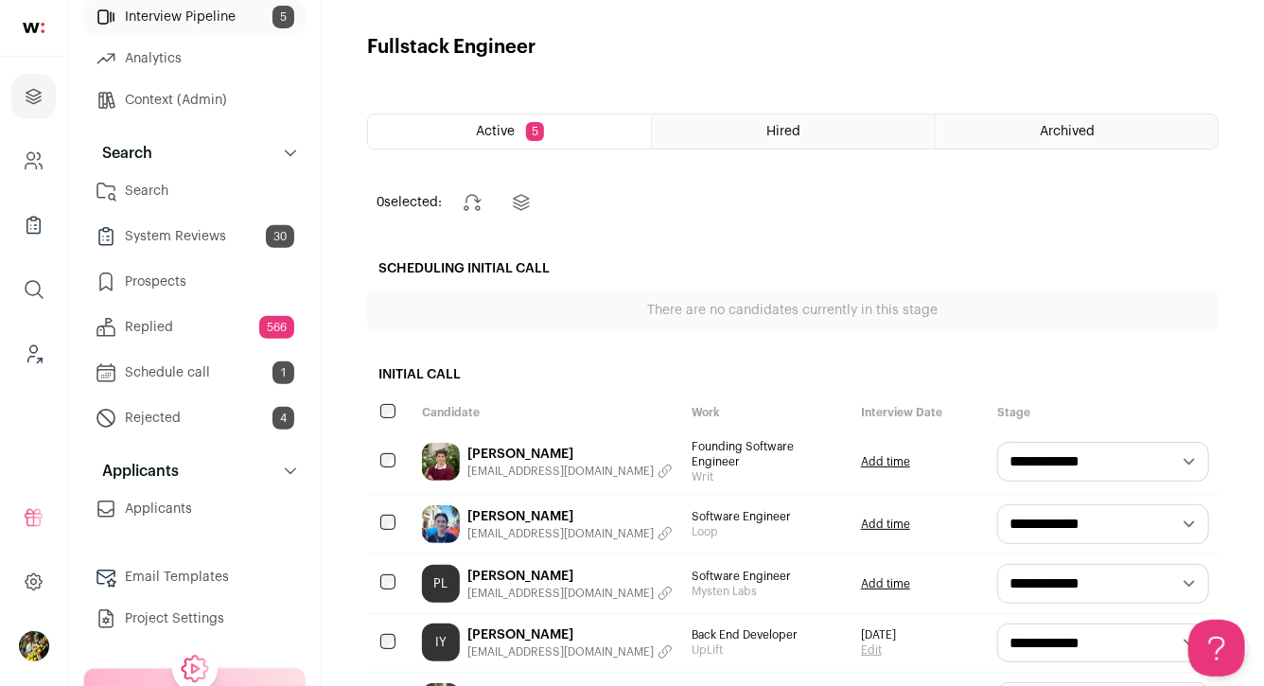
scroll to position [259, 0]
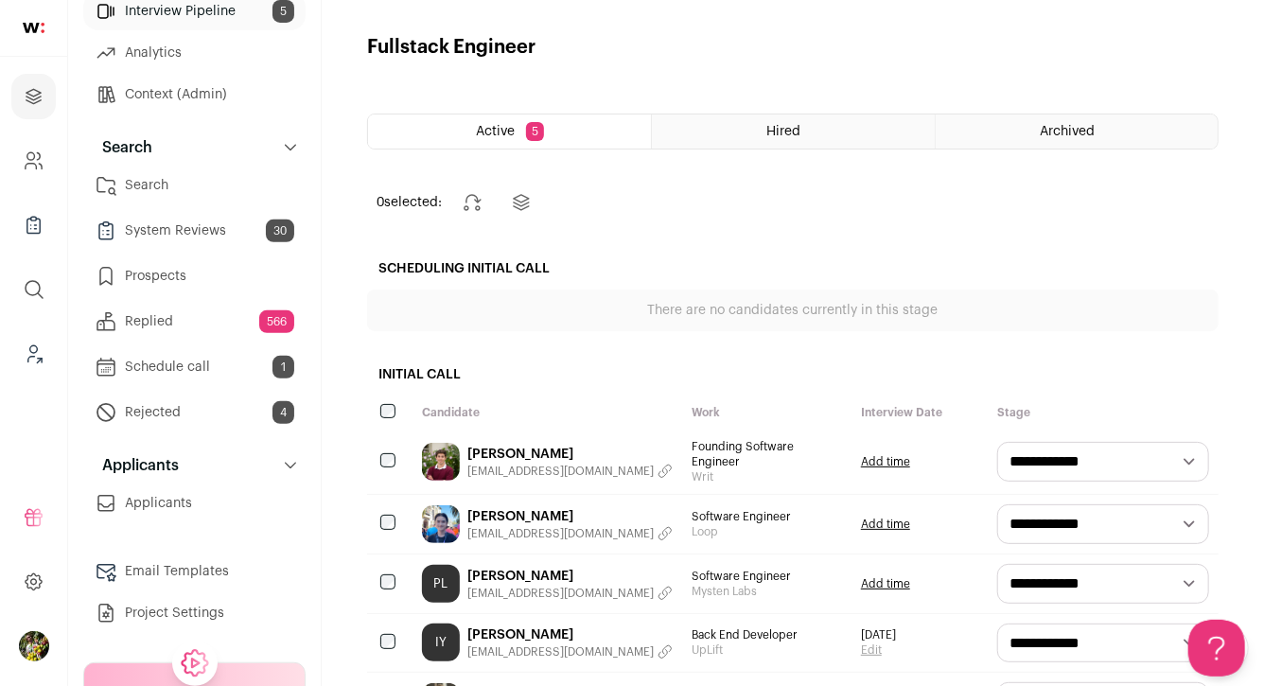
click at [283, 469] on icon at bounding box center [290, 465] width 15 height 15
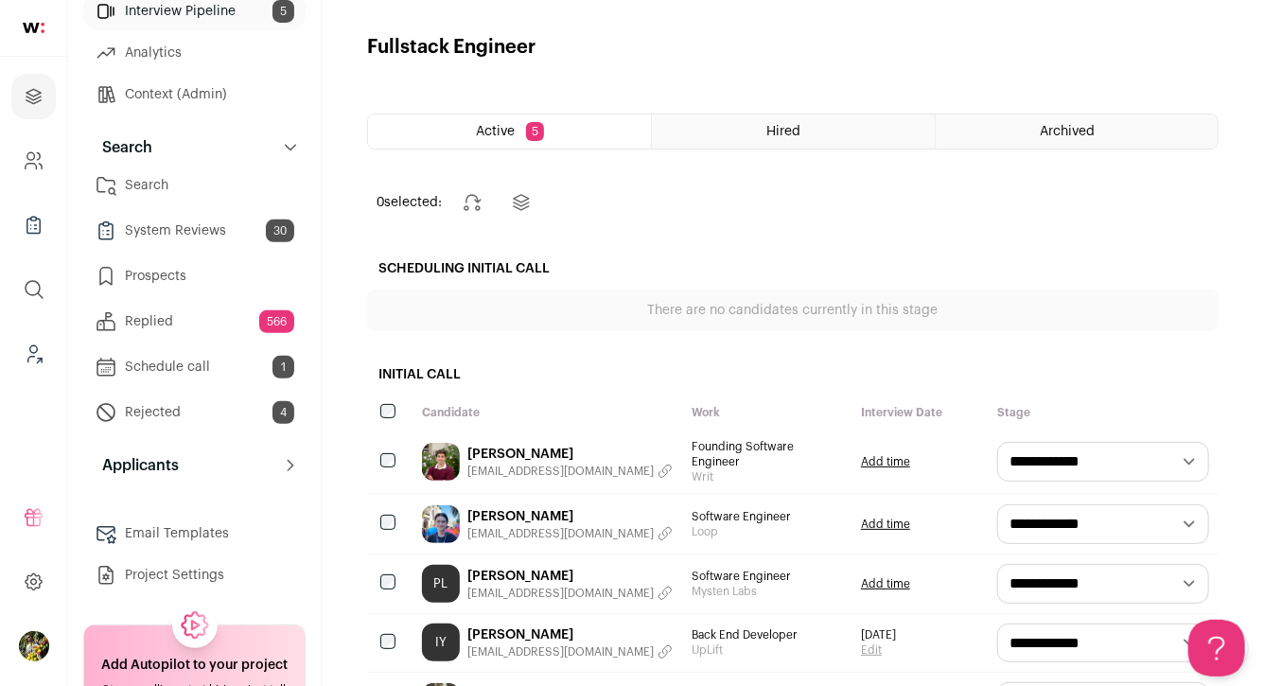
click at [290, 464] on icon at bounding box center [290, 465] width 15 height 15
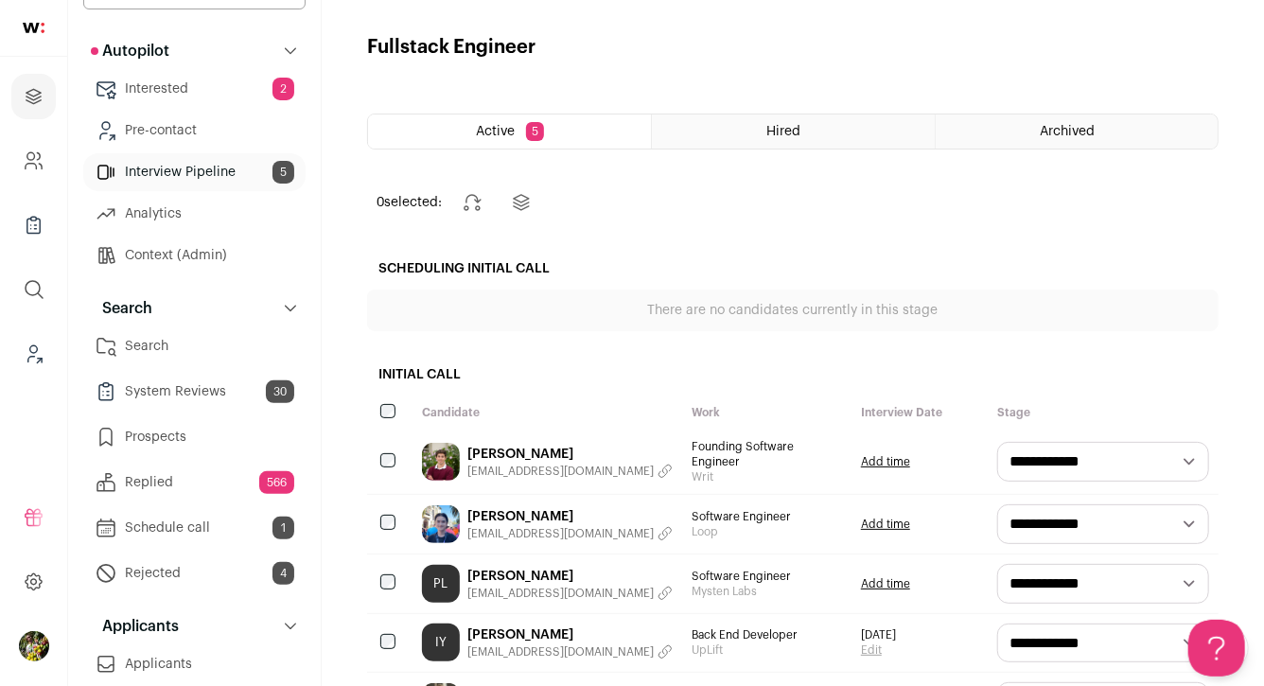
scroll to position [85, 0]
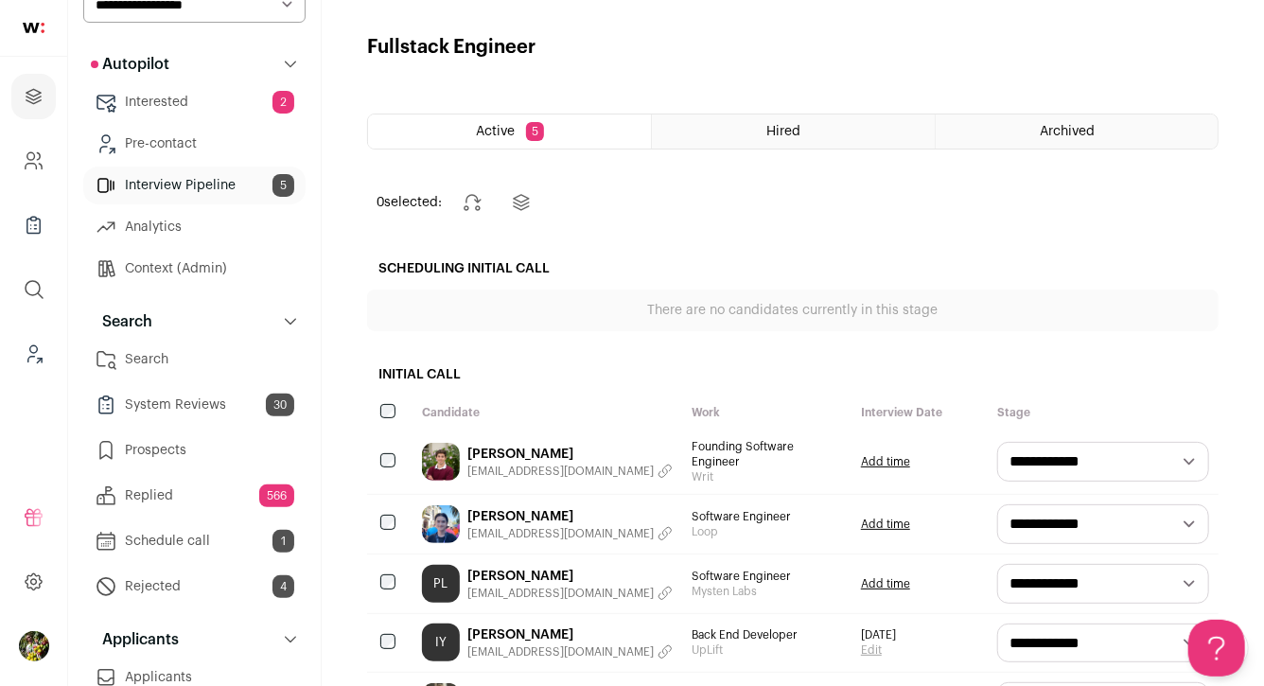
click at [213, 224] on link "Analytics" at bounding box center [194, 227] width 222 height 38
click at [258, 220] on link "Analytics" at bounding box center [194, 227] width 222 height 38
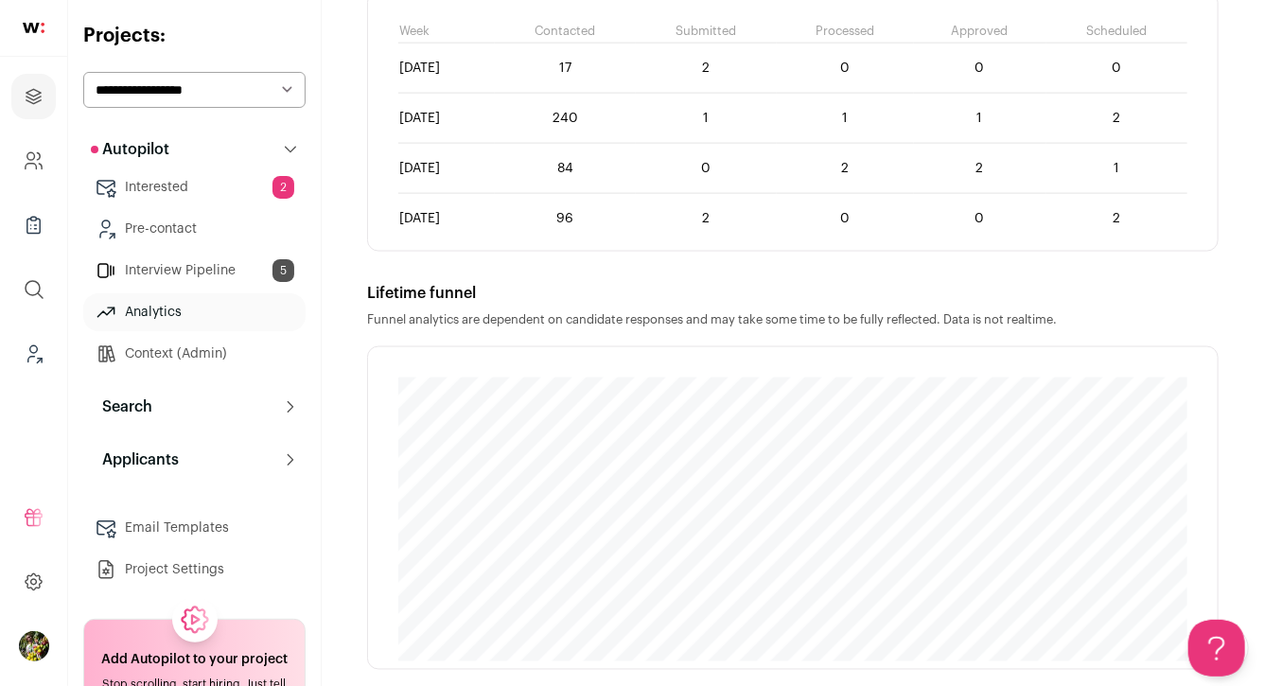
scroll to position [1273, 0]
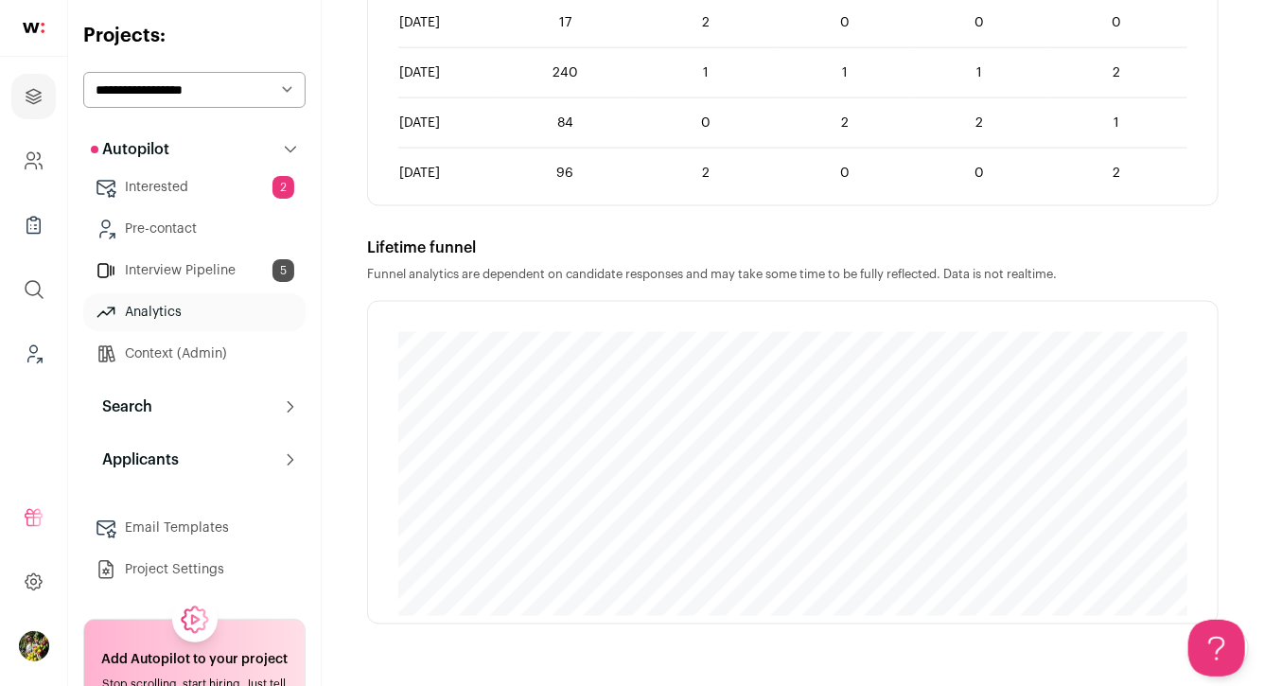
click at [263, 268] on link "Interview Pipeline 5" at bounding box center [194, 271] width 222 height 38
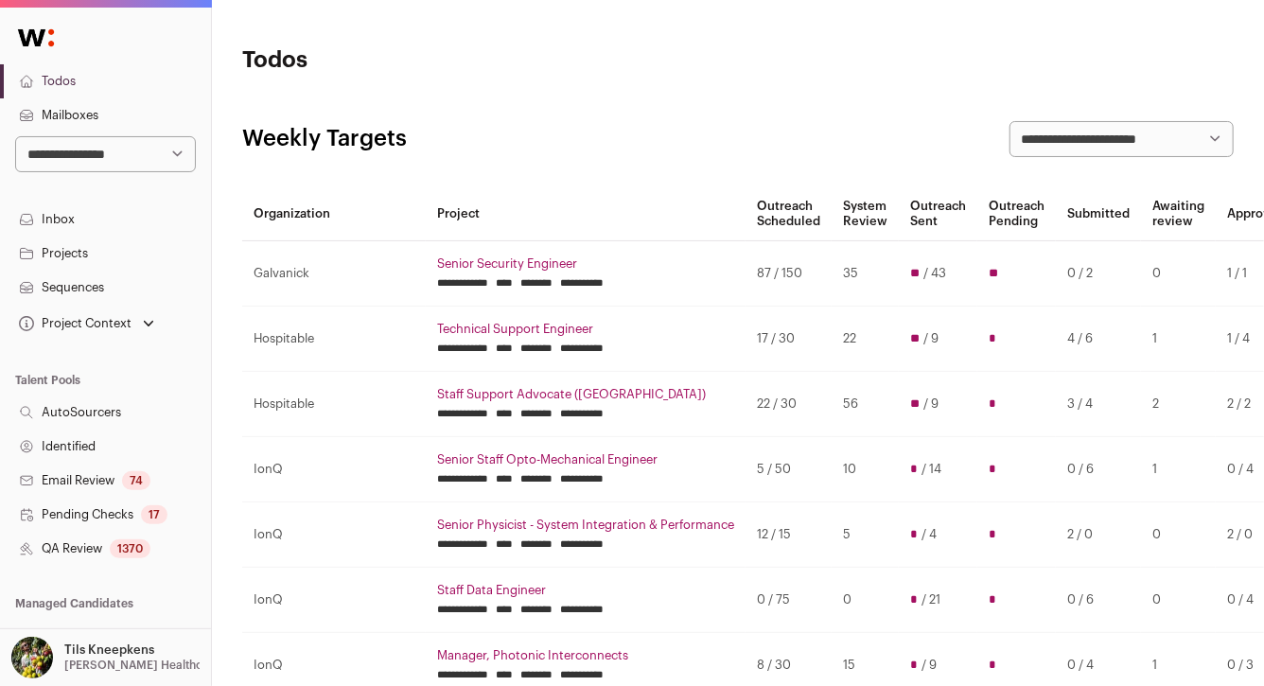
click at [121, 155] on select "**********" at bounding box center [105, 154] width 181 height 36
select select "**"
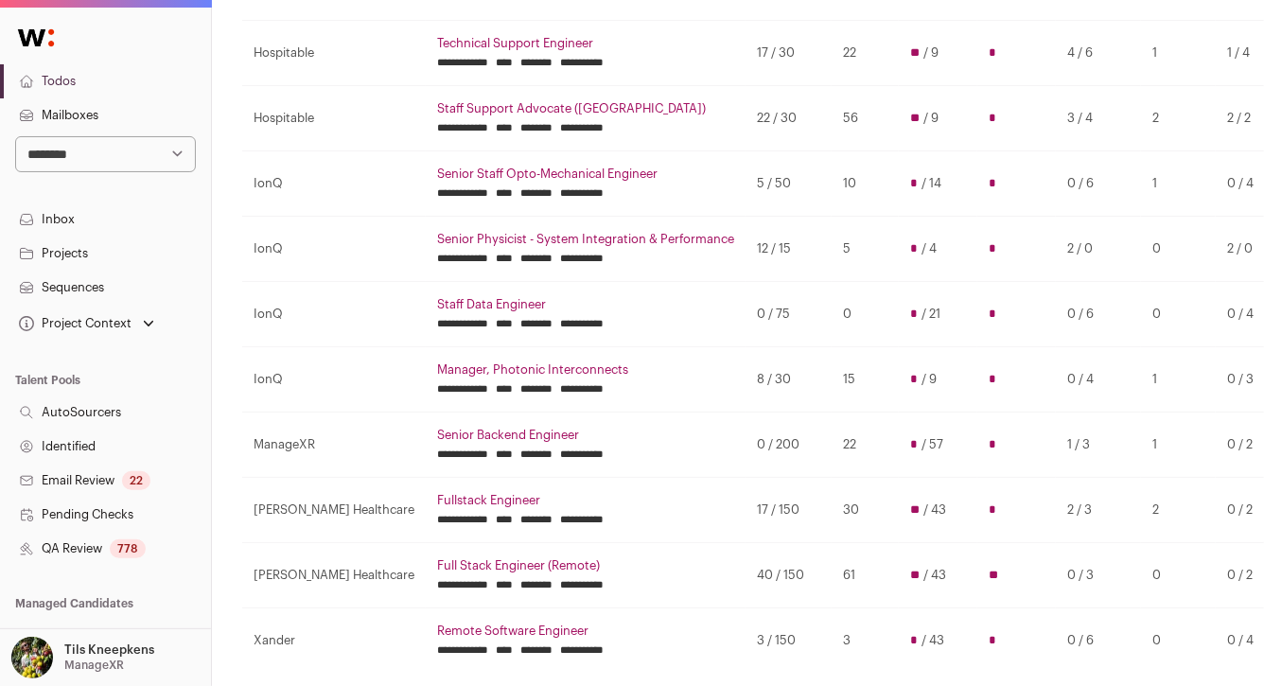
scroll to position [277, 0]
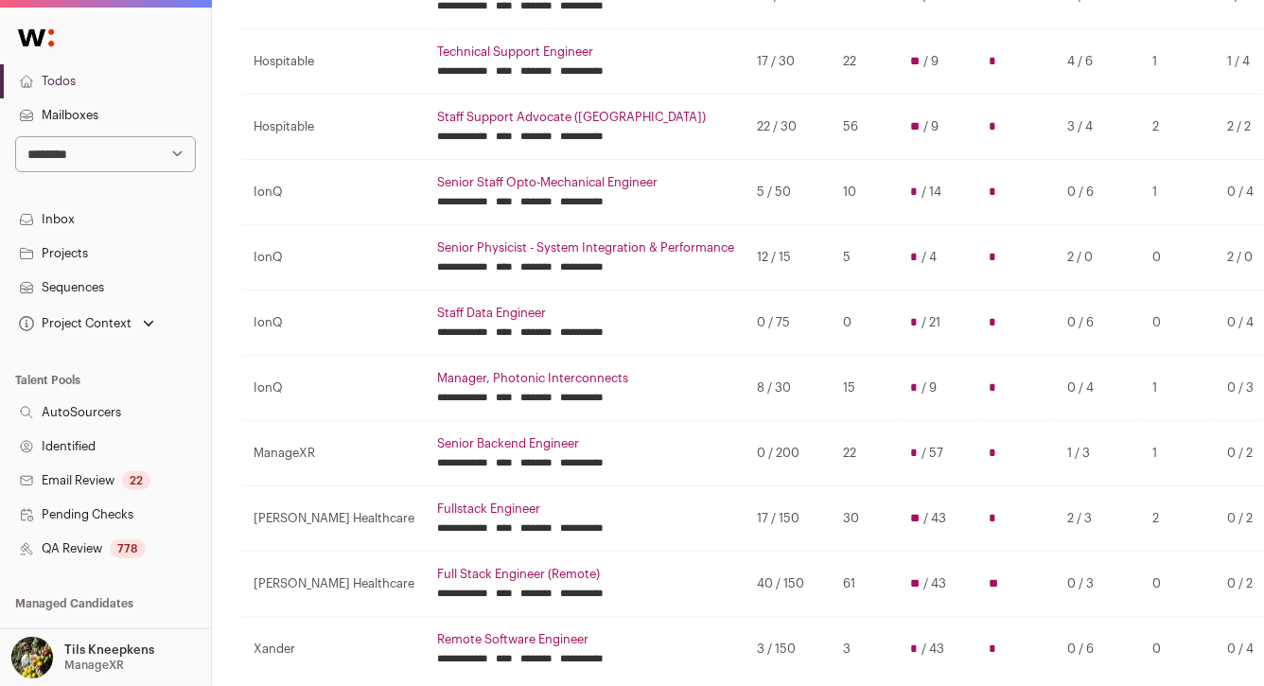
click at [450, 437] on link "Senior Backend Engineer" at bounding box center [585, 443] width 297 height 15
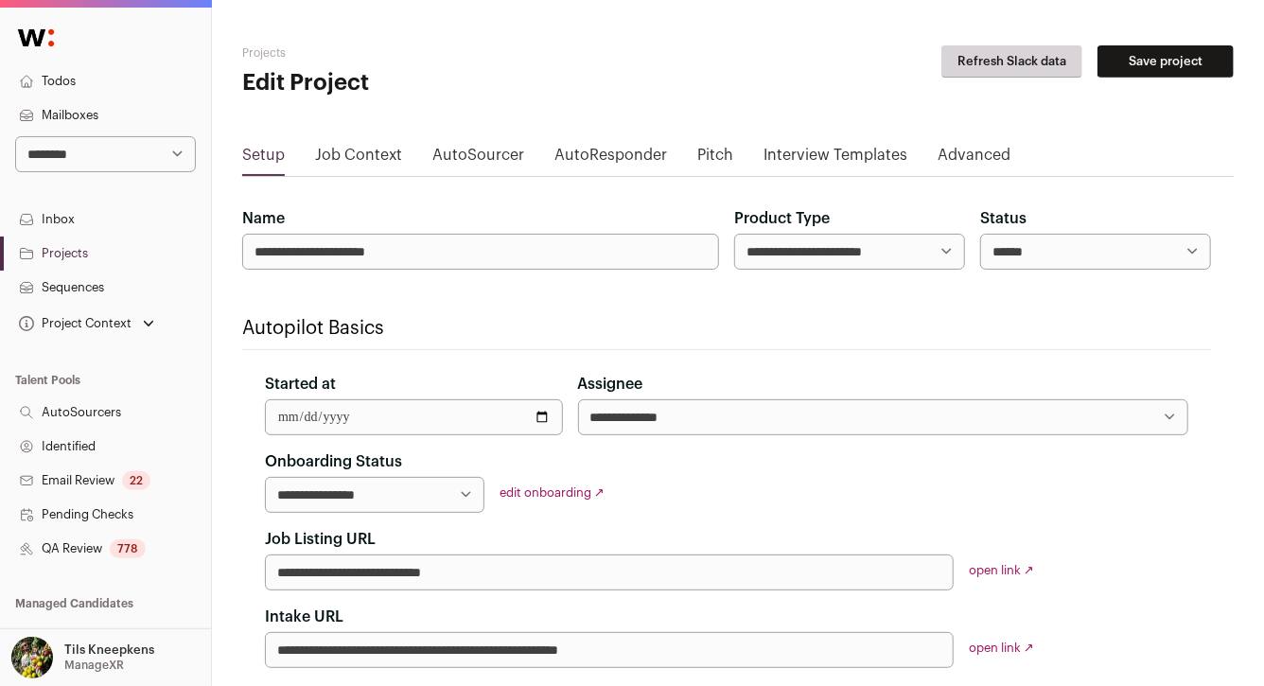
drag, startPoint x: 0, startPoint y: 0, endPoint x: 137, endPoint y: 549, distance: 565.7
click at [137, 549] on div "778" at bounding box center [128, 548] width 36 height 19
click at [134, 549] on div "778" at bounding box center [128, 548] width 36 height 19
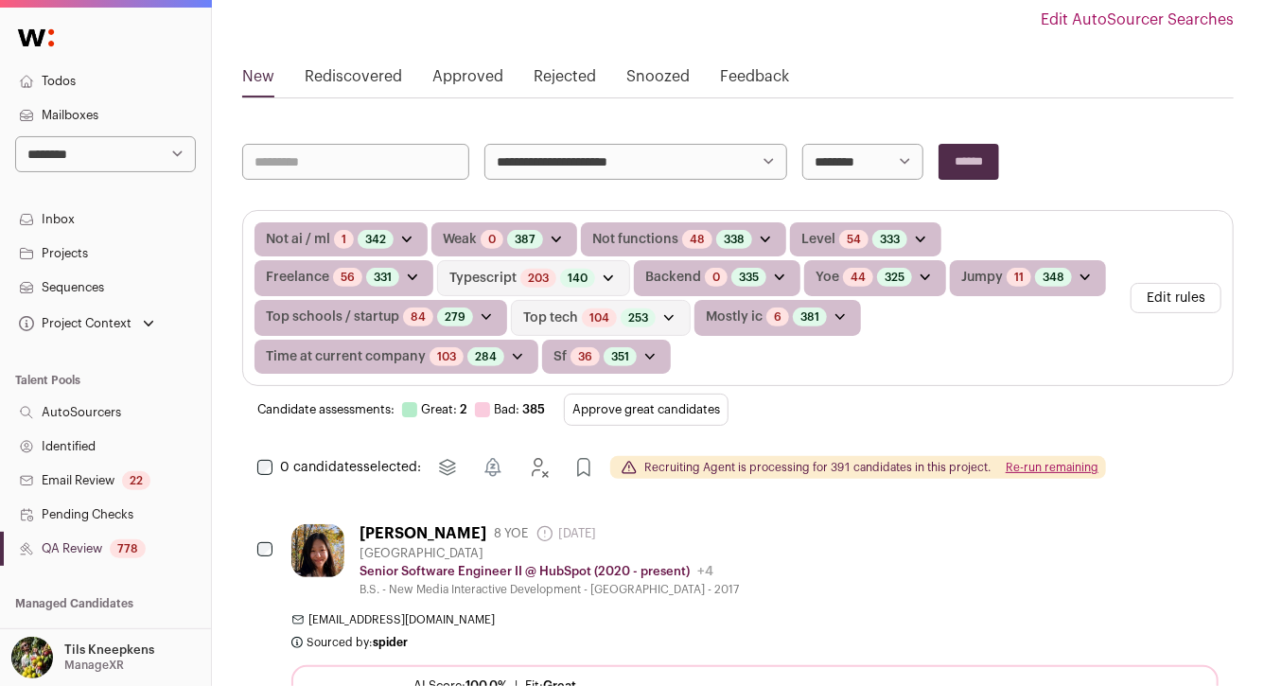
scroll to position [249, 0]
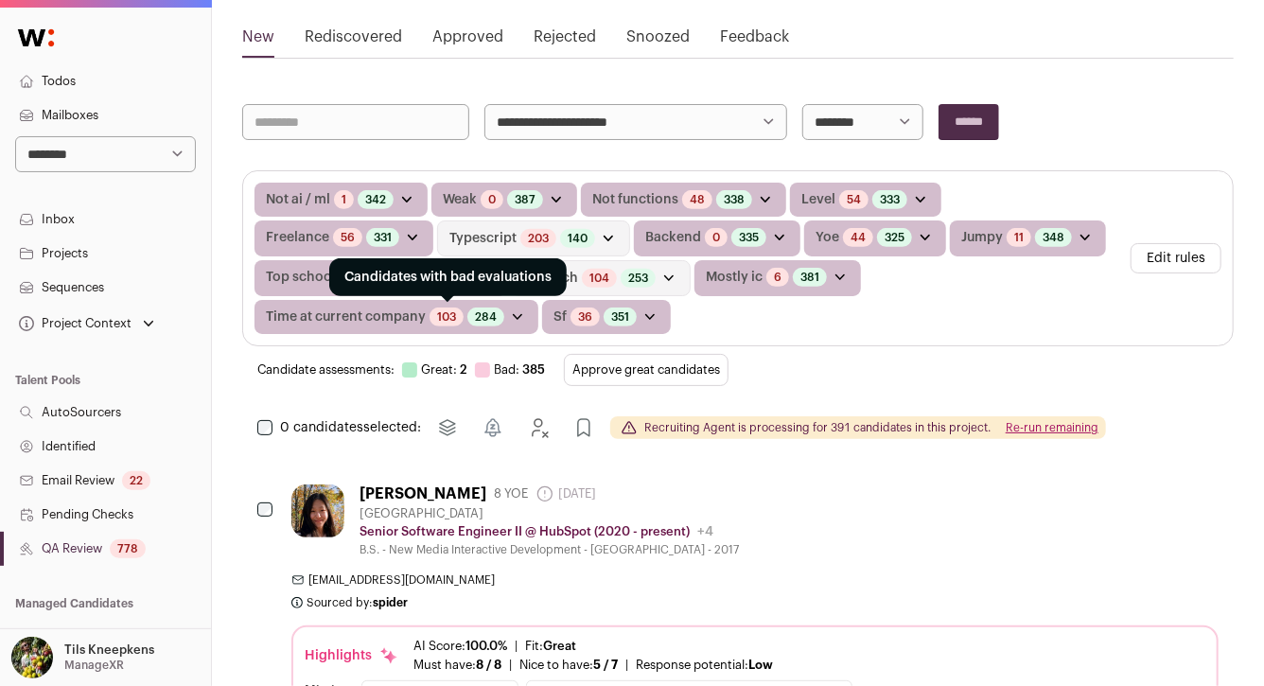
click at [448, 314] on link "103" at bounding box center [446, 316] width 19 height 15
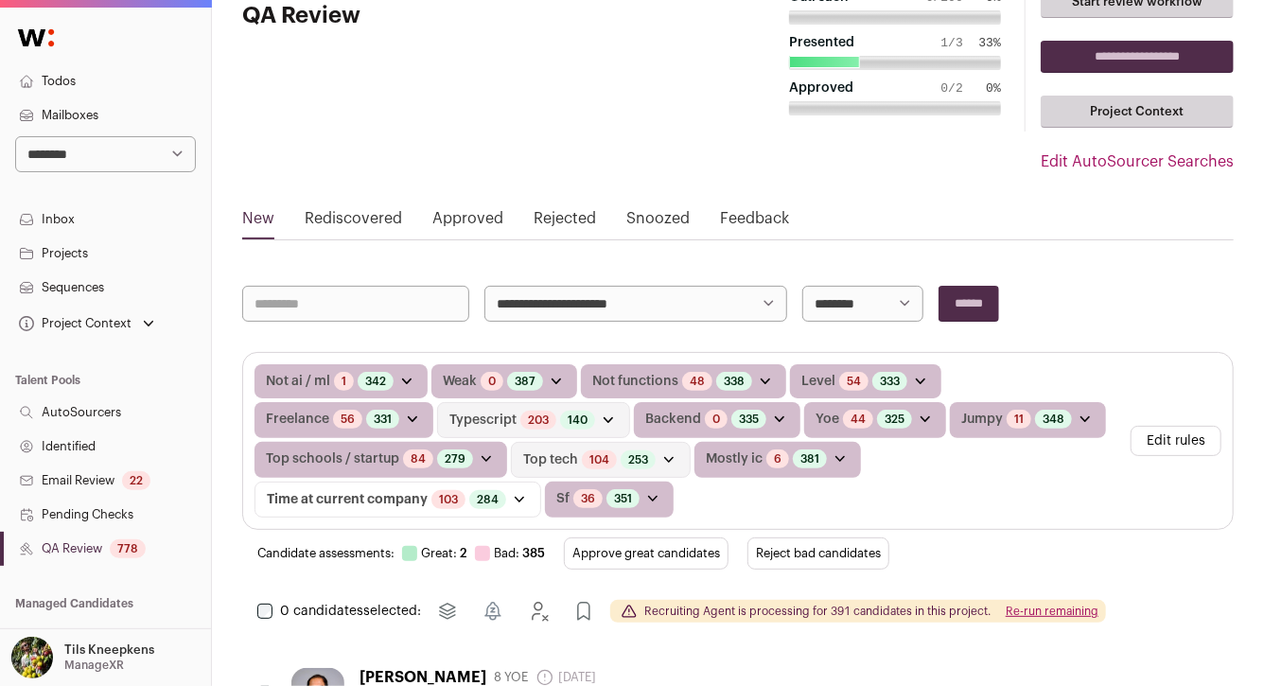
scroll to position [100, 0]
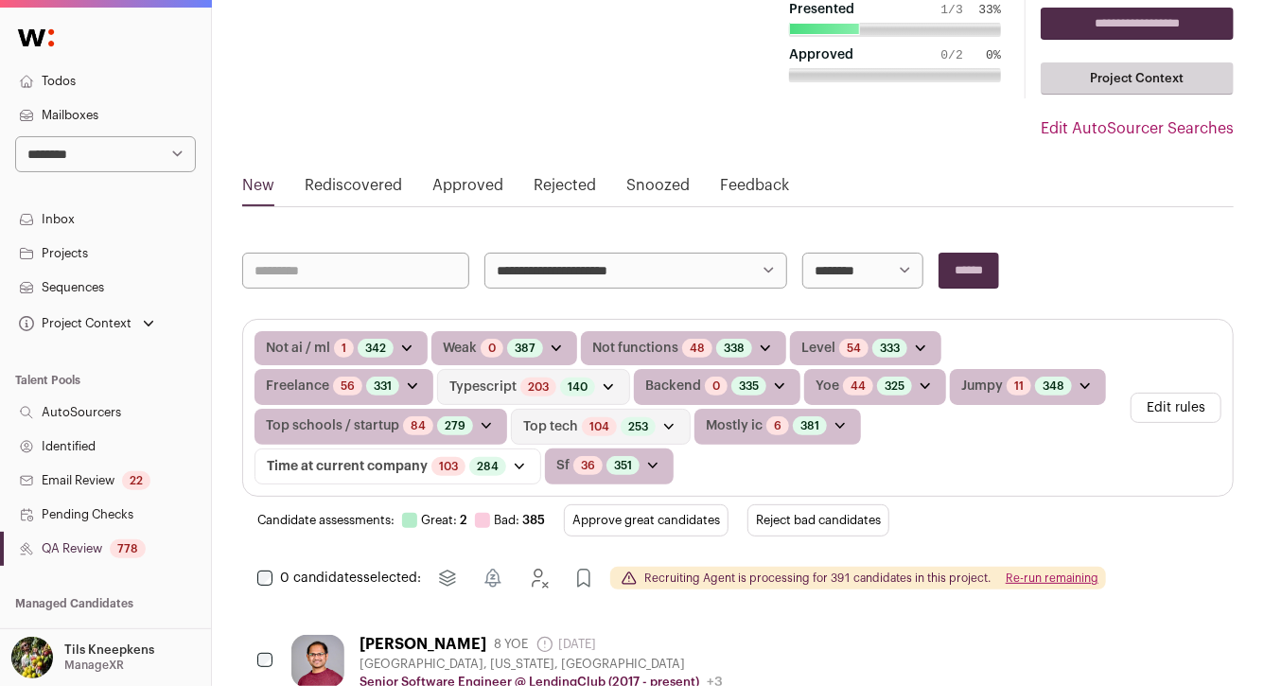
click at [814, 512] on button "Reject bad candidates" at bounding box center [818, 520] width 142 height 32
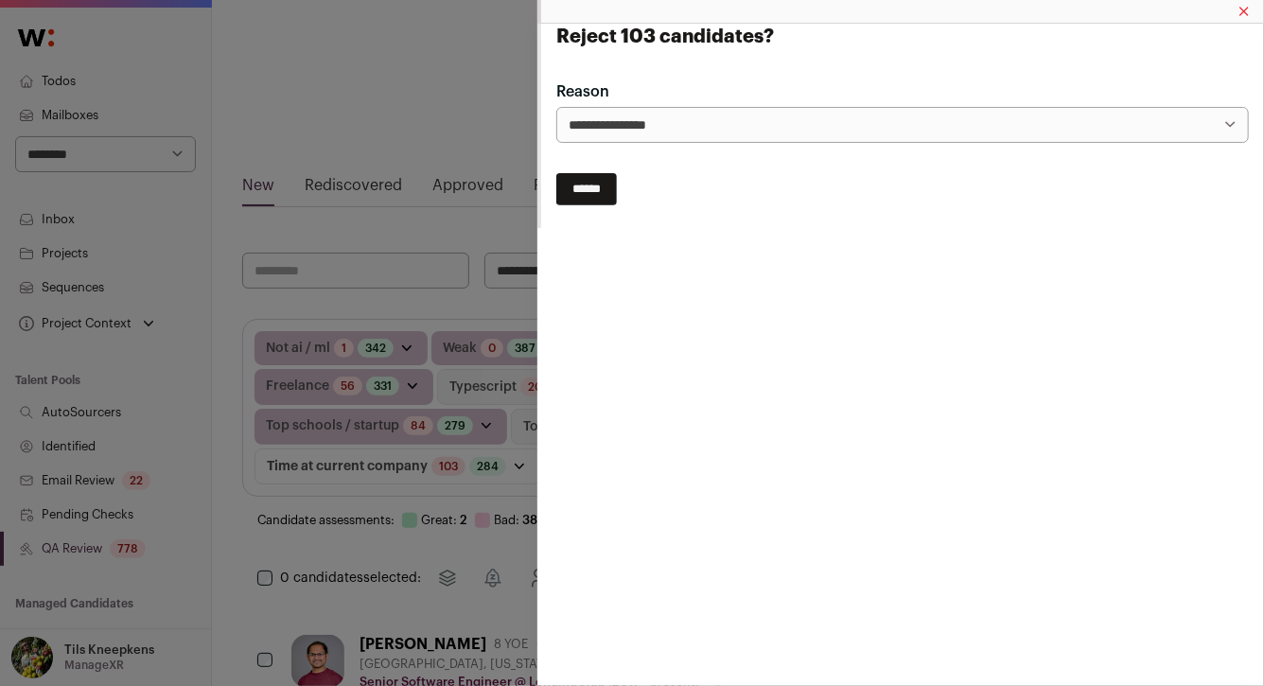
click at [603, 186] on input "******" at bounding box center [586, 189] width 61 height 32
click at [503, 294] on div "Reject 103 candidates?" at bounding box center [632, 343] width 1264 height 686
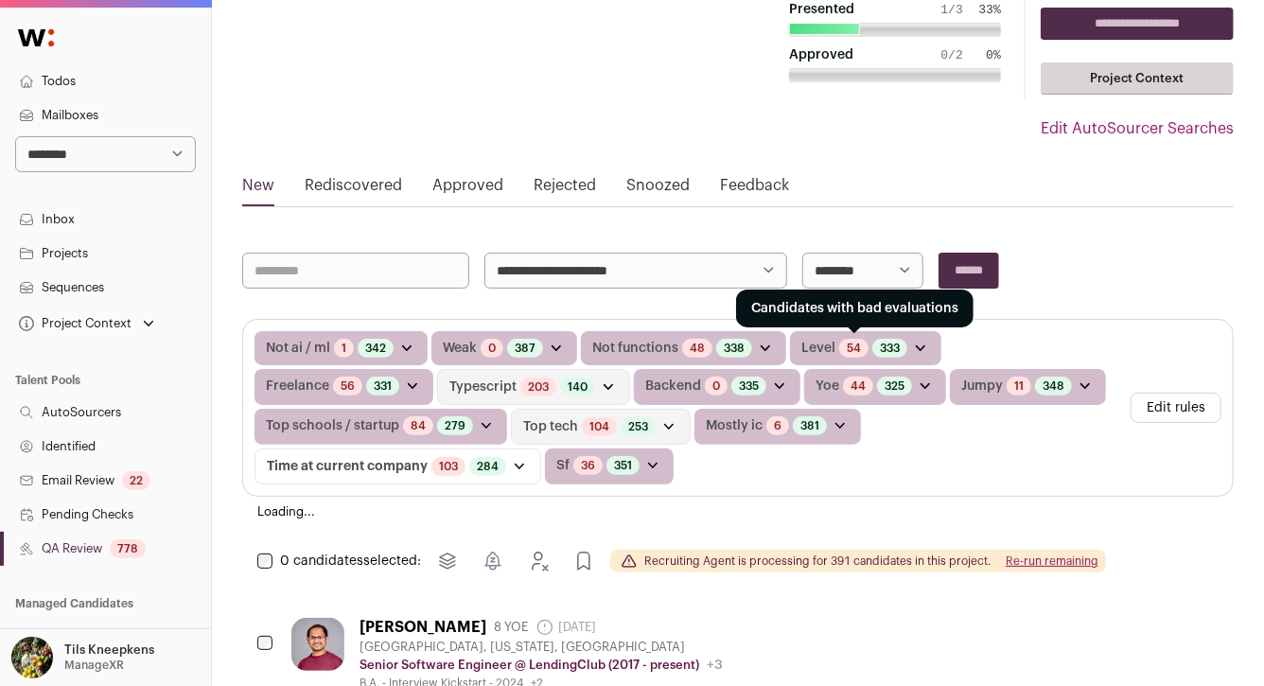
click at [855, 345] on link "54" at bounding box center [854, 348] width 14 height 15
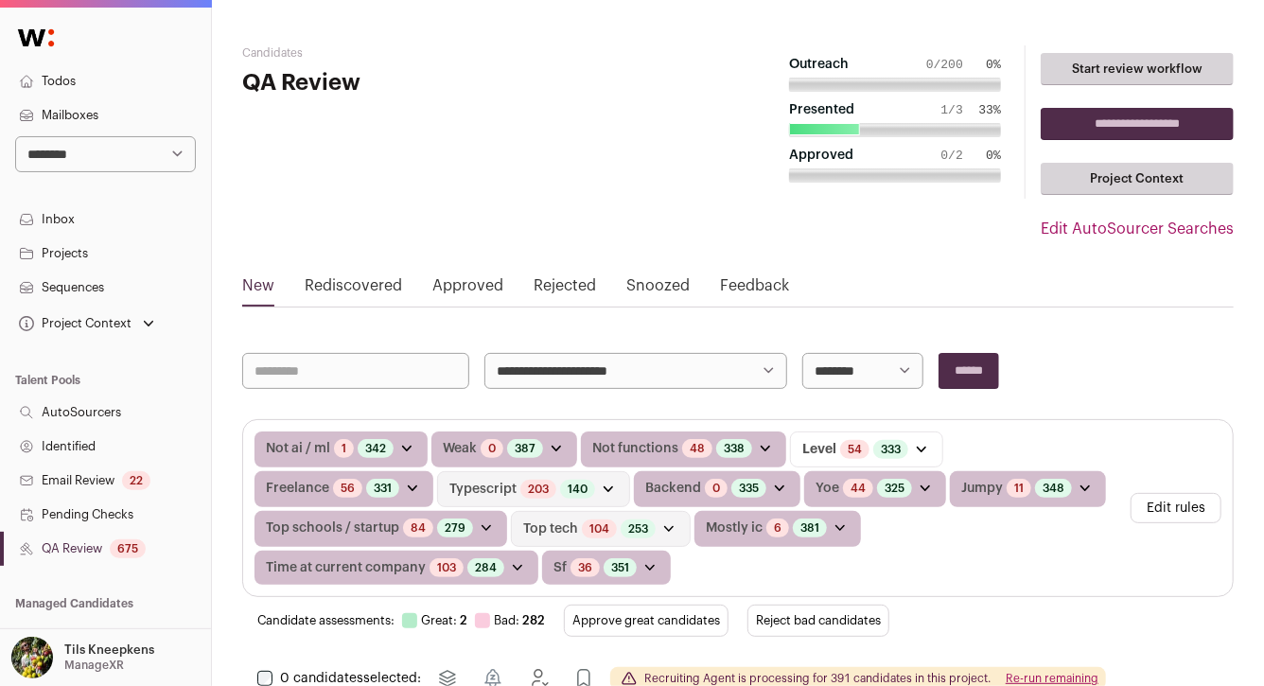
click at [859, 607] on button "Reject bad candidates" at bounding box center [818, 621] width 142 height 32
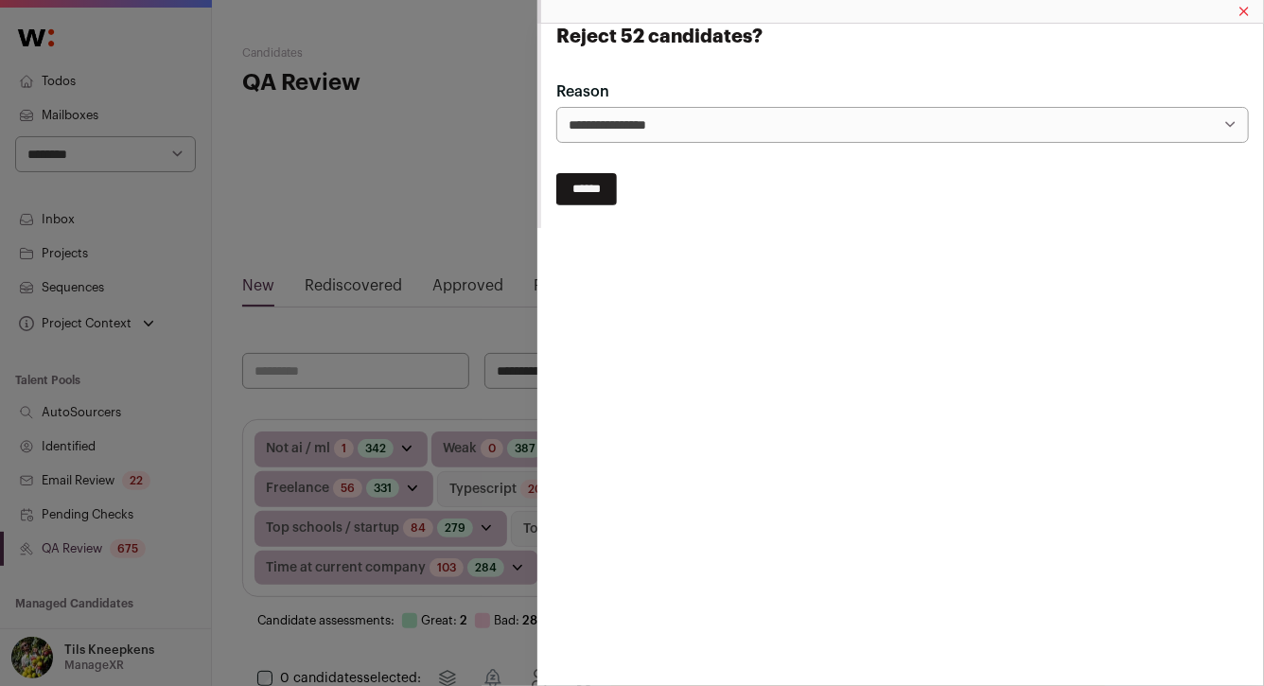
click at [602, 188] on input "******" at bounding box center [586, 189] width 61 height 32
click at [523, 309] on div "**********" at bounding box center [632, 343] width 1264 height 686
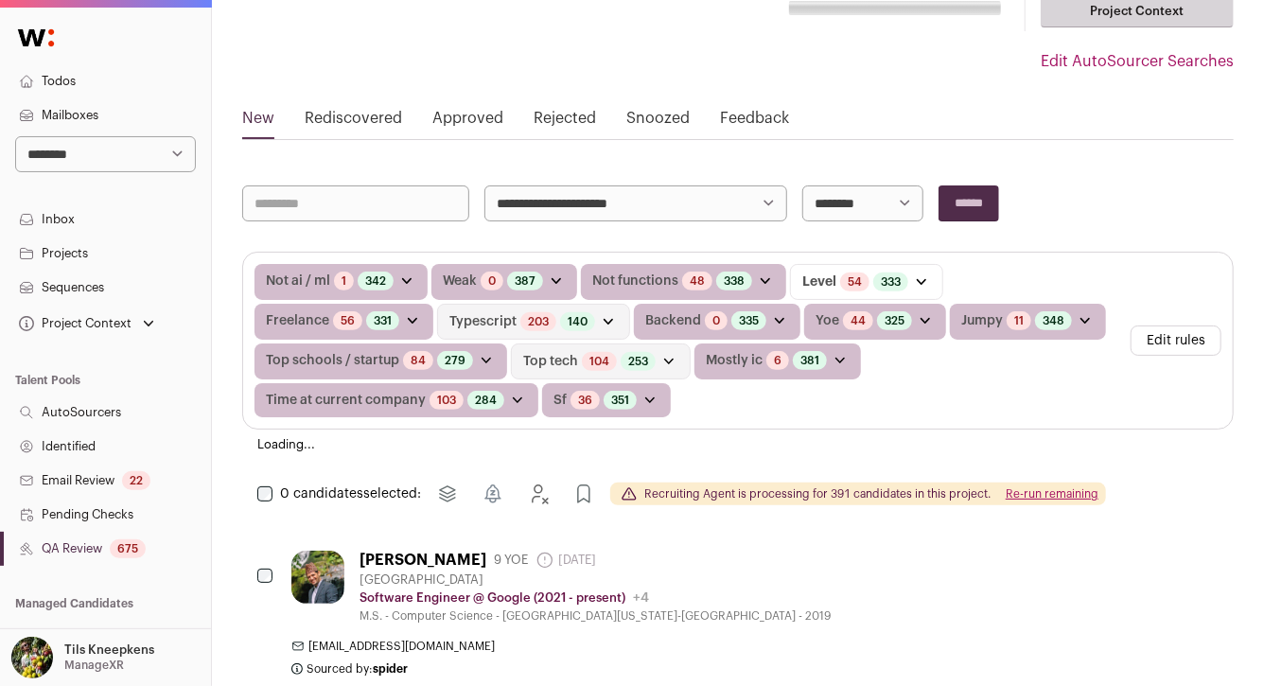
scroll to position [173, 0]
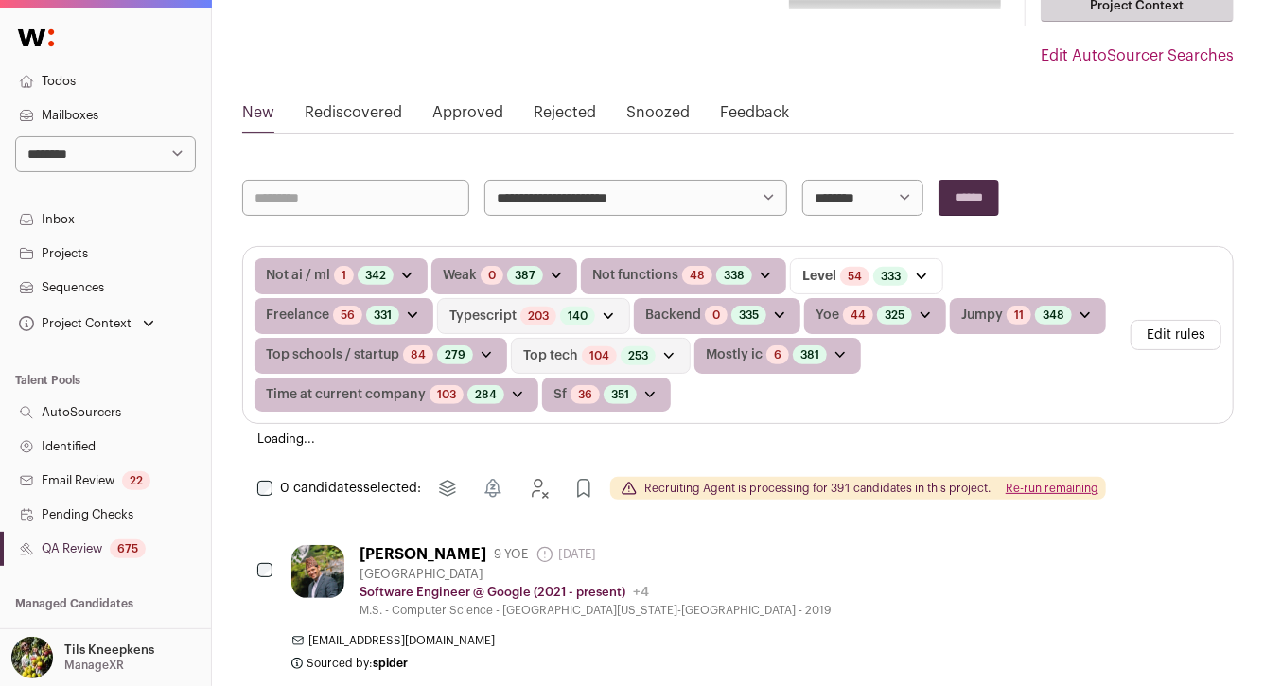
click at [1047, 483] on button "Re-run remaining" at bounding box center [1052, 488] width 93 height 15
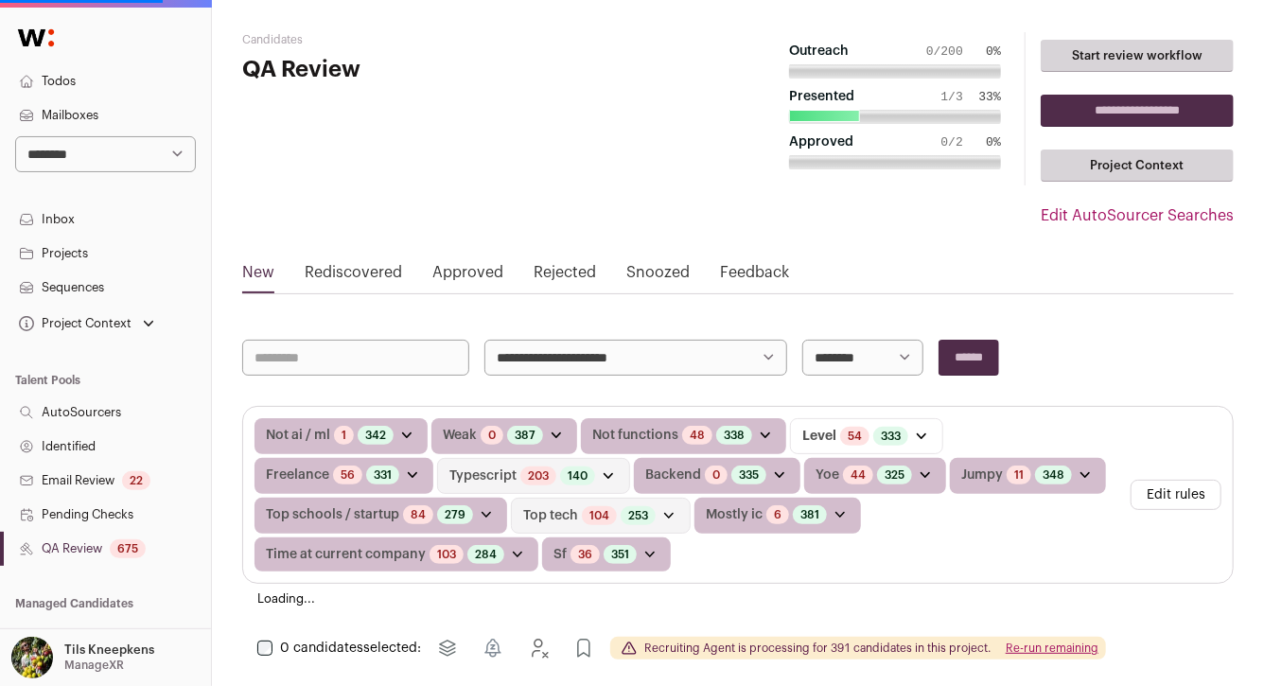
scroll to position [9, 0]
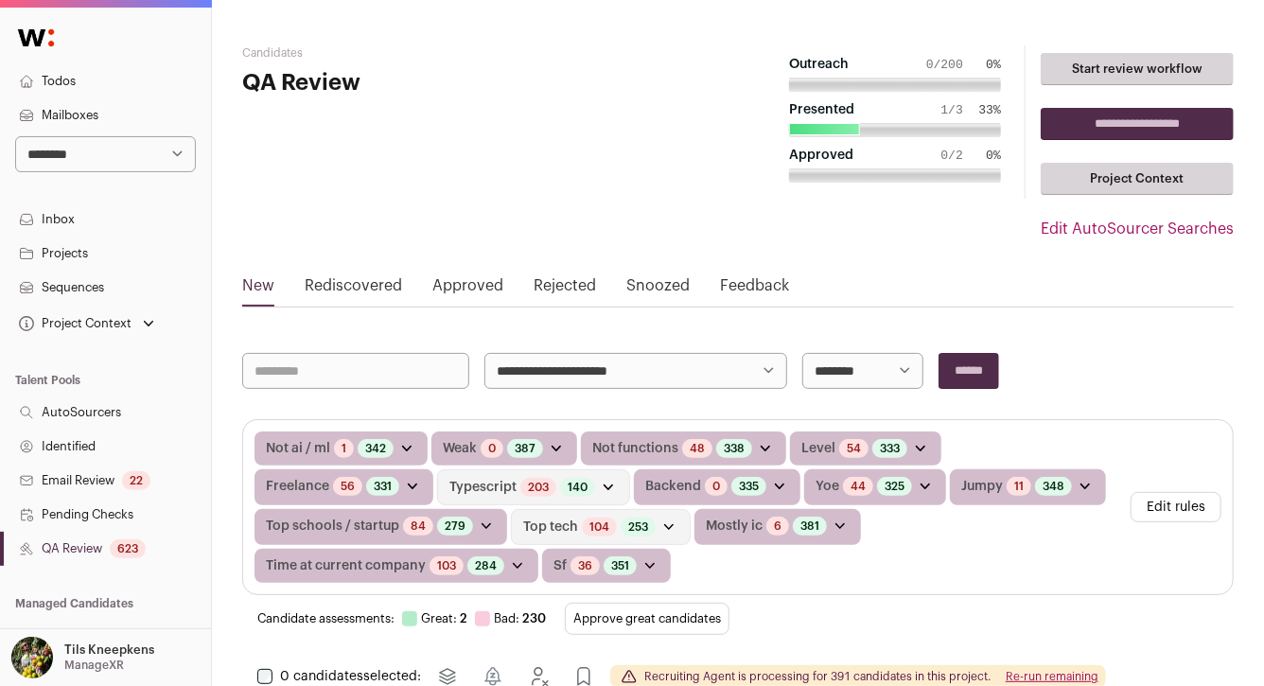
scroll to position [2, 0]
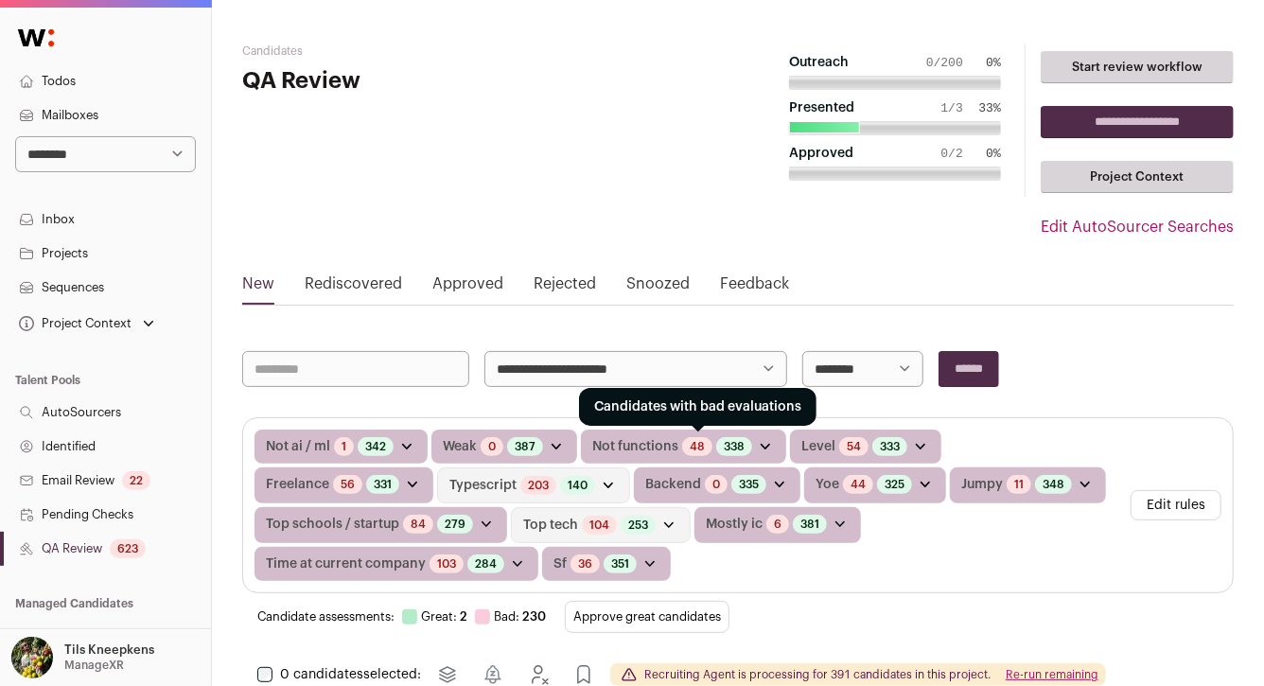
click at [694, 439] on link "48" at bounding box center [697, 446] width 15 height 15
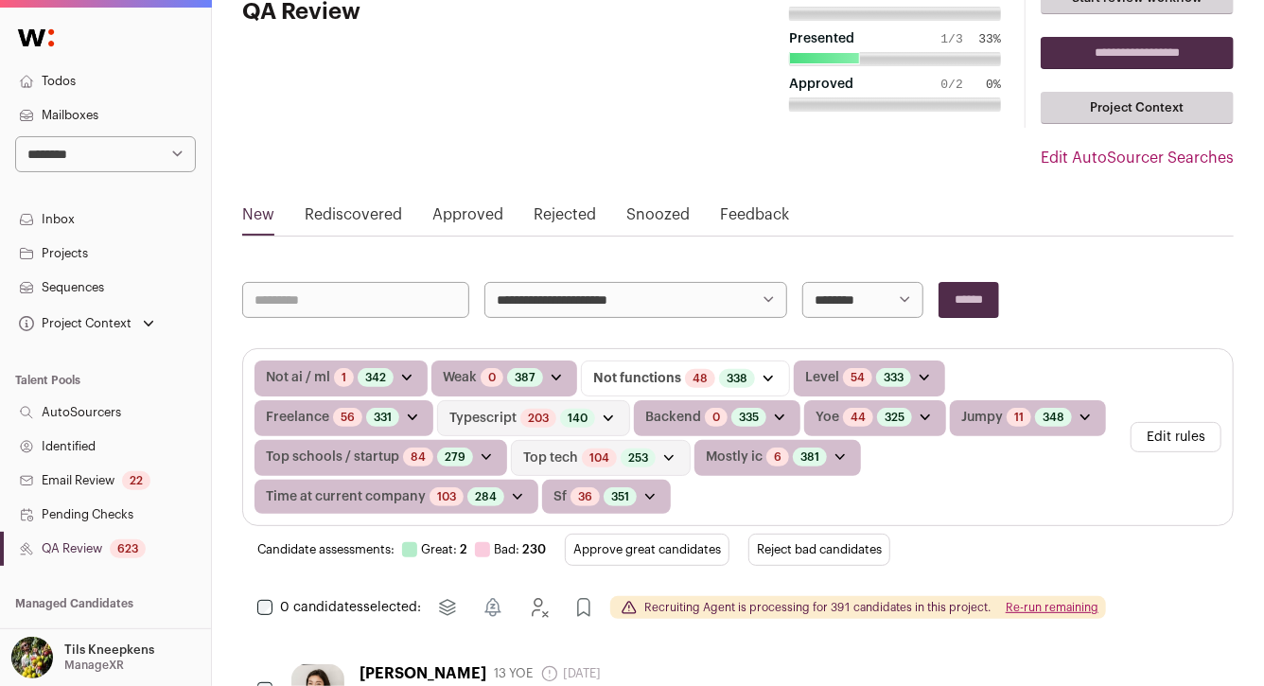
scroll to position [110, 0]
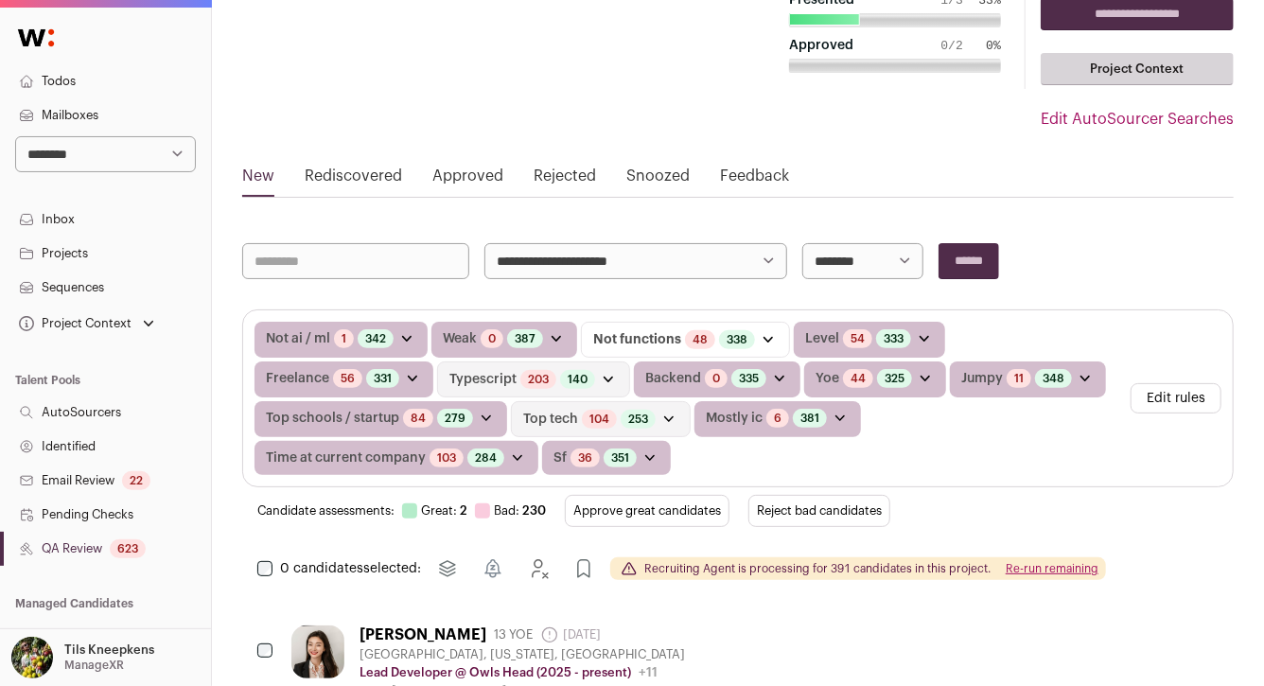
click at [815, 518] on button "Reject bad candidates" at bounding box center [819, 511] width 142 height 32
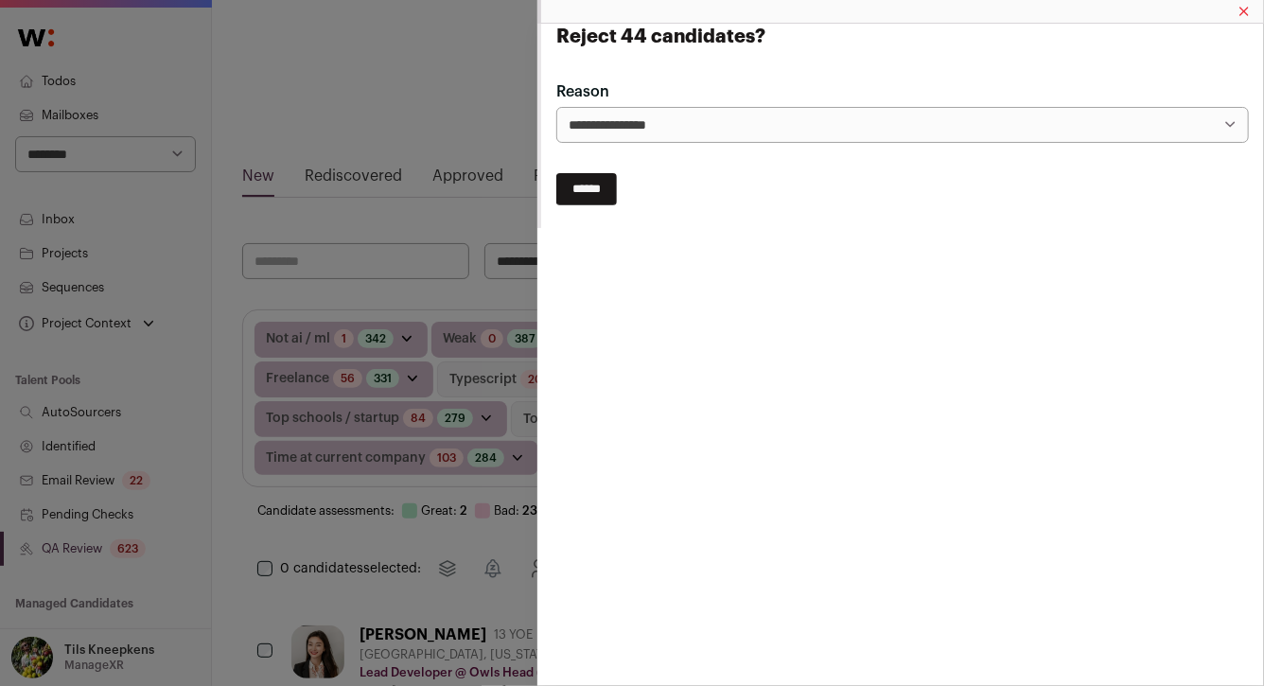
click at [601, 197] on input "******" at bounding box center [586, 189] width 61 height 32
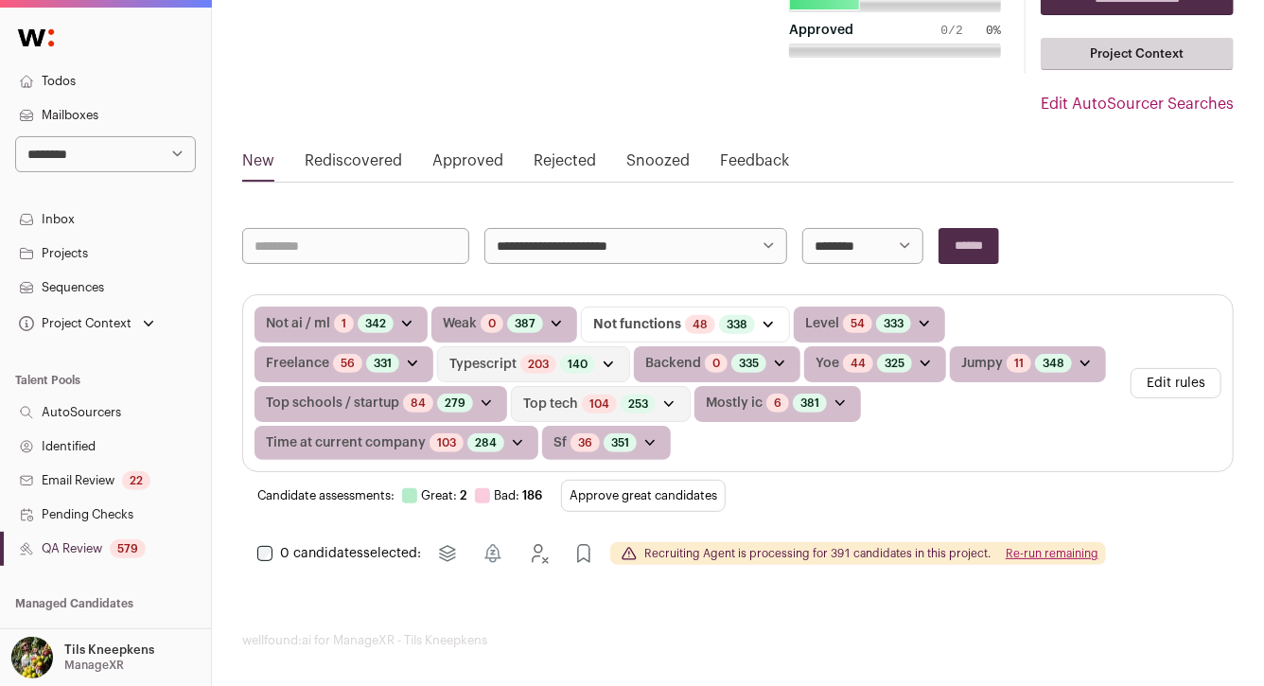
scroll to position [130, 0]
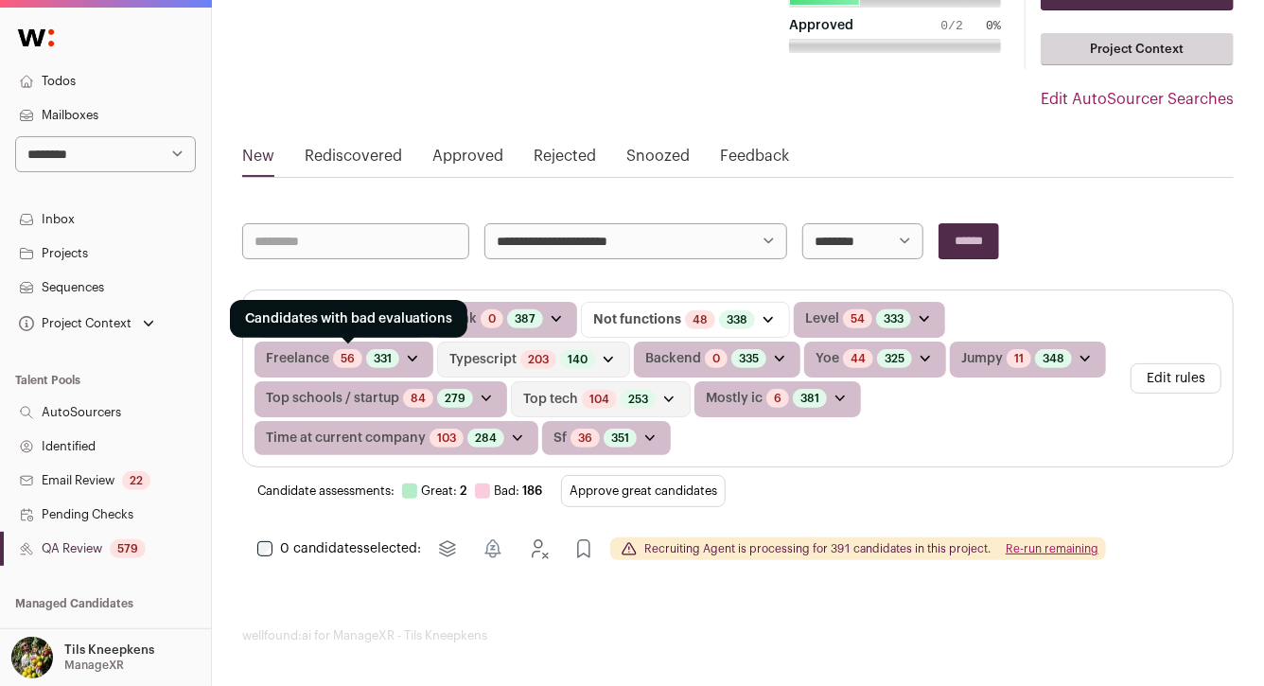
click at [347, 351] on link "56" at bounding box center [348, 358] width 14 height 15
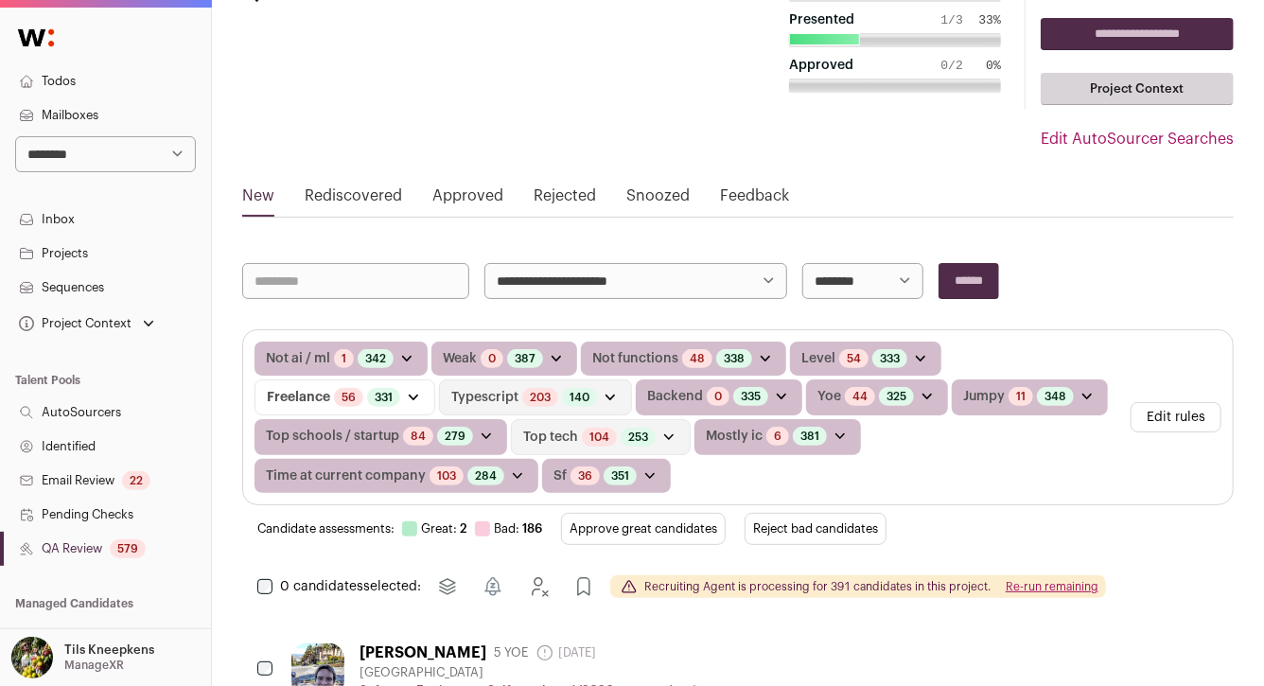
scroll to position [123, 0]
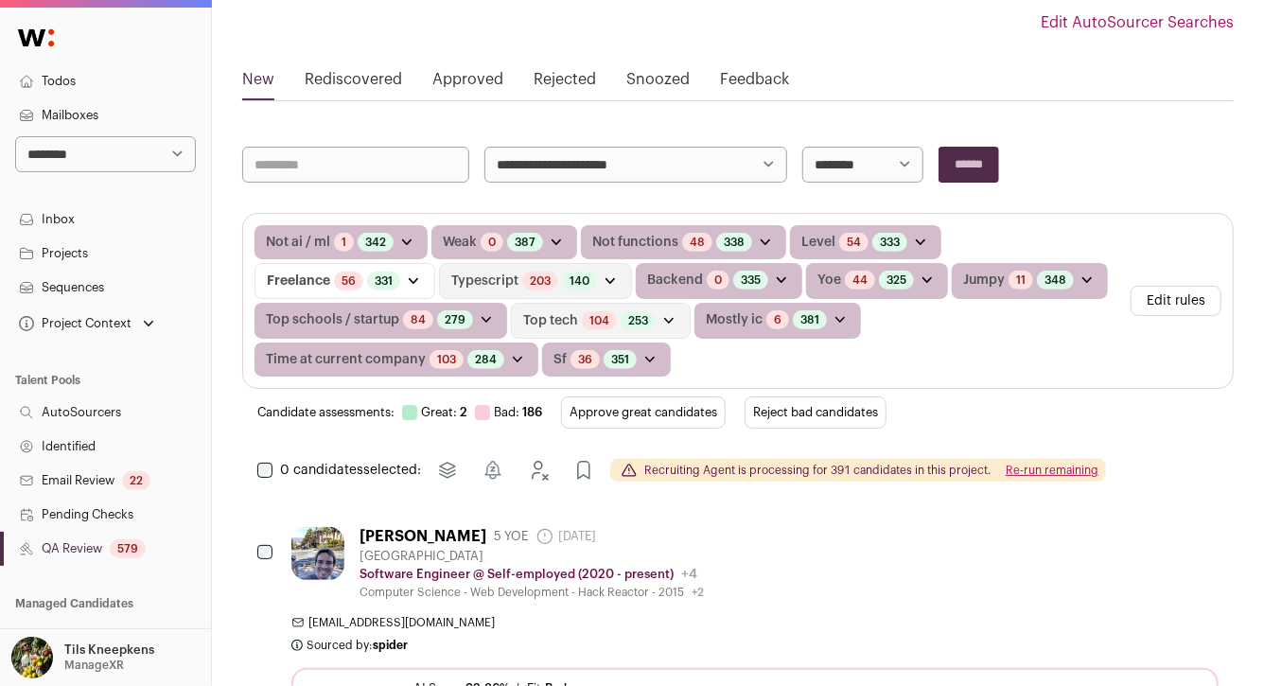
scroll to position [207, 0]
click at [1062, 462] on button "Re-run remaining" at bounding box center [1052, 469] width 93 height 15
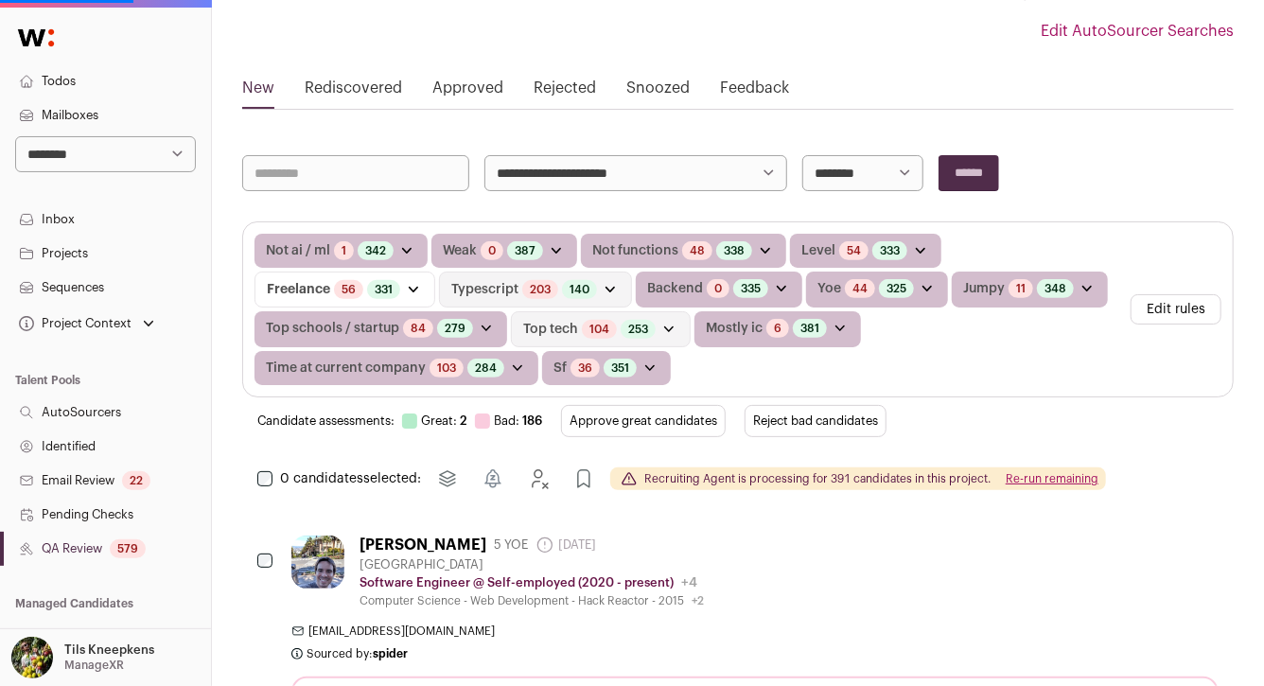
scroll to position [197, 0]
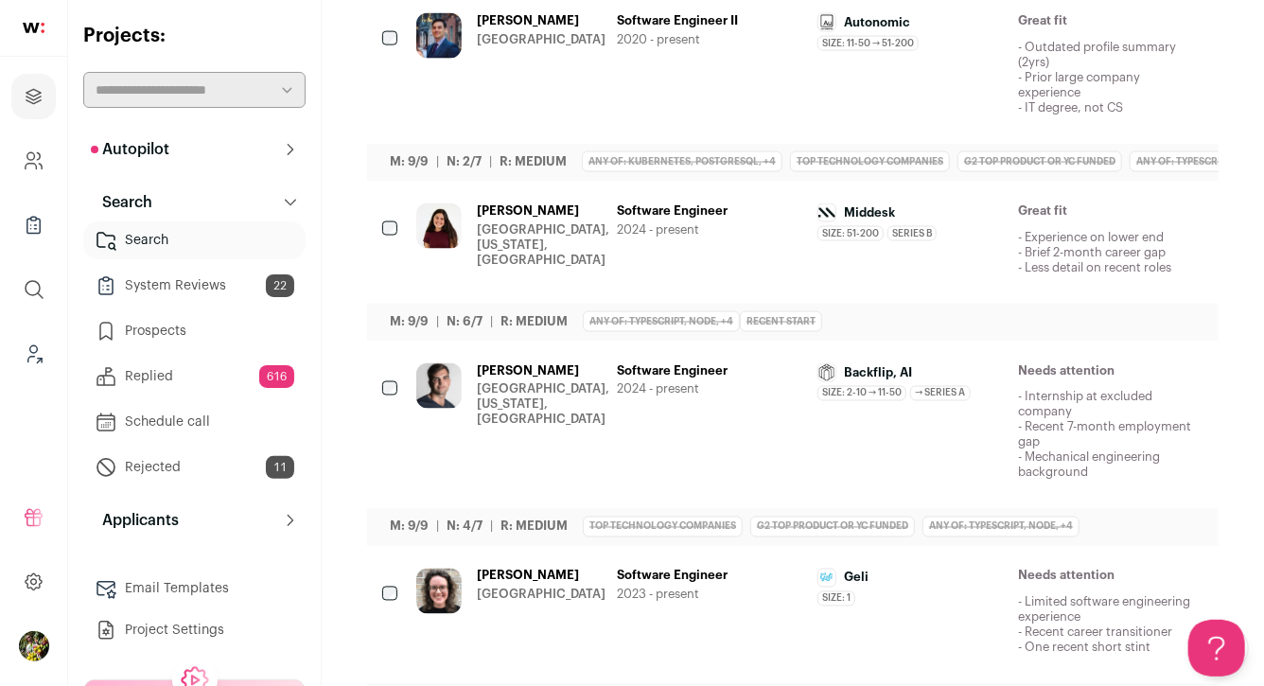
scroll to position [1357, 0]
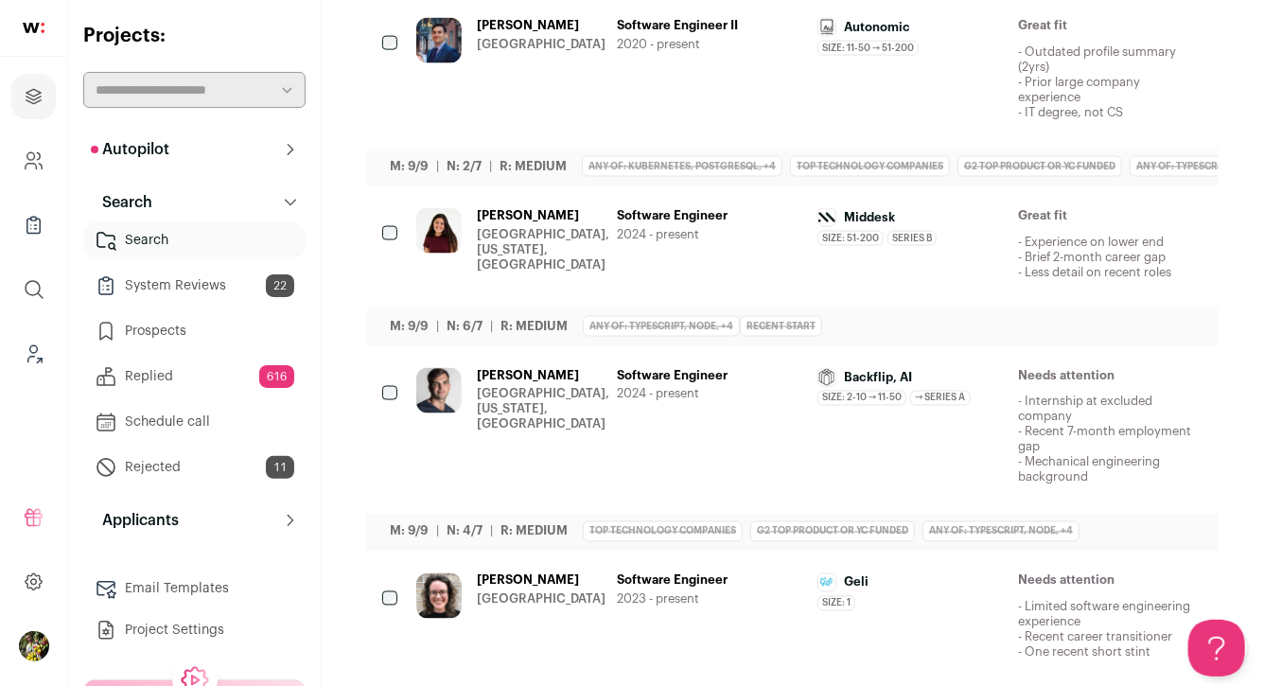
click at [533, 71] on div "Jared Caldwell San Francisco Bay Area" at bounding box center [541, 75] width 129 height 114
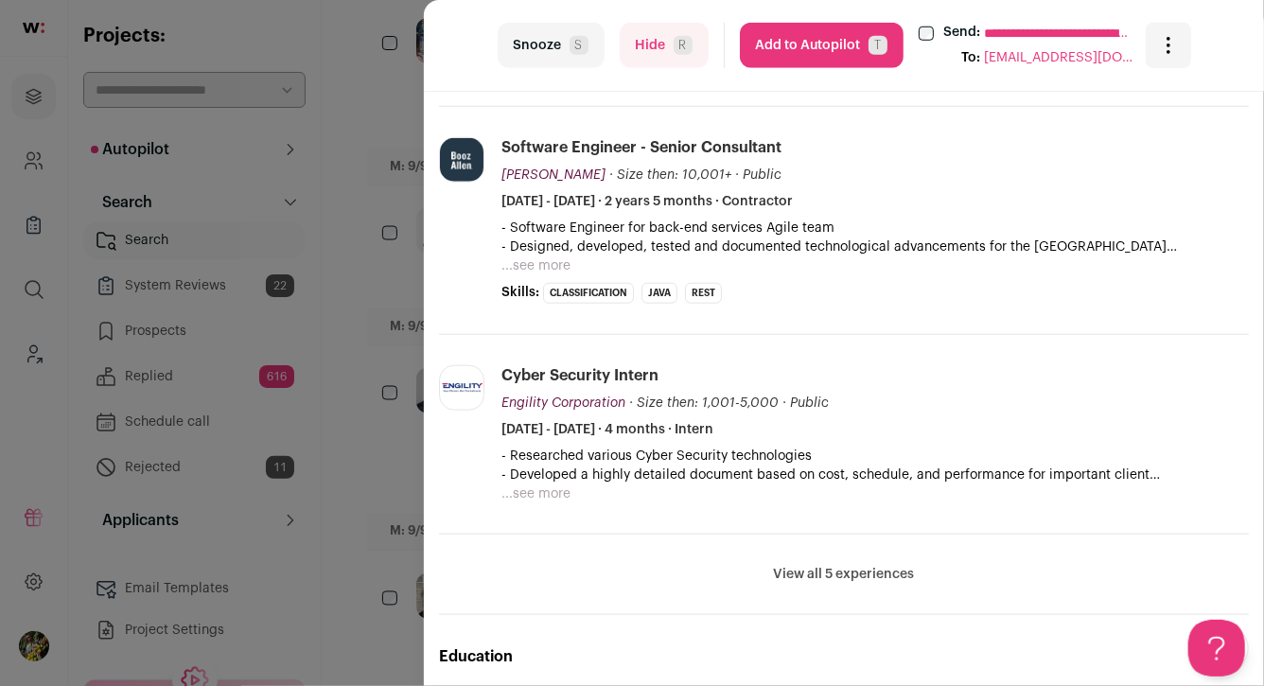
scroll to position [772, 0]
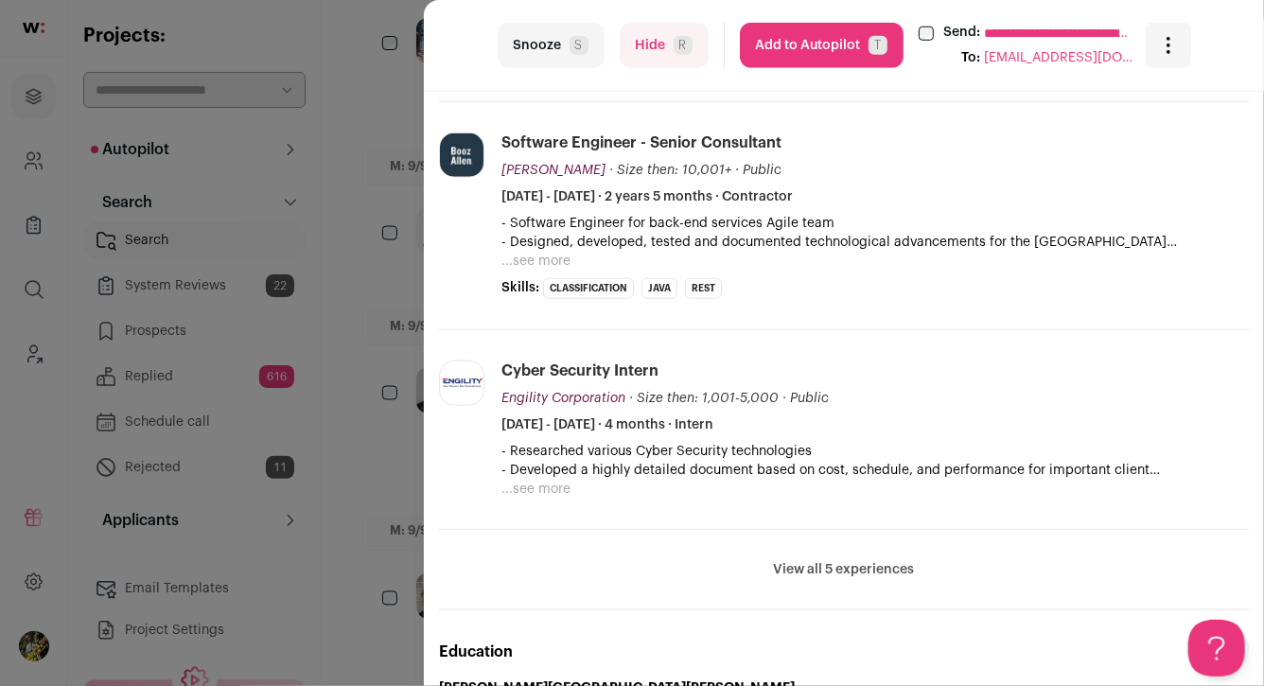
click at [372, 273] on div "**********" at bounding box center [632, 343] width 1264 height 686
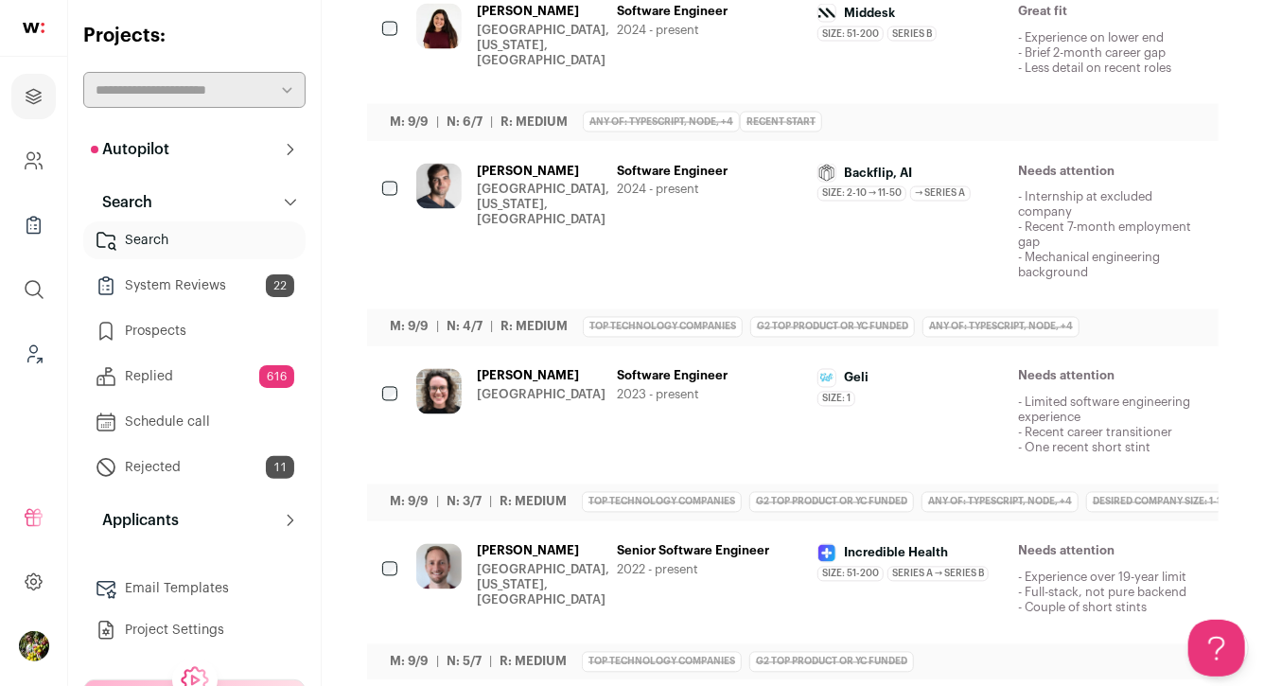
scroll to position [1587, 0]
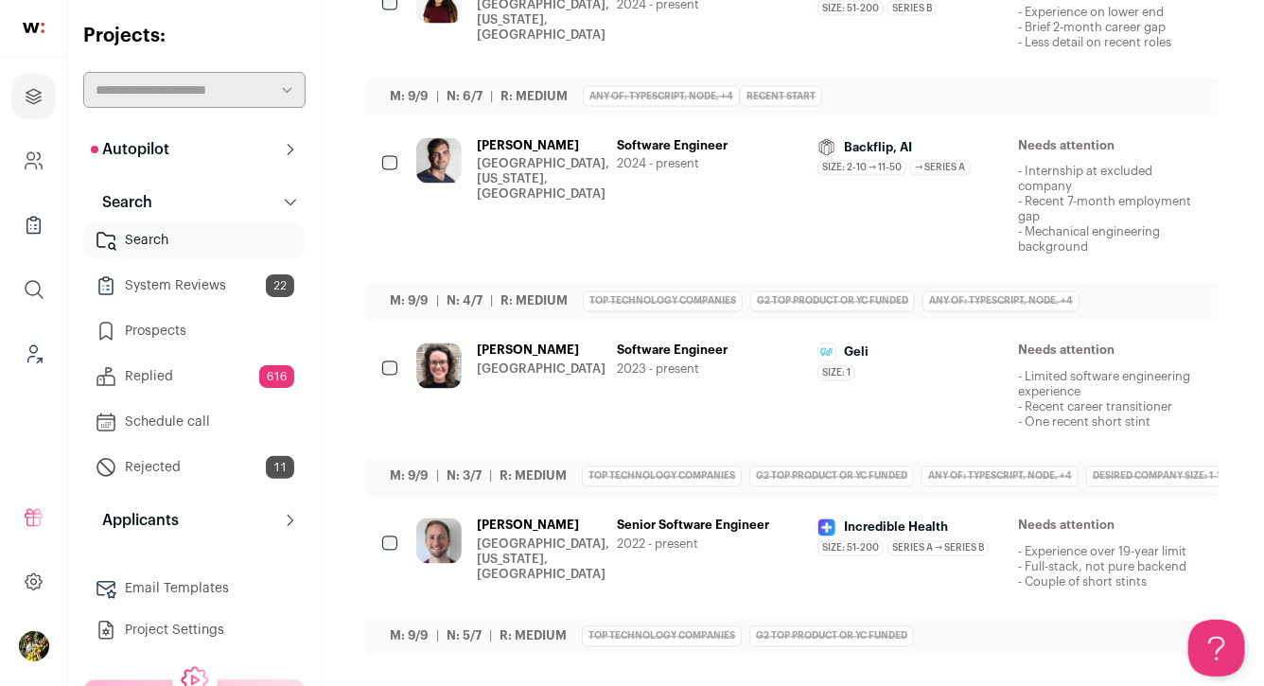
click at [529, 212] on div "Tom Randolph San Francisco, California, United States" at bounding box center [543, 202] width 132 height 129
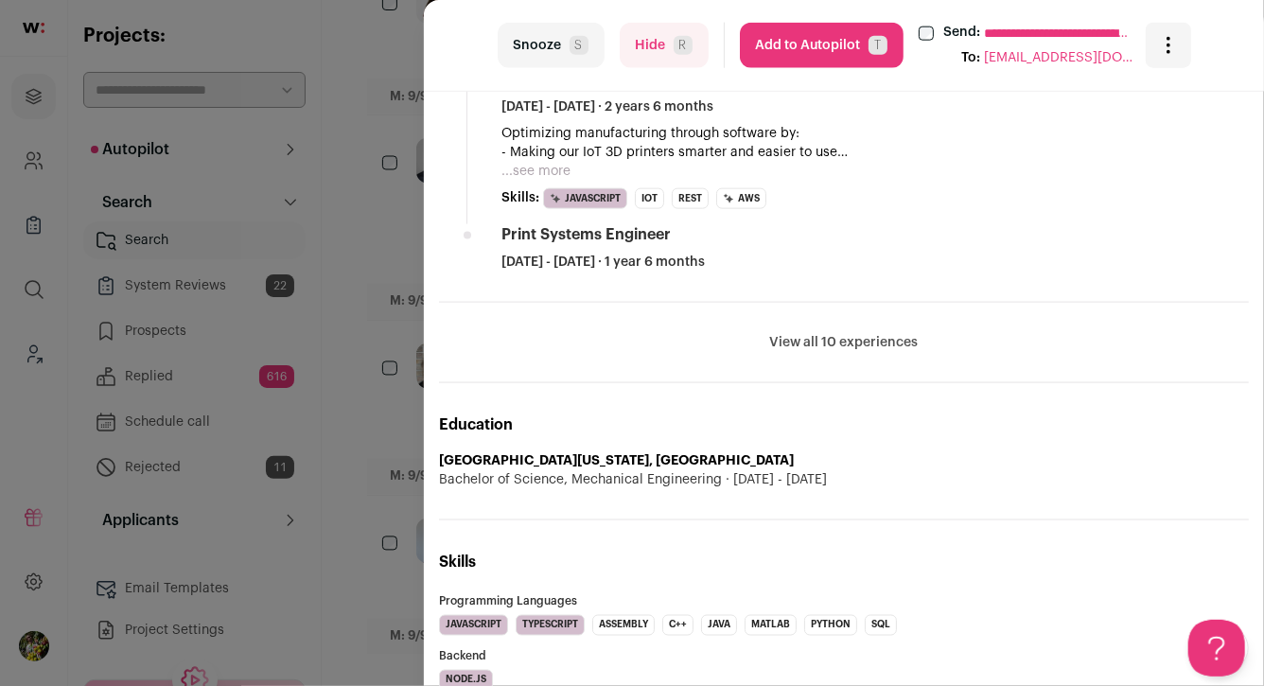
scroll to position [1163, 0]
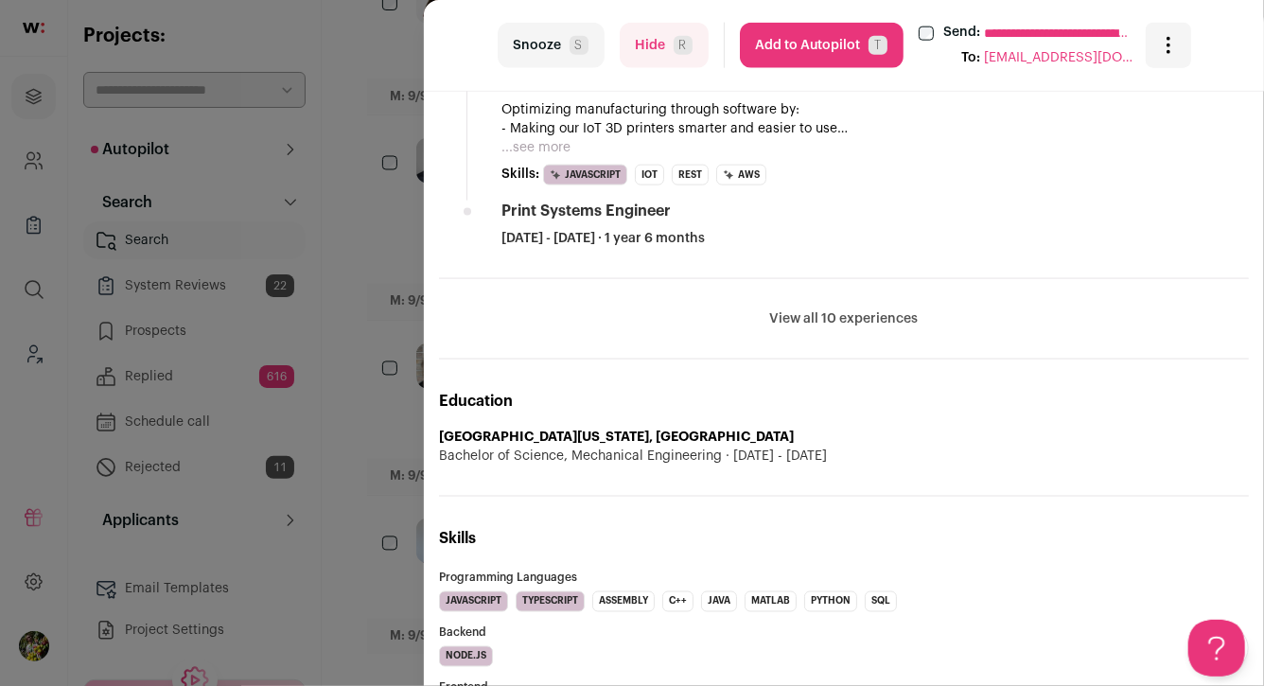
click at [800, 322] on button "View all 10 experiences" at bounding box center [844, 318] width 149 height 19
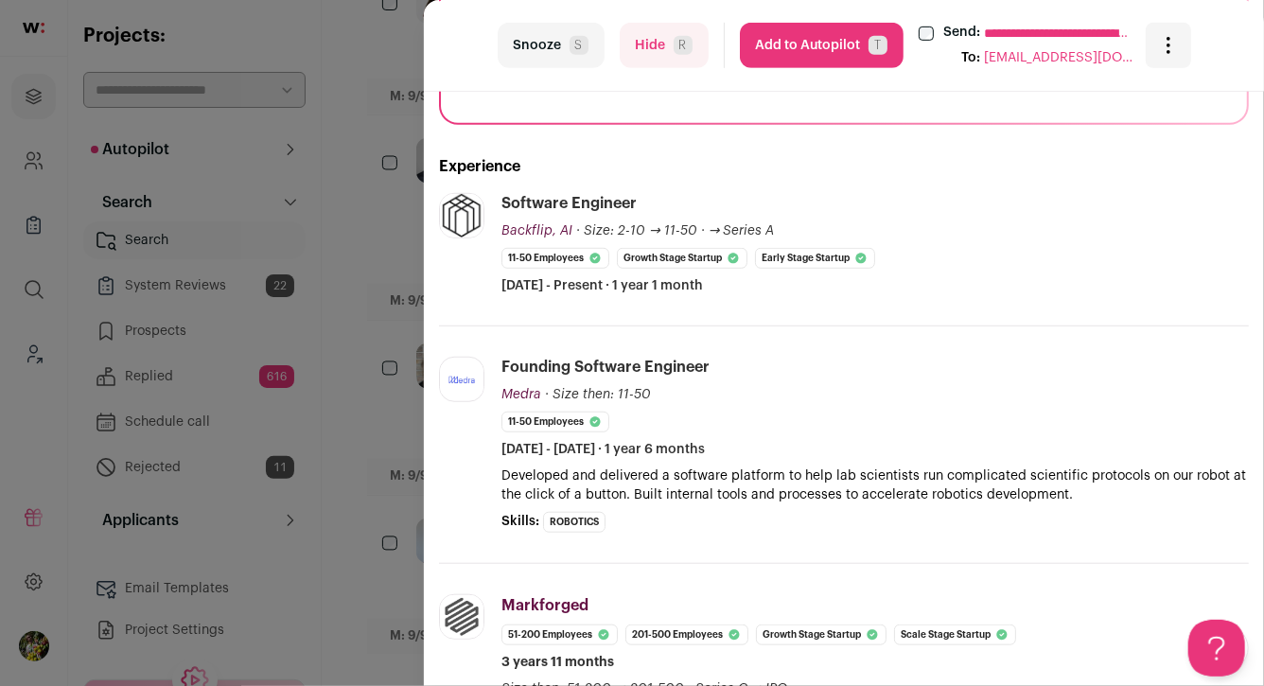
scroll to position [473, 0]
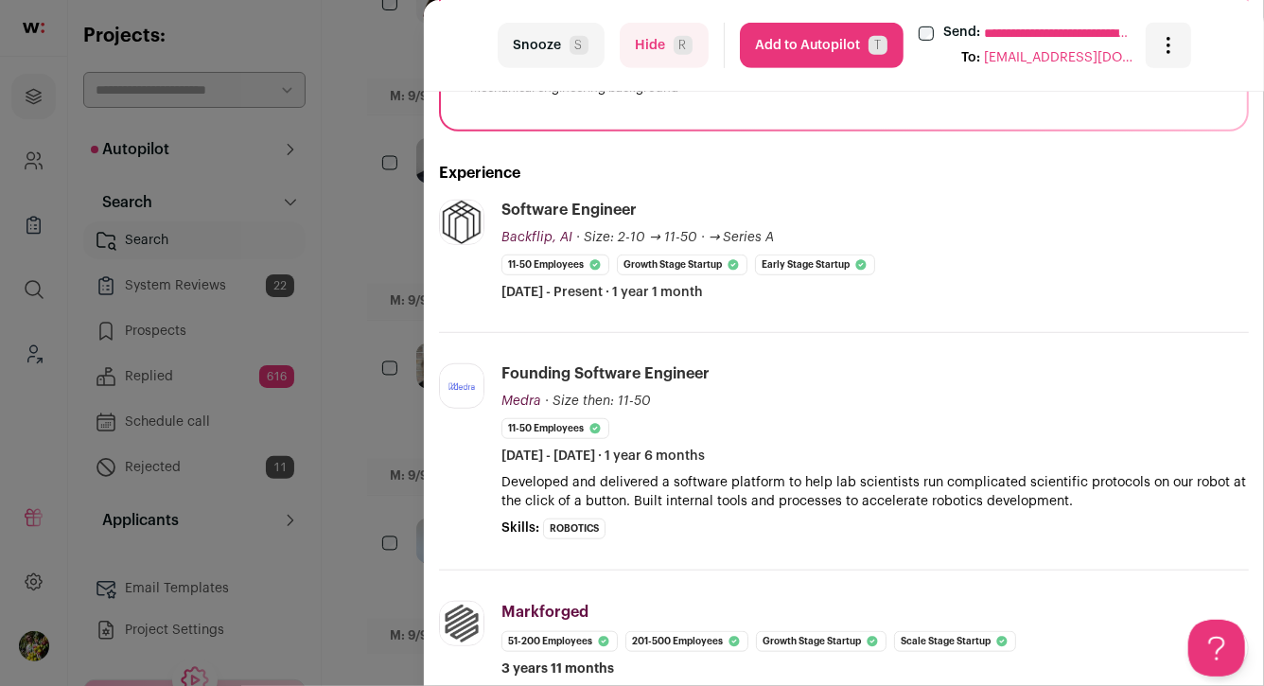
click at [371, 287] on div "**********" at bounding box center [632, 343] width 1264 height 686
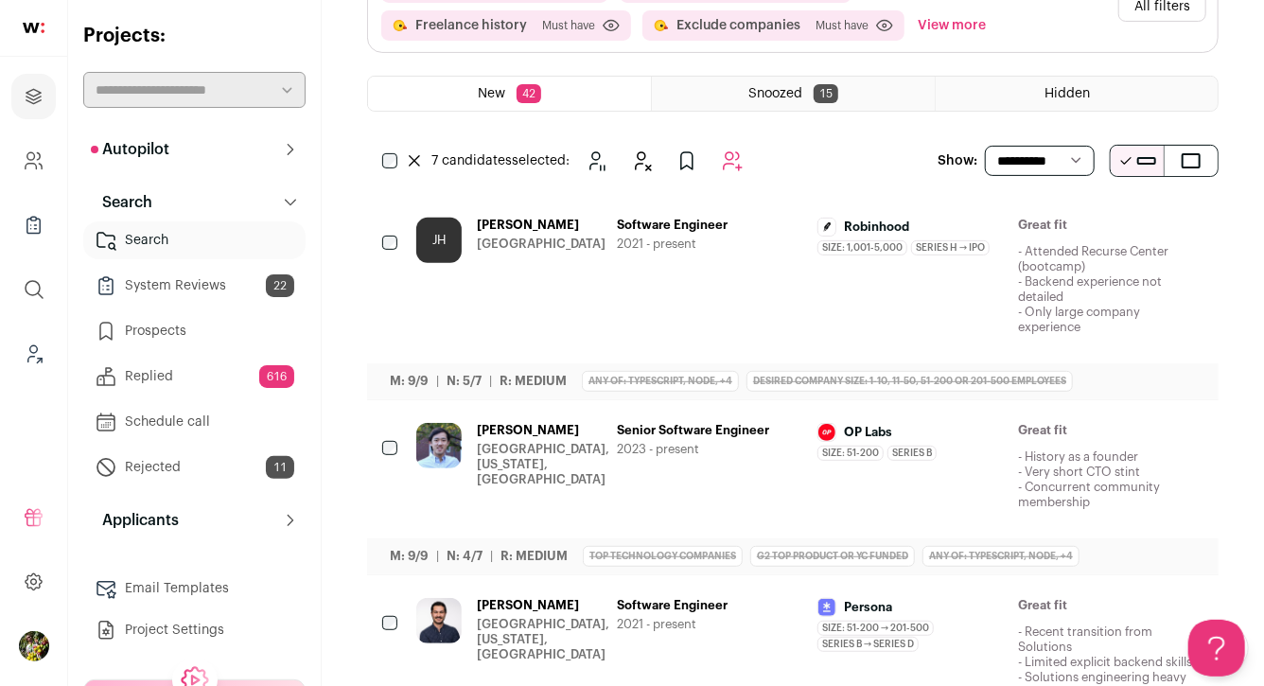
scroll to position [0, 0]
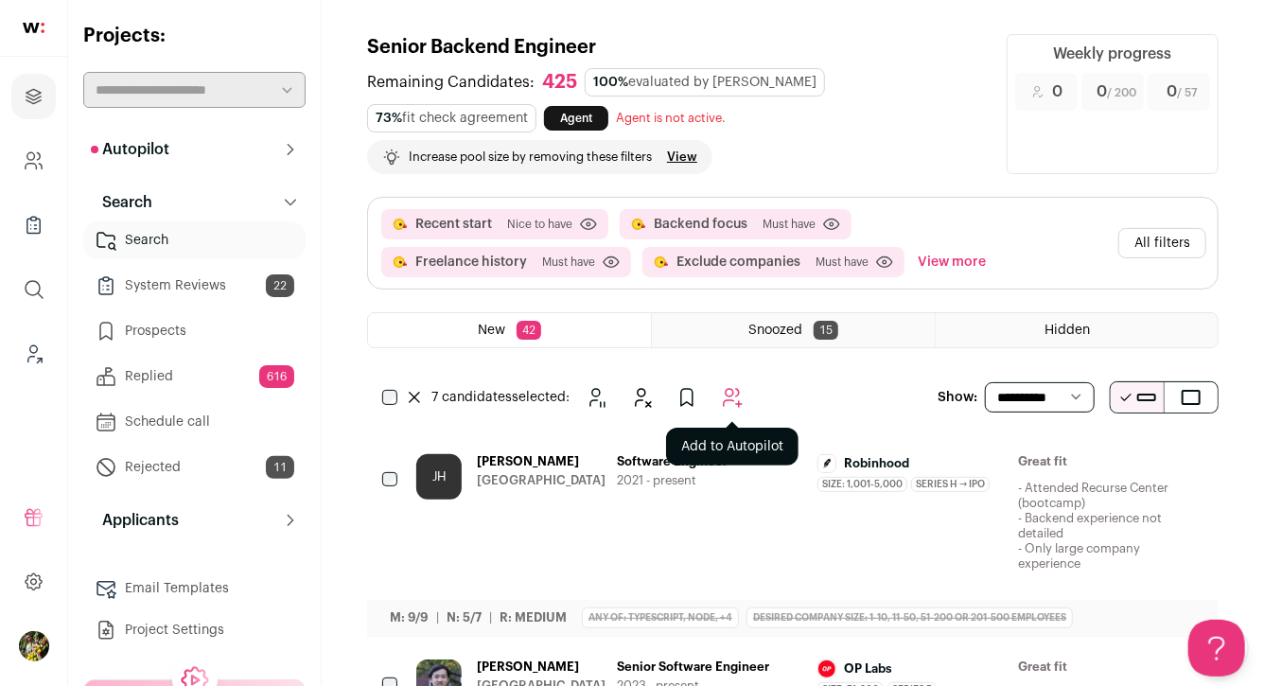
click at [734, 402] on icon "Add to Autopilot" at bounding box center [732, 397] width 23 height 23
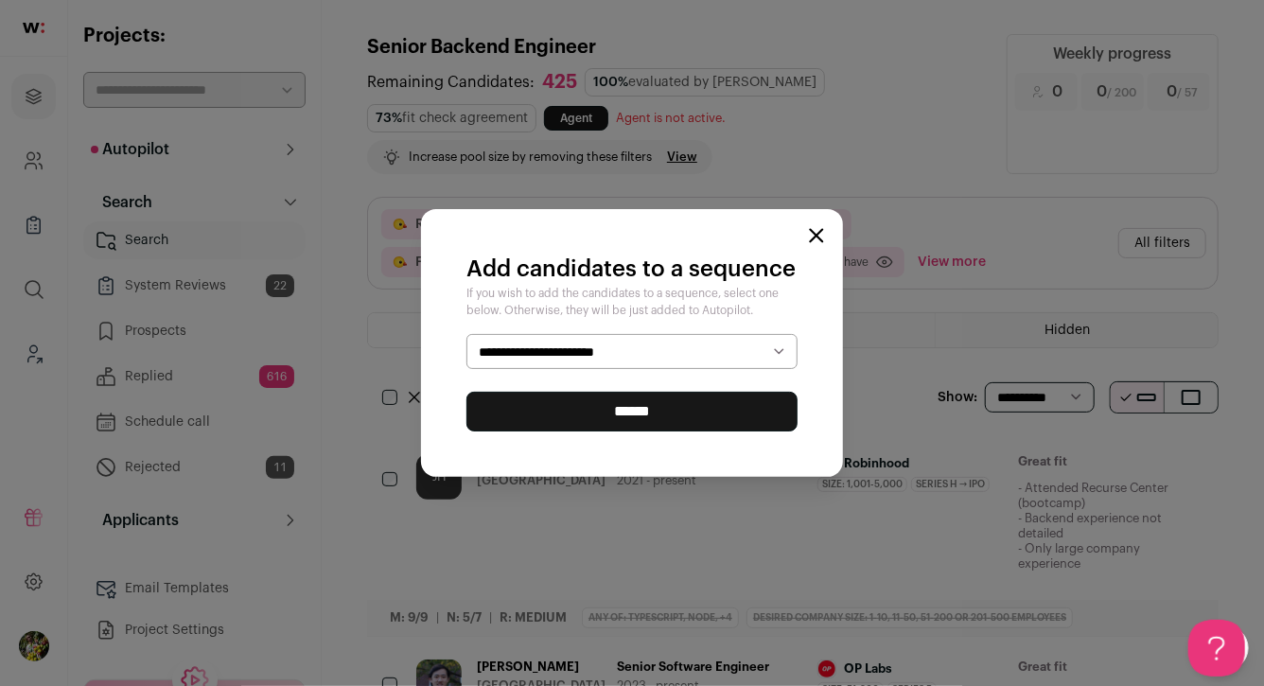
select select "*****"
click at [689, 415] on input "******" at bounding box center [631, 412] width 331 height 40
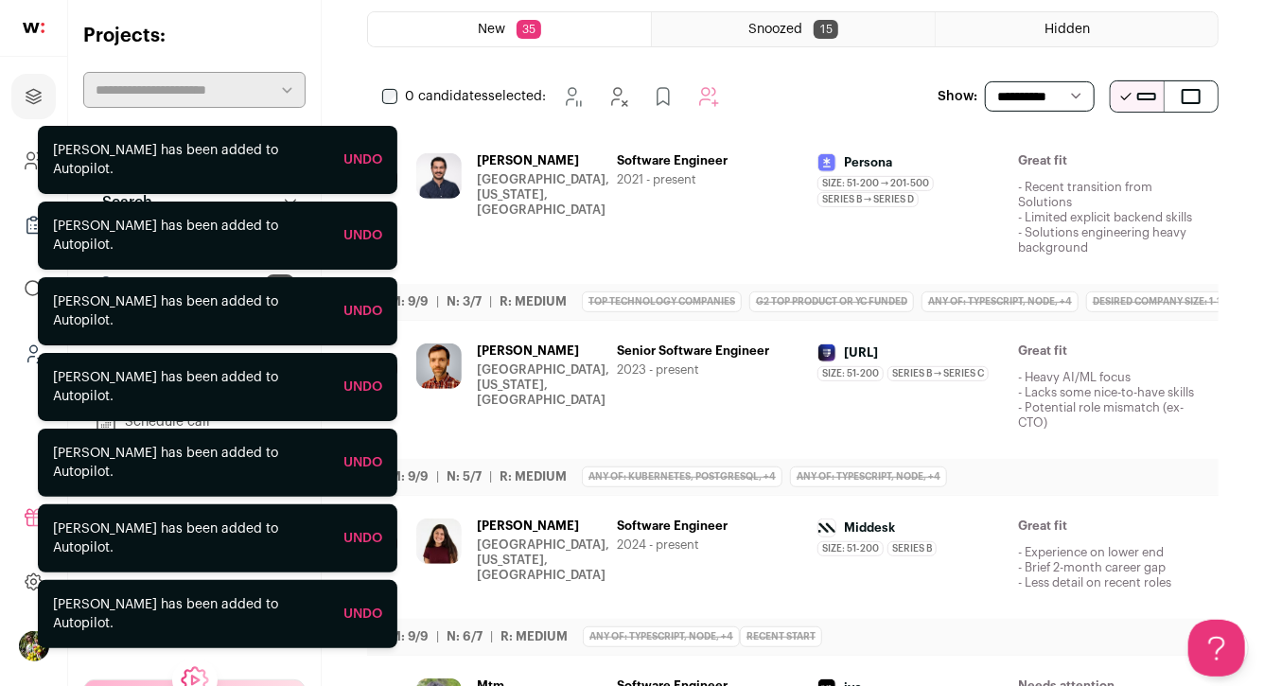
scroll to position [329, 0]
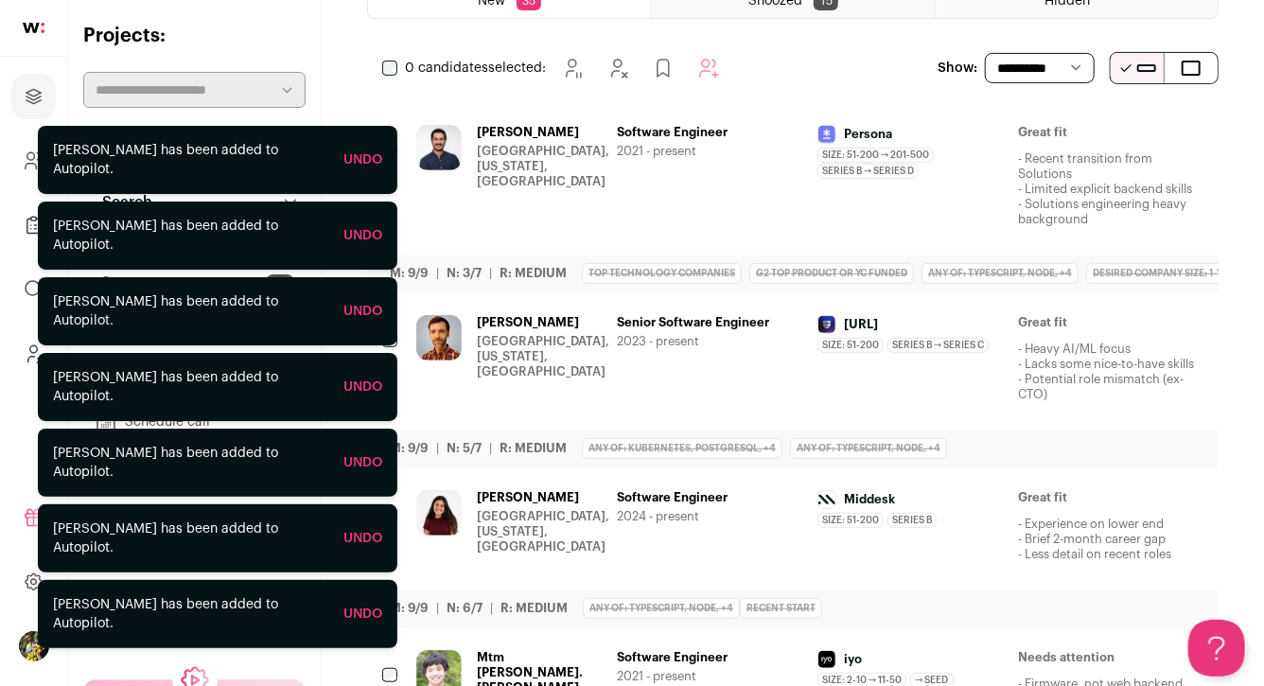
click at [391, 137] on div at bounding box center [391, 151] width 19 height 53
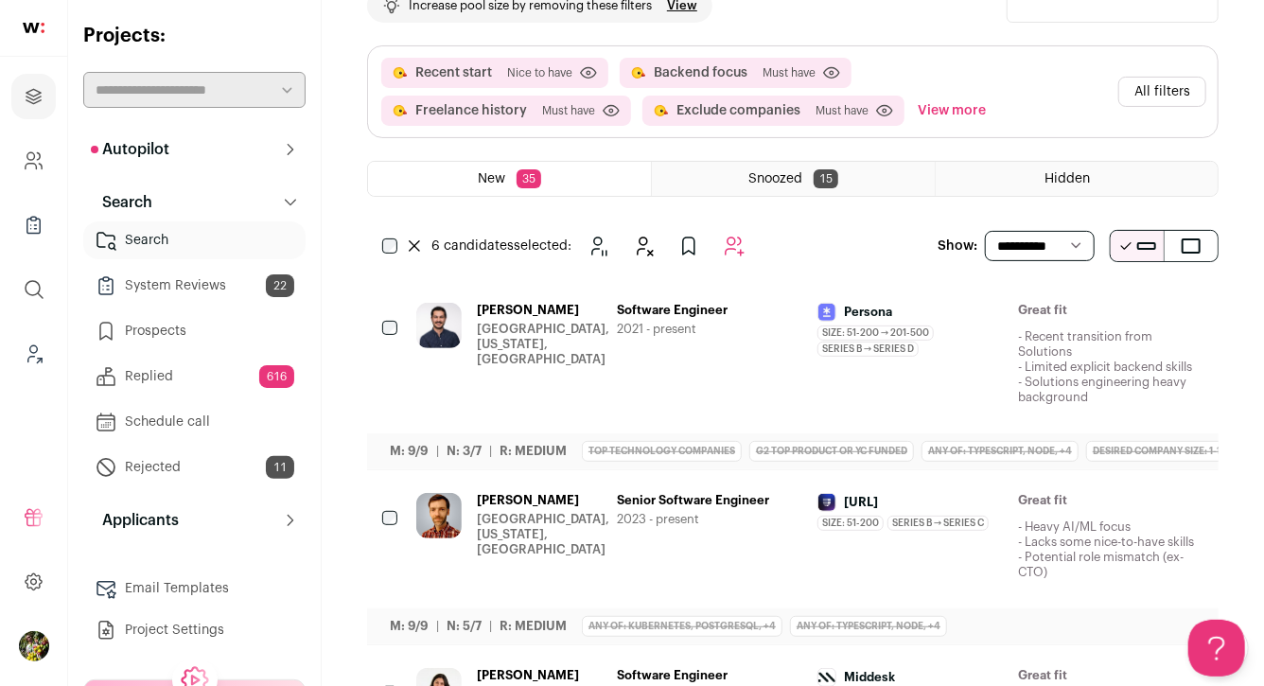
scroll to position [0, 0]
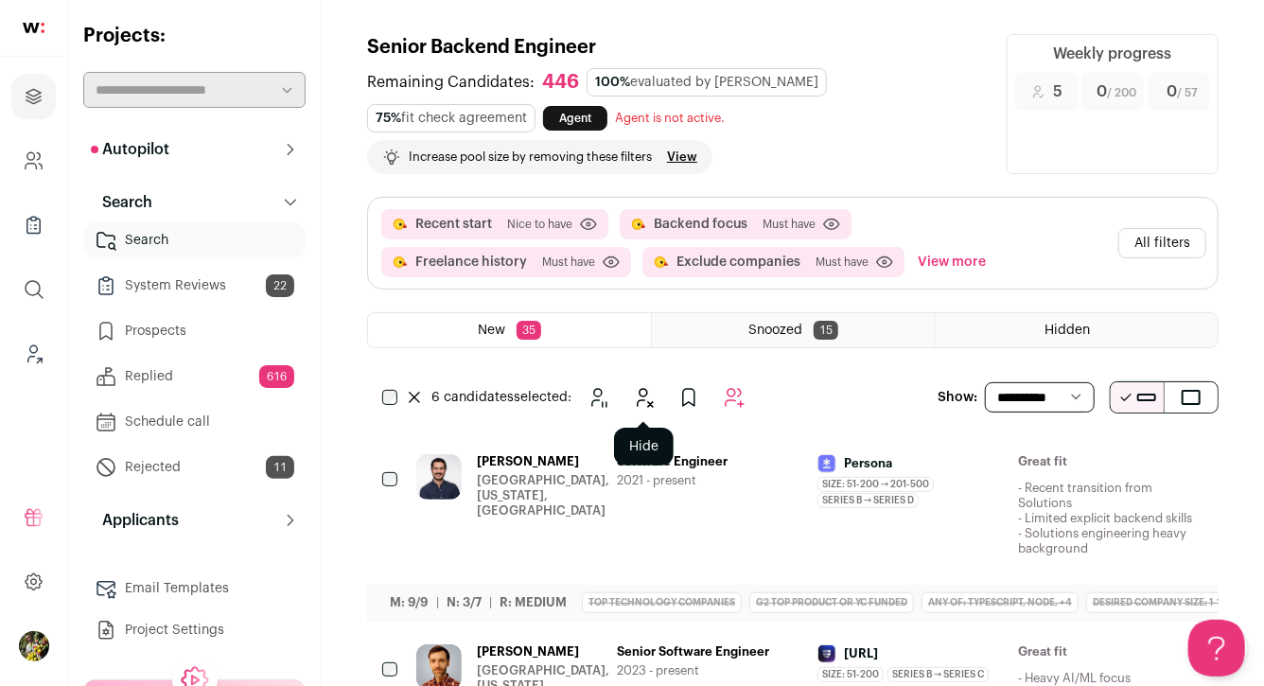
click at [648, 395] on icon "Hide" at bounding box center [643, 397] width 23 height 23
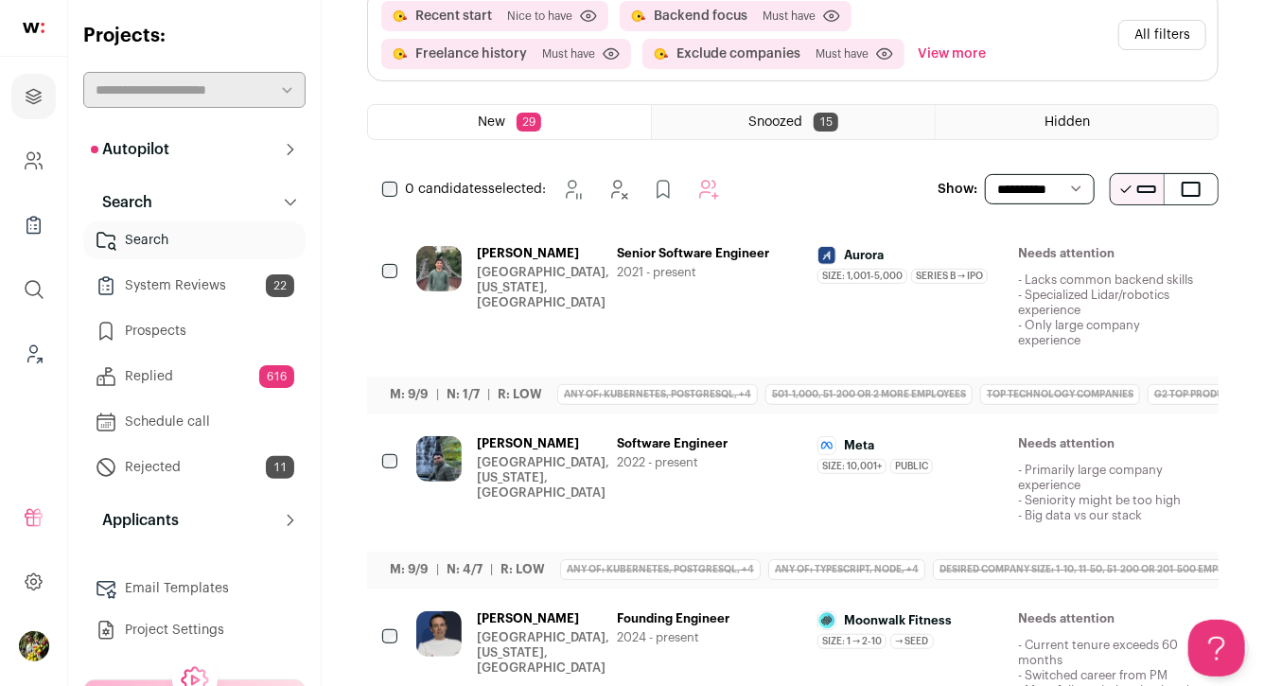
scroll to position [222, 0]
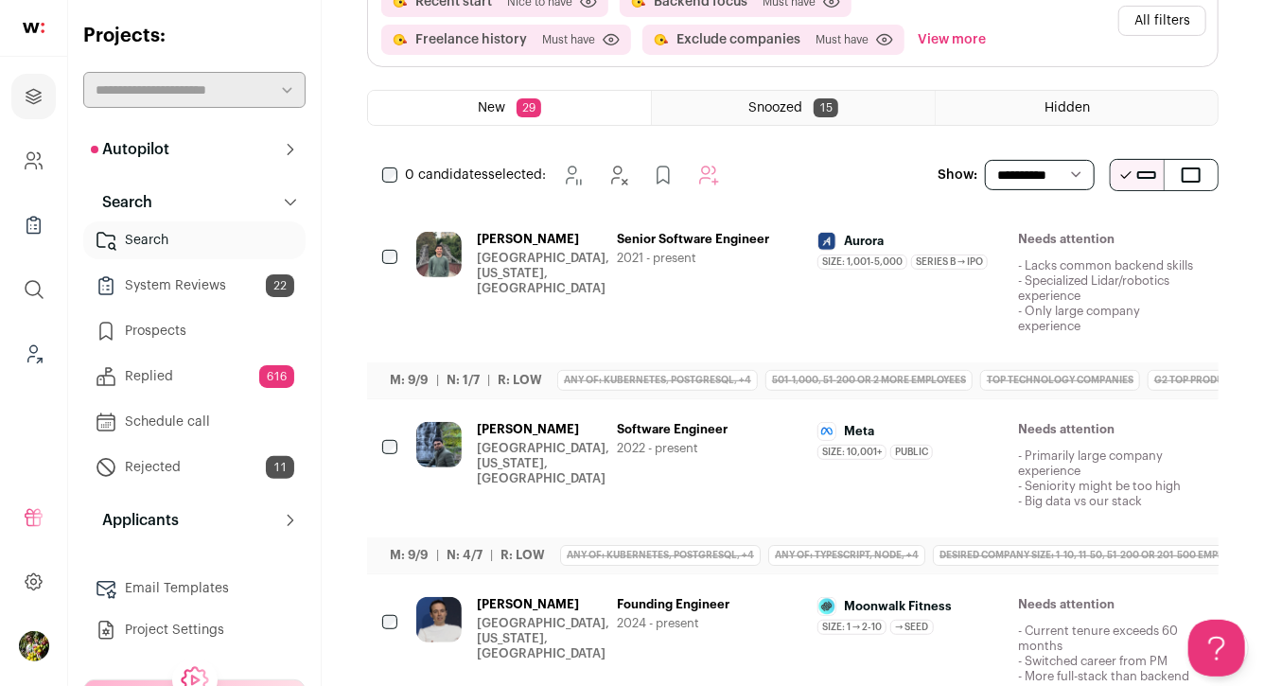
click at [1088, 238] on icon "Hide" at bounding box center [1085, 240] width 23 height 23
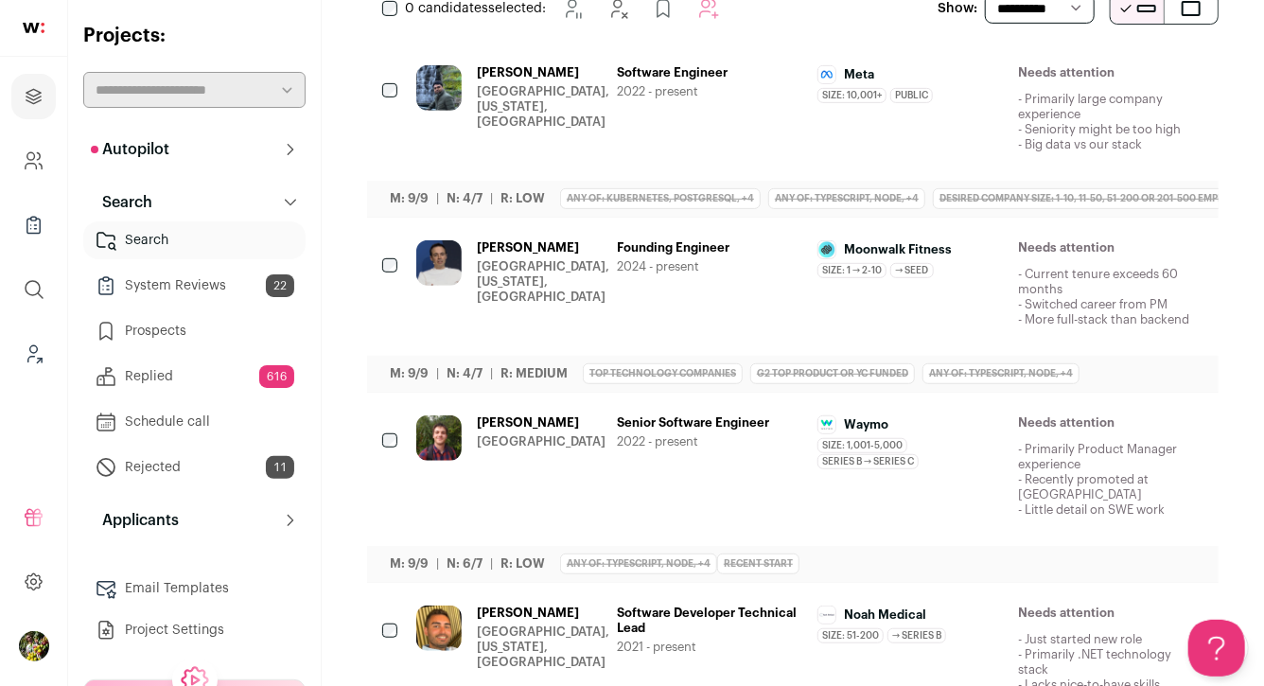
scroll to position [465, 0]
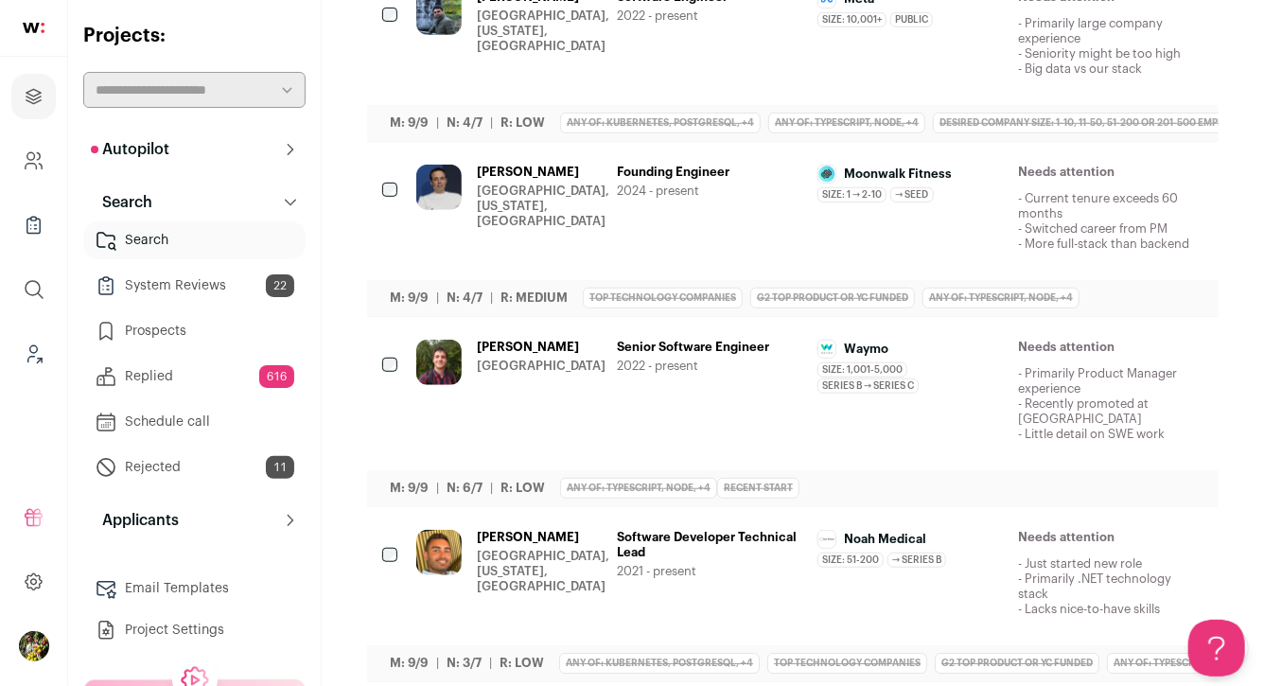
click at [1114, 251] on div "Needs attention - Current tenure exceeds 60 months - Switched career from PM - …" at bounding box center [1110, 214] width 185 height 98
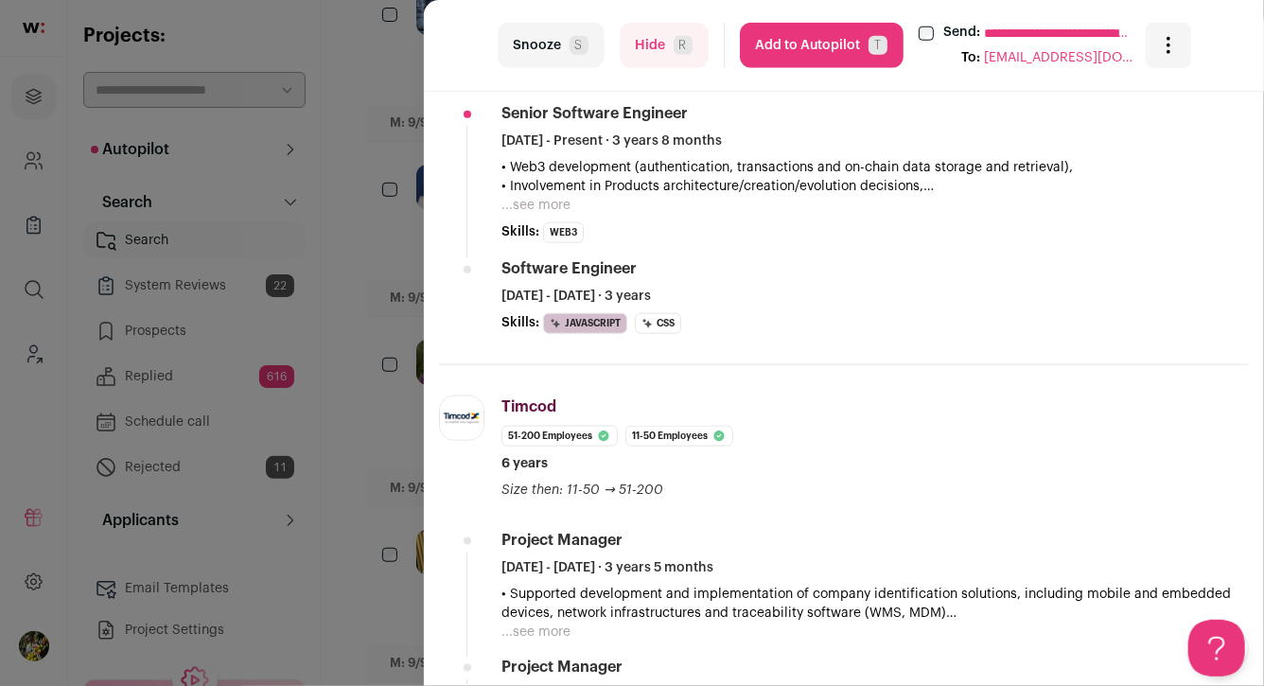
scroll to position [906, 0]
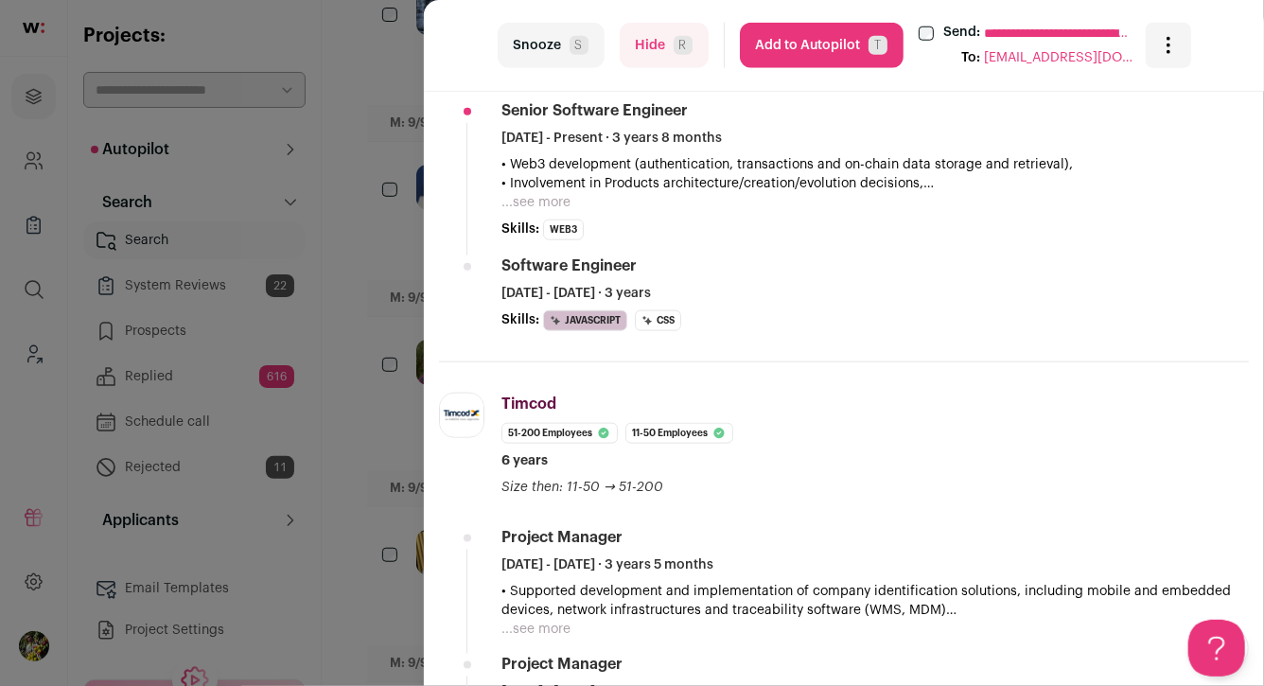
click at [397, 364] on div "**********" at bounding box center [632, 343] width 1264 height 686
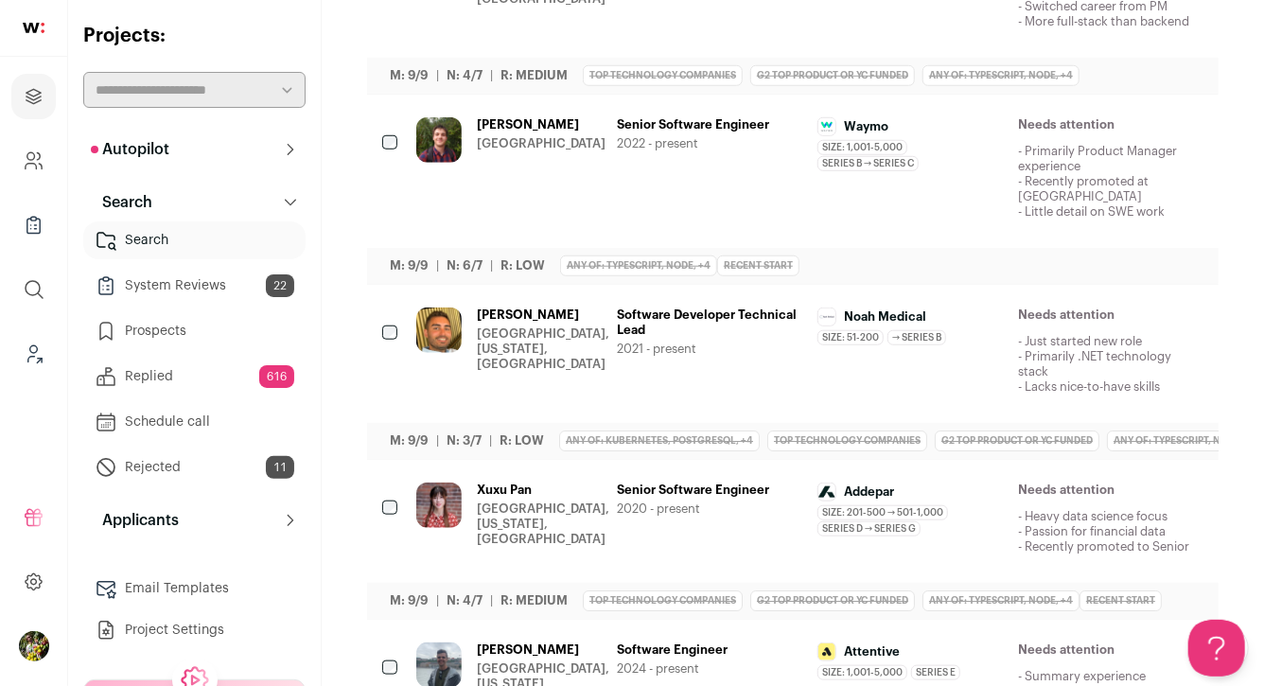
scroll to position [689, 0]
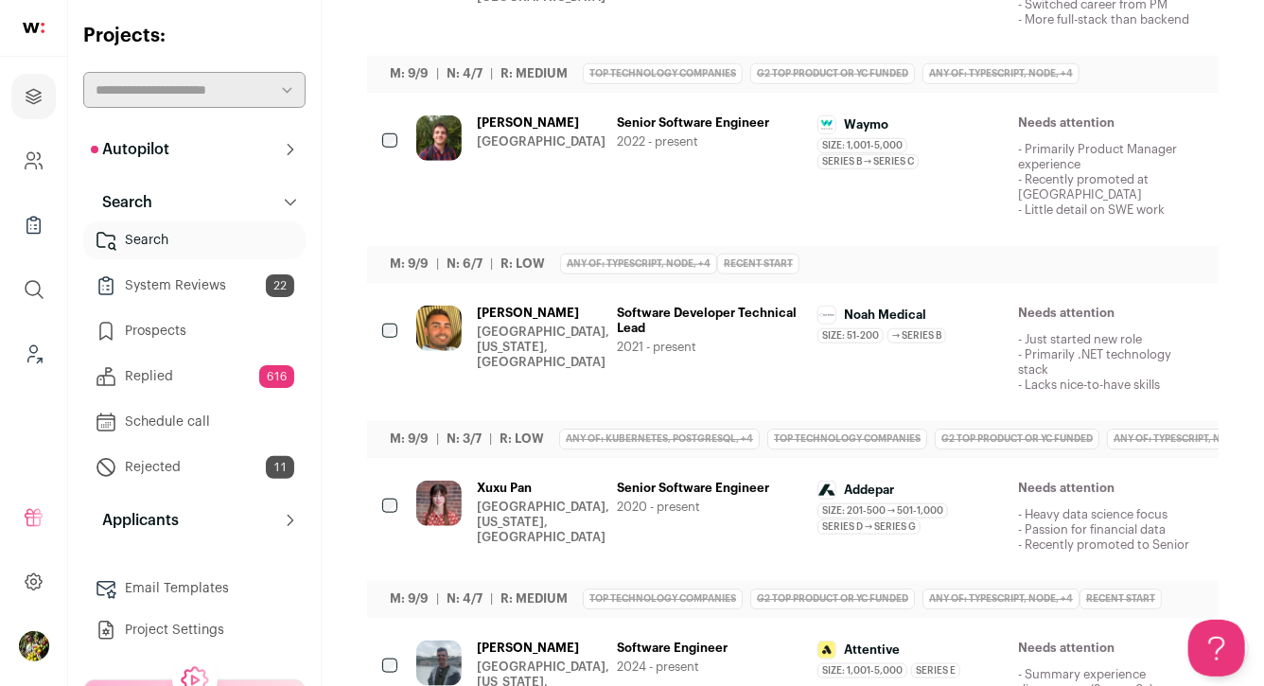
click at [1078, 120] on icon "Hide" at bounding box center [1085, 124] width 23 height 23
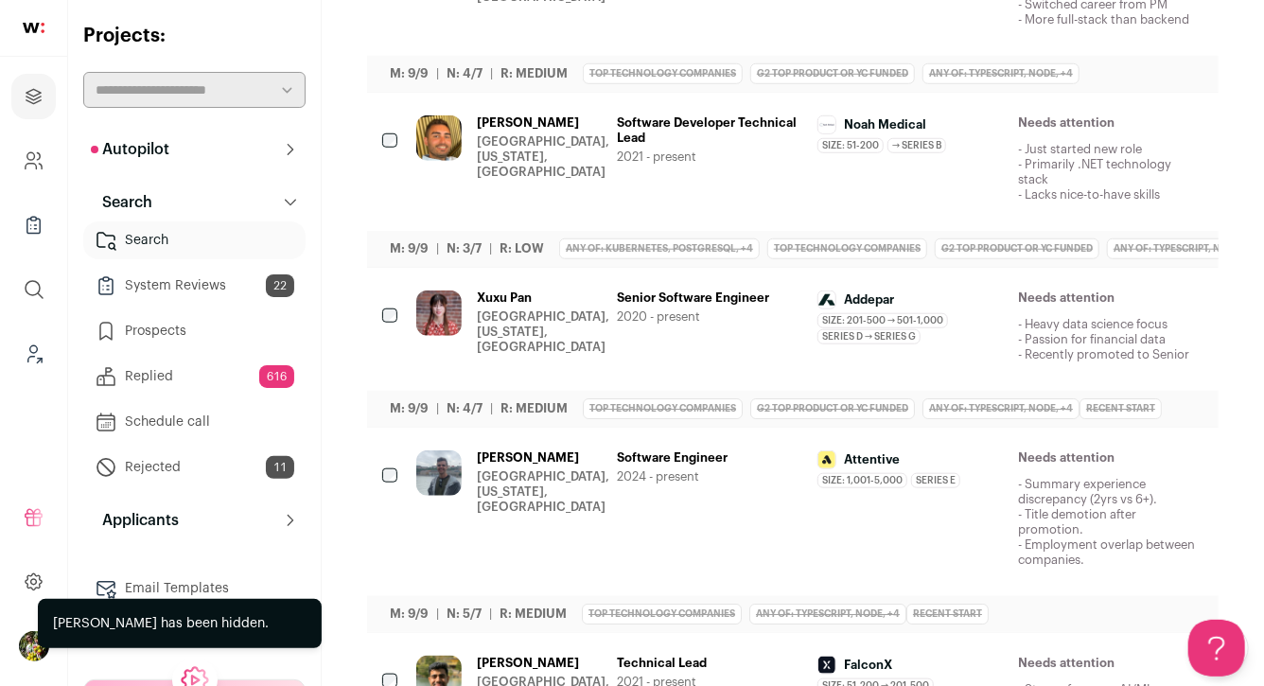
click at [1079, 292] on icon "Hide" at bounding box center [1085, 299] width 23 height 23
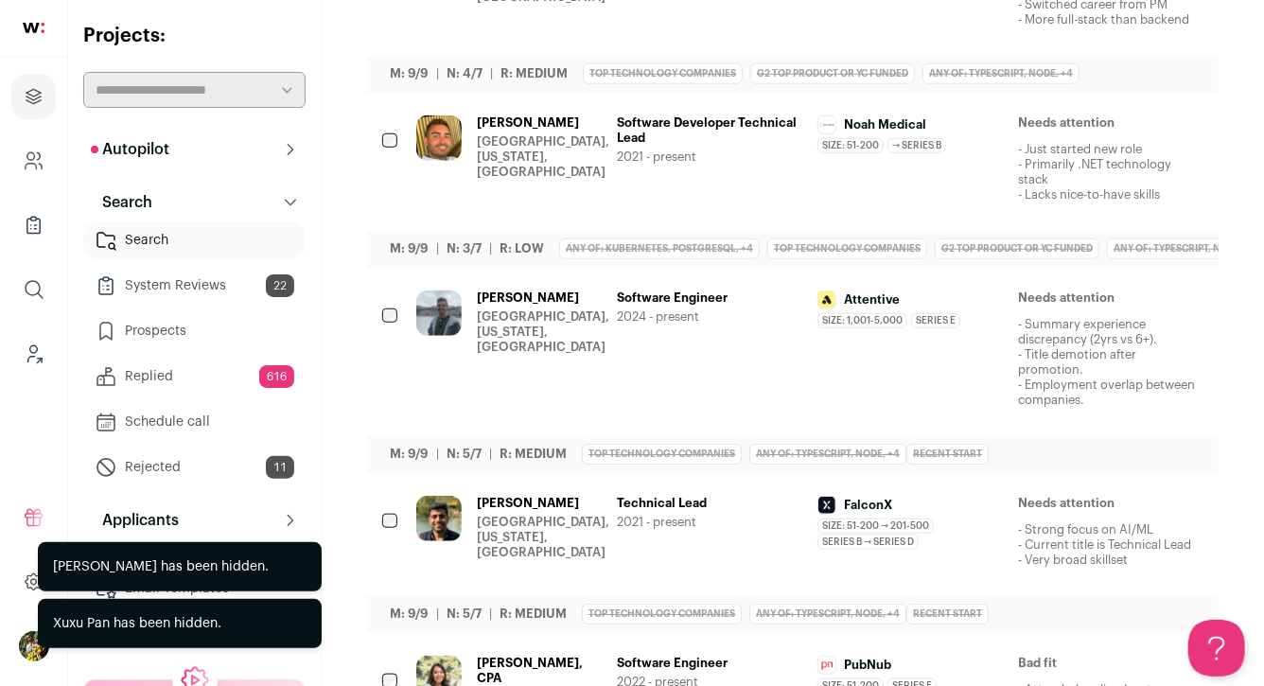
click at [1088, 124] on icon "Hide" at bounding box center [1085, 124] width 23 height 23
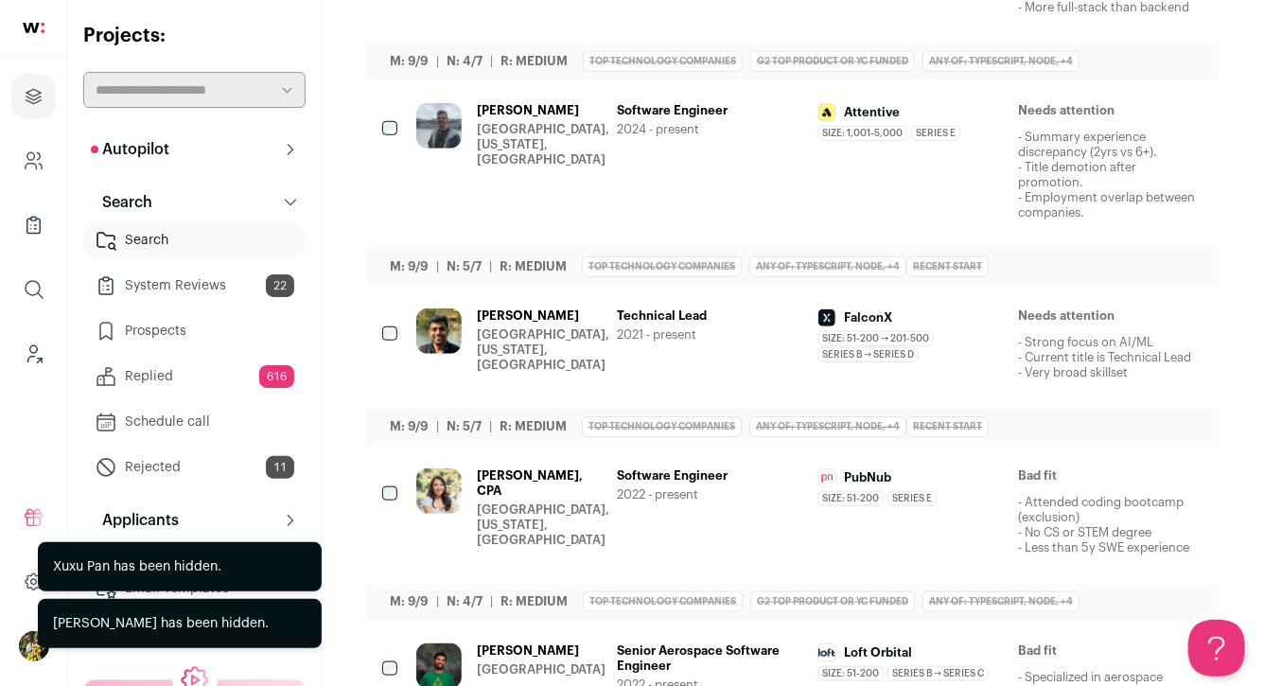
scroll to position [705, 0]
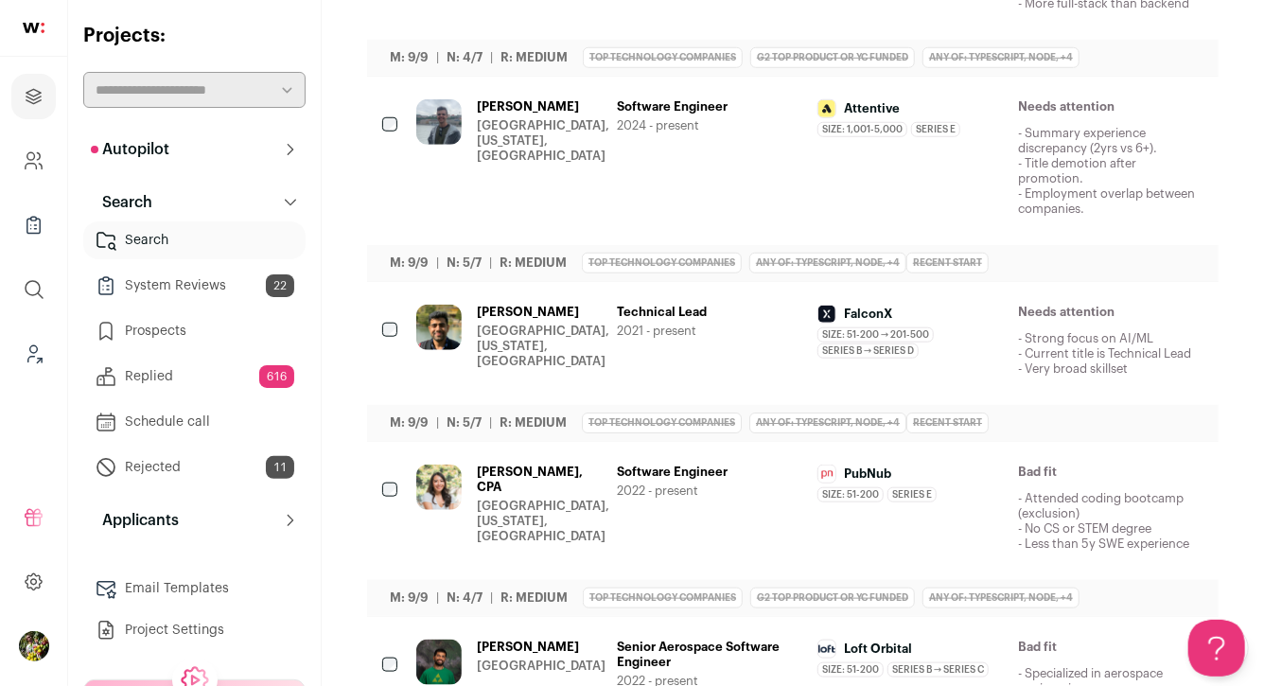
click at [1088, 175] on p "- Summary experience discrepancy (2yrs vs 6+). - Title demotion after promotion…" at bounding box center [1110, 171] width 185 height 91
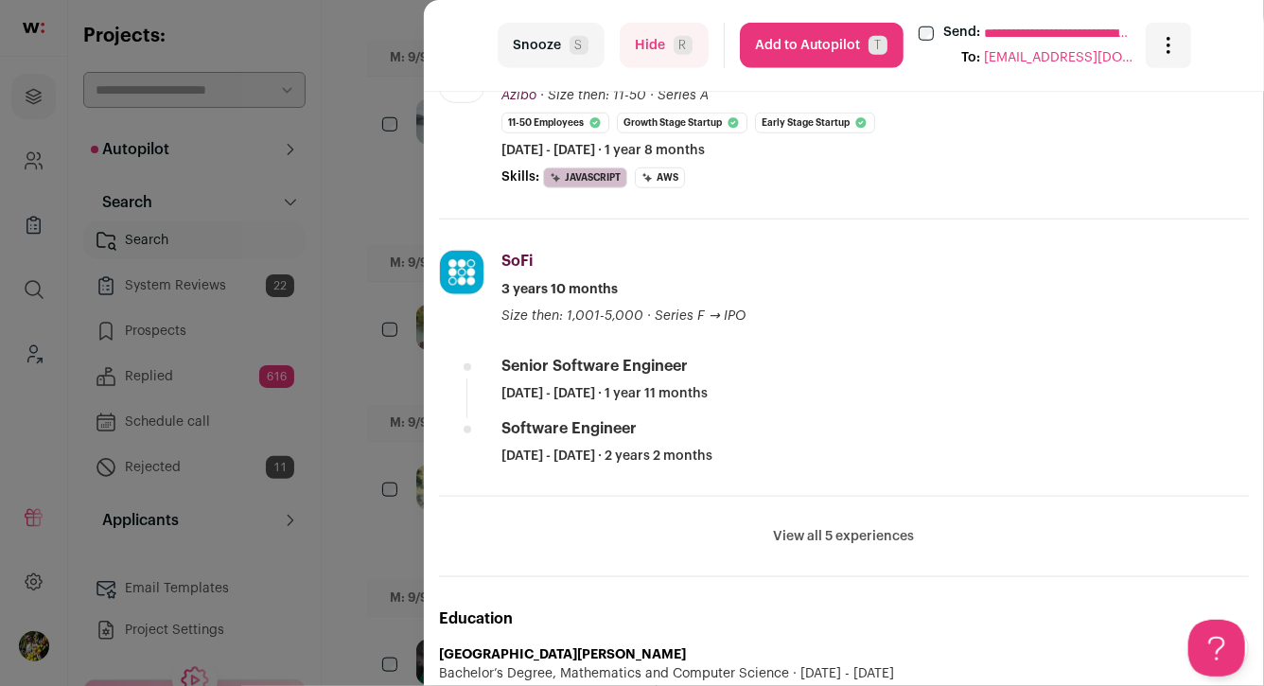
scroll to position [818, 0]
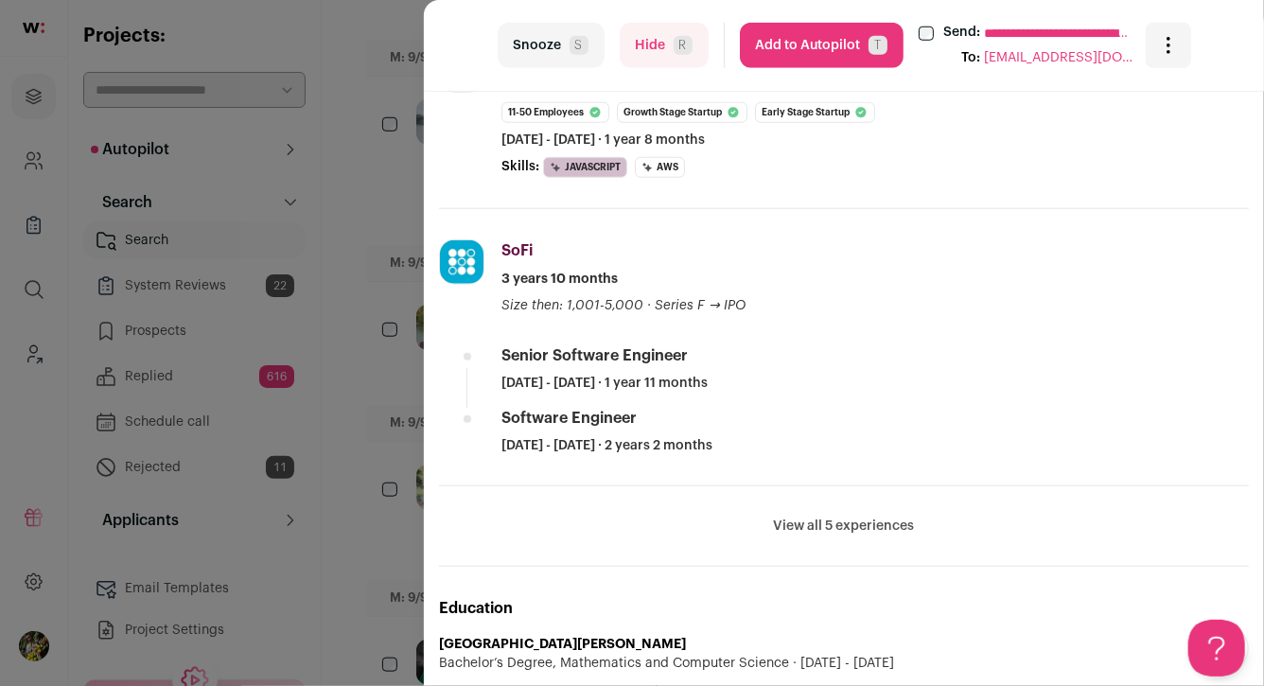
click at [382, 364] on div "**********" at bounding box center [632, 343] width 1264 height 686
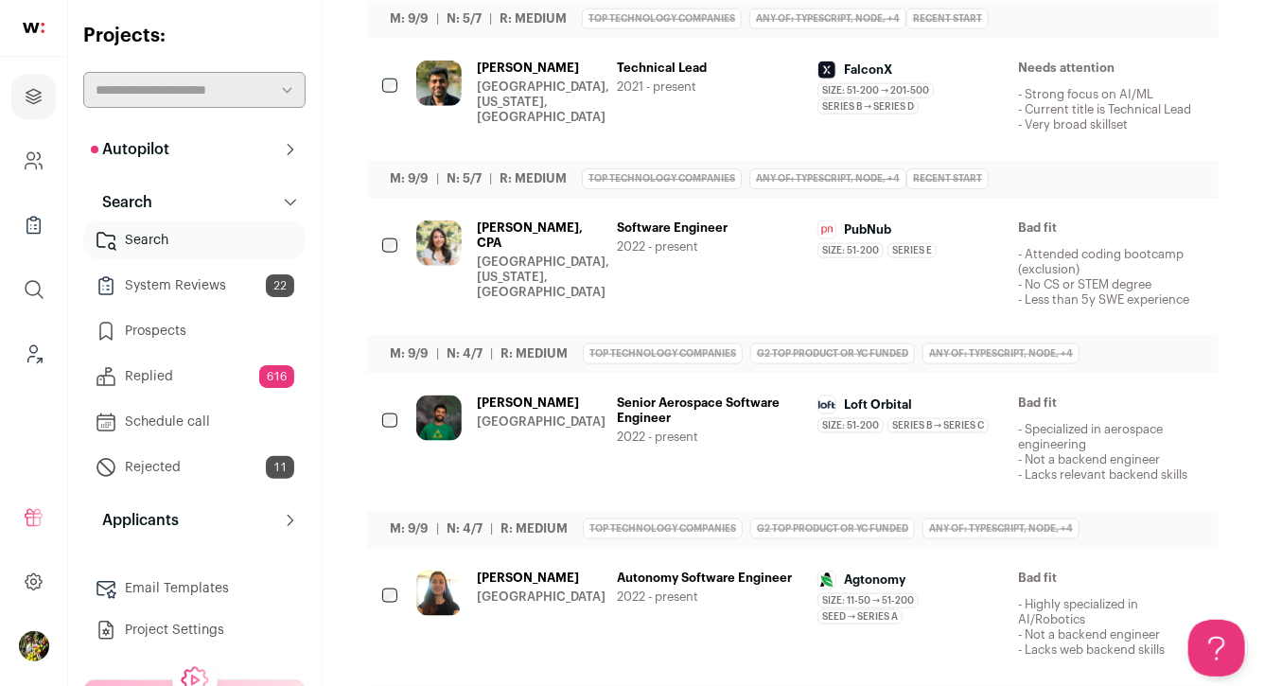
scroll to position [946, 0]
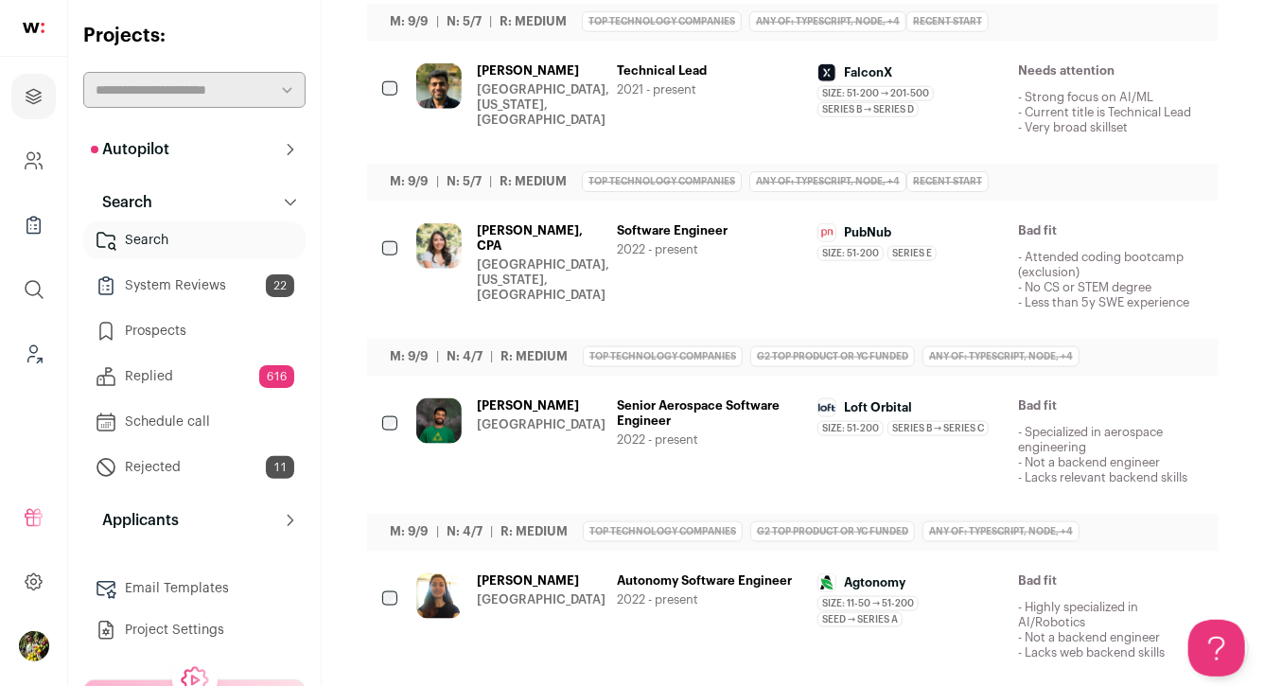
click at [1084, 63] on icon "Hide" at bounding box center [1085, 72] width 23 height 23
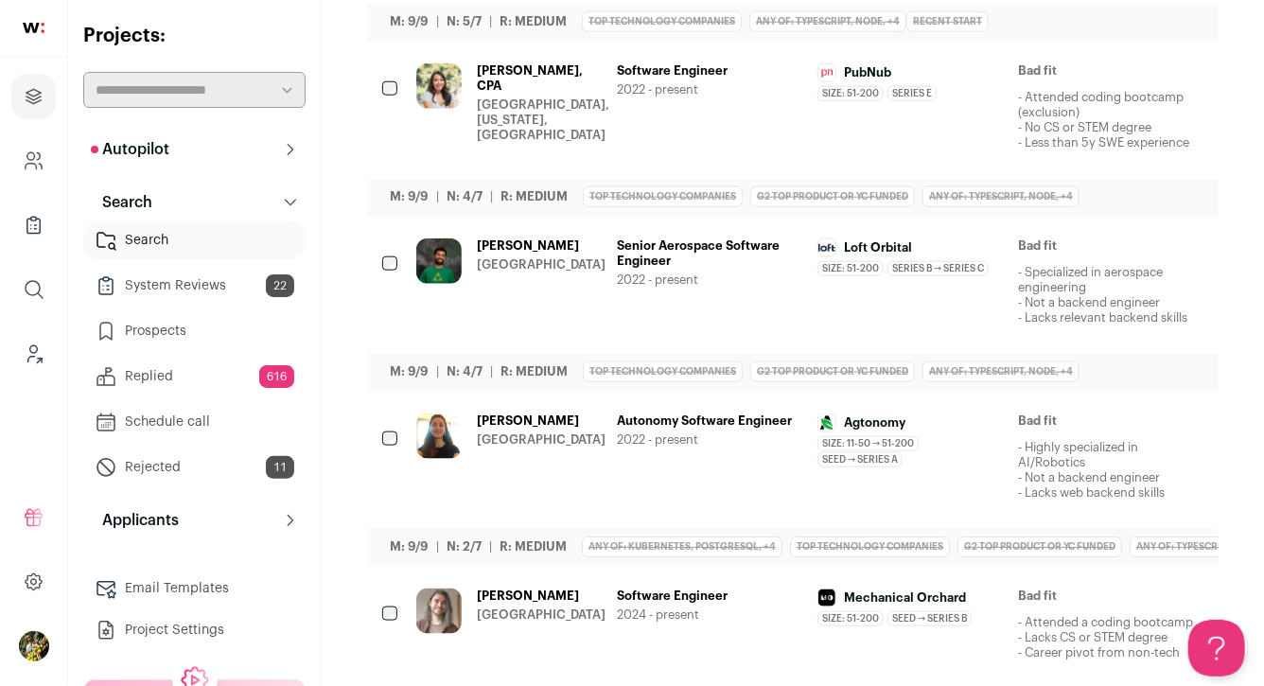
click at [1076, 80] on icon "Hide" at bounding box center [1085, 72] width 23 height 23
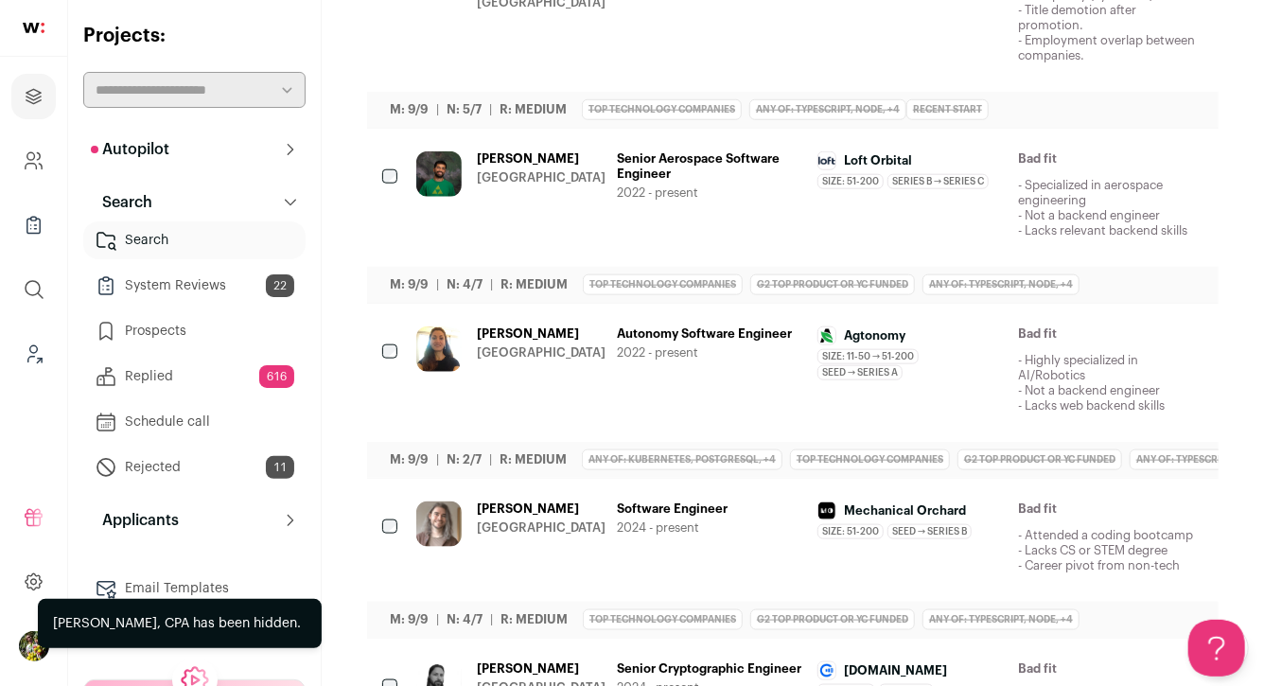
scroll to position [855, 0]
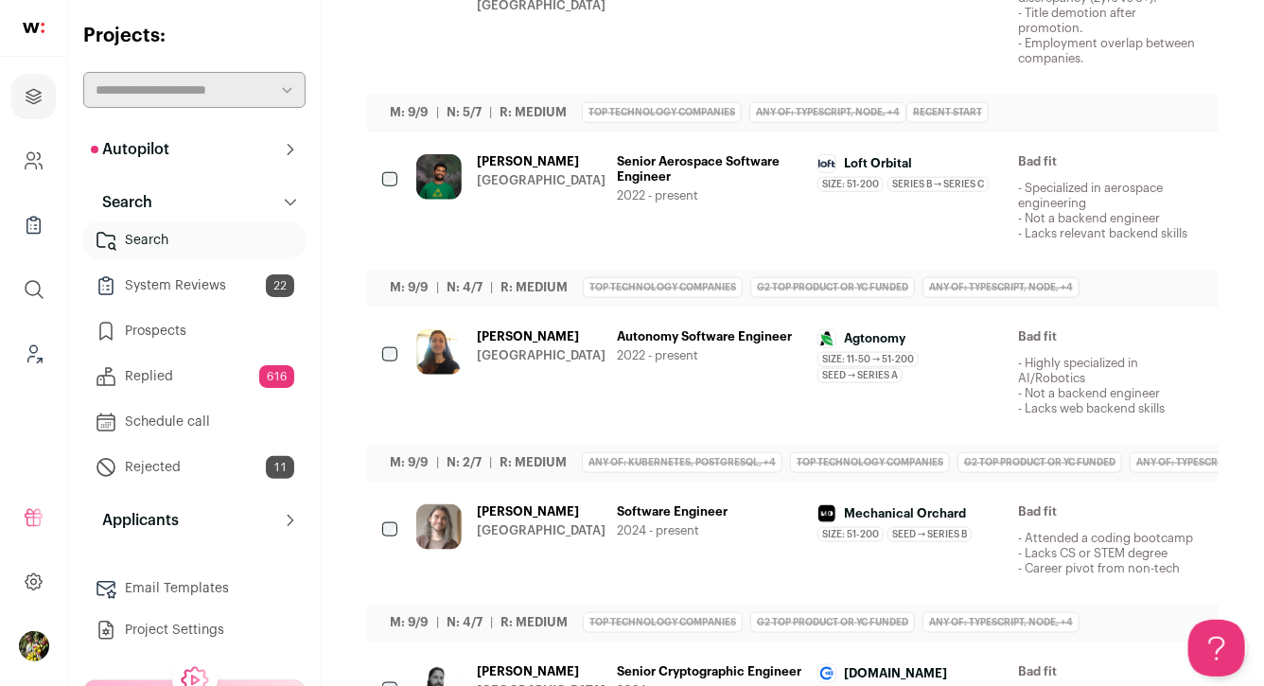
click at [1080, 332] on icon "Hide" at bounding box center [1085, 337] width 23 height 23
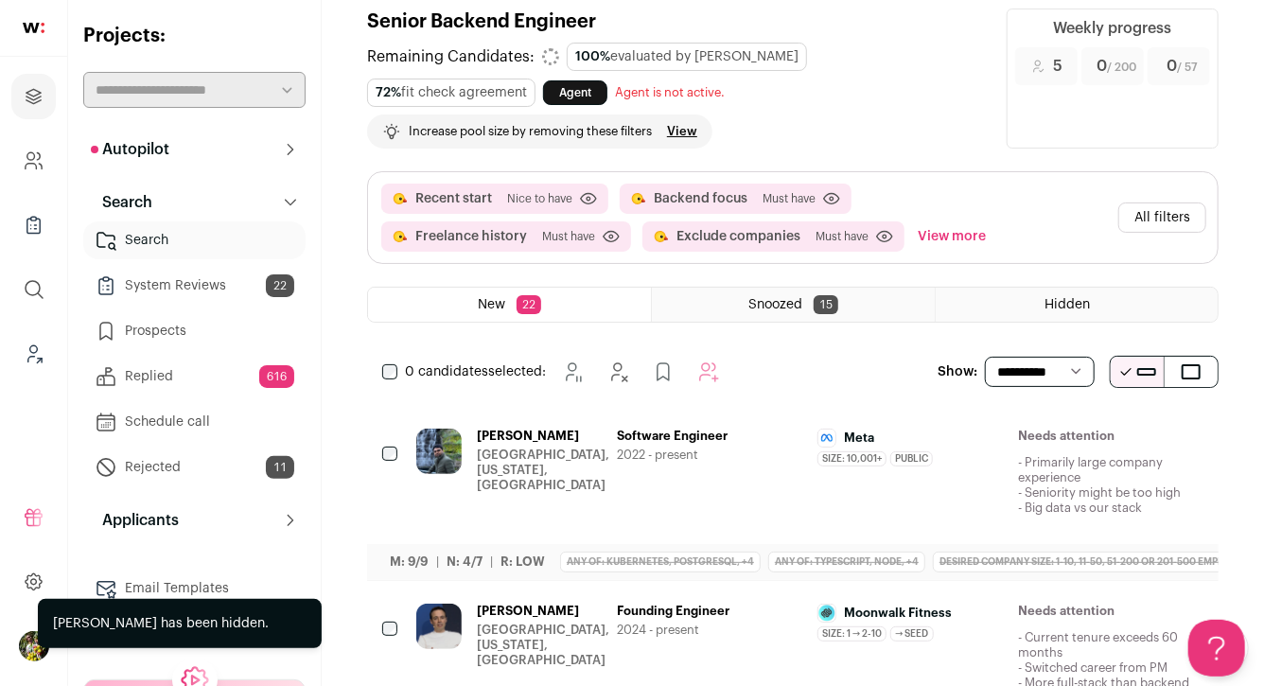
scroll to position [0, 0]
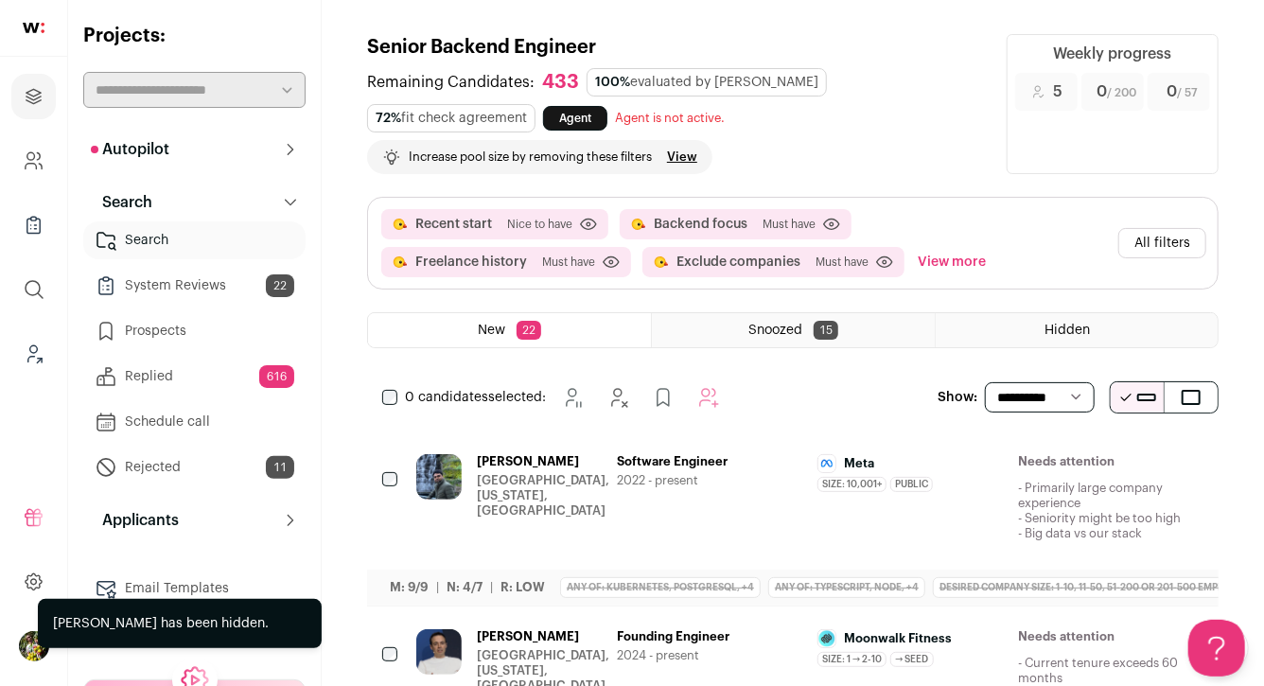
click at [914, 266] on button "View more" at bounding box center [952, 262] width 76 height 30
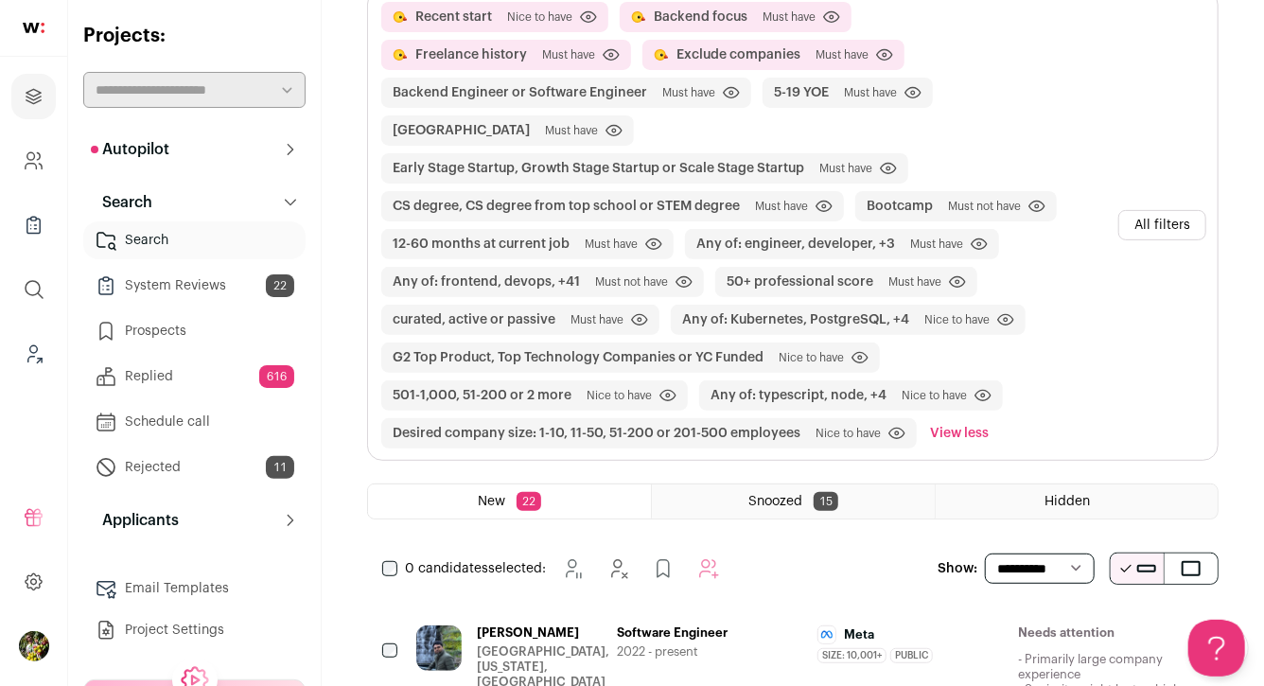
scroll to position [210, 0]
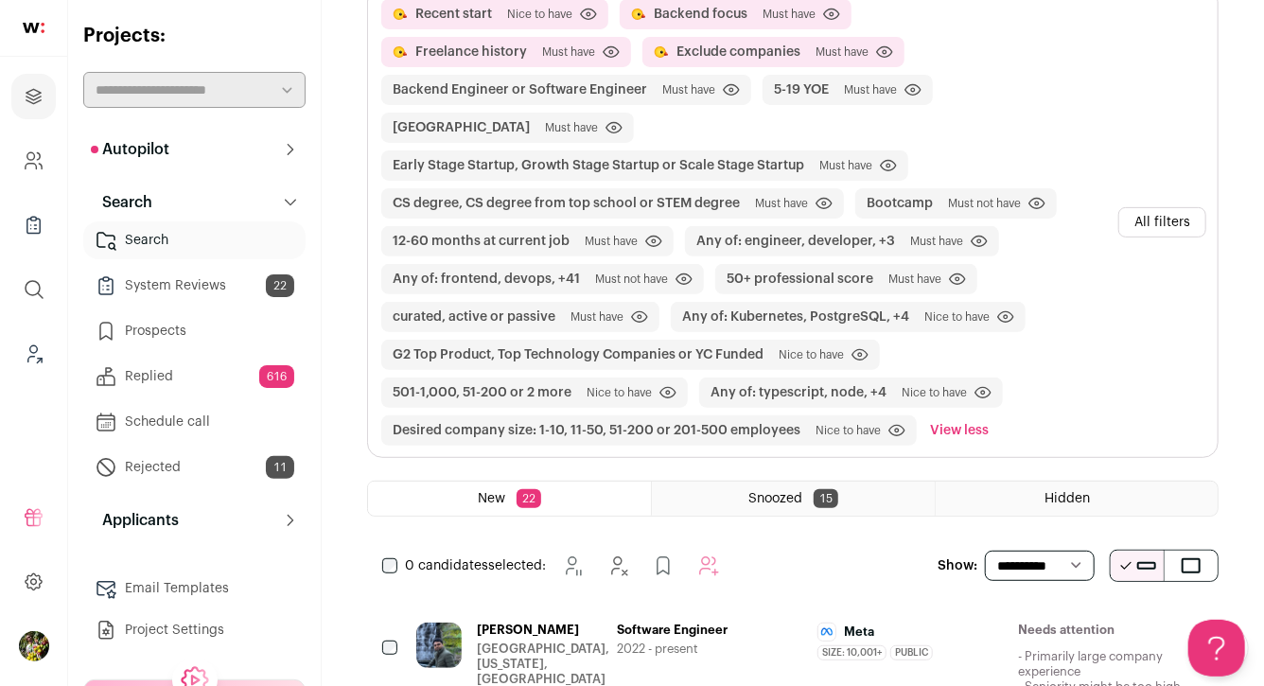
click at [1136, 207] on button "All filters" at bounding box center [1162, 222] width 88 height 30
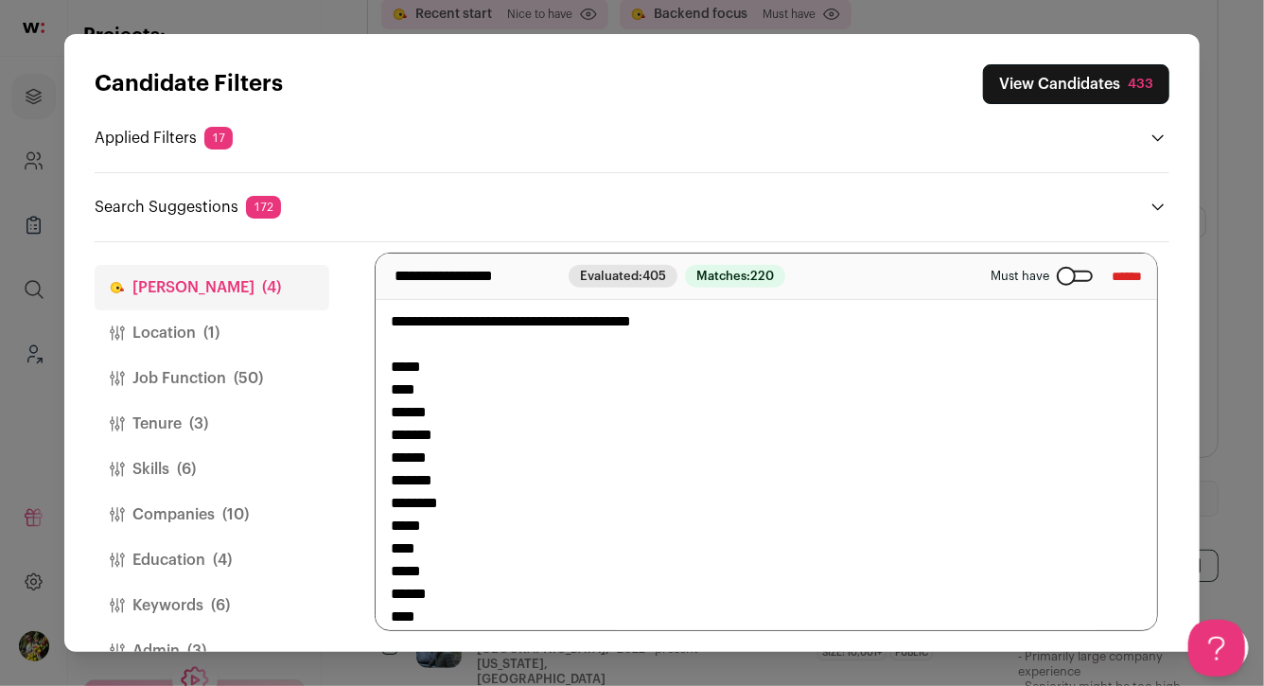
scroll to position [44, 0]
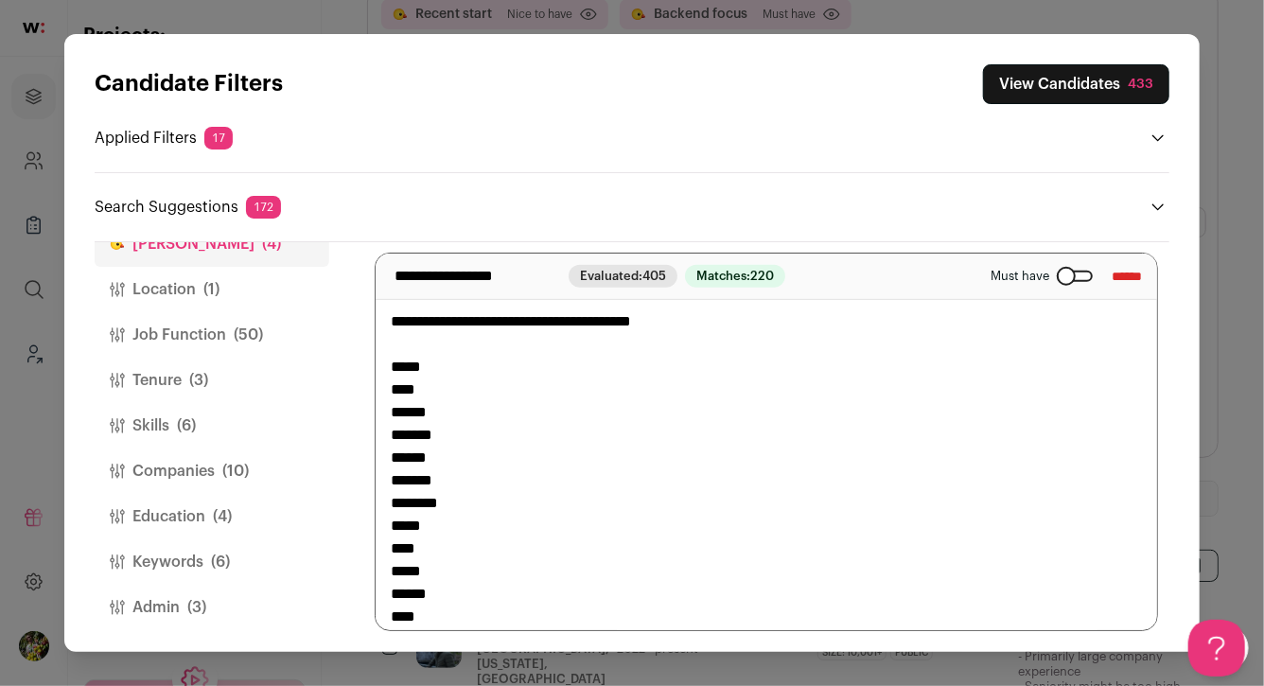
click at [250, 594] on button "Admin (3)" at bounding box center [212, 607] width 235 height 45
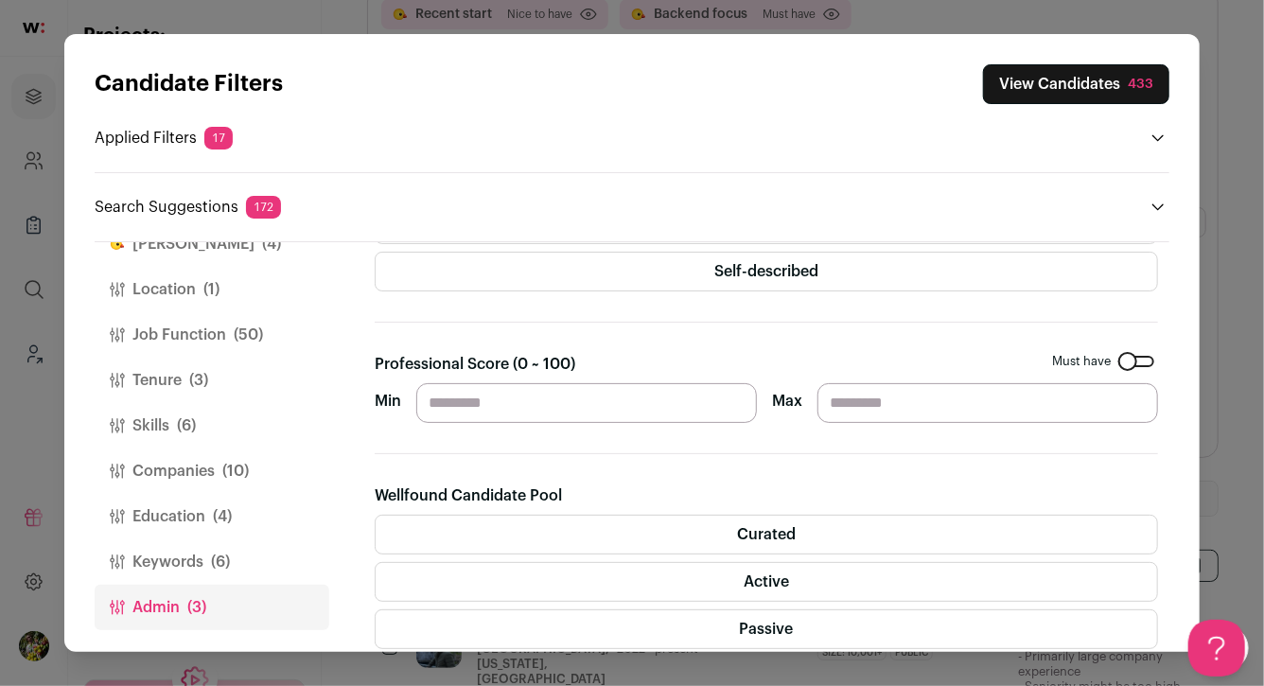
scroll to position [187, 0]
click at [1130, 355] on div "Close modal via background" at bounding box center [1136, 359] width 36 height 11
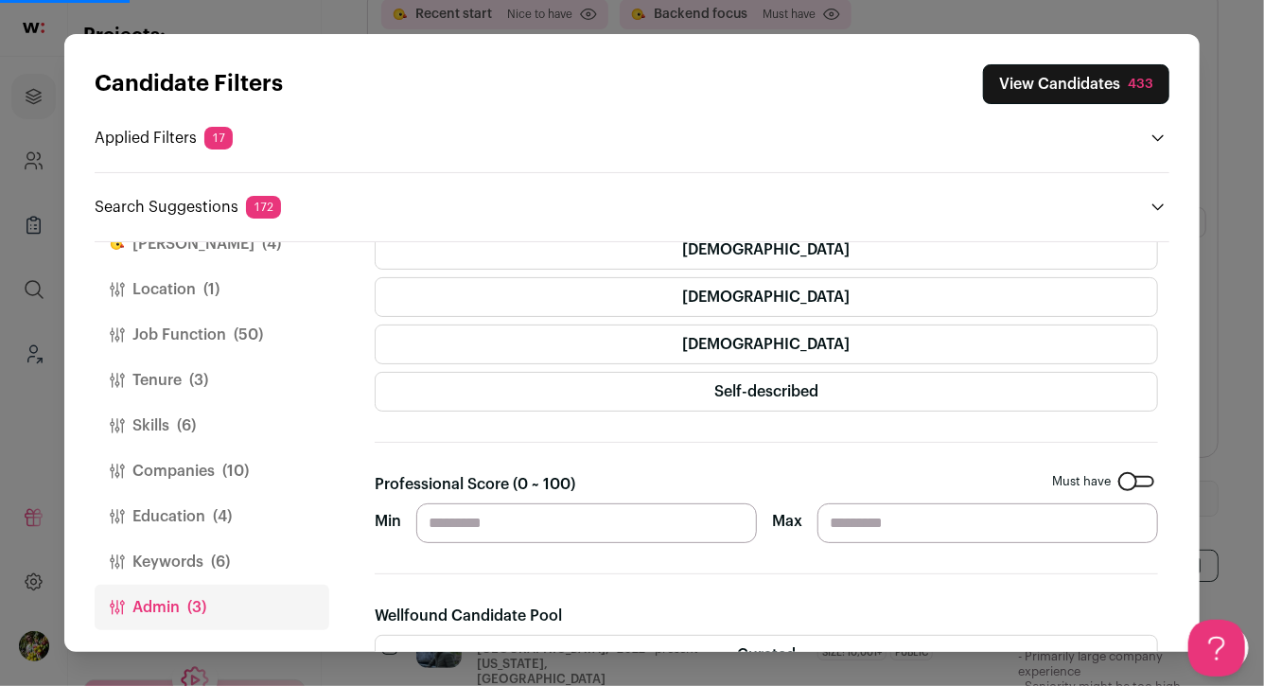
scroll to position [0, 0]
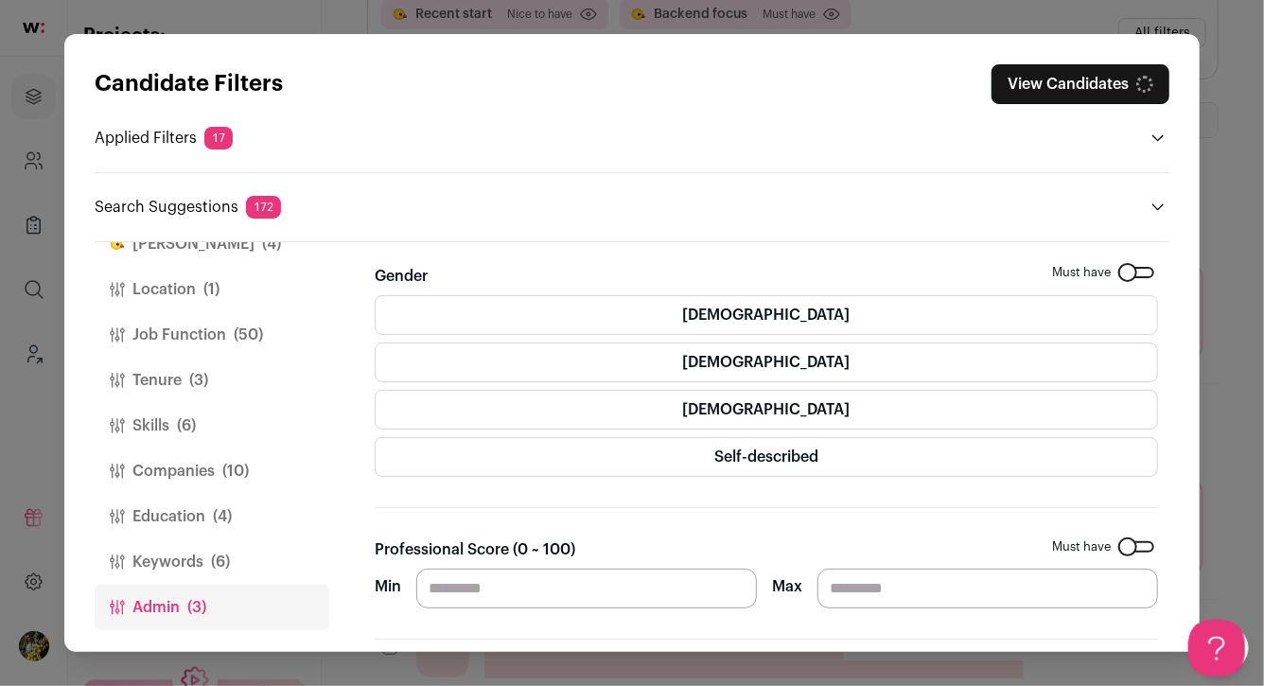
click at [229, 559] on span "(6)" at bounding box center [220, 562] width 19 height 23
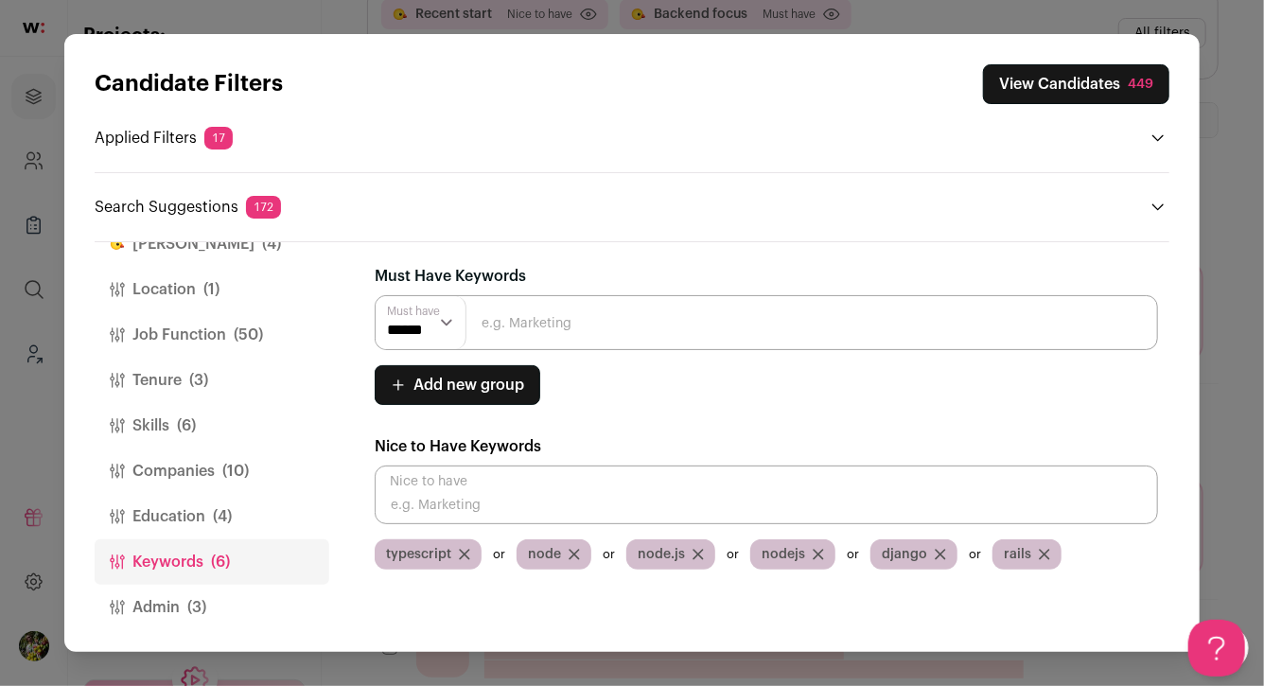
click at [1041, 85] on button "View Candidates 449" at bounding box center [1076, 84] width 186 height 40
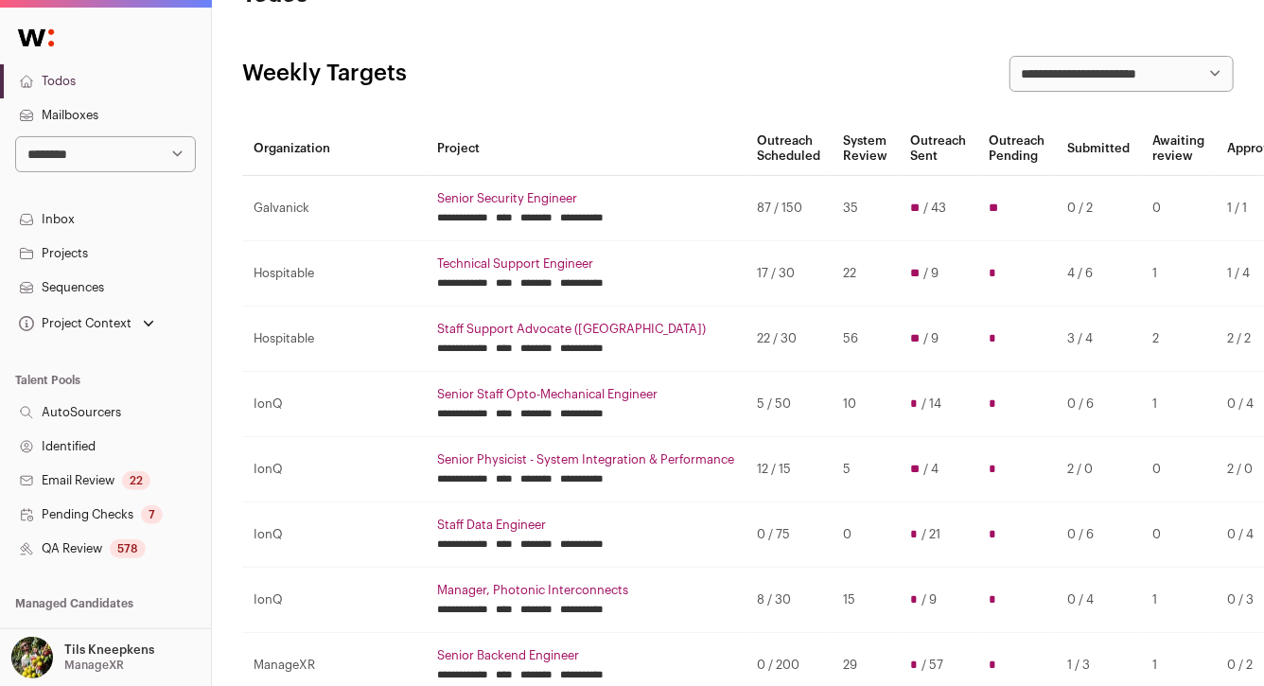
scroll to position [81, 0]
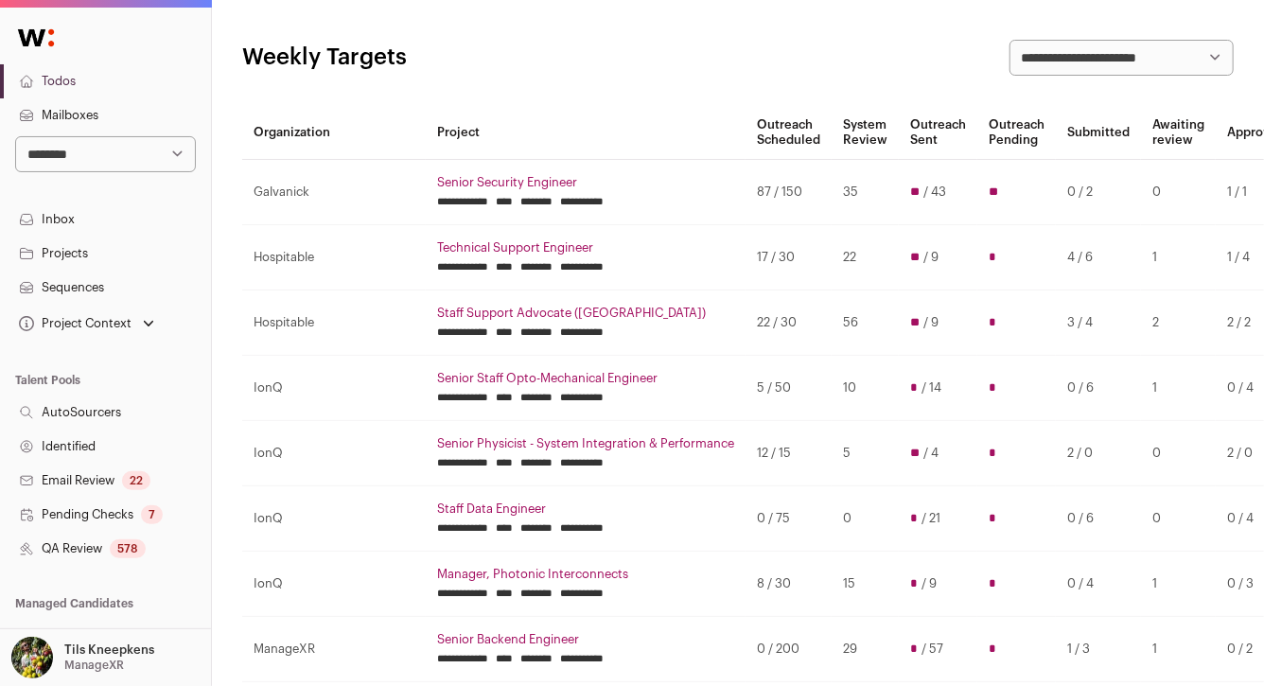
click at [139, 539] on div "578" at bounding box center [128, 548] width 36 height 19
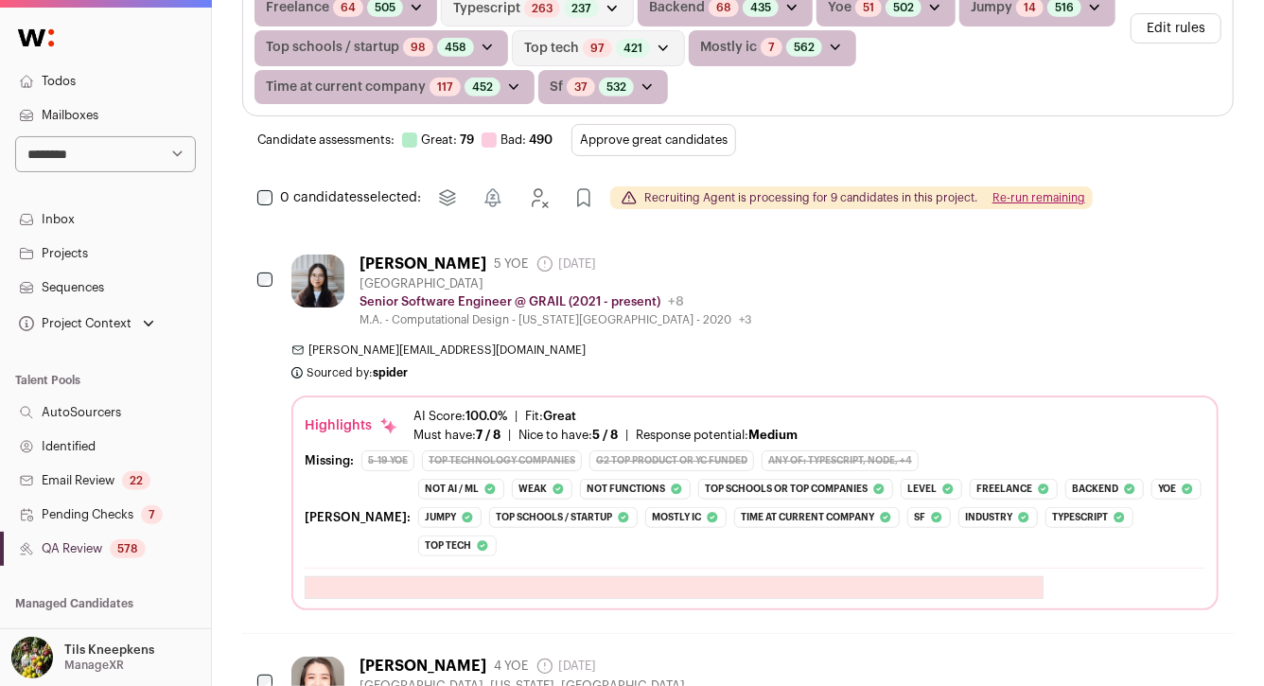
scroll to position [516, 0]
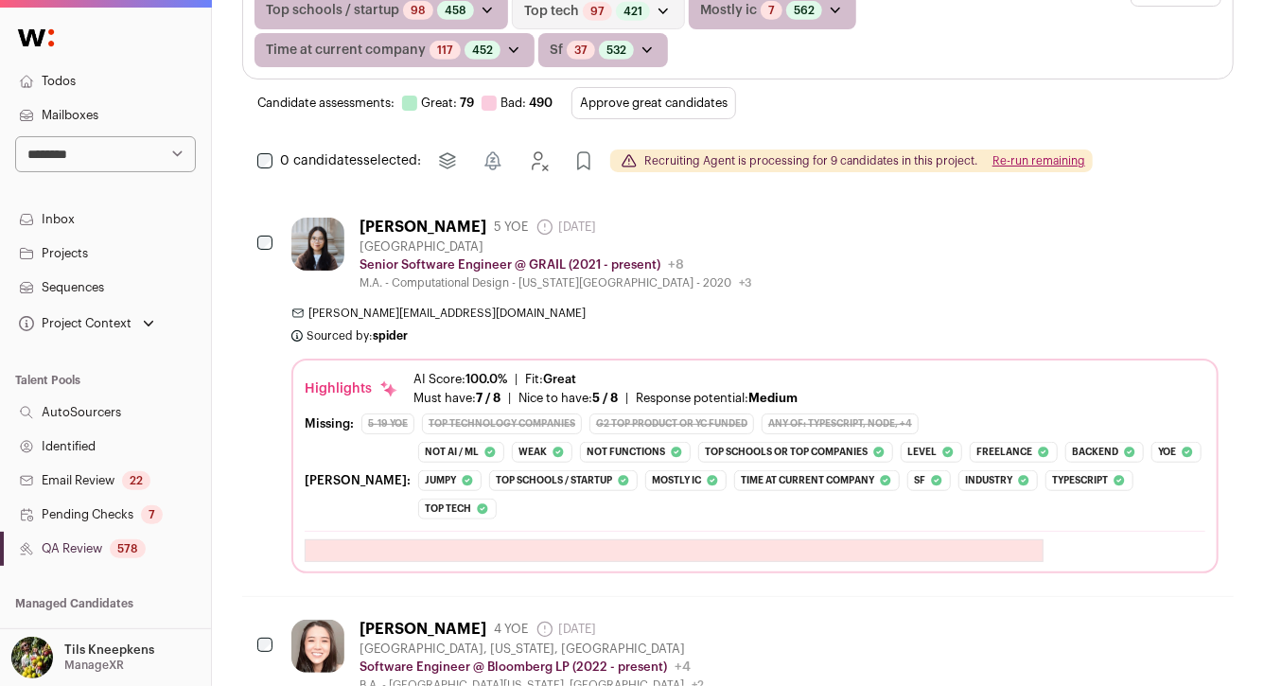
click at [665, 98] on button "Approve great candidates" at bounding box center [654, 103] width 165 height 32
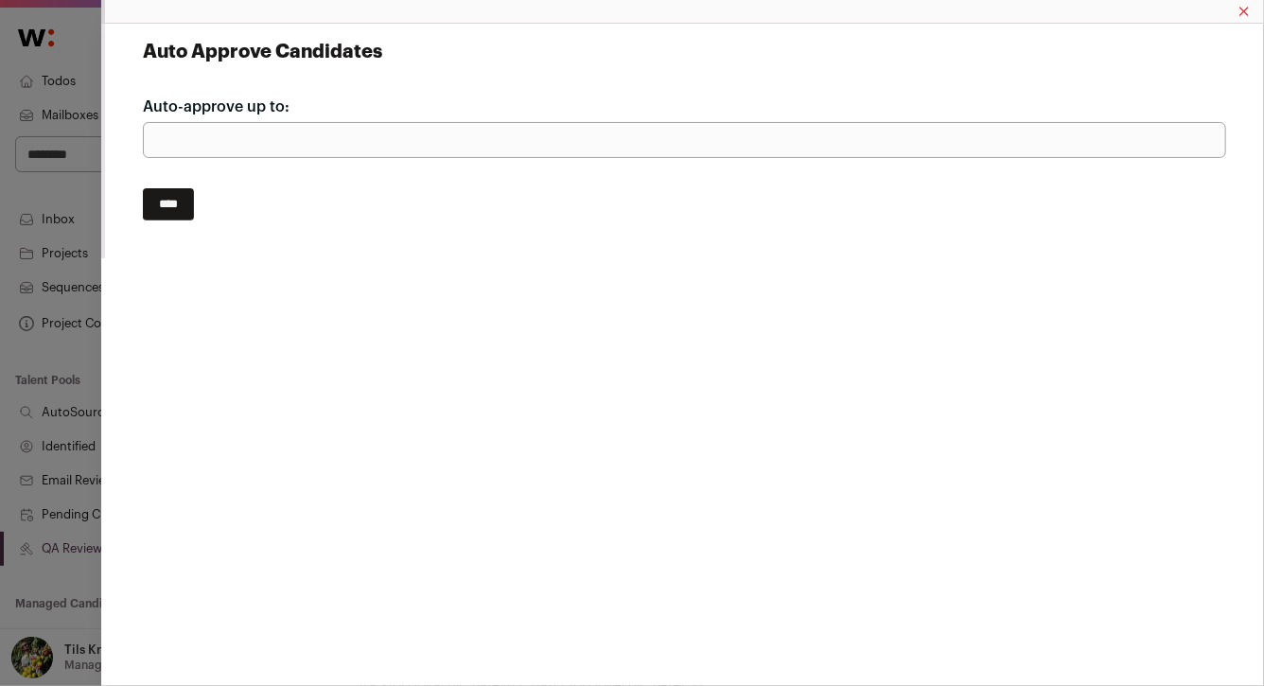
click at [176, 201] on input "****" at bounding box center [168, 204] width 51 height 32
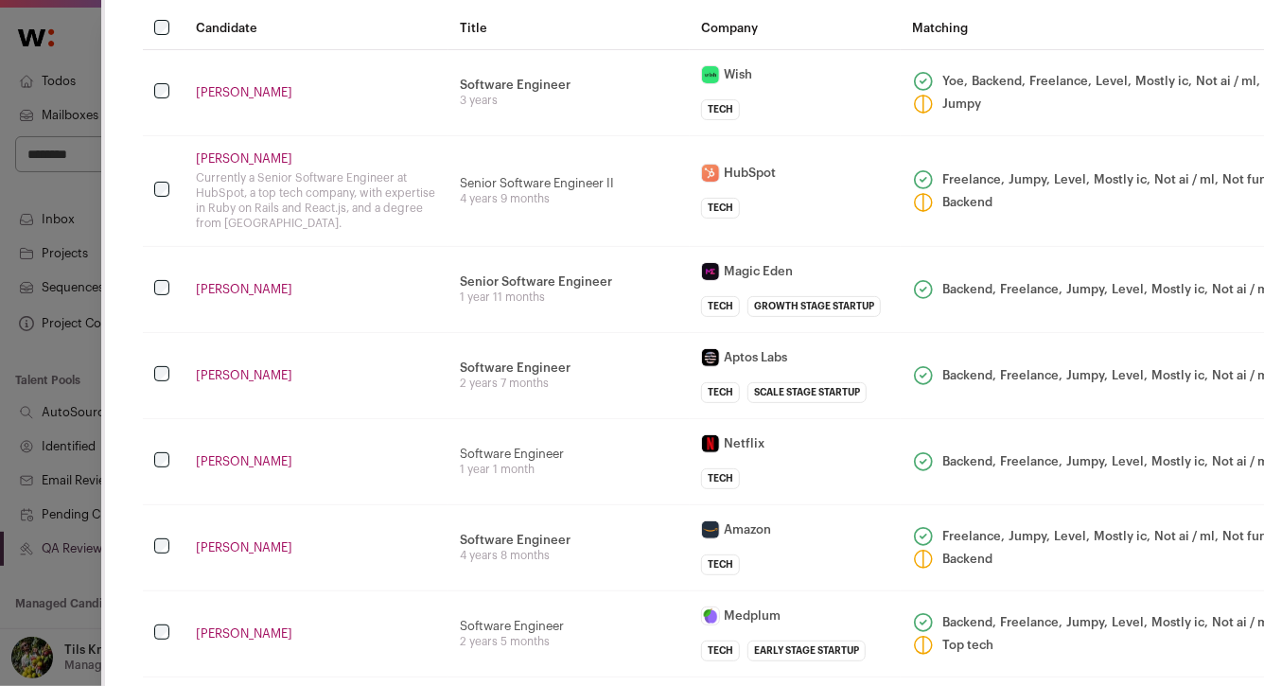
scroll to position [99, 0]
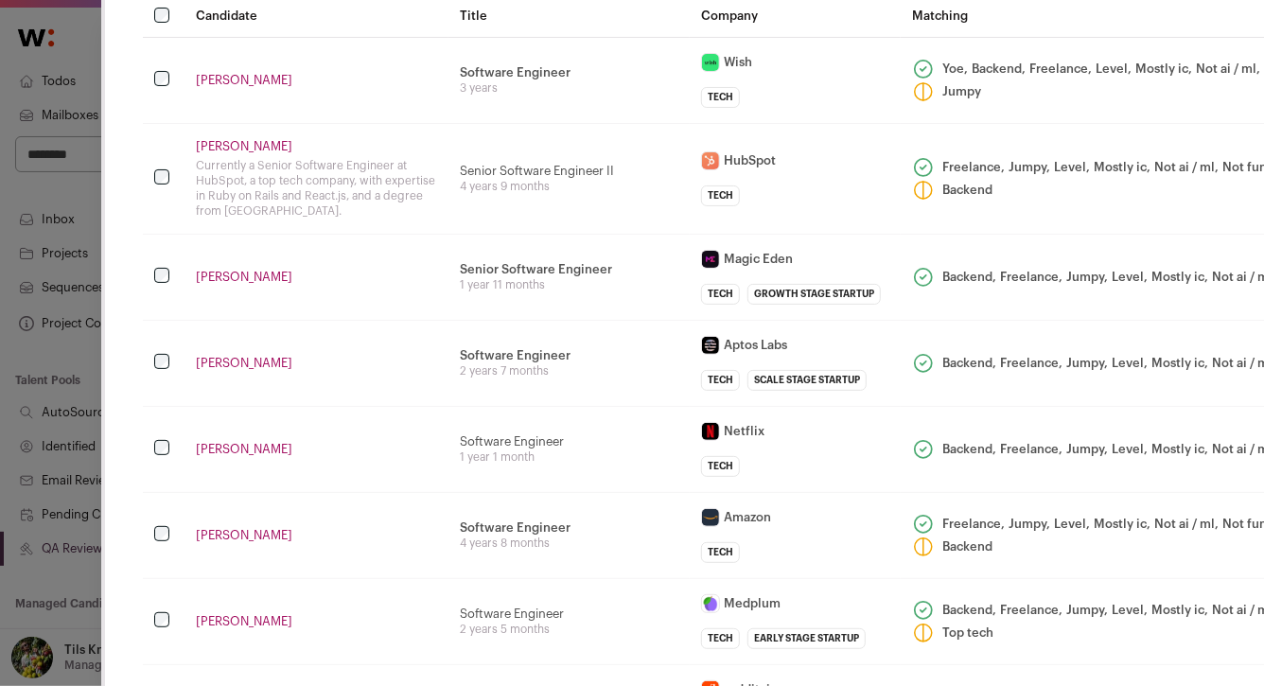
click at [472, 224] on td "Senior Software Engineer II 4 years 9 months" at bounding box center [568, 178] width 241 height 111
click at [659, 379] on td "Software Engineer develop core infrastructure for Aptos indexer, a data platfor…" at bounding box center [568, 363] width 241 height 86
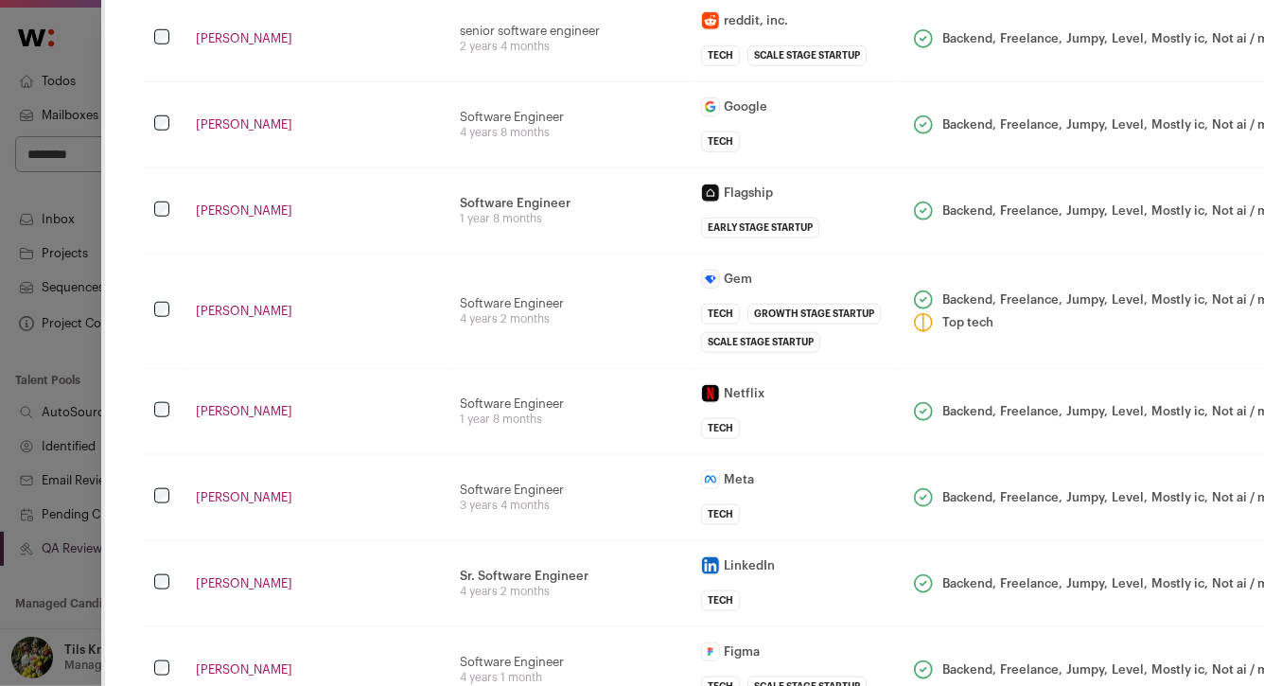
click at [659, 379] on td "Software Engineer 1 year 8 months" at bounding box center [568, 411] width 241 height 86
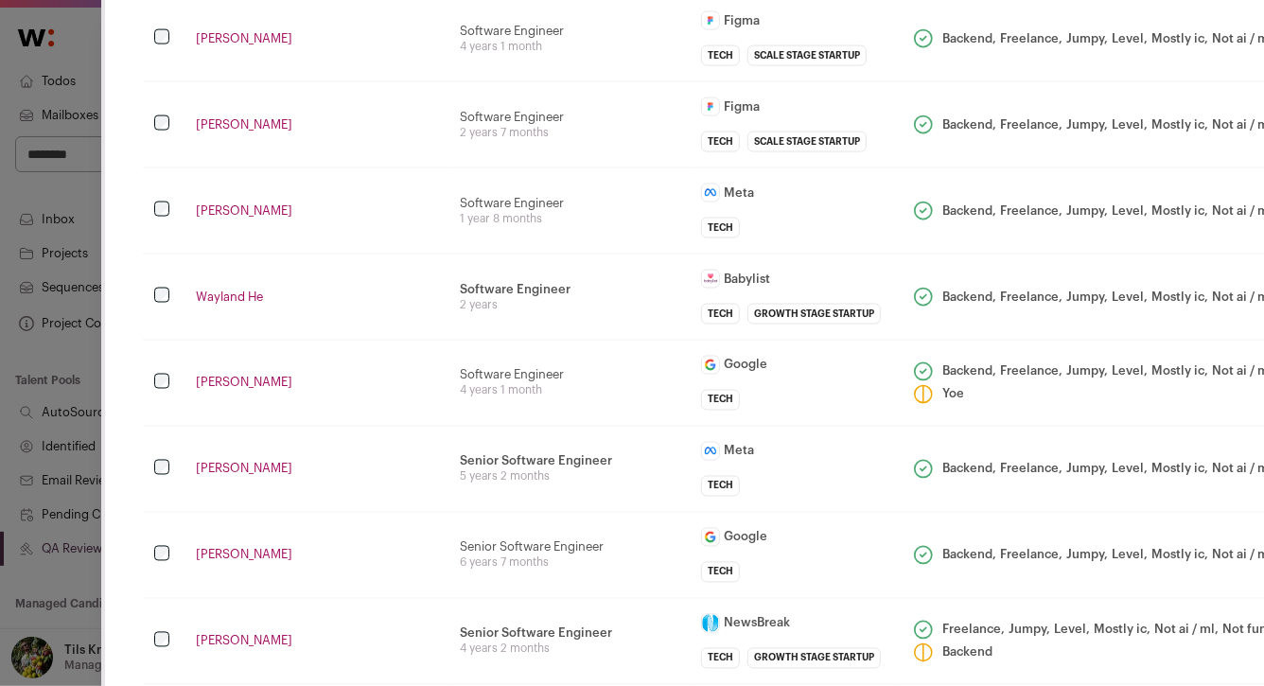
scroll to position [1398, 0]
click at [652, 395] on td "Software Engineer 4 years 1 month" at bounding box center [568, 384] width 241 height 86
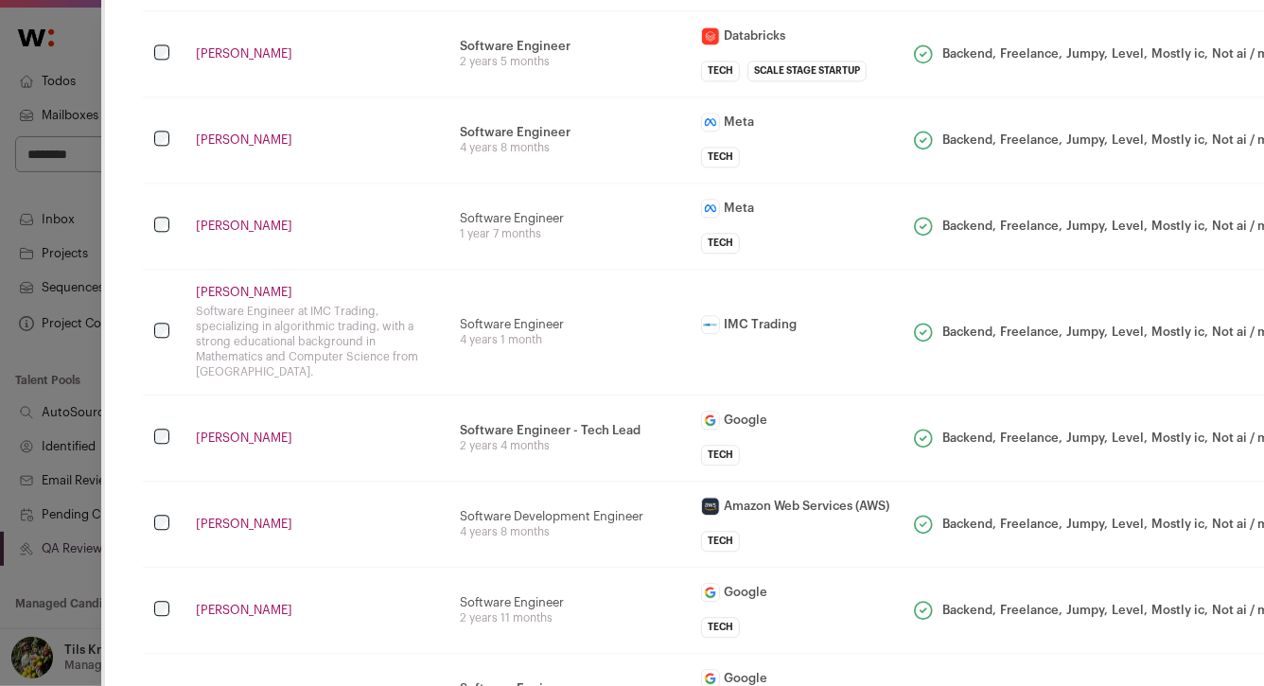
scroll to position [2075, 0]
click at [696, 368] on td "IMC Trading imc.com Public / Private Private Valuation Unknown Company size 1,0…" at bounding box center [795, 330] width 211 height 126
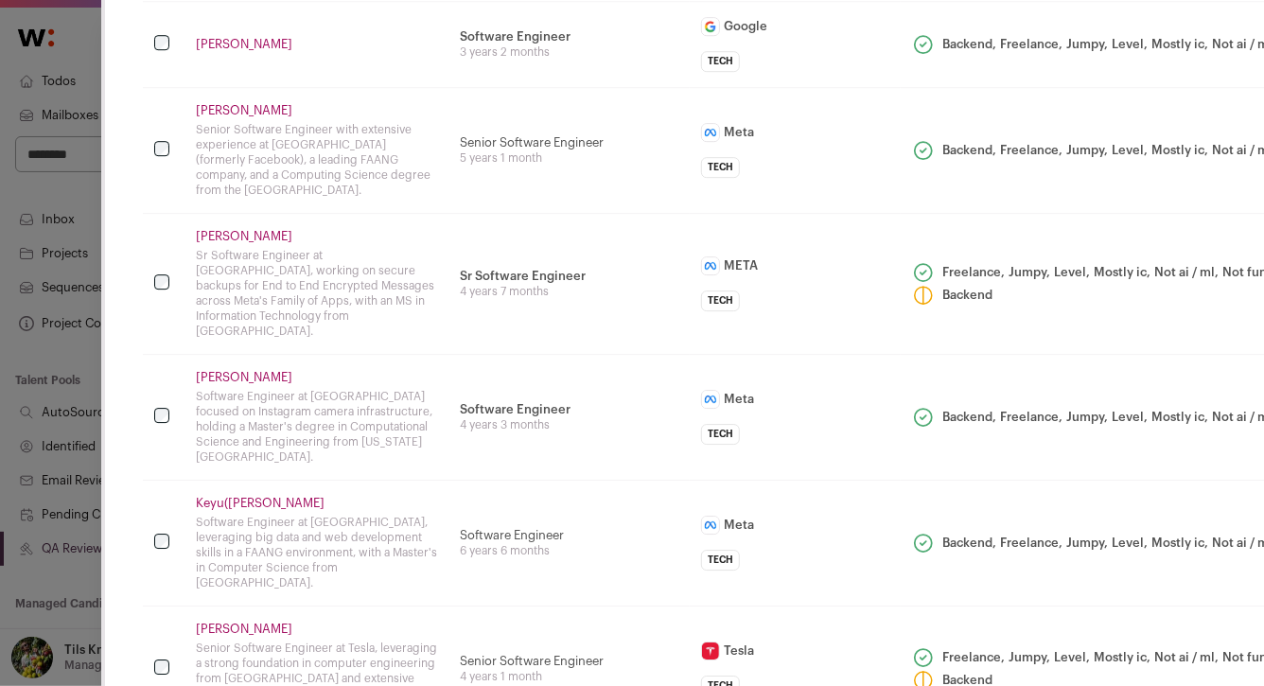
scroll to position [2735, 0]
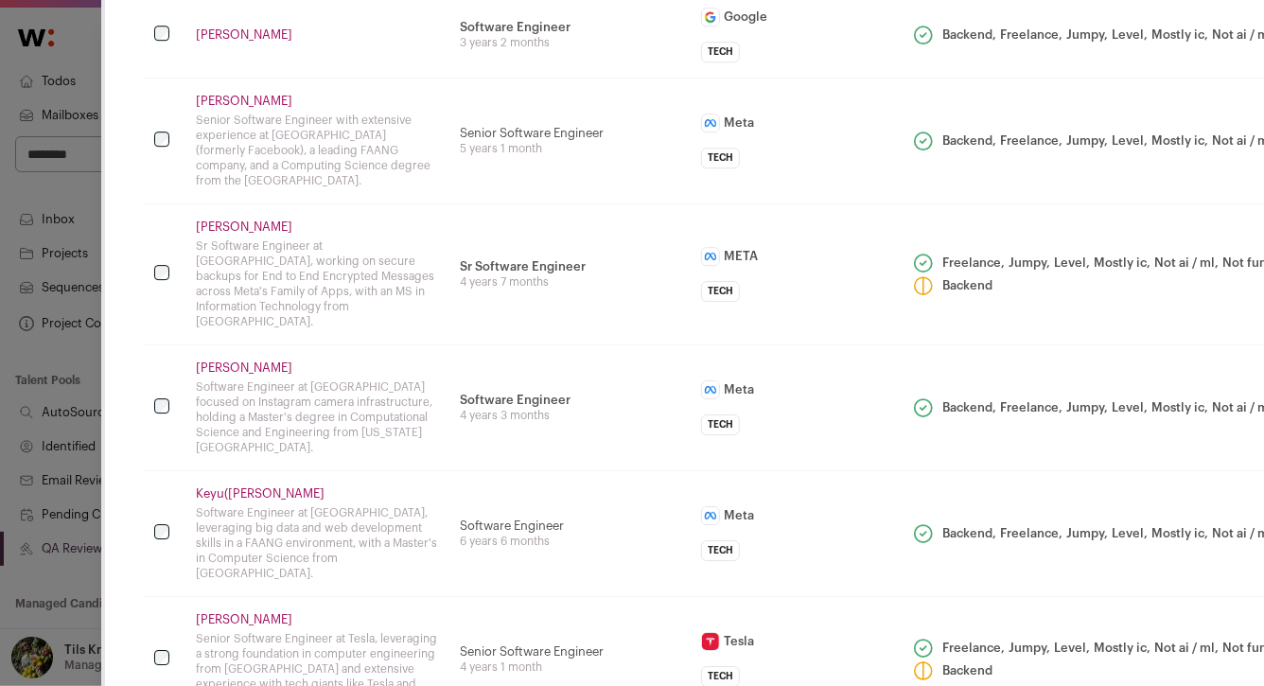
click at [462, 443] on td "Software Engineer Instagram camera infra 4 years 3 months" at bounding box center [568, 407] width 241 height 126
click at [462, 437] on td "Software Engineer Instagram camera infra 4 years 3 months" at bounding box center [568, 407] width 241 height 126
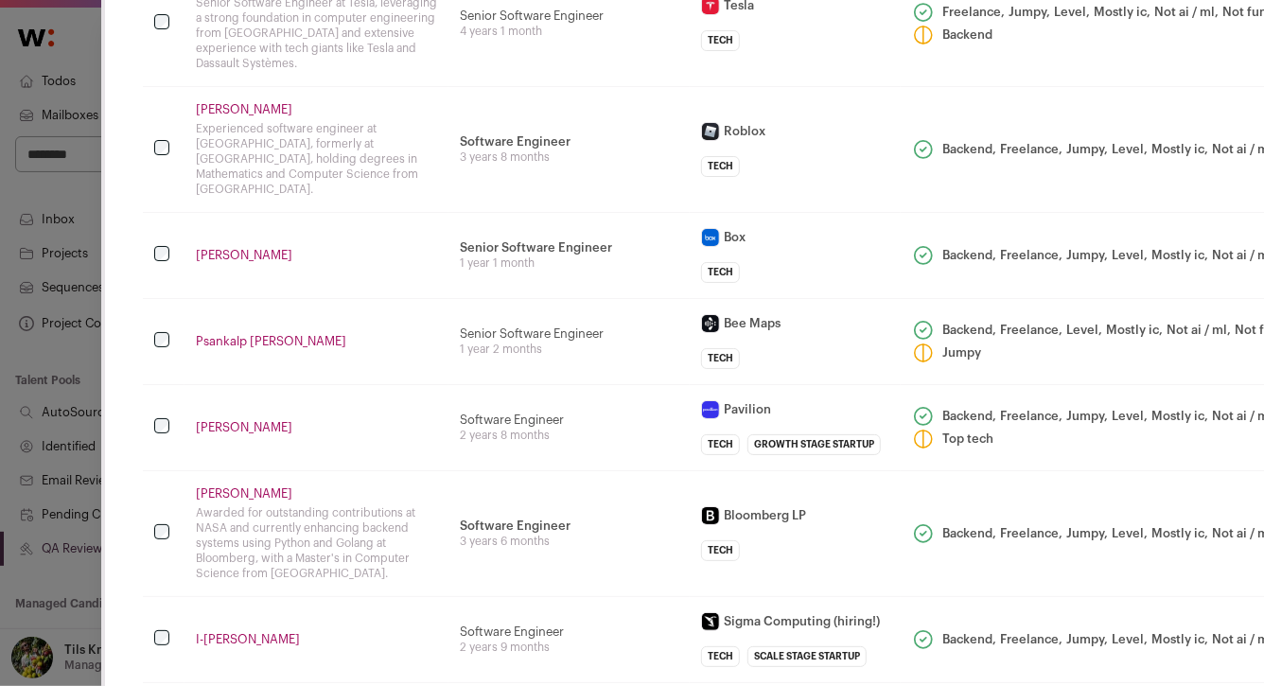
scroll to position [3403, 0]
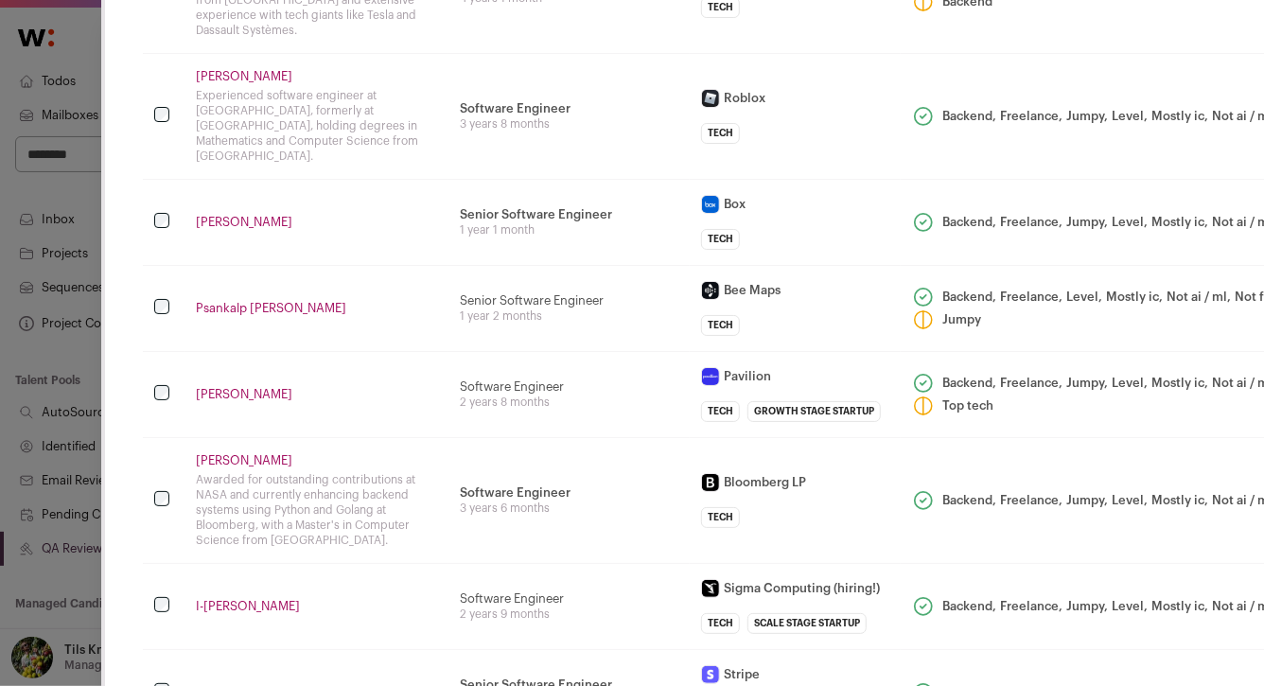
click at [448, 471] on td "Software Engineer • Backend - Python, Golang, Docker, Kubernetes, AWS, SQL 3 ye…" at bounding box center [568, 500] width 241 height 126
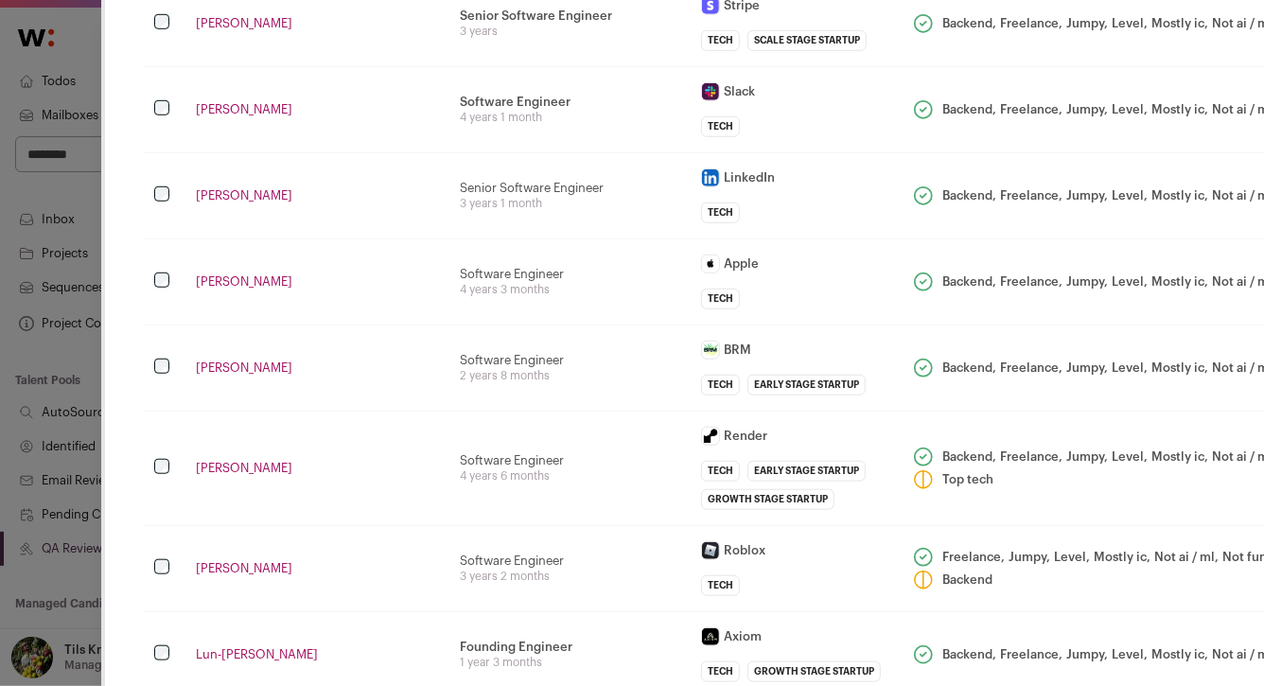
click at [648, 611] on td "Founding Engineer zero knowledge proof 1 year 3 months" at bounding box center [568, 654] width 241 height 86
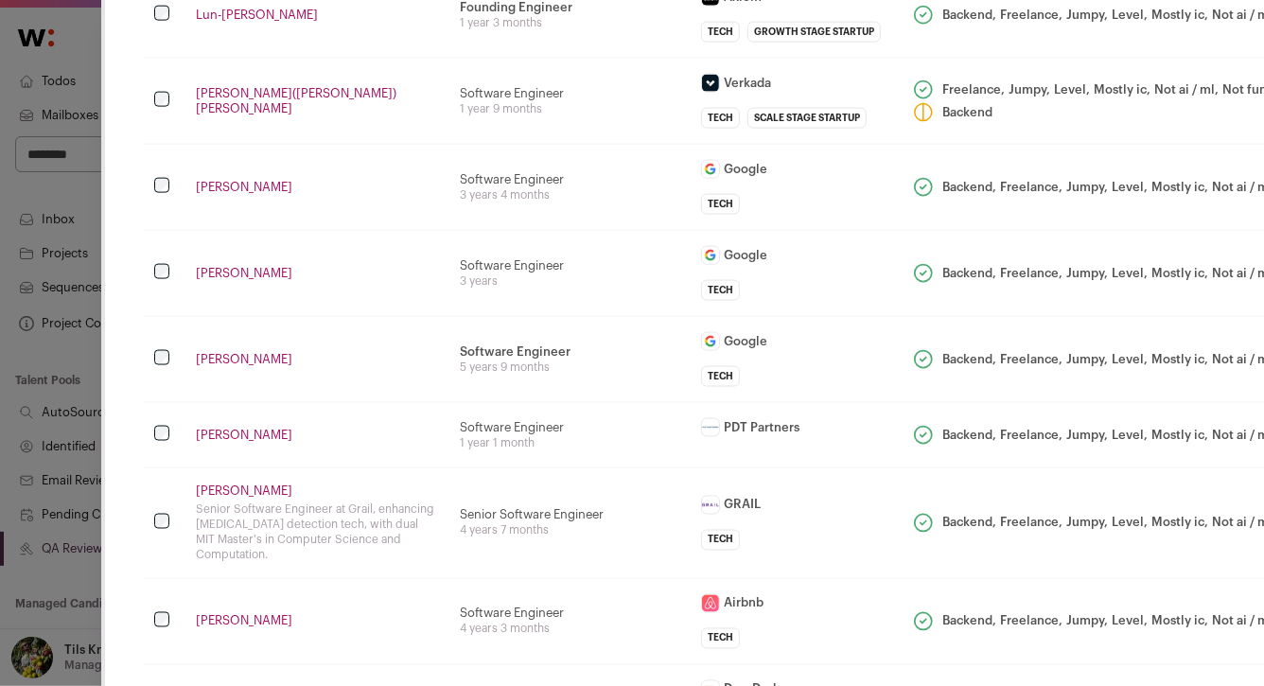
scroll to position [4712, 0]
click at [599, 493] on td "Senior Software Engineer 4 years 7 months" at bounding box center [568, 522] width 241 height 111
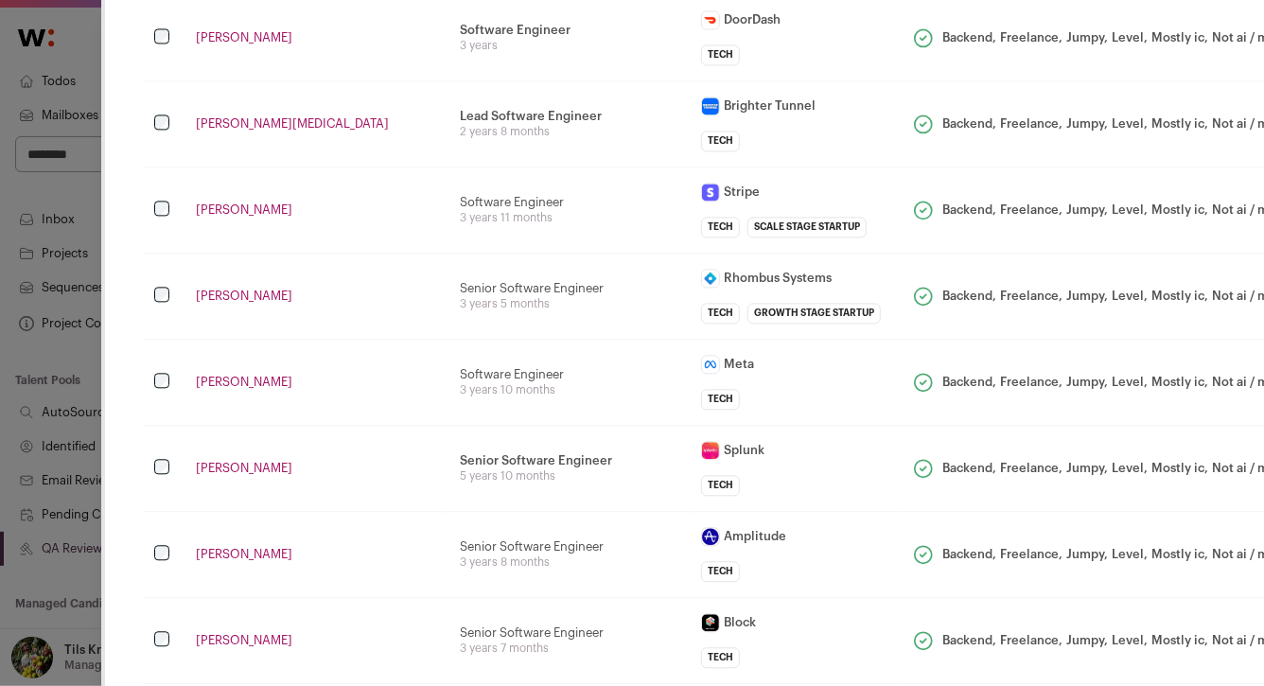
click at [647, 425] on td "Senior Software Engineer Observability, IT Service Intelligence App Team Splunk…" at bounding box center [568, 468] width 241 height 86
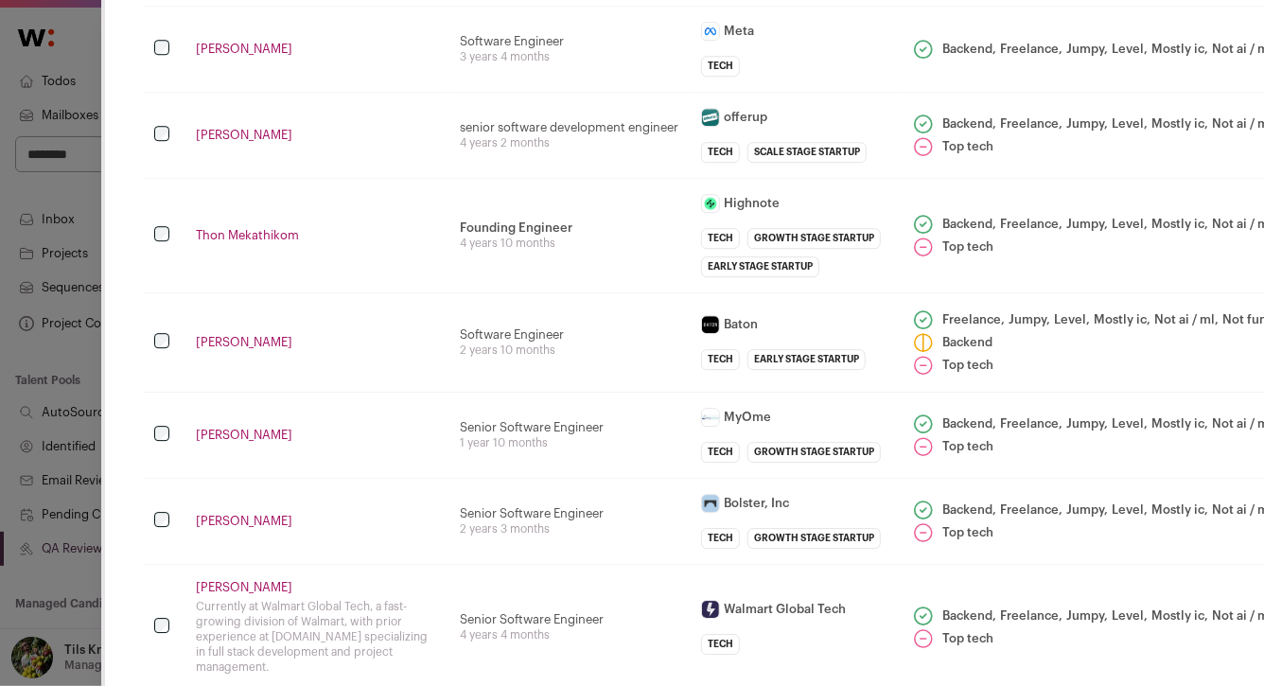
scroll to position [6061, 0]
click at [647, 476] on td "Senior Software Engineer 2 years 3 months" at bounding box center [568, 519] width 241 height 86
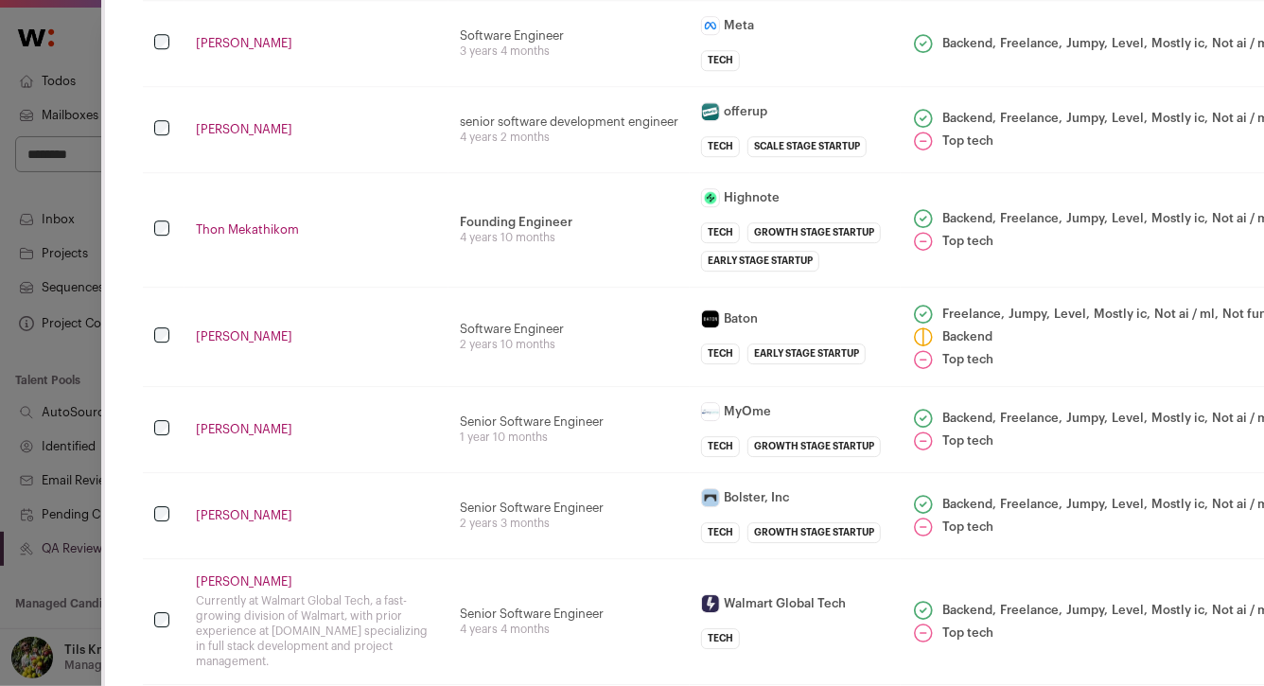
click at [647, 472] on td "Senior Software Engineer 2 years 3 months" at bounding box center [568, 515] width 241 height 86
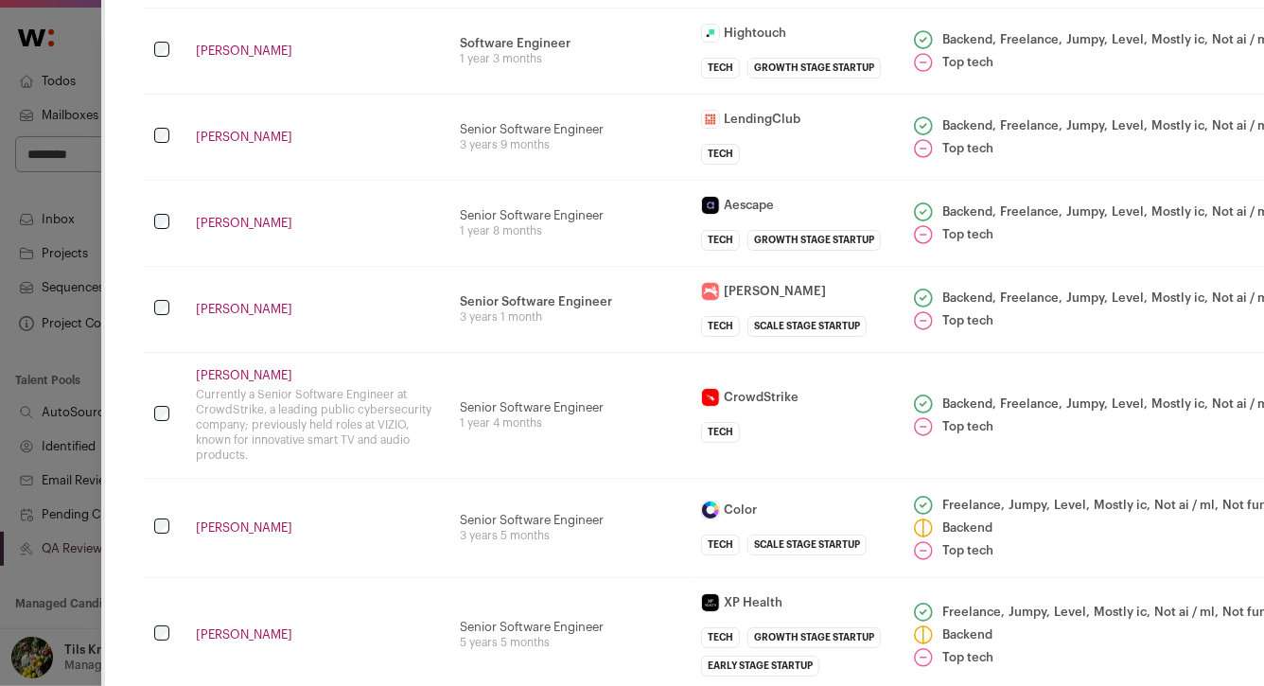
scroll to position [6746, 0]
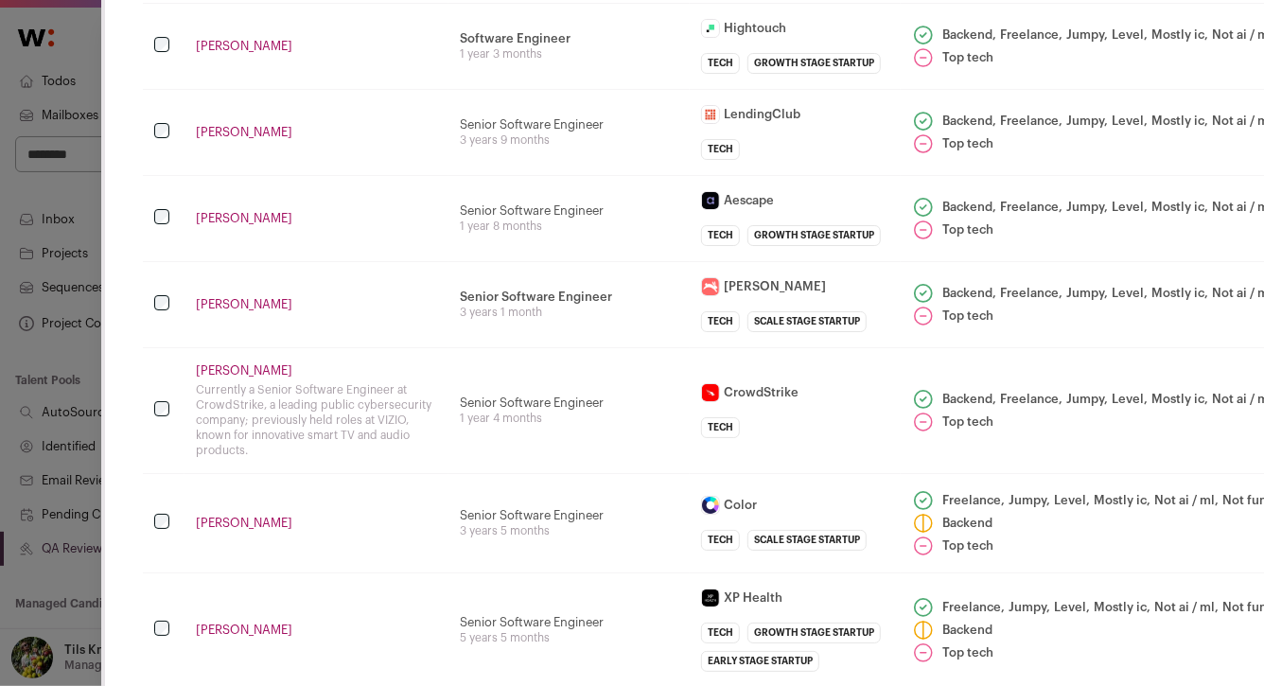
click at [660, 370] on td "Senior Software Engineer 1 year 4 months" at bounding box center [568, 410] width 241 height 126
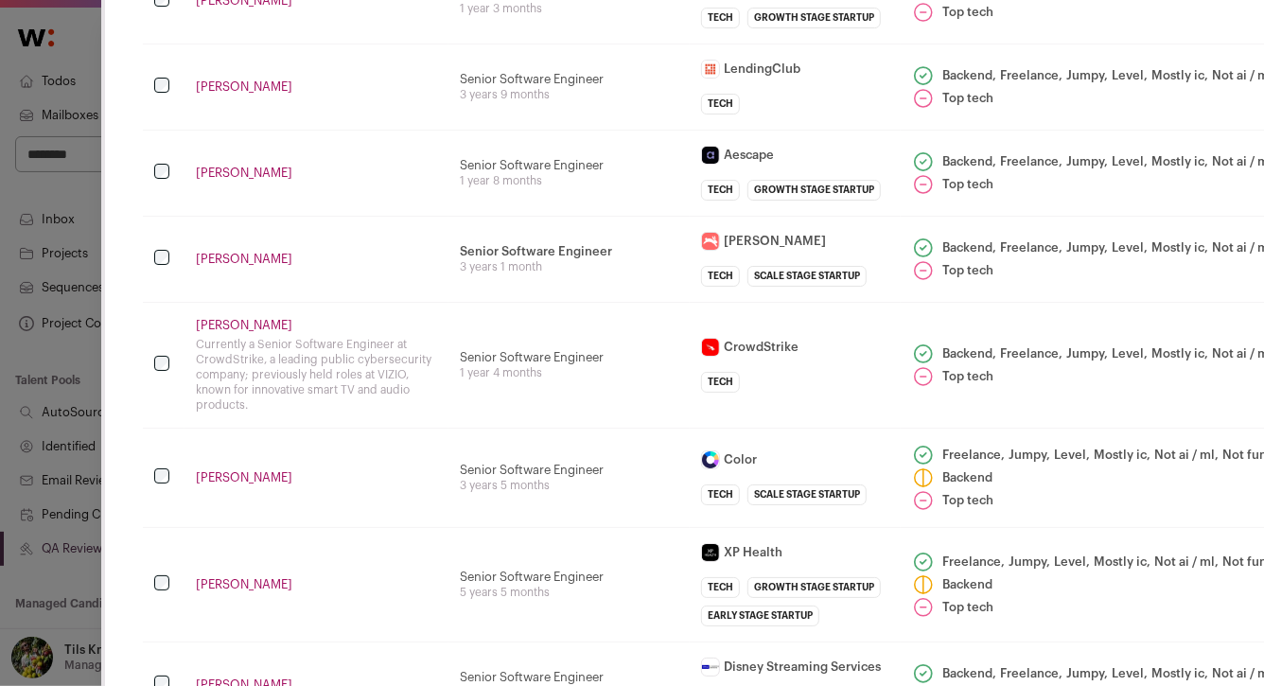
scroll to position [6791, 0]
click at [656, 528] on td "Senior Software Engineer 5 years 5 months" at bounding box center [568, 585] width 241 height 114
click at [651, 429] on td "Senior Software Engineer 3 years 5 months" at bounding box center [568, 478] width 241 height 99
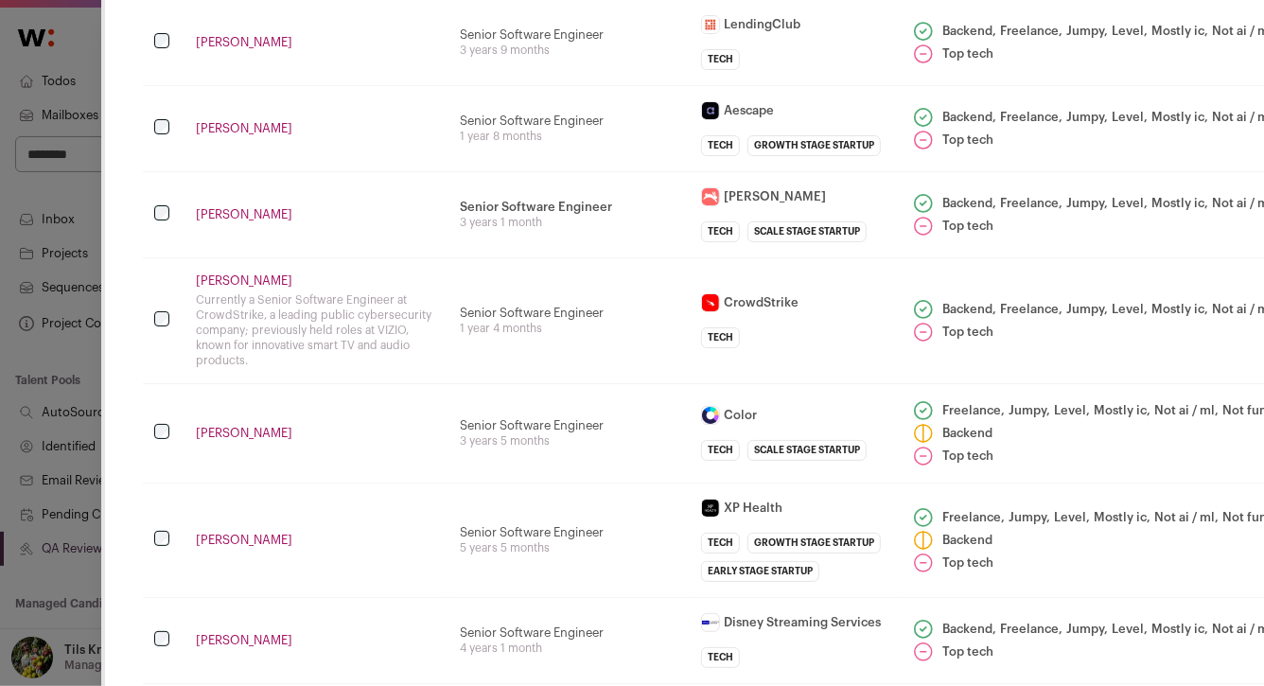
scroll to position [6837, 0]
click at [651, 417] on div "Senior Software Engineer" at bounding box center [569, 424] width 219 height 15
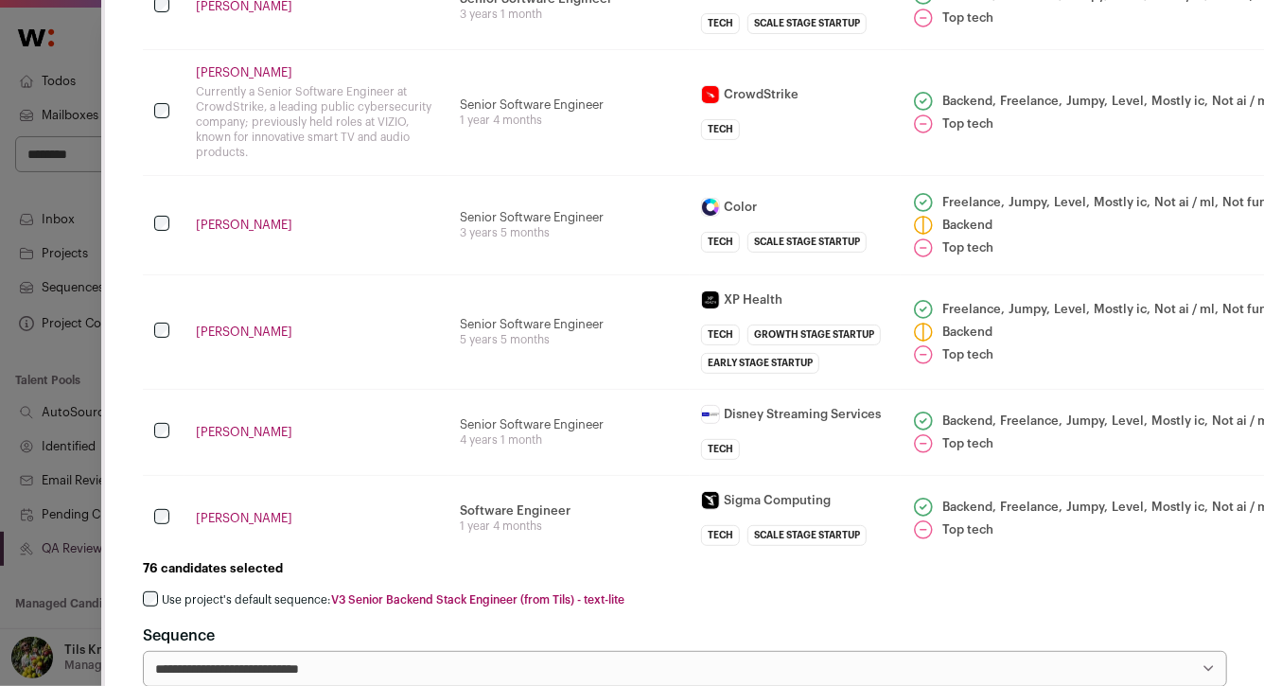
scroll to position [7063, 0]
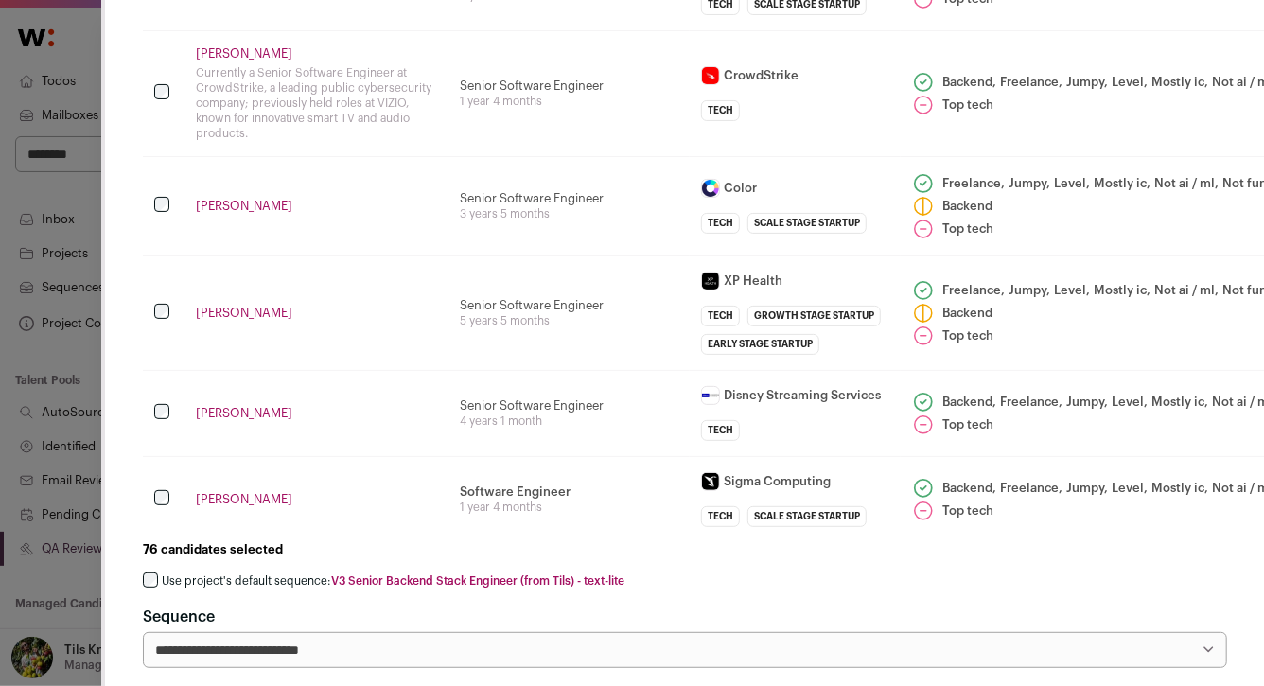
click at [335, 632] on select "**********" at bounding box center [685, 650] width 1084 height 36
select select "*****"
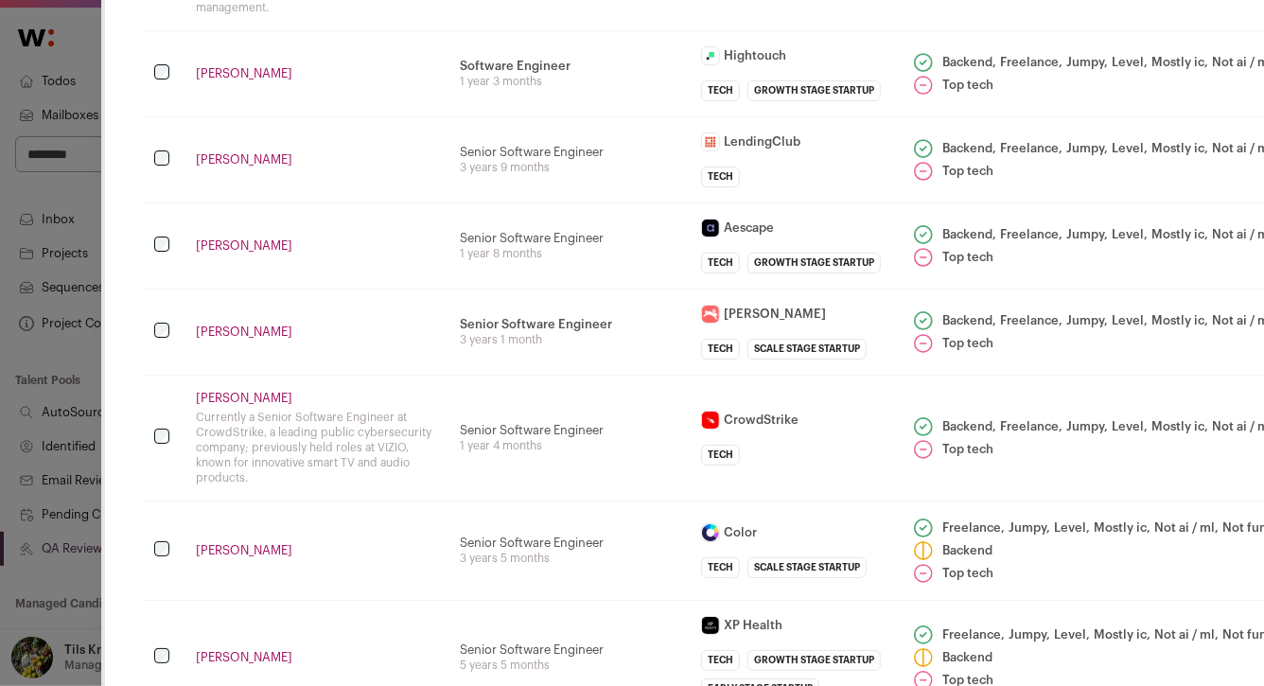
scroll to position [6711, 0]
